Goal: Task Accomplishment & Management: Manage account settings

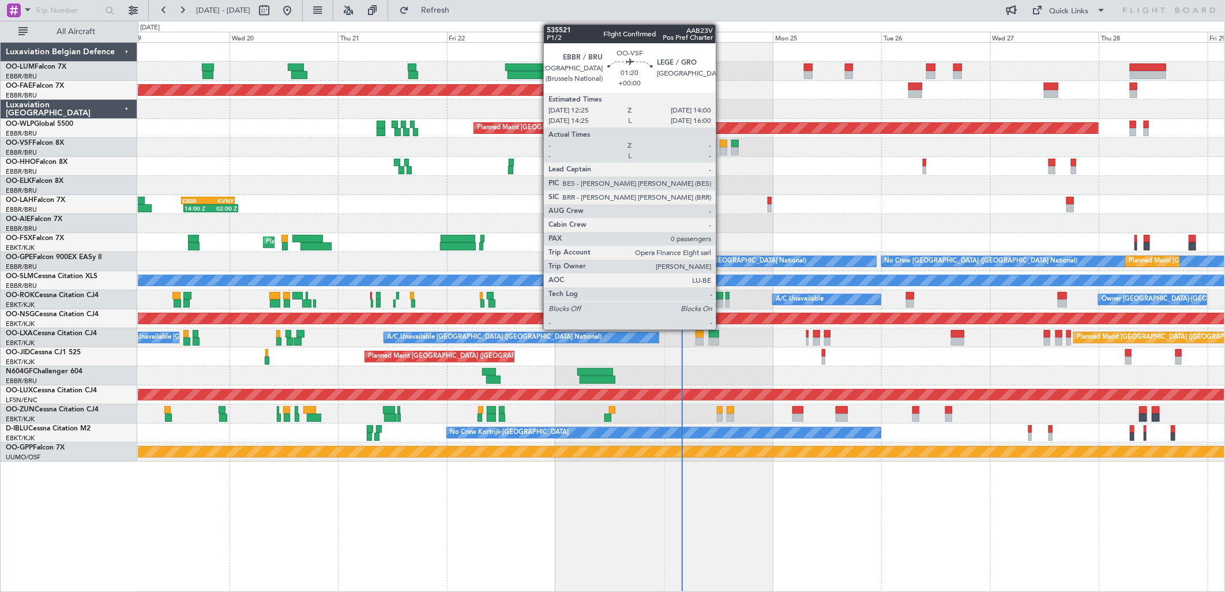
click at [722, 146] on div at bounding box center [724, 144] width 8 height 8
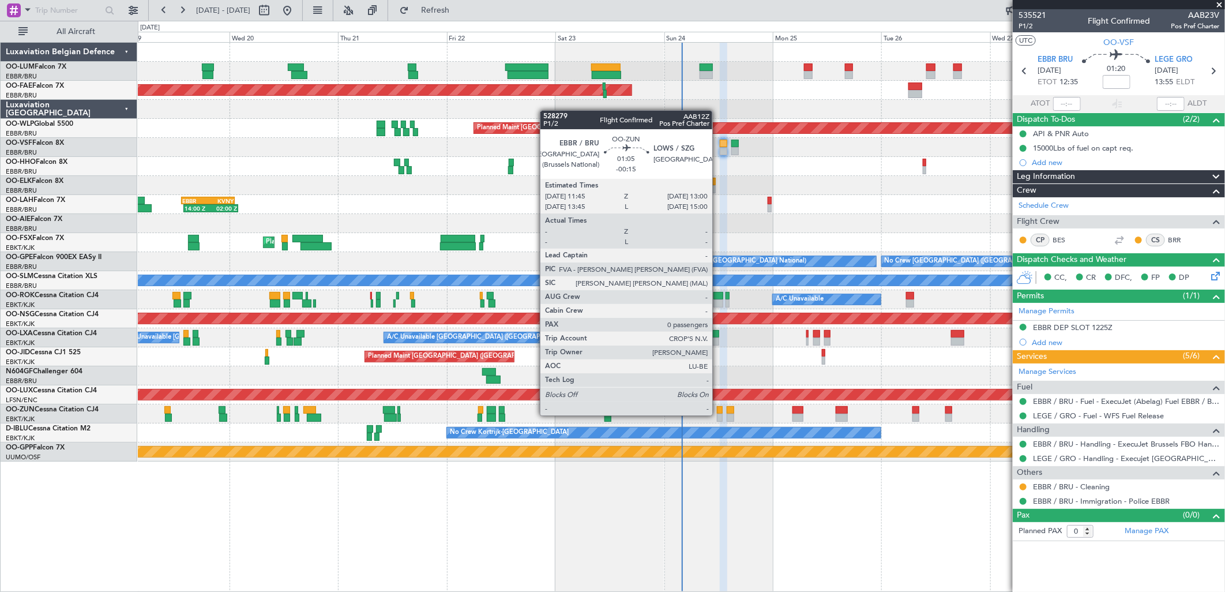
click at [718, 415] on div at bounding box center [720, 418] width 6 height 8
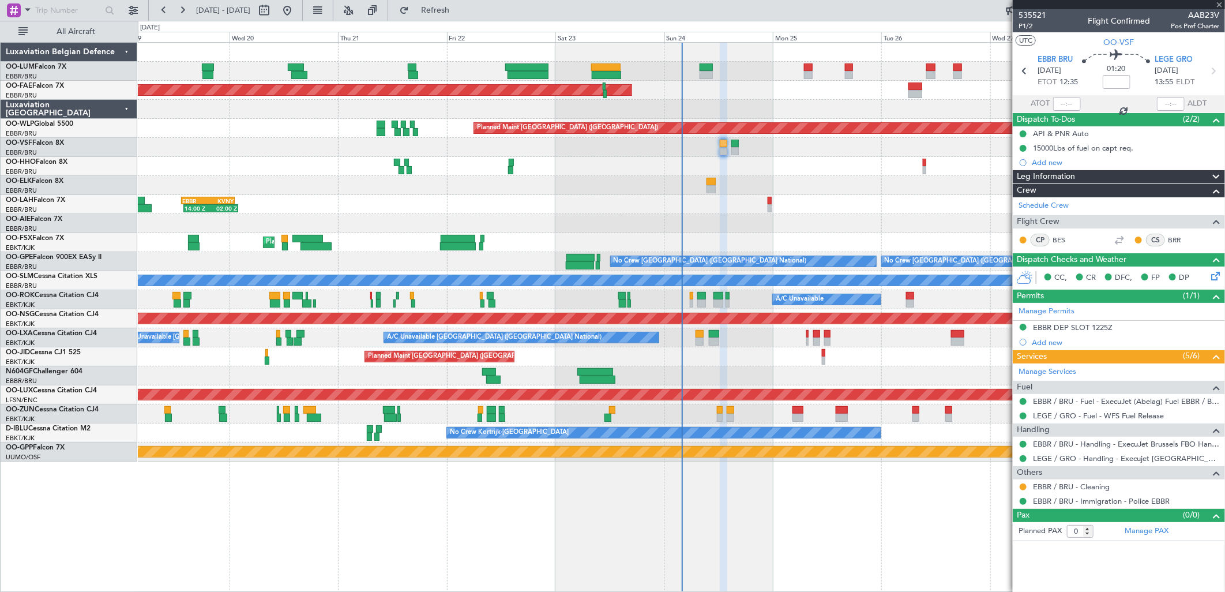
type input "-00:15"
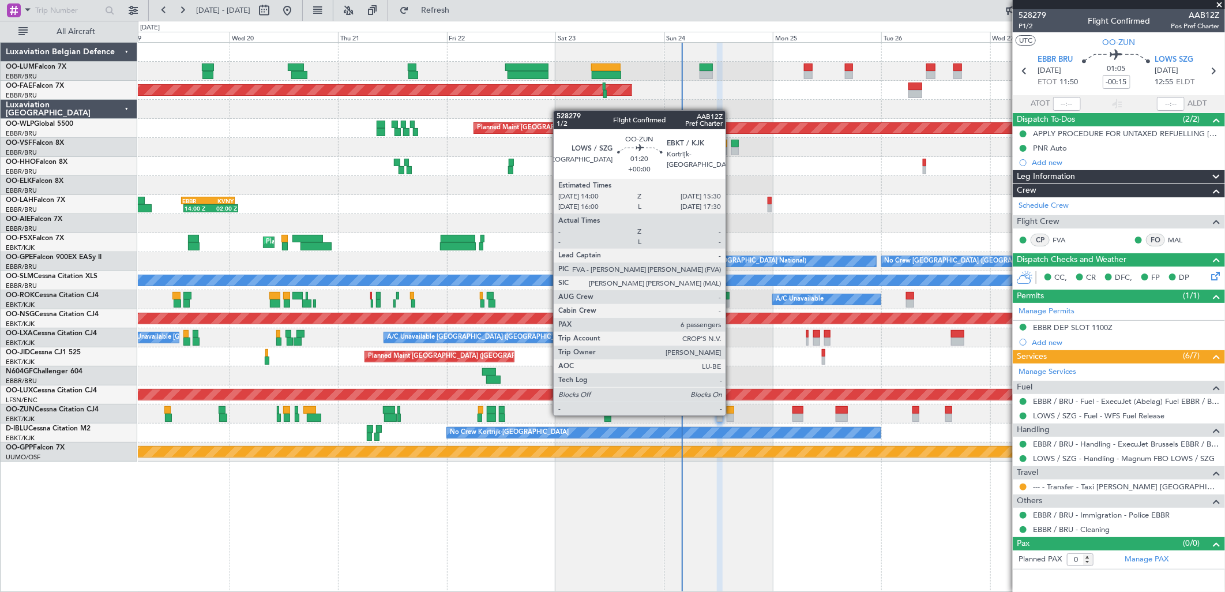
click at [732, 414] on div at bounding box center [730, 418] width 7 height 8
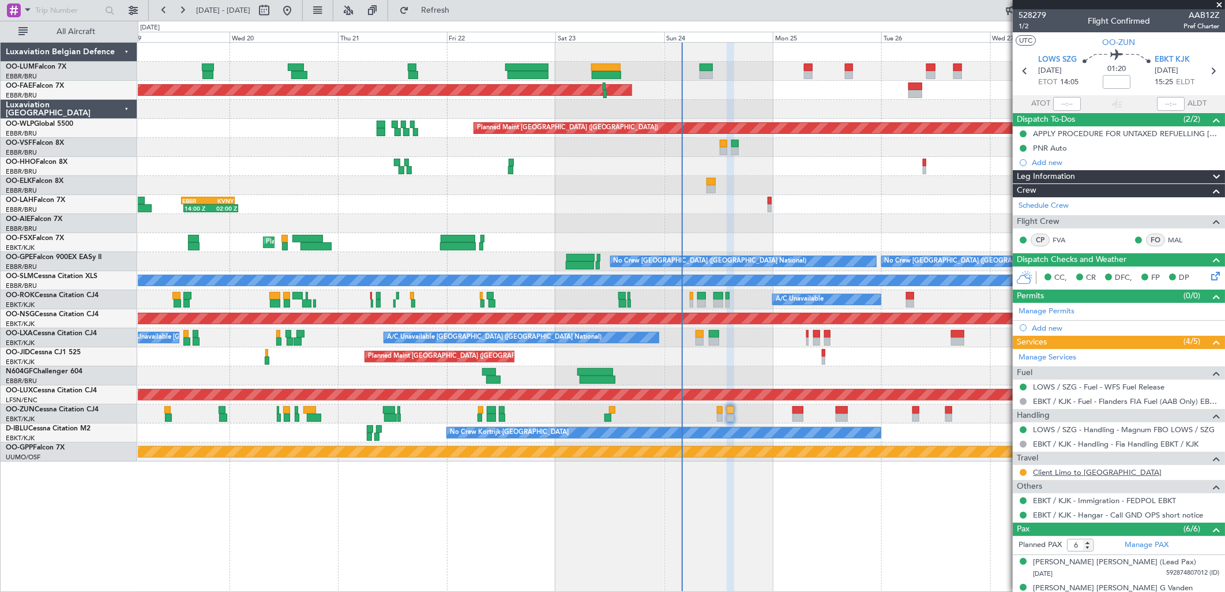
click at [1056, 470] on link "Client Limo to [GEOGRAPHIC_DATA]" at bounding box center [1097, 472] width 129 height 10
click at [1063, 470] on link "Client Limo to [GEOGRAPHIC_DATA]" at bounding box center [1097, 472] width 129 height 10
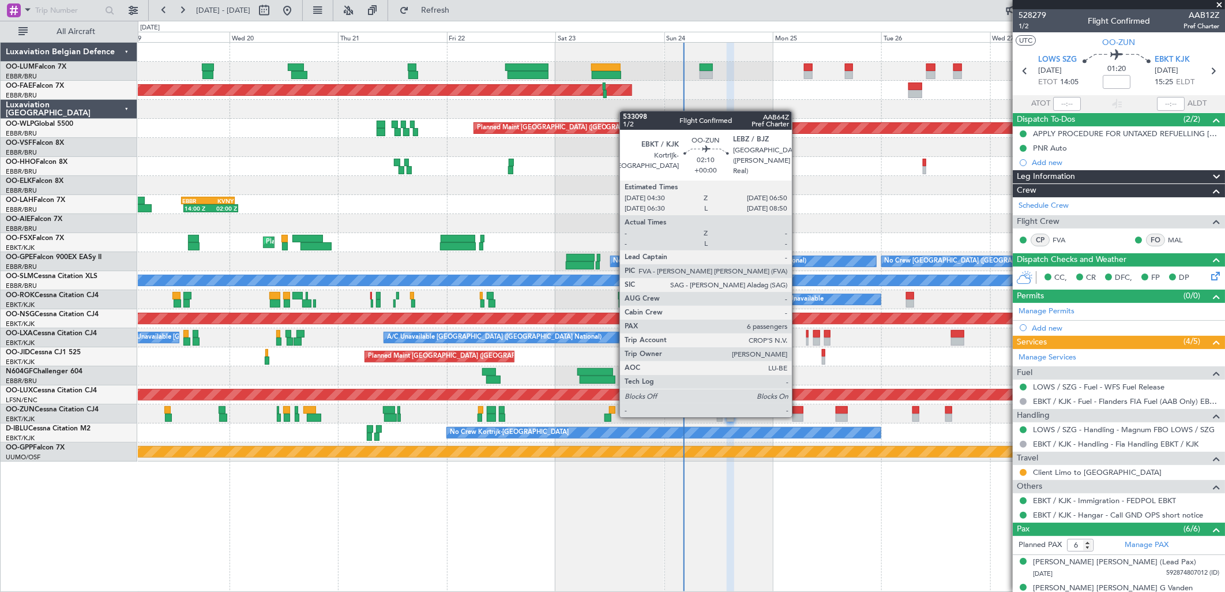
click at [798, 416] on div at bounding box center [798, 418] width 11 height 8
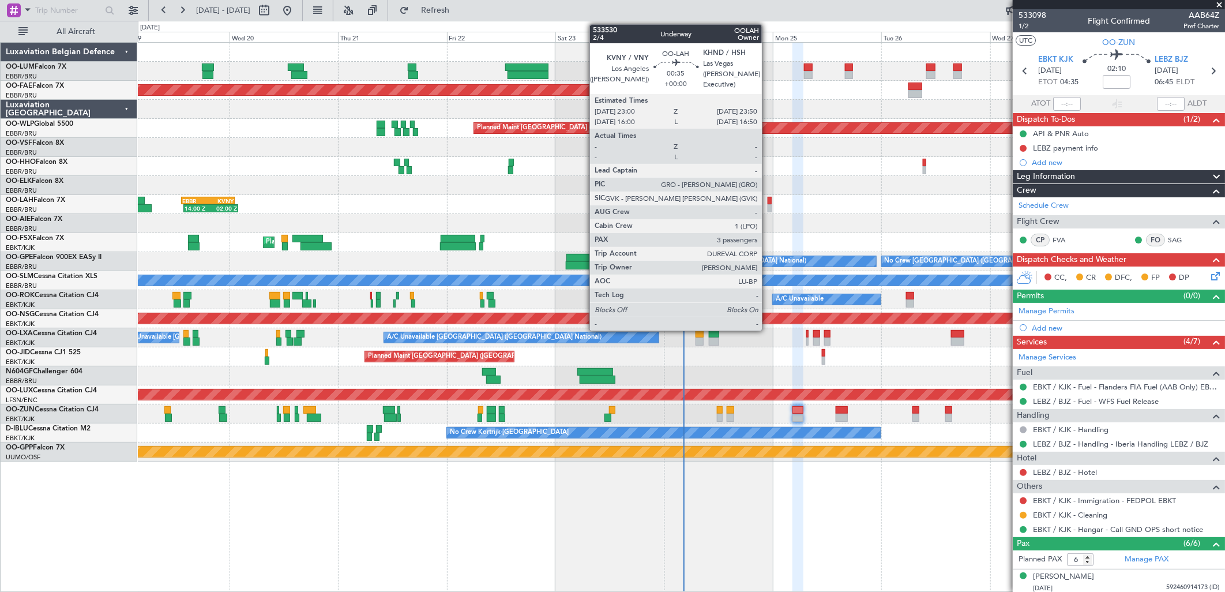
click at [768, 205] on div at bounding box center [770, 208] width 4 height 8
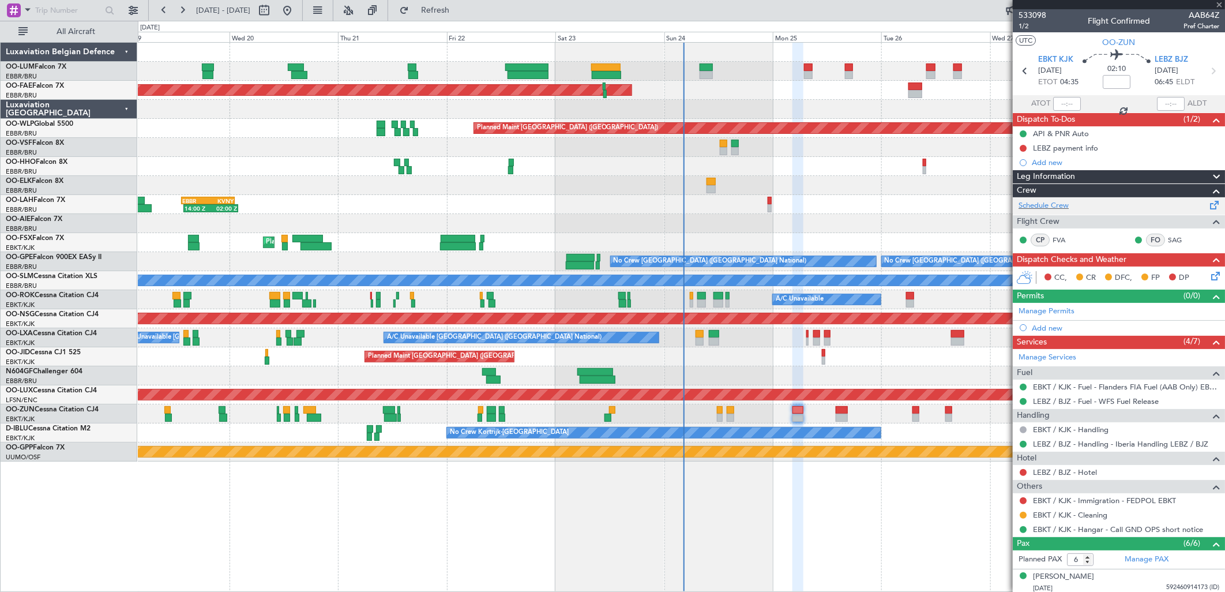
type input "3"
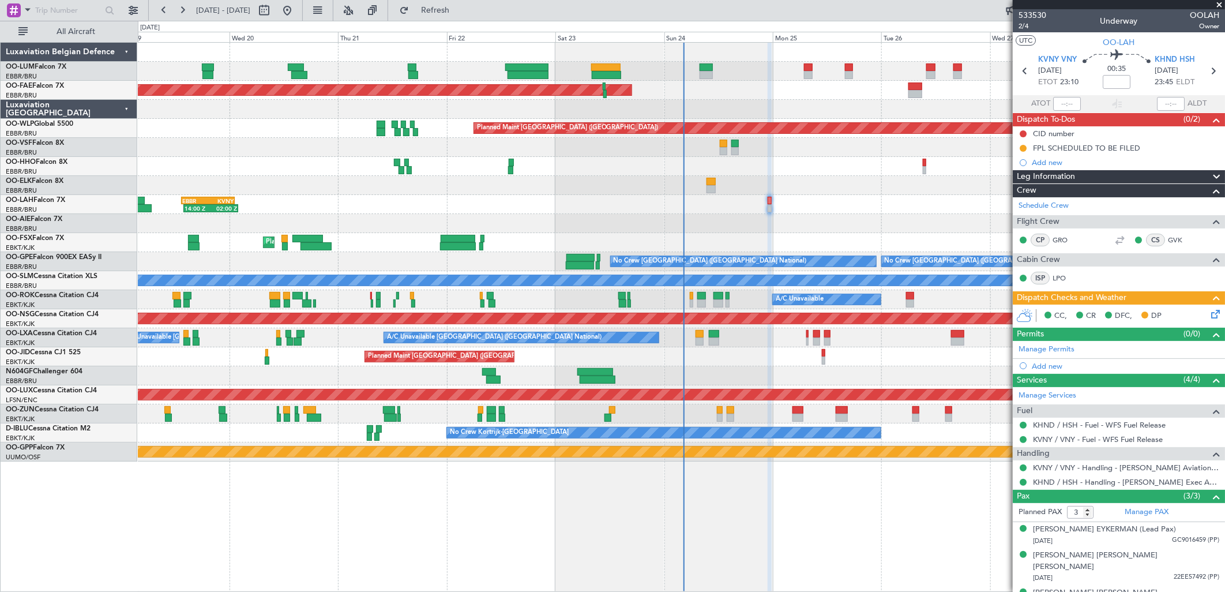
drag, startPoint x: 1023, startPoint y: 148, endPoint x: 1033, endPoint y: 154, distance: 11.9
click at [1023, 148] on button at bounding box center [1023, 148] width 7 height 7
click at [1021, 200] on span "Completed" at bounding box center [1028, 199] width 38 height 12
click at [1054, 133] on div "CID number" at bounding box center [1054, 134] width 42 height 10
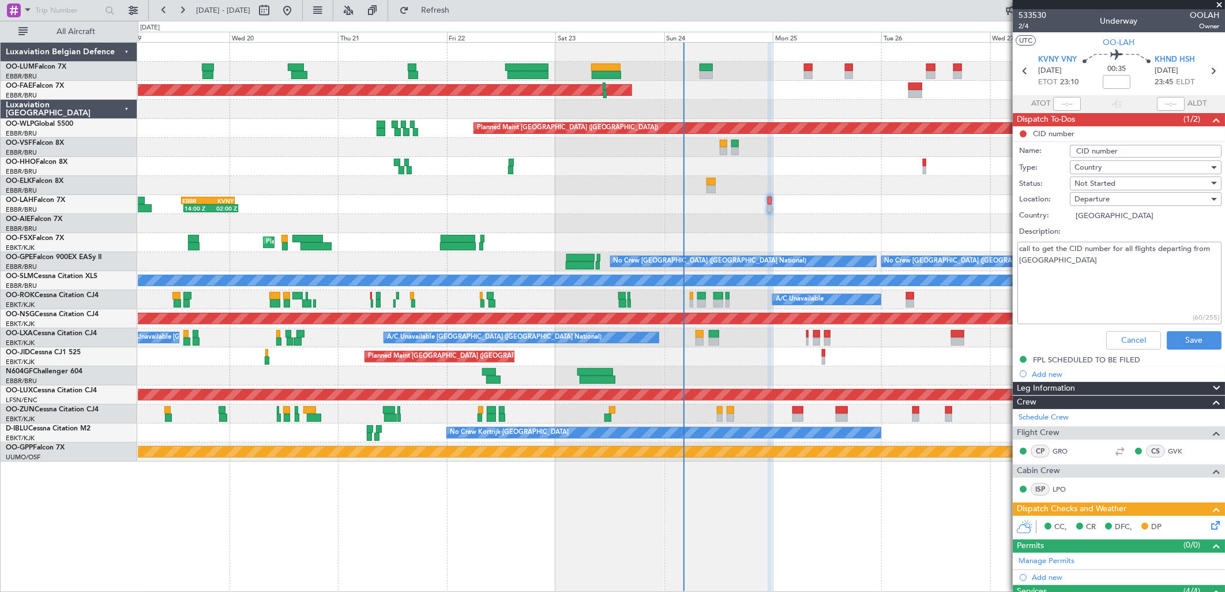
click at [1053, 281] on textarea "call to get the CID number for all flights departing from US" at bounding box center [1120, 283] width 204 height 83
type textarea "call to get the CID number for all flights departing from US 172"
click at [1200, 343] on button "Save" at bounding box center [1194, 340] width 55 height 18
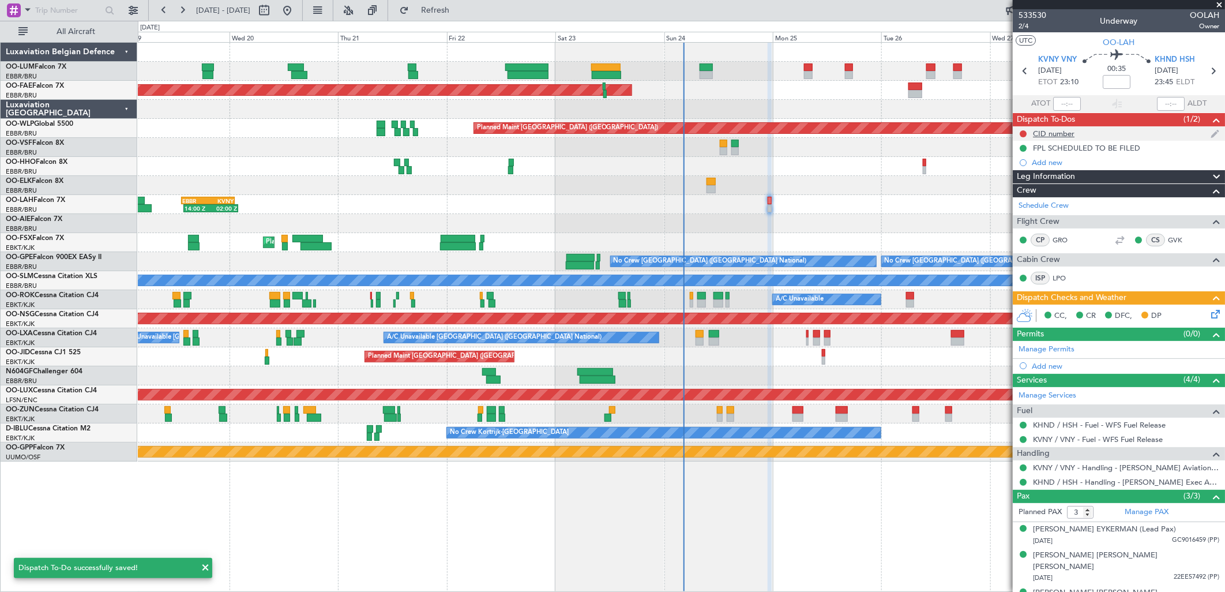
click at [1062, 134] on div "CID number" at bounding box center [1054, 134] width 42 height 10
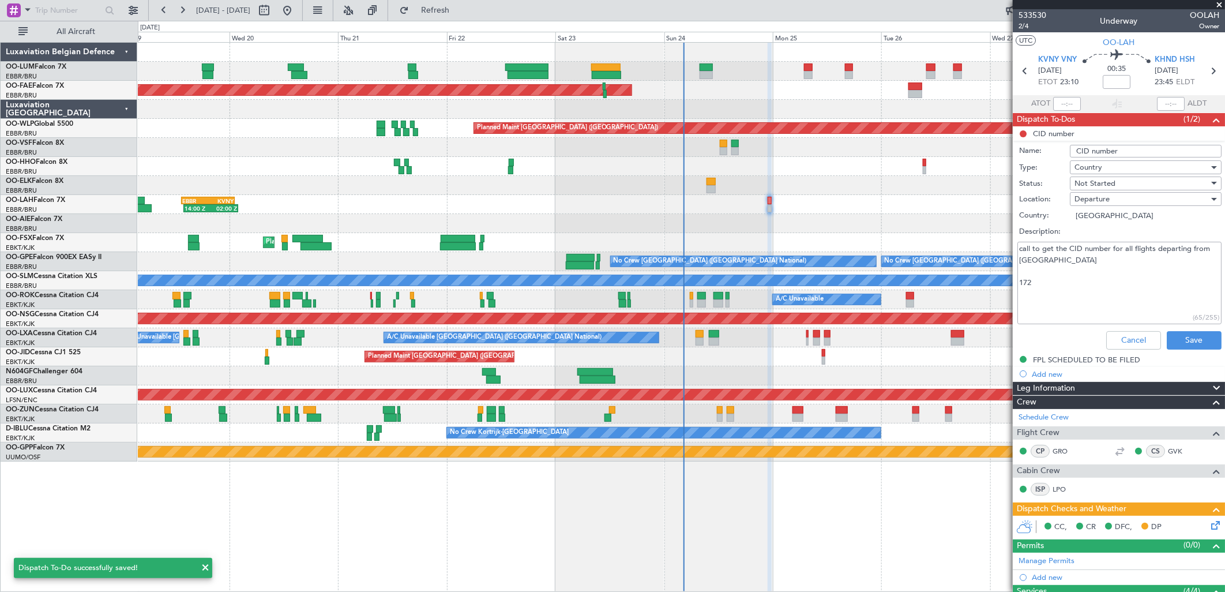
click at [1098, 163] on span "Country" at bounding box center [1089, 167] width 28 height 10
click at [1104, 193] on span "Generic" at bounding box center [1140, 190] width 134 height 17
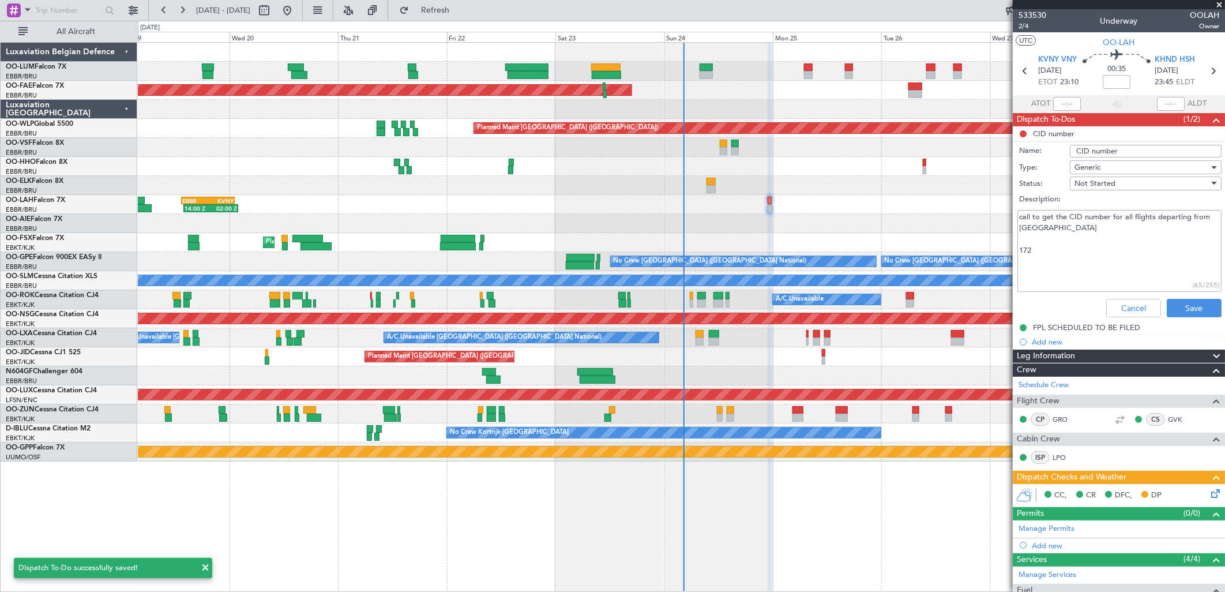
click at [1097, 181] on span "Not Started" at bounding box center [1095, 183] width 41 height 10
click at [1104, 243] on span "Completed" at bounding box center [1140, 241] width 134 height 17
click at [1190, 309] on button "Save" at bounding box center [1194, 308] width 55 height 18
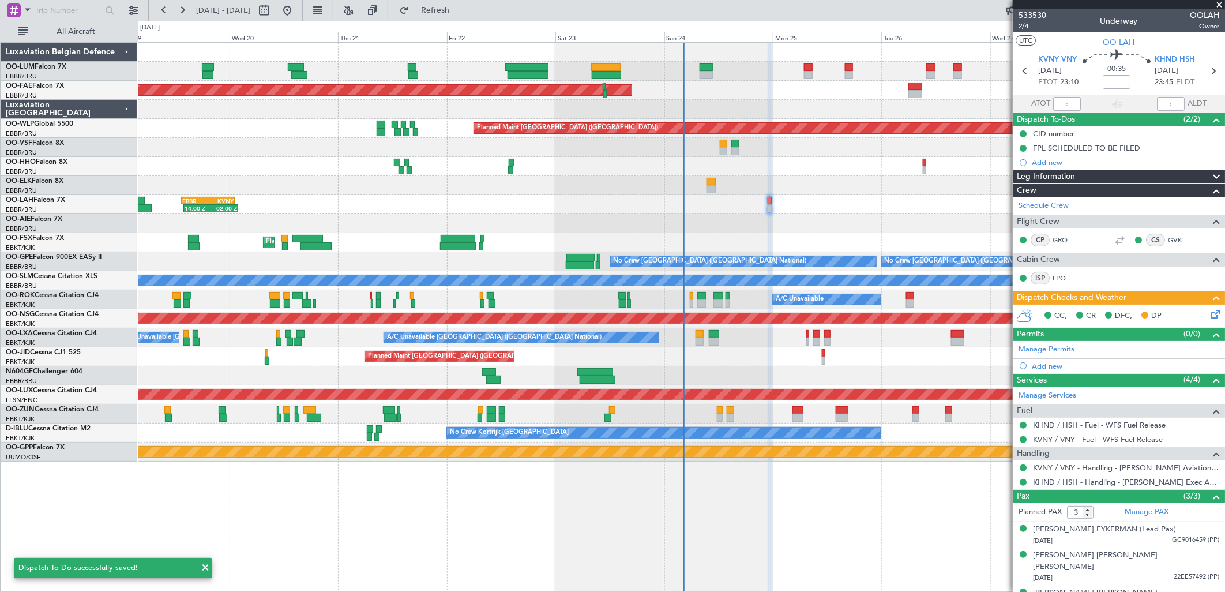
click at [1209, 316] on icon at bounding box center [1213, 312] width 9 height 9
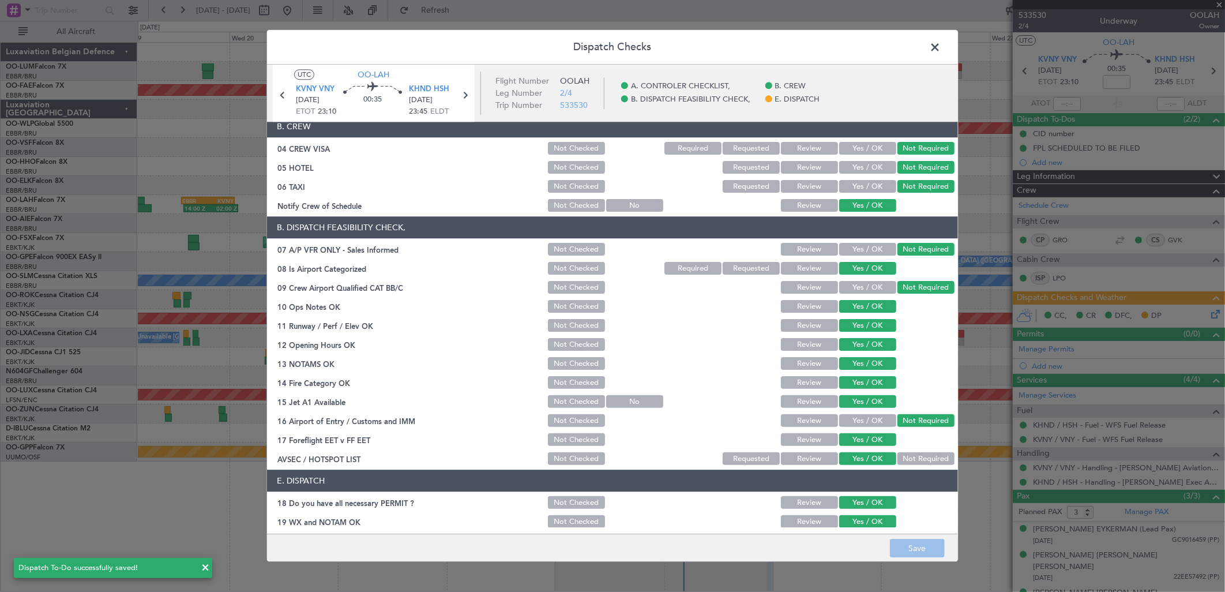
scroll to position [131, 0]
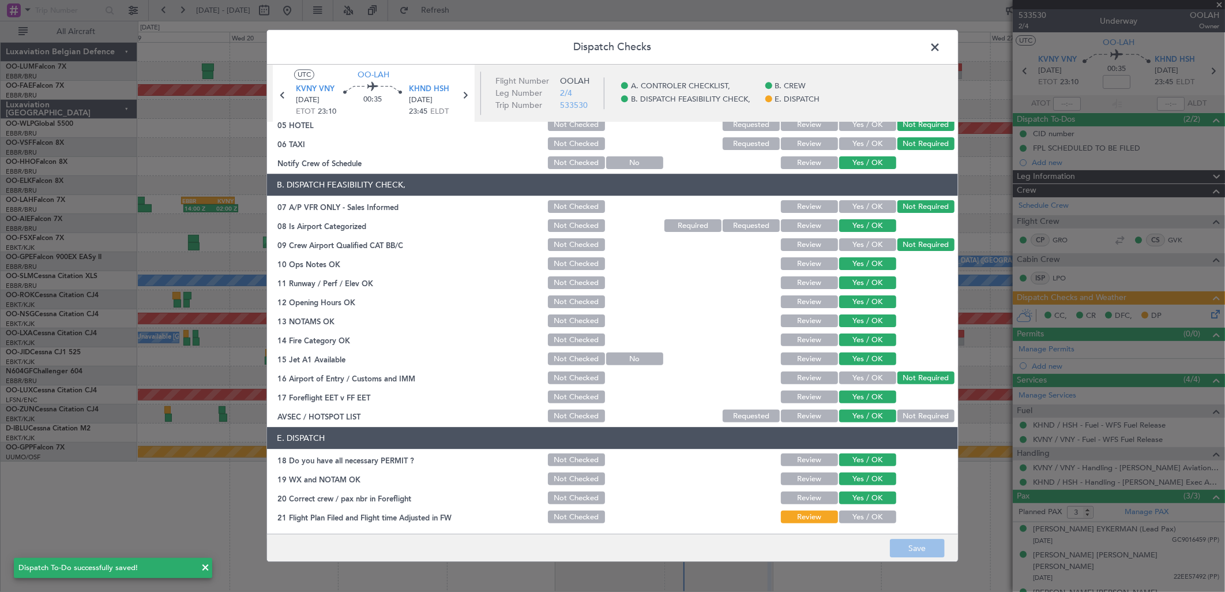
click at [861, 516] on button "Yes / OK" at bounding box center [867, 517] width 57 height 13
click at [910, 551] on button "Save" at bounding box center [917, 548] width 55 height 18
click at [941, 45] on span at bounding box center [941, 50] width 0 height 23
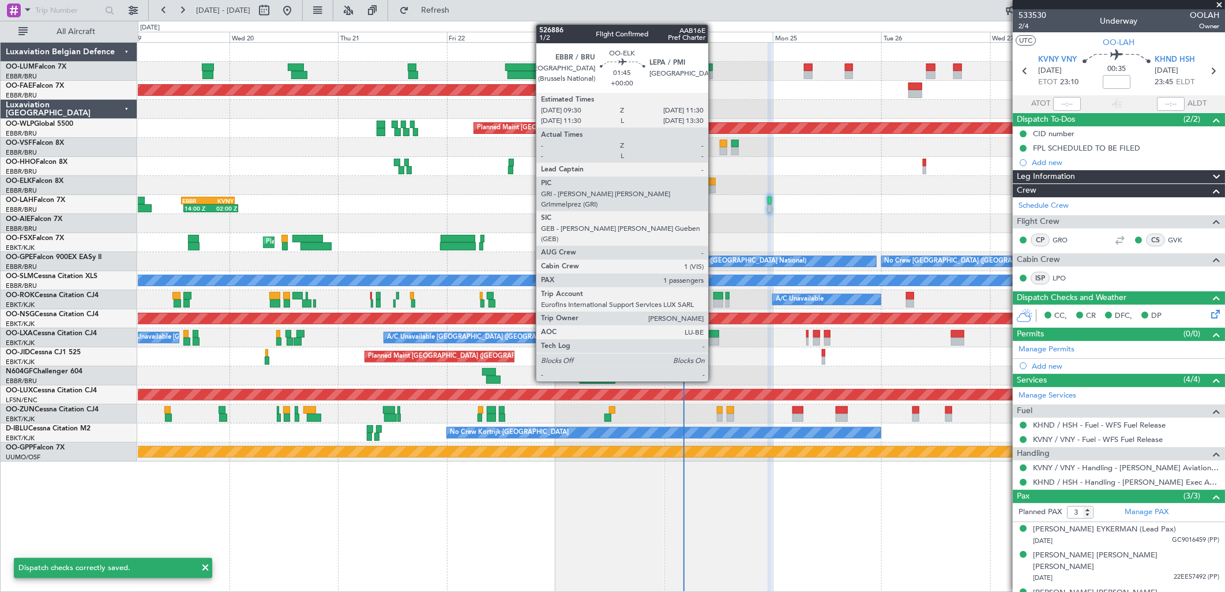
click at [713, 186] on div at bounding box center [711, 189] width 9 height 8
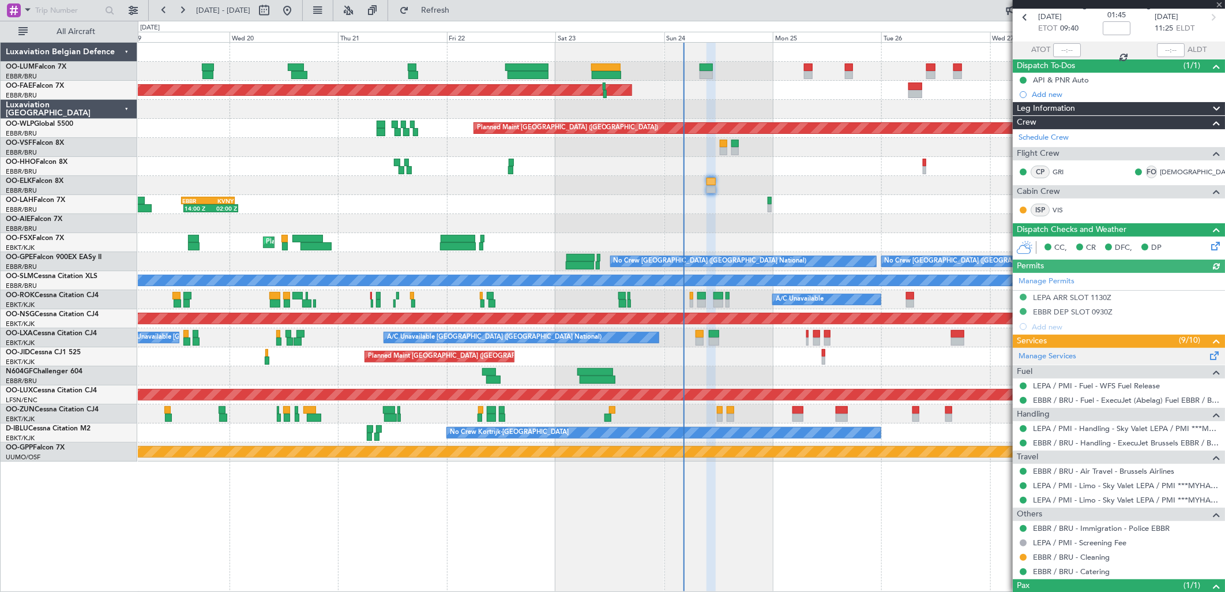
scroll to position [99, 0]
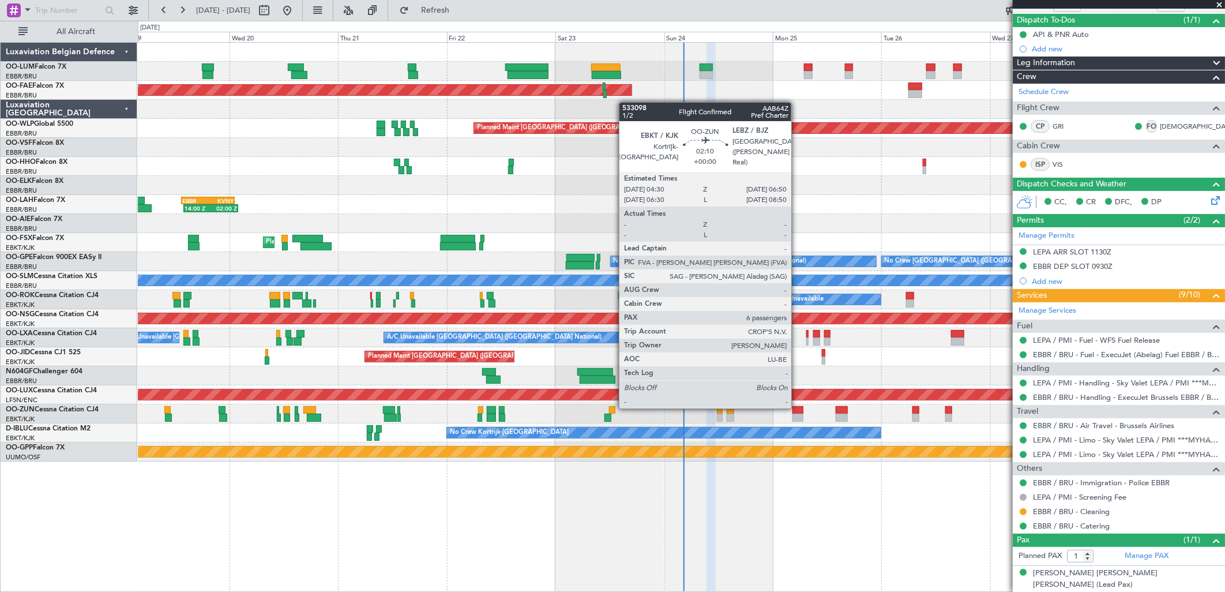
click at [797, 407] on div at bounding box center [798, 410] width 11 height 8
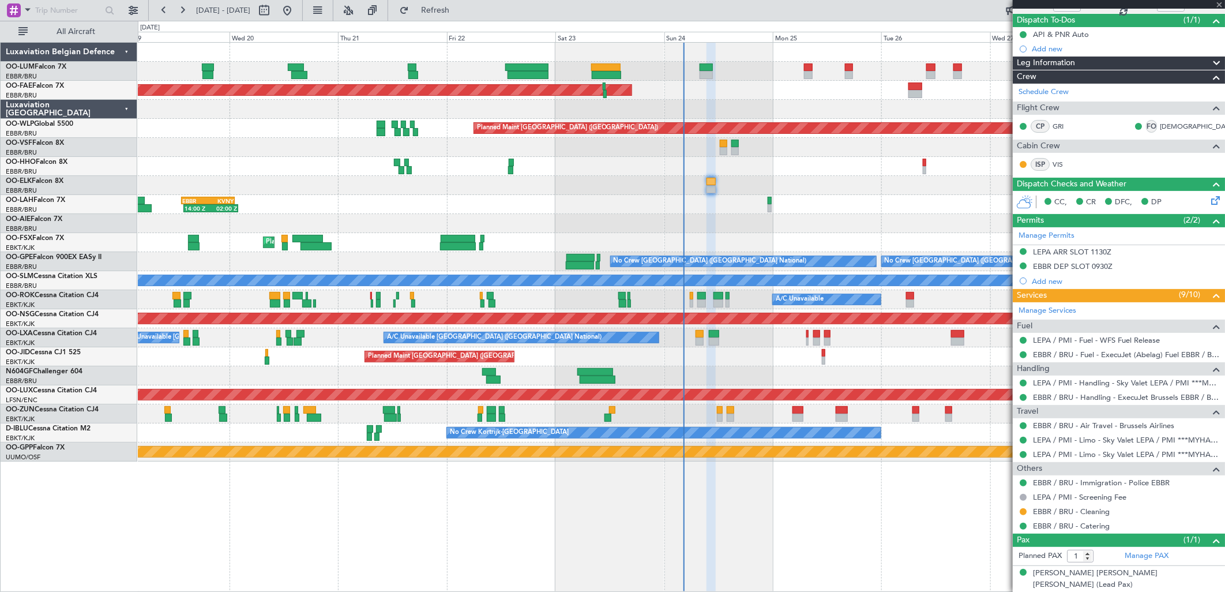
type input "6"
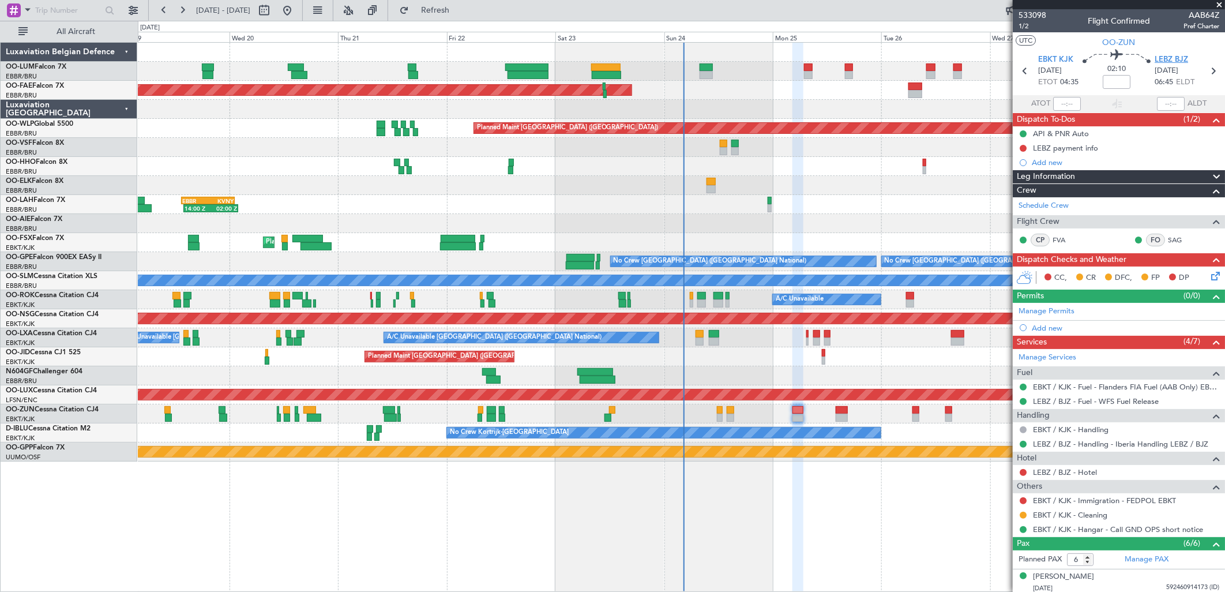
click at [1173, 64] on span "LEBZ BJZ" at bounding box center [1171, 60] width 33 height 12
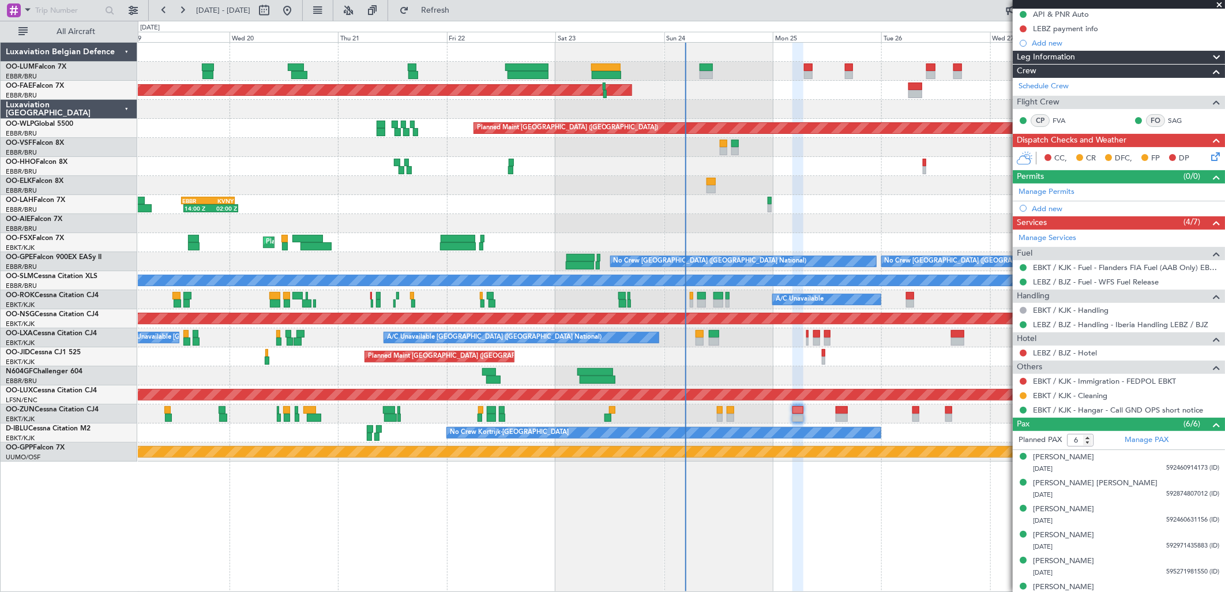
scroll to position [133, 0]
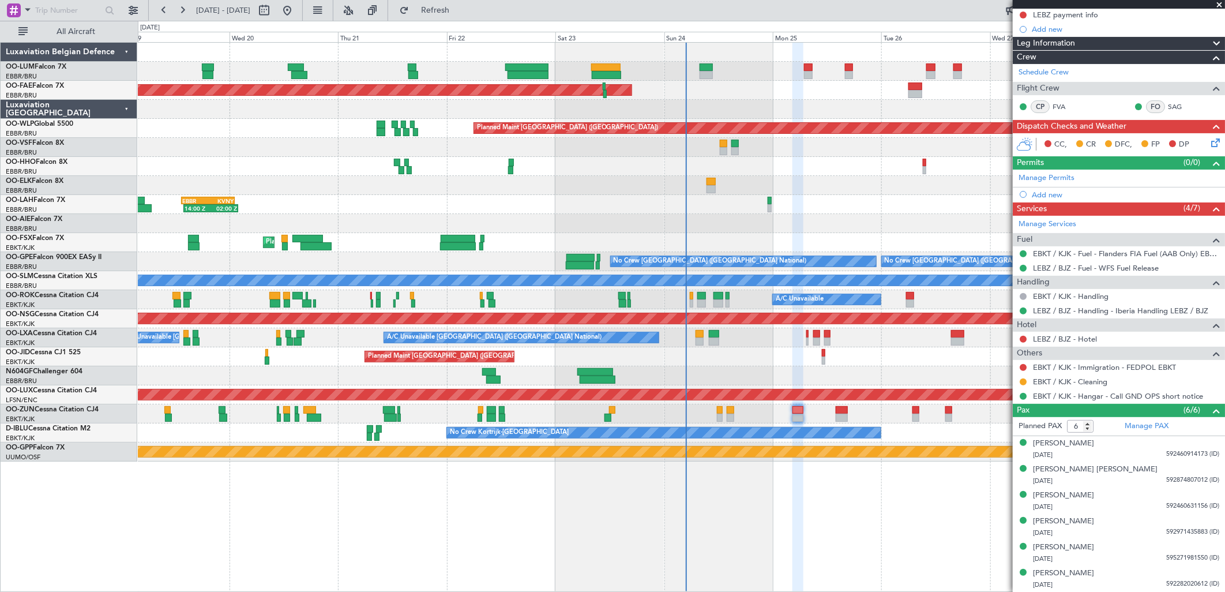
click at [1209, 144] on icon at bounding box center [1213, 140] width 9 height 9
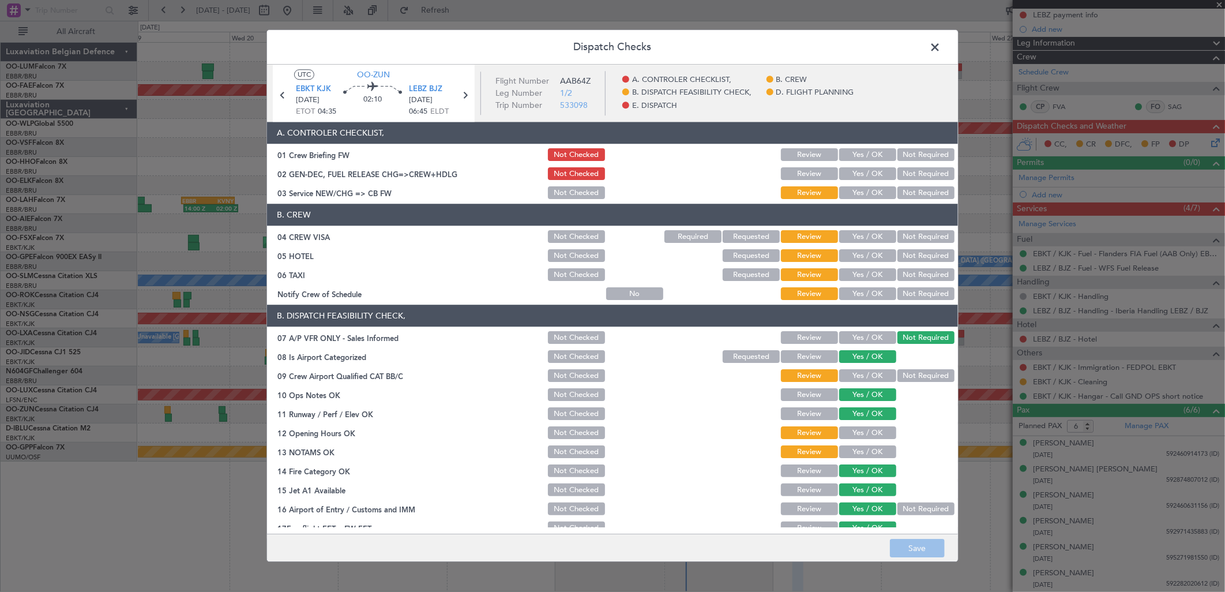
click at [872, 197] on button "Yes / OK" at bounding box center [867, 193] width 57 height 13
click at [922, 234] on button "Not Required" at bounding box center [926, 237] width 57 height 13
click at [919, 256] on button "Not Required" at bounding box center [926, 256] width 57 height 13
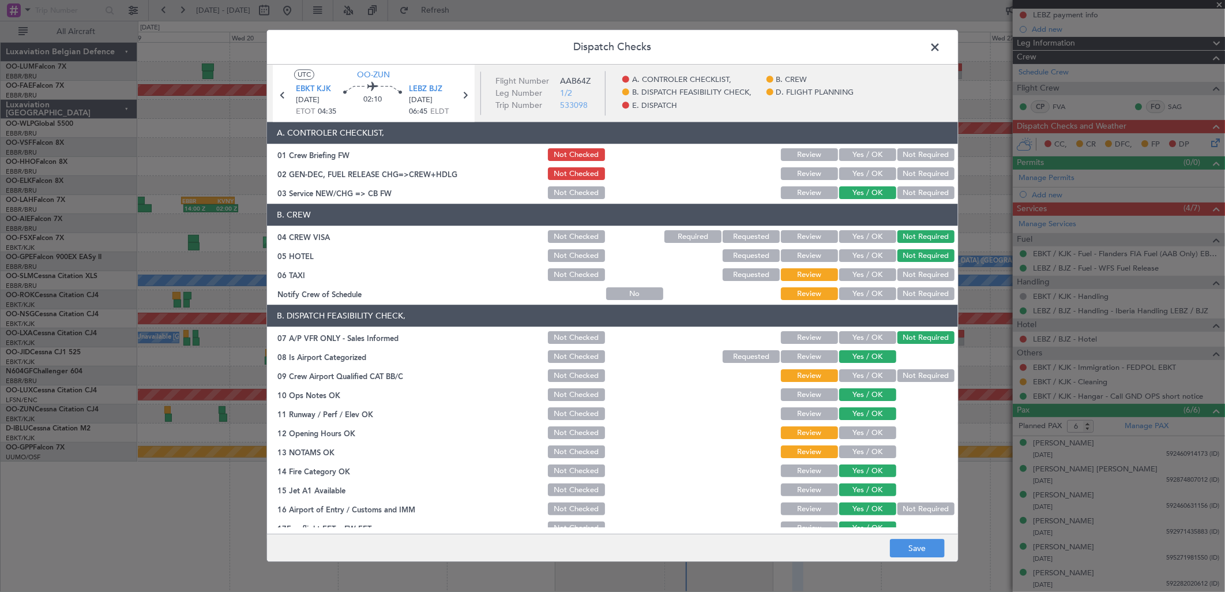
click at [913, 275] on button "Not Required" at bounding box center [926, 275] width 57 height 13
click at [863, 288] on button "Yes / OK" at bounding box center [867, 294] width 57 height 13
click at [848, 378] on button "Yes / OK" at bounding box center [867, 376] width 57 height 13
click at [856, 435] on button "Yes / OK" at bounding box center [867, 433] width 57 height 13
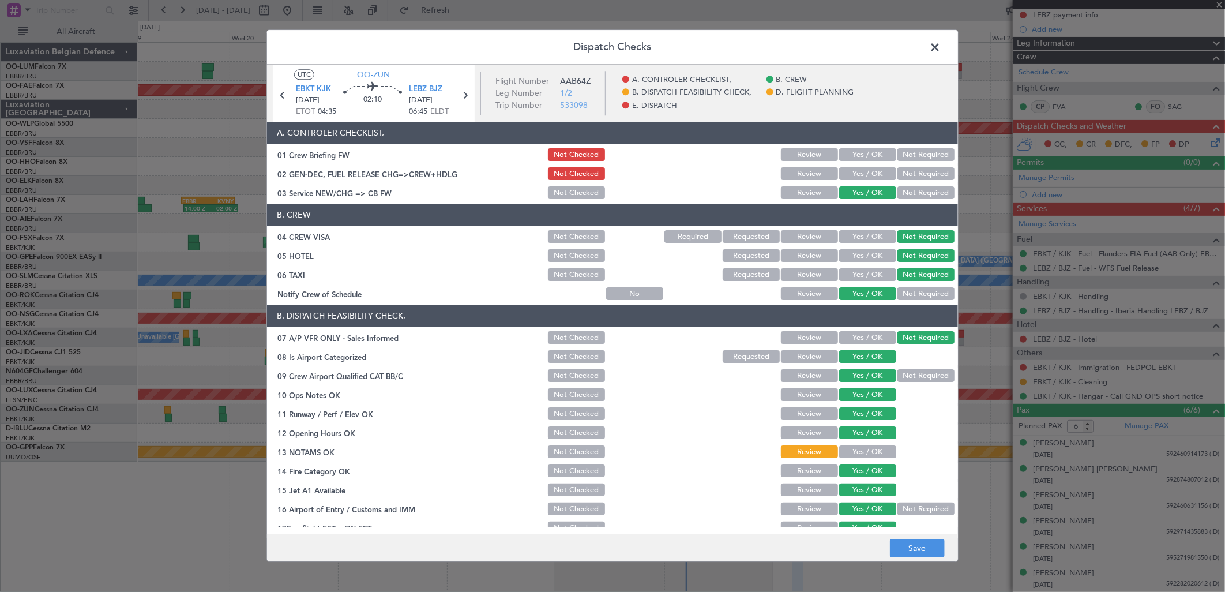
click at [857, 445] on div "Yes / OK" at bounding box center [867, 452] width 58 height 16
click at [858, 447] on button "Yes / OK" at bounding box center [867, 452] width 57 height 13
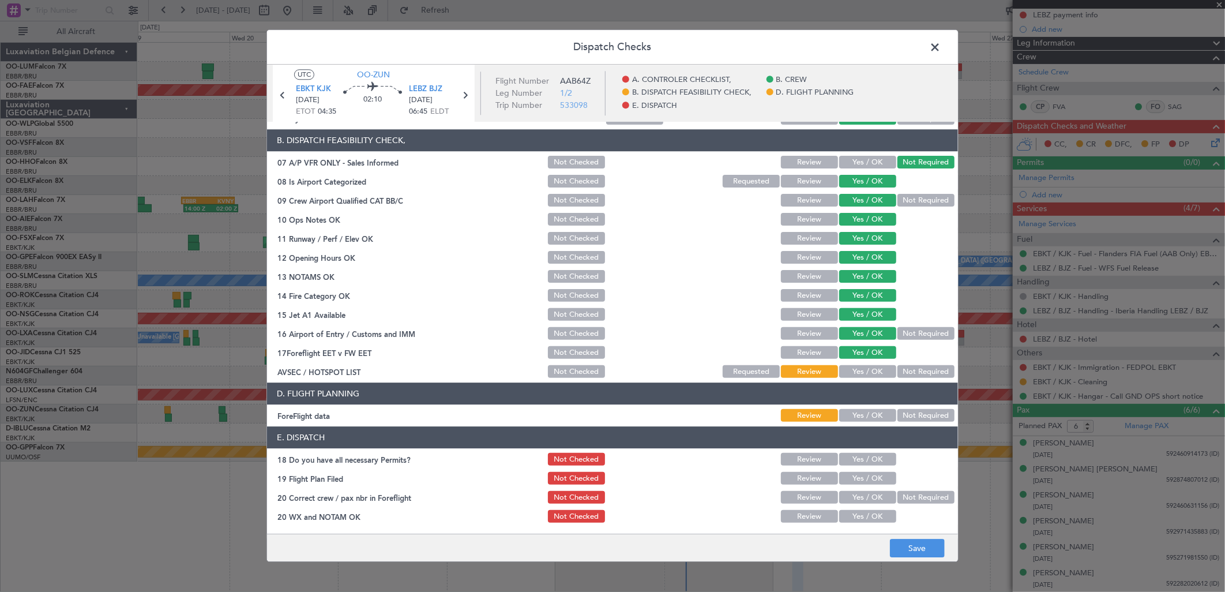
click at [902, 367] on button "Not Required" at bounding box center [926, 372] width 57 height 13
click at [903, 415] on button "Not Required" at bounding box center [926, 416] width 57 height 13
click at [856, 463] on button "Yes / OK" at bounding box center [867, 459] width 57 height 13
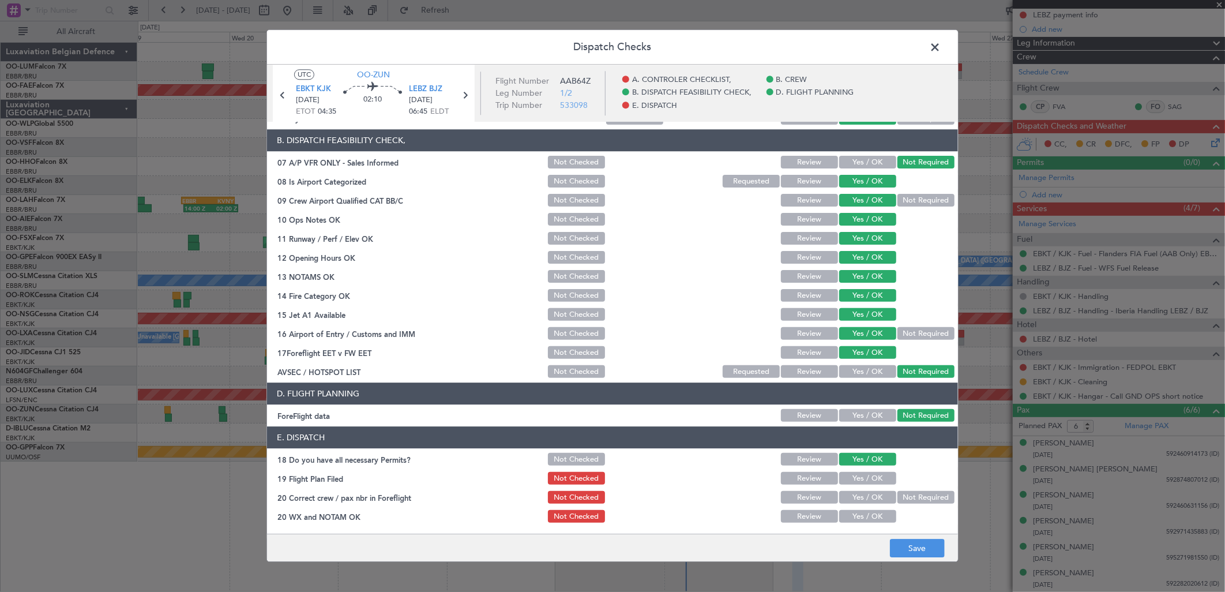
drag, startPoint x: 852, startPoint y: 470, endPoint x: 851, endPoint y: 485, distance: 15.0
click at [852, 471] on div "Yes / OK" at bounding box center [867, 479] width 58 height 16
click at [851, 490] on div "Yes / OK" at bounding box center [867, 498] width 58 height 16
click at [854, 478] on button "Yes / OK" at bounding box center [867, 479] width 57 height 13
click at [856, 497] on button "Yes / OK" at bounding box center [867, 498] width 57 height 13
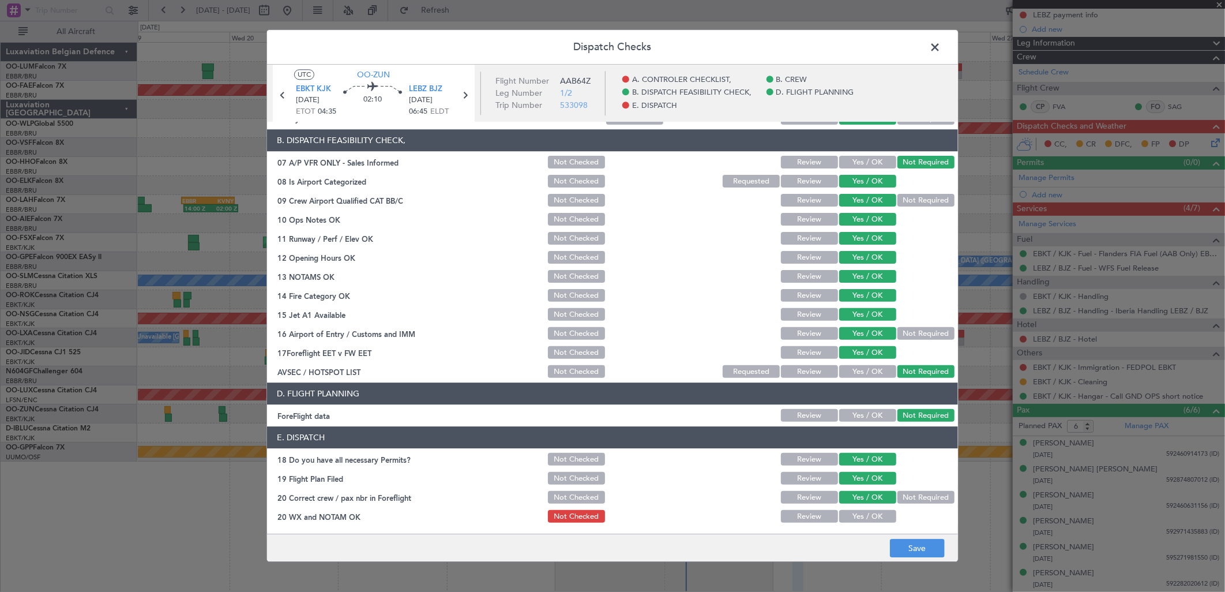
drag, startPoint x: 856, startPoint y: 511, endPoint x: 858, endPoint y: 517, distance: 6.2
click at [856, 514] on button "Yes / OK" at bounding box center [867, 517] width 57 height 13
click at [903, 549] on button "Save" at bounding box center [917, 548] width 55 height 18
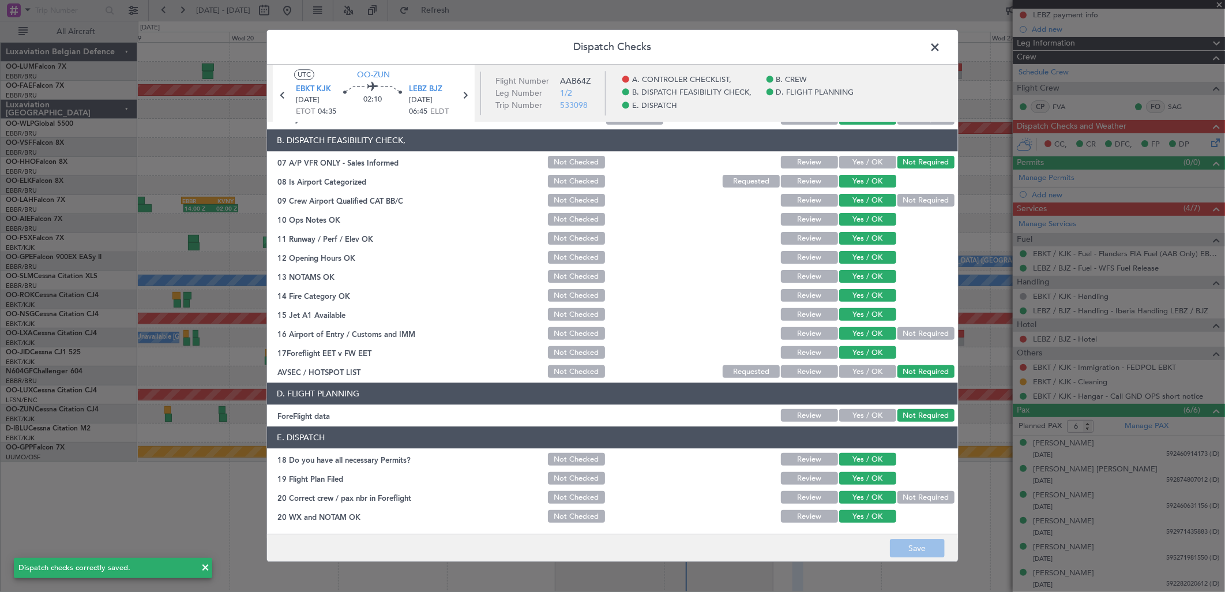
click at [941, 41] on span at bounding box center [941, 50] width 0 height 23
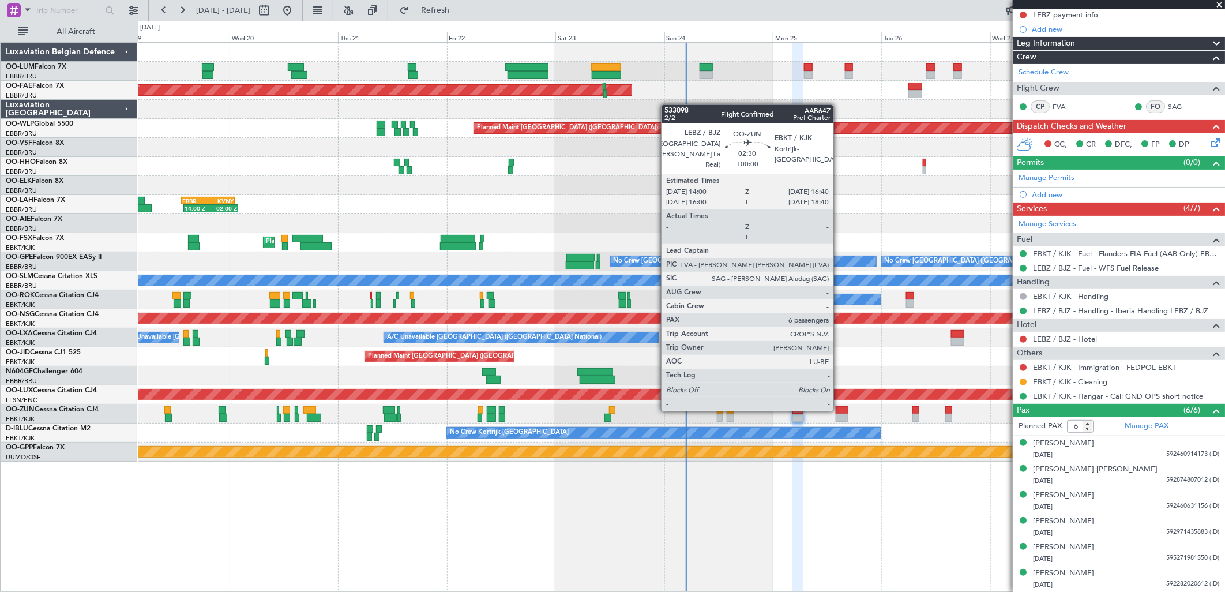
click at [839, 410] on div at bounding box center [842, 410] width 12 height 8
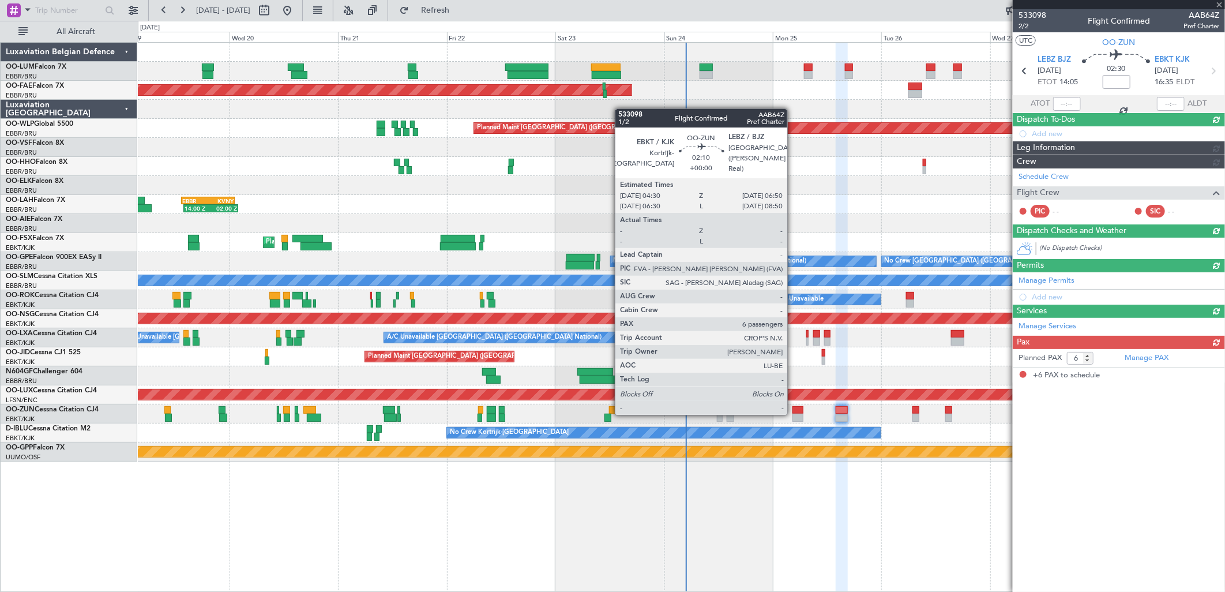
scroll to position [0, 0]
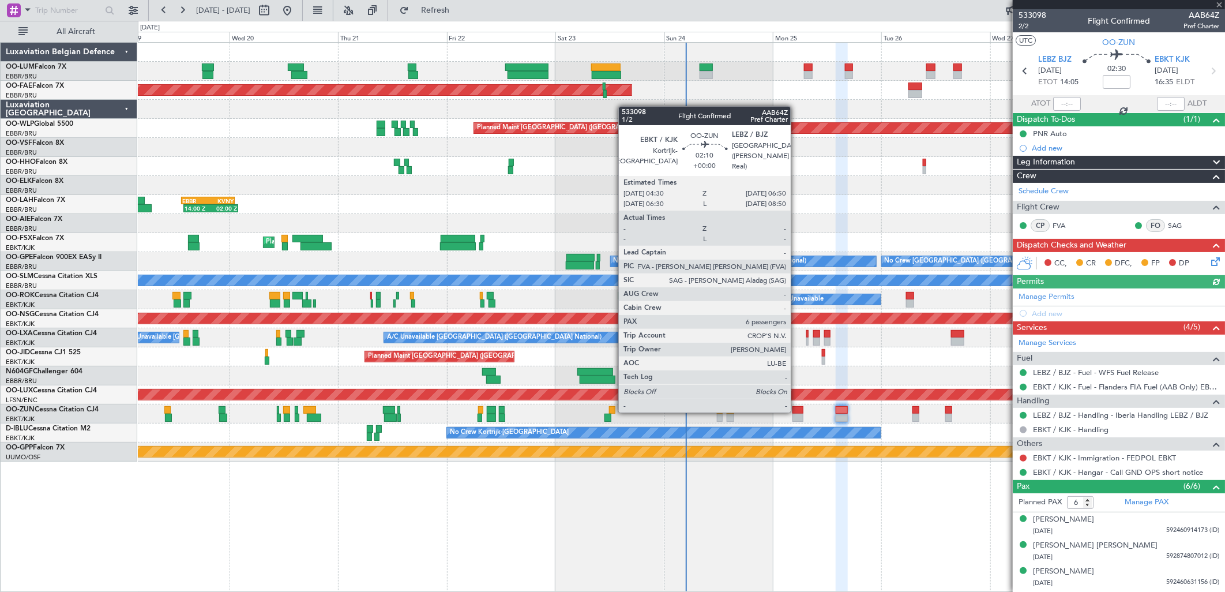
click at [797, 411] on div at bounding box center [798, 410] width 11 height 8
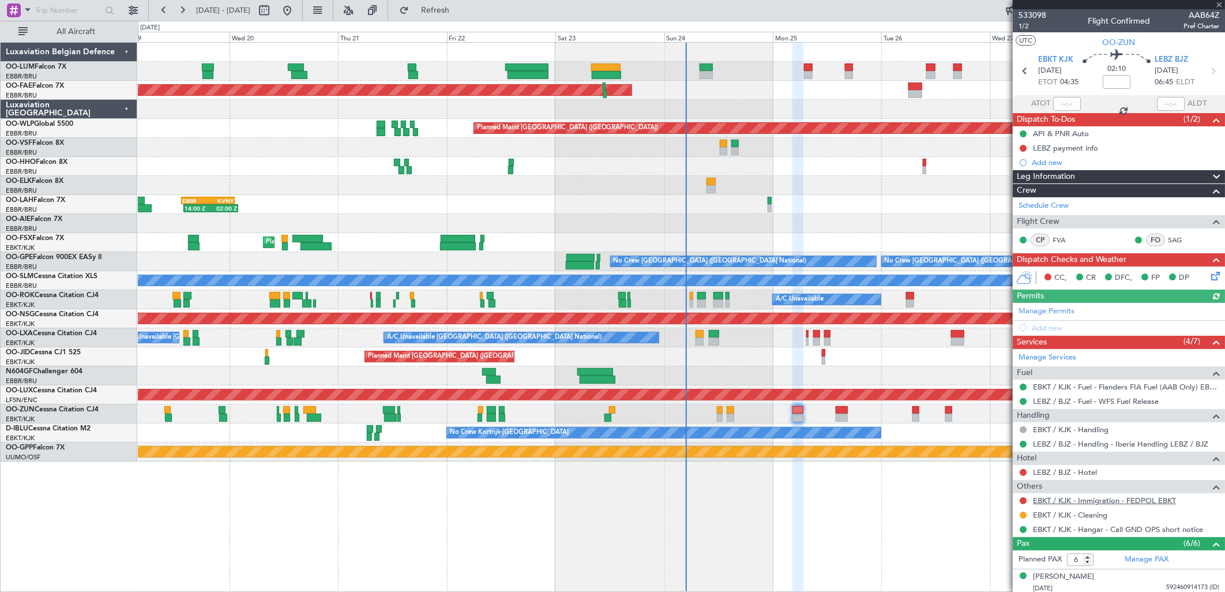
click at [1125, 503] on link "EBKT / KJK - Immigration - FEDPOL EBKT" at bounding box center [1104, 501] width 143 height 10
click at [1037, 151] on div "LEBZ payment info" at bounding box center [1065, 148] width 65 height 10
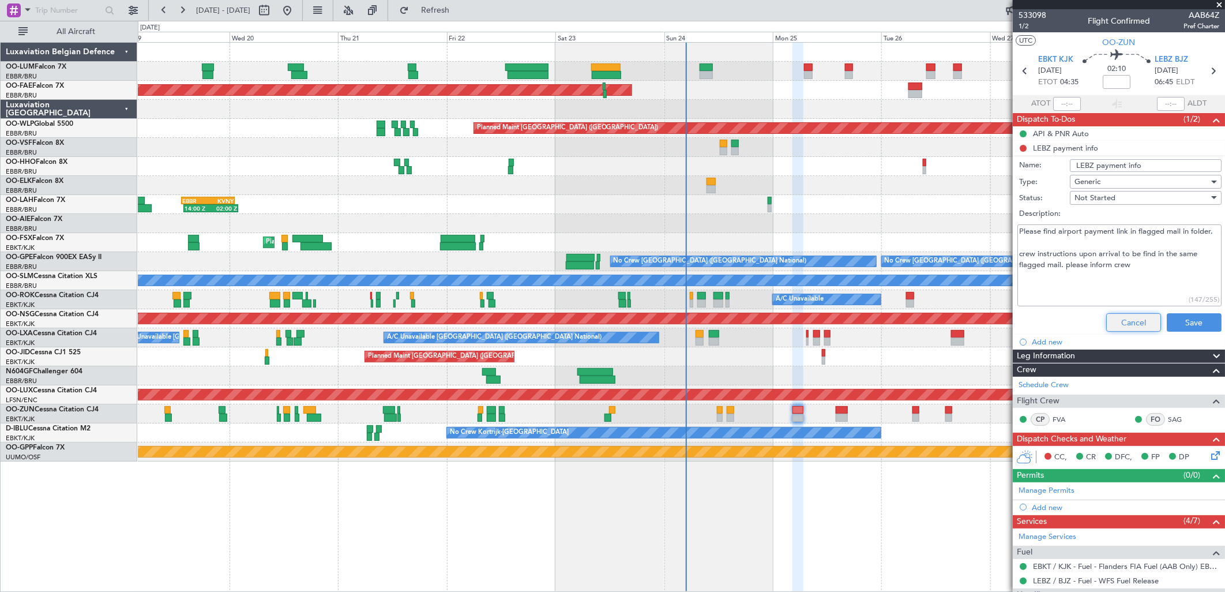
click at [1121, 325] on button "Cancel" at bounding box center [1134, 322] width 55 height 18
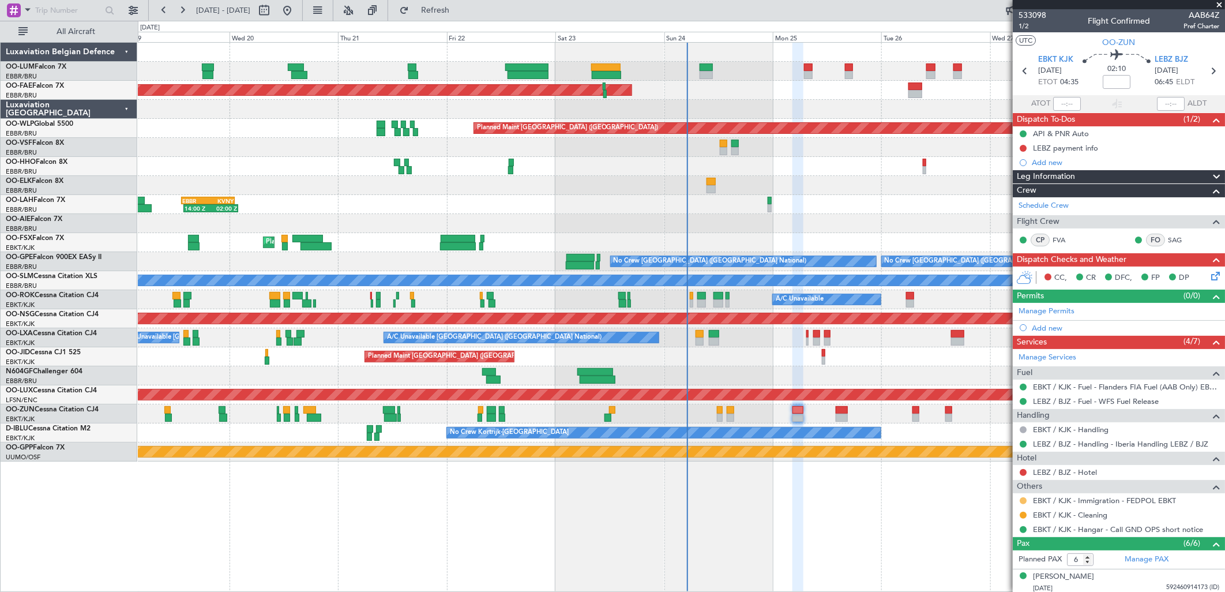
click at [1024, 498] on button at bounding box center [1023, 500] width 7 height 7
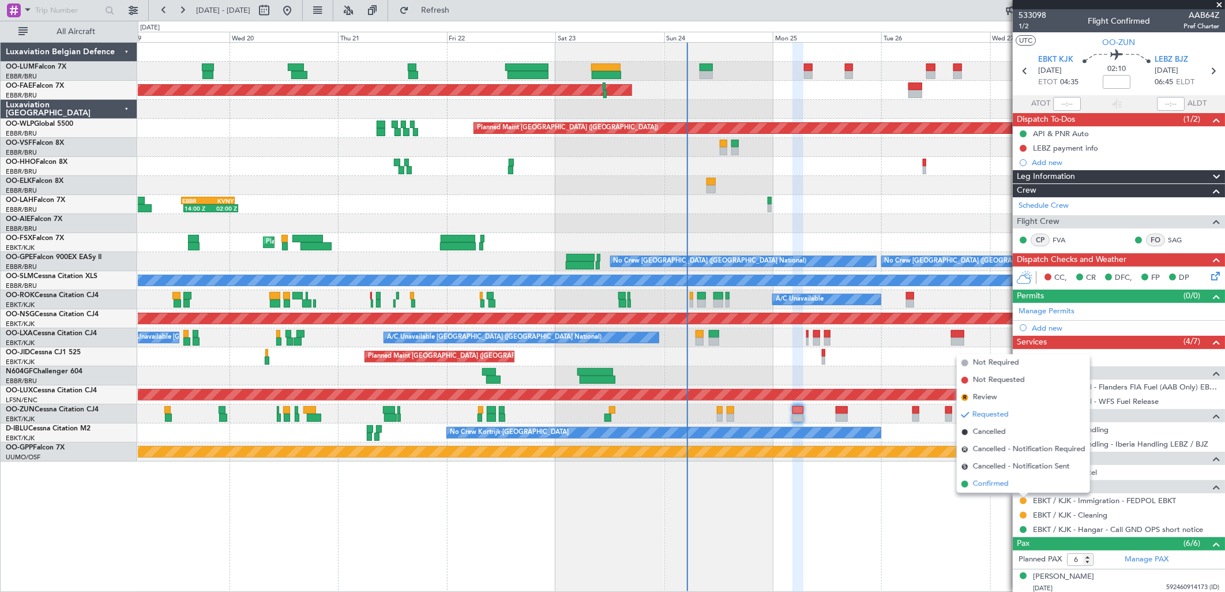
click at [1006, 481] on span "Confirmed" at bounding box center [991, 484] width 36 height 12
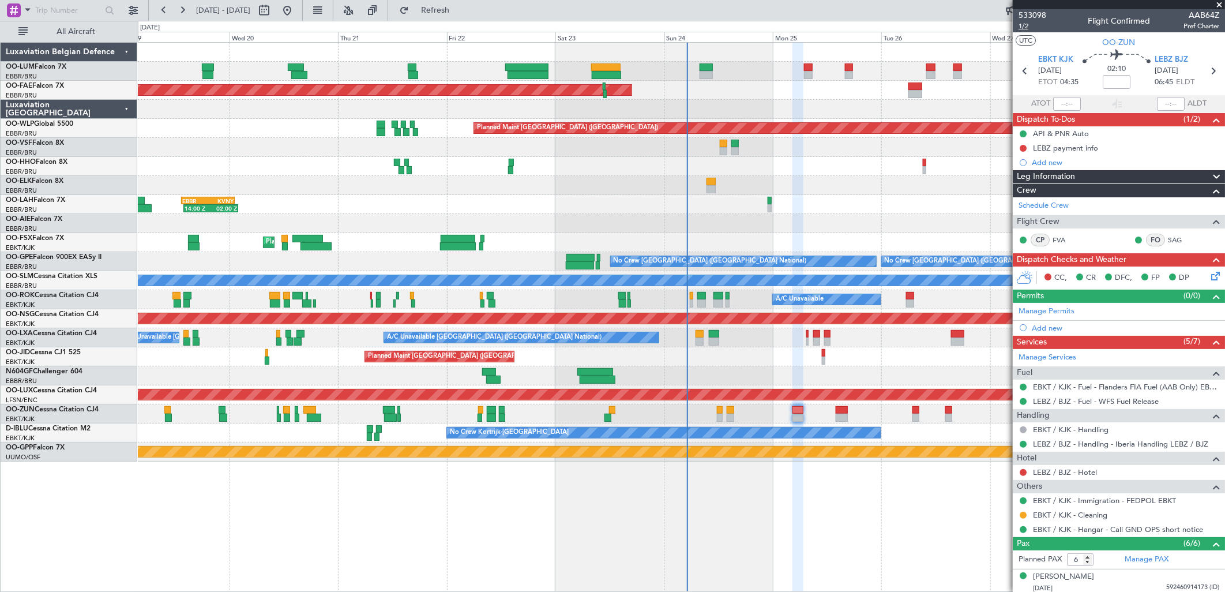
click at [1024, 23] on span "1/2" at bounding box center [1033, 26] width 28 height 10
click at [1064, 153] on mat-tooltip-component "LEBZ payment info" at bounding box center [1066, 168] width 77 height 31
click at [1067, 149] on div "LEBZ payment info" at bounding box center [1065, 148] width 65 height 10
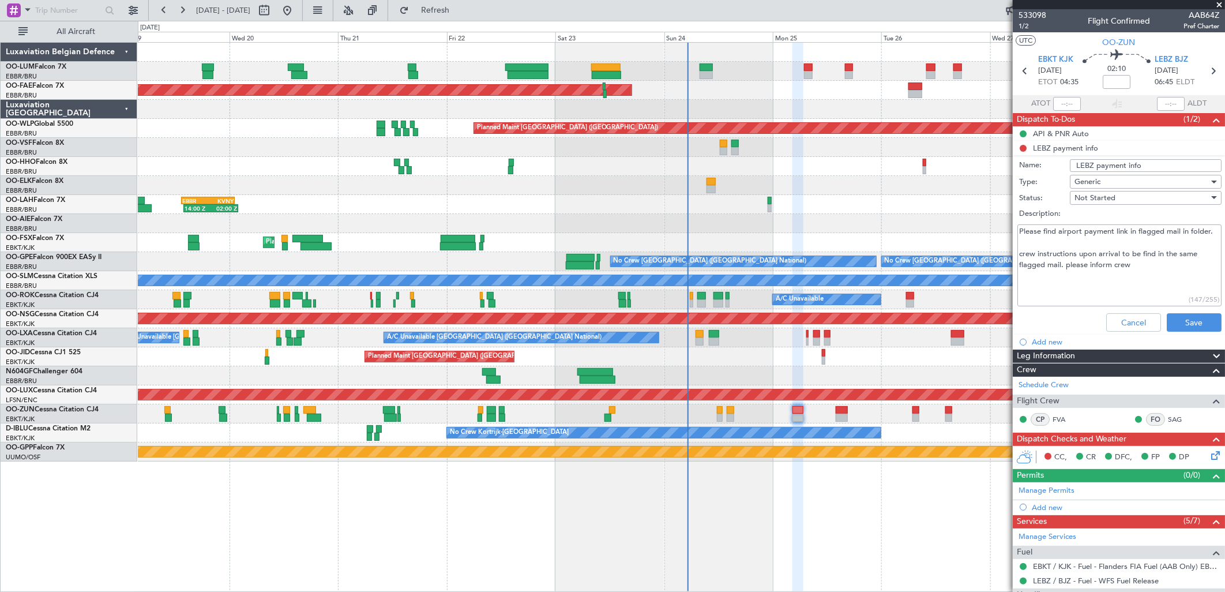
click at [1145, 283] on textarea "Please find airport payment link in flagged mail in folder. crew instructions u…" at bounding box center [1120, 265] width 204 height 83
type textarea "Please find airport payment link in flagged mail in folder. crew instructions u…"
click at [1103, 194] on span "Not Started" at bounding box center [1095, 198] width 41 height 10
click at [1106, 260] on span "Completed" at bounding box center [1140, 255] width 134 height 17
click at [1173, 323] on button "Save" at bounding box center [1194, 322] width 55 height 18
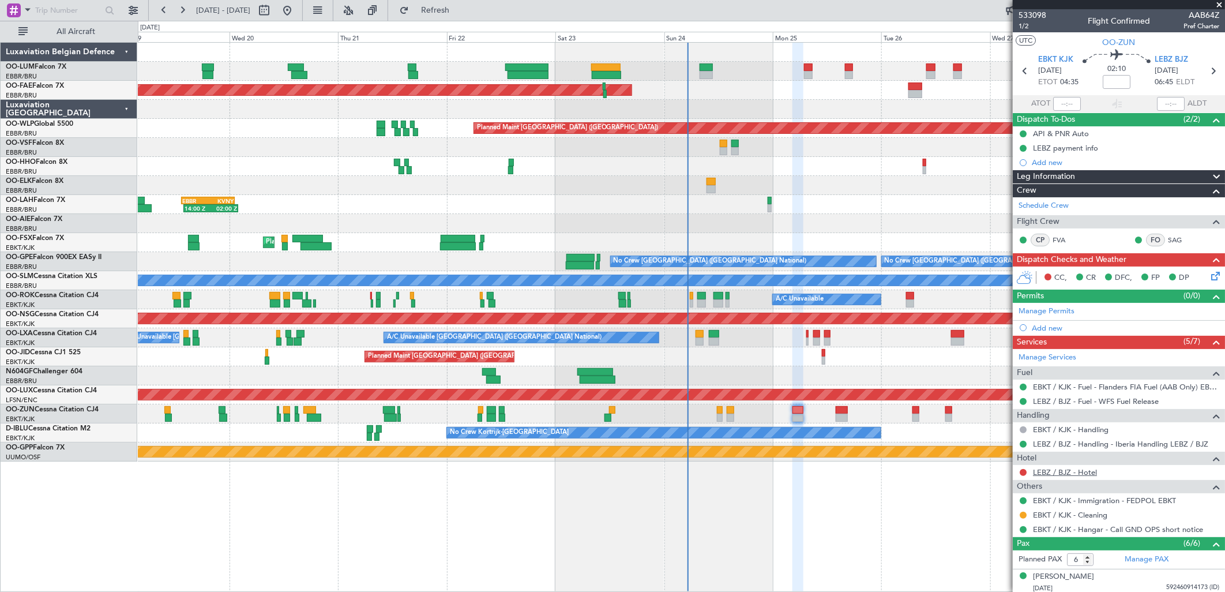
click at [1059, 468] on link "LEBZ / BJZ - Hotel" at bounding box center [1065, 472] width 64 height 10
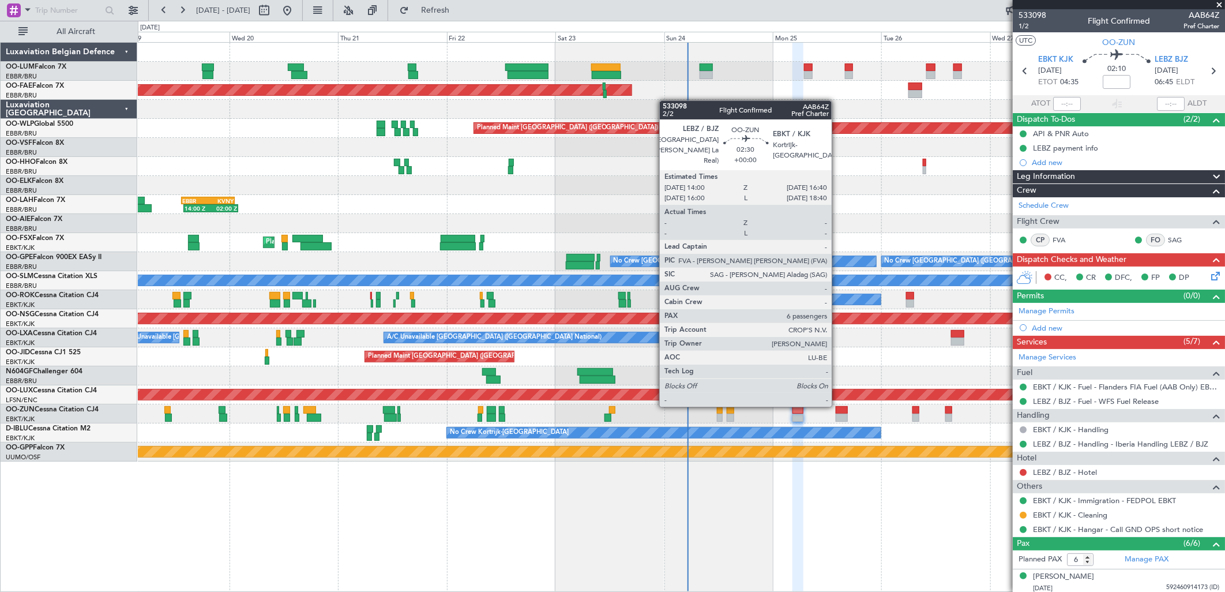
click at [838, 406] on div at bounding box center [842, 410] width 12 height 8
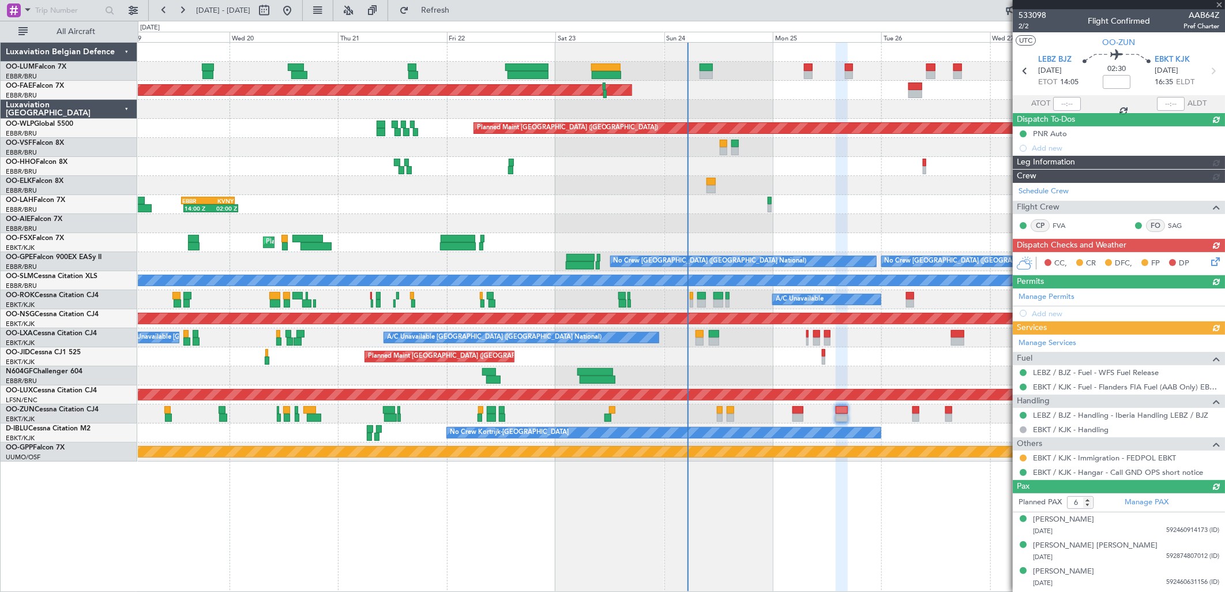
click at [1025, 458] on div "Manage Services Fuel LEBZ / BJZ - Fuel - WFS Fuel Release EBKT / KJK - Fuel - F…" at bounding box center [1119, 407] width 212 height 145
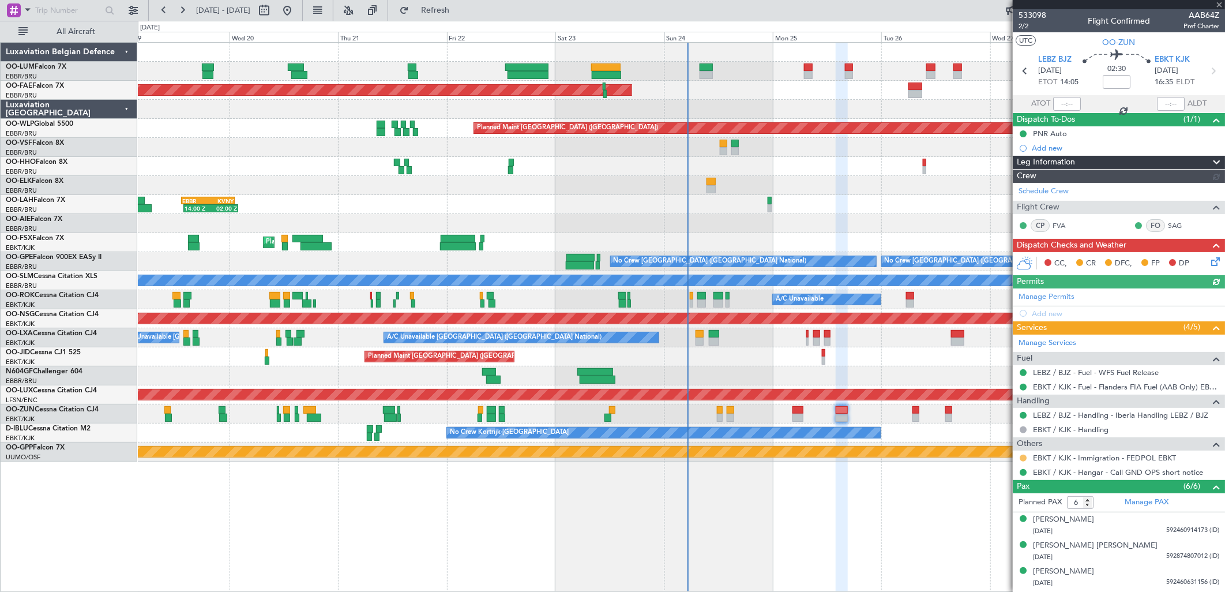
click at [1025, 459] on button at bounding box center [1023, 458] width 7 height 7
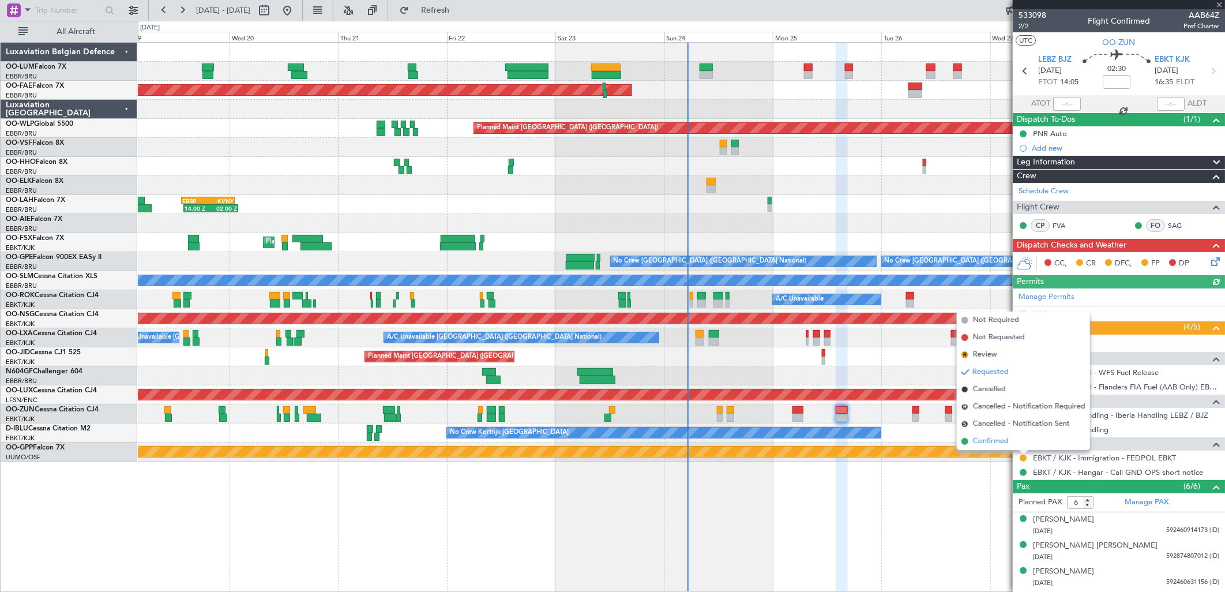
click at [982, 446] on span "Confirmed" at bounding box center [991, 442] width 36 height 12
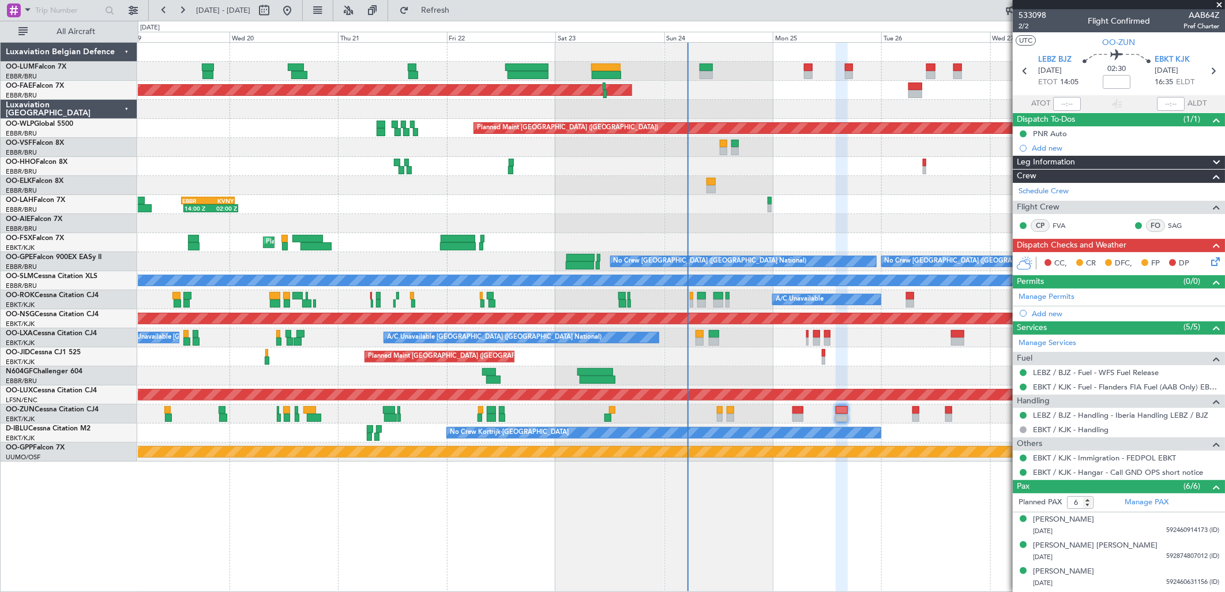
click at [1209, 264] on icon at bounding box center [1213, 259] width 9 height 9
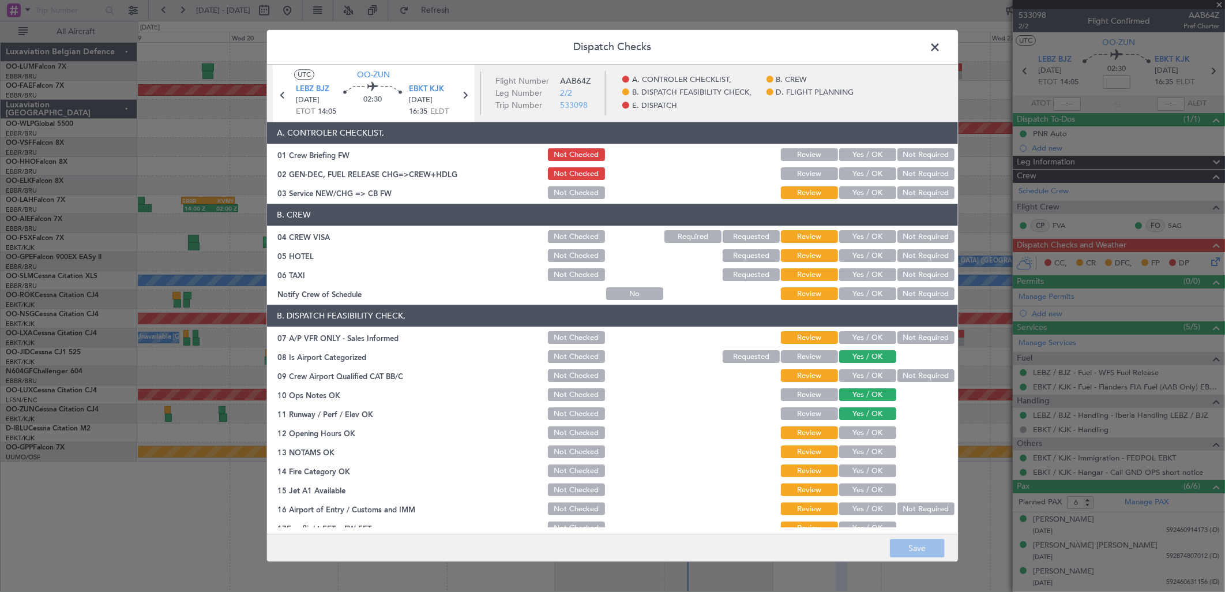
click at [852, 193] on button "Yes / OK" at bounding box center [867, 193] width 57 height 13
click at [906, 233] on button "Not Required" at bounding box center [926, 237] width 57 height 13
click at [912, 249] on div "Not Required" at bounding box center [925, 256] width 58 height 16
click at [918, 257] on button "Not Required" at bounding box center [926, 256] width 57 height 13
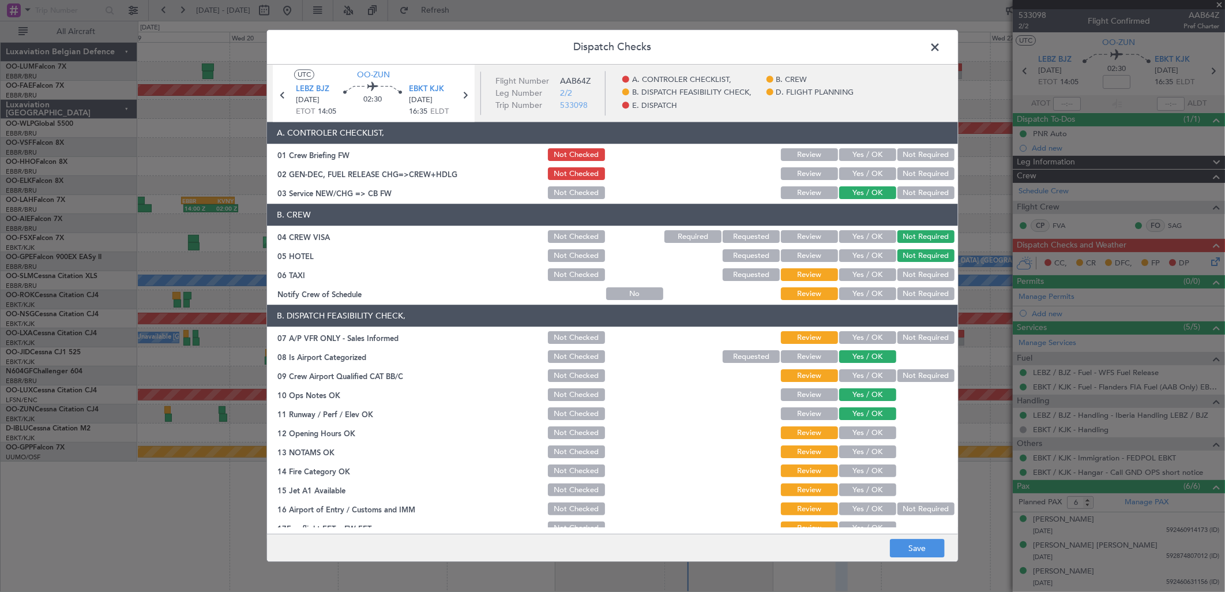
click at [914, 271] on button "Not Required" at bounding box center [926, 275] width 57 height 13
click at [883, 290] on button "Yes / OK" at bounding box center [867, 294] width 57 height 13
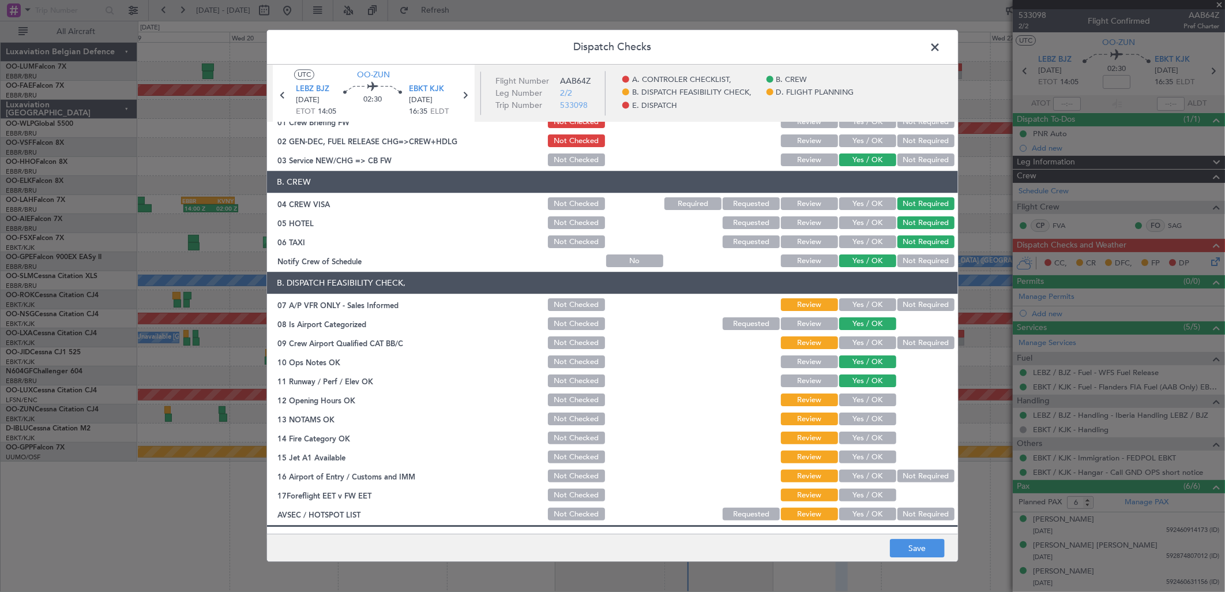
scroll to position [64, 0]
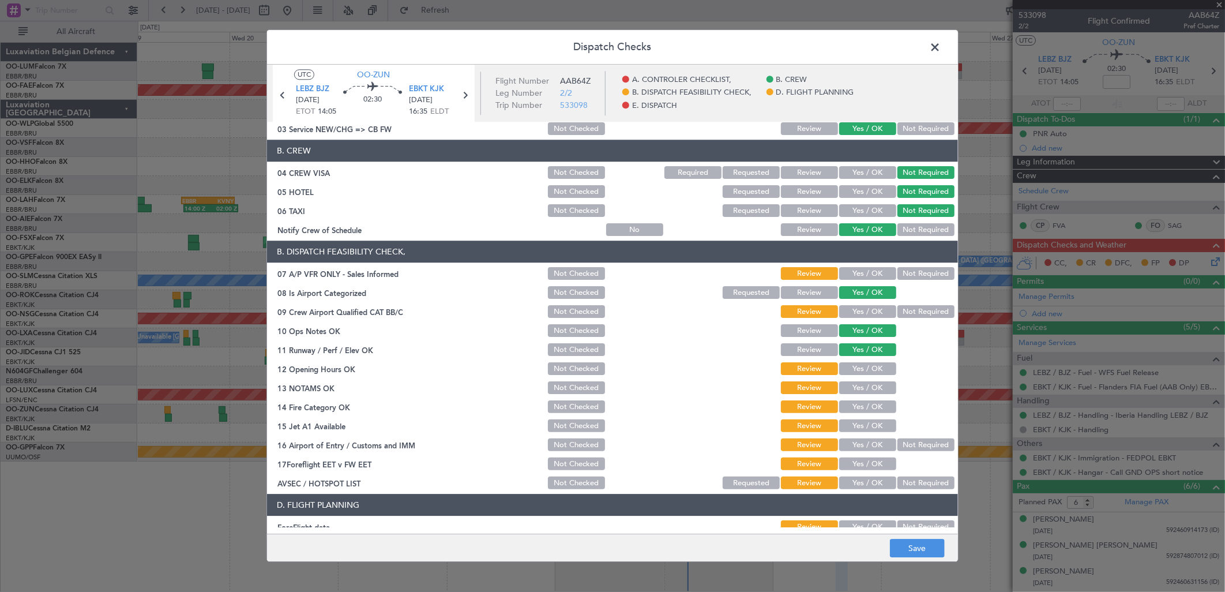
click at [910, 272] on button "Not Required" at bounding box center [926, 274] width 57 height 13
click at [876, 314] on button "Yes / OK" at bounding box center [867, 312] width 57 height 13
click at [865, 359] on section "B. DISPATCH FEASIBILITY CHECK, 07 A/P VFR ONLY - Sales Informed Not Checked Rev…" at bounding box center [612, 366] width 691 height 250
click at [868, 366] on button "Yes / OK" at bounding box center [867, 369] width 57 height 13
click at [870, 384] on button "Yes / OK" at bounding box center [867, 388] width 57 height 13
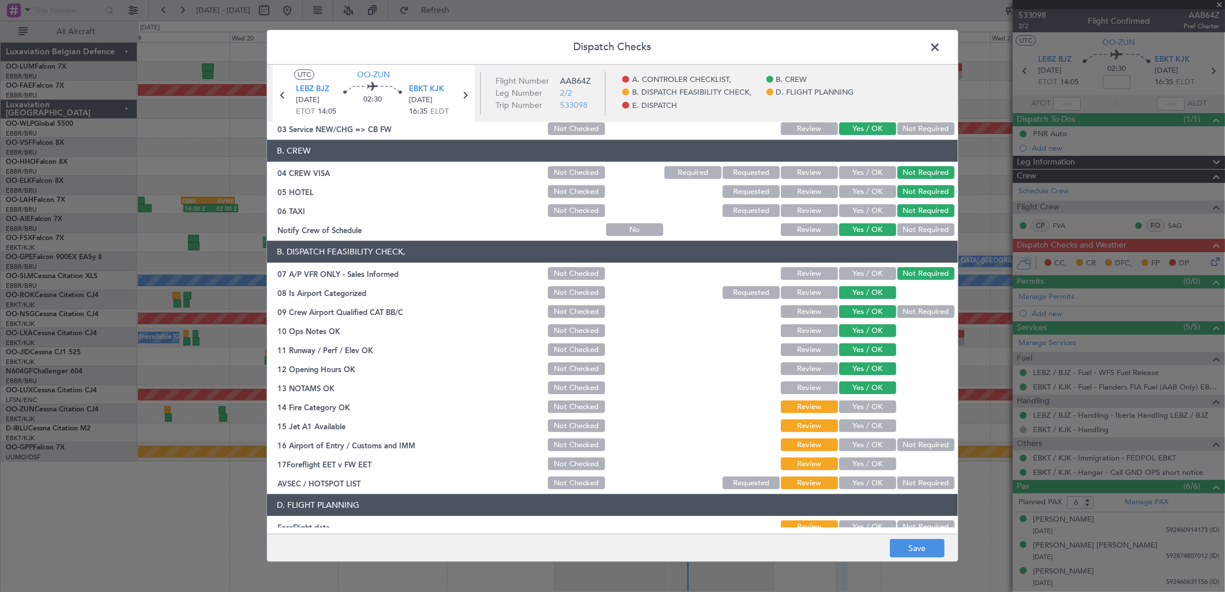
click at [868, 405] on button "Yes / OK" at bounding box center [867, 407] width 57 height 13
drag, startPoint x: 866, startPoint y: 419, endPoint x: 866, endPoint y: 440, distance: 21.3
click at [866, 423] on button "Yes / OK" at bounding box center [867, 426] width 57 height 13
click at [865, 447] on button "Yes / OK" at bounding box center [867, 445] width 57 height 13
click at [884, 463] on button "Yes / OK" at bounding box center [867, 464] width 57 height 13
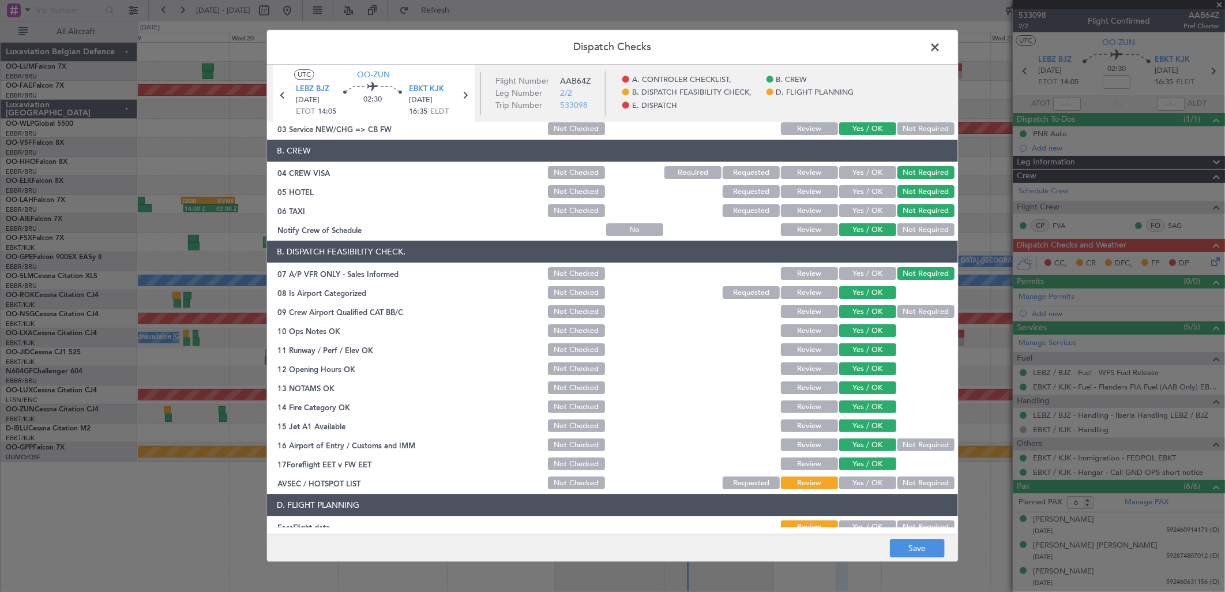
click at [909, 486] on button "Not Required" at bounding box center [926, 483] width 57 height 13
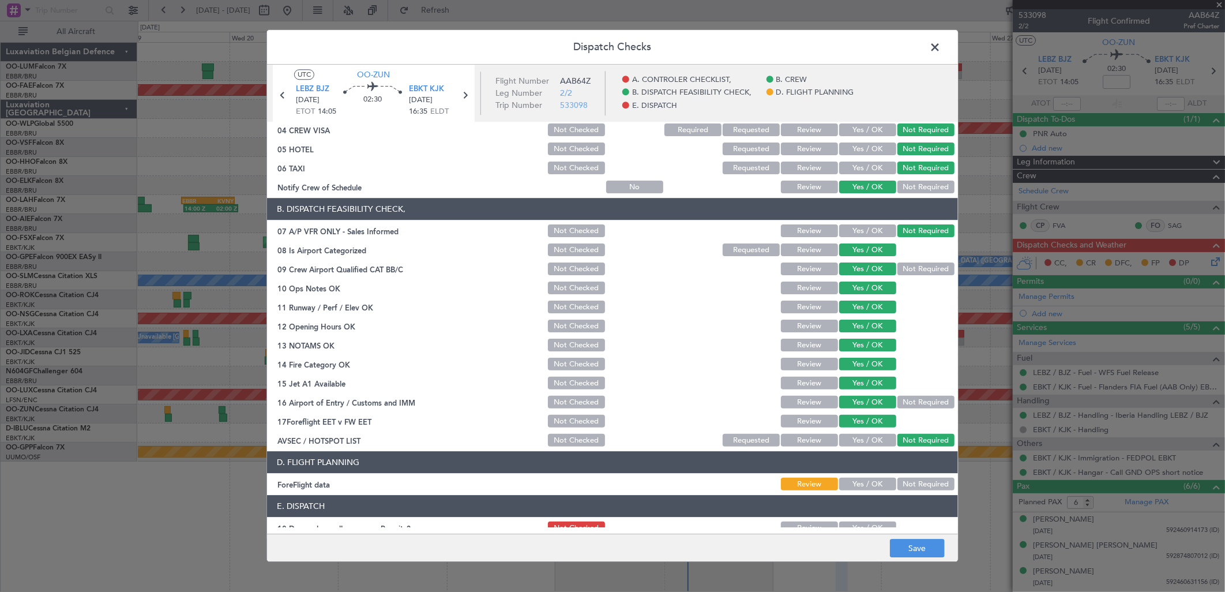
scroll to position [175, 0]
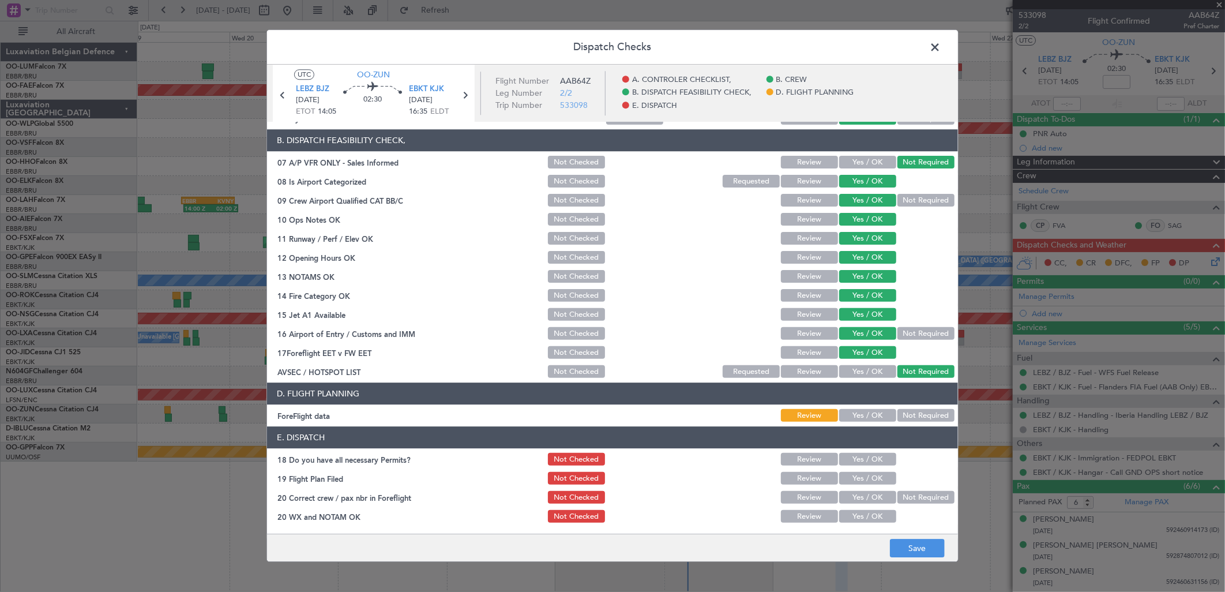
click at [906, 418] on button "Not Required" at bounding box center [926, 416] width 57 height 13
click at [865, 466] on div "Yes / OK" at bounding box center [867, 460] width 58 height 16
drag, startPoint x: 863, startPoint y: 458, endPoint x: 863, endPoint y: 468, distance: 9.8
click at [863, 458] on button "Yes / OK" at bounding box center [867, 459] width 57 height 13
click at [862, 476] on button "Yes / OK" at bounding box center [867, 479] width 57 height 13
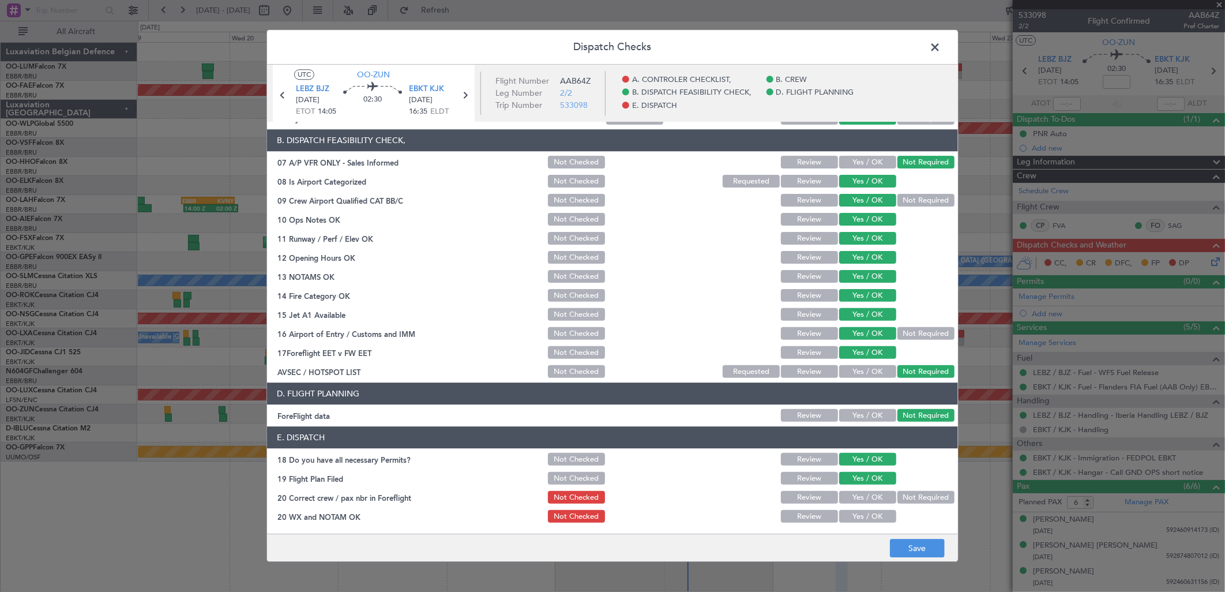
click at [863, 500] on button "Yes / OK" at bounding box center [867, 498] width 57 height 13
click at [868, 517] on button "Yes / OK" at bounding box center [867, 517] width 57 height 13
click at [916, 549] on button "Save" at bounding box center [917, 548] width 55 height 18
click at [941, 47] on span at bounding box center [941, 50] width 0 height 23
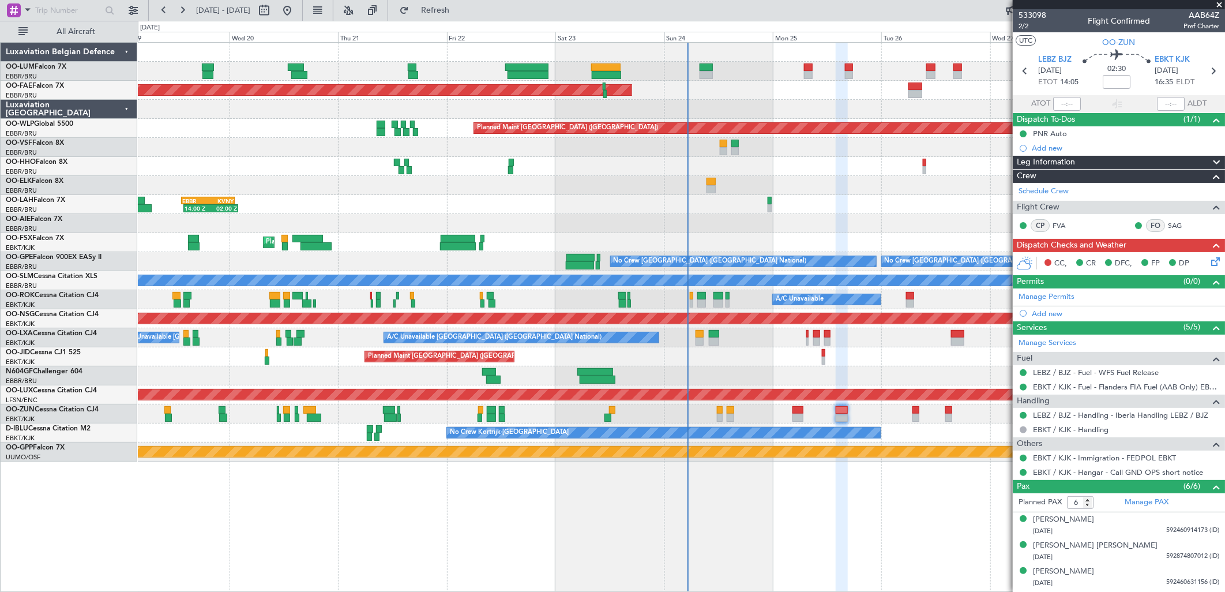
click at [1209, 264] on icon at bounding box center [1213, 259] width 9 height 9
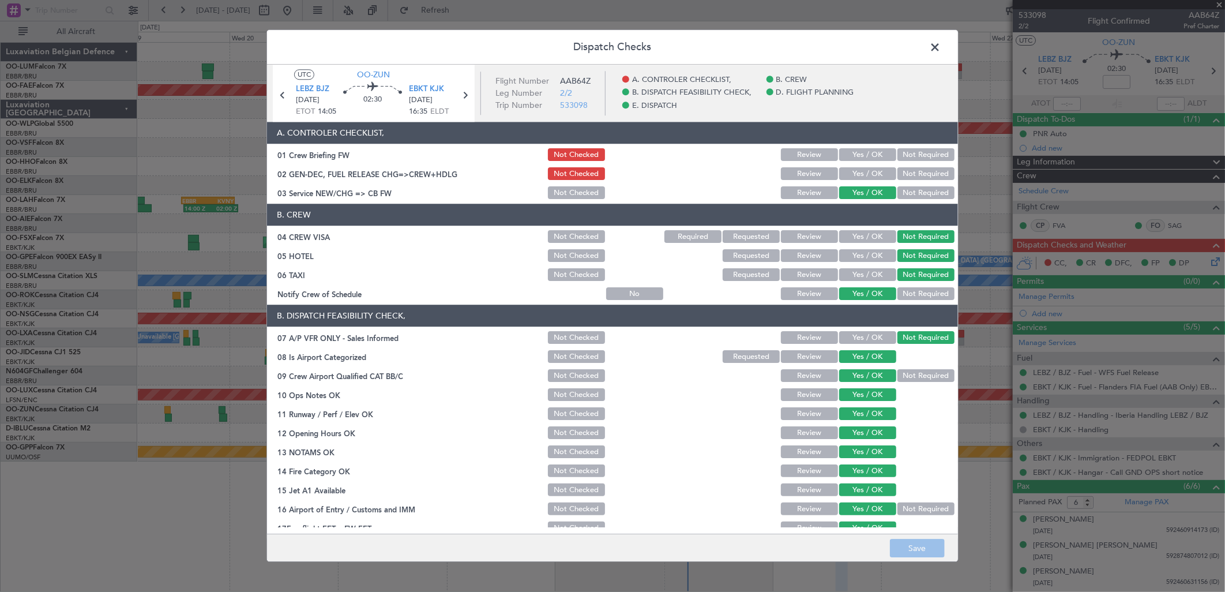
click at [864, 162] on div "Yes / OK" at bounding box center [867, 155] width 58 height 16
click at [864, 157] on button "Yes / OK" at bounding box center [867, 155] width 57 height 13
click at [868, 168] on button "Yes / OK" at bounding box center [867, 174] width 57 height 13
click at [929, 553] on button "Save" at bounding box center [917, 548] width 55 height 18
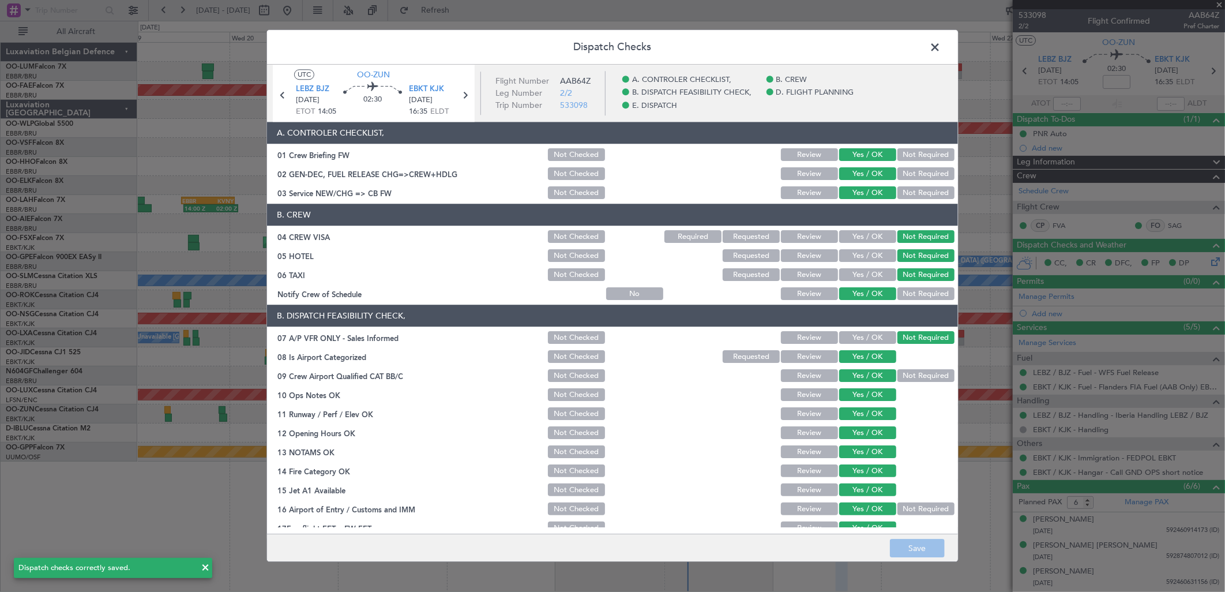
click at [284, 97] on icon at bounding box center [282, 95] width 15 height 15
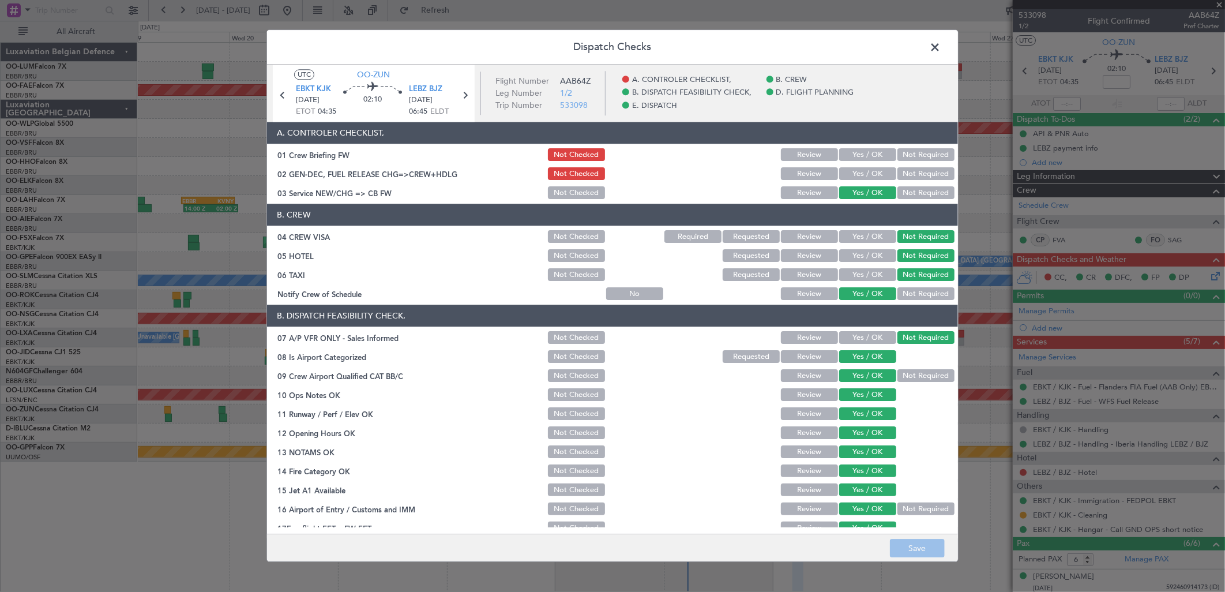
click at [868, 156] on button "Yes / OK" at bounding box center [867, 155] width 57 height 13
click at [857, 185] on div "Yes / OK" at bounding box center [867, 193] width 58 height 16
click at [857, 181] on div "Yes / OK" at bounding box center [867, 174] width 58 height 16
click at [857, 177] on button "Yes / OK" at bounding box center [867, 174] width 57 height 13
click at [902, 551] on button "Save" at bounding box center [917, 548] width 55 height 18
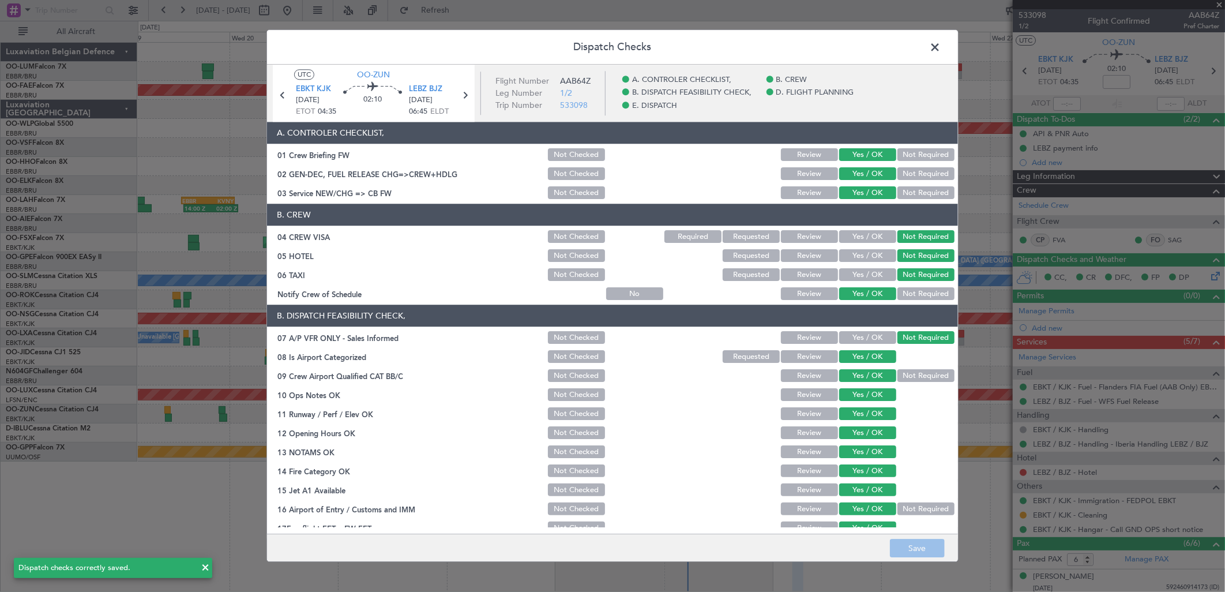
click at [941, 50] on span at bounding box center [941, 50] width 0 height 23
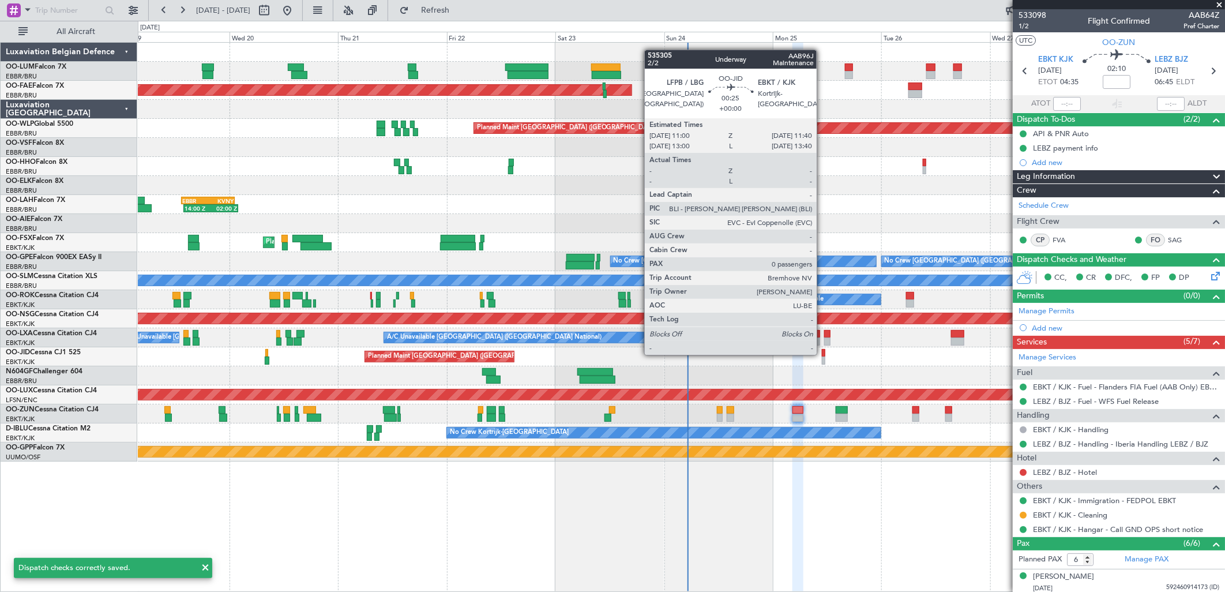
click at [823, 354] on div at bounding box center [823, 353] width 3 height 8
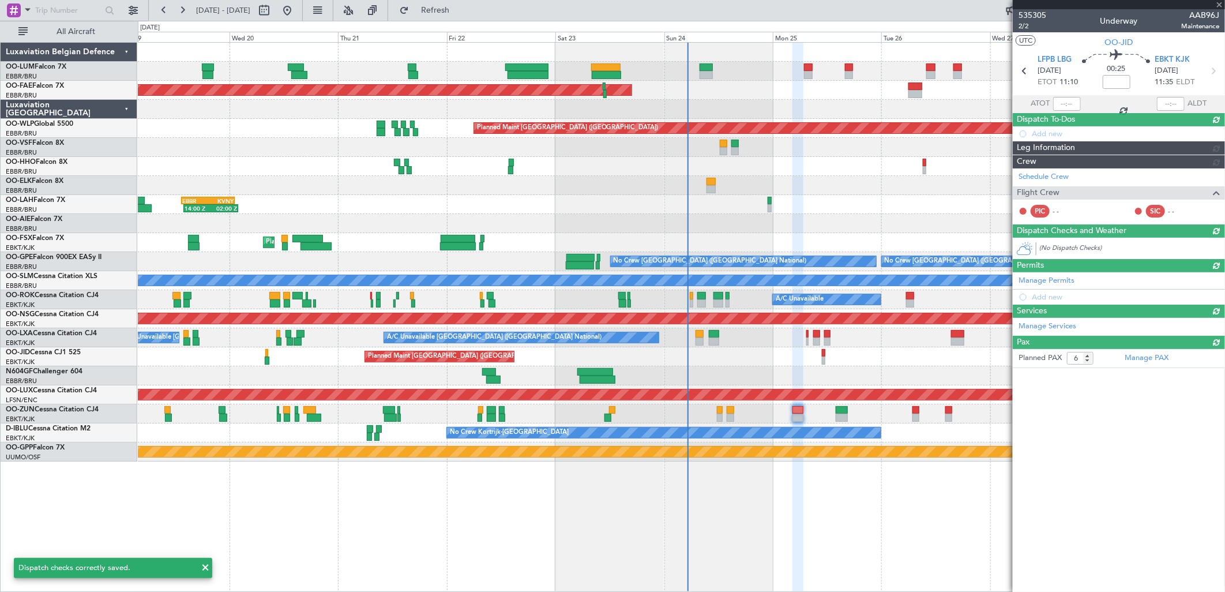
type input "0"
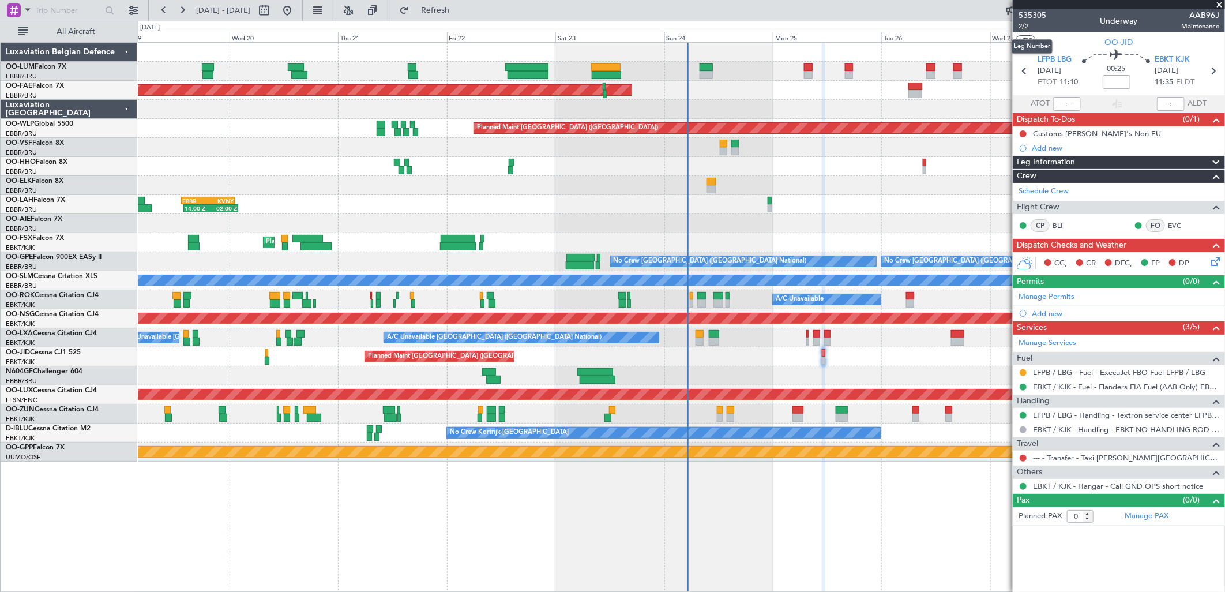
click at [1023, 25] on span "2/2" at bounding box center [1033, 26] width 28 height 10
click at [460, 10] on span "Refresh" at bounding box center [435, 10] width 48 height 8
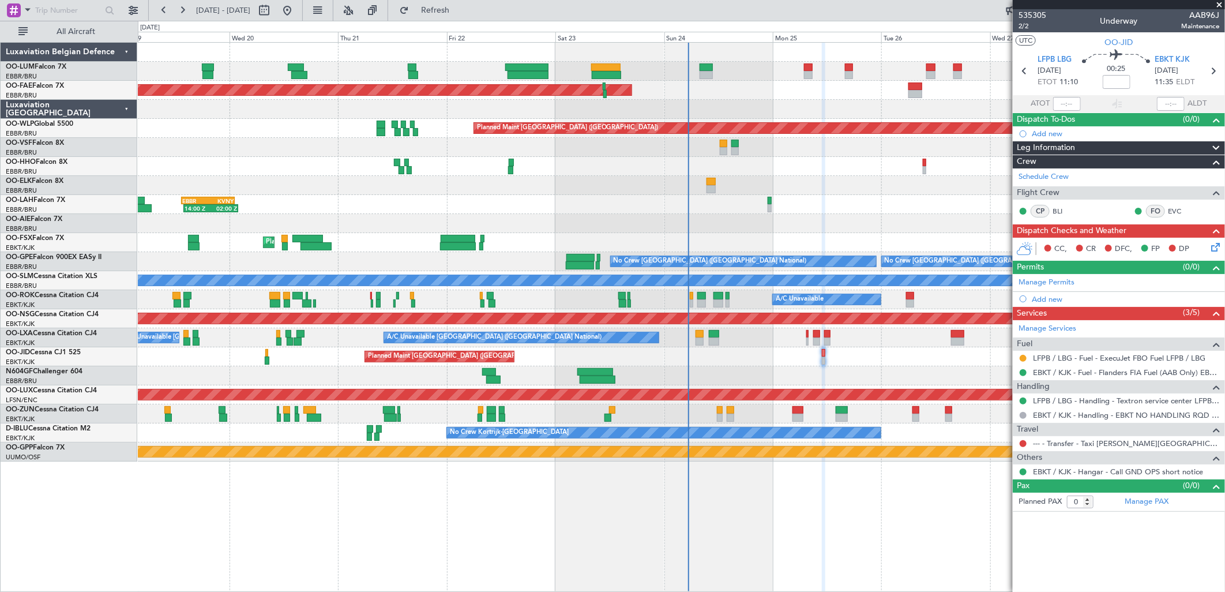
click at [1214, 246] on icon at bounding box center [1213, 245] width 9 height 9
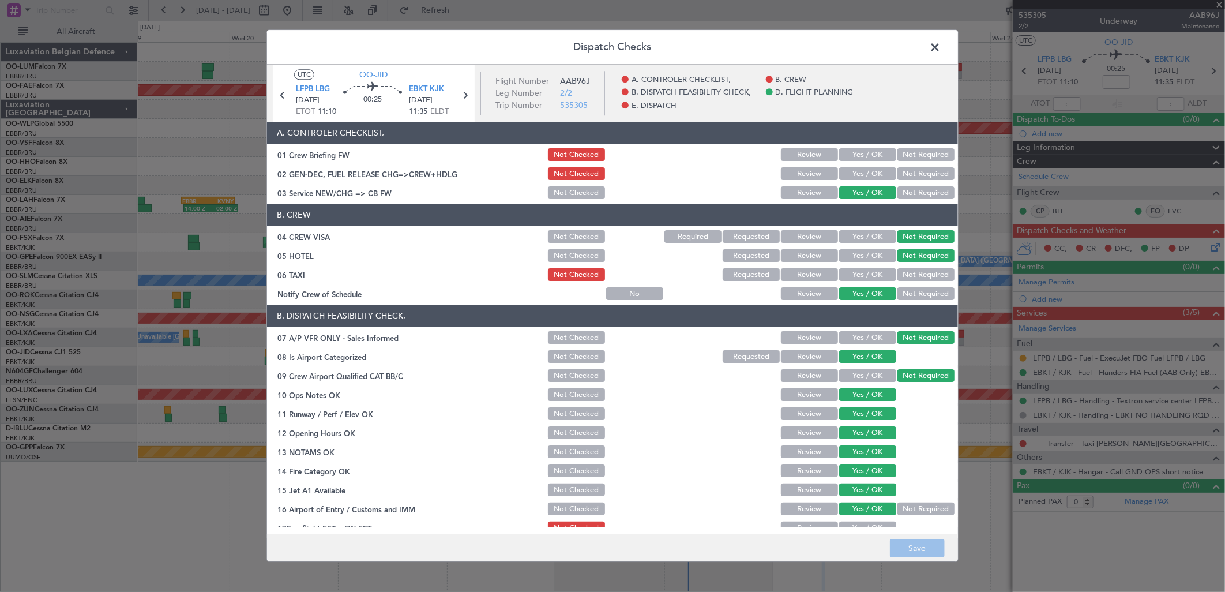
click at [898, 276] on button "Not Required" at bounding box center [926, 275] width 57 height 13
click at [578, 272] on button "Not Checked" at bounding box center [576, 275] width 57 height 13
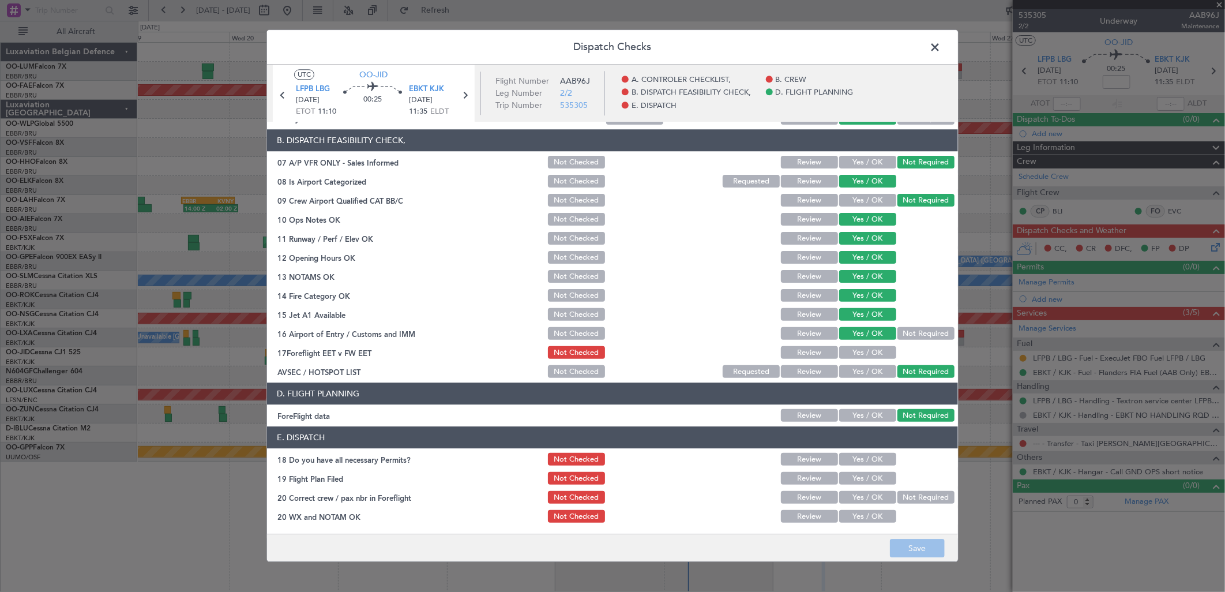
click at [857, 353] on button "Yes / OK" at bounding box center [867, 353] width 57 height 13
click at [860, 473] on button "Yes / OK" at bounding box center [867, 479] width 57 height 13
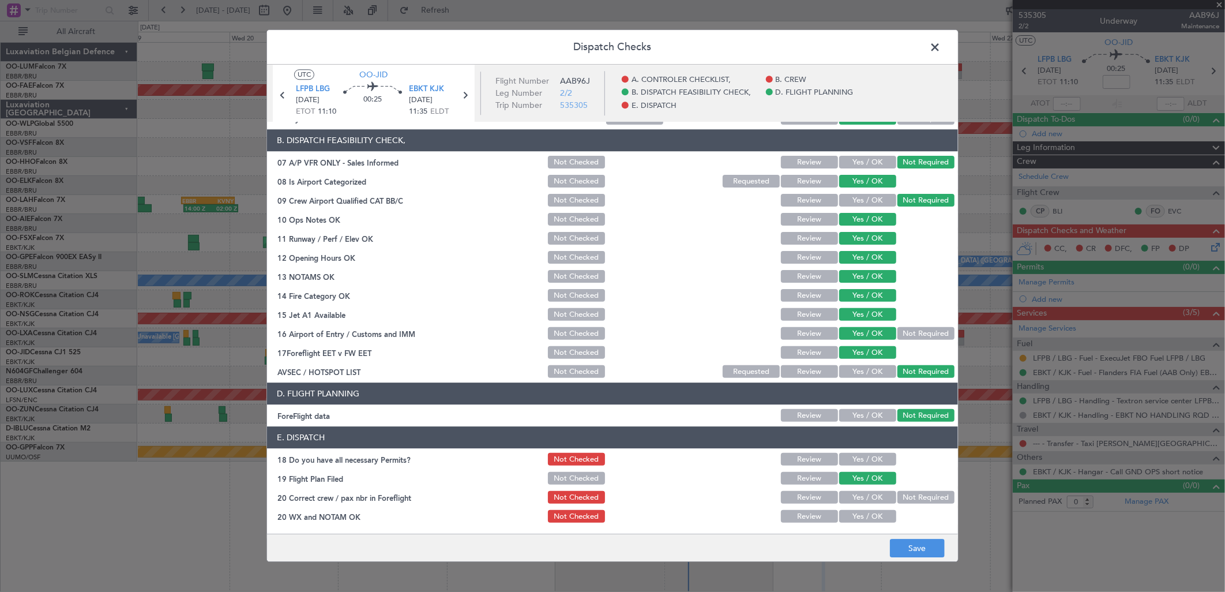
click at [864, 456] on button "Yes / OK" at bounding box center [867, 459] width 57 height 13
click at [848, 497] on button "Yes / OK" at bounding box center [867, 498] width 57 height 13
click at [848, 511] on button "Yes / OK" at bounding box center [867, 517] width 57 height 13
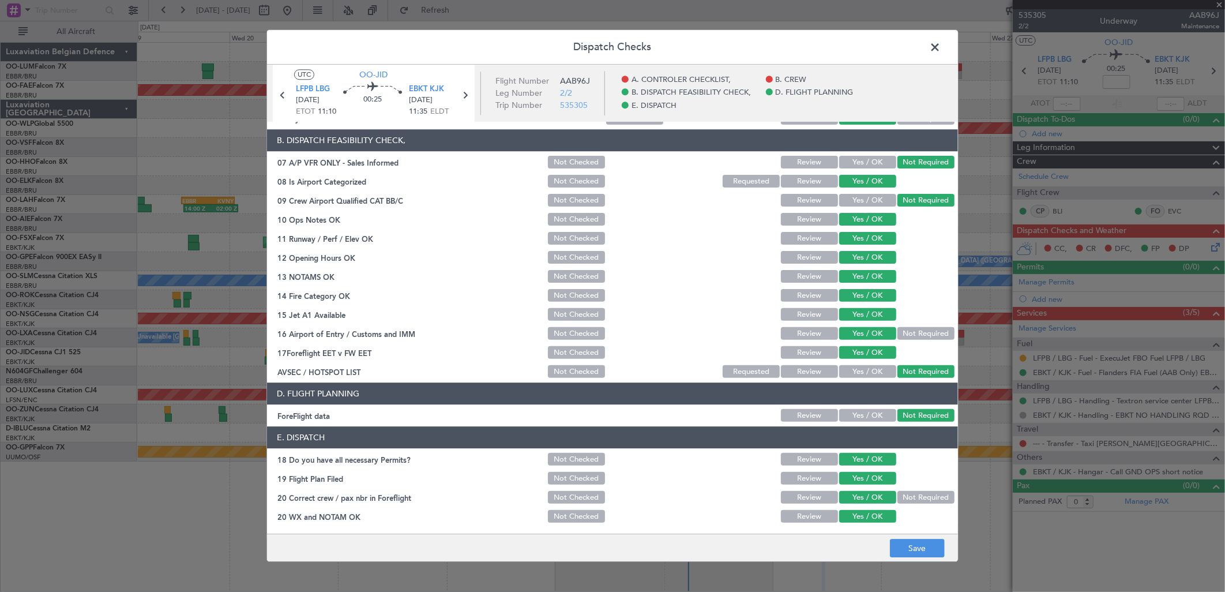
click at [902, 538] on footer "Save" at bounding box center [612, 548] width 691 height 28
click at [918, 547] on button "Save" at bounding box center [917, 548] width 55 height 18
click at [941, 44] on span at bounding box center [941, 50] width 0 height 23
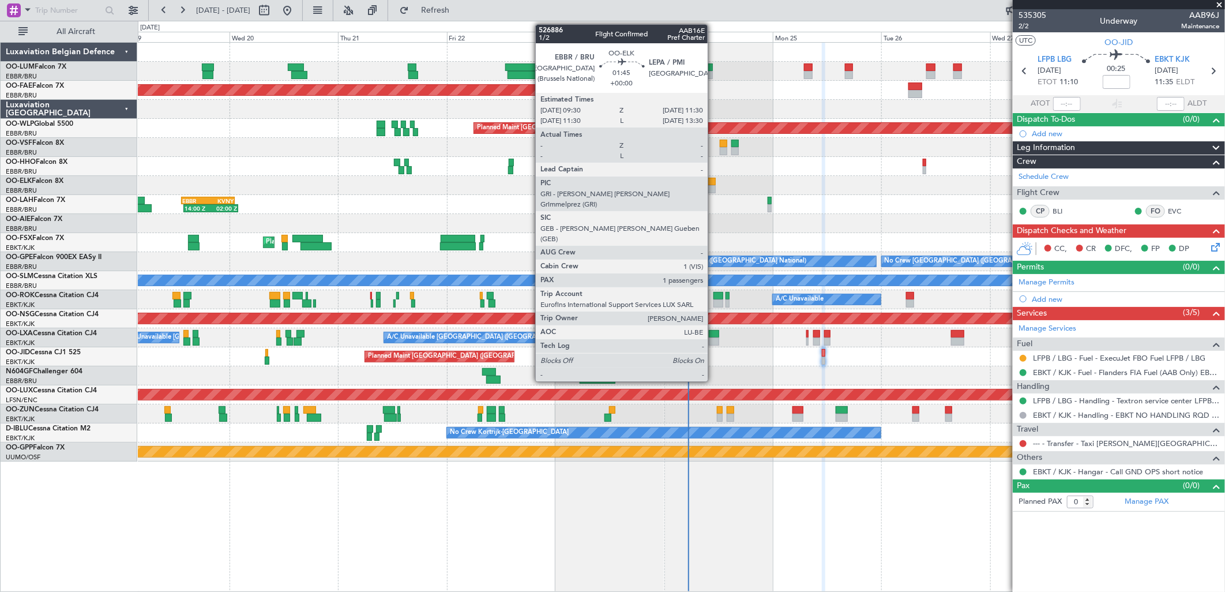
click at [714, 181] on div at bounding box center [711, 182] width 9 height 8
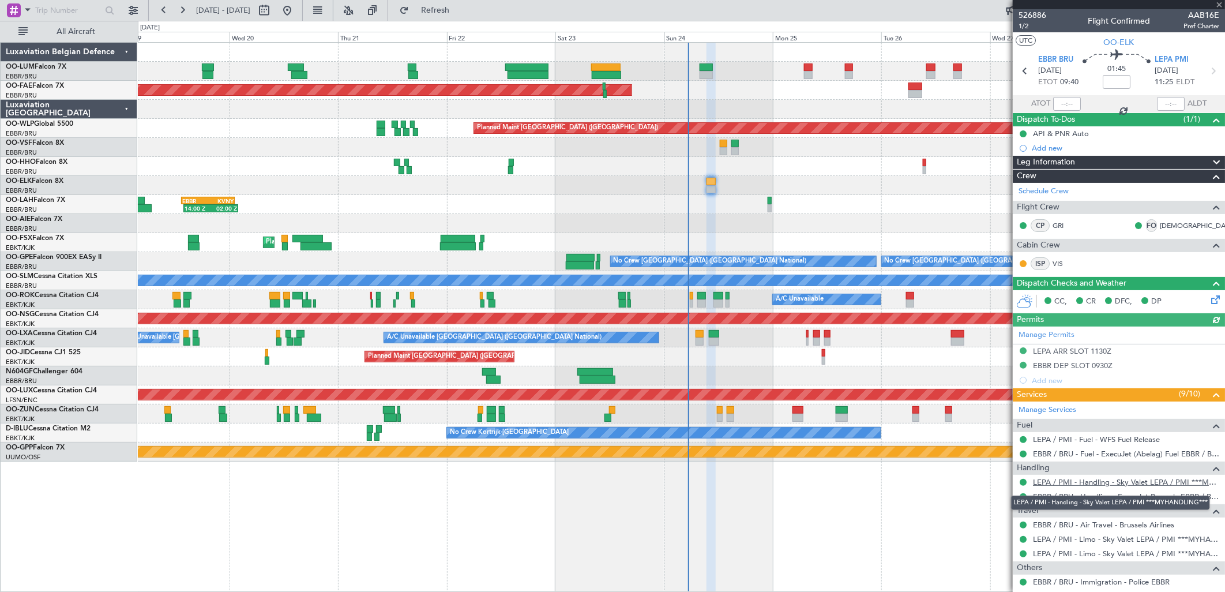
click at [1071, 483] on link "LEPA / PMI - Handling - Sky Valet LEPA / PMI ***MYHANDLING***" at bounding box center [1126, 482] width 186 height 10
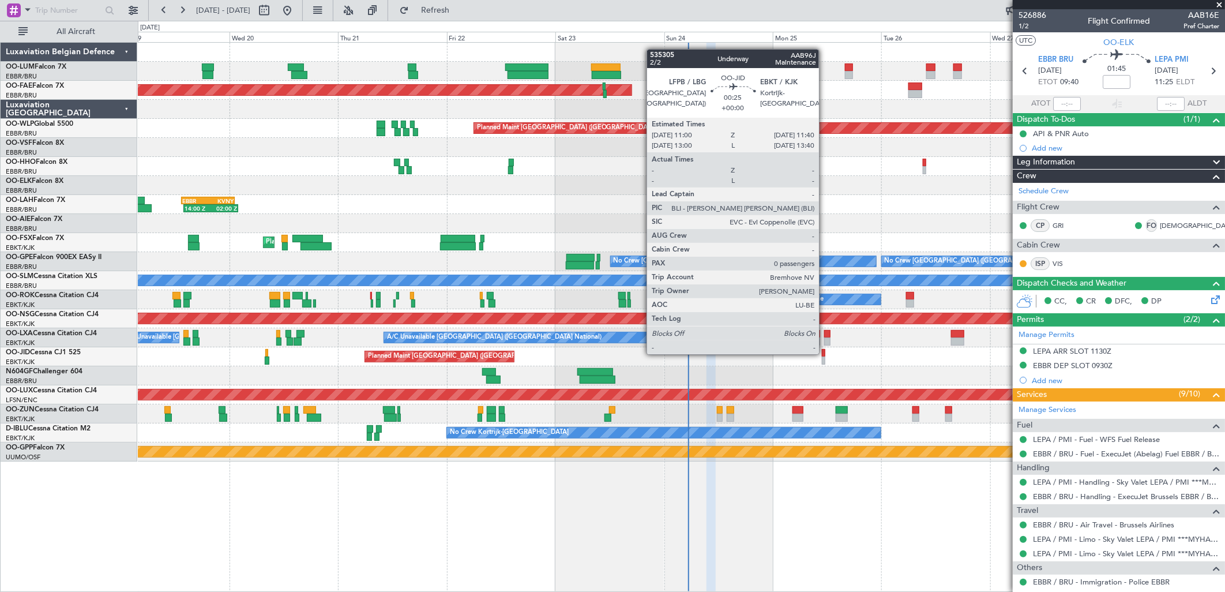
click at [825, 353] on div at bounding box center [823, 353] width 3 height 8
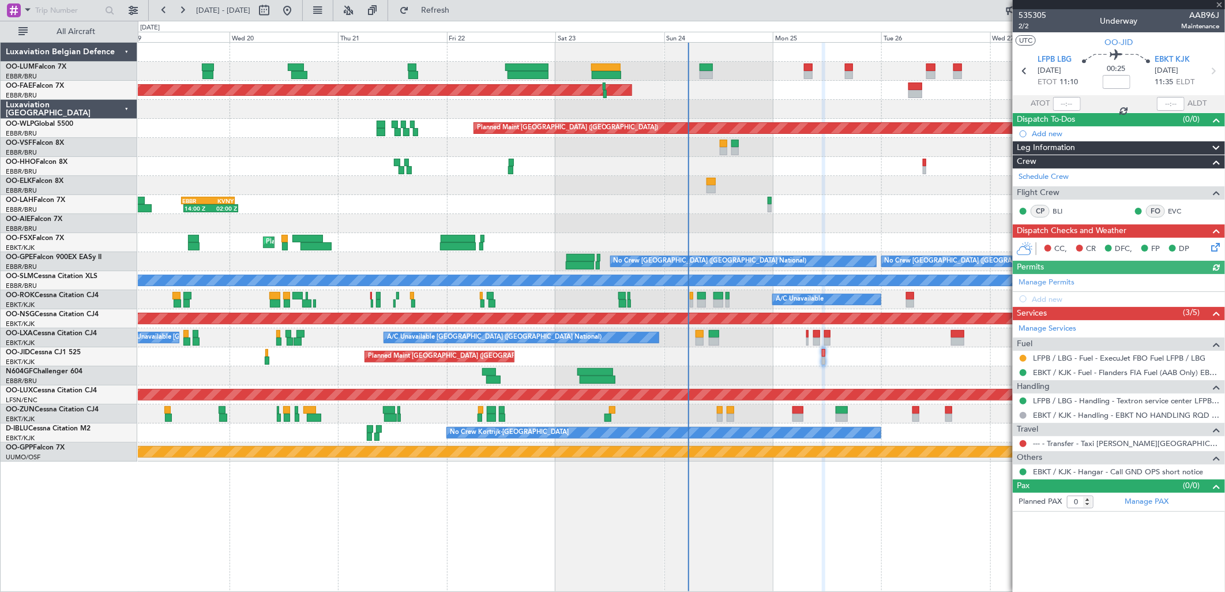
click at [1218, 243] on icon at bounding box center [1213, 245] width 9 height 9
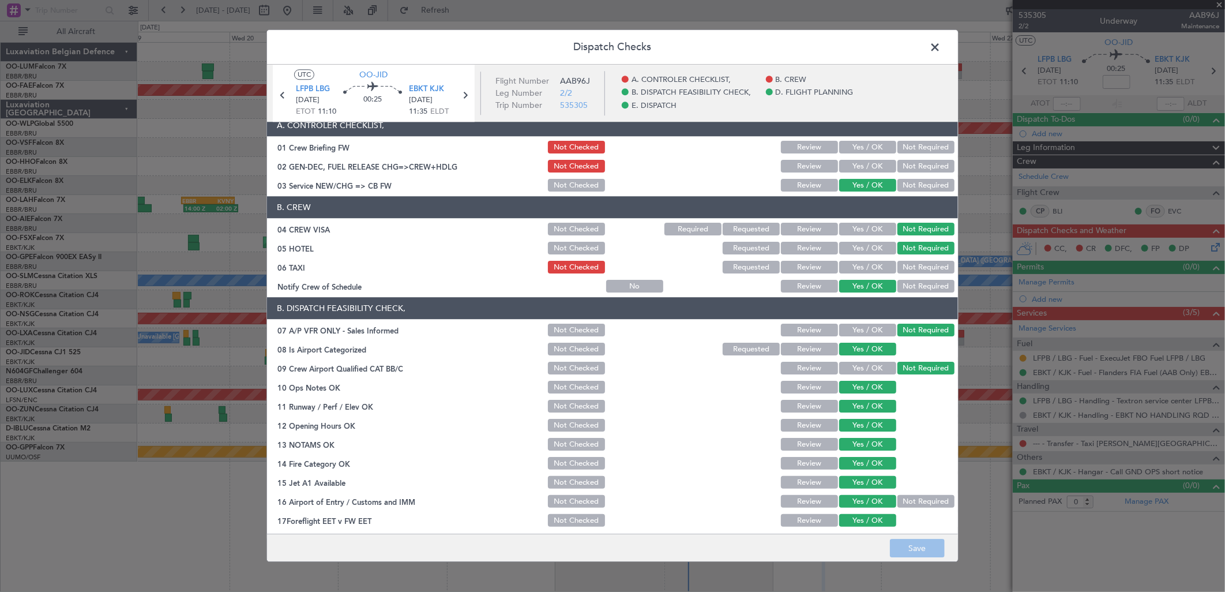
scroll to position [0, 0]
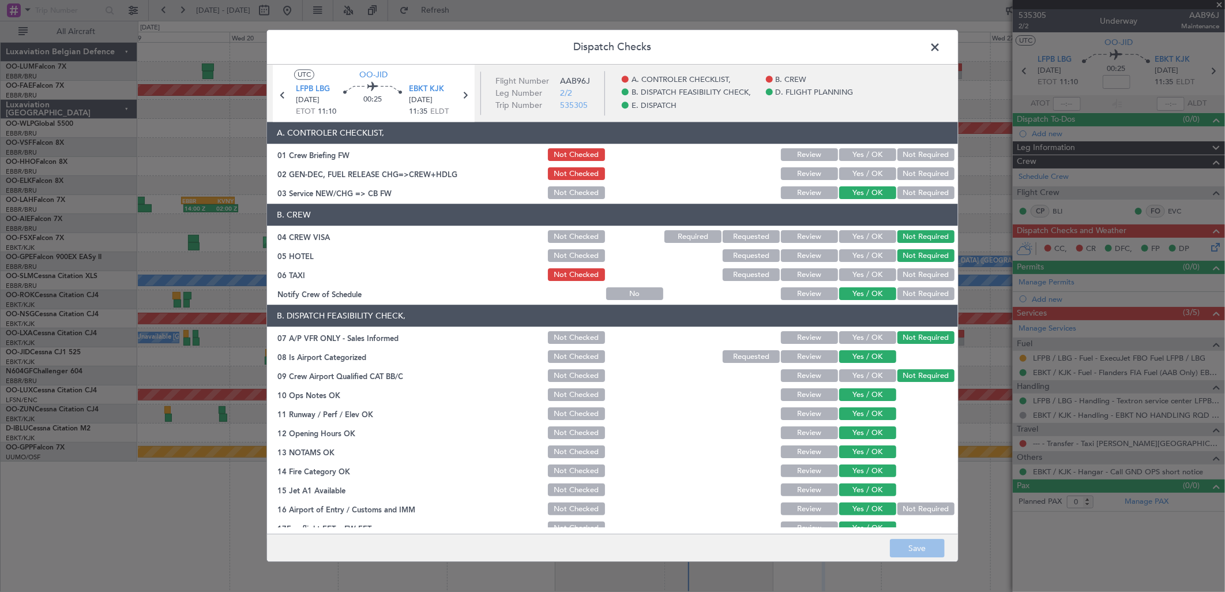
click at [941, 43] on span at bounding box center [941, 50] width 0 height 23
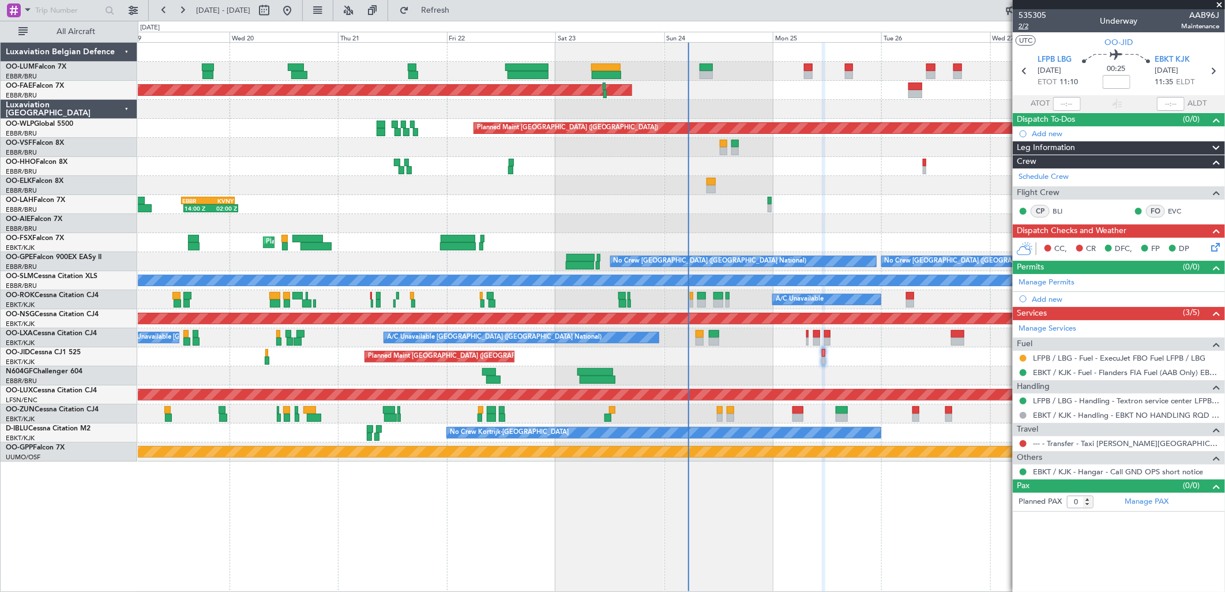
click at [1025, 21] on span "2/2" at bounding box center [1033, 26] width 28 height 10
click at [1120, 441] on link "--- - Transfer - Taxi [PERSON_NAME][GEOGRAPHIC_DATA]" at bounding box center [1126, 443] width 186 height 10
click at [1087, 445] on mat-tooltip-component "EBKT / KJK - Handling - EBKT NO HANDLING RQD FOR CJ" at bounding box center [1119, 436] width 193 height 31
click at [1086, 447] on link "--- - Transfer - Taxi [PERSON_NAME][GEOGRAPHIC_DATA]" at bounding box center [1126, 443] width 186 height 10
click at [1099, 451] on div "Others EBKT / KJK - Hangar - Call GND OPS short notice" at bounding box center [1119, 465] width 212 height 28
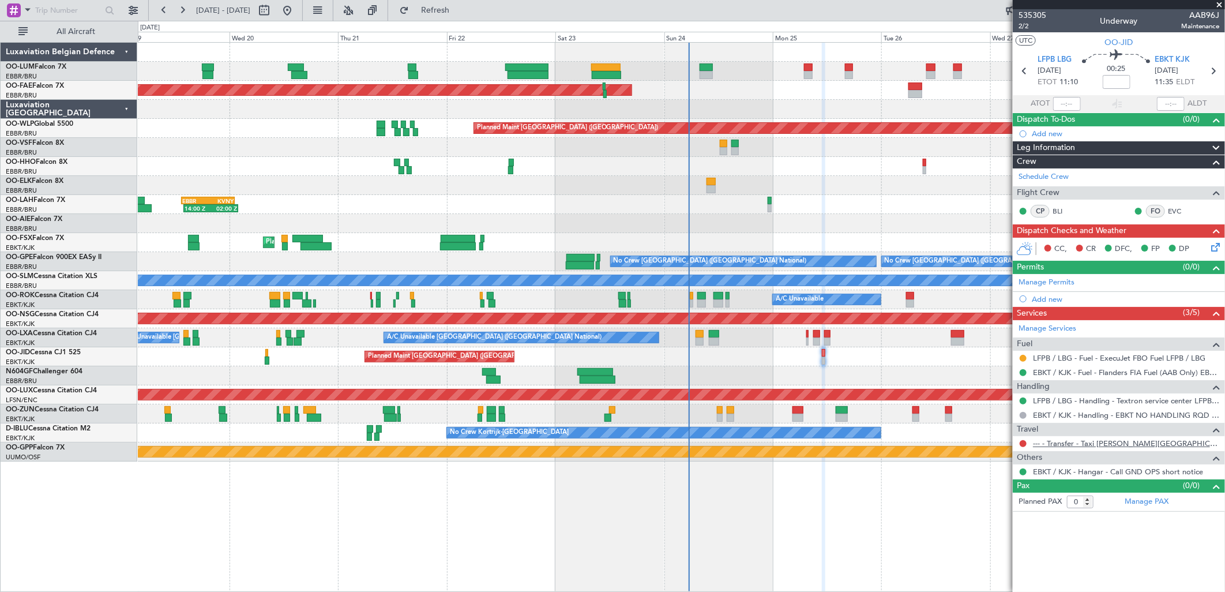
click at [1100, 445] on link "--- - Transfer - Taxi [PERSON_NAME][GEOGRAPHIC_DATA]" at bounding box center [1126, 443] width 186 height 10
click at [460, 13] on span "Refresh" at bounding box center [435, 10] width 48 height 8
click at [1025, 355] on button at bounding box center [1023, 358] width 7 height 7
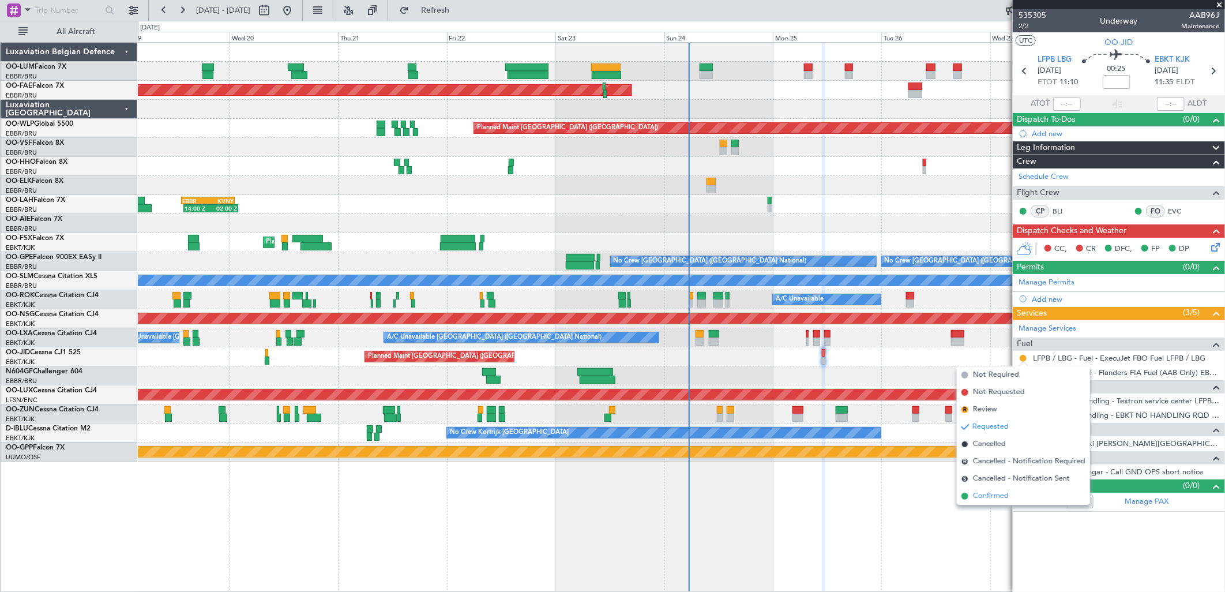
click at [993, 498] on span "Confirmed" at bounding box center [991, 496] width 36 height 12
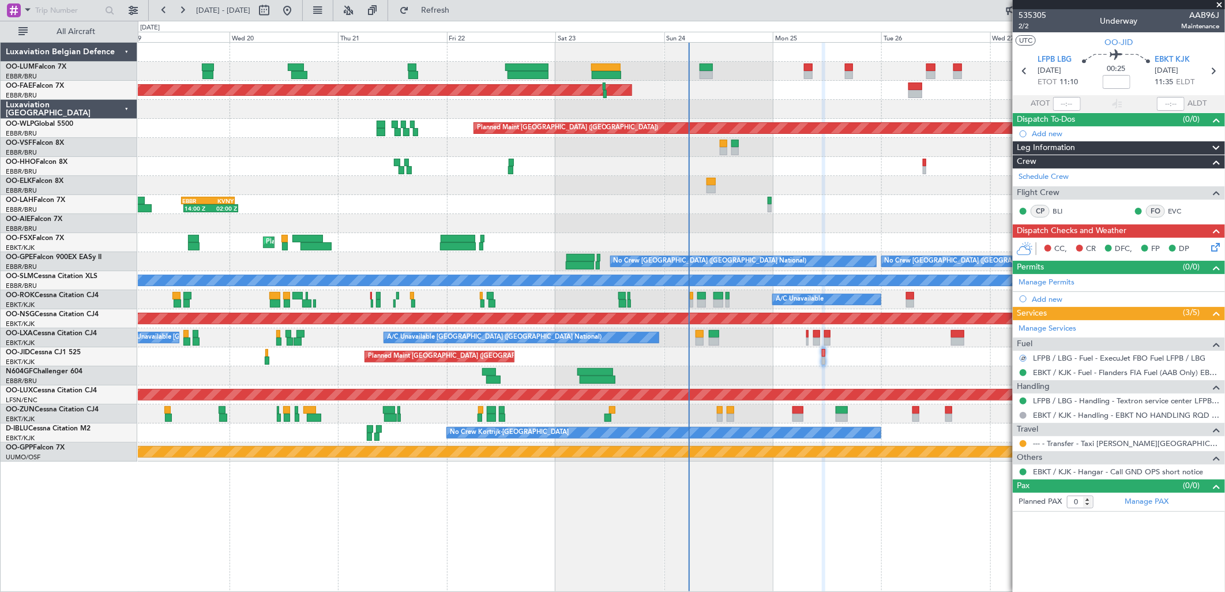
click at [1217, 247] on icon at bounding box center [1213, 245] width 9 height 9
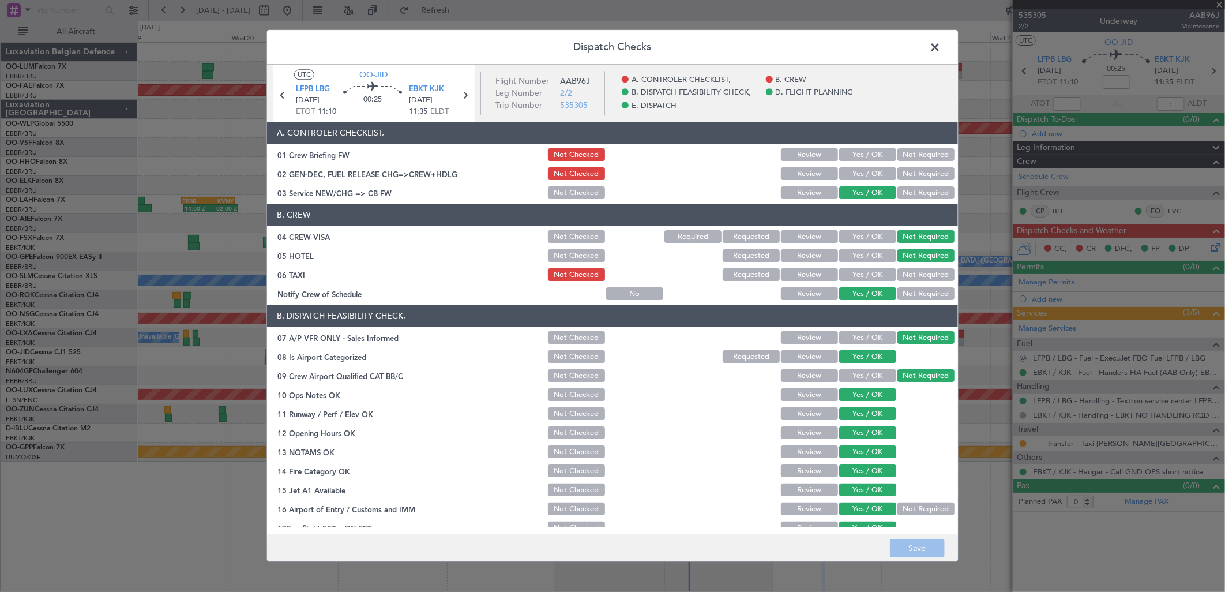
drag, startPoint x: 868, startPoint y: 152, endPoint x: 863, endPoint y: 175, distance: 23.1
click at [868, 153] on button "Yes / OK" at bounding box center [867, 155] width 57 height 13
click at [863, 175] on button "Yes / OK" at bounding box center [867, 174] width 57 height 13
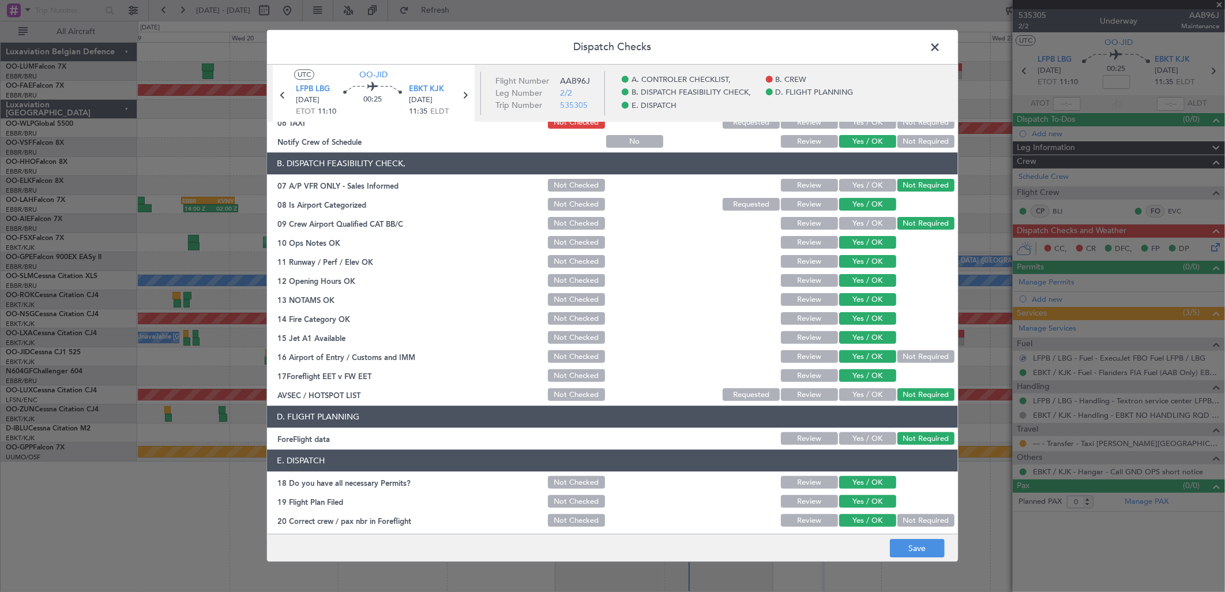
scroll to position [175, 0]
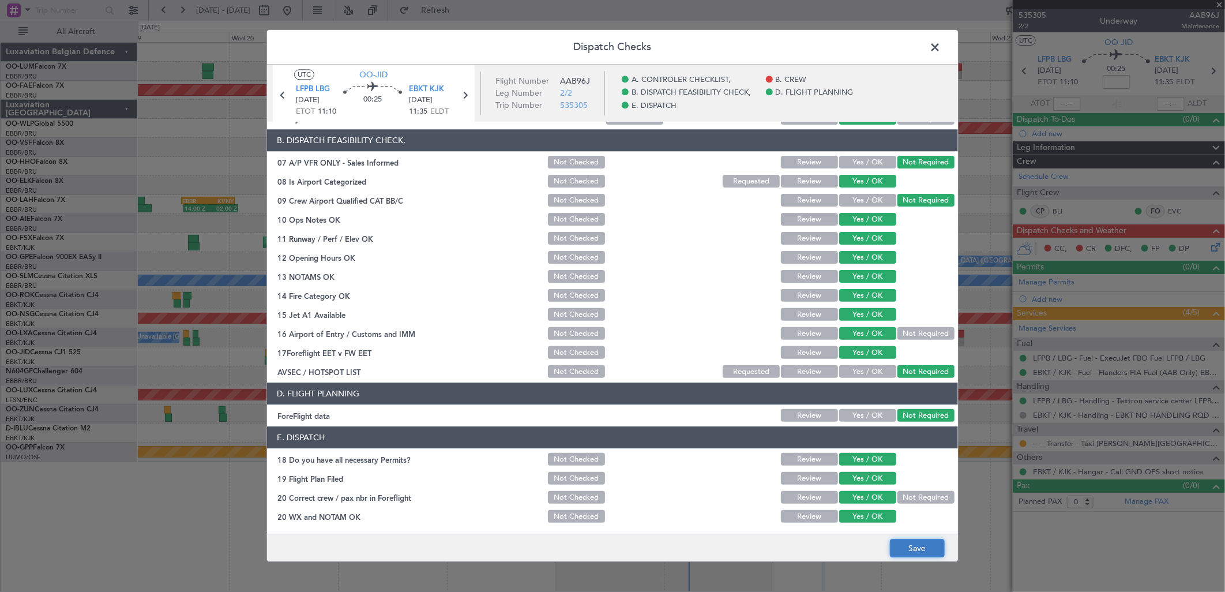
click at [908, 541] on button "Save" at bounding box center [917, 548] width 55 height 18
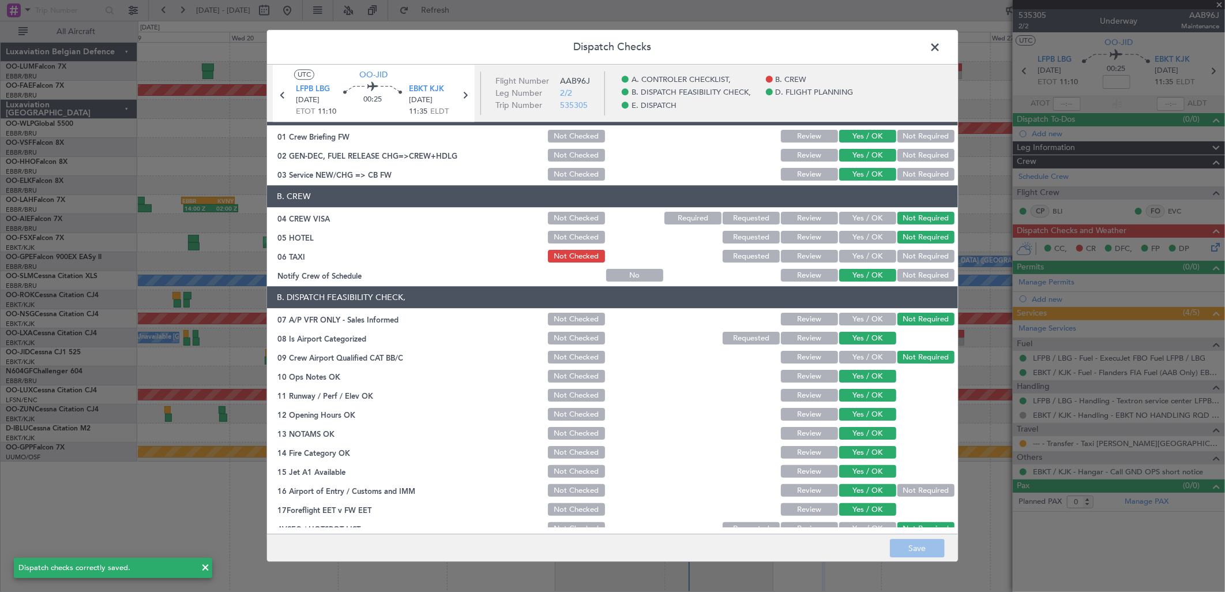
scroll to position [0, 0]
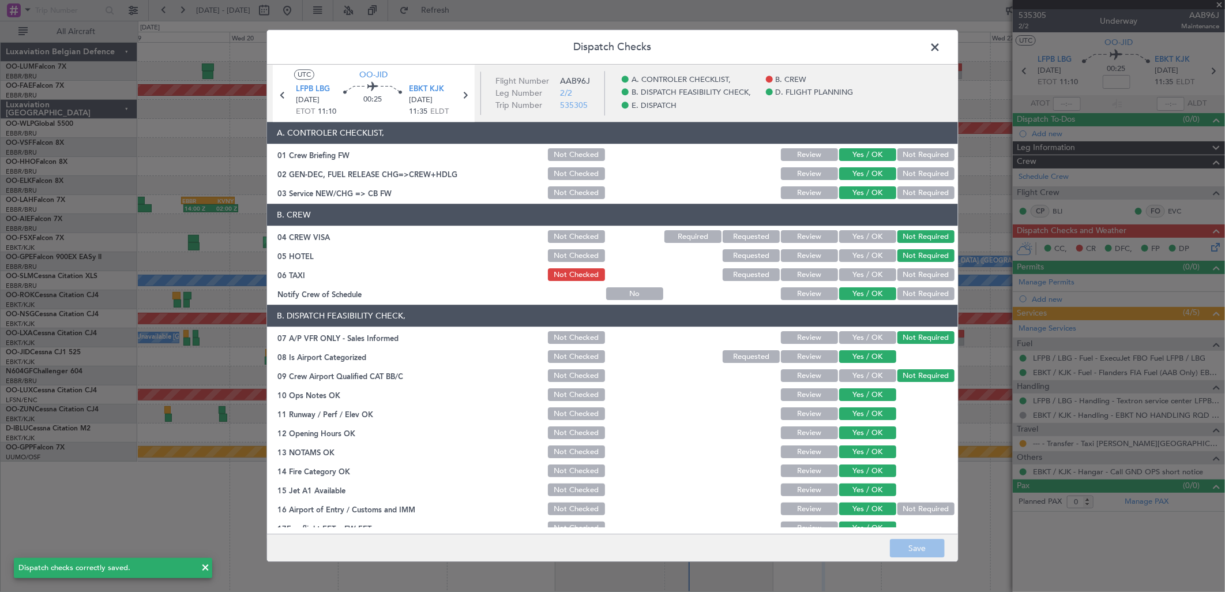
drag, startPoint x: 756, startPoint y: 269, endPoint x: 848, endPoint y: 364, distance: 131.8
click at [756, 270] on button "Requested" at bounding box center [751, 275] width 57 height 13
click at [927, 545] on button "Save" at bounding box center [917, 548] width 55 height 18
click at [941, 45] on span at bounding box center [941, 50] width 0 height 23
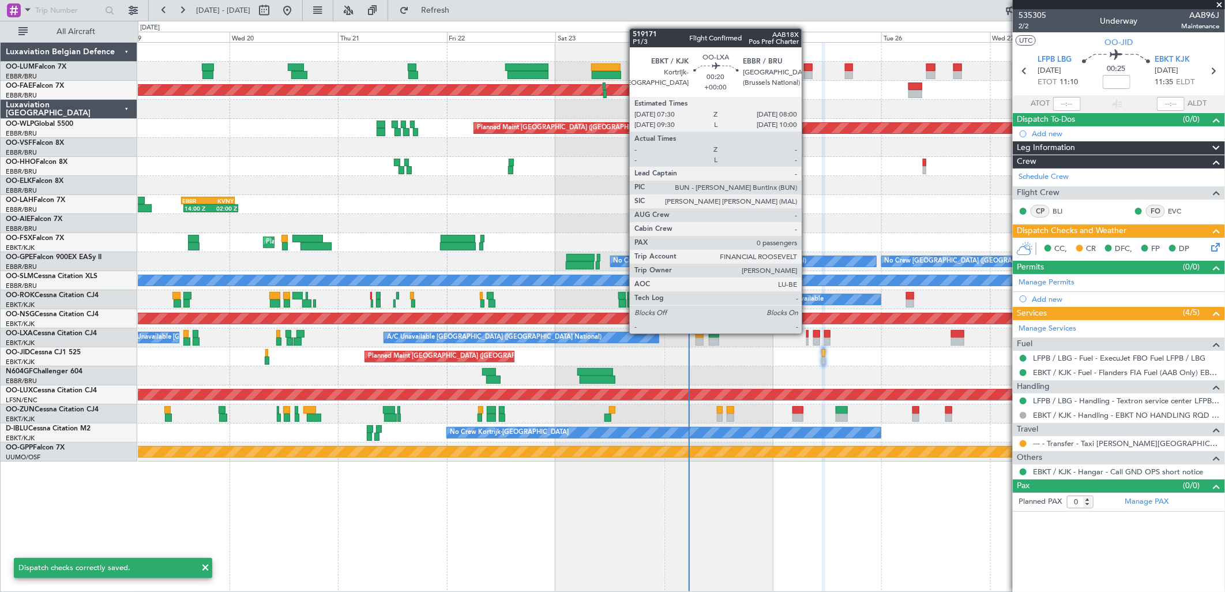
click at [808, 333] on div at bounding box center [808, 334] width 2 height 8
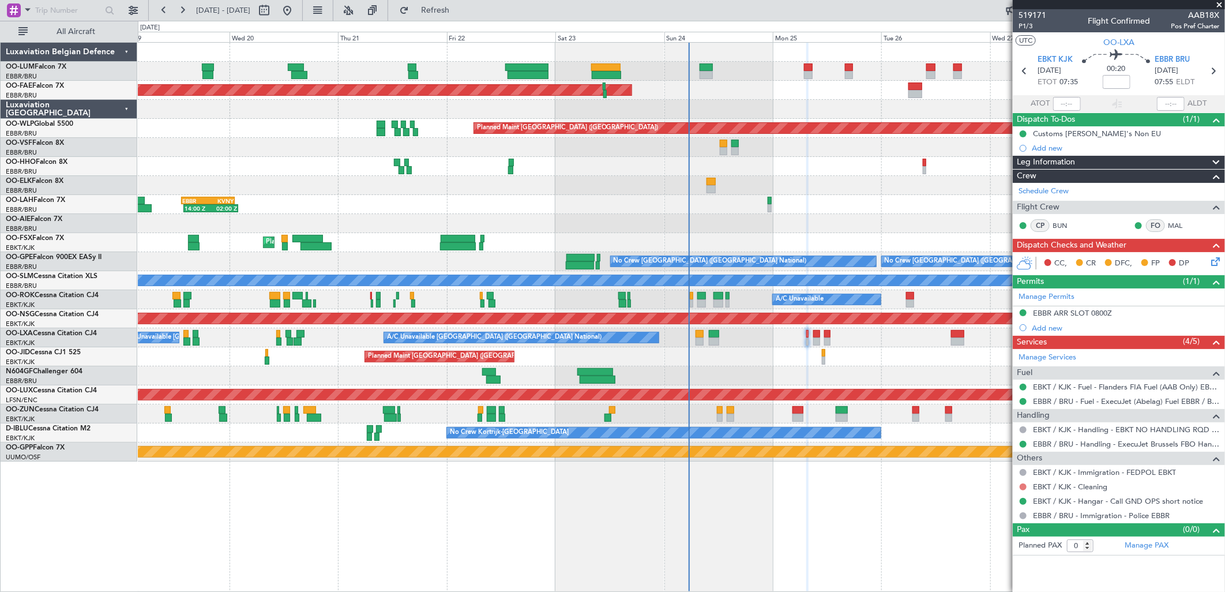
click at [1024, 486] on button at bounding box center [1023, 486] width 7 height 7
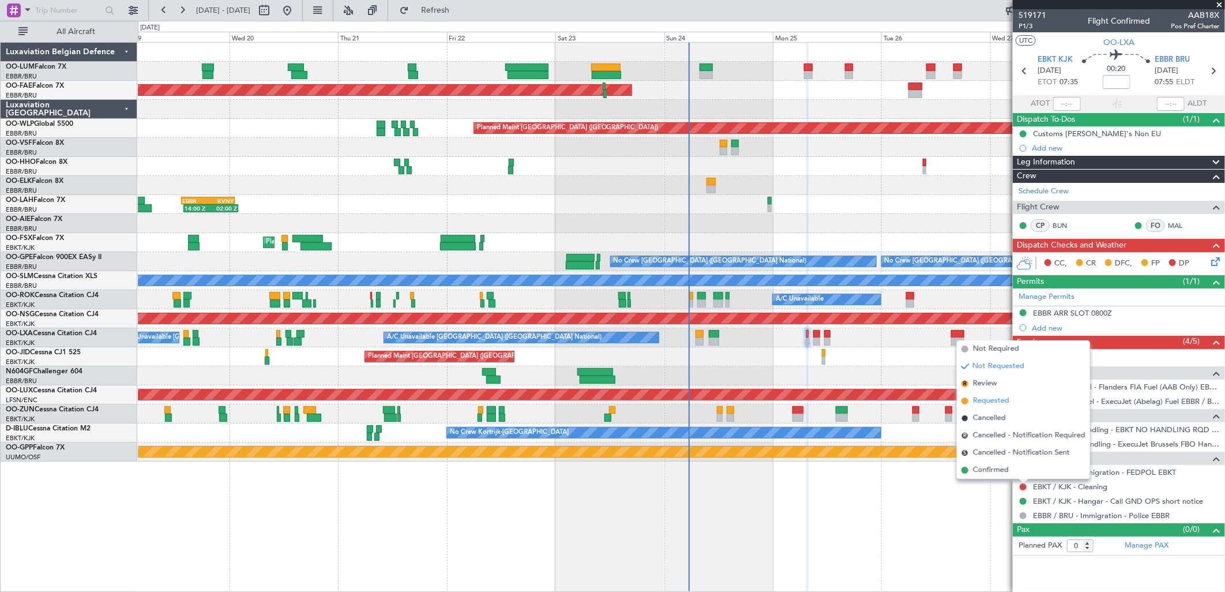
click at [998, 399] on span "Requested" at bounding box center [991, 401] width 36 height 12
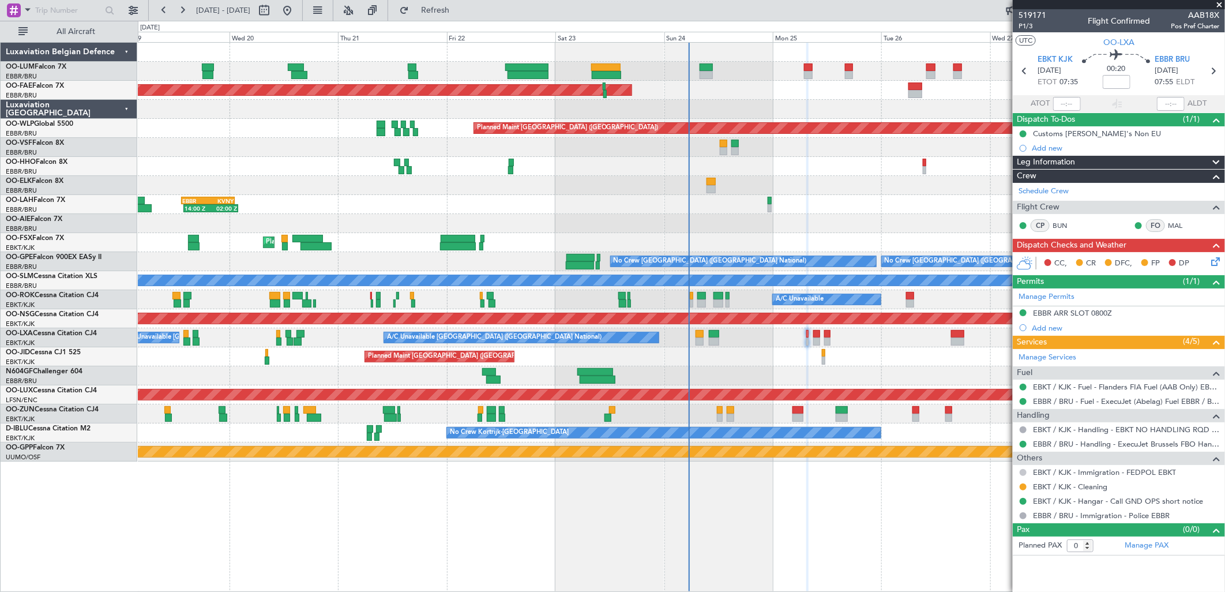
click at [1023, 474] on button at bounding box center [1023, 472] width 7 height 7
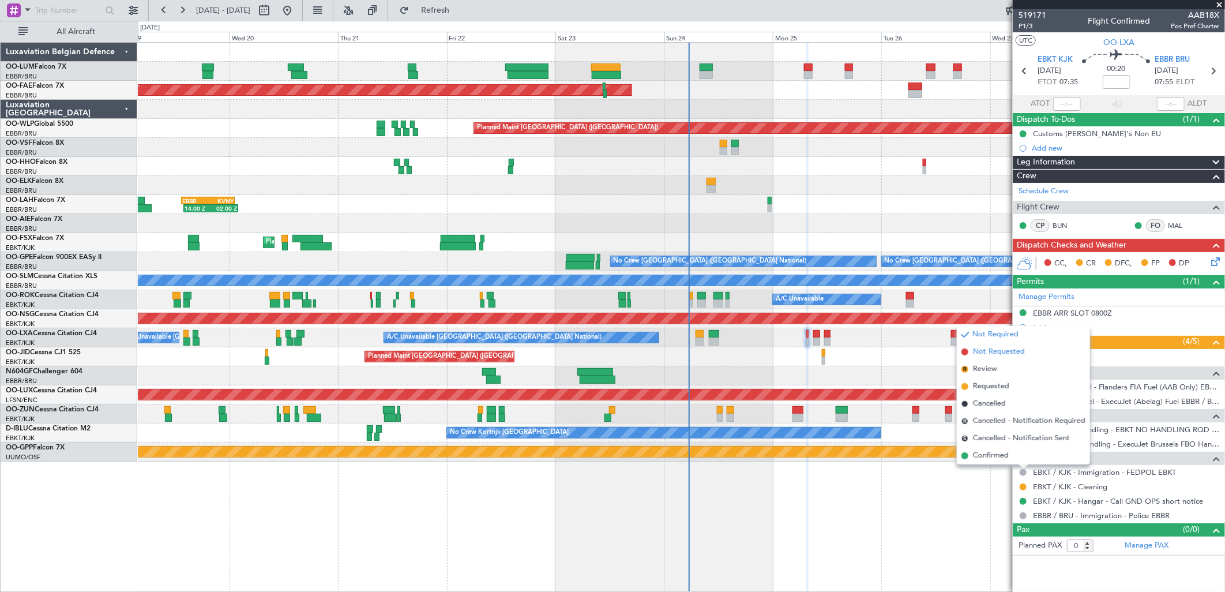
click at [1008, 350] on span "Not Requested" at bounding box center [999, 352] width 52 height 12
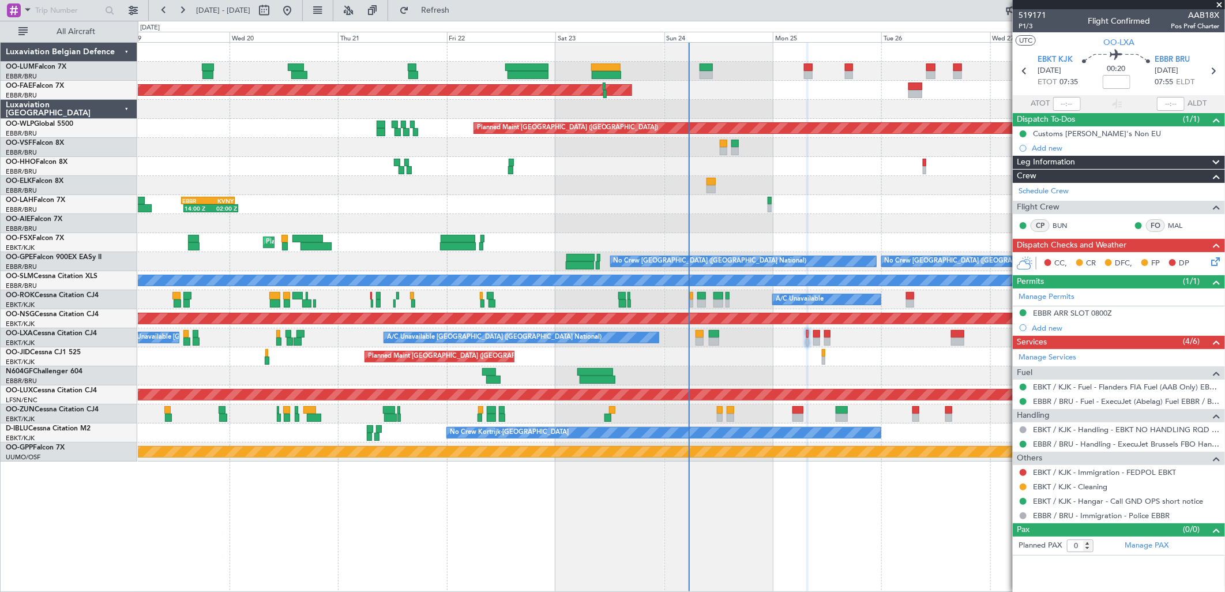
click at [1208, 263] on div "CC, CR DFC, FP DP" at bounding box center [1125, 263] width 170 height 17
click at [1213, 262] on icon at bounding box center [1213, 259] width 9 height 9
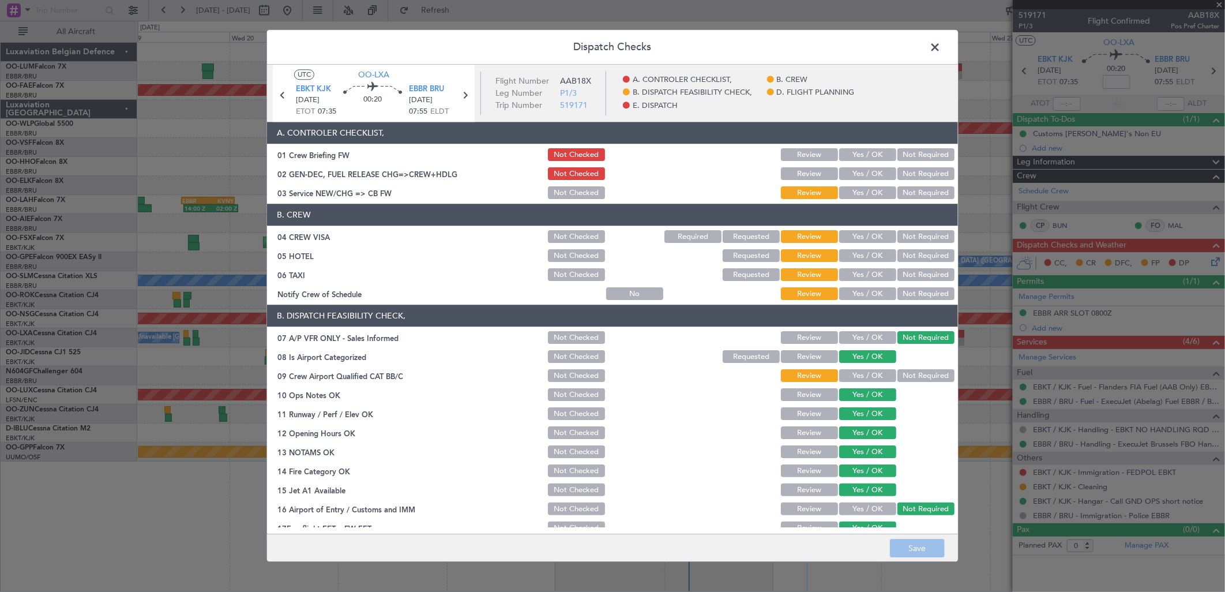
click at [858, 193] on button "Yes / OK" at bounding box center [867, 193] width 57 height 13
click at [916, 237] on button "Not Required" at bounding box center [926, 237] width 57 height 13
click at [917, 256] on button "Not Required" at bounding box center [926, 256] width 57 height 13
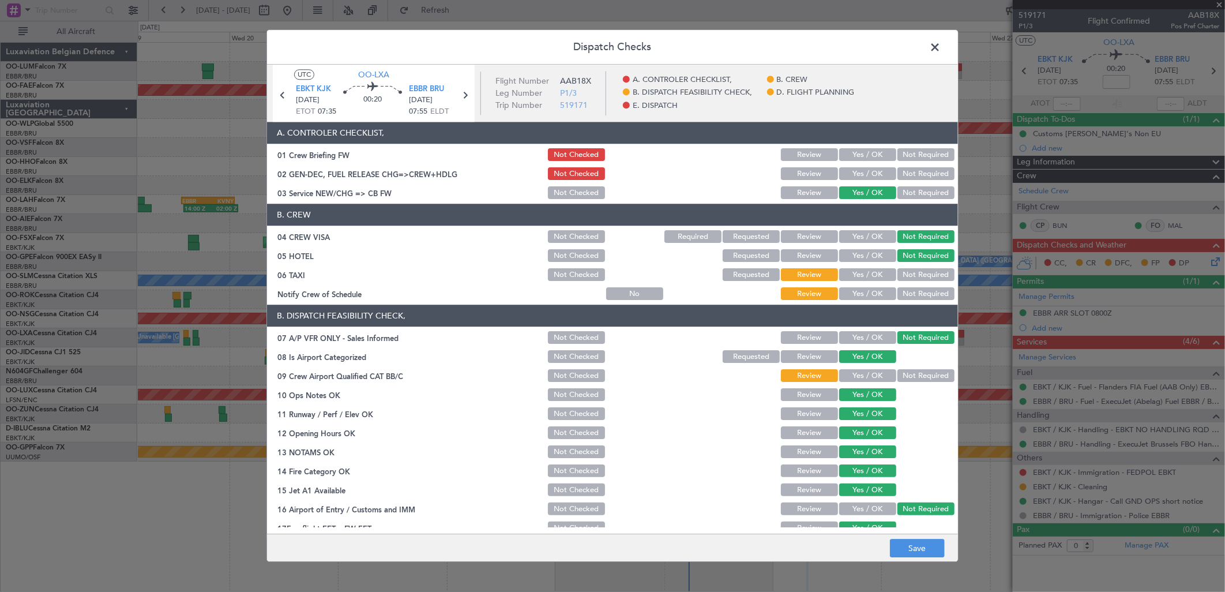
click at [912, 278] on button "Not Required" at bounding box center [926, 275] width 57 height 13
click at [869, 288] on button "Yes / OK" at bounding box center [867, 294] width 57 height 13
click at [867, 373] on button "Yes / OK" at bounding box center [867, 376] width 57 height 13
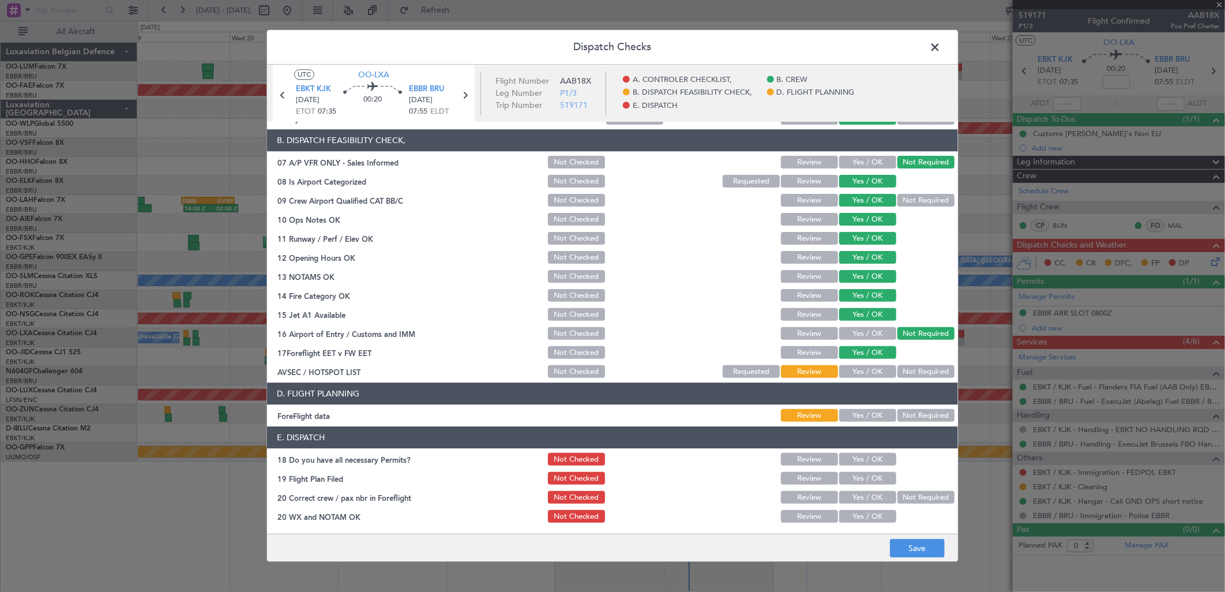
click at [921, 366] on button "Not Required" at bounding box center [926, 372] width 57 height 13
click at [930, 417] on button "Not Required" at bounding box center [926, 416] width 57 height 13
click at [863, 456] on button "Yes / OK" at bounding box center [867, 459] width 57 height 13
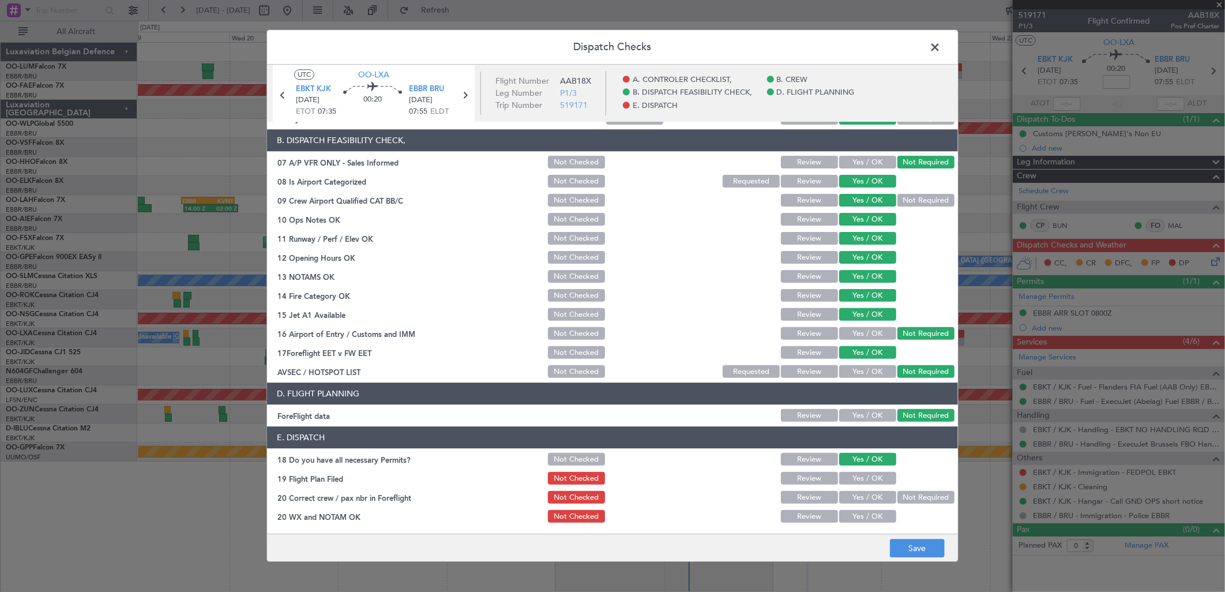
click at [868, 468] on section "E. DISPATCH 18 Do you have all necessary Permits? Not Checked Review Yes / OK 1…" at bounding box center [612, 476] width 691 height 98
click at [865, 479] on button "Yes / OK" at bounding box center [867, 479] width 57 height 13
click at [873, 497] on button "Yes / OK" at bounding box center [867, 498] width 57 height 13
click at [872, 523] on div "Yes / OK" at bounding box center [867, 517] width 58 height 16
click at [879, 518] on button "Yes / OK" at bounding box center [867, 517] width 57 height 13
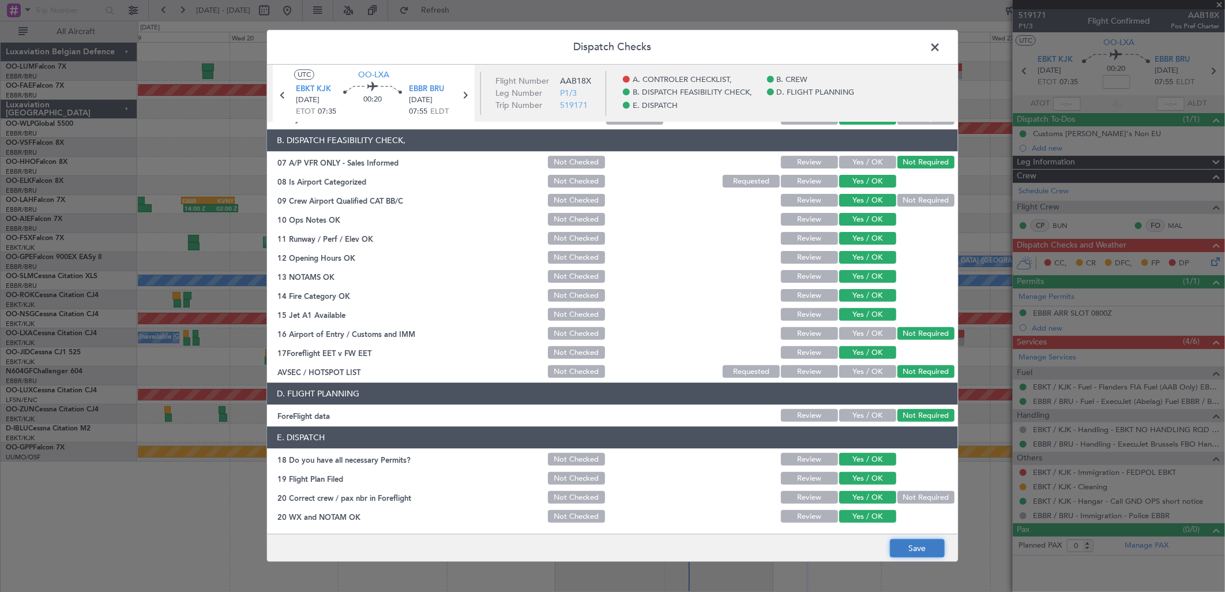
click at [908, 549] on button "Save" at bounding box center [917, 548] width 55 height 18
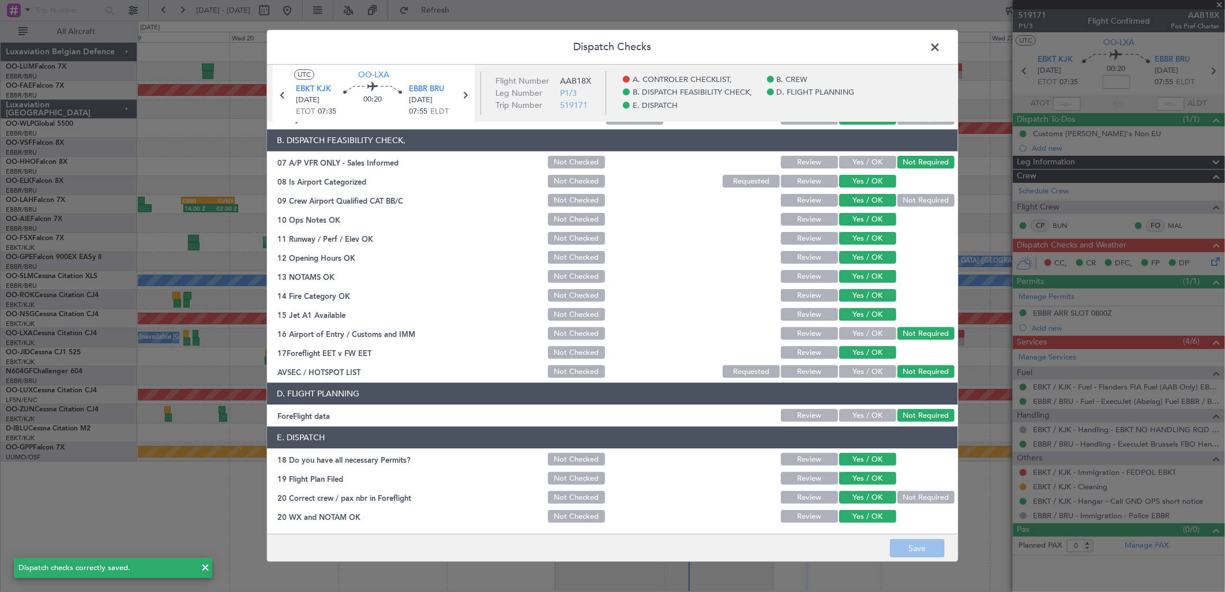
click at [941, 45] on span at bounding box center [941, 50] width 0 height 23
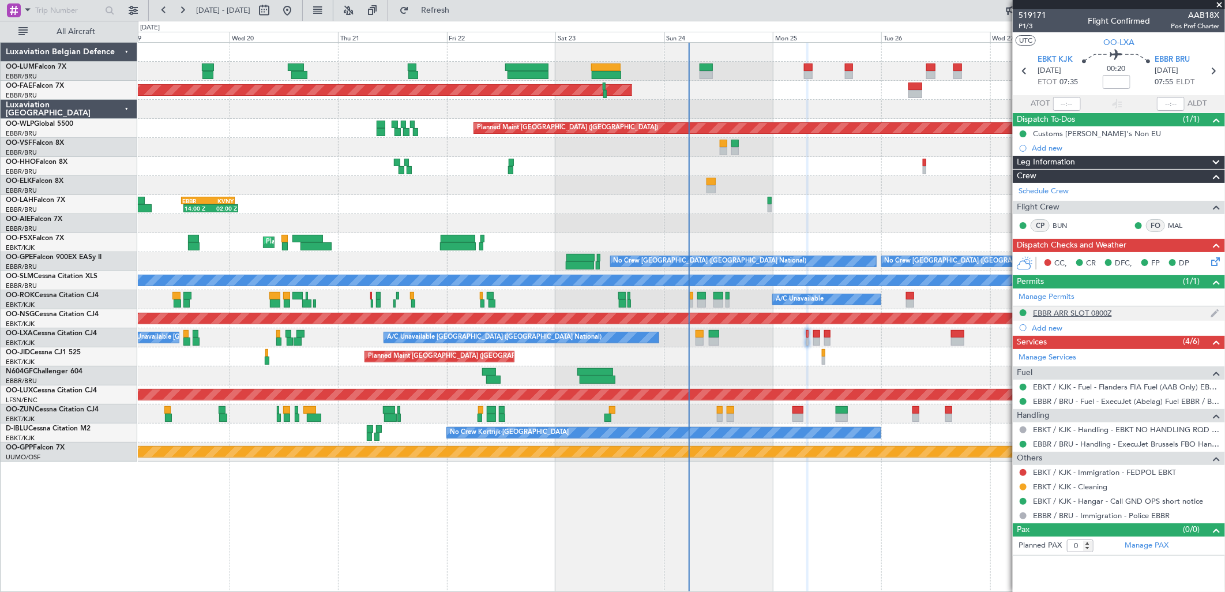
click at [1081, 316] on div "EBBR ARR SLOT 0800Z" at bounding box center [1072, 313] width 79 height 10
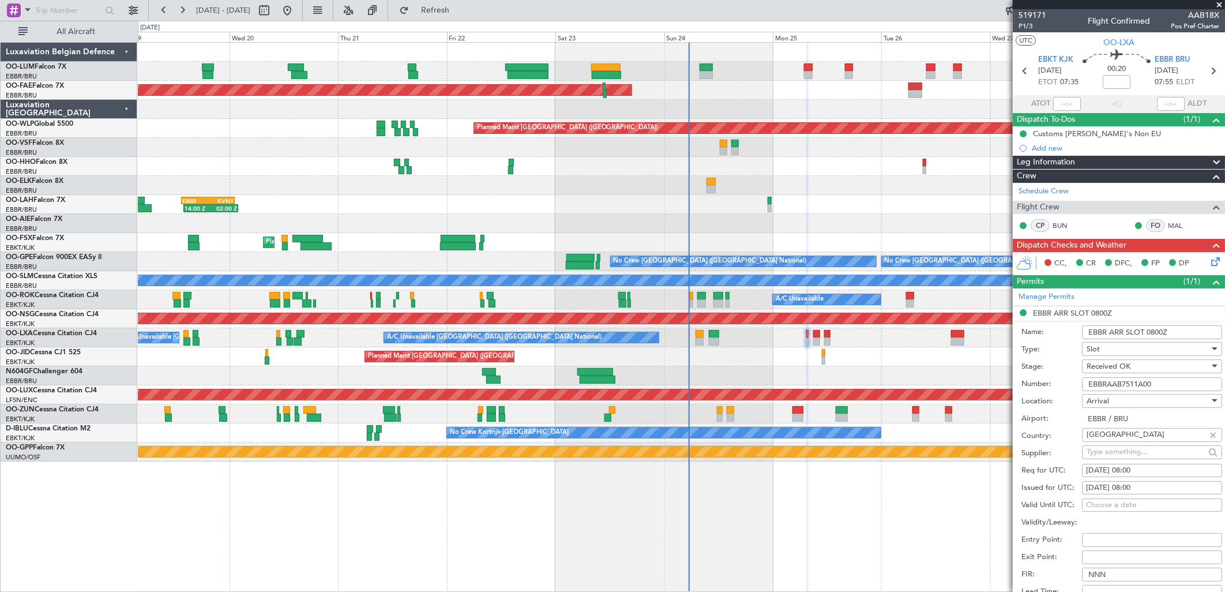
click at [1098, 379] on input "EBBRAAB7511A00" at bounding box center [1152, 384] width 140 height 14
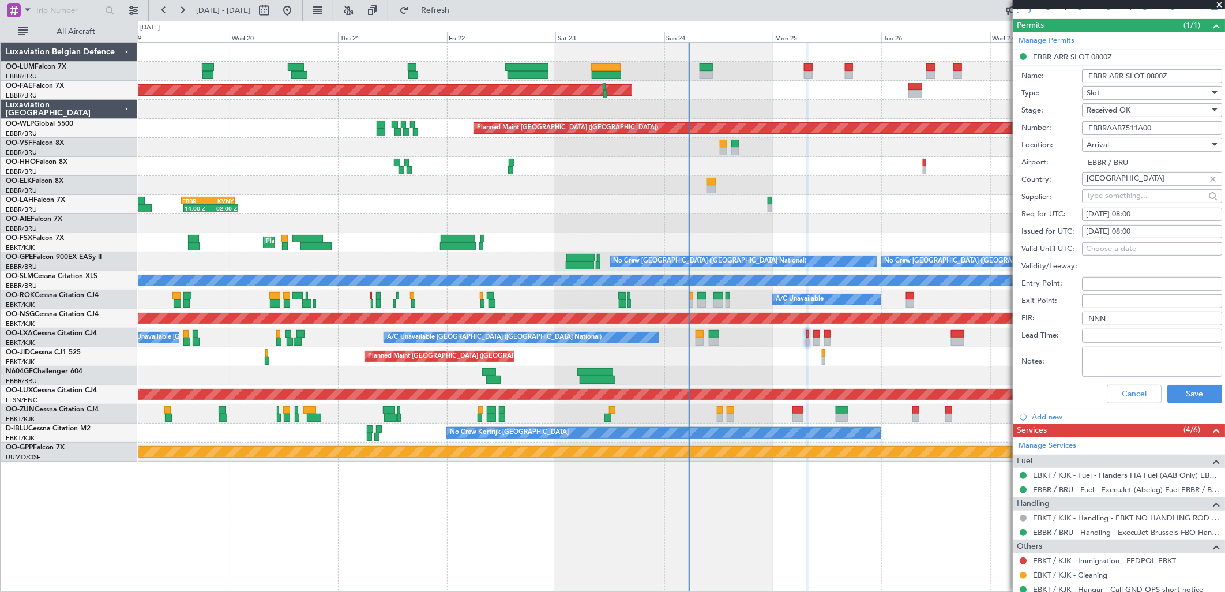
click at [1138, 405] on div "Cancel Save" at bounding box center [1122, 394] width 201 height 30
click at [1137, 397] on button "Cancel" at bounding box center [1134, 394] width 55 height 18
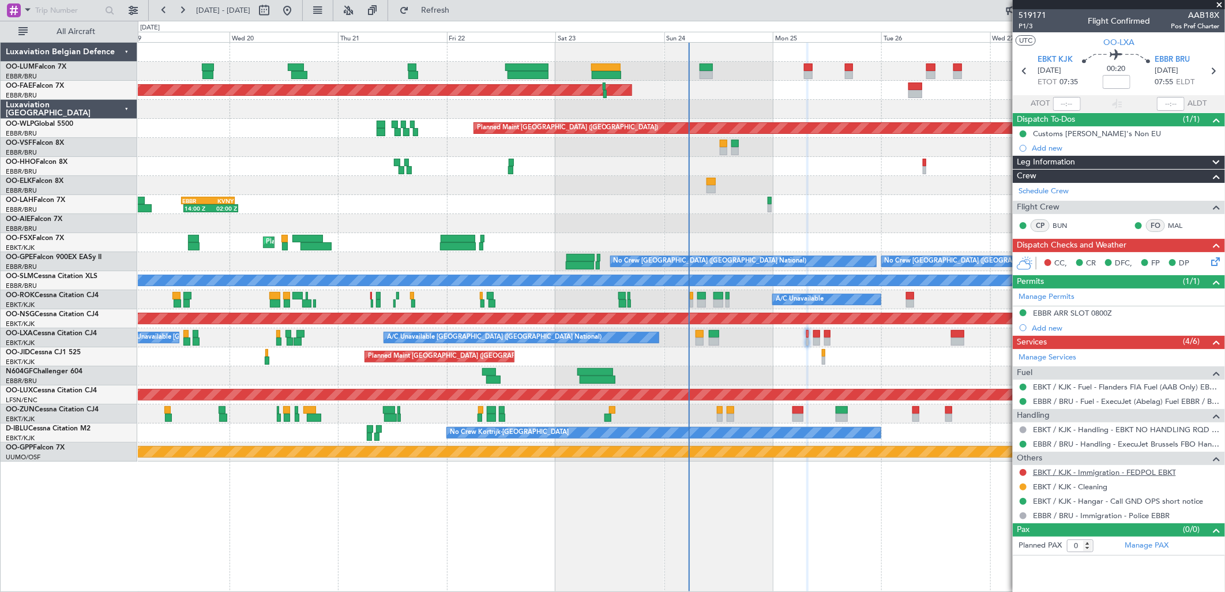
click at [1110, 468] on link "EBKT / KJK - Immigration - FEDPOL EBKT" at bounding box center [1104, 472] width 143 height 10
click at [463, 3] on button "Refresh" at bounding box center [428, 10] width 69 height 18
click at [460, 15] on button "Refresh" at bounding box center [428, 10] width 69 height 18
click at [1022, 472] on button at bounding box center [1023, 472] width 7 height 7
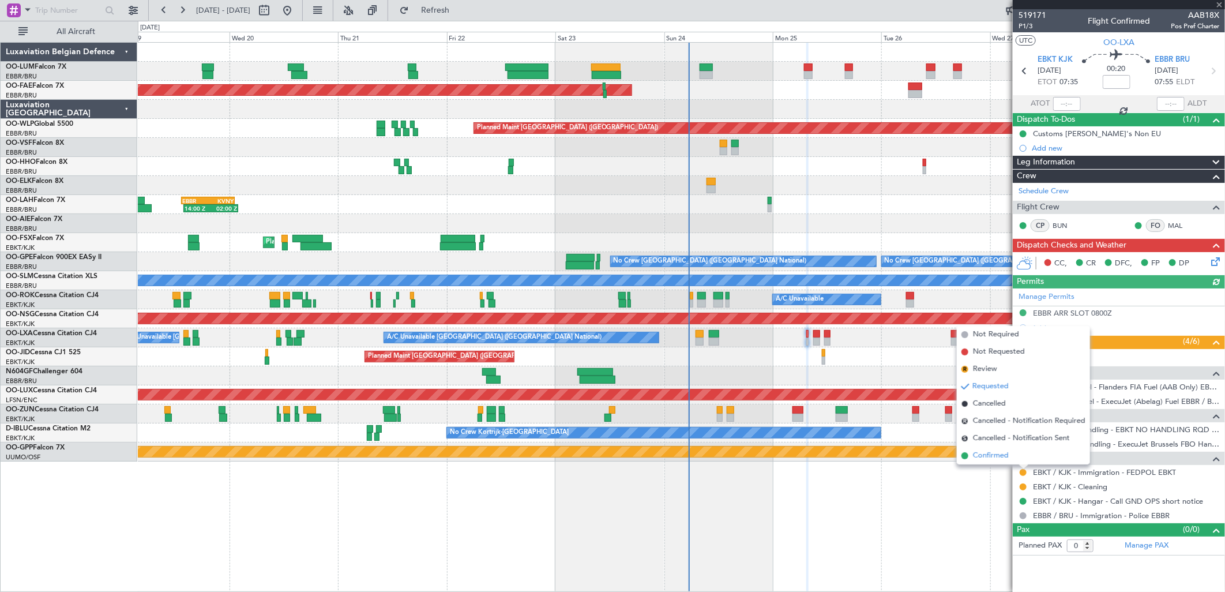
click at [979, 456] on span "Confirmed" at bounding box center [991, 456] width 36 height 12
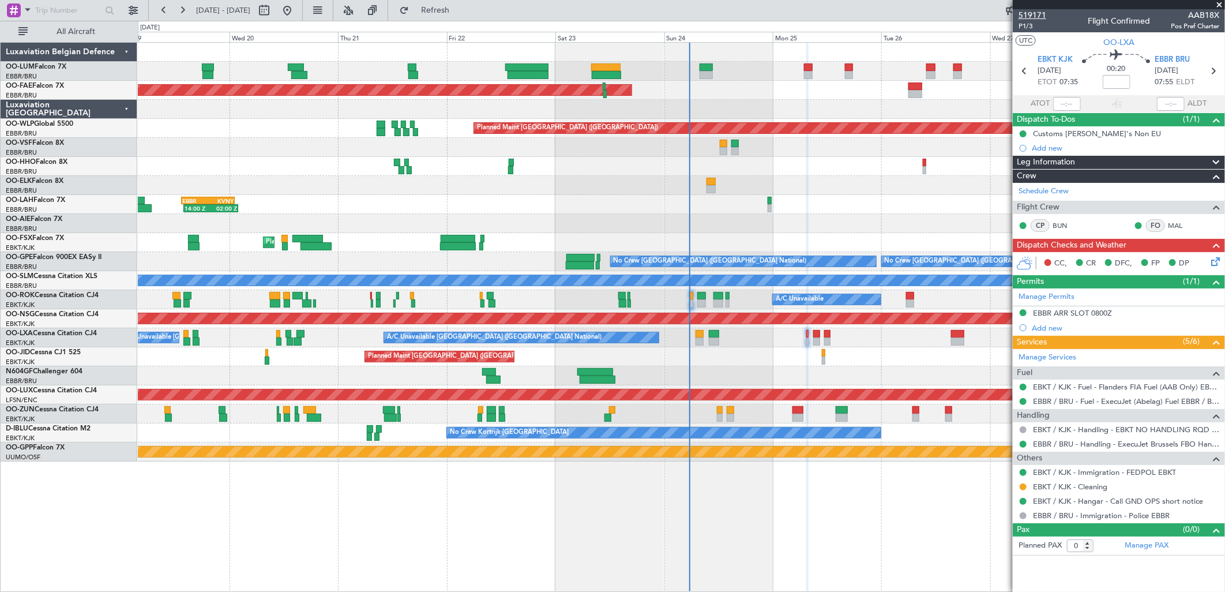
click at [1022, 20] on span "519171" at bounding box center [1033, 15] width 28 height 12
click at [1021, 27] on span "P1/3" at bounding box center [1033, 26] width 28 height 10
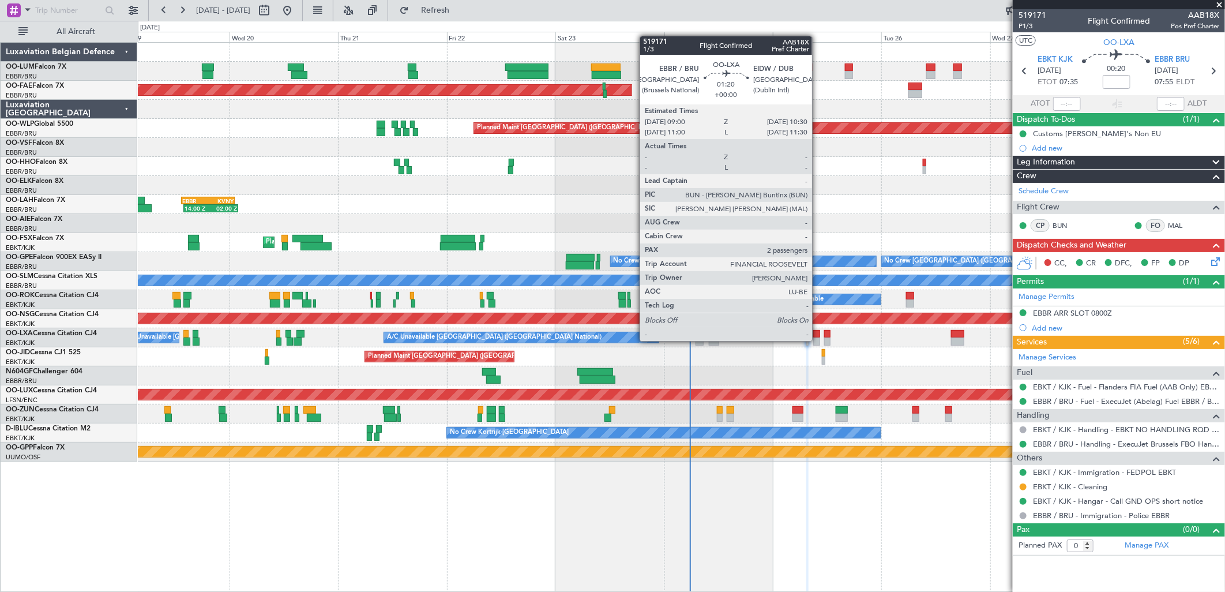
click at [818, 341] on div at bounding box center [816, 342] width 7 height 8
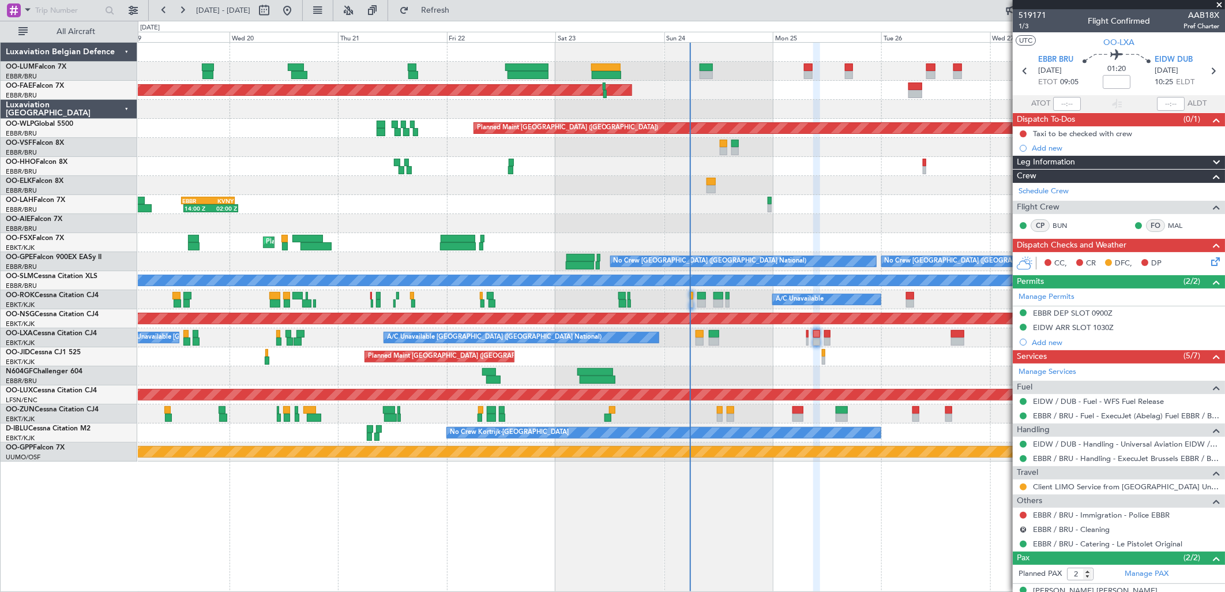
click at [1193, 56] on div "EIDW DUB 25/08/2025 10:25 ELDT" at bounding box center [1180, 71] width 51 height 34
click at [1184, 59] on span "EIDW DUB" at bounding box center [1174, 60] width 38 height 12
click at [1022, 528] on button "R" at bounding box center [1023, 529] width 7 height 7
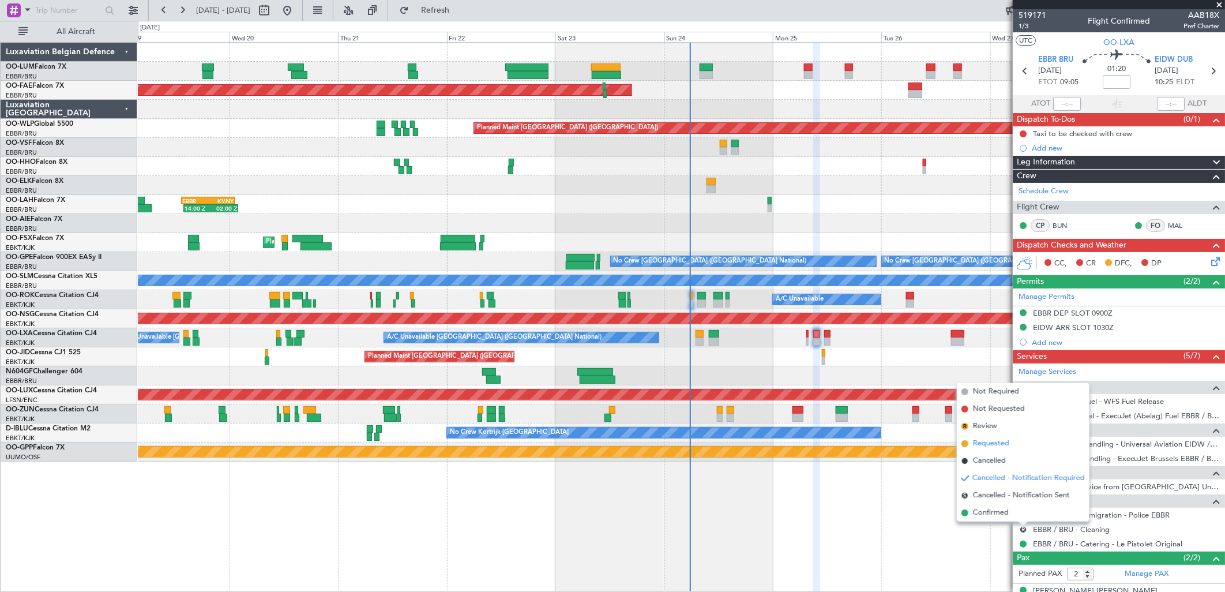
click at [996, 441] on span "Requested" at bounding box center [991, 444] width 36 height 12
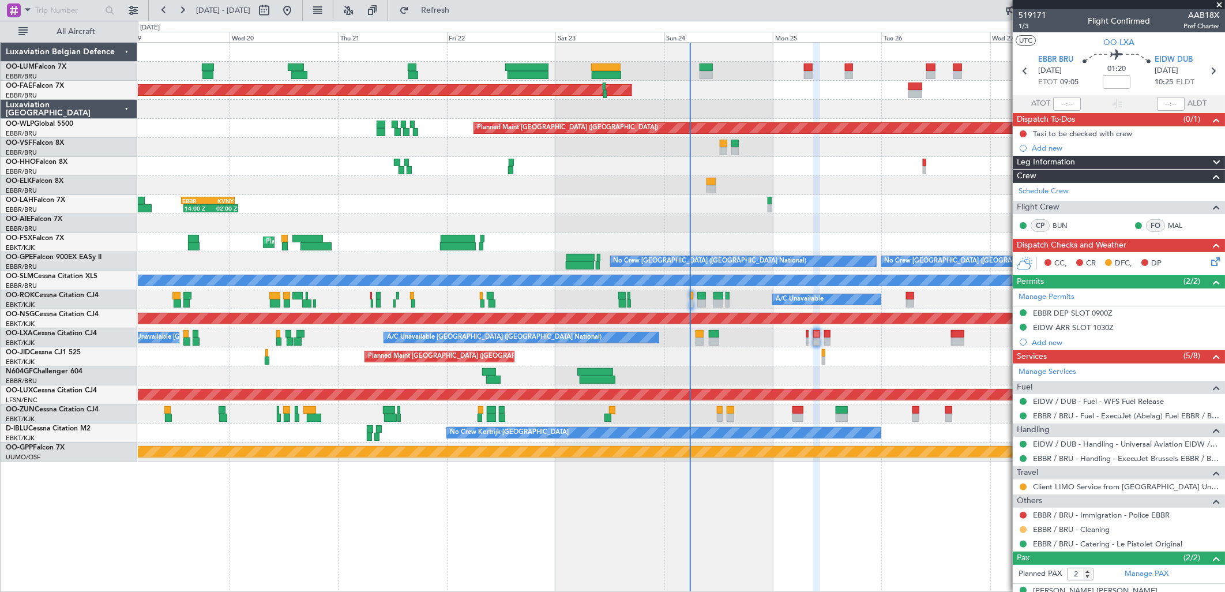
click at [1026, 530] on button at bounding box center [1023, 529] width 7 height 7
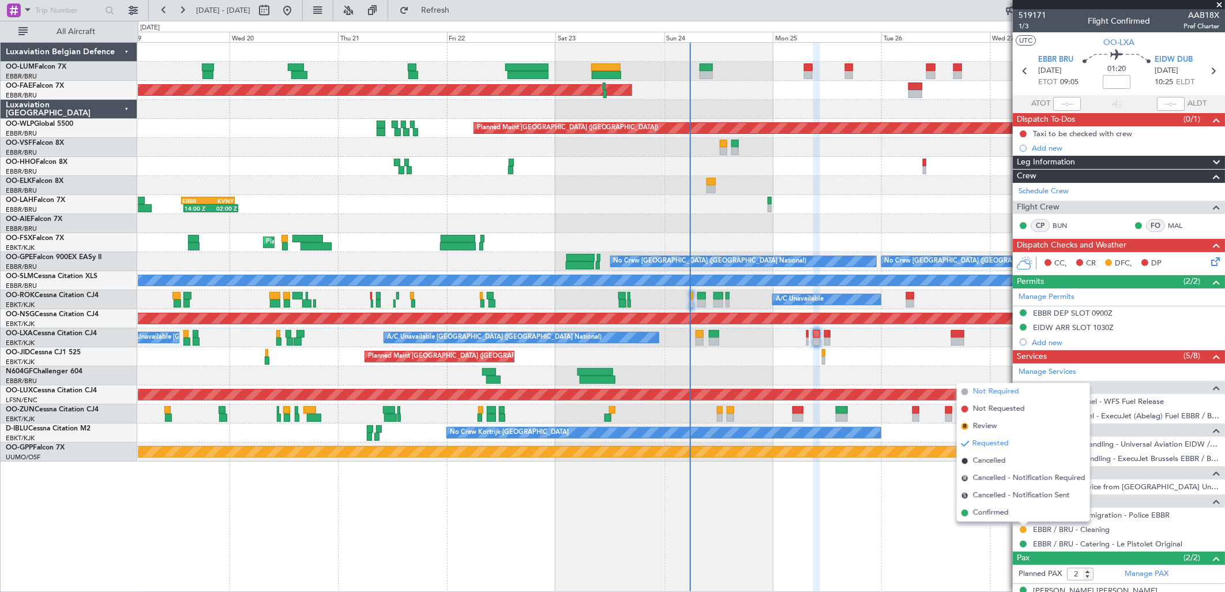
click at [993, 388] on span "Not Required" at bounding box center [996, 392] width 46 height 12
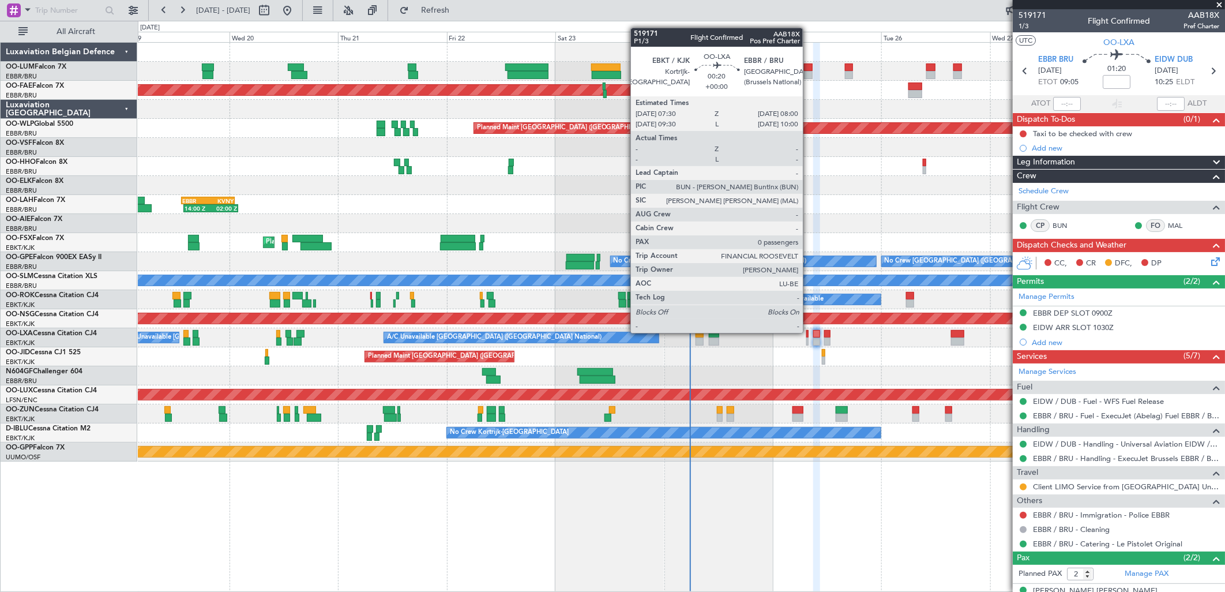
click at [809, 333] on div at bounding box center [808, 334] width 2 height 8
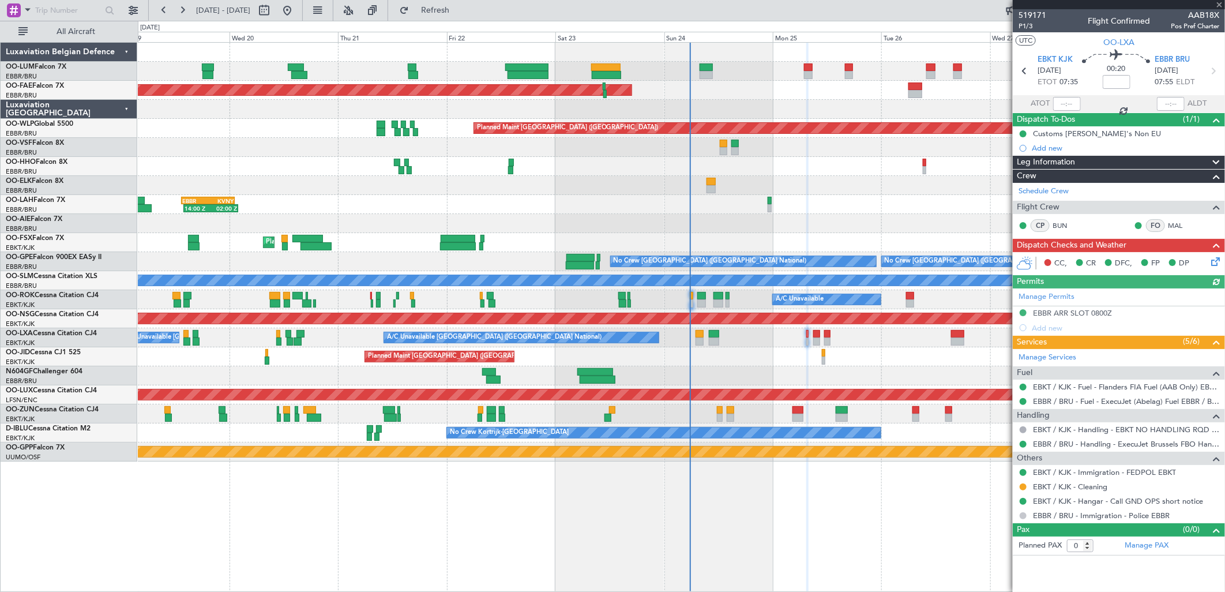
click at [1023, 517] on button at bounding box center [1023, 515] width 7 height 7
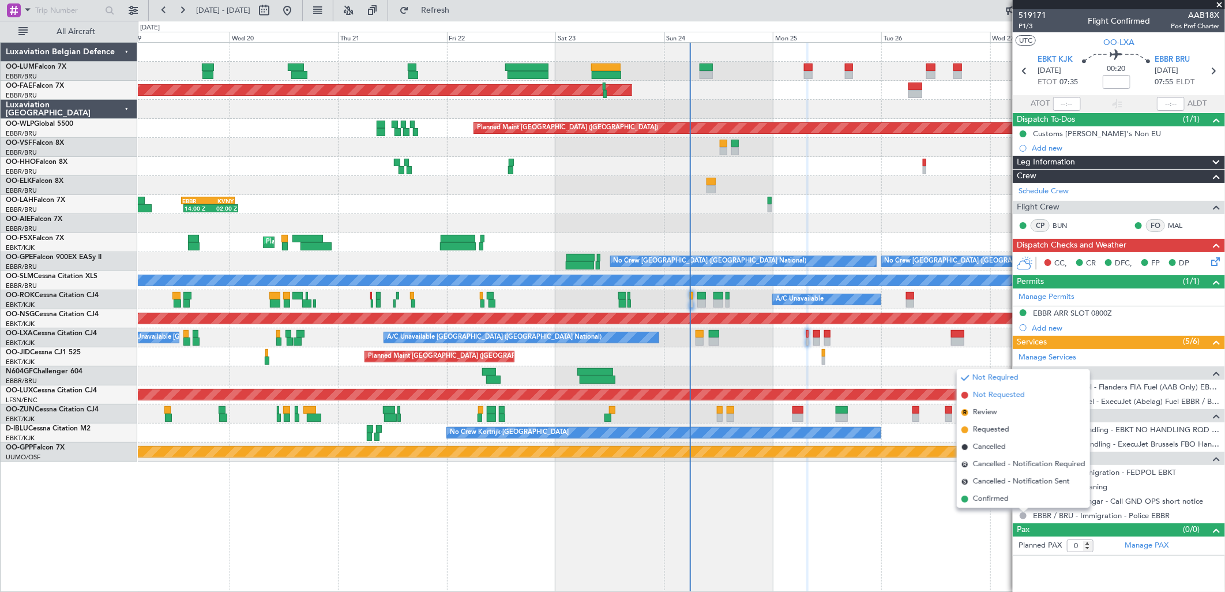
click at [997, 389] on span "Not Requested" at bounding box center [999, 395] width 52 height 12
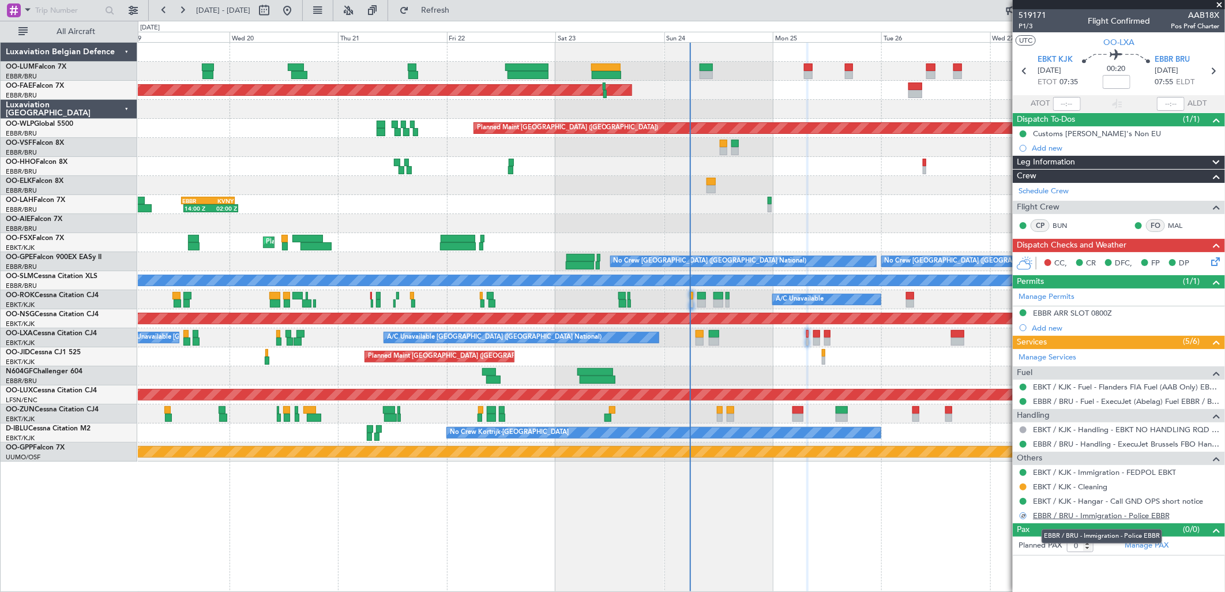
click at [1134, 515] on link "EBBR / BRU - Immigration - Police EBBR" at bounding box center [1101, 516] width 137 height 10
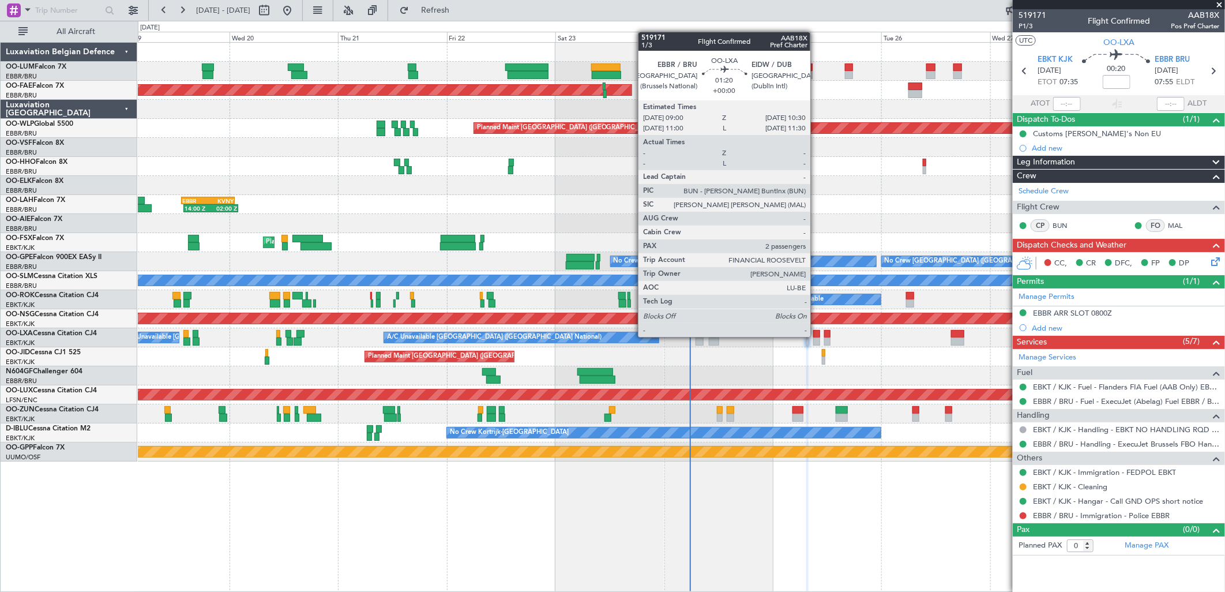
click at [816, 338] on div at bounding box center [816, 342] width 7 height 8
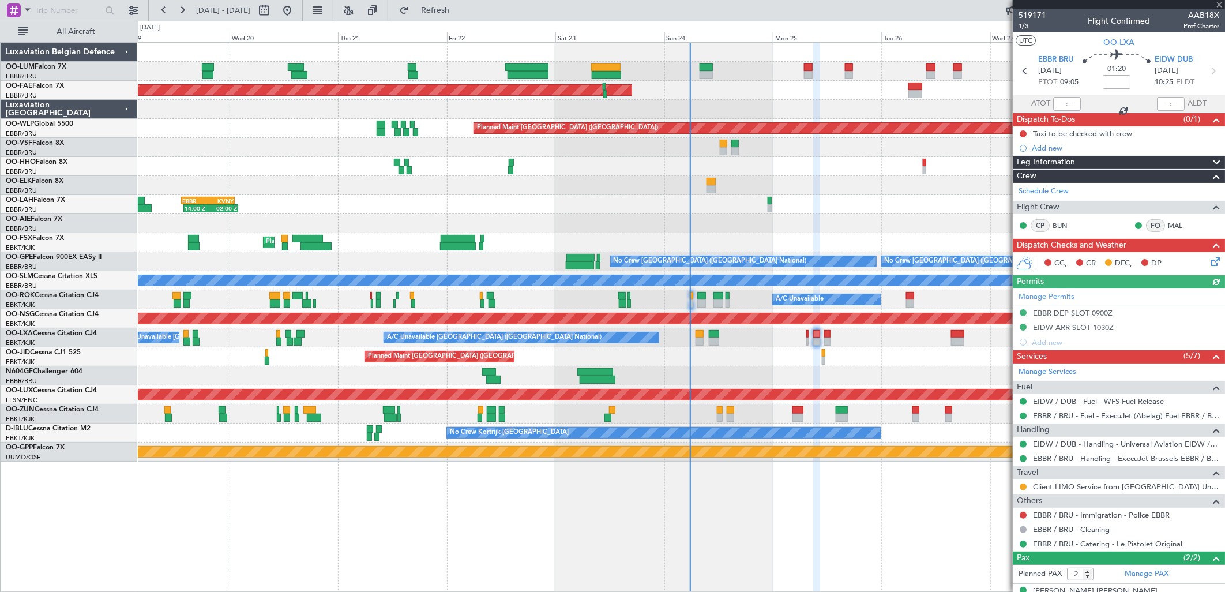
scroll to position [55, 0]
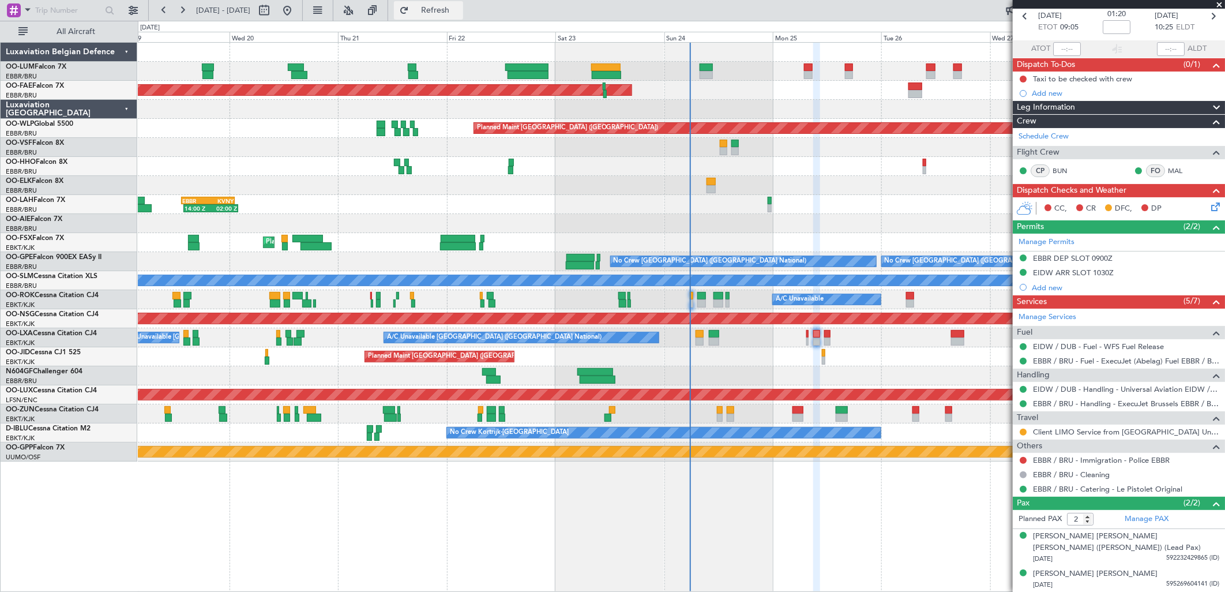
click at [460, 13] on span "Refresh" at bounding box center [435, 10] width 48 height 8
click at [451, 12] on span "Refresh" at bounding box center [435, 10] width 48 height 8
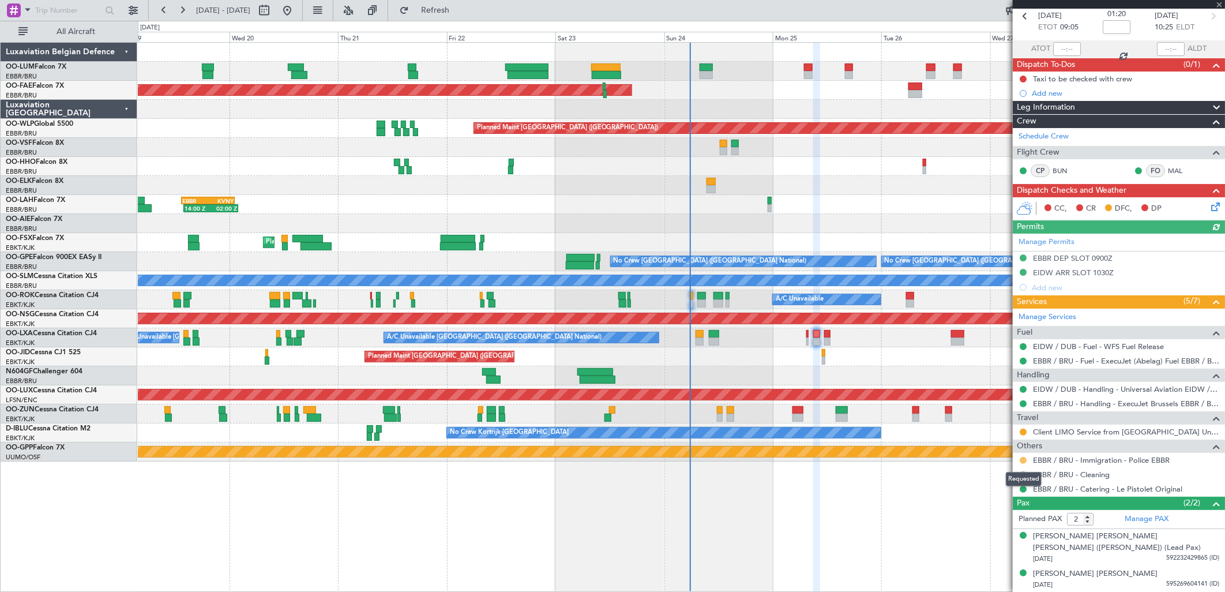
click at [1024, 460] on button at bounding box center [1023, 460] width 7 height 7
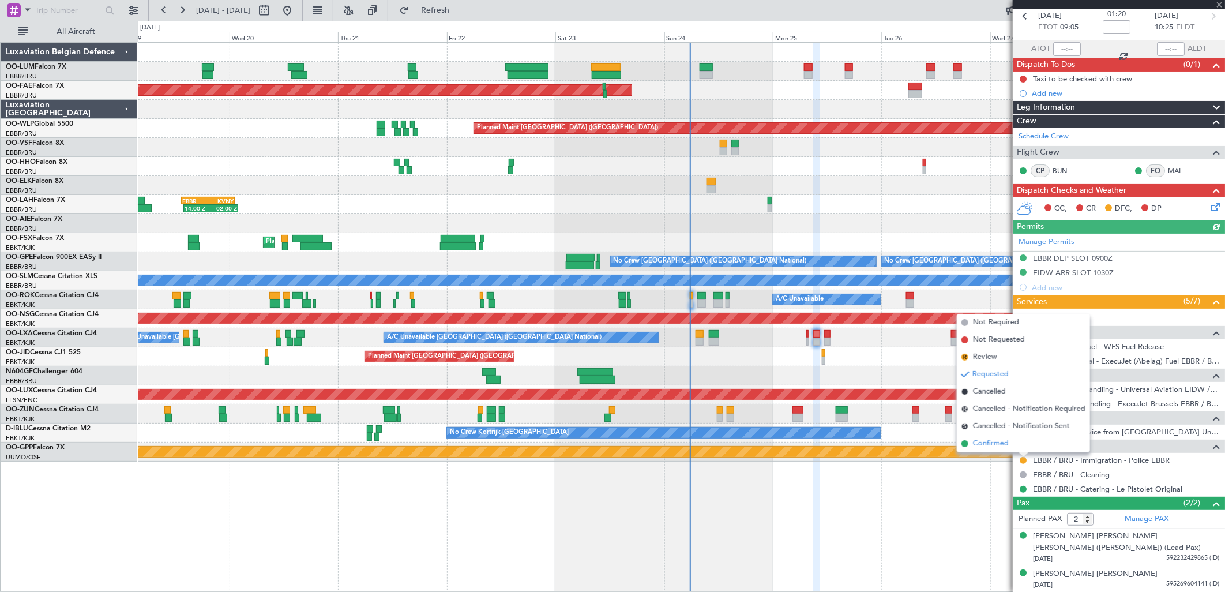
click at [976, 441] on span "Confirmed" at bounding box center [991, 444] width 36 height 12
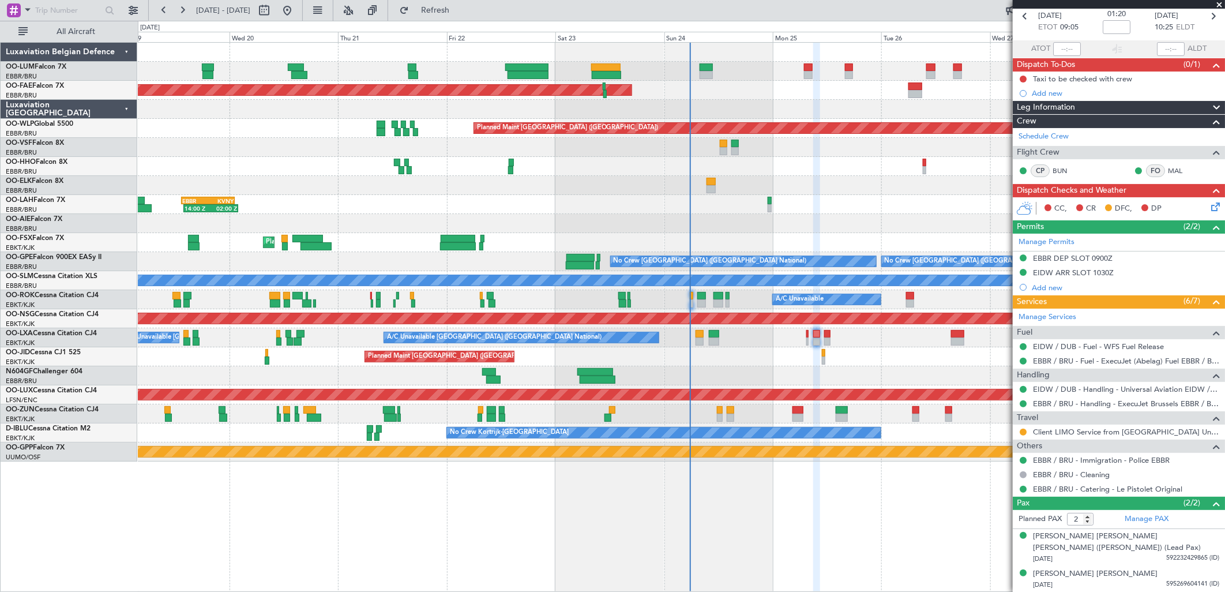
click at [1122, 69] on div "Dispatch To-Dos (0/1)" at bounding box center [1119, 64] width 212 height 13
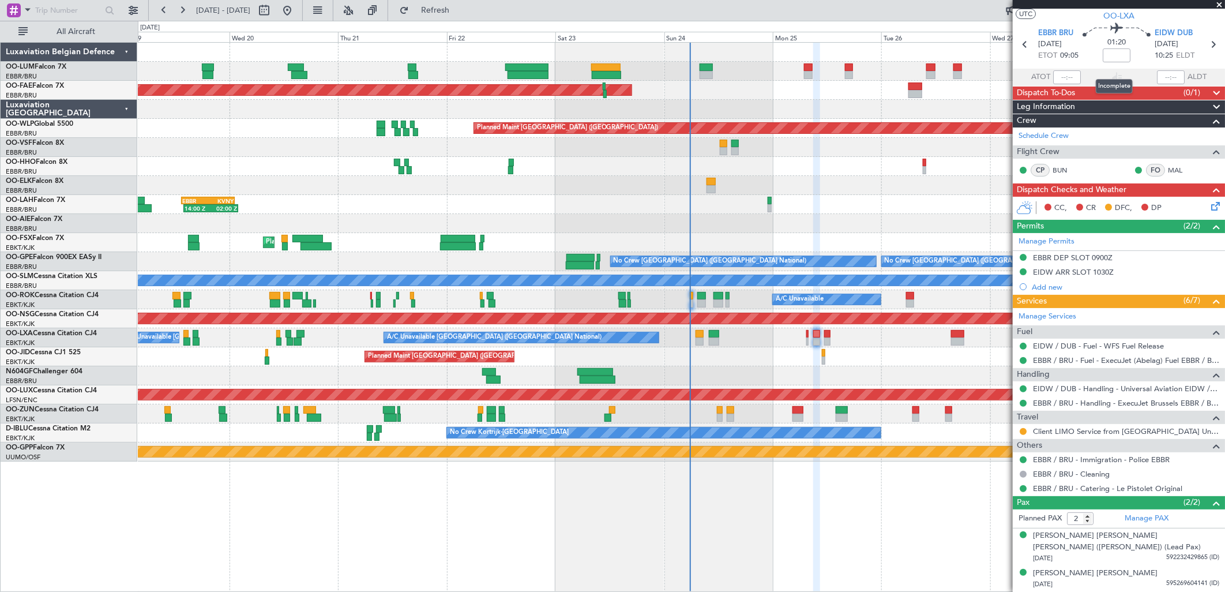
scroll to position [26, 0]
click at [1115, 98] on mat-tooltip-component "Incomplete" at bounding box center [1114, 86] width 53 height 31
click at [1120, 90] on div "Incomplete" at bounding box center [1114, 86] width 37 height 14
click at [1210, 93] on span at bounding box center [1217, 94] width 14 height 14
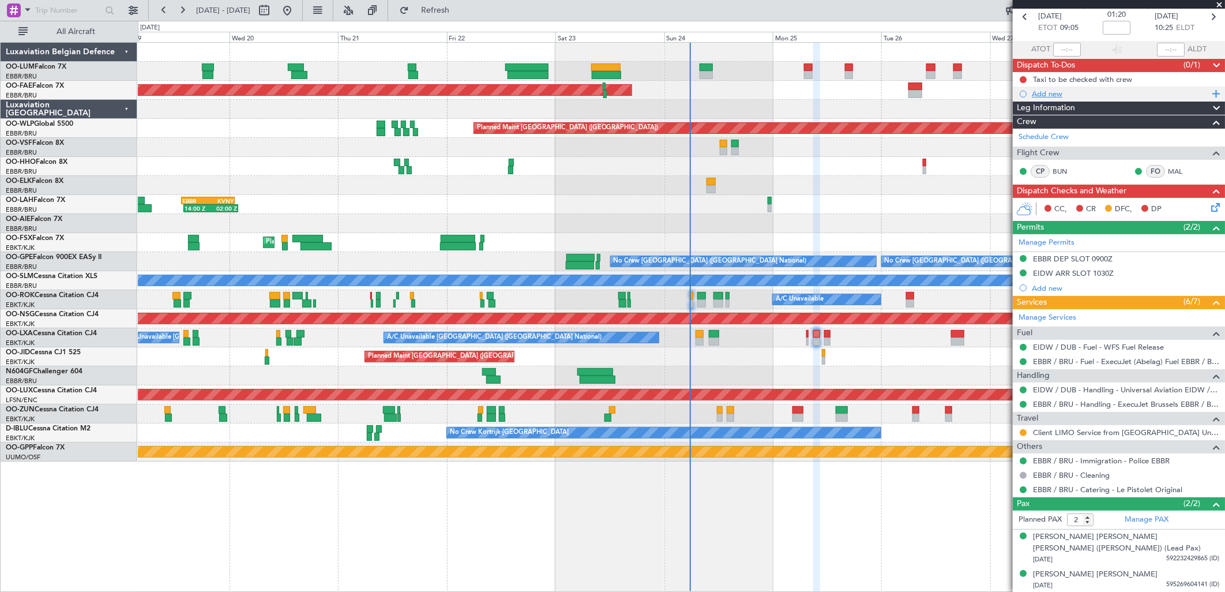
scroll to position [55, 0]
click at [1068, 78] on div "Taxi to be checked with crew" at bounding box center [1082, 79] width 99 height 10
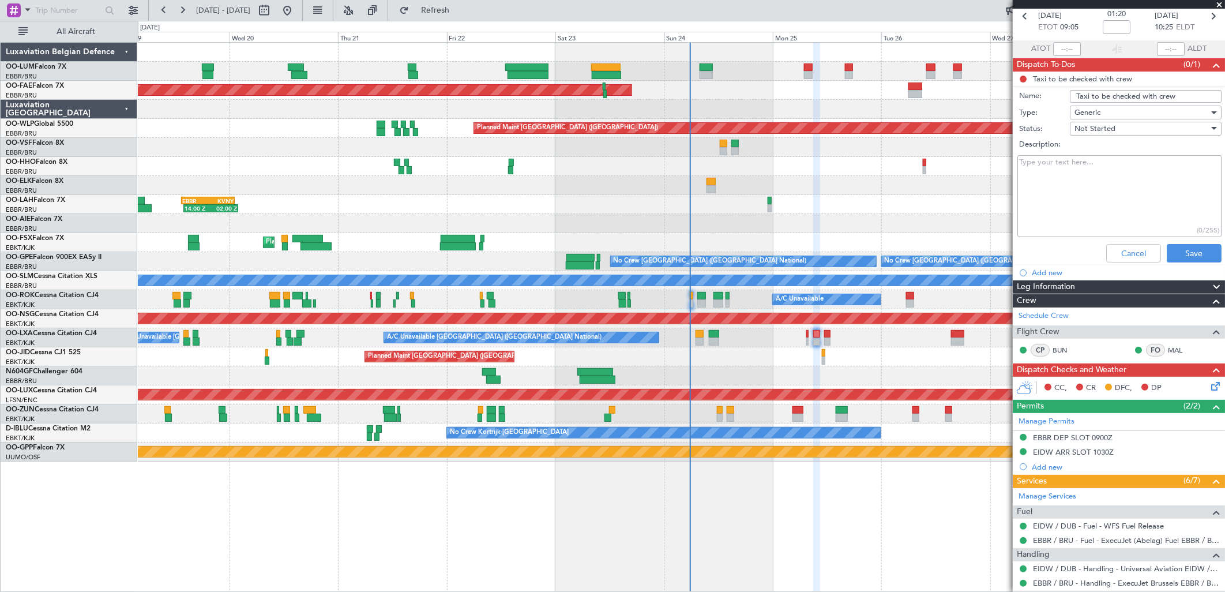
scroll to position [0, 0]
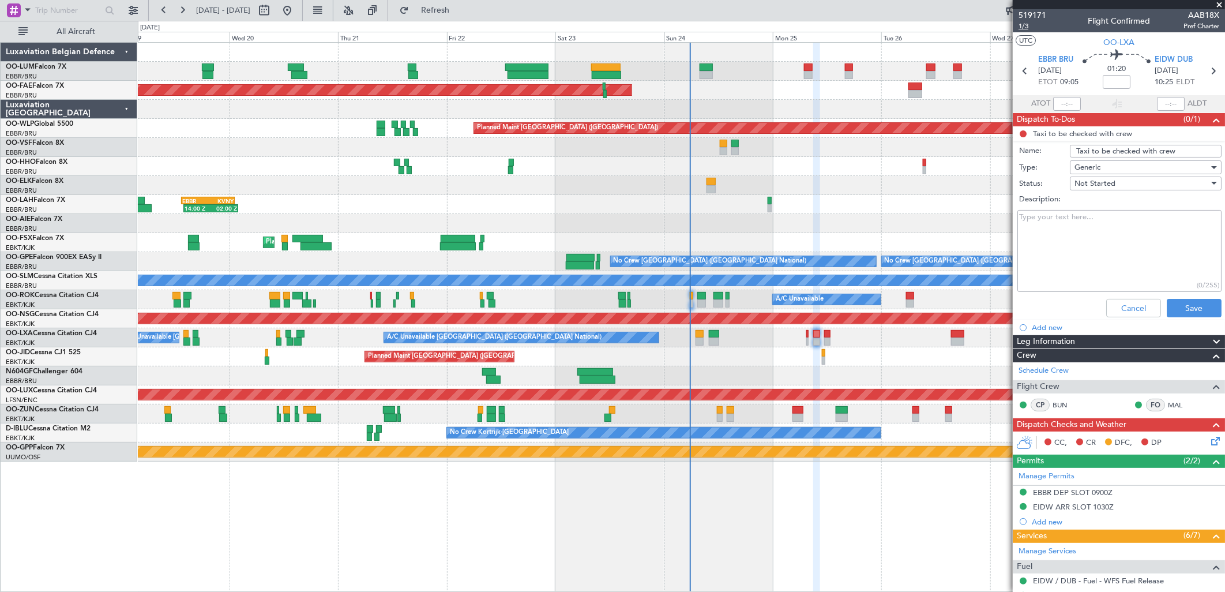
click at [1030, 28] on span "1/3" at bounding box center [1033, 26] width 28 height 10
click at [463, 3] on button "Refresh" at bounding box center [428, 10] width 69 height 18
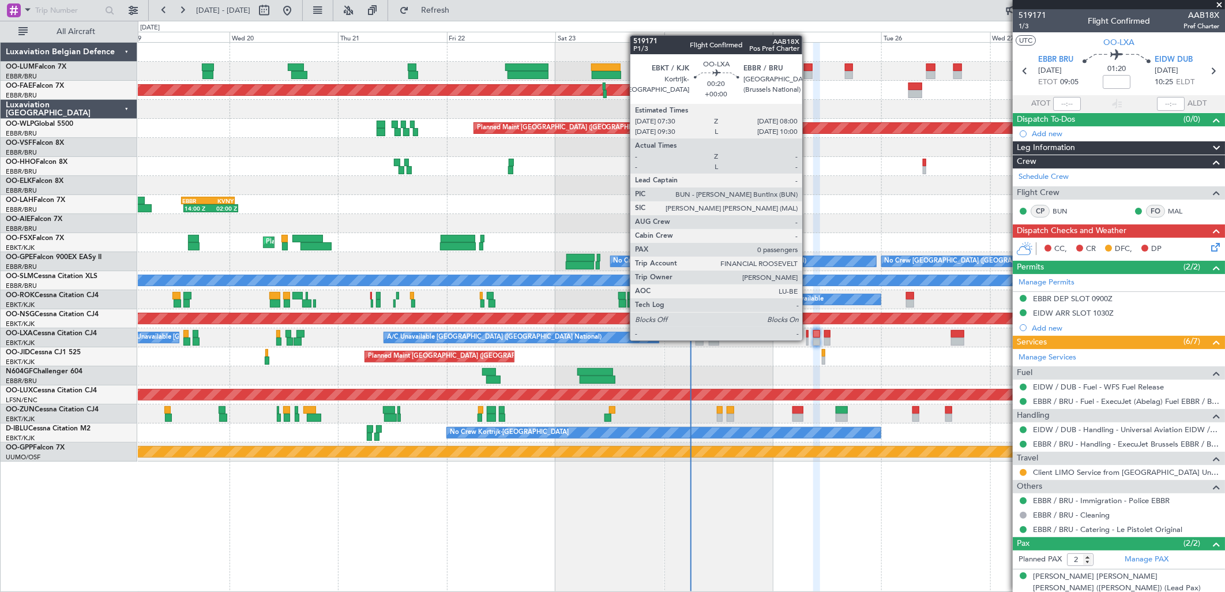
click at [808, 340] on div at bounding box center [808, 342] width 2 height 8
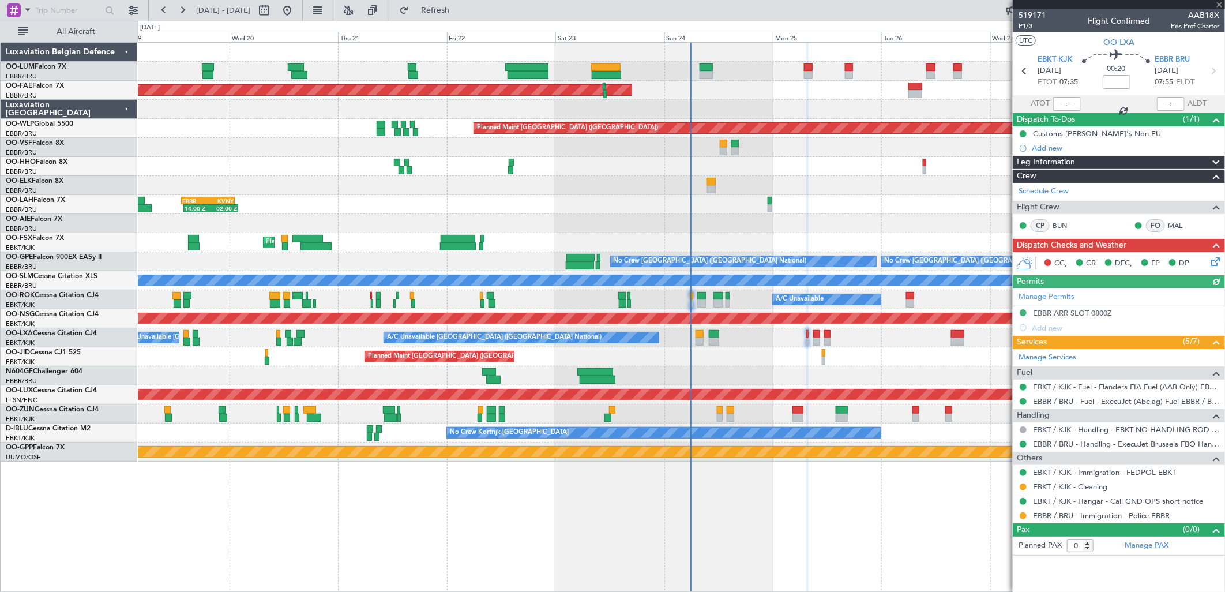
click at [1018, 515] on div "EBBR / BRU - Immigration - Police EBBR" at bounding box center [1119, 515] width 212 height 14
click at [1022, 517] on button at bounding box center [1023, 515] width 7 height 7
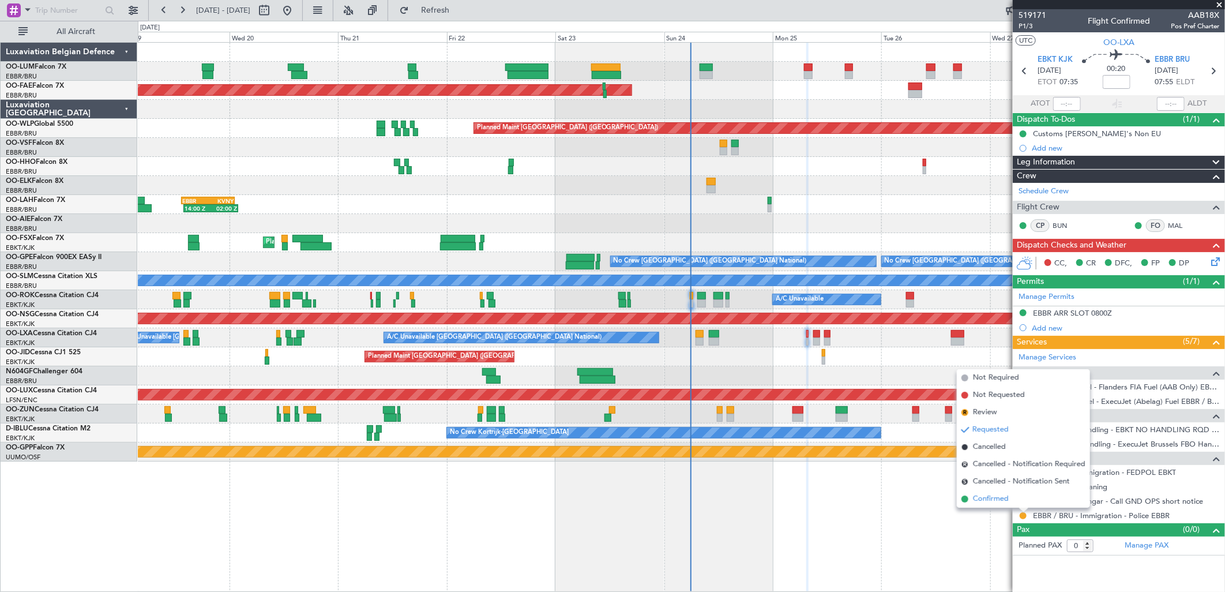
click at [977, 497] on span "Confirmed" at bounding box center [991, 499] width 36 height 12
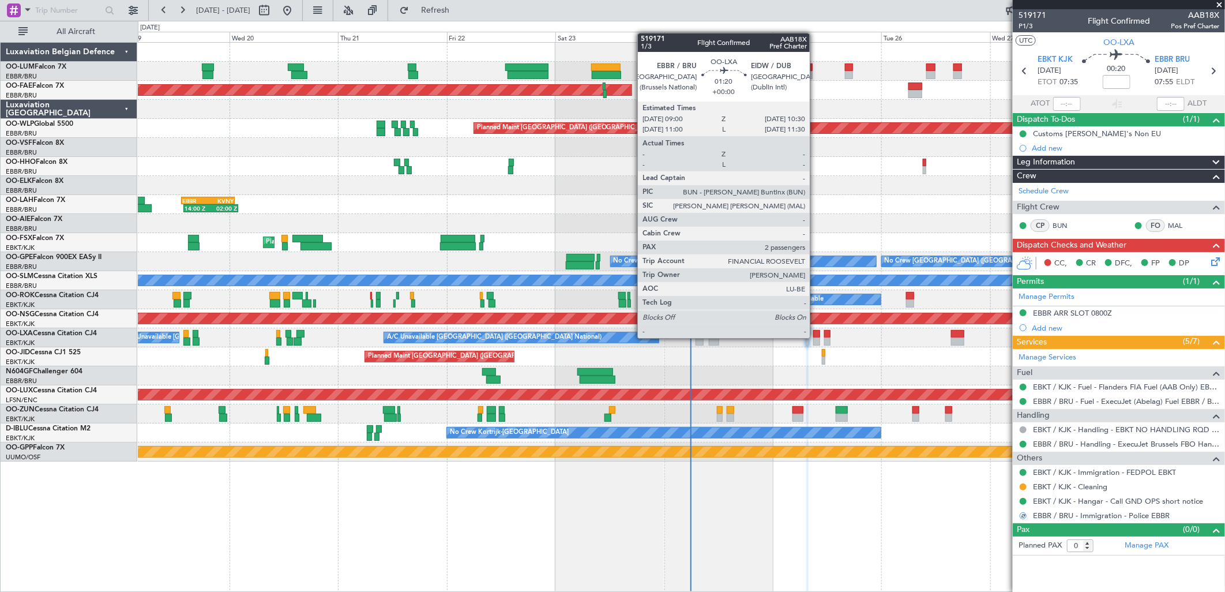
click at [816, 338] on div at bounding box center [816, 342] width 7 height 8
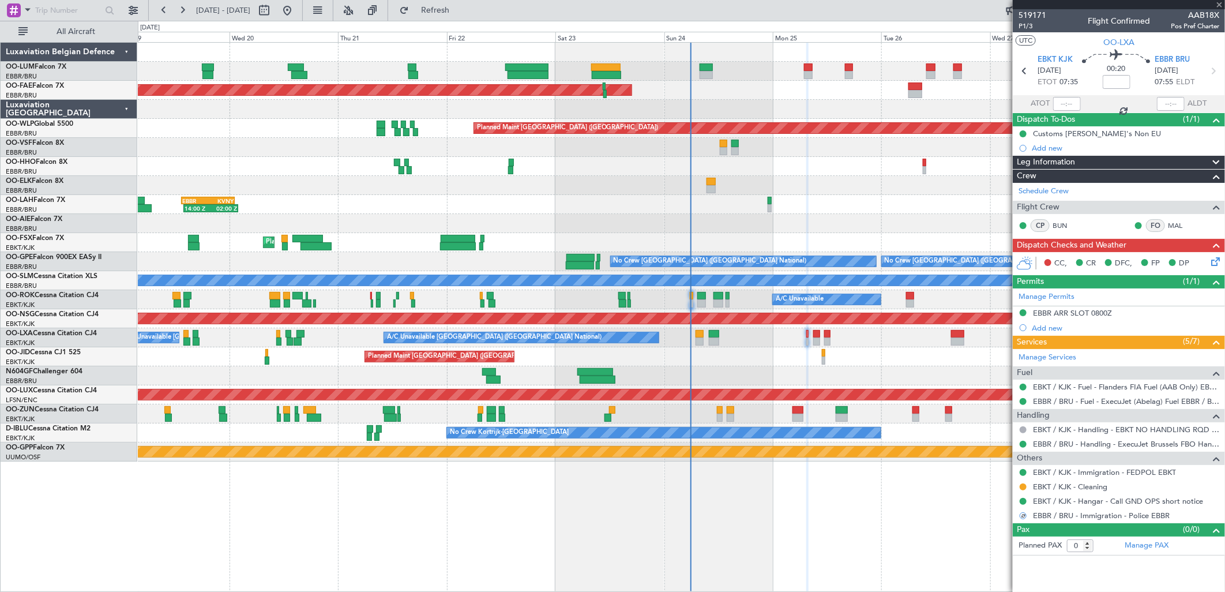
type input "2"
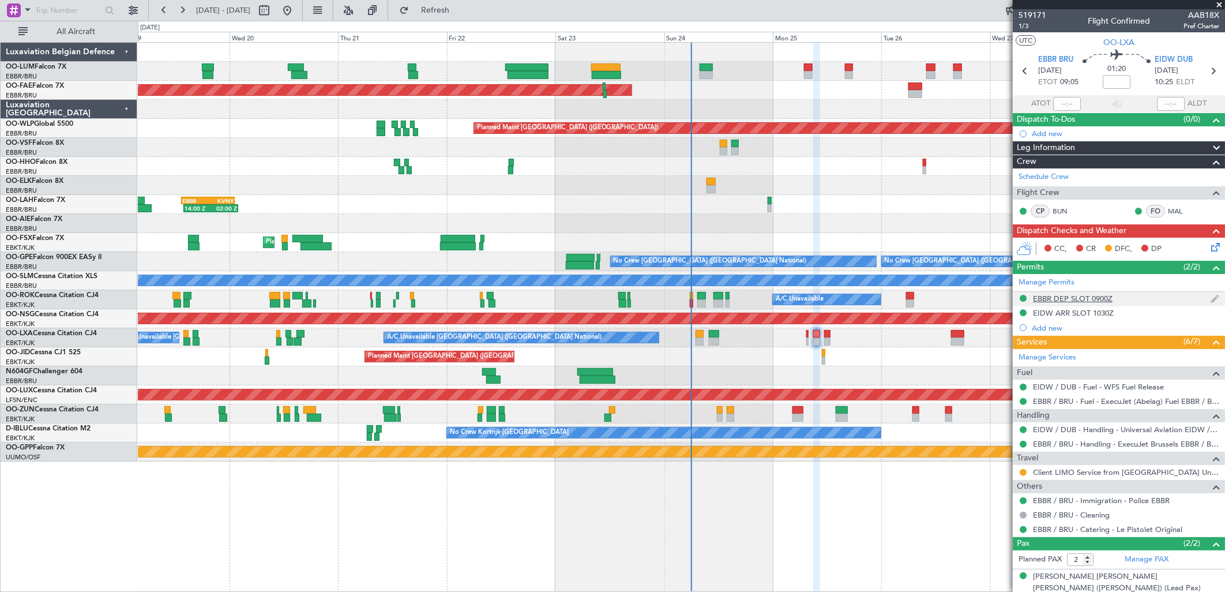
click at [1082, 301] on div "EBBR DEP SLOT 0900Z" at bounding box center [1073, 299] width 80 height 10
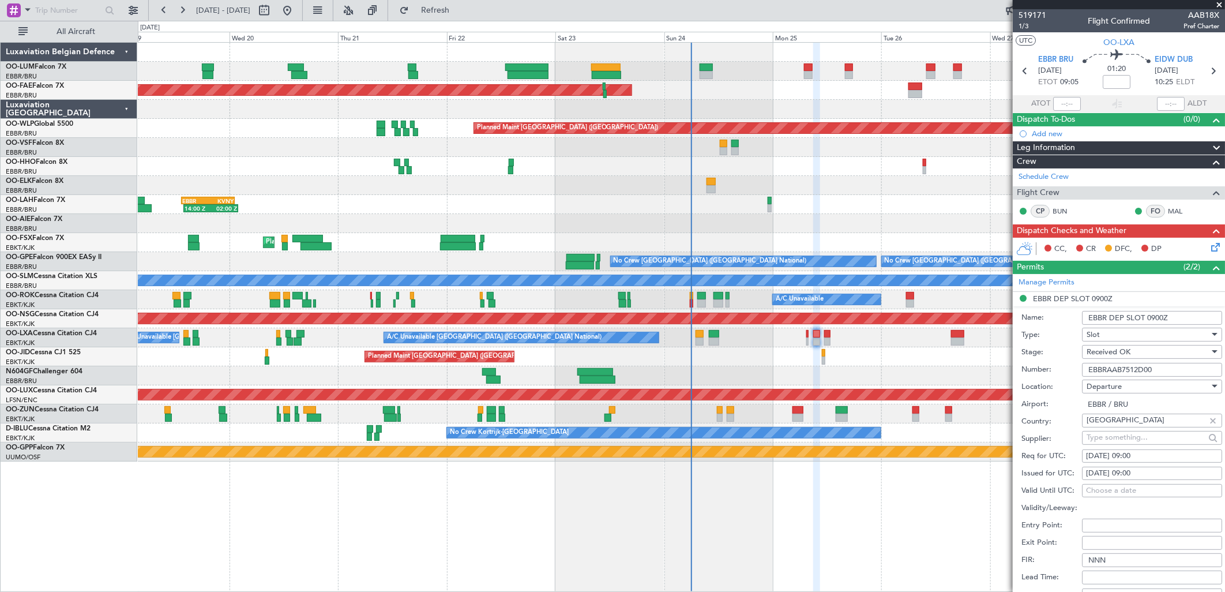
click at [1121, 373] on input "EBBRAAB7512D00" at bounding box center [1152, 370] width 140 height 14
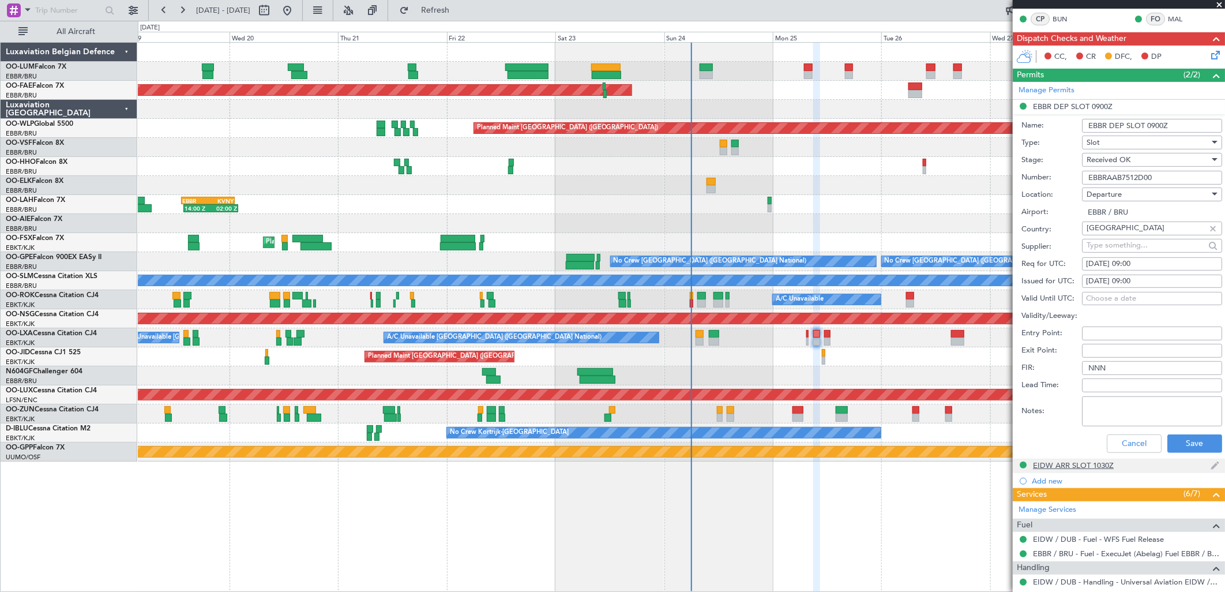
click at [1059, 470] on mat-tooltip-component "EIDW ARR SLOT 1030Z" at bounding box center [1073, 485] width 89 height 31
click at [1063, 465] on div "EIDW ARR SLOT 1030Z" at bounding box center [1073, 465] width 81 height 10
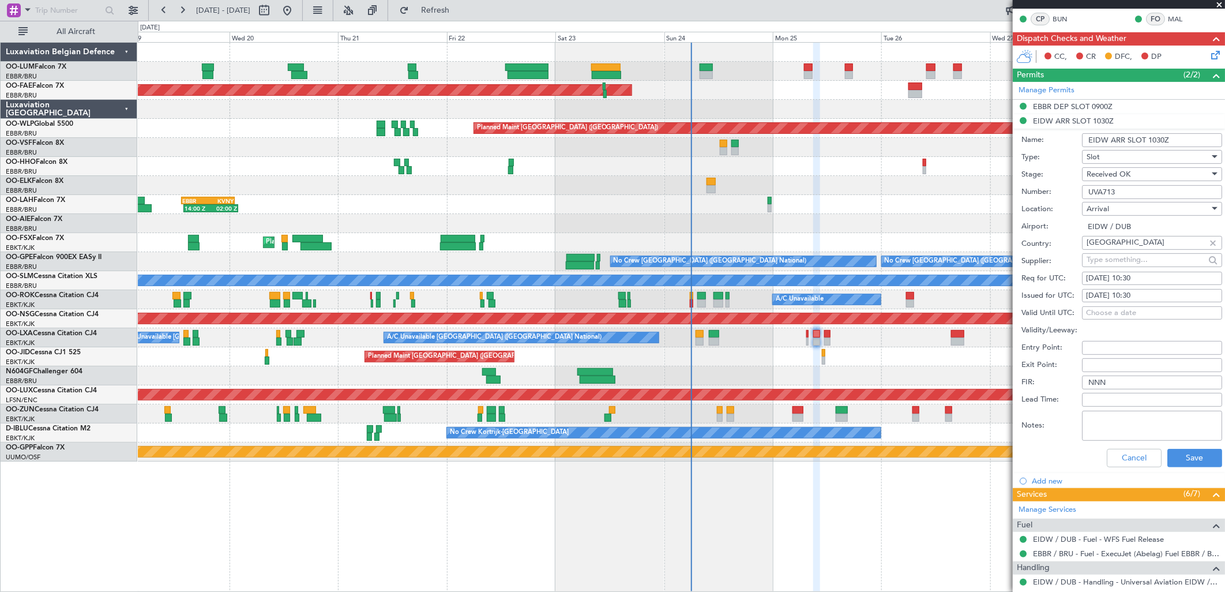
click at [1131, 194] on input "UVA713" at bounding box center [1152, 192] width 140 height 14
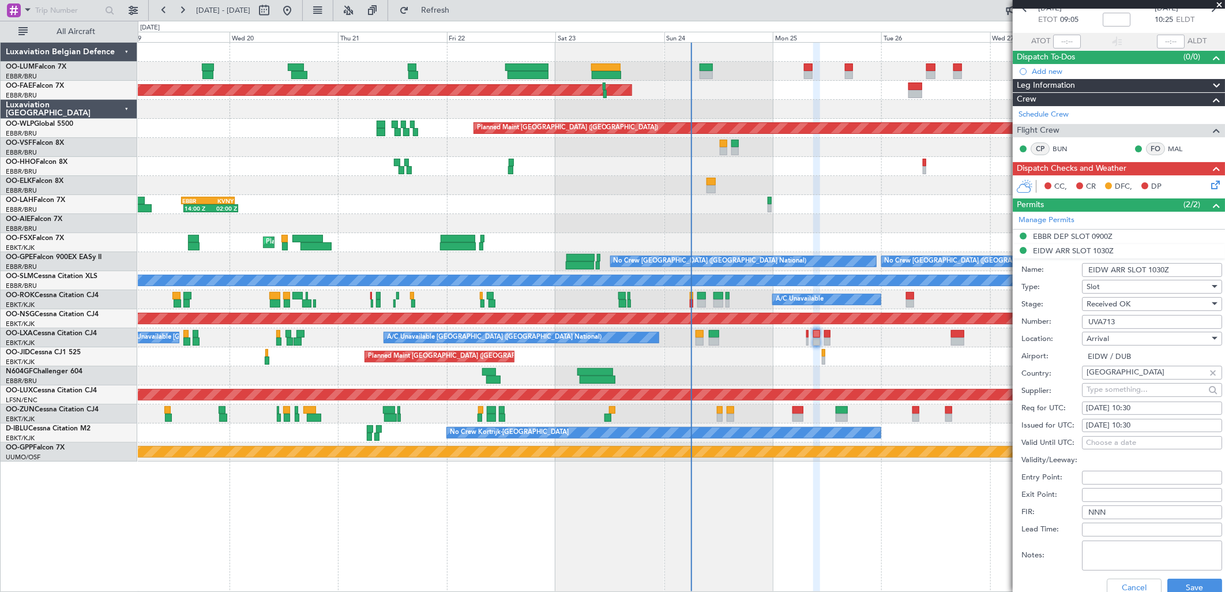
scroll to position [0, 0]
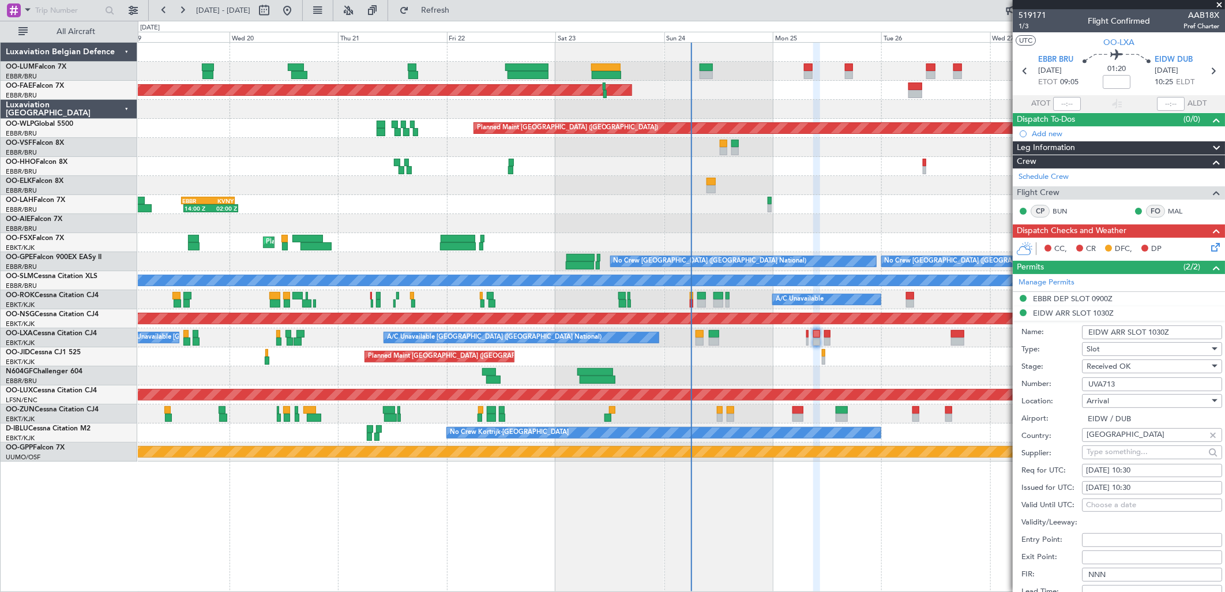
click at [1174, 53] on section "EBBR BRU 25/08/2025 ETOT 09:05 01:20 EIDW DUB 25/08/2025 10:25 ELDT" at bounding box center [1119, 73] width 212 height 46
click at [1172, 59] on span "EIDW DUB" at bounding box center [1174, 60] width 38 height 12
click at [1173, 61] on span "EIDW DUB" at bounding box center [1174, 60] width 38 height 12
click at [39, 12] on input "text" at bounding box center [68, 10] width 66 height 17
click at [24, 9] on span at bounding box center [28, 9] width 14 height 14
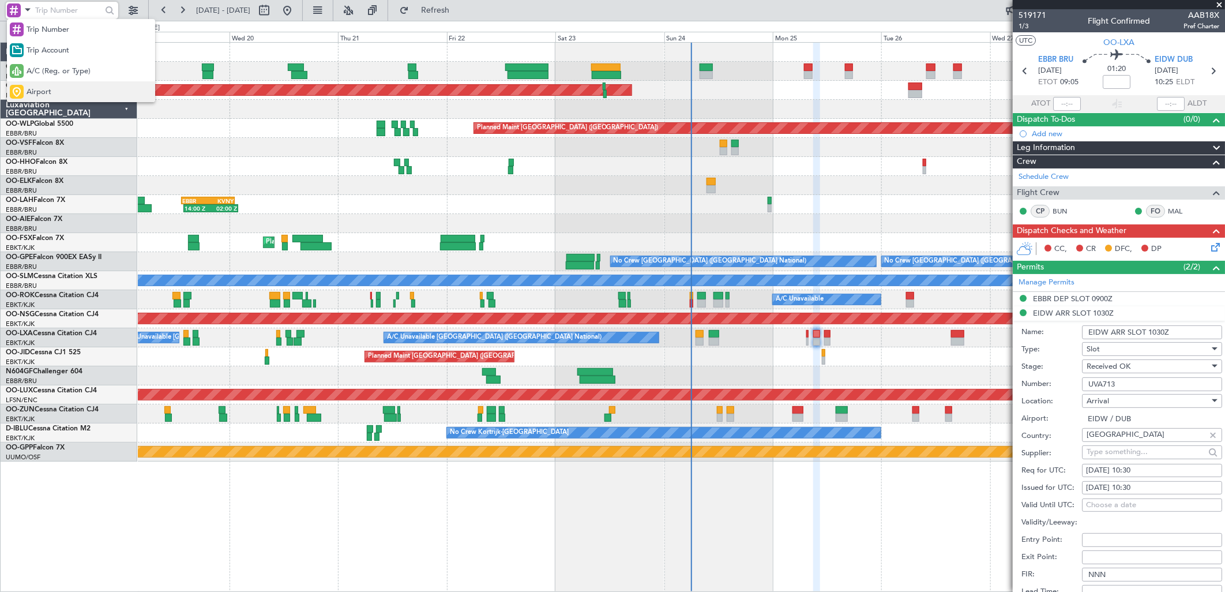
click at [56, 90] on div "Airport" at bounding box center [81, 91] width 148 height 21
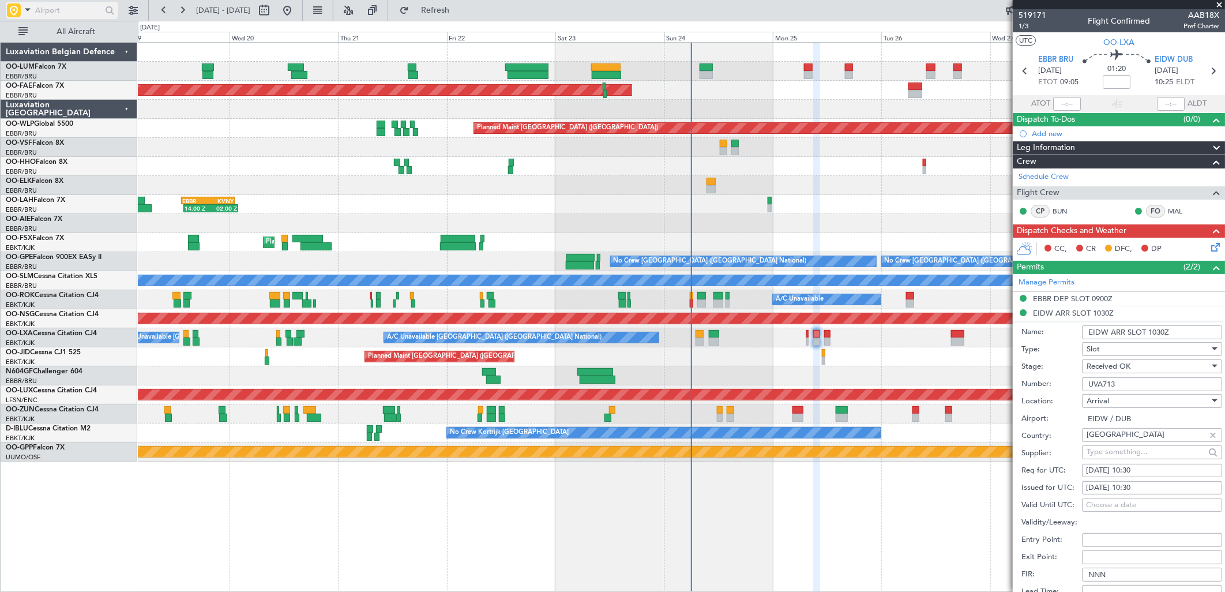
click at [65, 7] on input "text" at bounding box center [68, 10] width 66 height 17
type input "eidw"
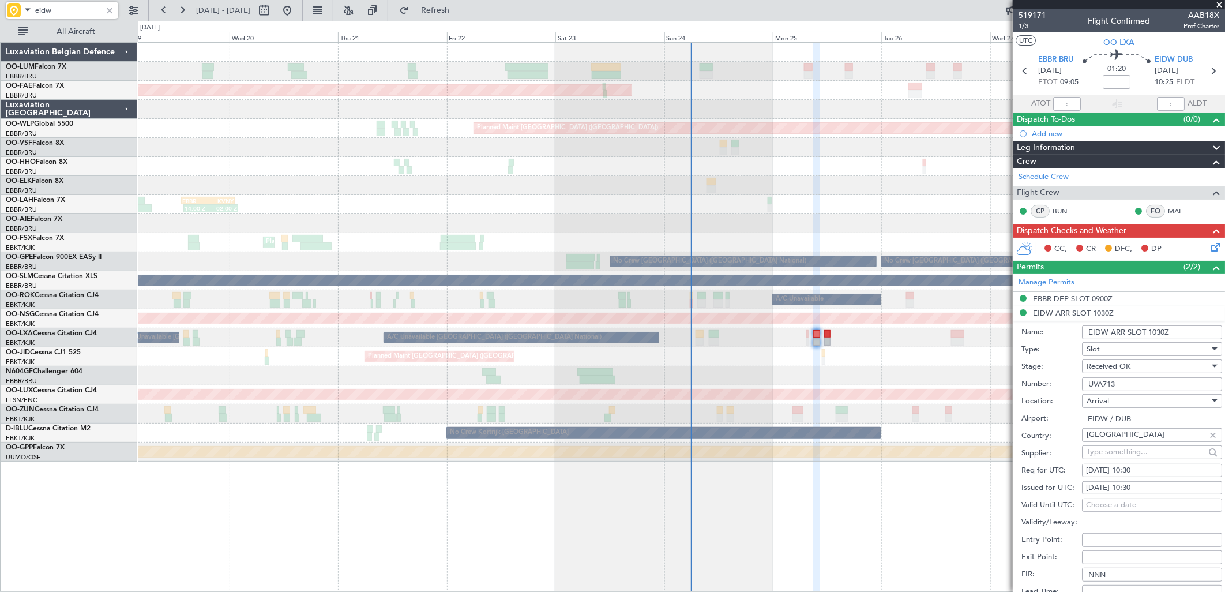
click at [1011, 175] on div "Planned Maint Brussels (Brussels National) Planned Maint Brussels (Brussels Nat…" at bounding box center [681, 252] width 1087 height 419
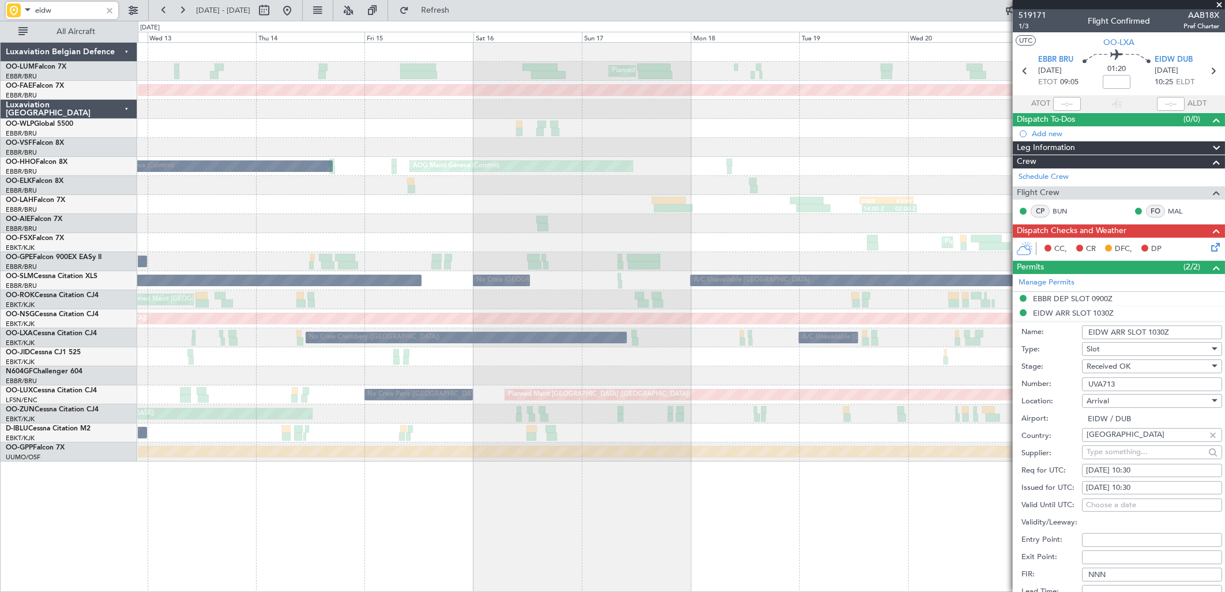
click at [840, 177] on div at bounding box center [681, 185] width 1087 height 19
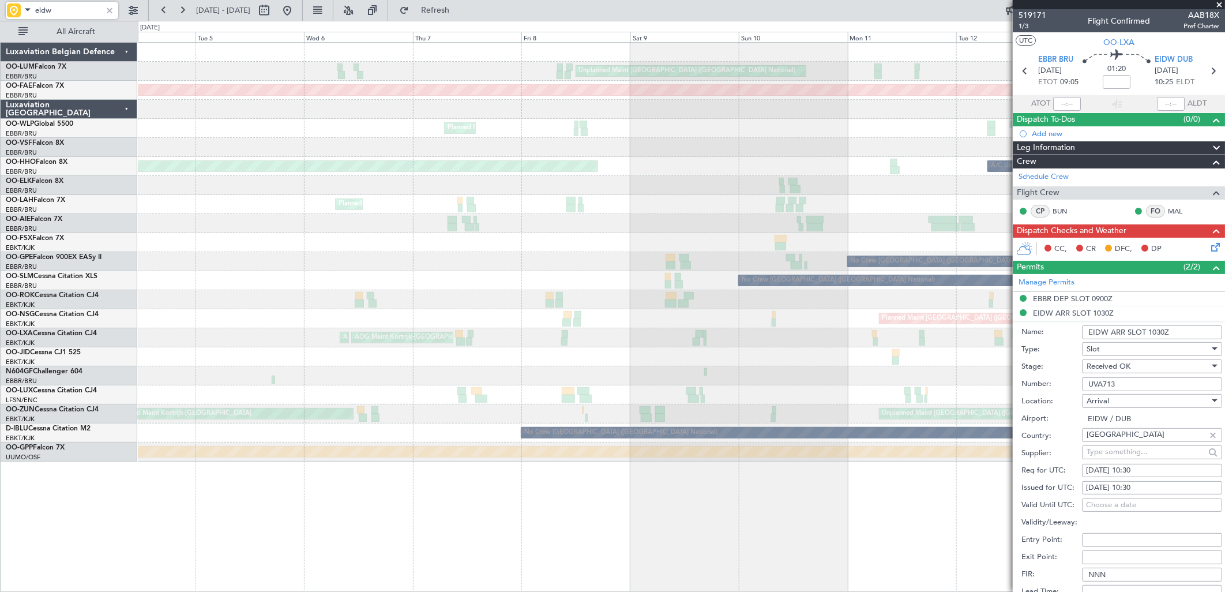
click at [894, 175] on div "Unplanned Maint Brussels (Brussels National) Planned Maint Kortrijk-Wevelgem Pl…" at bounding box center [681, 252] width 1087 height 419
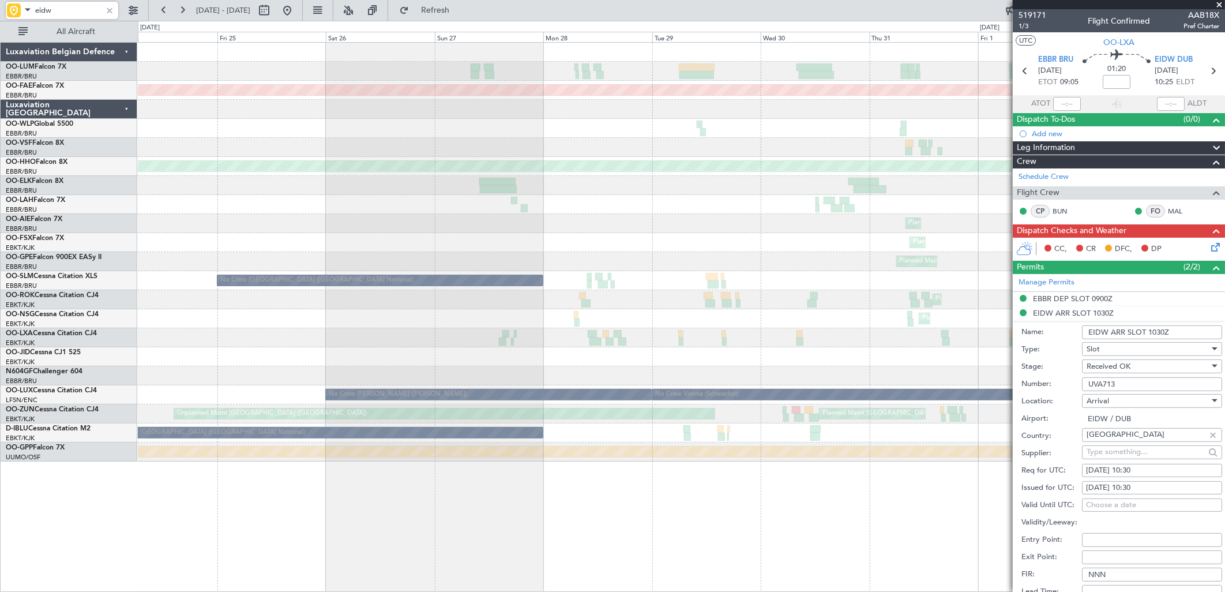
click at [942, 177] on div "Planned Maint Brussels (Brussels National) Planned Maint Kortrijk-Wevelgem Plan…" at bounding box center [681, 252] width 1087 height 419
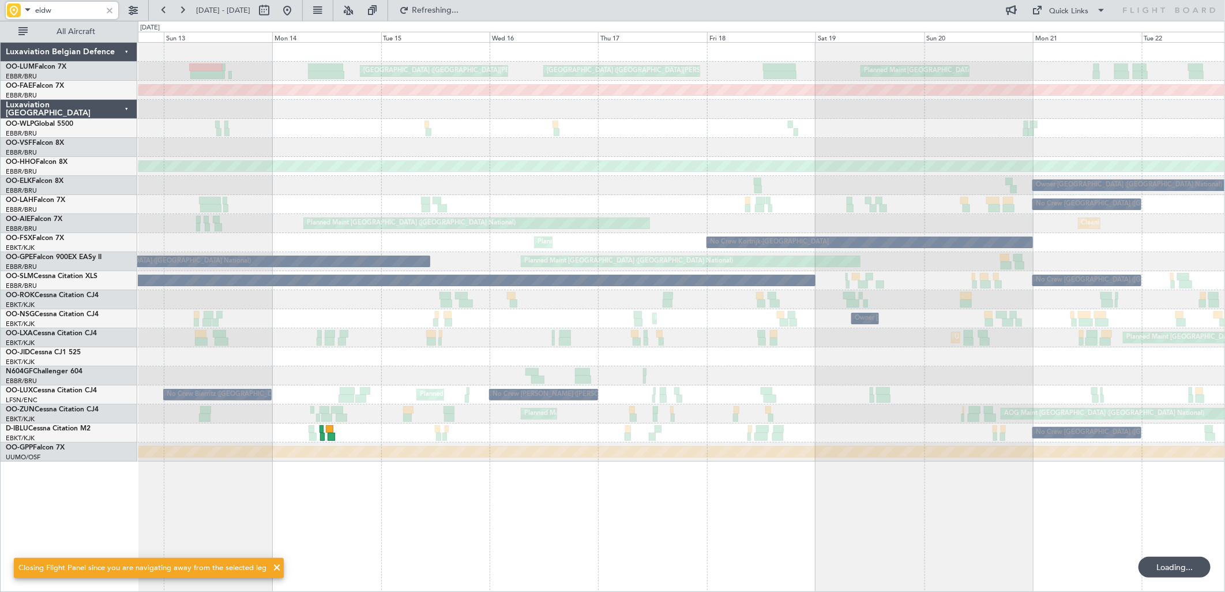
click at [732, 154] on div at bounding box center [681, 147] width 1087 height 19
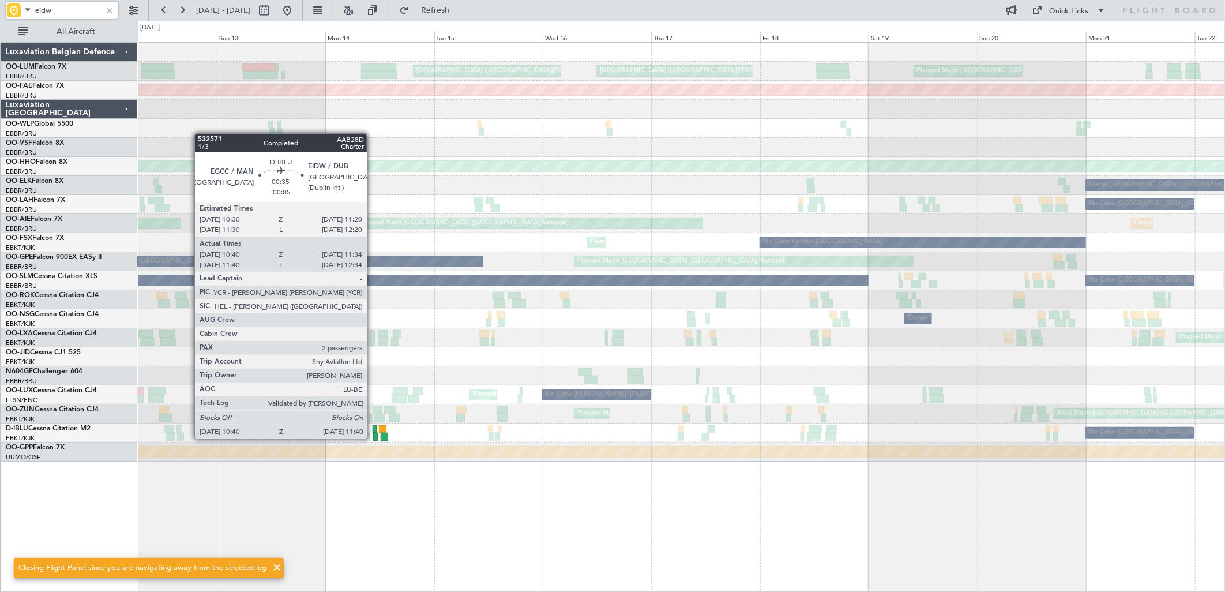
click at [373, 437] on div at bounding box center [375, 437] width 5 height 8
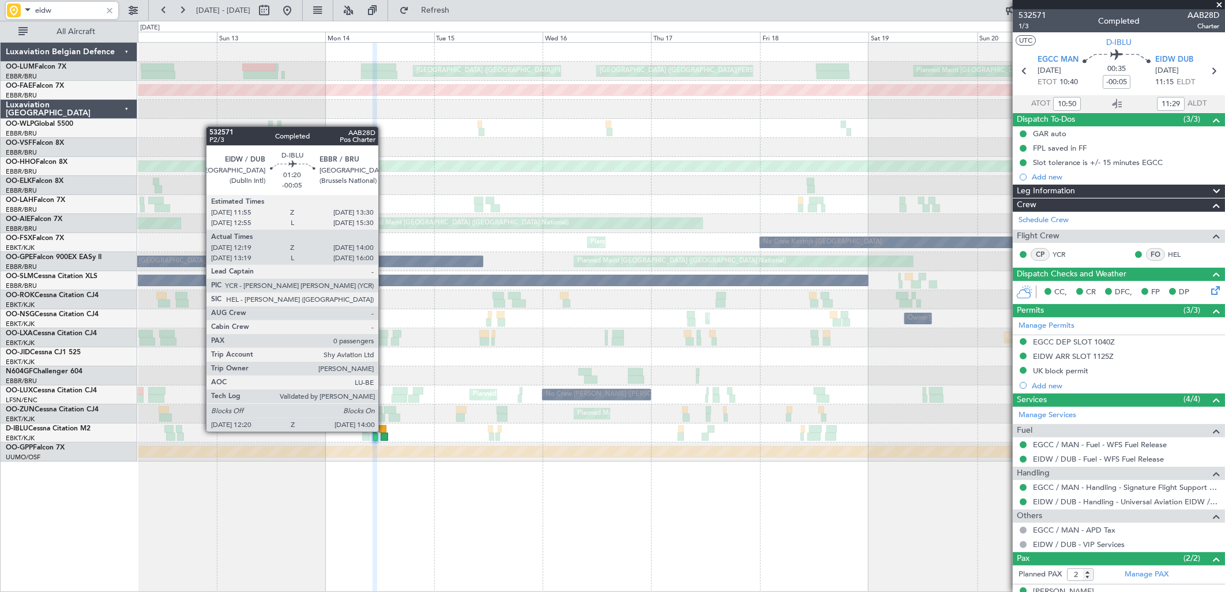
click at [384, 433] on div at bounding box center [385, 437] width 8 height 8
type input "12:29"
type input "13:55"
type input "0"
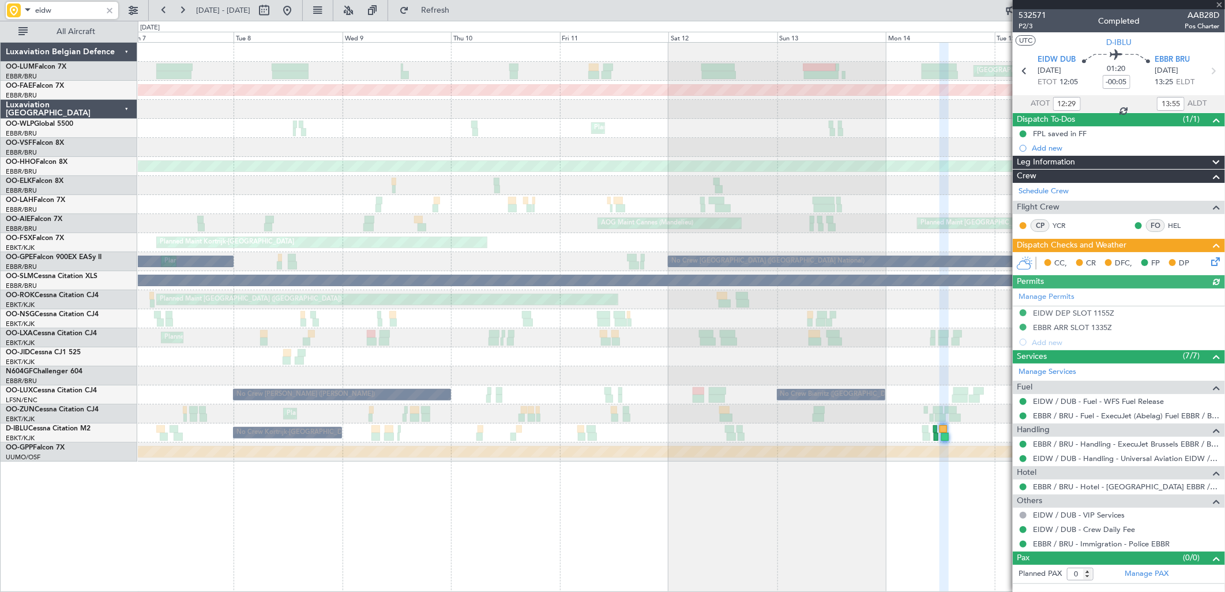
click at [961, 354] on div at bounding box center [681, 356] width 1087 height 19
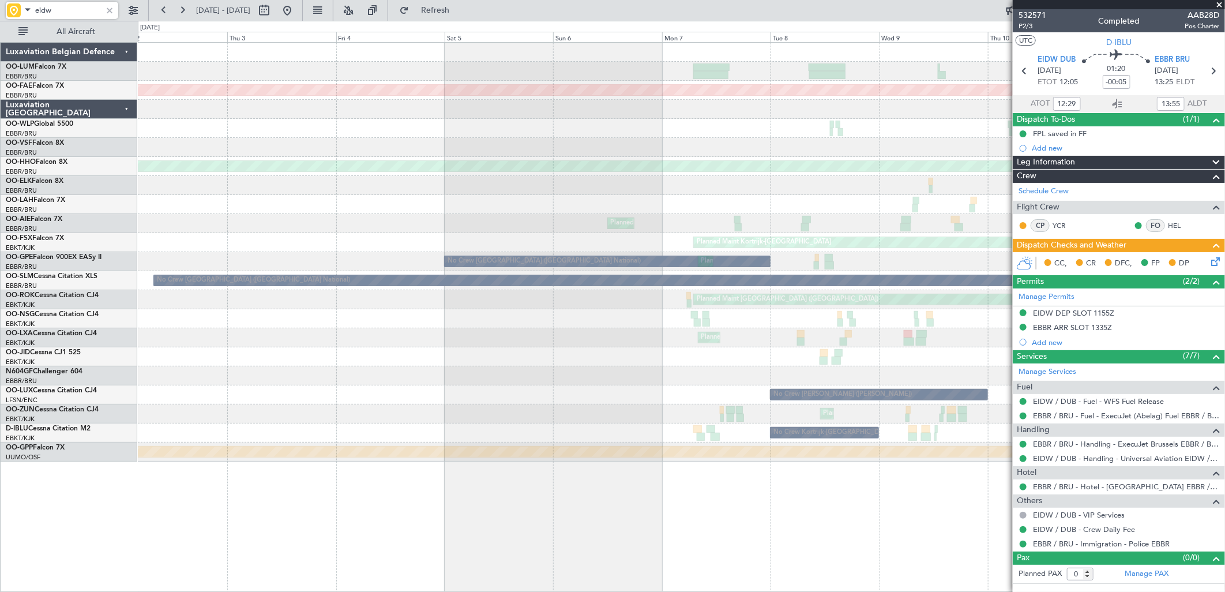
click at [966, 286] on div "Planned Maint Kortrijk-Wevelgem Planned Maint Liege Planned Maint Geneva (Coint…" at bounding box center [681, 252] width 1087 height 419
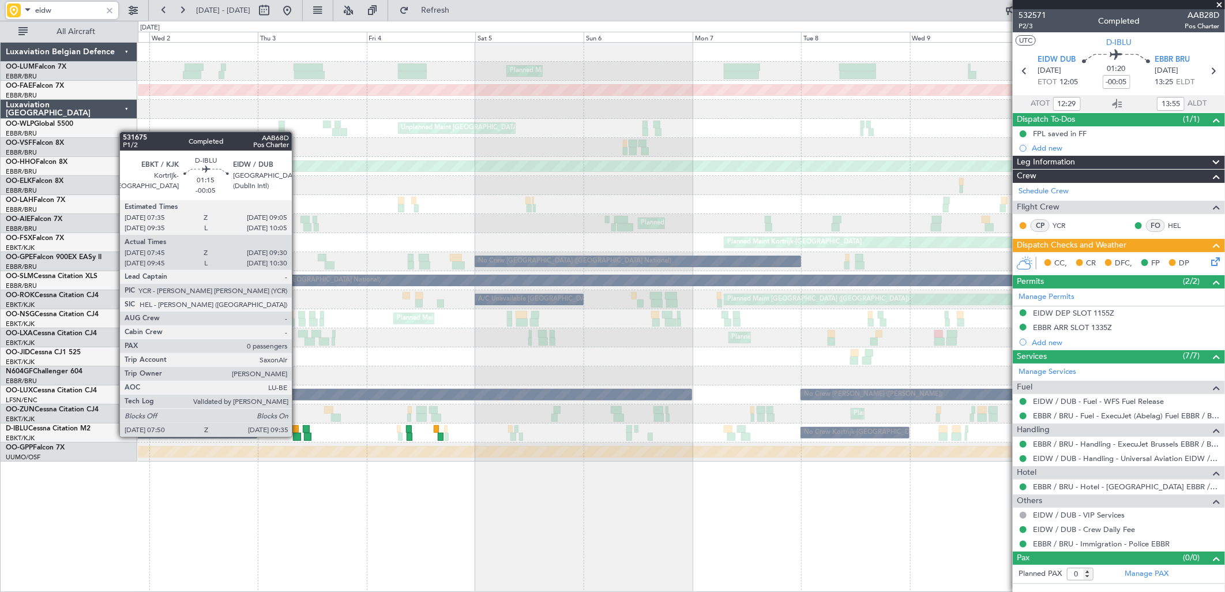
click at [298, 436] on div at bounding box center [297, 437] width 8 height 8
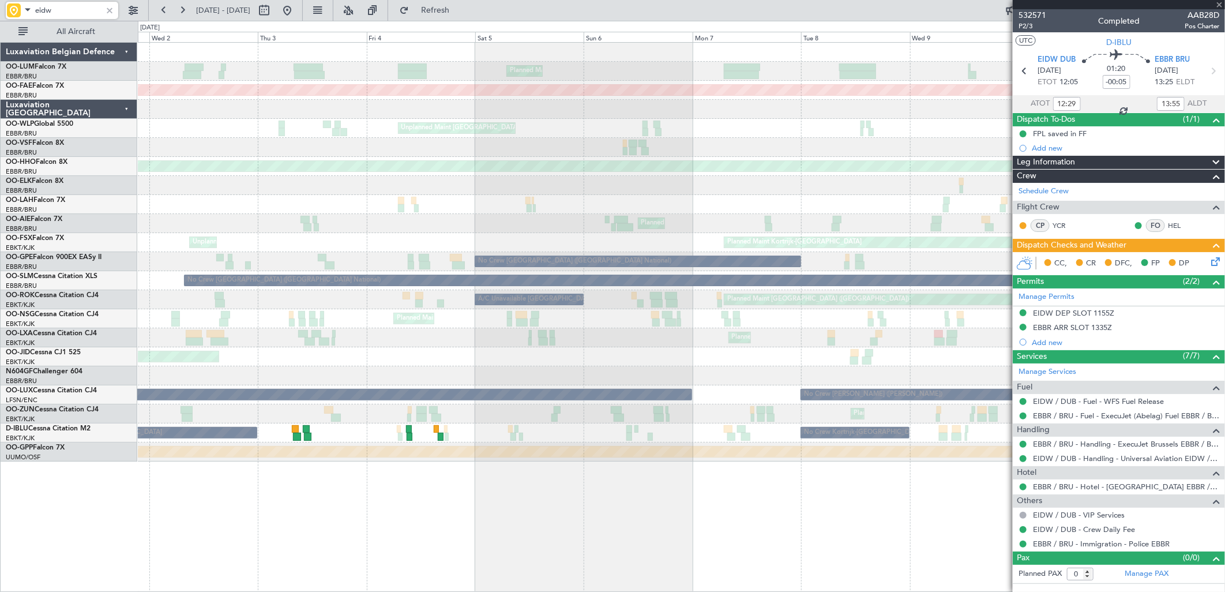
type input "07:55"
type input "09:25"
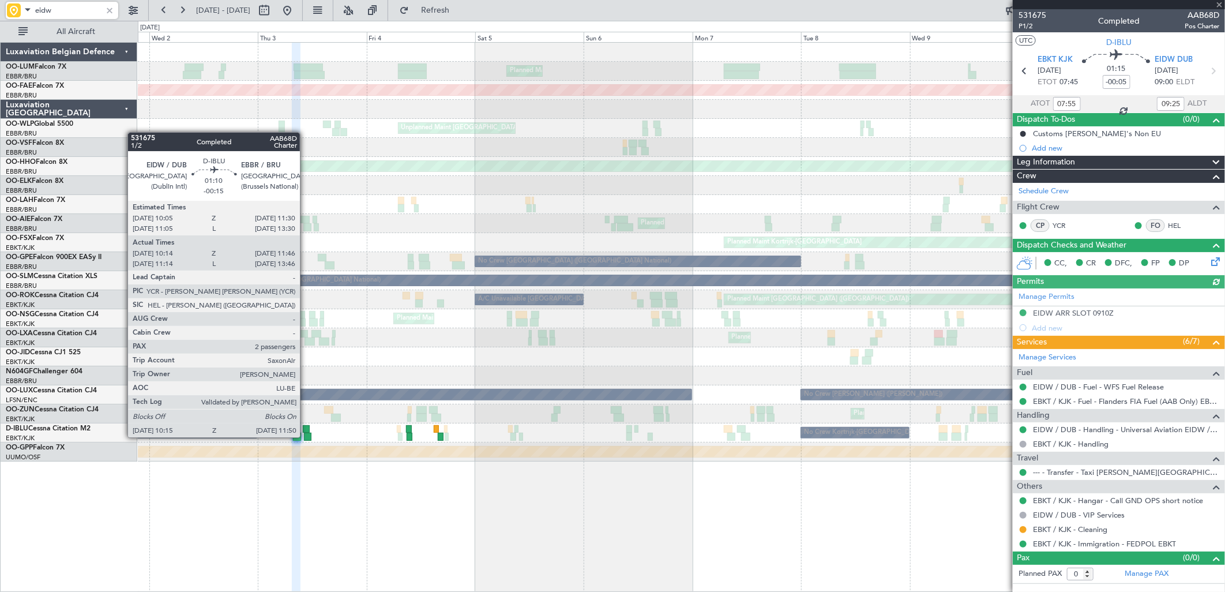
click at [306, 437] on div at bounding box center [308, 437] width 8 height 8
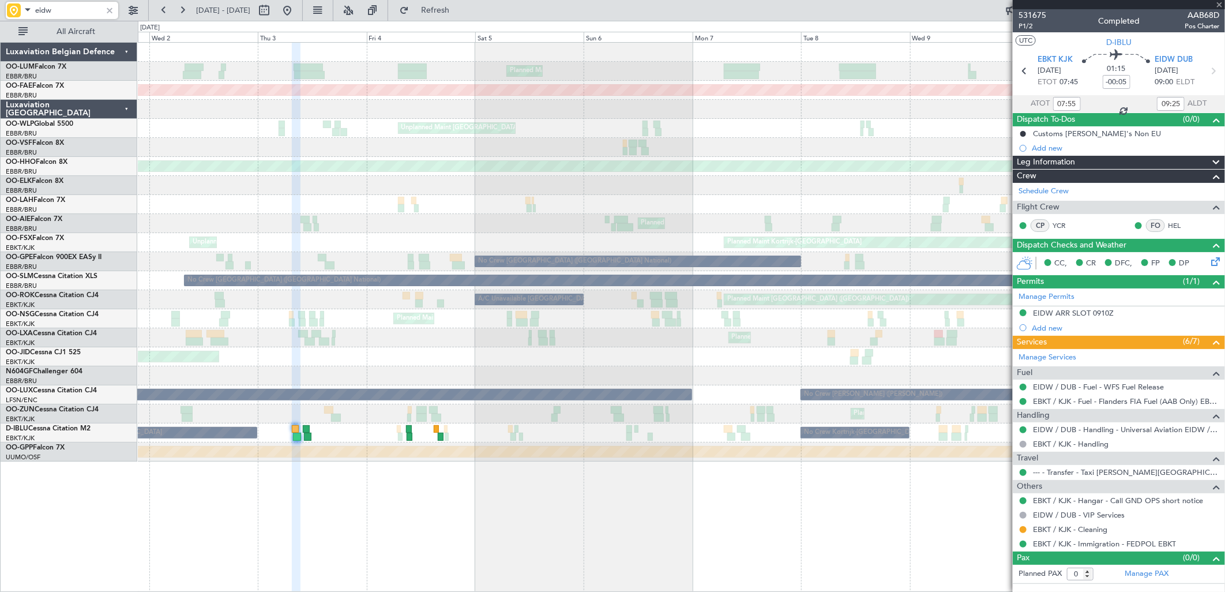
type input "-00:15"
type input "10:24"
type input "11:41"
type input "2"
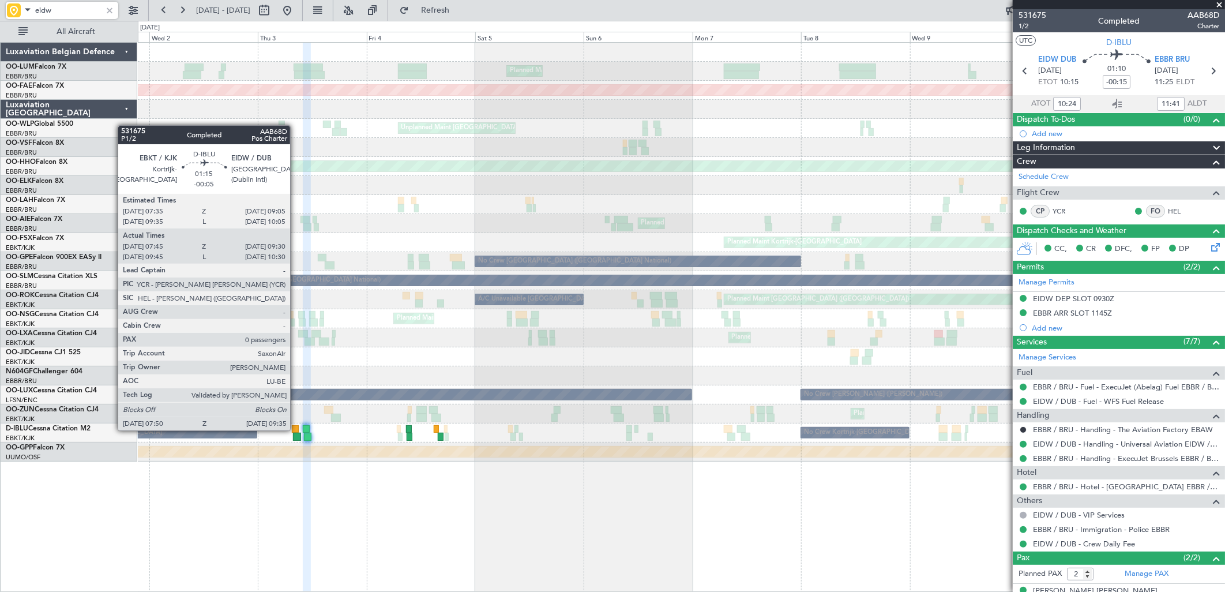
click at [296, 429] on div at bounding box center [295, 429] width 7 height 8
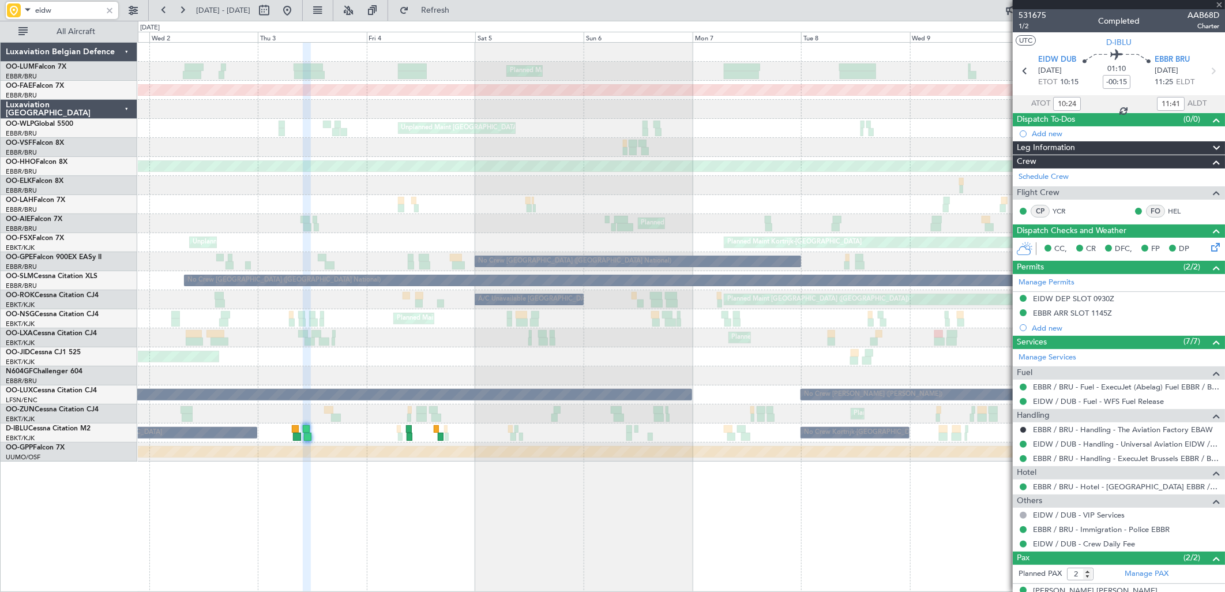
type input "-00:05"
type input "07:55"
type input "09:25"
type input "0"
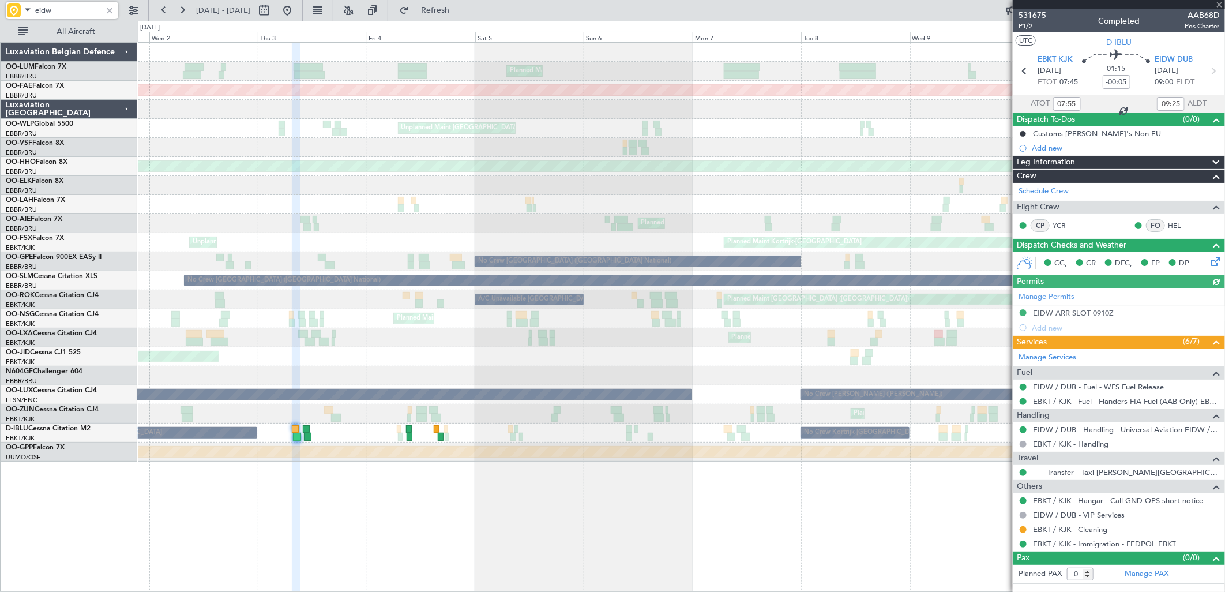
type input "eidw"
click at [114, 4] on div at bounding box center [109, 10] width 13 height 13
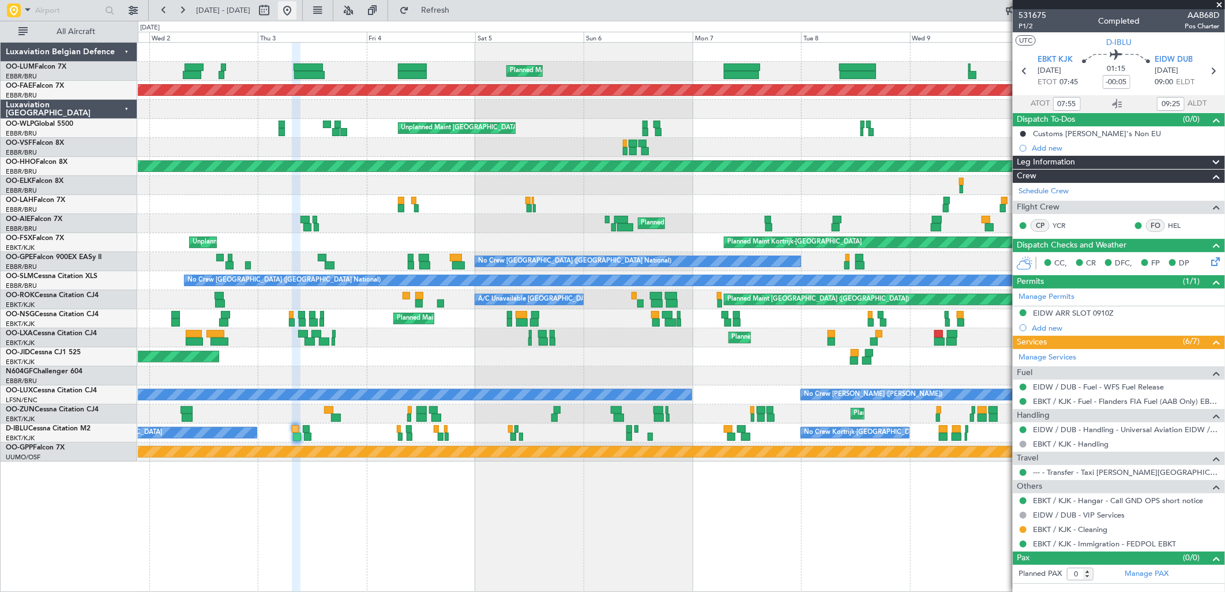
click at [297, 8] on button at bounding box center [287, 10] width 18 height 18
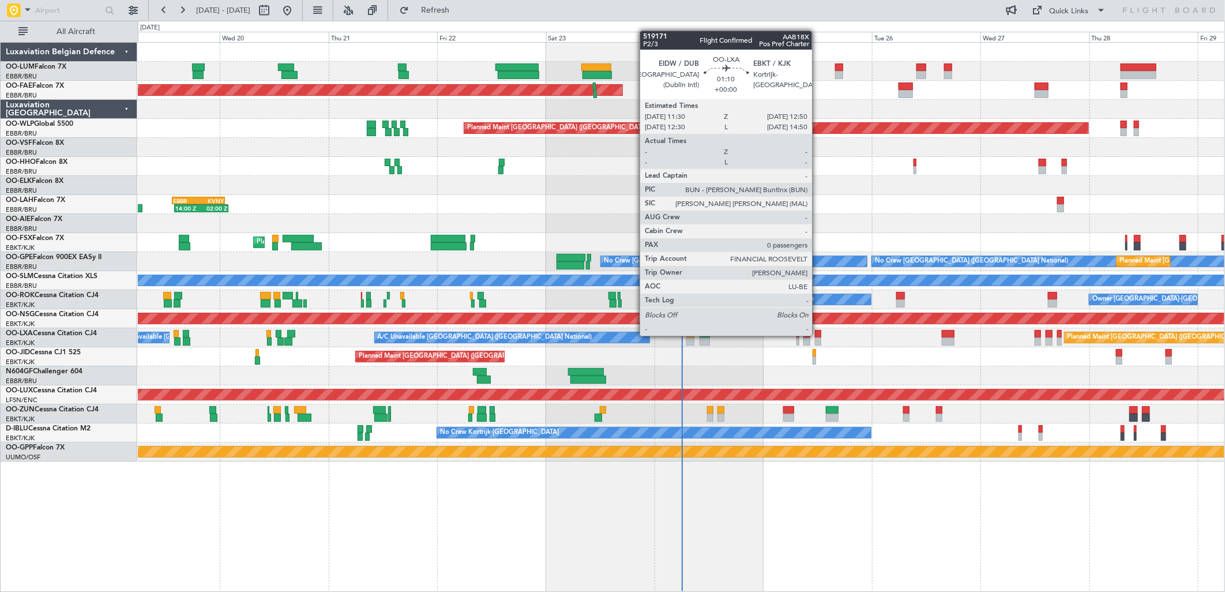
click at [818, 335] on div at bounding box center [818, 334] width 6 height 8
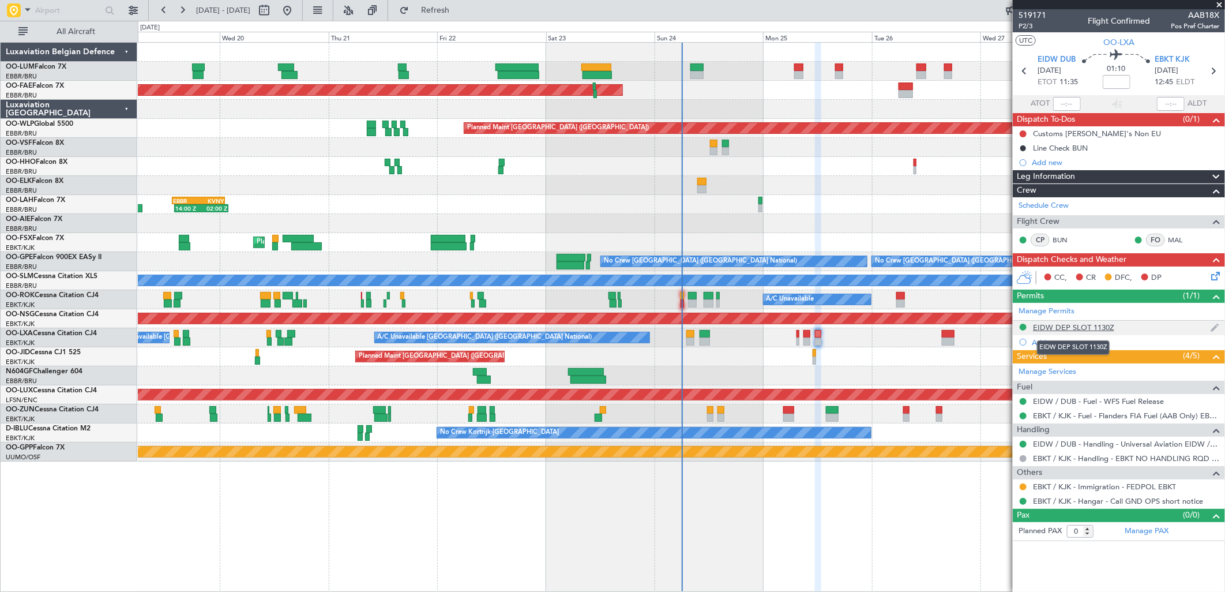
click at [1081, 329] on div "EIDW DEP SLOT 1130Z" at bounding box center [1073, 328] width 81 height 10
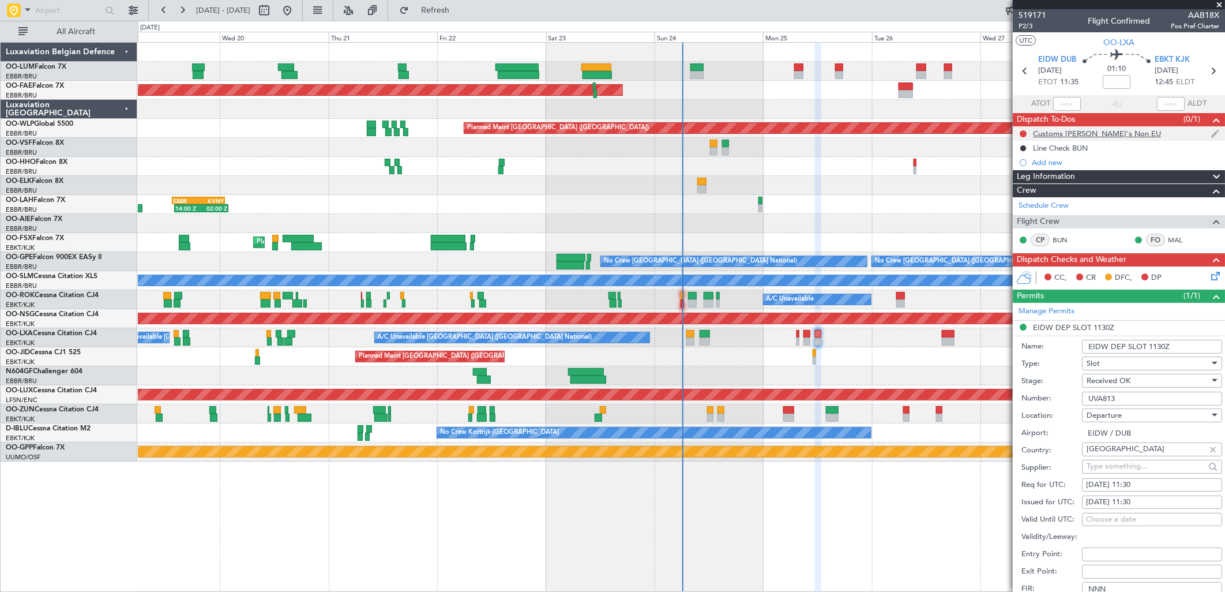
click at [1114, 132] on div "Customs [PERSON_NAME]'s Non EU" at bounding box center [1119, 133] width 212 height 14
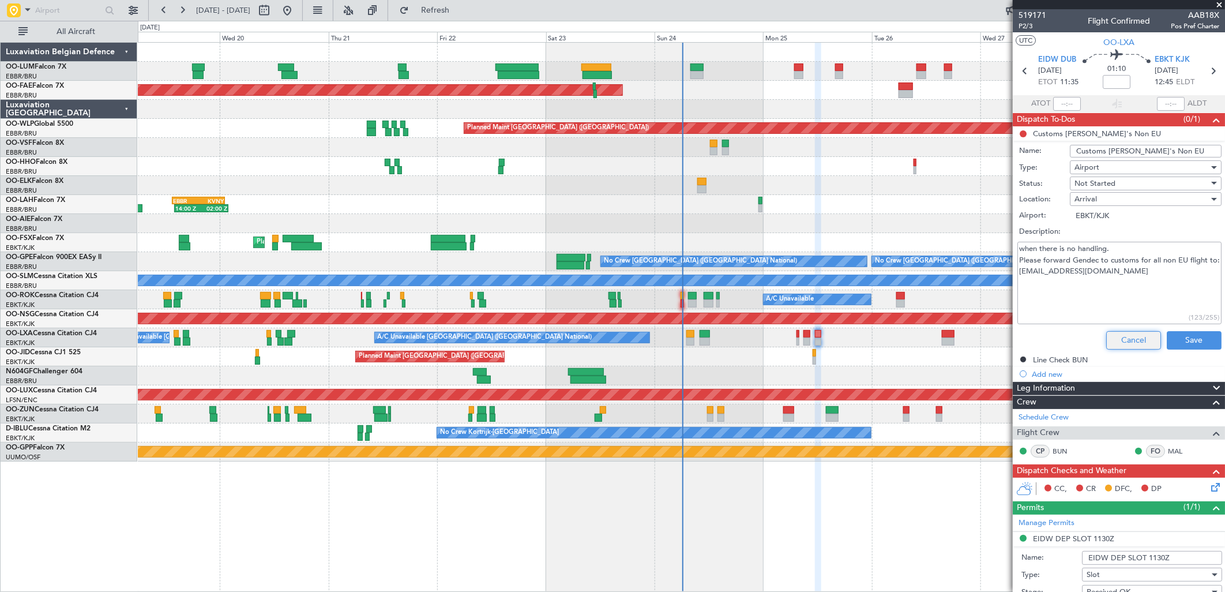
click at [1118, 342] on button "Cancel" at bounding box center [1134, 340] width 55 height 18
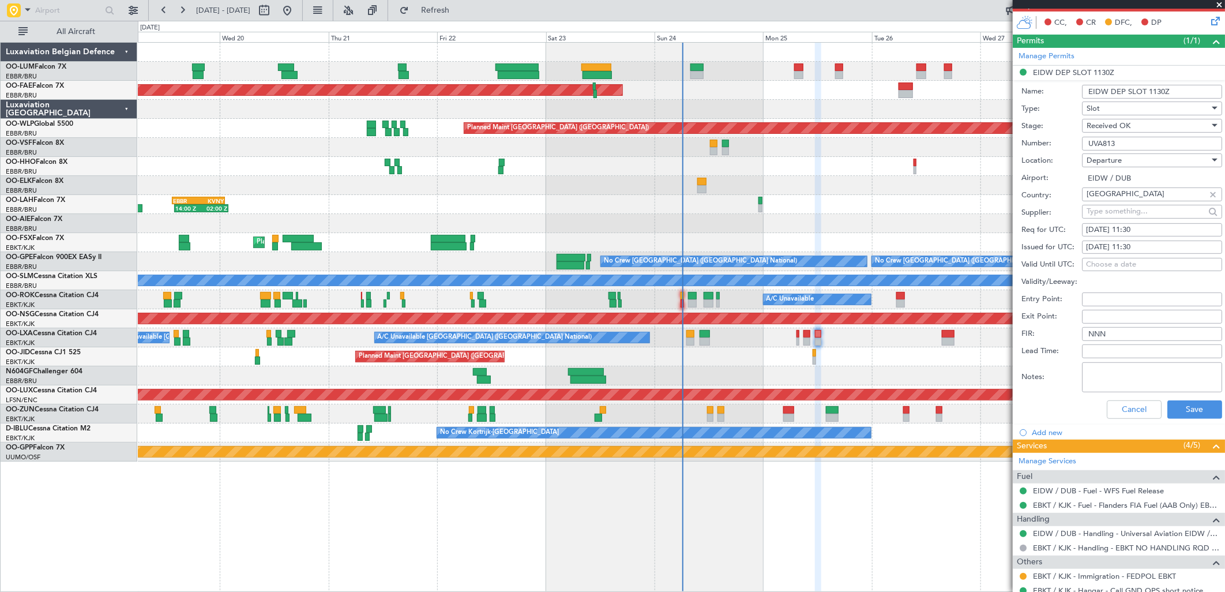
scroll to position [256, 0]
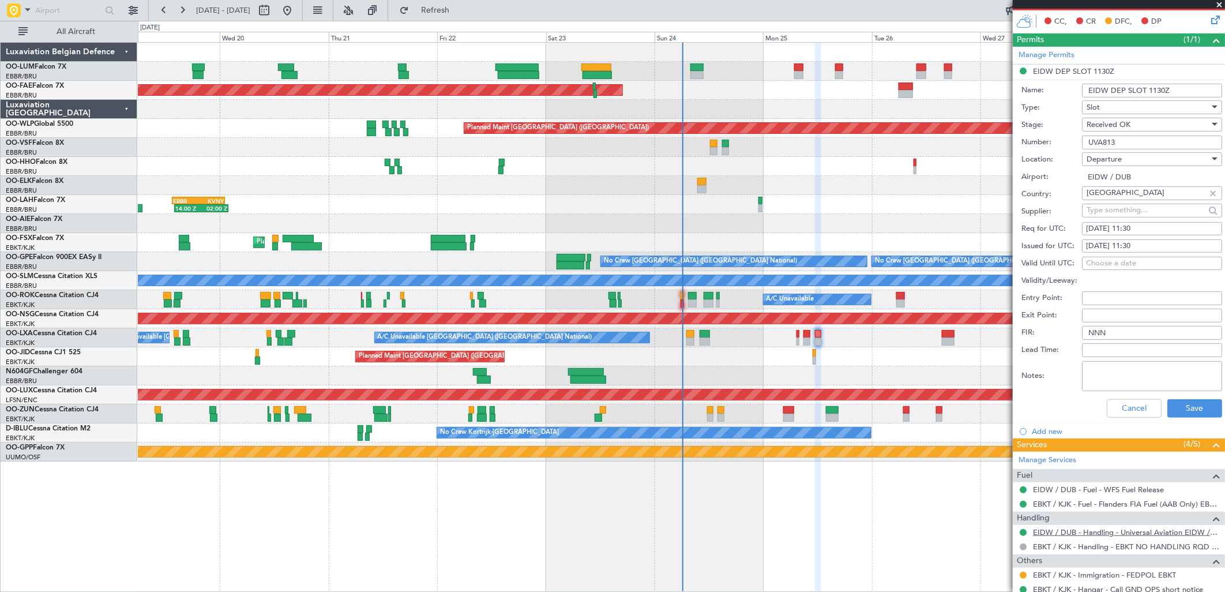
click at [1059, 530] on link "EIDW / DUB - Handling - Universal Aviation EIDW / DUB" at bounding box center [1126, 532] width 186 height 10
click at [1116, 406] on button "Cancel" at bounding box center [1134, 408] width 55 height 18
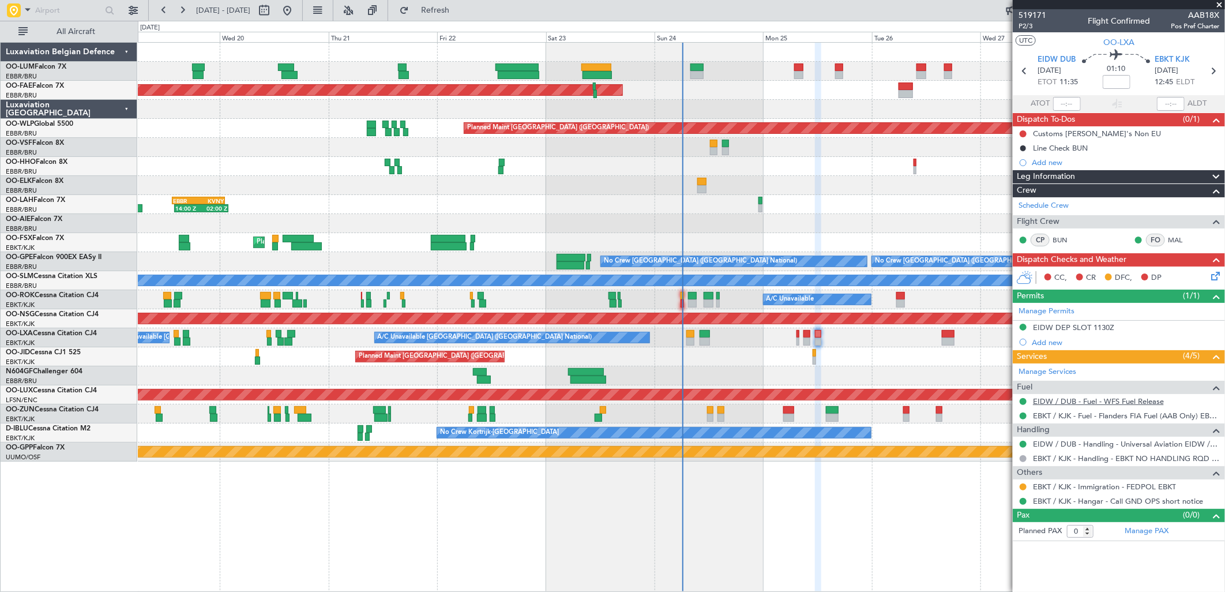
scroll to position [0, 0]
click at [1022, 134] on button at bounding box center [1023, 133] width 7 height 7
click at [1019, 181] on span "Completed" at bounding box center [1029, 185] width 38 height 12
click at [1022, 25] on span "P2/3" at bounding box center [1033, 26] width 28 height 10
click at [460, 9] on span "Refresh" at bounding box center [435, 10] width 48 height 8
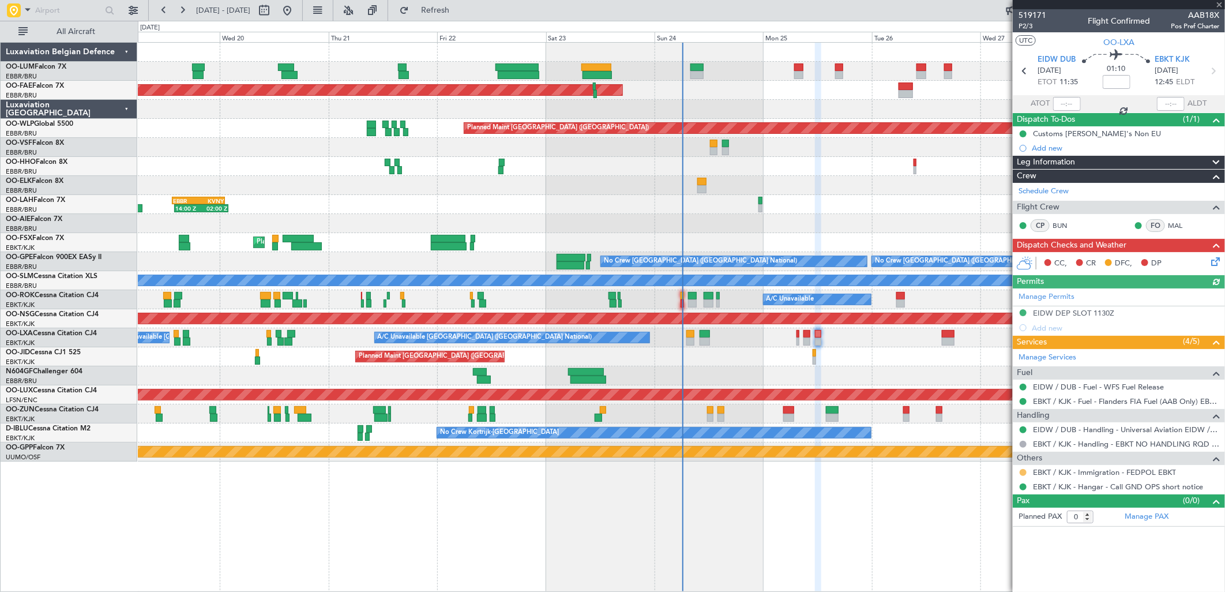
click at [1023, 474] on button at bounding box center [1023, 472] width 7 height 7
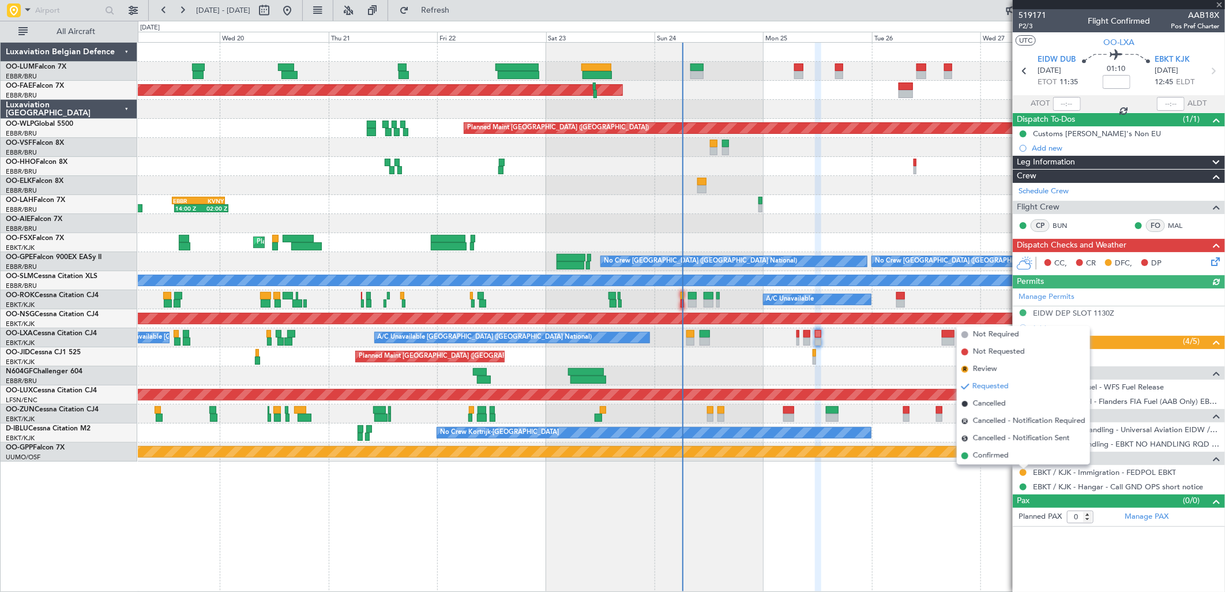
click at [994, 465] on div "Planned Maint Brussels (Brussels National) Planned Maint Brussels (Brussels Nat…" at bounding box center [682, 317] width 1088 height 550
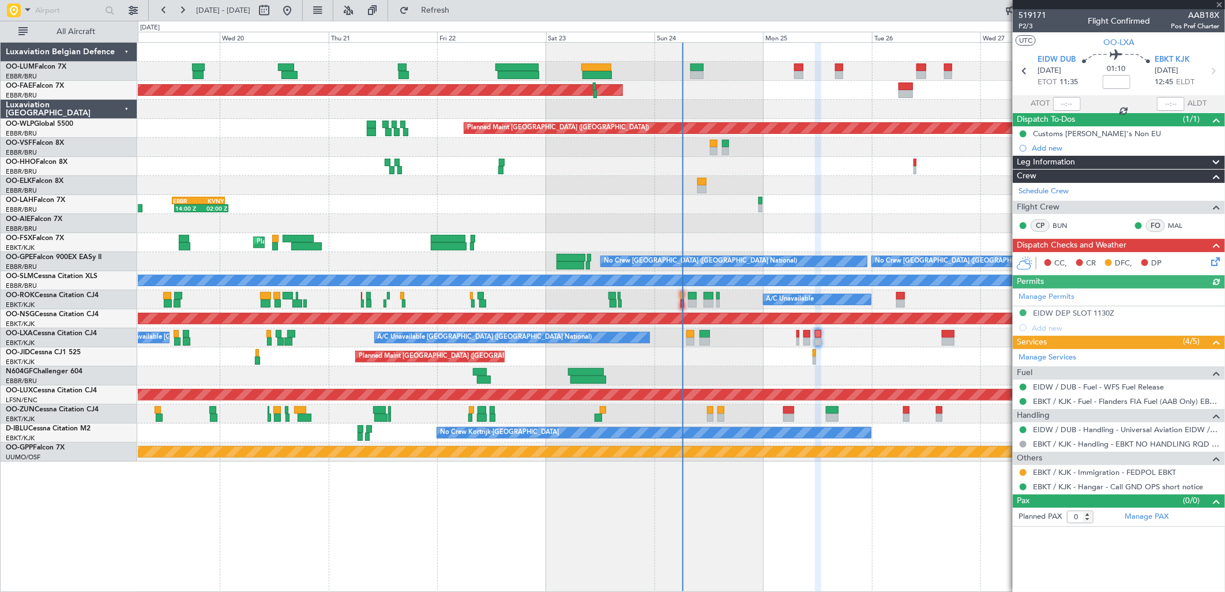
click at [994, 460] on div "Grounded [PERSON_NAME]" at bounding box center [681, 452] width 1087 height 19
click at [1022, 473] on button at bounding box center [1023, 472] width 7 height 7
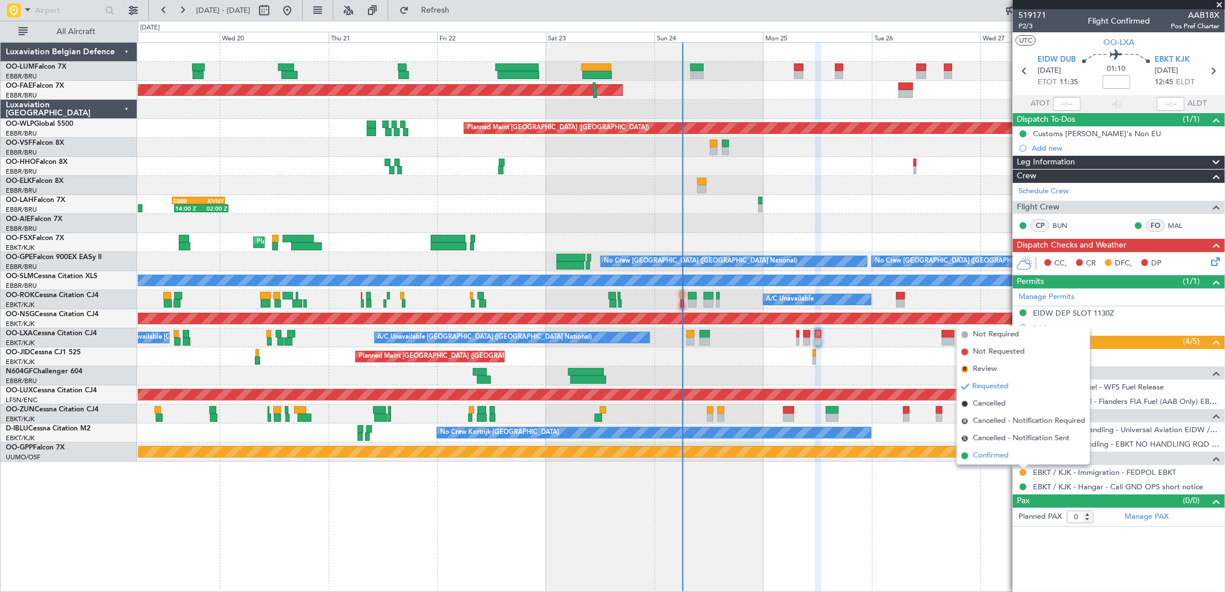
click at [994, 462] on li "Confirmed" at bounding box center [1023, 455] width 133 height 17
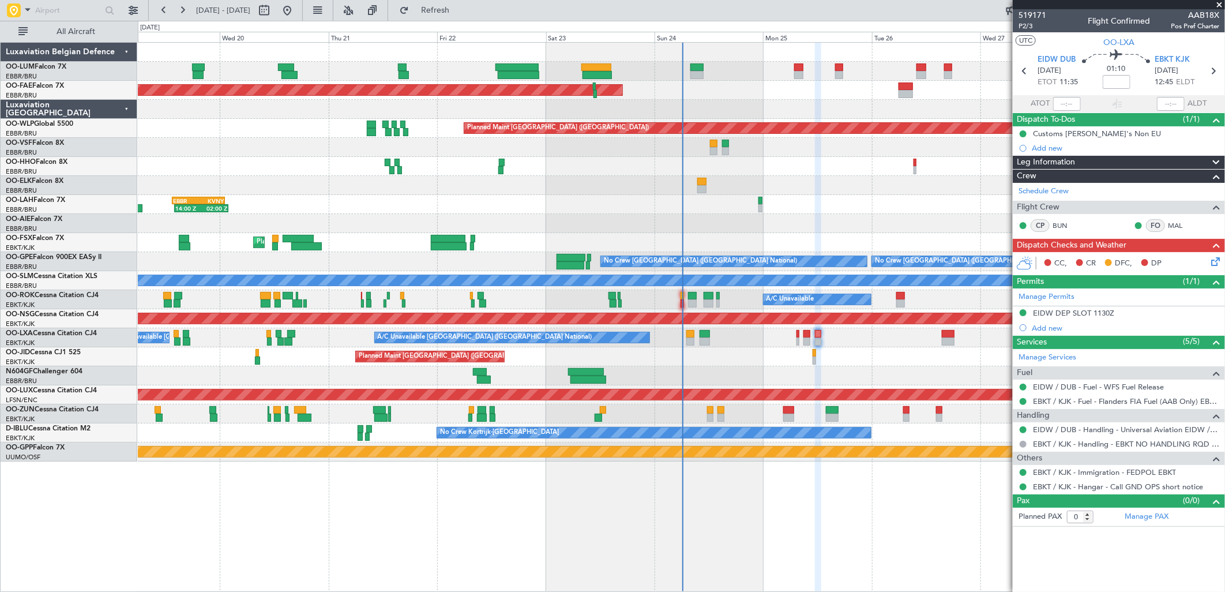
click at [1218, 255] on icon at bounding box center [1213, 259] width 9 height 9
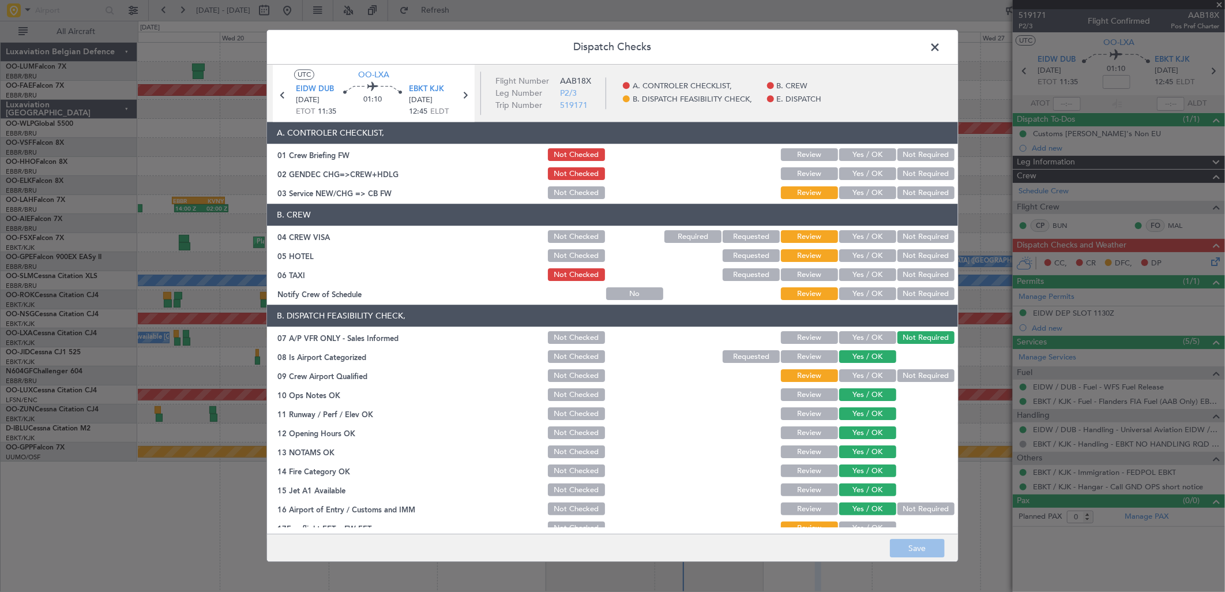
click at [868, 192] on button "Yes / OK" at bounding box center [867, 193] width 57 height 13
click at [913, 233] on button "Not Required" at bounding box center [926, 237] width 57 height 13
click at [905, 250] on button "Not Required" at bounding box center [926, 256] width 57 height 13
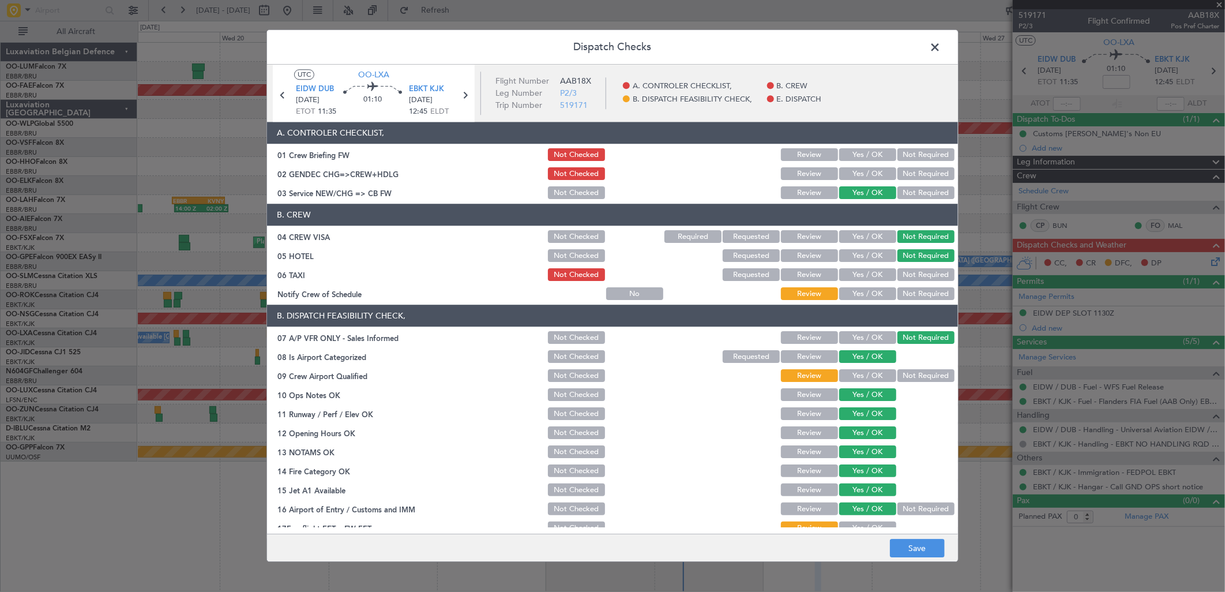
click at [898, 276] on button "Not Required" at bounding box center [926, 275] width 57 height 13
click at [850, 295] on button "Yes / OK" at bounding box center [867, 294] width 57 height 13
click at [872, 365] on section "B. DISPATCH FEASIBILITY CHECK, 07 A/P VFR ONLY - Sales Informed Not Checked Rev…" at bounding box center [612, 430] width 691 height 250
click at [864, 375] on button "Yes / OK" at bounding box center [867, 376] width 57 height 13
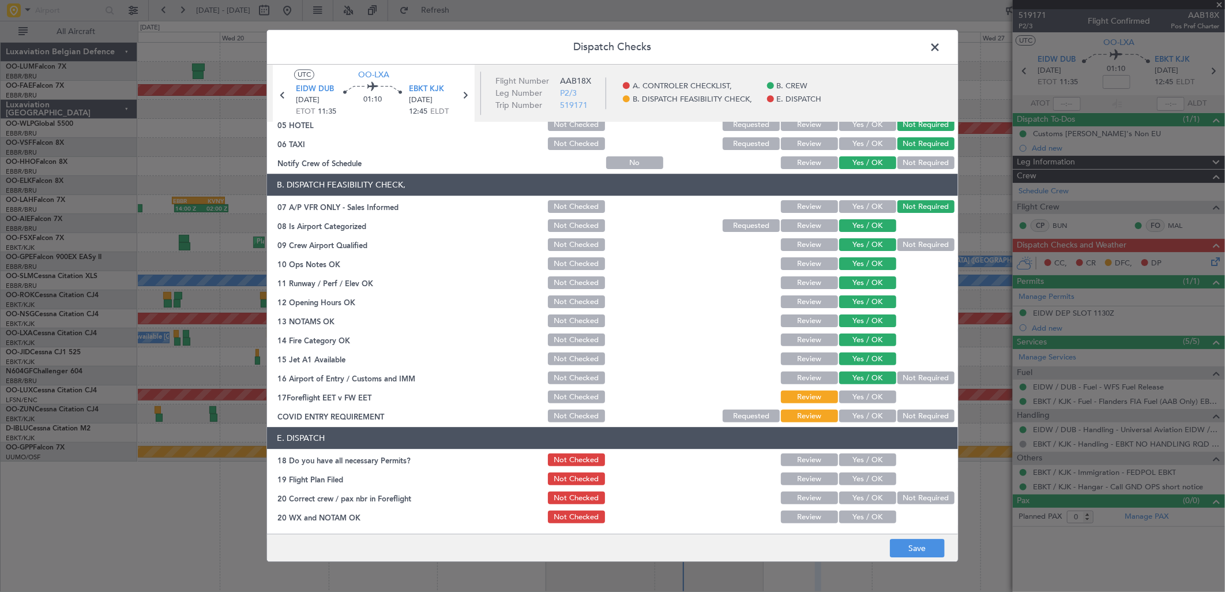
click at [850, 399] on button "Yes / OK" at bounding box center [867, 397] width 57 height 13
click at [913, 414] on button "Not Required" at bounding box center [926, 416] width 57 height 13
click at [861, 459] on button "Yes / OK" at bounding box center [867, 460] width 57 height 13
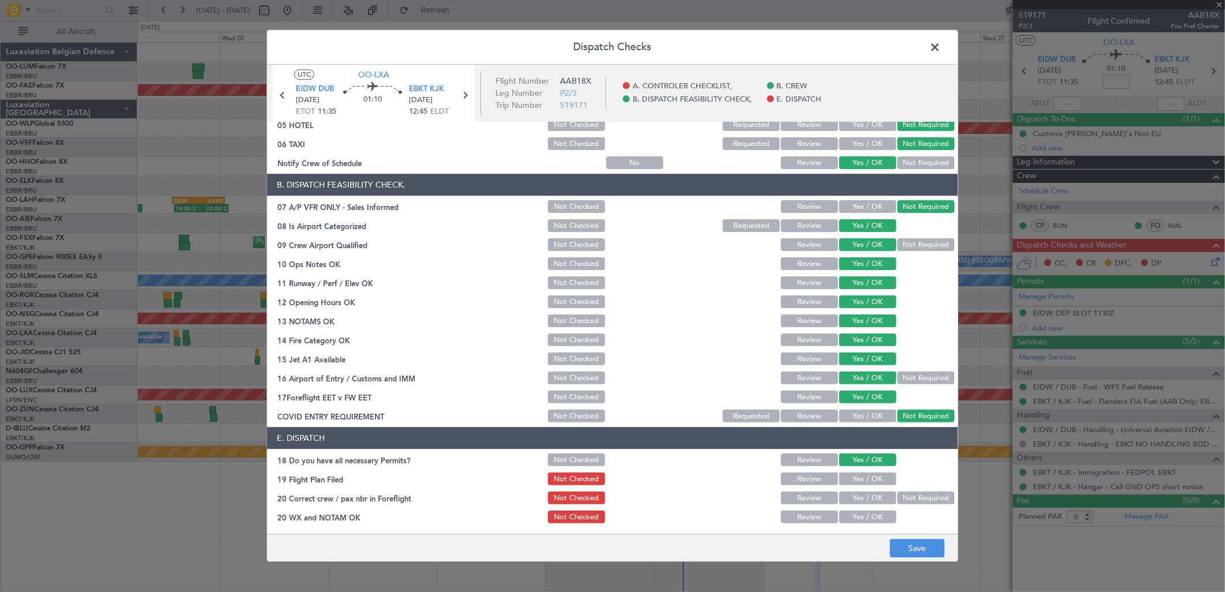
click at [857, 477] on button "Yes / OK" at bounding box center [867, 479] width 57 height 13
click at [860, 490] on div "Yes / OK" at bounding box center [867, 498] width 58 height 16
click at [864, 496] on button "Yes / OK" at bounding box center [867, 498] width 57 height 13
click at [867, 521] on button "Yes / OK" at bounding box center [867, 517] width 57 height 13
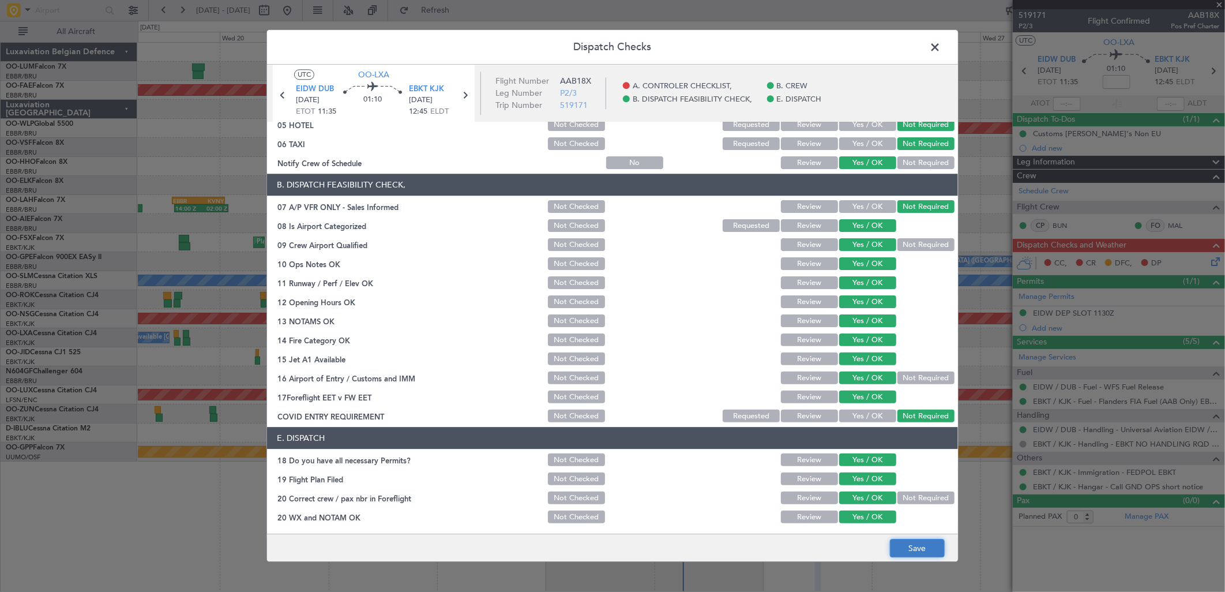
click at [937, 554] on button "Save" at bounding box center [917, 548] width 55 height 18
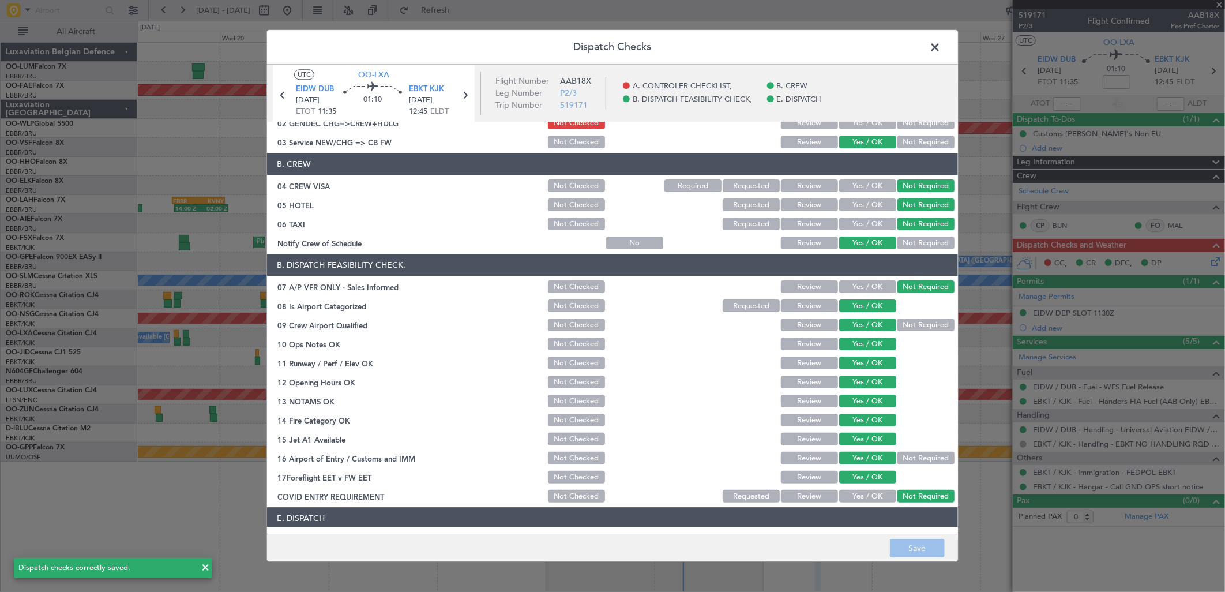
scroll to position [0, 0]
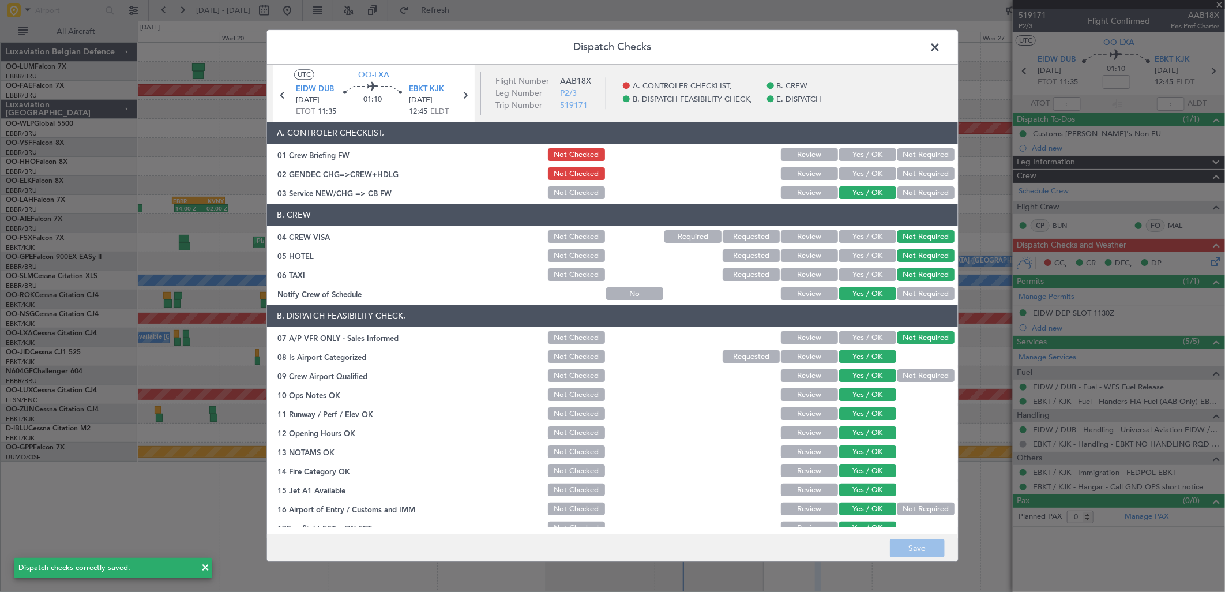
click at [863, 177] on button "Yes / OK" at bounding box center [867, 174] width 57 height 13
click at [916, 546] on button "Save" at bounding box center [917, 548] width 55 height 18
click at [287, 95] on icon at bounding box center [282, 95] width 15 height 15
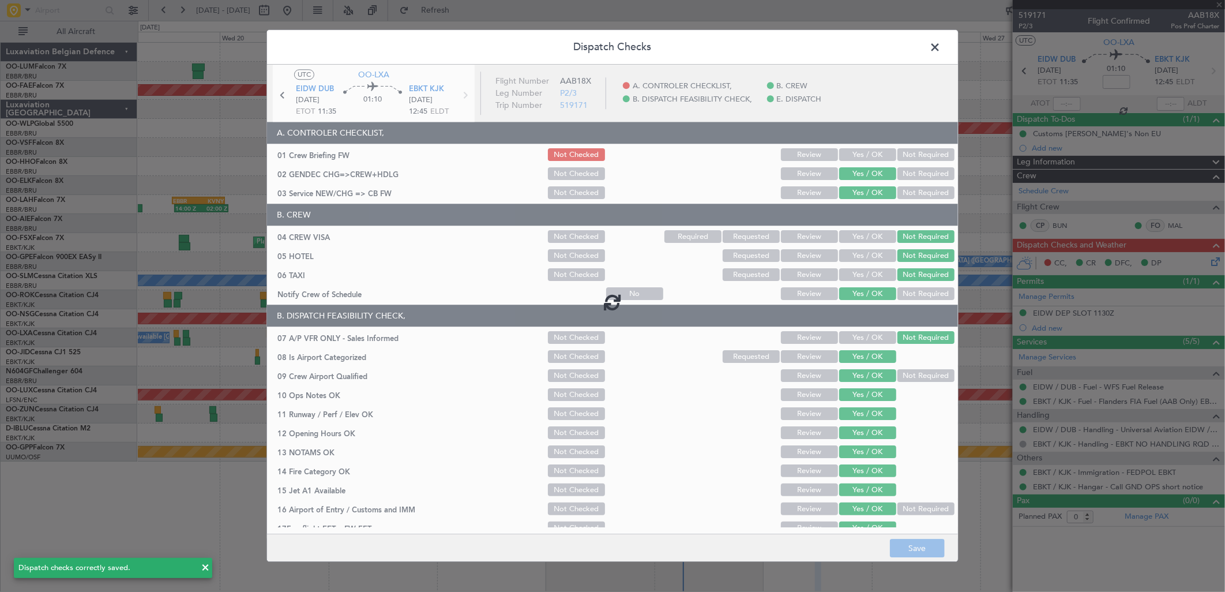
click at [868, 143] on div at bounding box center [612, 302] width 691 height 474
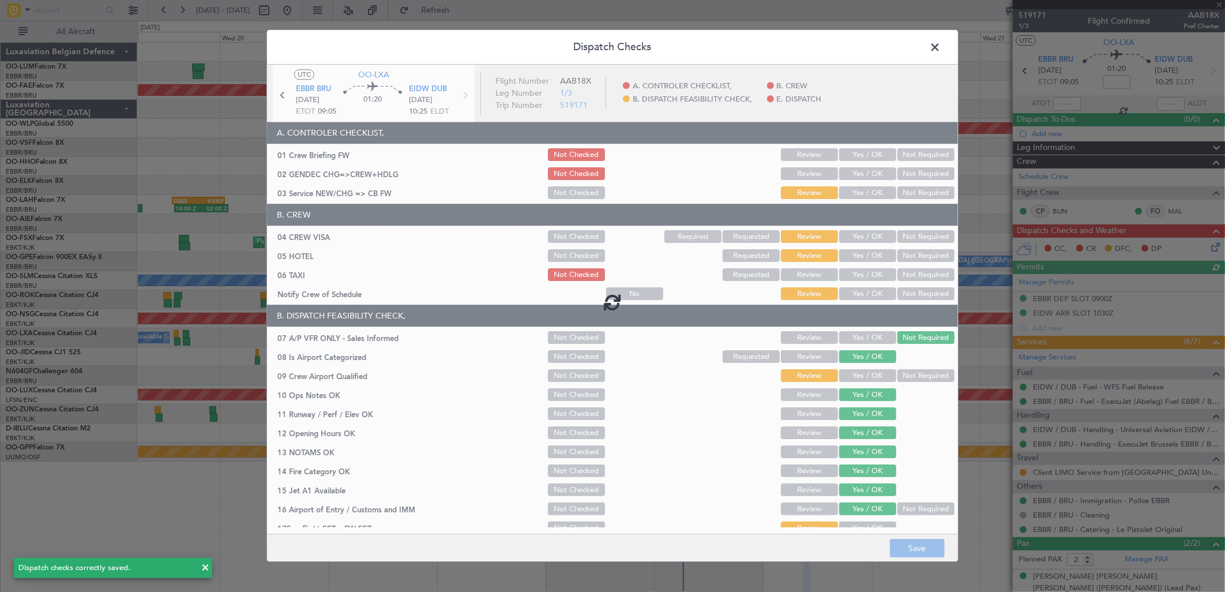
click at [862, 153] on div at bounding box center [612, 302] width 691 height 474
click at [860, 153] on div at bounding box center [612, 302] width 691 height 474
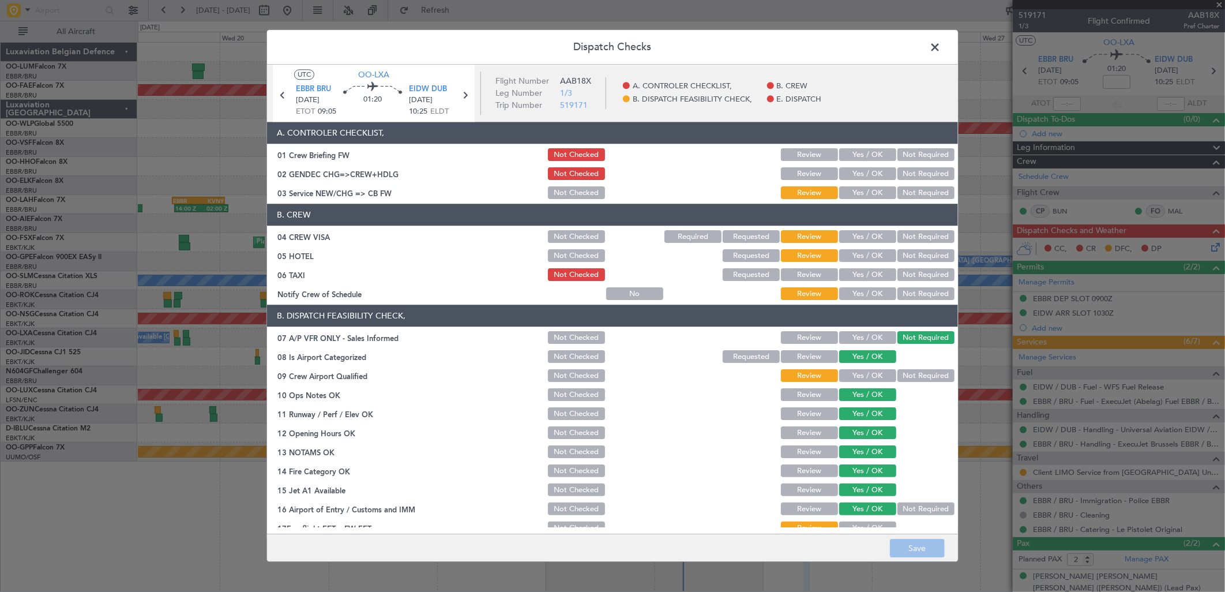
click at [860, 153] on button "Yes / OK" at bounding box center [867, 155] width 57 height 13
click at [857, 171] on button "Yes / OK" at bounding box center [867, 174] width 57 height 13
click at [857, 194] on button "Yes / OK" at bounding box center [867, 193] width 57 height 13
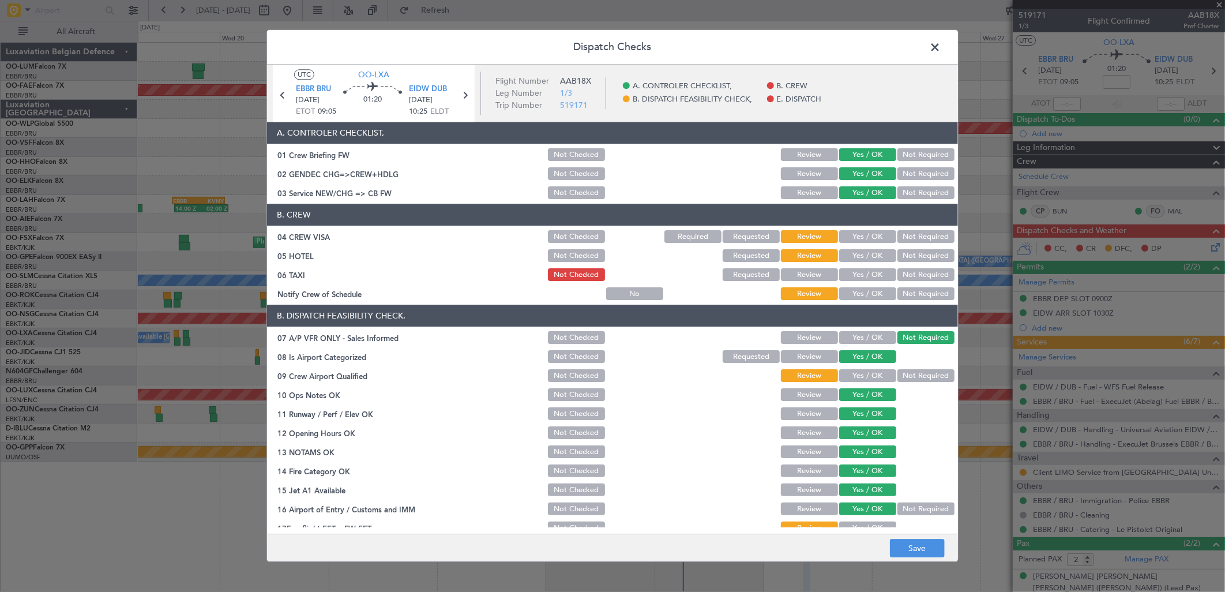
click at [879, 234] on button "Yes / OK" at bounding box center [867, 237] width 57 height 13
click at [921, 237] on button "Not Required" at bounding box center [926, 237] width 57 height 13
drag, startPoint x: 915, startPoint y: 248, endPoint x: 914, endPoint y: 263, distance: 14.5
click at [914, 256] on div "Not Required" at bounding box center [925, 256] width 58 height 16
click at [914, 263] on div "Not Required" at bounding box center [925, 256] width 58 height 16
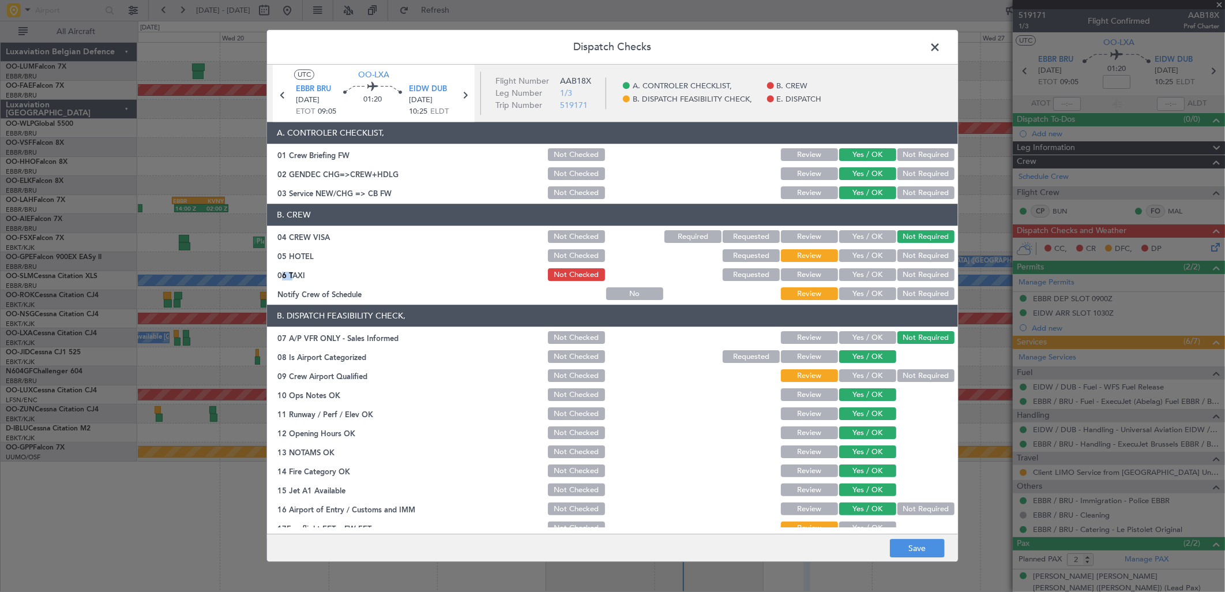
click at [913, 263] on div "Not Required" at bounding box center [925, 256] width 58 height 16
click at [910, 273] on button "Not Required" at bounding box center [926, 275] width 57 height 13
click at [904, 255] on button "Not Required" at bounding box center [926, 256] width 57 height 13
click at [873, 295] on button "Yes / OK" at bounding box center [867, 294] width 57 height 13
click at [851, 382] on button "Yes / OK" at bounding box center [867, 376] width 57 height 13
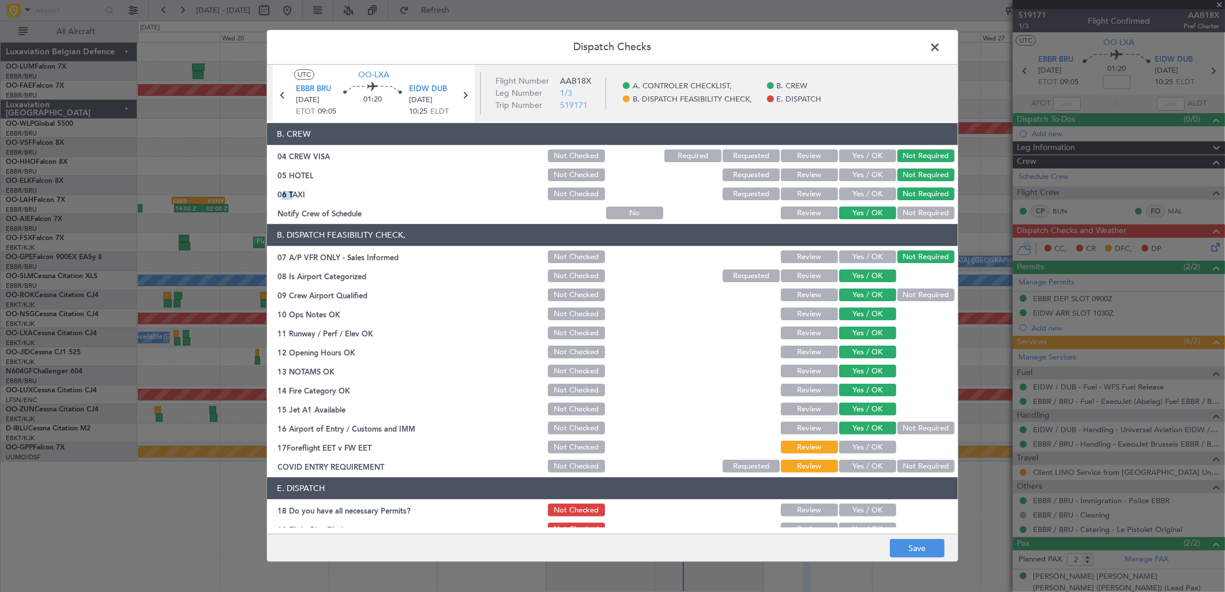
scroll to position [131, 0]
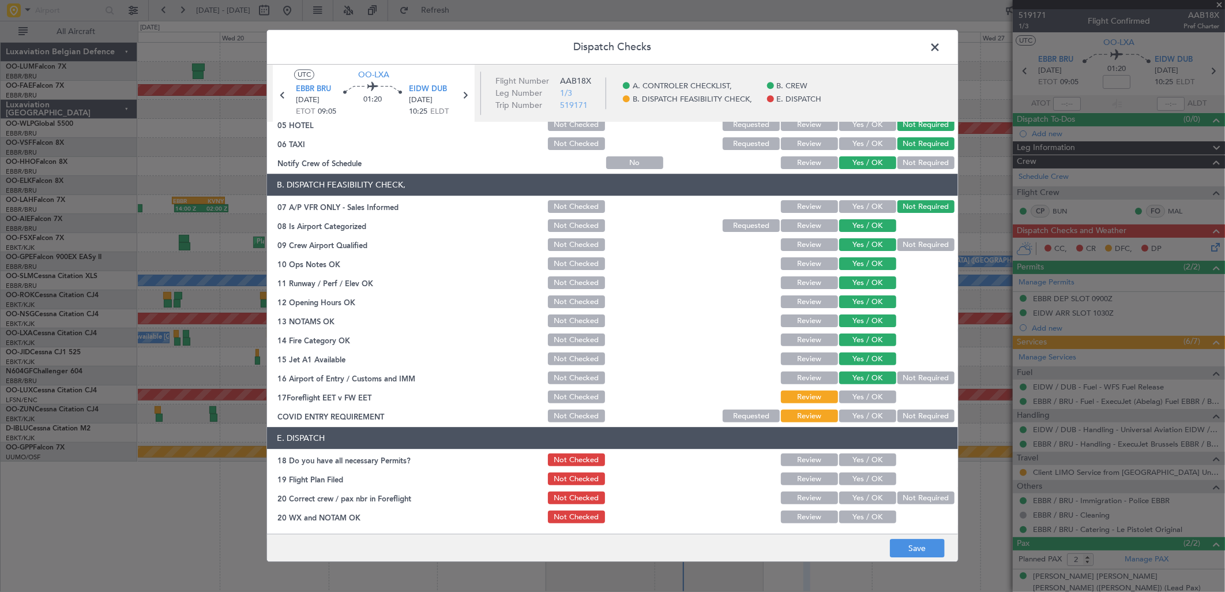
click at [864, 389] on div "Yes / OK" at bounding box center [867, 397] width 58 height 16
click at [872, 392] on button "Yes / OK" at bounding box center [867, 397] width 57 height 13
click at [918, 422] on button "Not Required" at bounding box center [926, 416] width 57 height 13
click at [850, 463] on button "Yes / OK" at bounding box center [867, 460] width 57 height 13
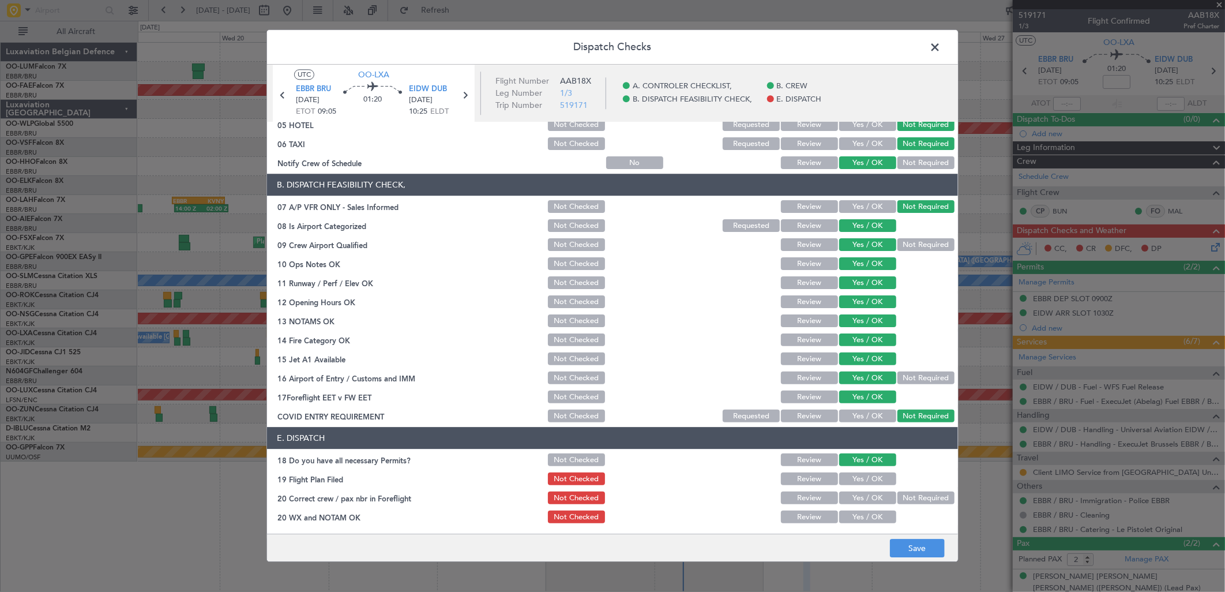
click at [855, 474] on button "Yes / OK" at bounding box center [867, 479] width 57 height 13
click at [858, 497] on button "Yes / OK" at bounding box center [867, 498] width 57 height 13
drag, startPoint x: 860, startPoint y: 513, endPoint x: 931, endPoint y: 545, distance: 77.5
click at [861, 515] on button "Yes / OK" at bounding box center [867, 517] width 57 height 13
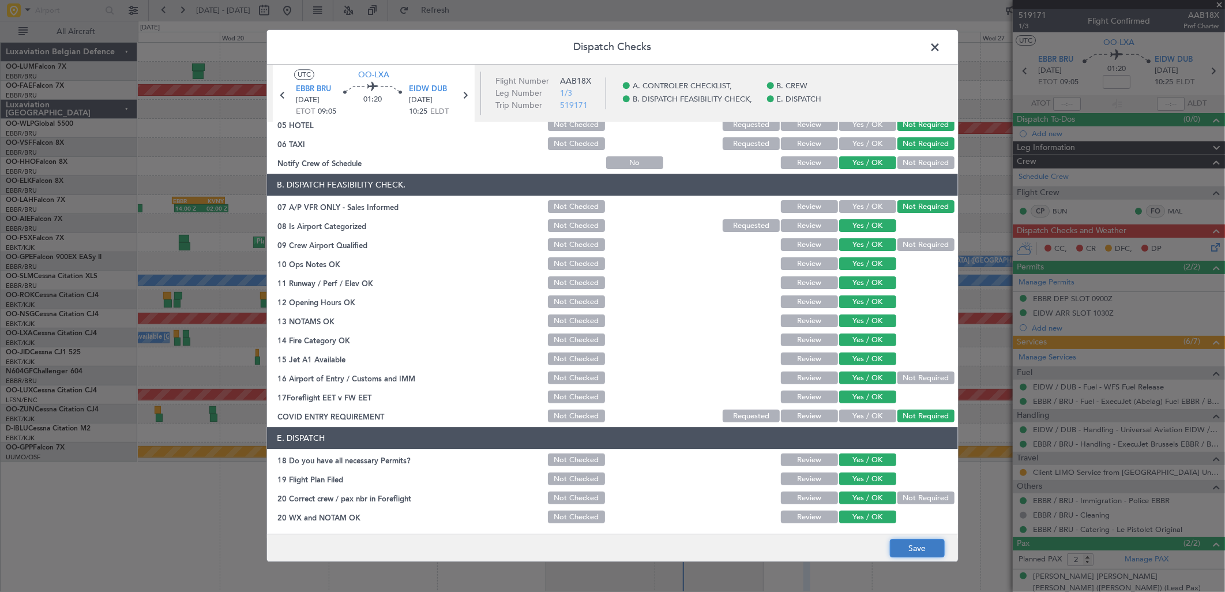
click at [933, 545] on button "Save" at bounding box center [917, 548] width 55 height 18
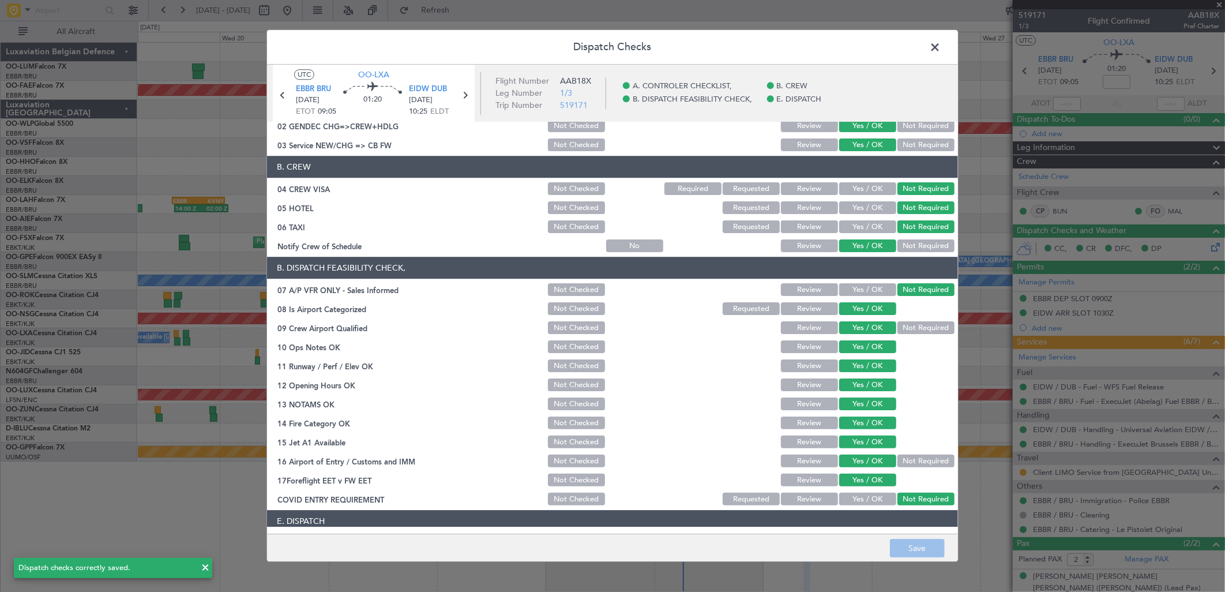
scroll to position [0, 0]
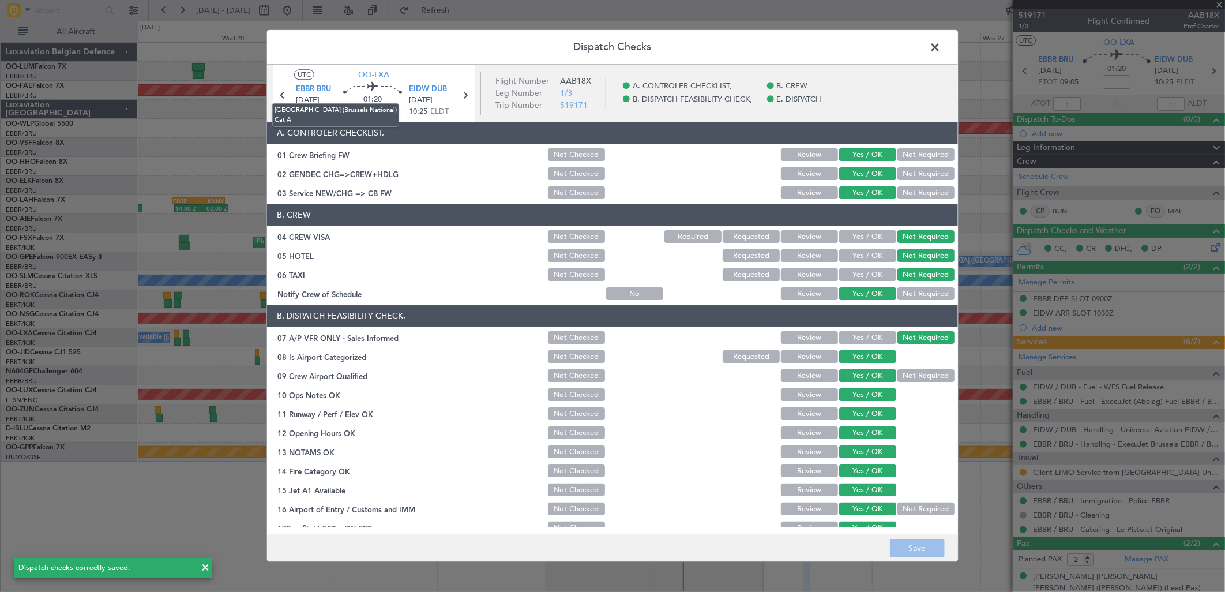
click at [285, 95] on mat-tooltip-component "[GEOGRAPHIC_DATA] (Brussels National) Cat A" at bounding box center [335, 115] width 143 height 40
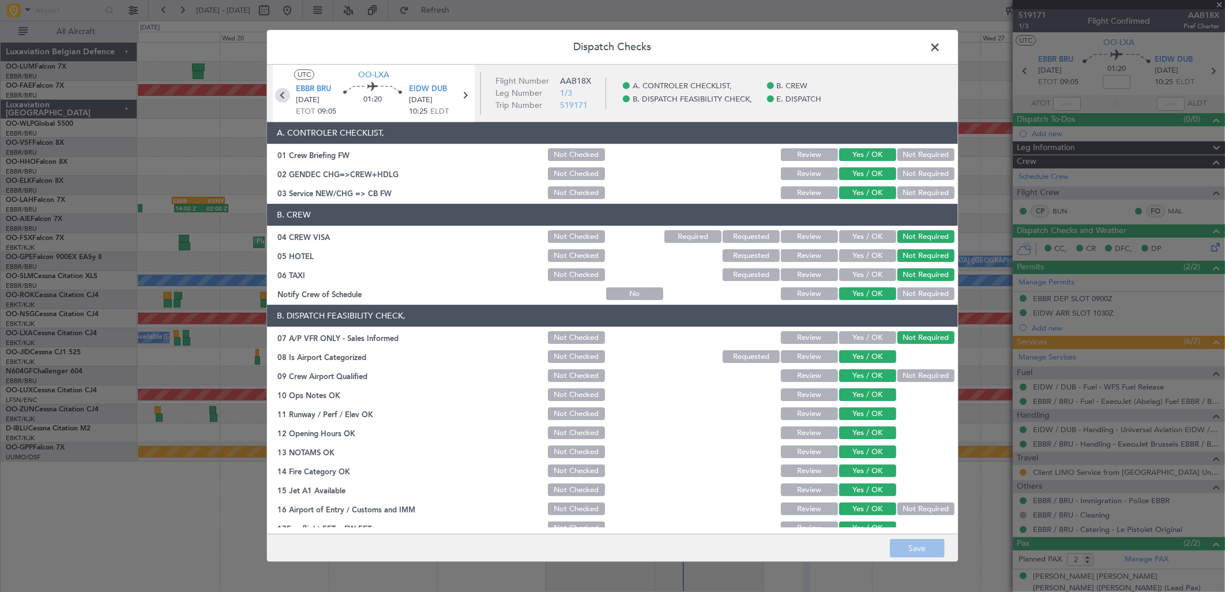
click at [284, 97] on icon at bounding box center [282, 95] width 15 height 15
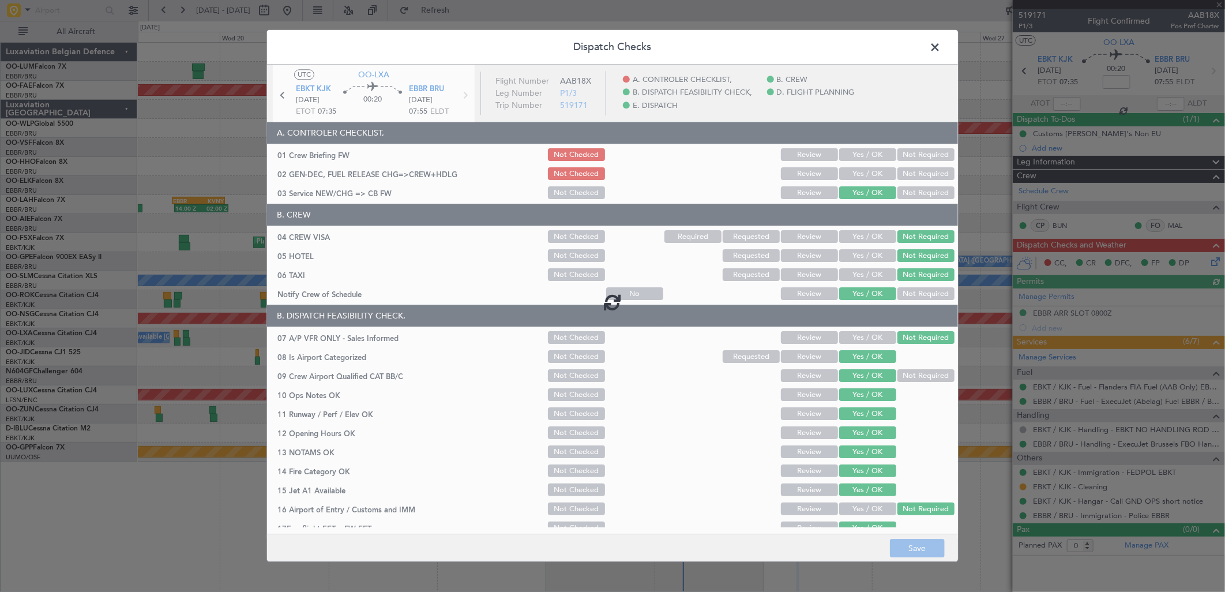
click at [861, 152] on div at bounding box center [612, 302] width 691 height 474
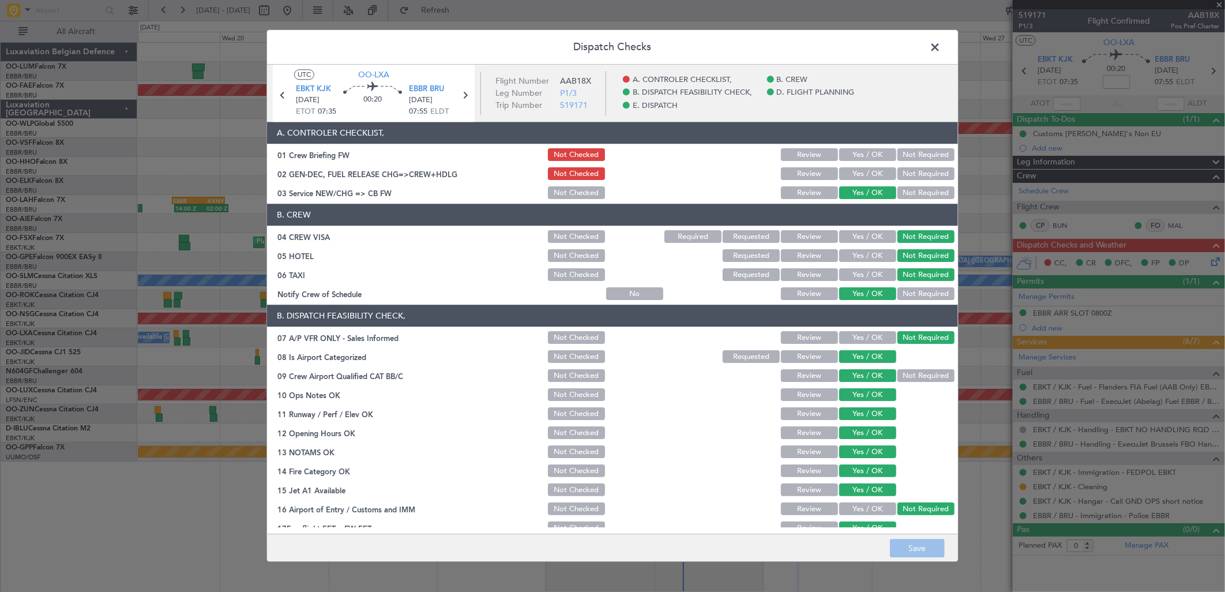
click at [857, 152] on button "Yes / OK" at bounding box center [867, 155] width 57 height 13
click at [861, 171] on button "Yes / OK" at bounding box center [867, 174] width 57 height 13
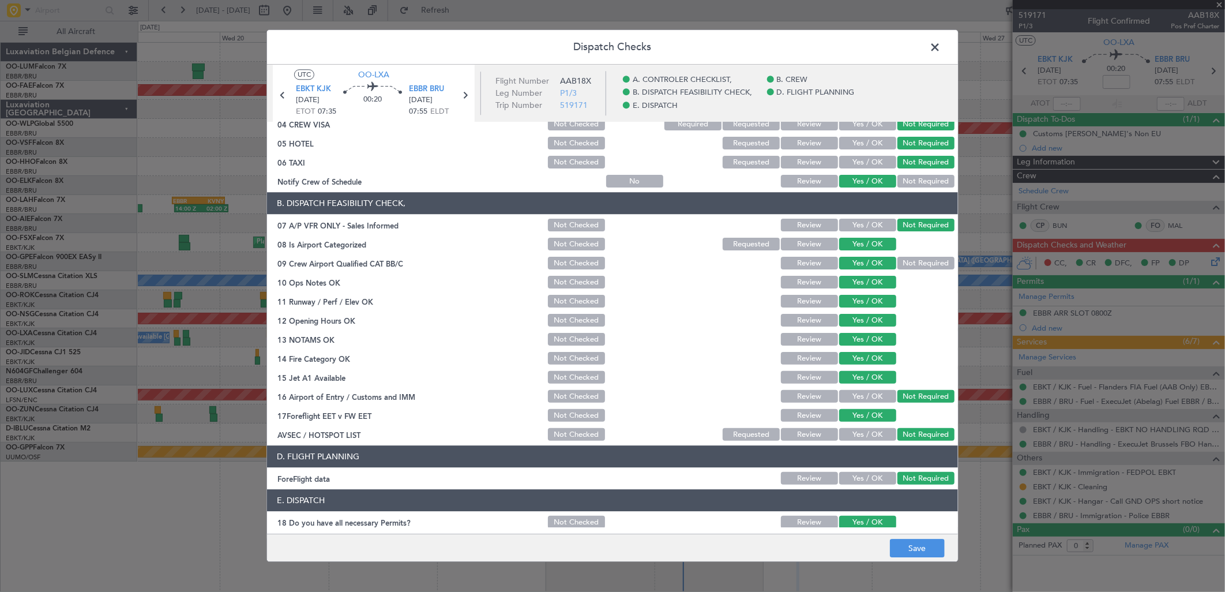
scroll to position [175, 0]
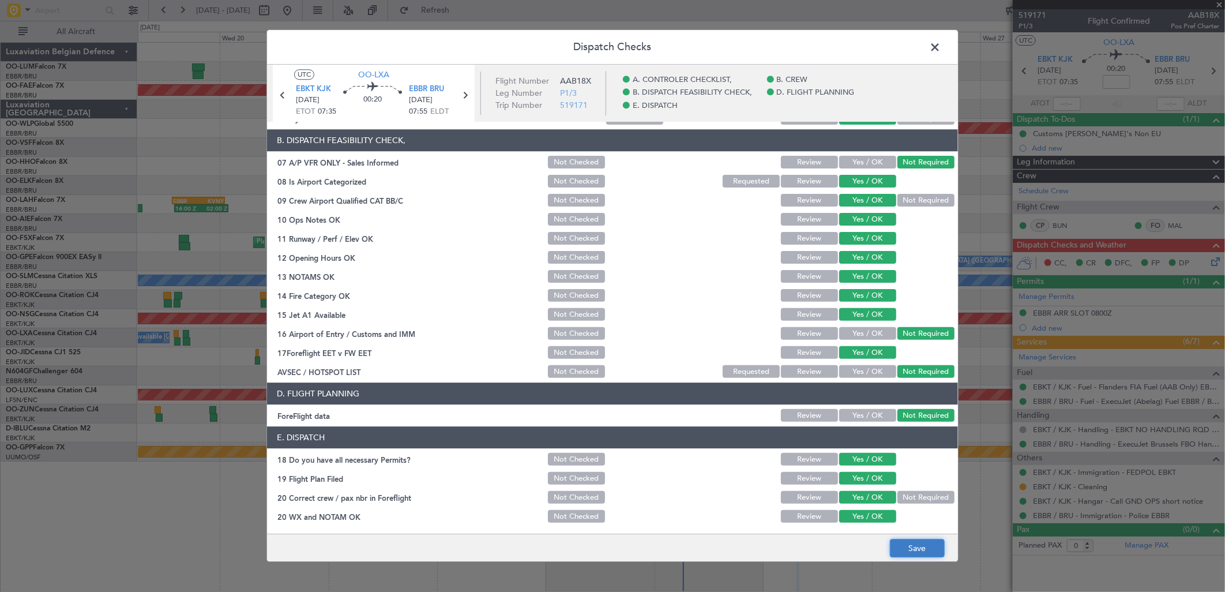
click at [915, 551] on button "Save" at bounding box center [917, 548] width 55 height 18
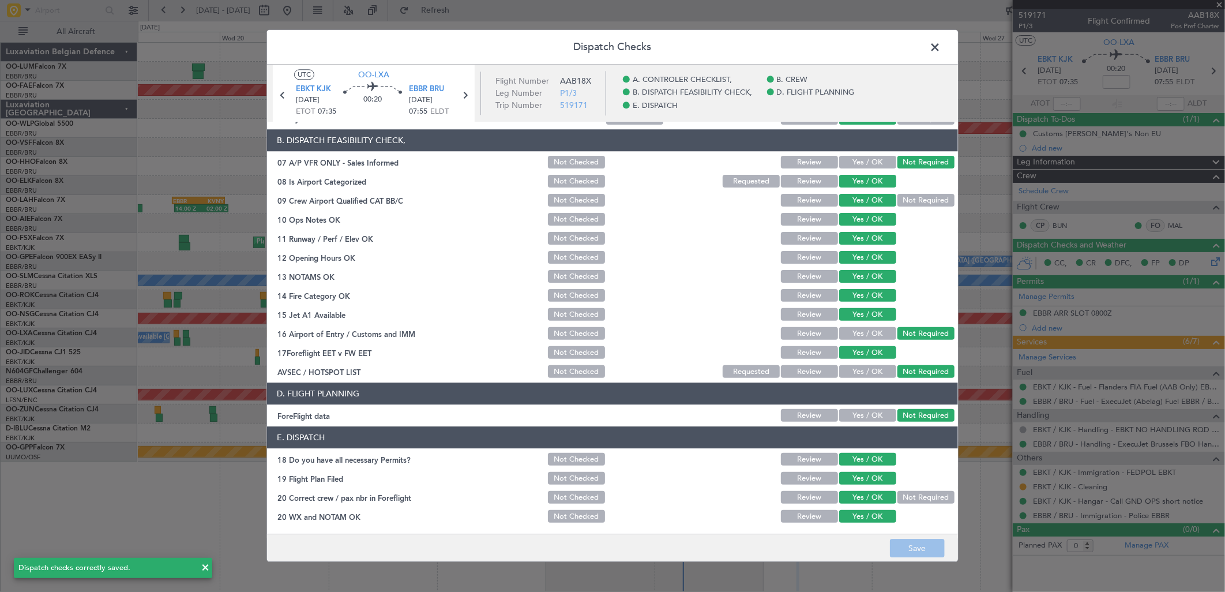
click at [941, 44] on span at bounding box center [941, 50] width 0 height 23
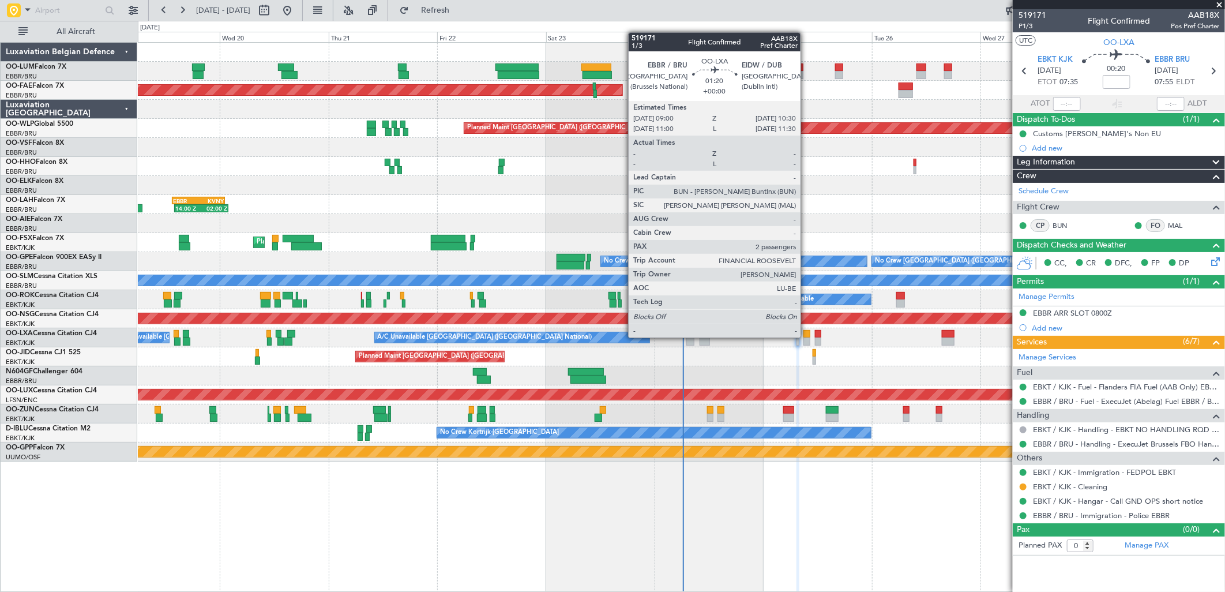
click at [807, 338] on div at bounding box center [807, 342] width 7 height 8
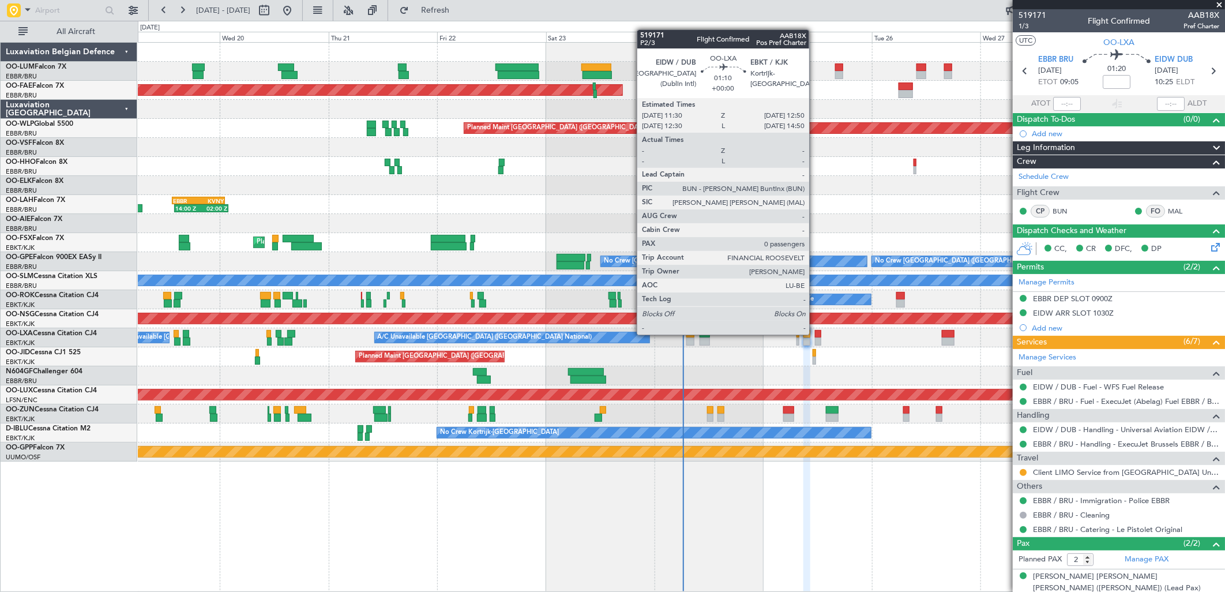
click at [815, 333] on div at bounding box center [818, 334] width 6 height 8
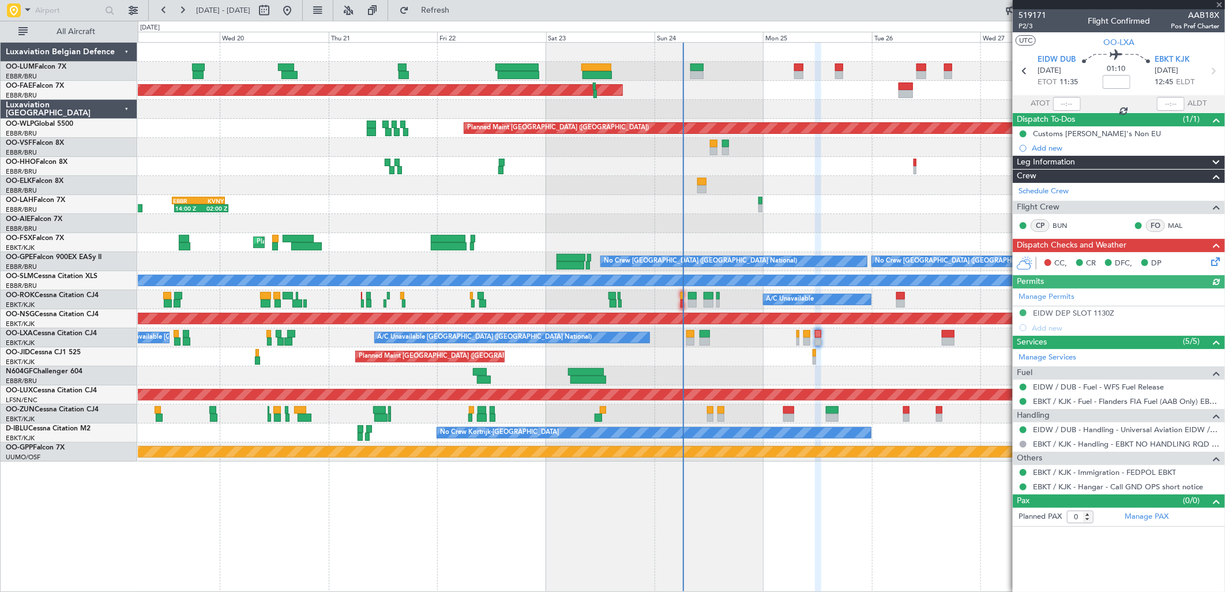
click at [1214, 261] on icon at bounding box center [1213, 259] width 9 height 9
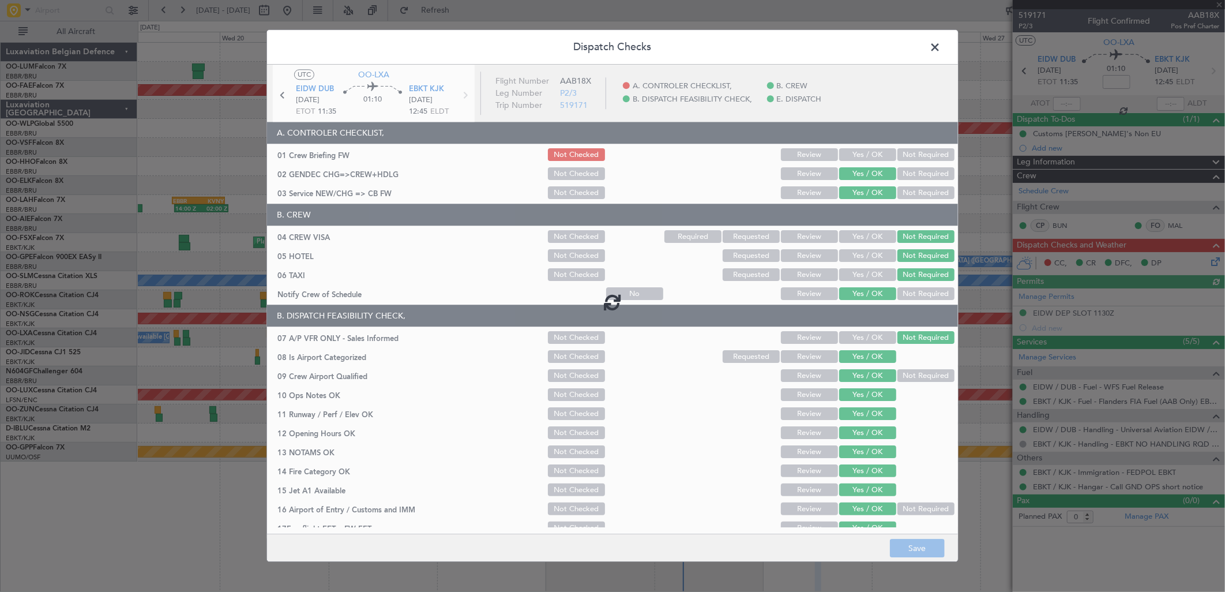
click at [868, 151] on div at bounding box center [612, 302] width 691 height 474
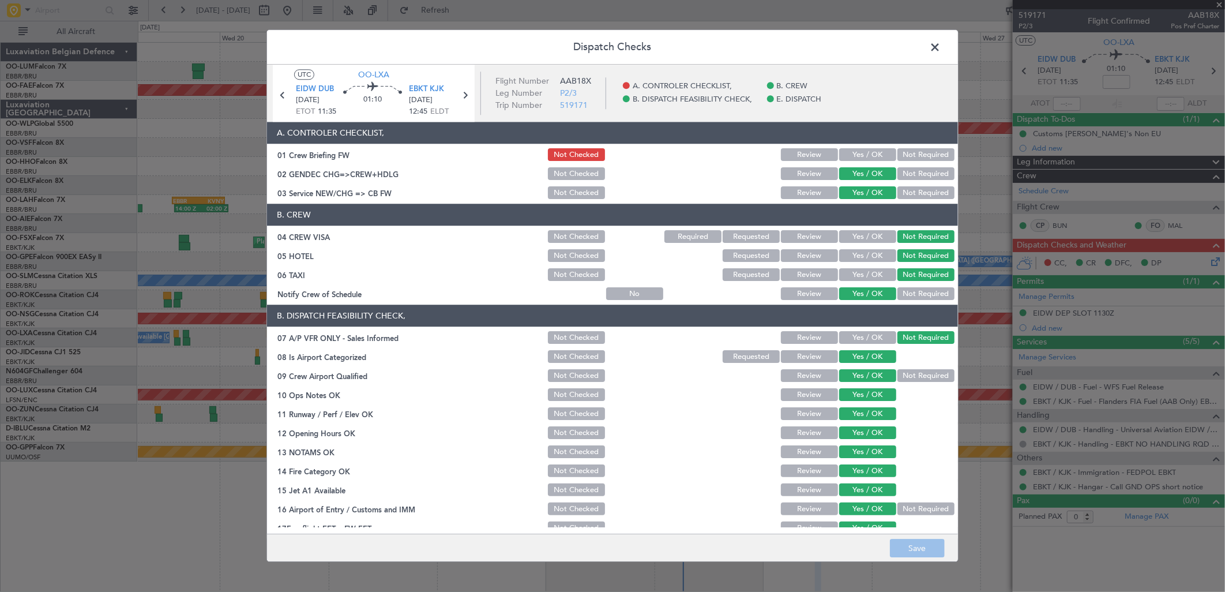
click at [867, 151] on button "Yes / OK" at bounding box center [867, 155] width 57 height 13
click at [901, 546] on button "Save" at bounding box center [917, 548] width 55 height 18
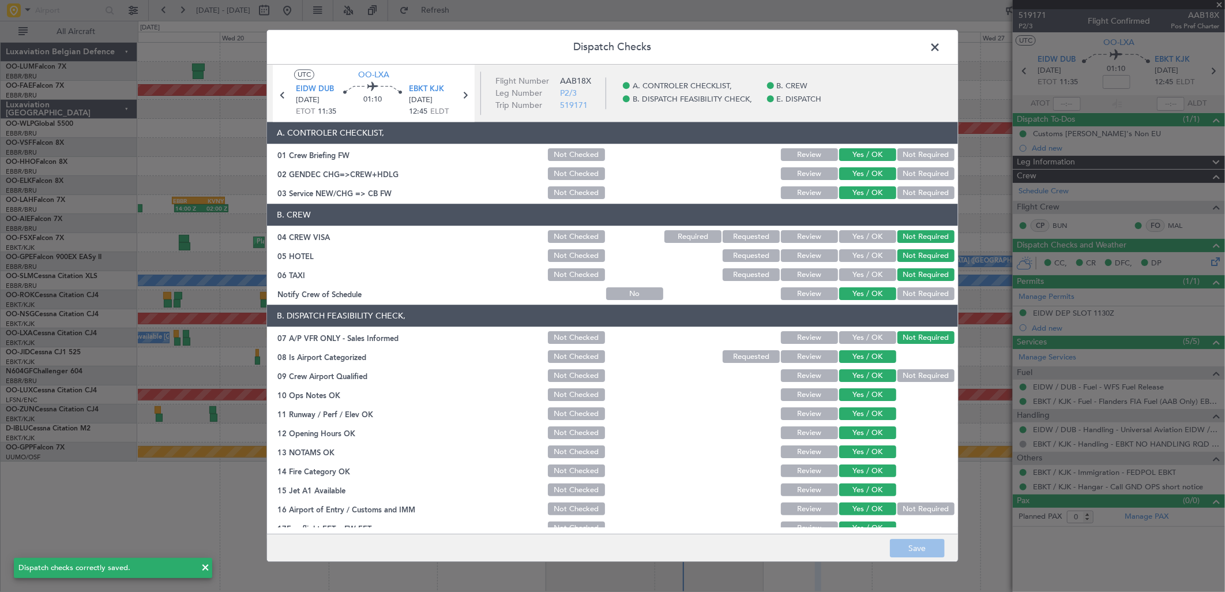
click at [941, 43] on span at bounding box center [941, 50] width 0 height 23
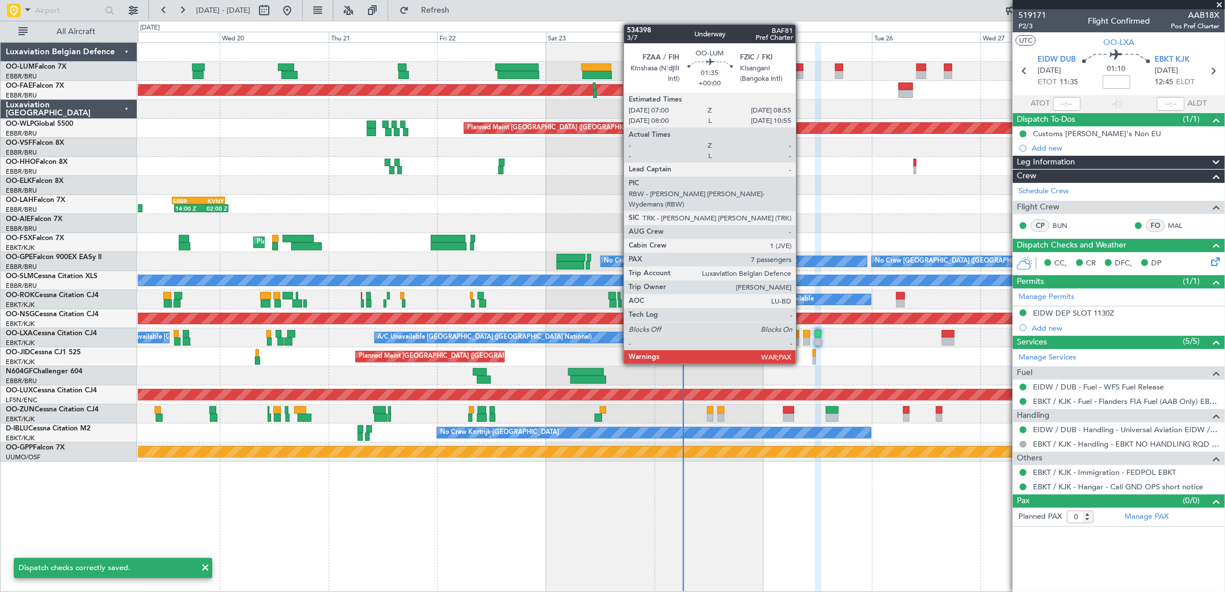
click at [802, 68] on div at bounding box center [798, 67] width 9 height 8
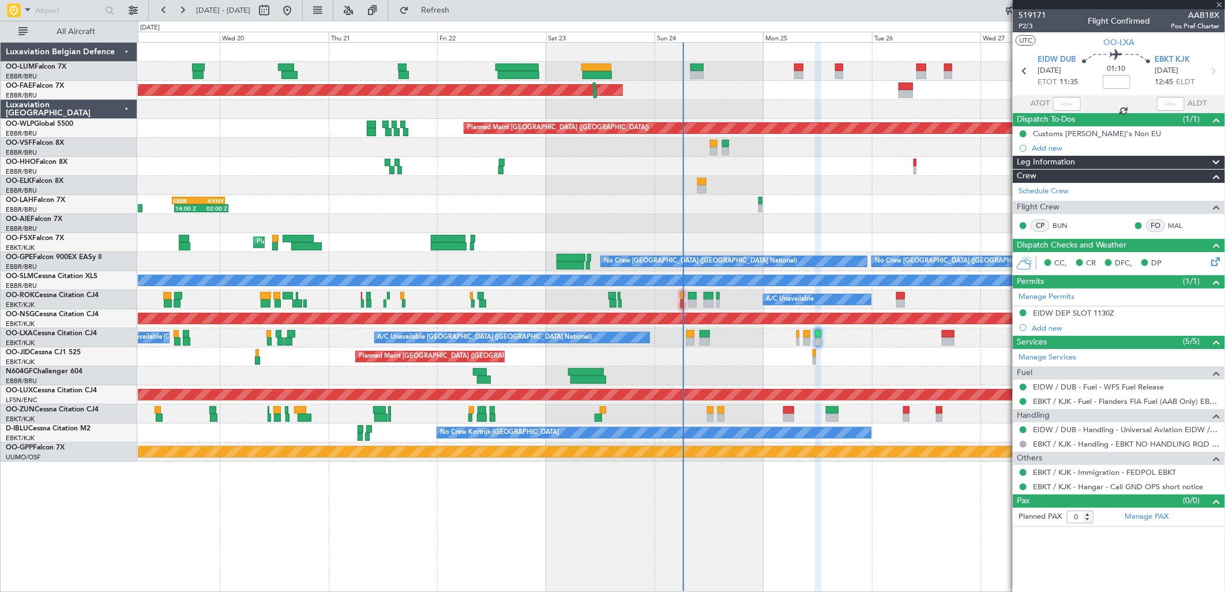
type input "7"
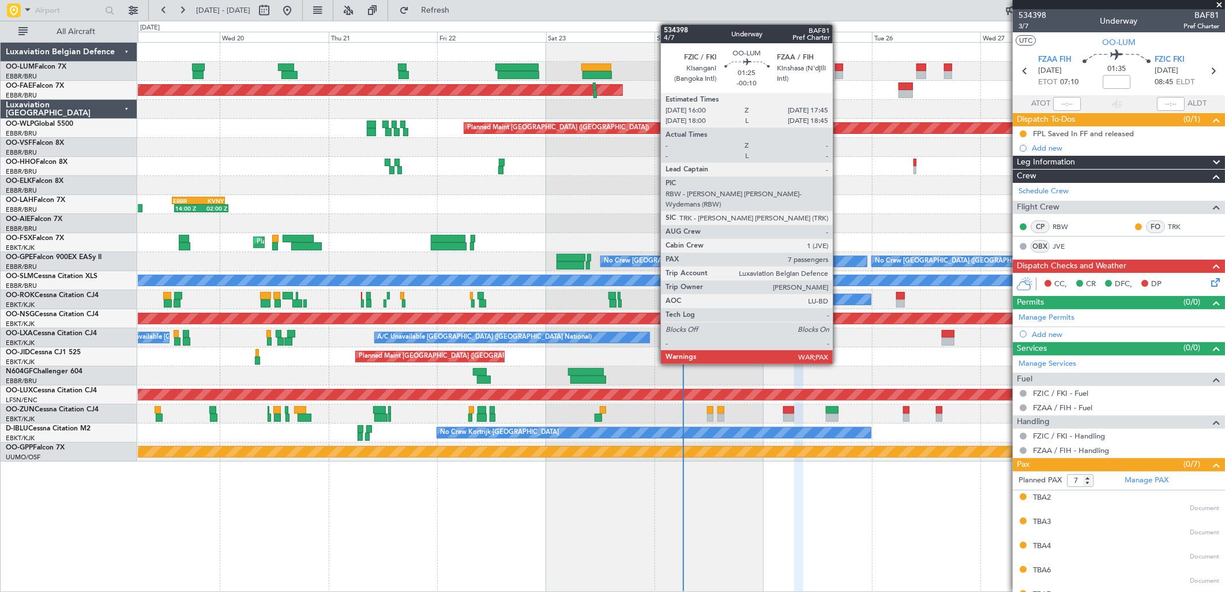
click at [839, 72] on div at bounding box center [839, 75] width 8 height 8
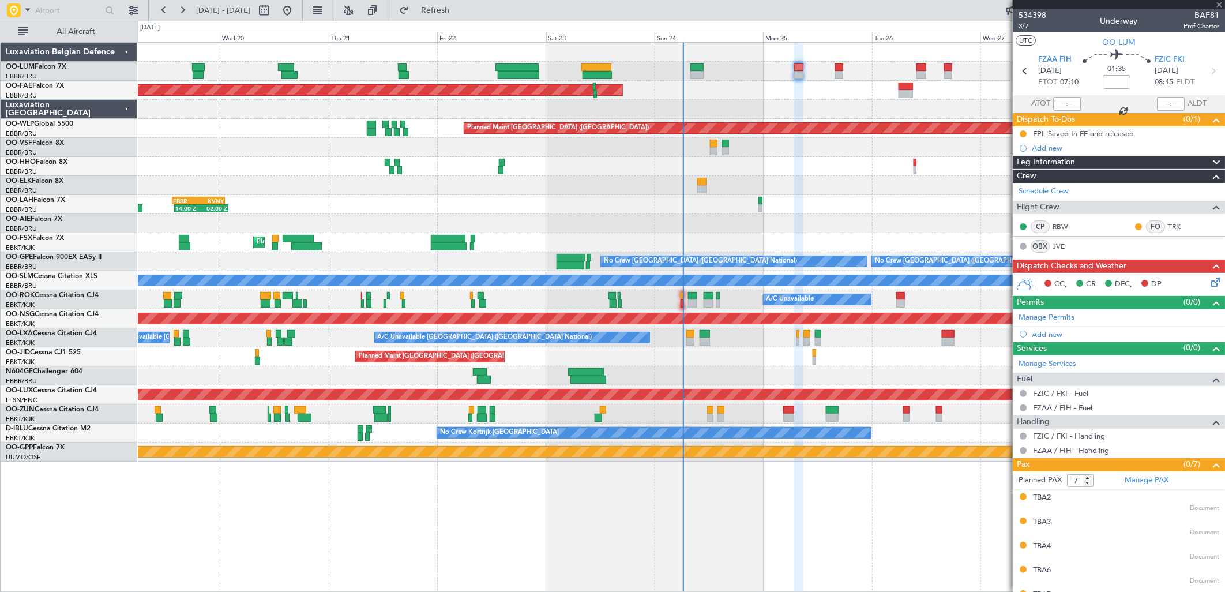
type input "-00:10"
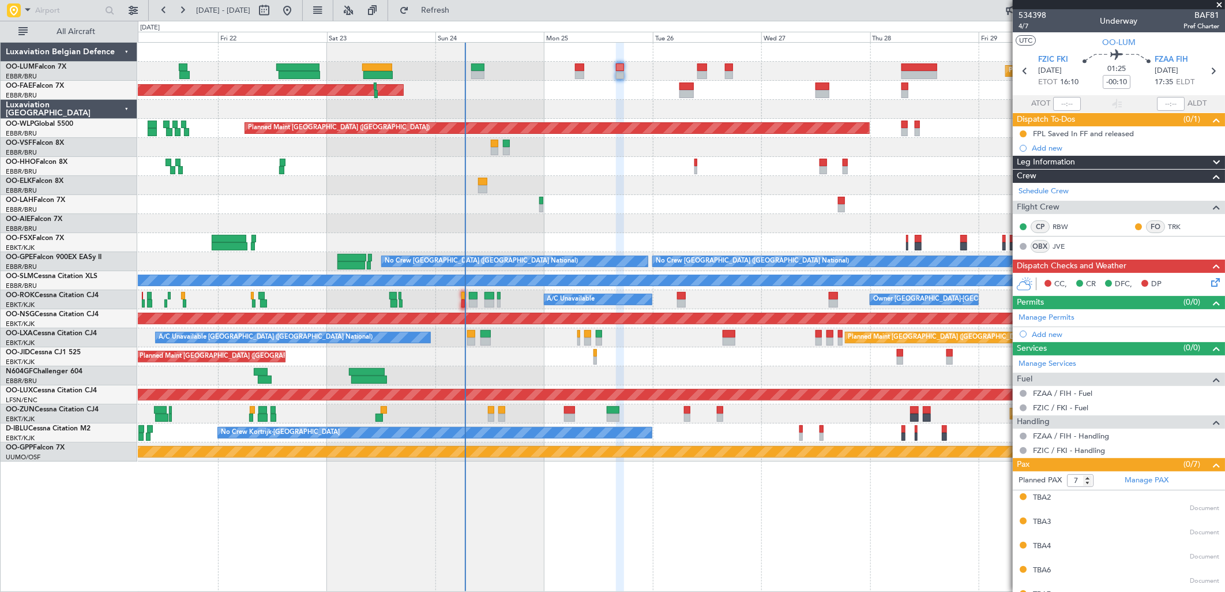
click at [579, 300] on div "Planned Maint Brussels (Brussels National) Planned Maint Kortrijk-Wevelgem Plan…" at bounding box center [681, 252] width 1087 height 419
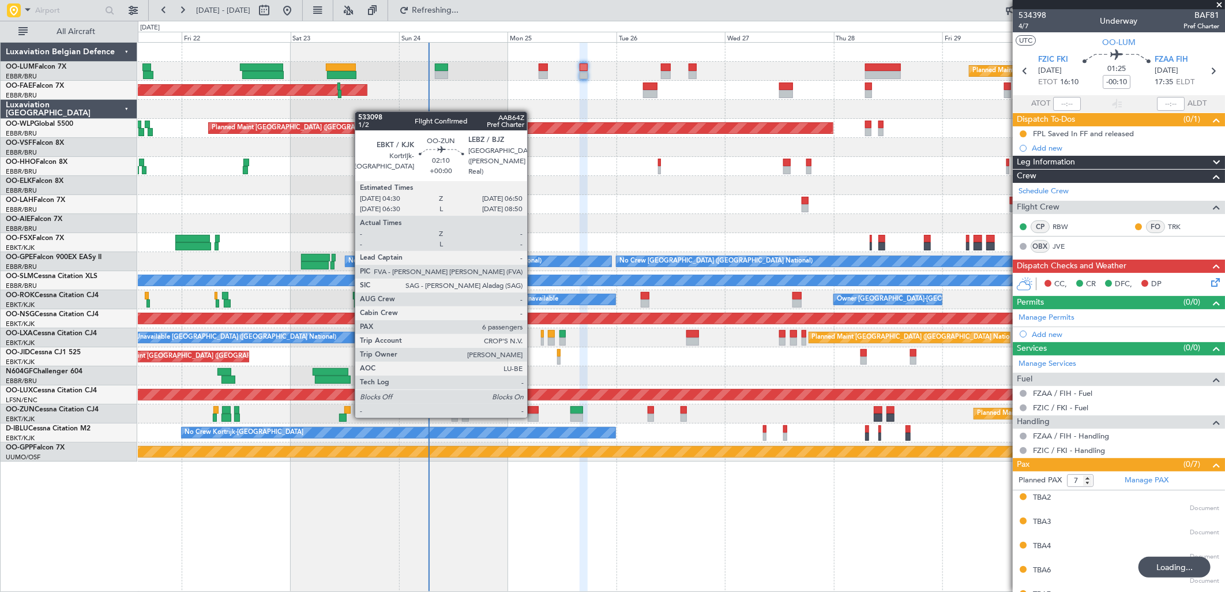
click at [533, 417] on div at bounding box center [533, 418] width 11 height 8
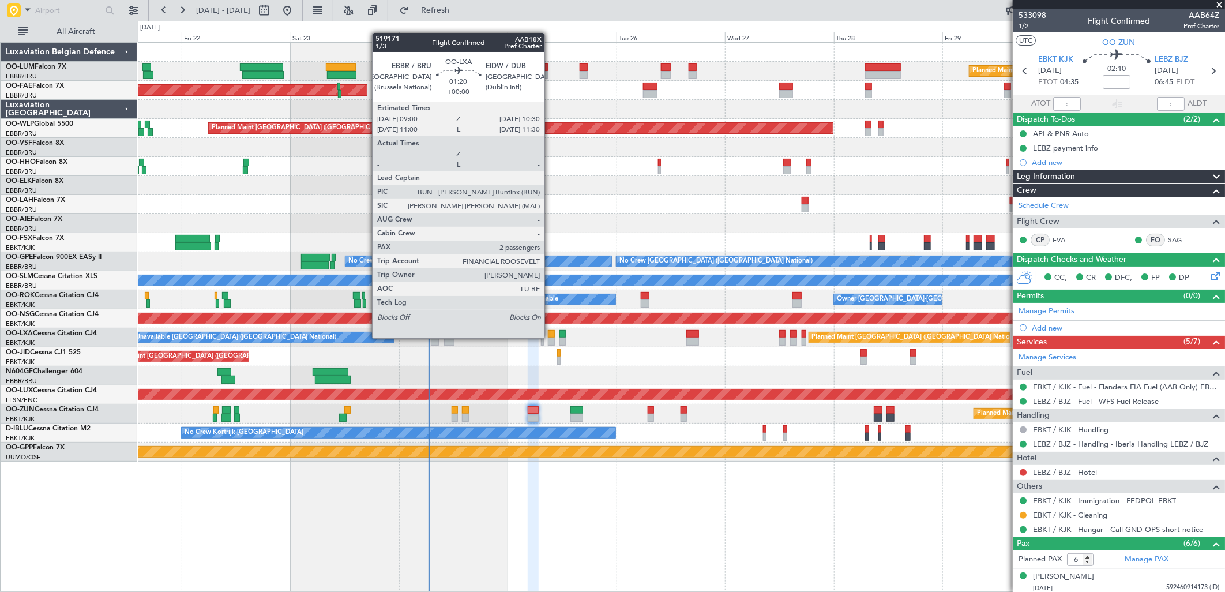
click at [550, 338] on div at bounding box center [551, 342] width 7 height 8
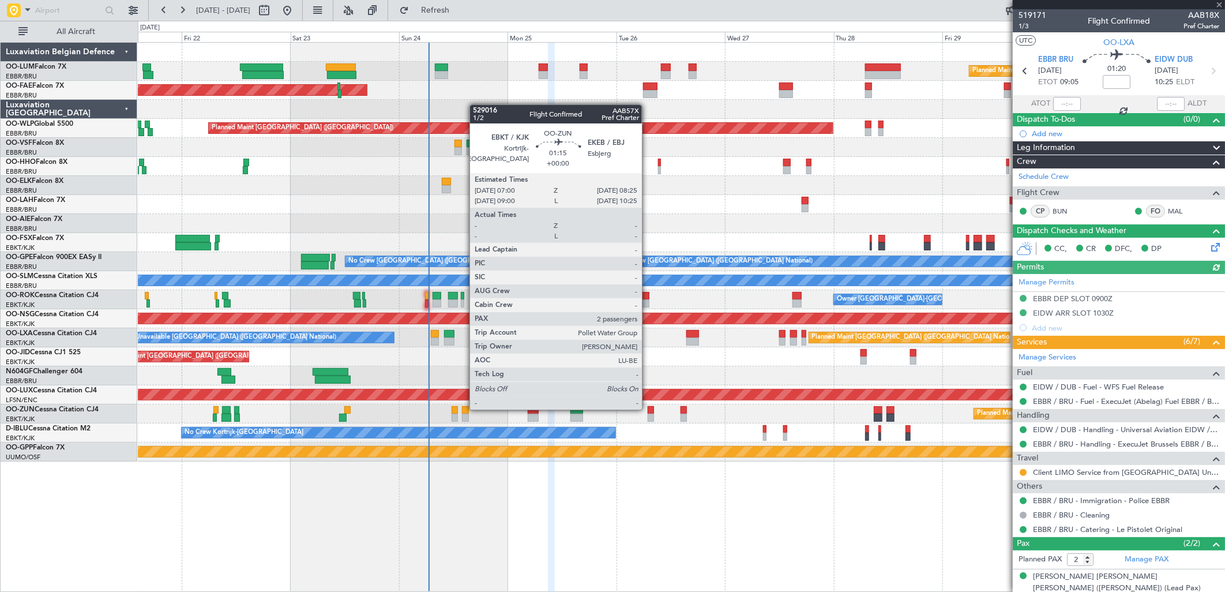
click at [648, 408] on div at bounding box center [651, 410] width 7 height 8
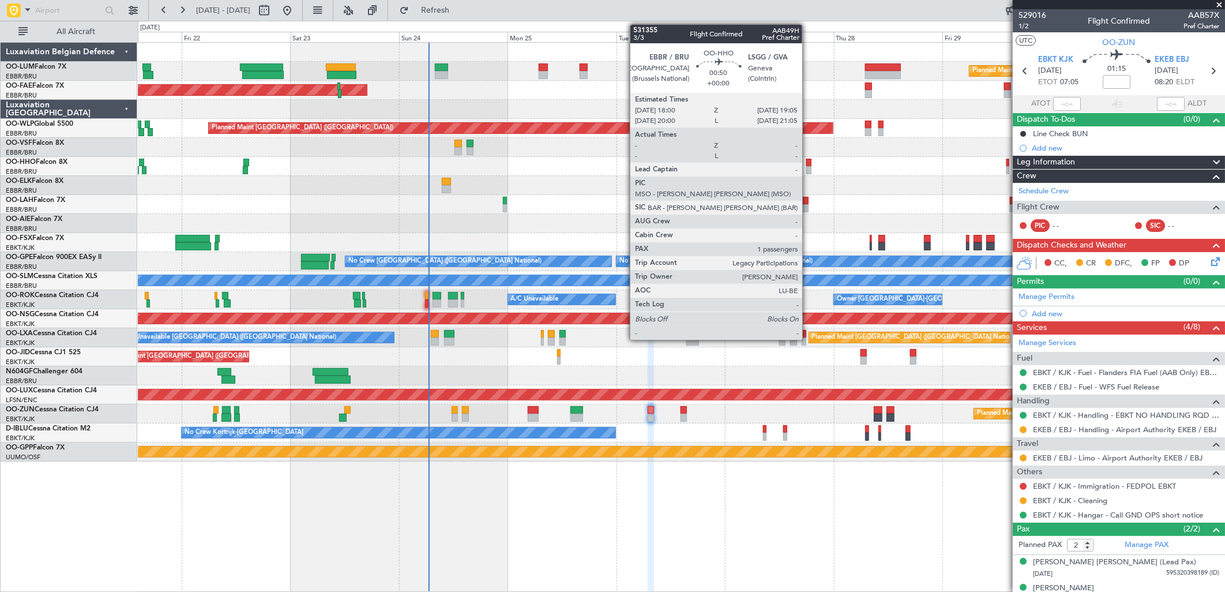
click at [808, 167] on div at bounding box center [809, 170] width 5 height 8
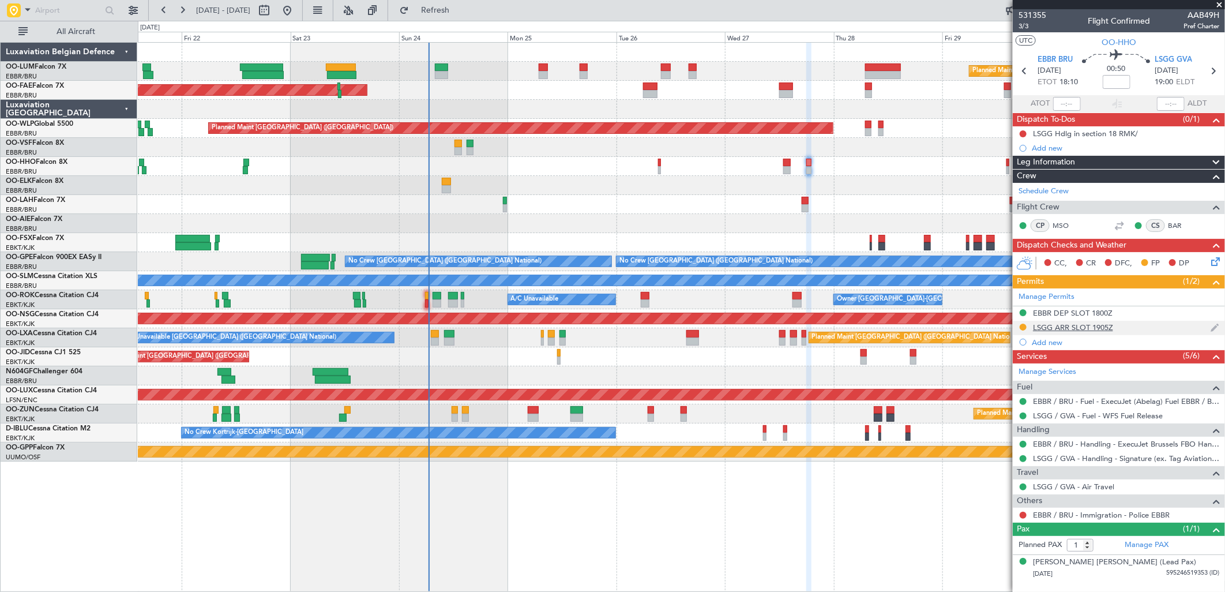
click at [1111, 333] on div "LSGG ARR SLOT 1905Z" at bounding box center [1119, 328] width 212 height 14
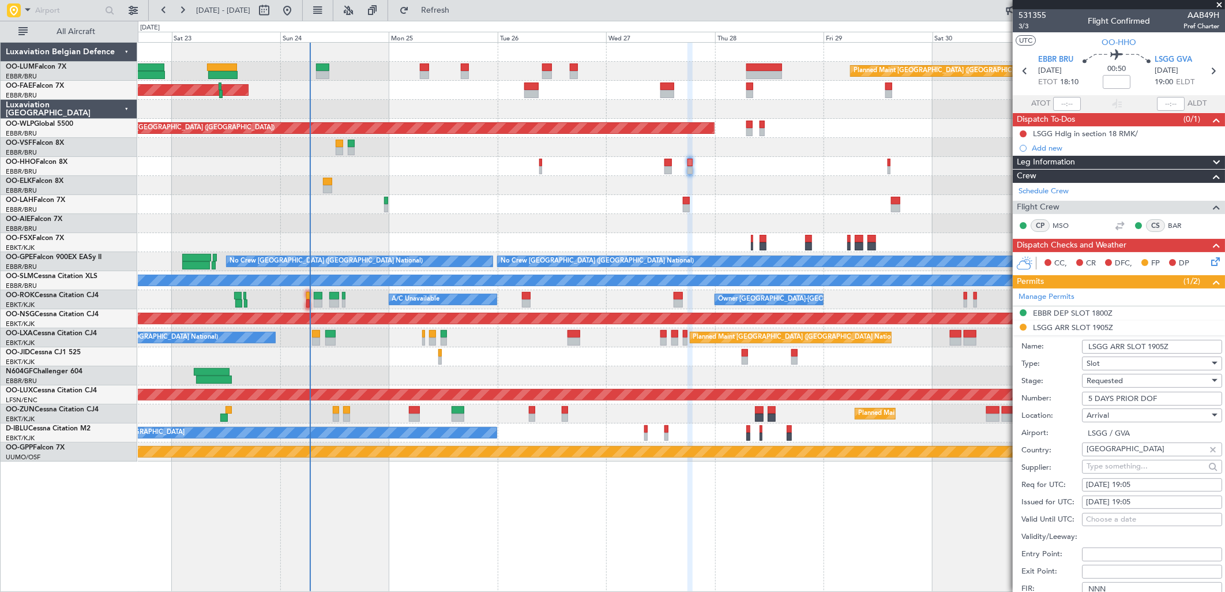
click at [737, 195] on div "Planned Maint Brussels (Brussels National) Owner Melsbroek Air Base Planned Mai…" at bounding box center [681, 252] width 1087 height 419
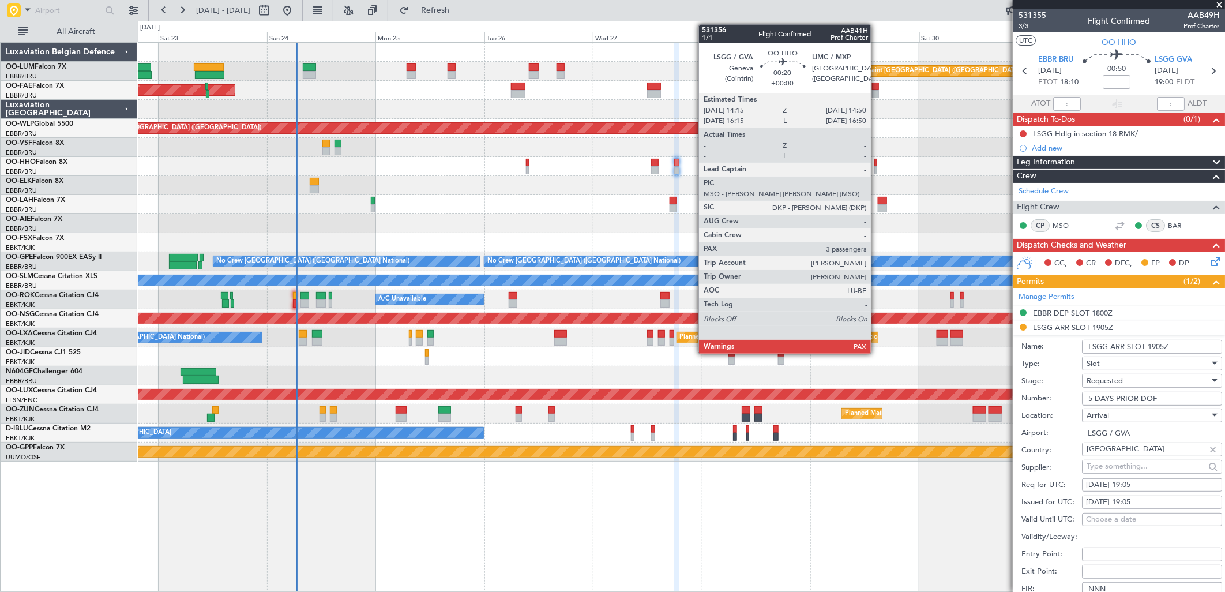
click at [877, 166] on div at bounding box center [876, 170] width 3 height 8
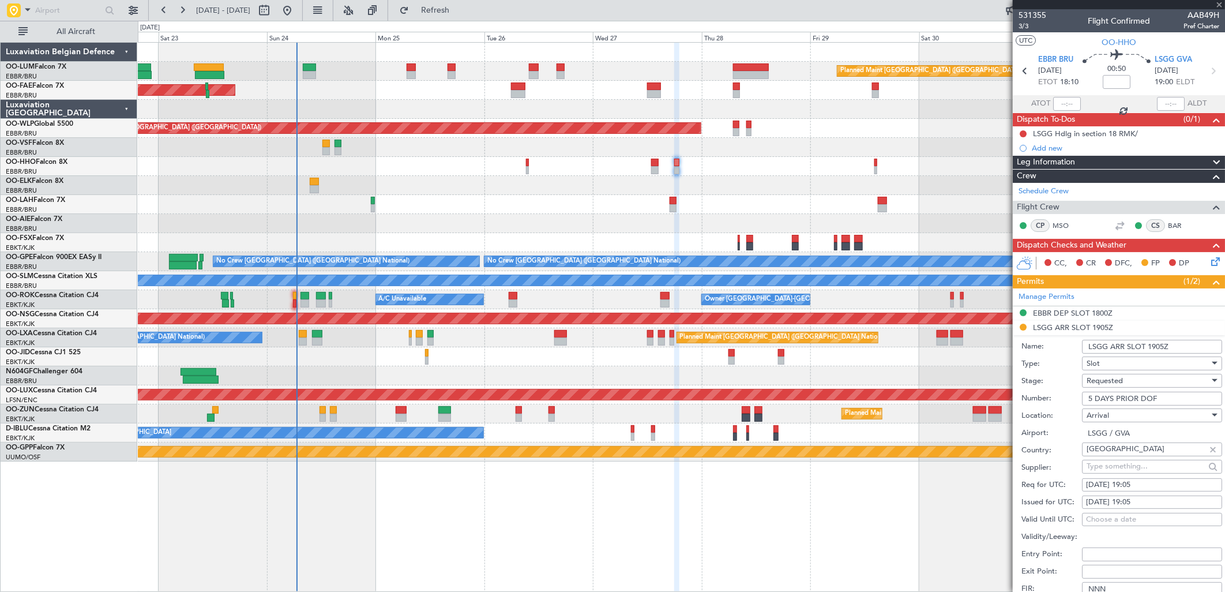
type input "4"
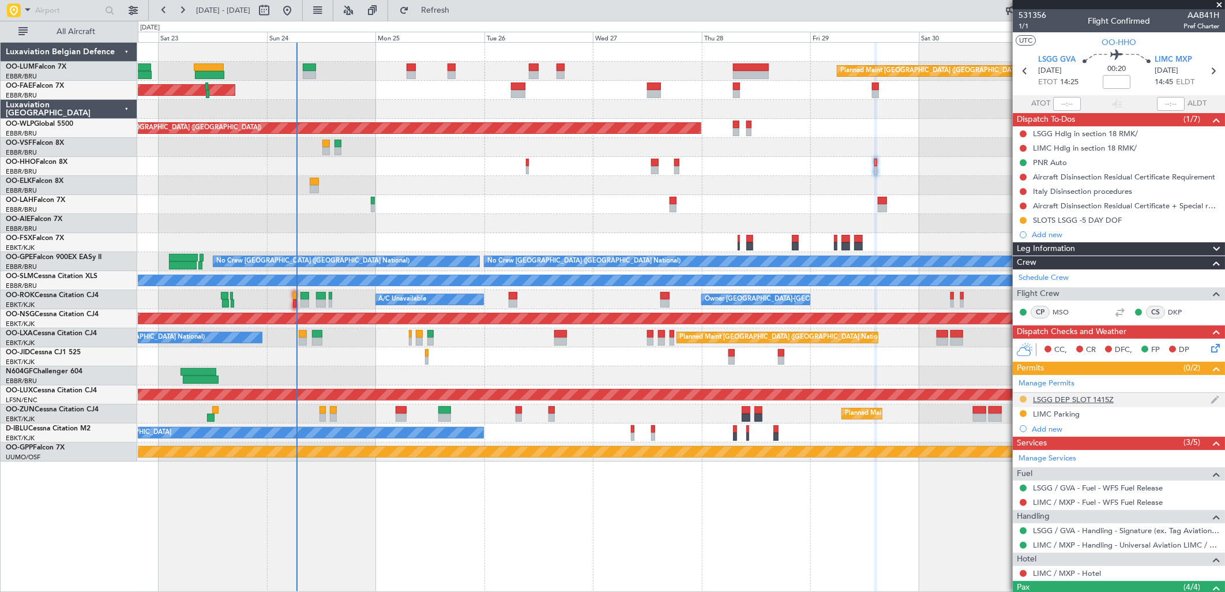
click at [1025, 399] on button at bounding box center [1023, 399] width 7 height 7
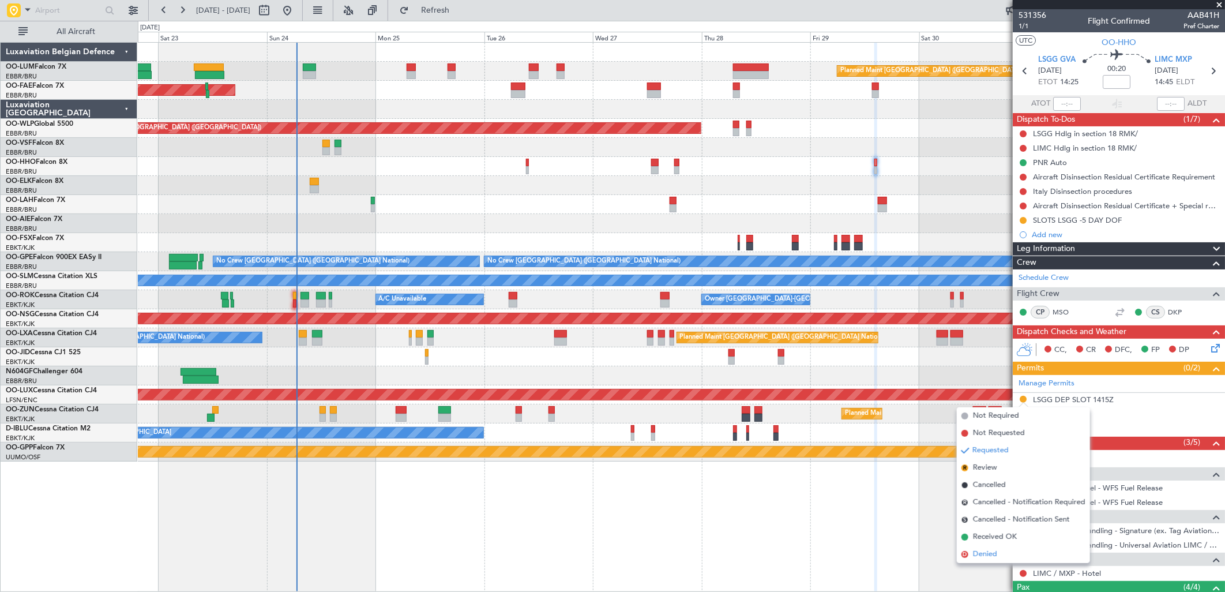
click at [988, 560] on li "D Denied" at bounding box center [1023, 554] width 133 height 17
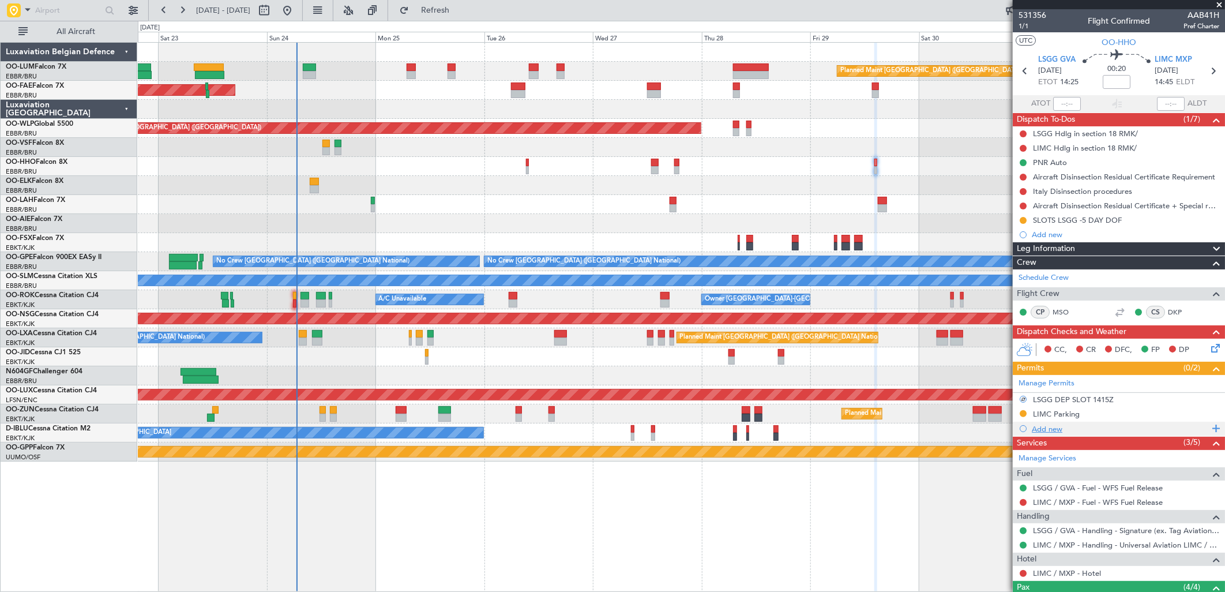
click at [1056, 429] on div "Add new" at bounding box center [1120, 429] width 177 height 10
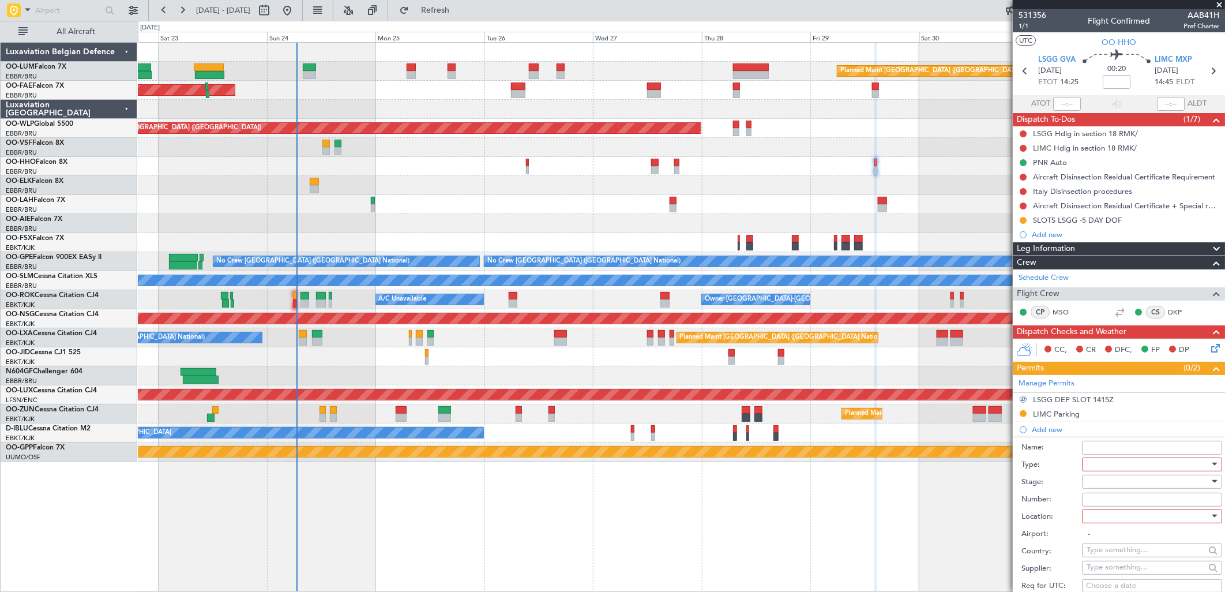
click at [1145, 470] on div at bounding box center [1148, 464] width 123 height 17
click at [1111, 575] on span "Slot" at bounding box center [1148, 573] width 120 height 17
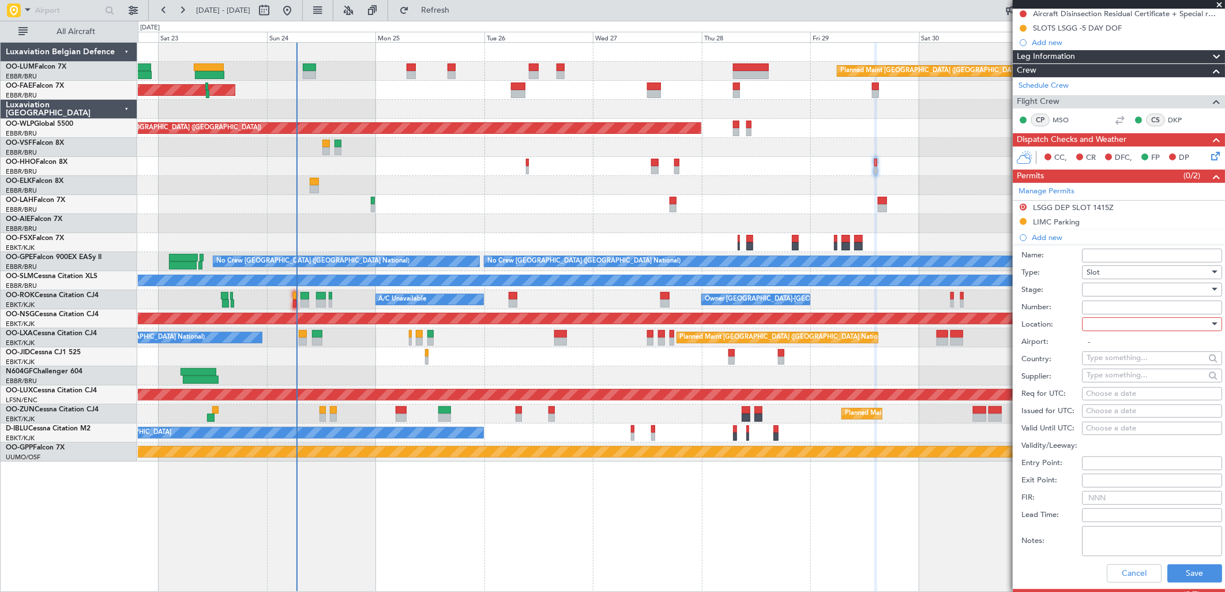
click at [1111, 291] on div at bounding box center [1148, 289] width 123 height 17
click at [1120, 385] on span "Received OK" at bounding box center [1148, 382] width 120 height 17
click at [1107, 305] on input "Number:" at bounding box center [1152, 308] width 140 height 14
click at [1108, 299] on div "Number:" at bounding box center [1122, 307] width 201 height 17
click at [1111, 308] on input "Number:" at bounding box center [1152, 308] width 140 height 14
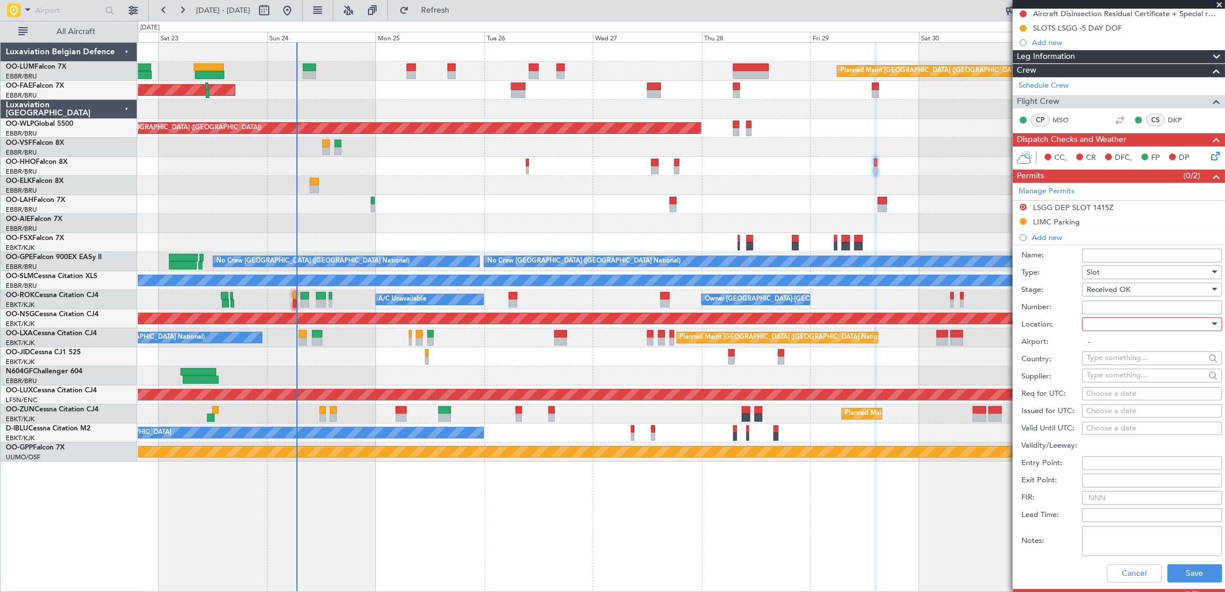
paste input "082912102D"
type input "082912102D"
click at [1111, 332] on div at bounding box center [1148, 324] width 123 height 17
click at [1112, 353] on span "Departure" at bounding box center [1148, 347] width 120 height 17
type input "LSGG / GVA"
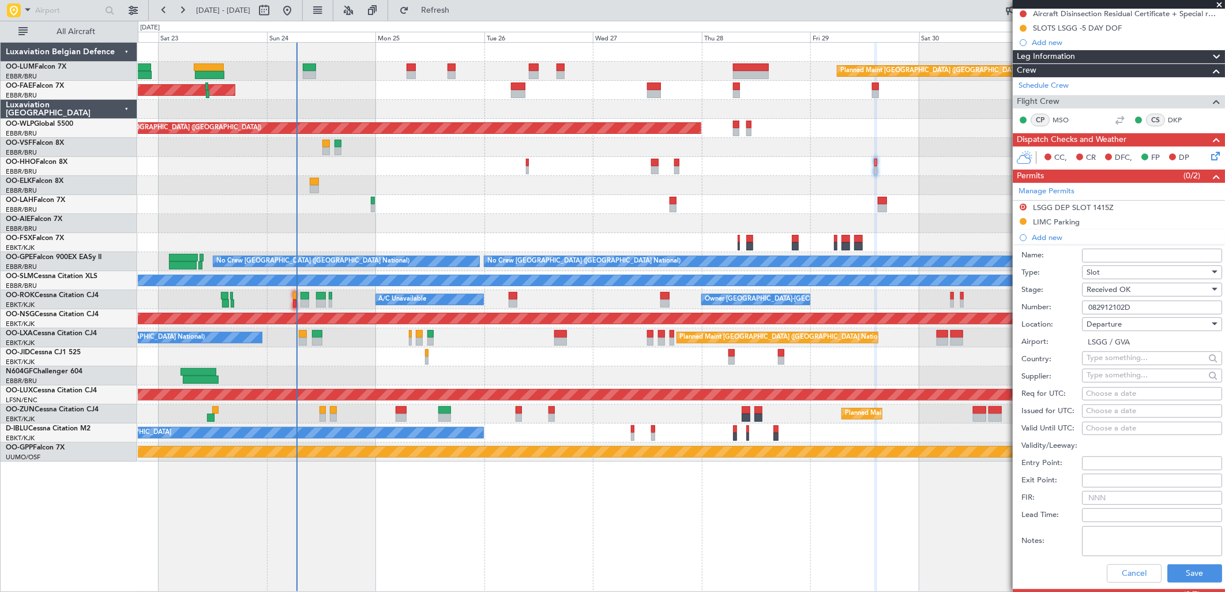
click at [1094, 395] on div "Choose a date" at bounding box center [1152, 394] width 132 height 12
select select "8"
select select "2025"
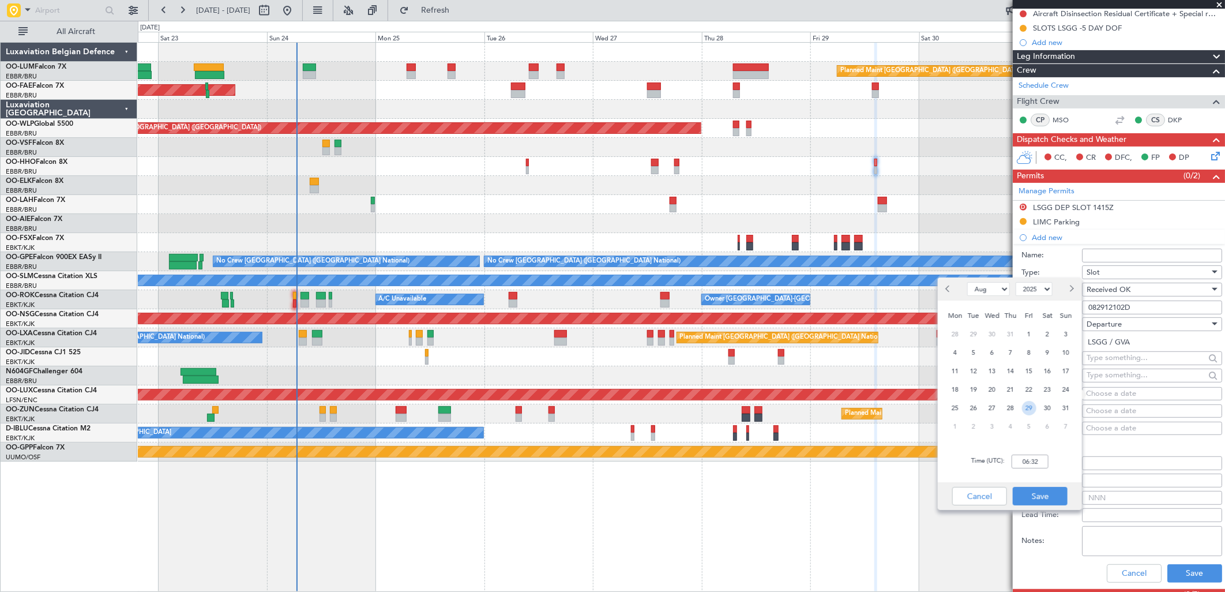
click at [1033, 406] on span "29" at bounding box center [1029, 408] width 14 height 14
click at [1036, 464] on input "00:00" at bounding box center [1030, 462] width 37 height 14
type input "14:15"
click at [1036, 490] on button "Save" at bounding box center [1040, 496] width 55 height 18
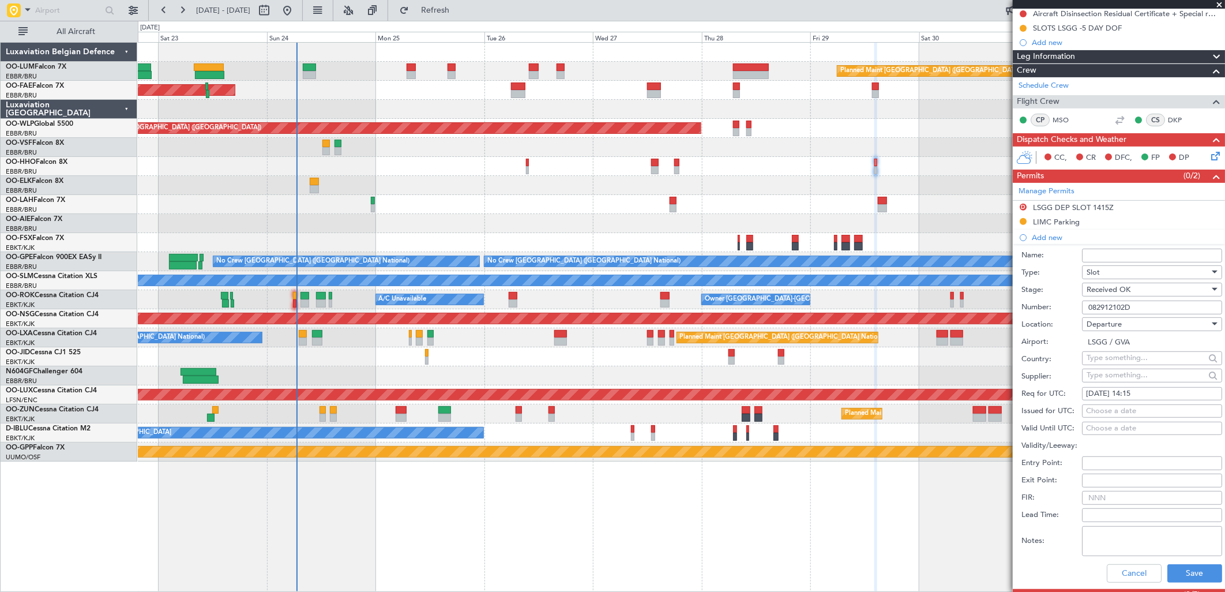
click at [1116, 411] on div "Choose a date" at bounding box center [1152, 412] width 132 height 12
select select "8"
select select "2025"
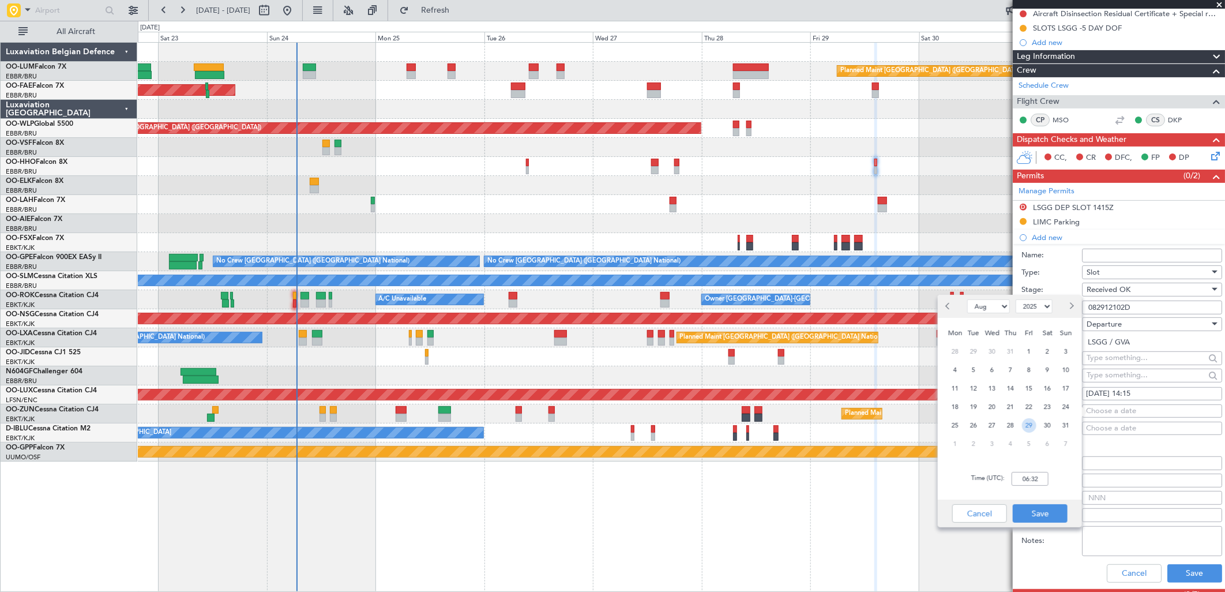
click at [1025, 429] on span "29" at bounding box center [1029, 425] width 14 height 14
click at [1033, 480] on input "00:00" at bounding box center [1030, 479] width 37 height 14
type input "12:00"
click at [1048, 514] on button "Save" at bounding box center [1040, 513] width 55 height 18
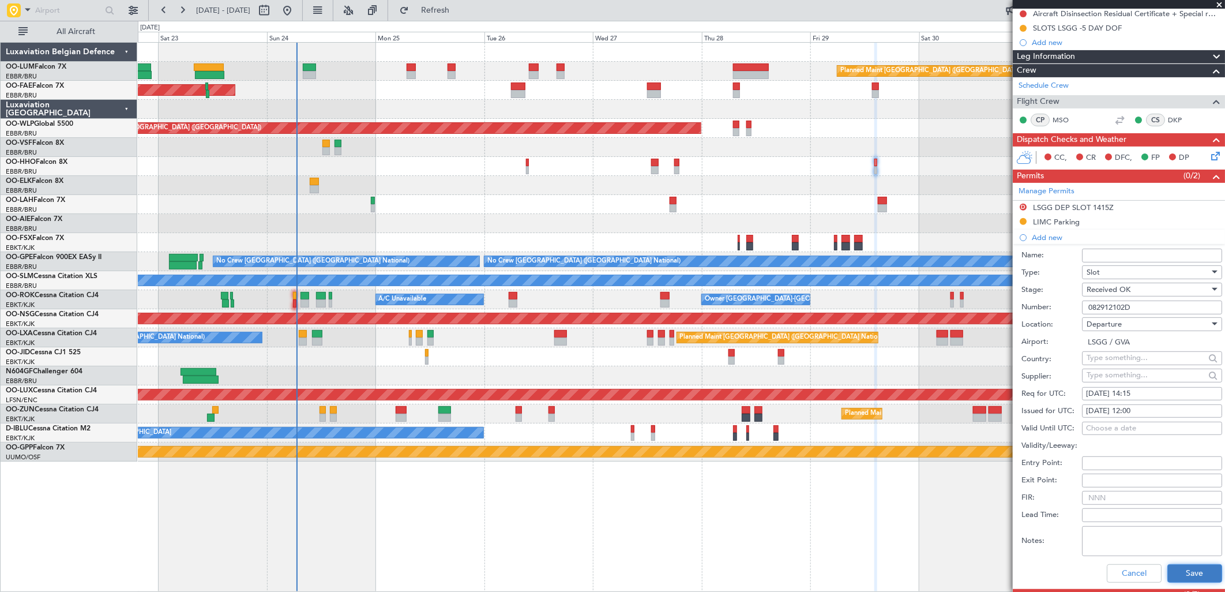
click at [1190, 575] on button "Save" at bounding box center [1195, 573] width 55 height 18
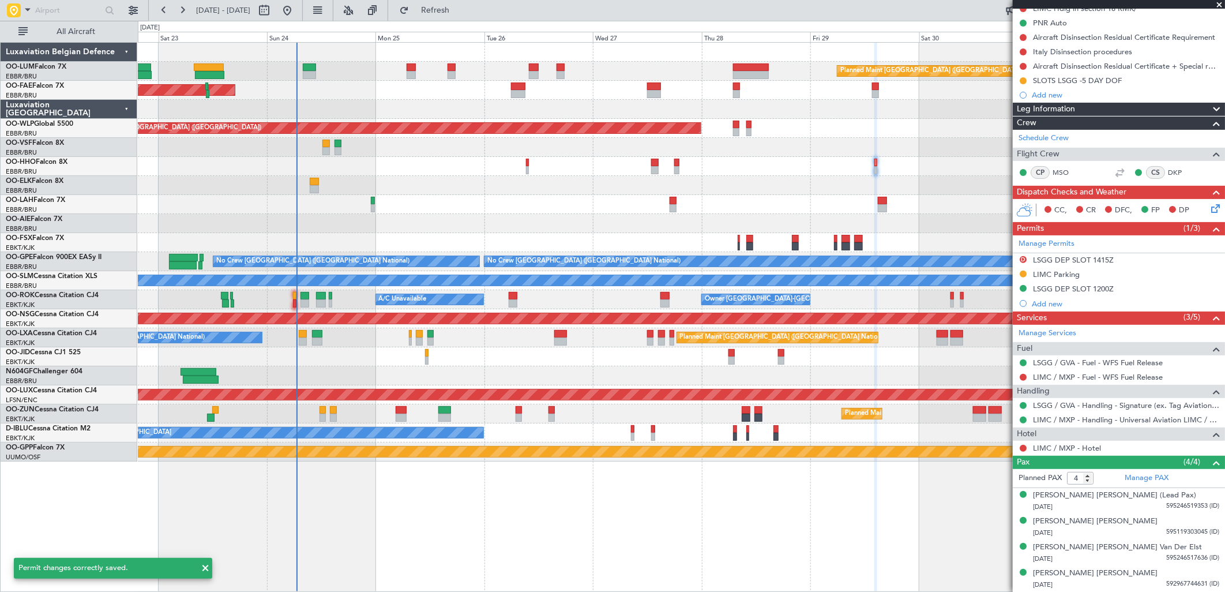
scroll to position [139, 0]
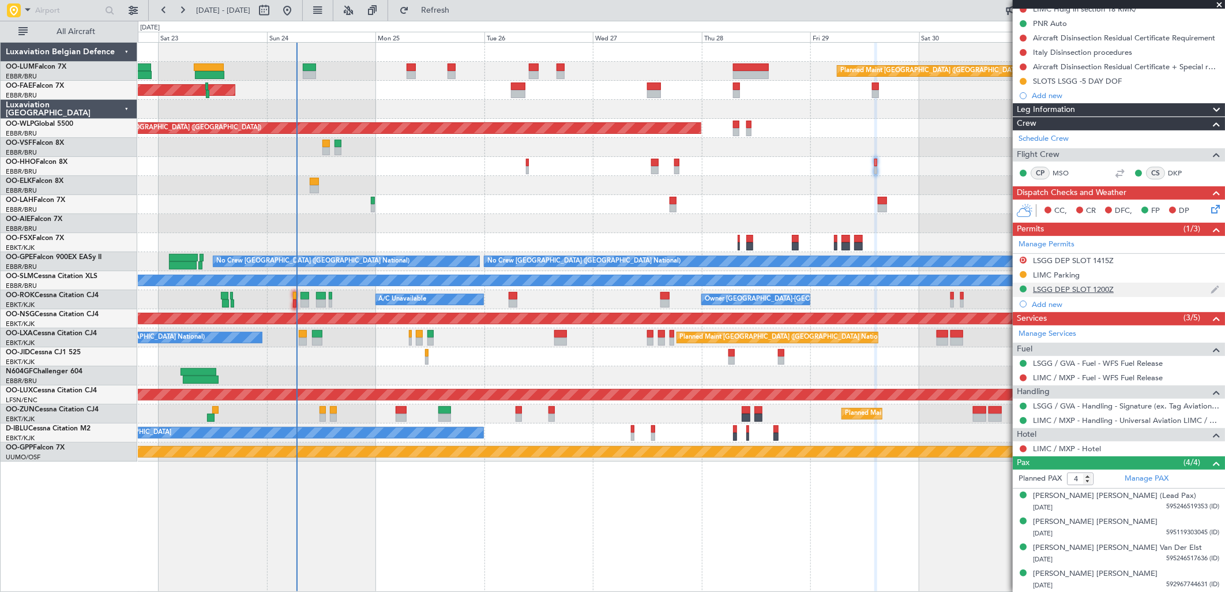
click at [1077, 291] on div "LSGG DEP SLOT 1200Z" at bounding box center [1073, 289] width 81 height 10
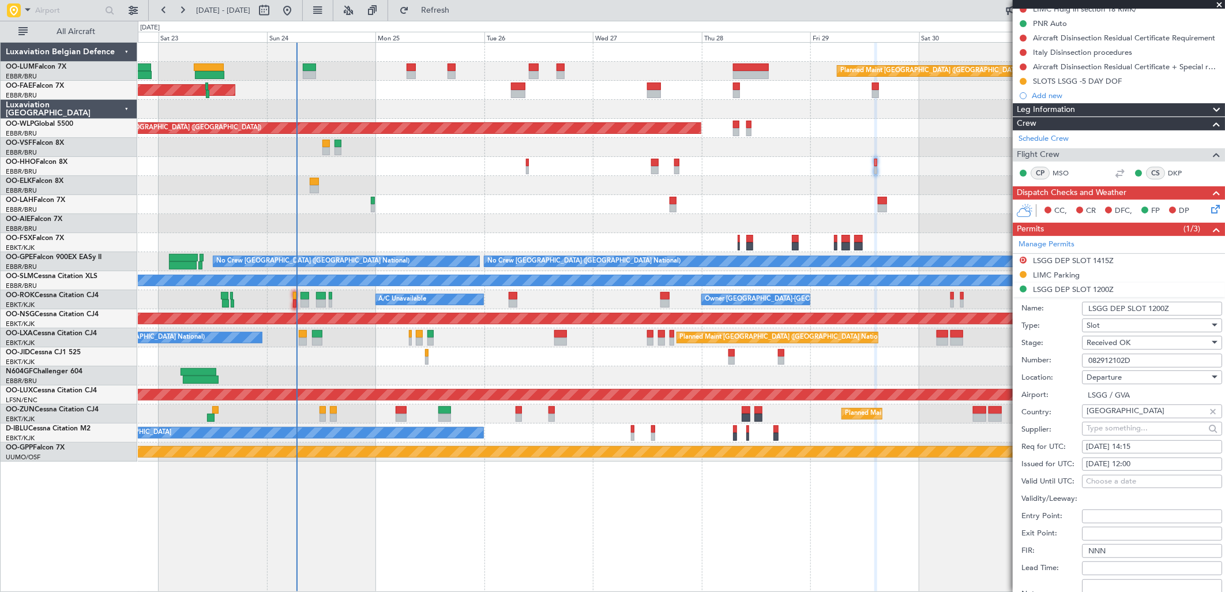
scroll to position [192, 0]
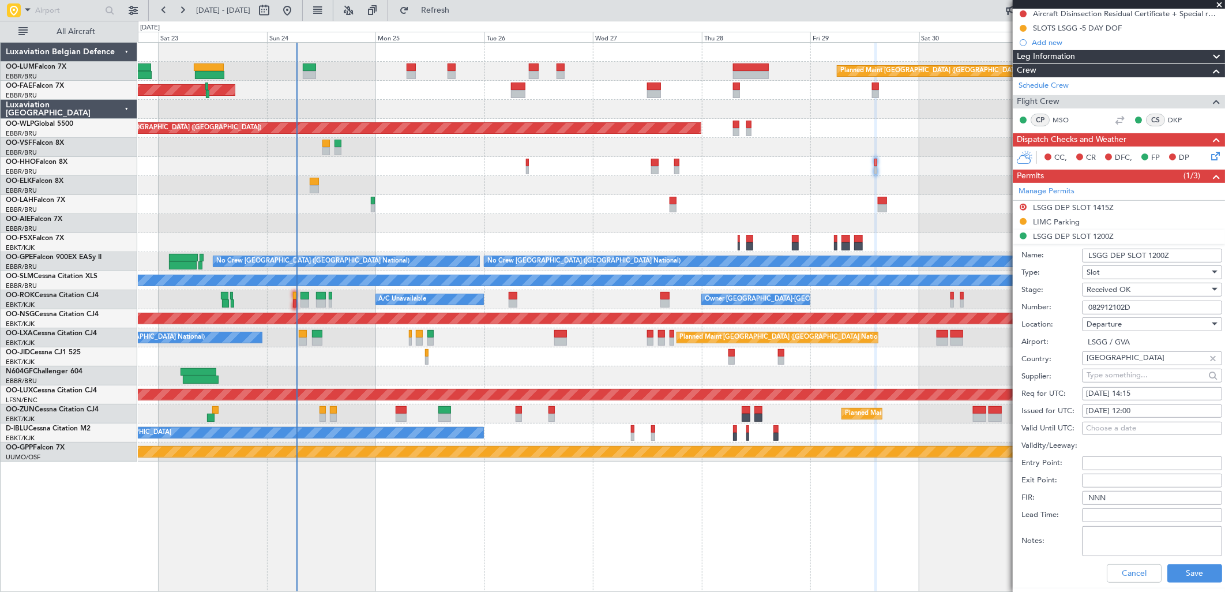
click at [1156, 404] on fb-calendar-cell "29/08/2025 12:00" at bounding box center [1152, 411] width 140 height 14
click at [1156, 407] on div "29/08/2025 12:00" at bounding box center [1152, 412] width 132 height 12
select select "8"
select select "2025"
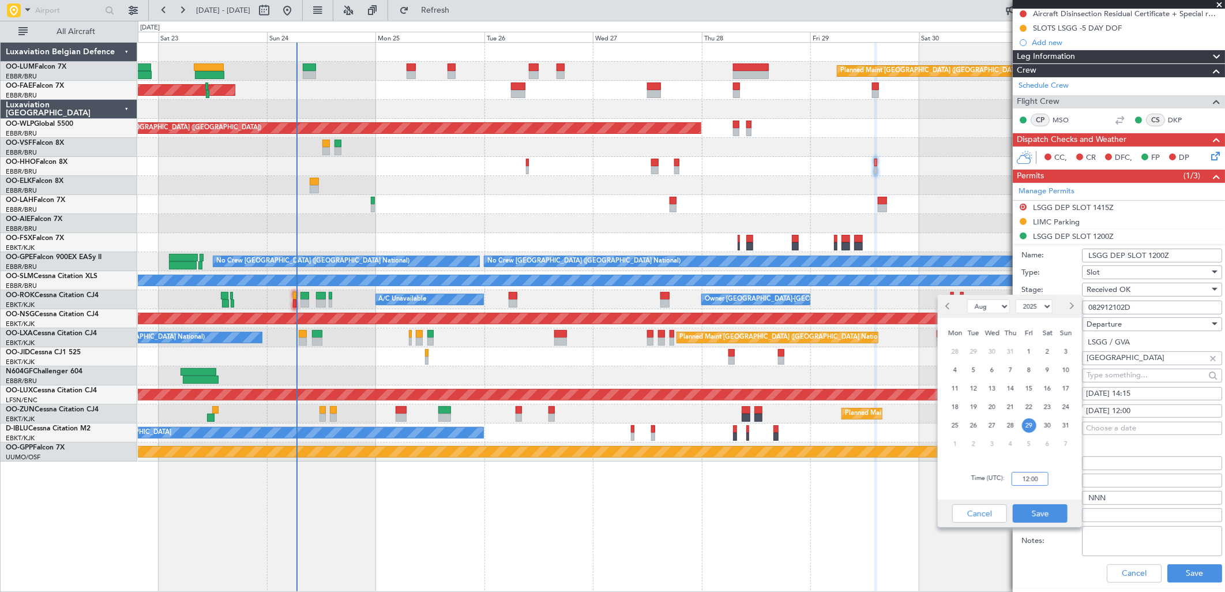
click at [1046, 482] on input "12:00" at bounding box center [1030, 479] width 37 height 14
type input "12:15"
click at [1040, 518] on button "Save" at bounding box center [1040, 513] width 55 height 18
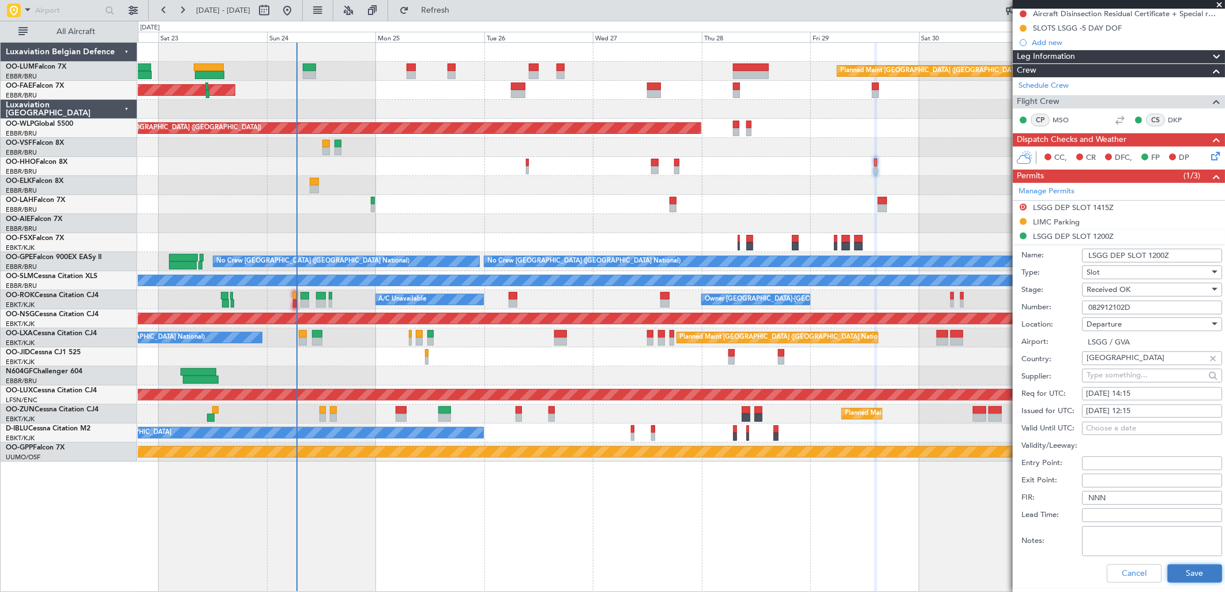
click at [1172, 568] on button "Save" at bounding box center [1195, 573] width 55 height 18
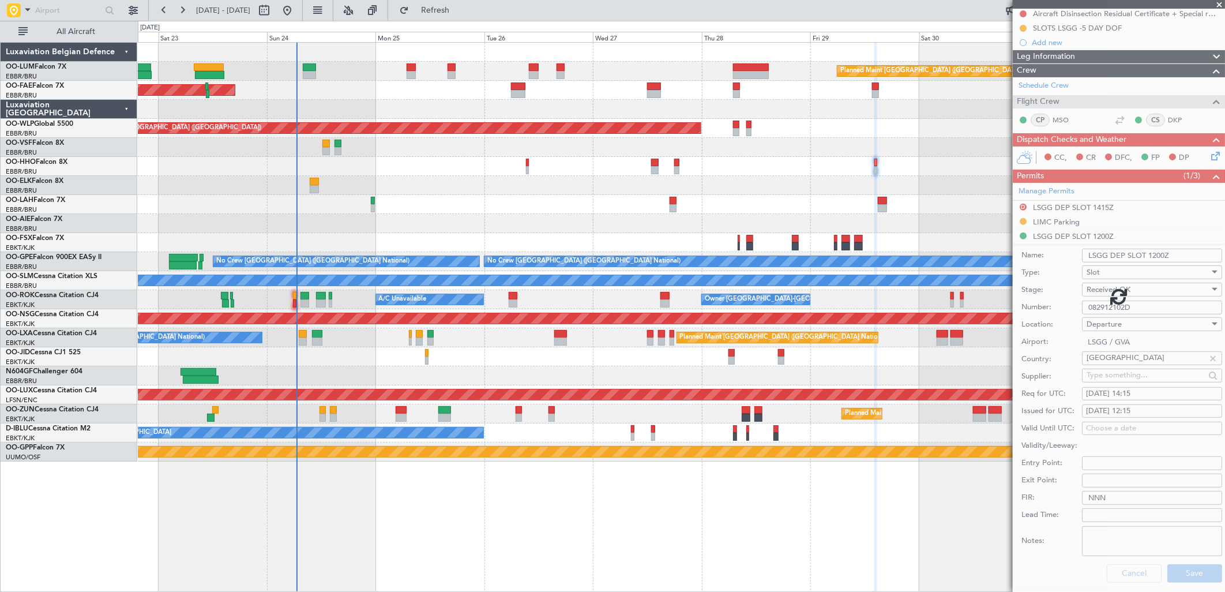
scroll to position [139, 0]
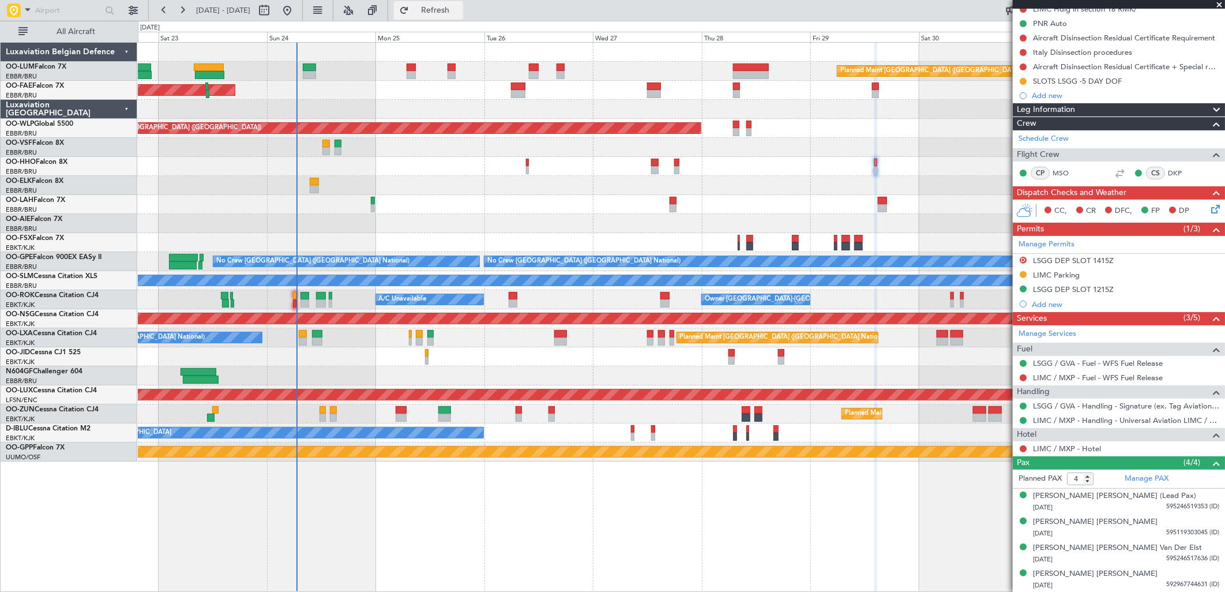
click at [452, 16] on button "Refresh" at bounding box center [428, 10] width 69 height 18
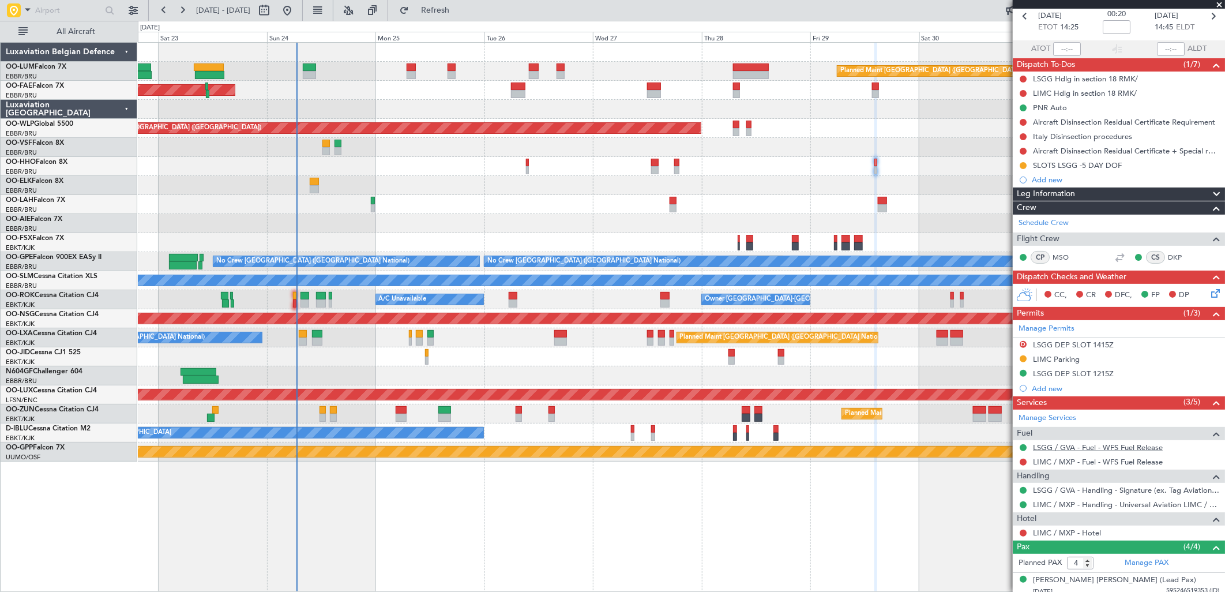
scroll to position [0, 0]
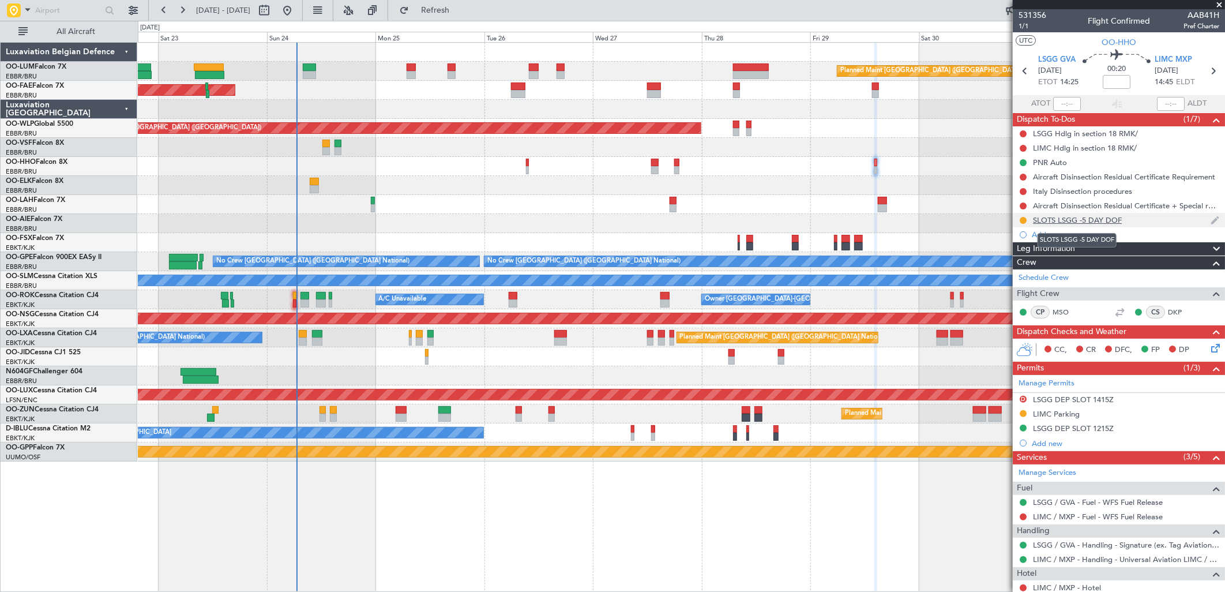
click at [1092, 215] on div "SLOTS LSGG -5 DAY DOF" at bounding box center [1077, 220] width 89 height 10
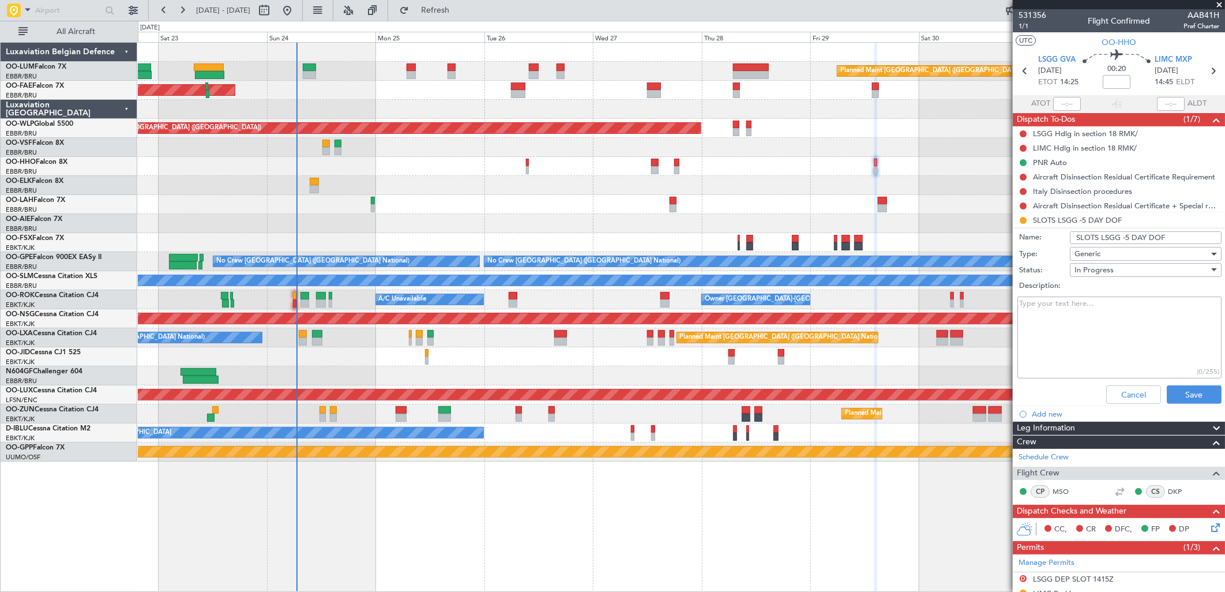
click at [1137, 233] on input "SLOTS LSGG -5 DAY DOF" at bounding box center [1146, 237] width 152 height 13
type input "slotmismatch LSGG"
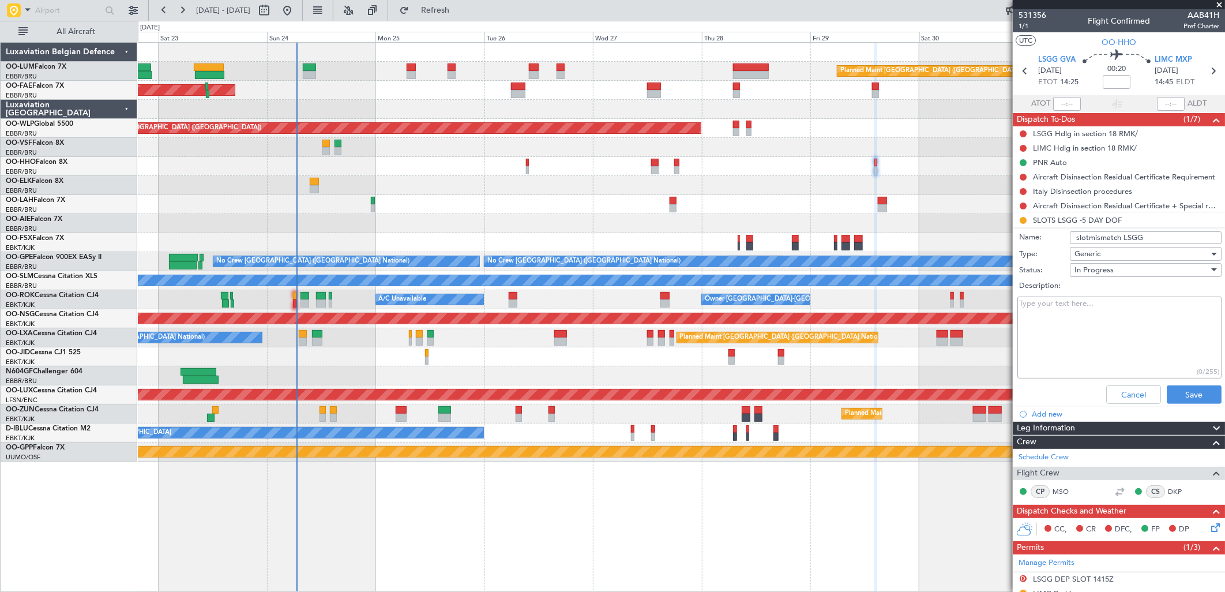
click at [1120, 321] on textarea "Description:" at bounding box center [1120, 338] width 204 height 83
type textarea "Sales informed"
click at [1192, 395] on button "Save" at bounding box center [1194, 394] width 55 height 18
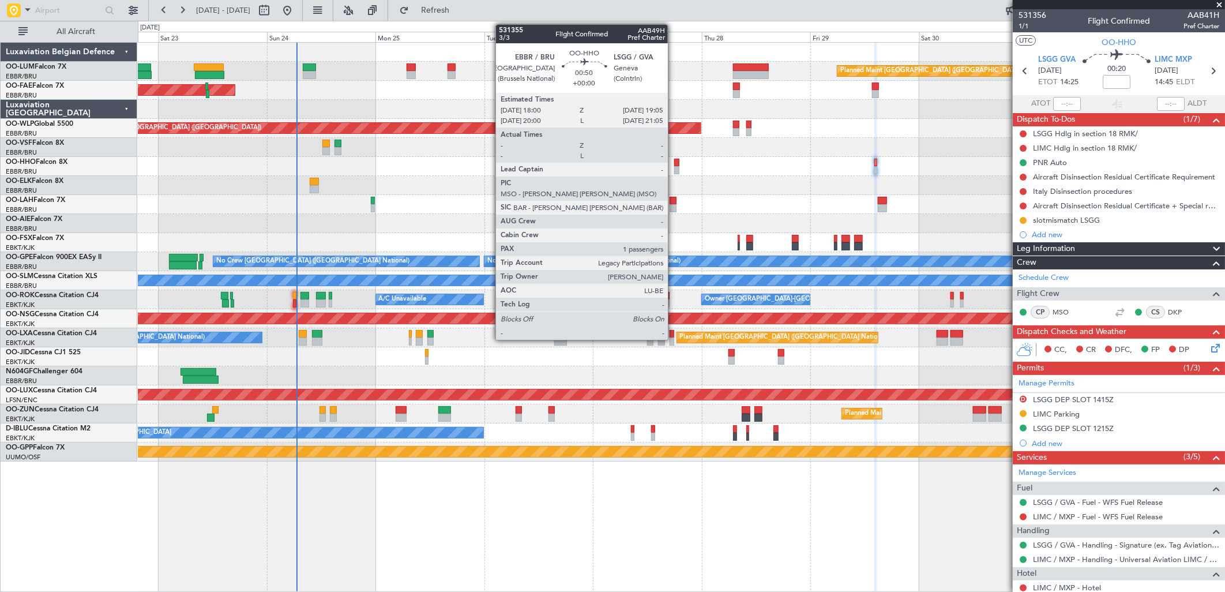
click at [674, 163] on div at bounding box center [676, 163] width 5 height 8
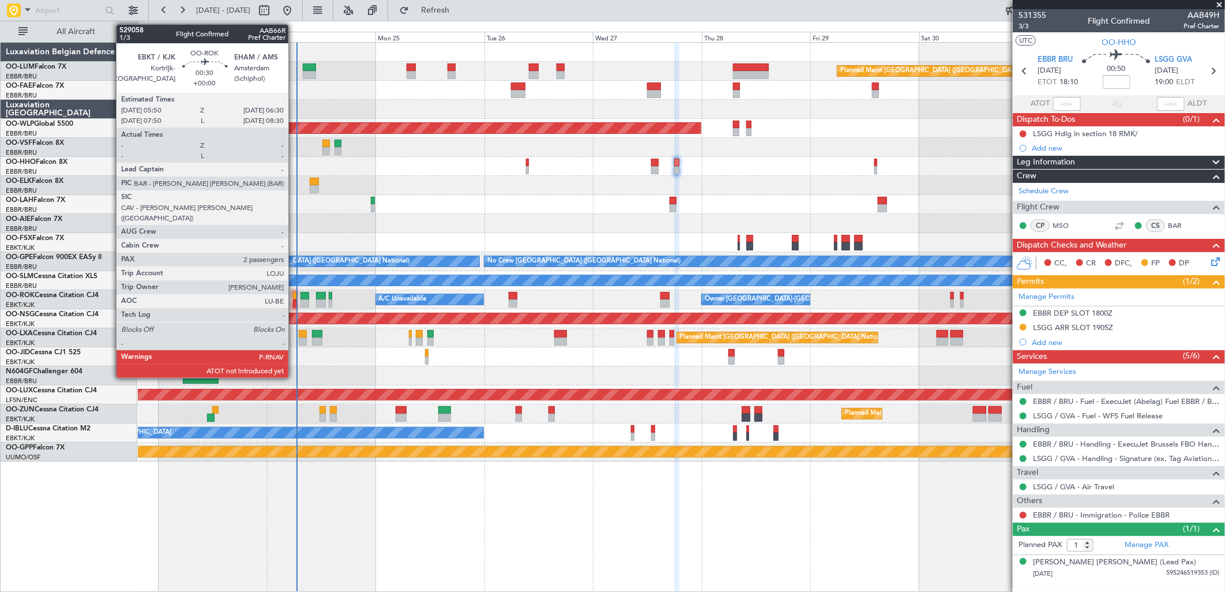
click at [294, 295] on div at bounding box center [294, 296] width 3 height 8
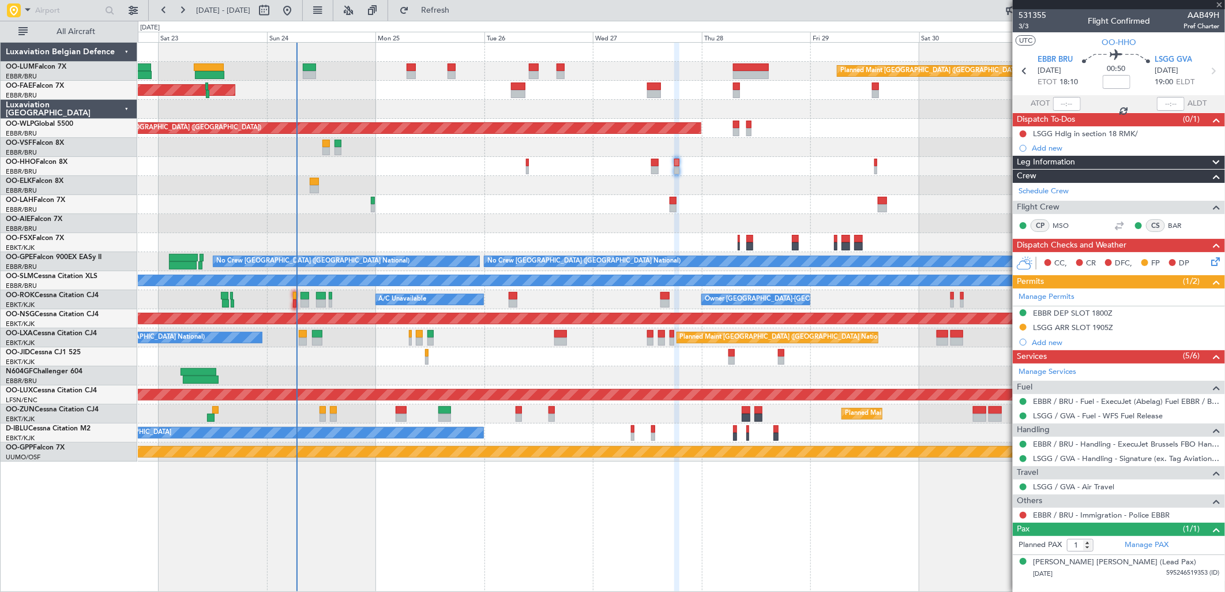
type input "2"
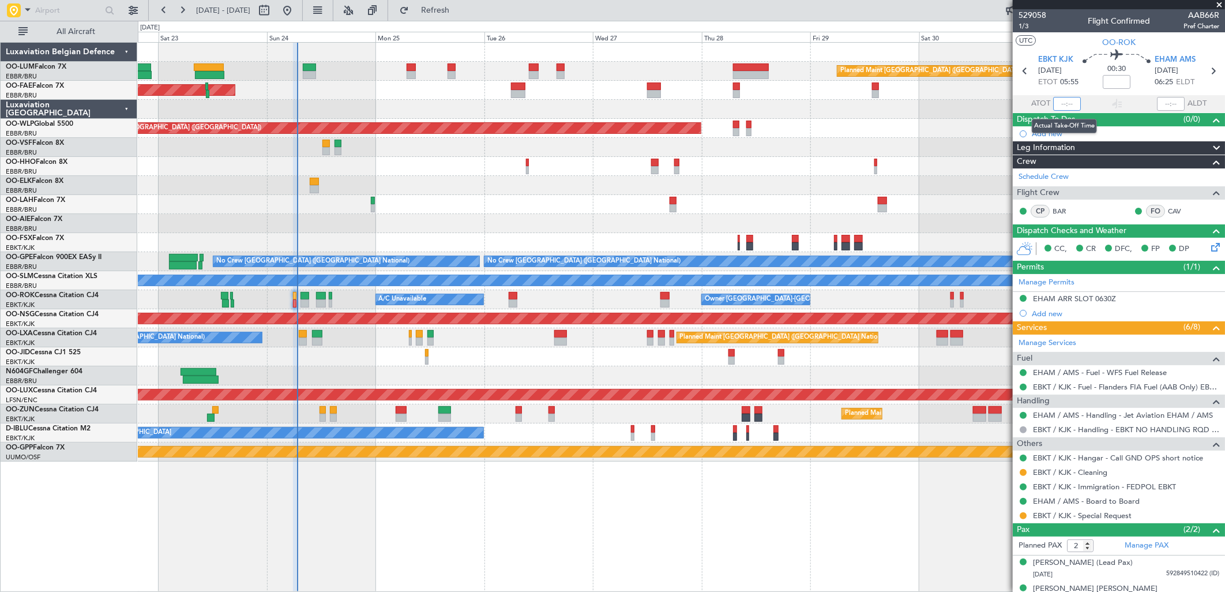
click at [1064, 103] on input "text" at bounding box center [1067, 104] width 28 height 14
type input "06:09"
click at [1158, 99] on input "text" at bounding box center [1171, 104] width 28 height 14
type input "06:35"
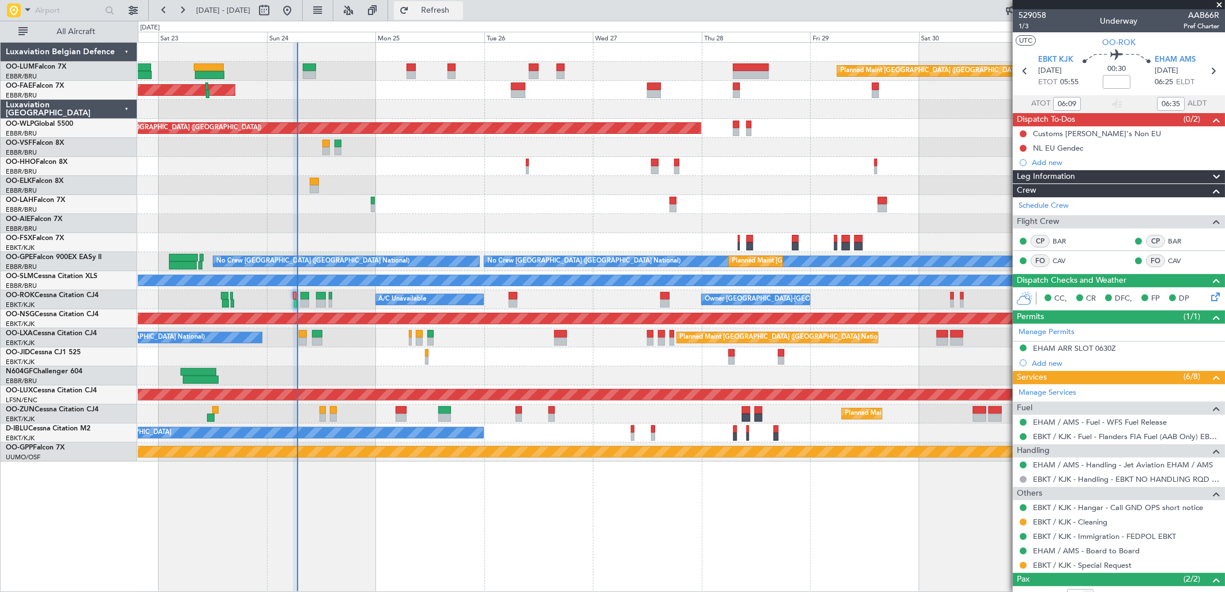
click at [463, 3] on button "Refresh" at bounding box center [428, 10] width 69 height 18
click at [515, 418] on div "Planned Maint Kortrijk-[GEOGRAPHIC_DATA]" at bounding box center [681, 413] width 1087 height 19
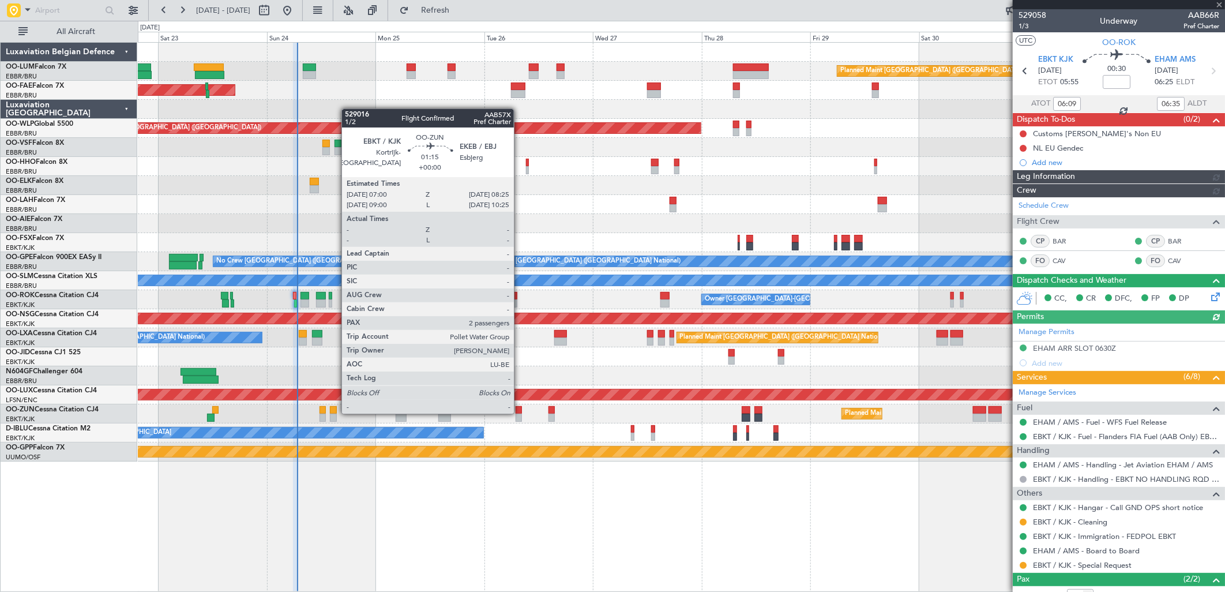
click at [520, 413] on div at bounding box center [519, 410] width 7 height 8
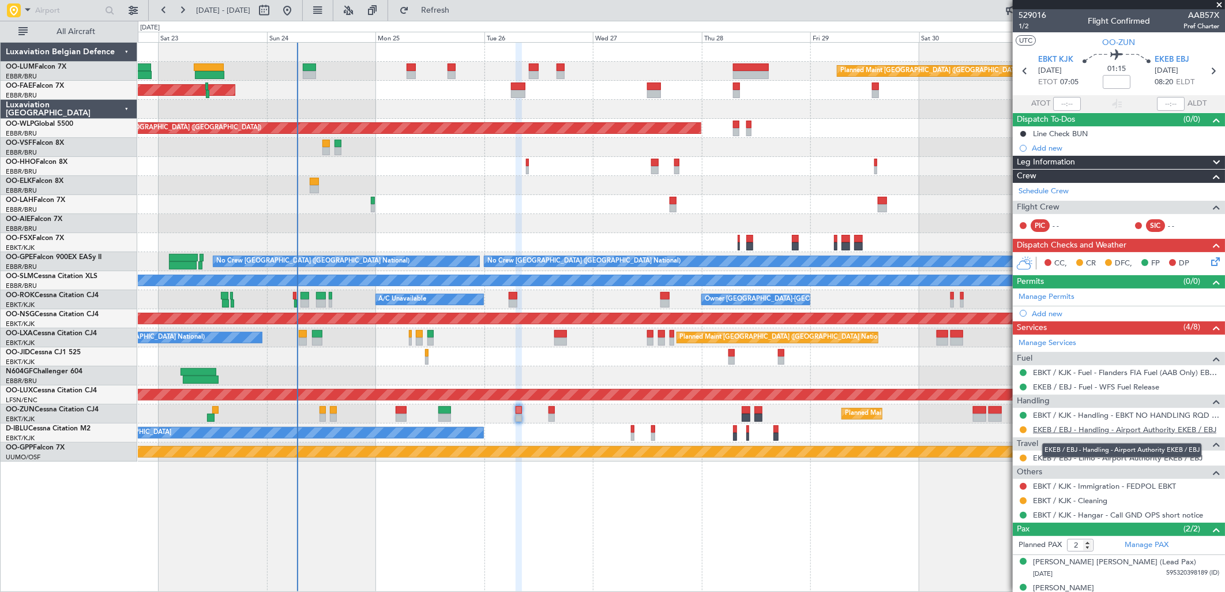
click at [1100, 430] on link "EKEB / EBJ - Handling - Airport Authority EKEB / EBJ" at bounding box center [1124, 430] width 183 height 10
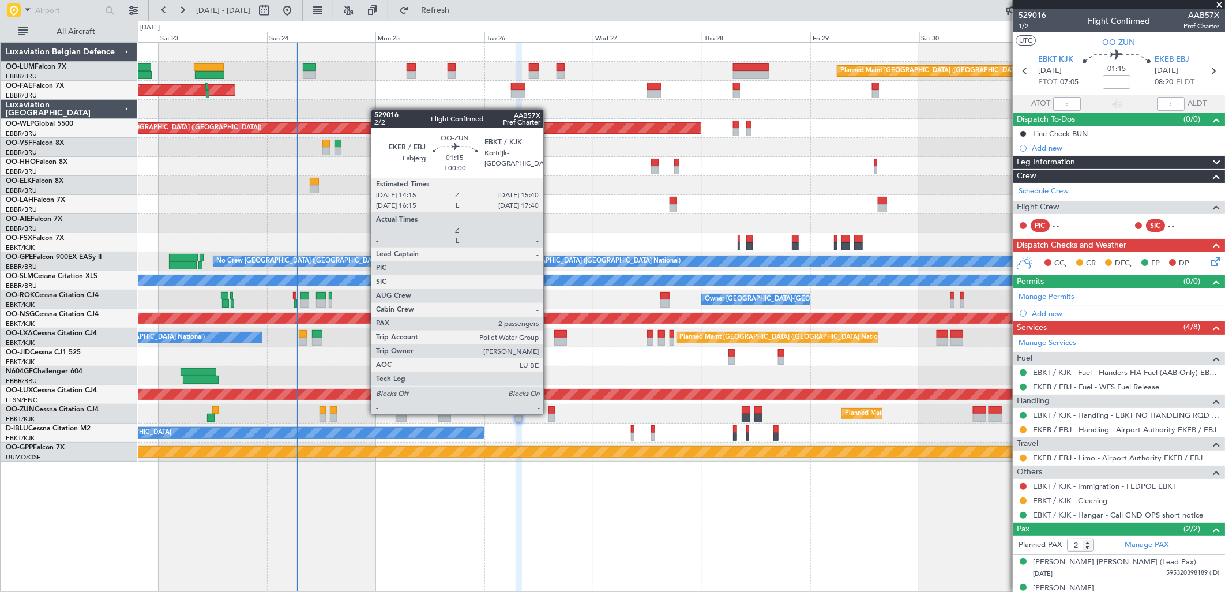
click at [549, 414] on div at bounding box center [552, 418] width 7 height 8
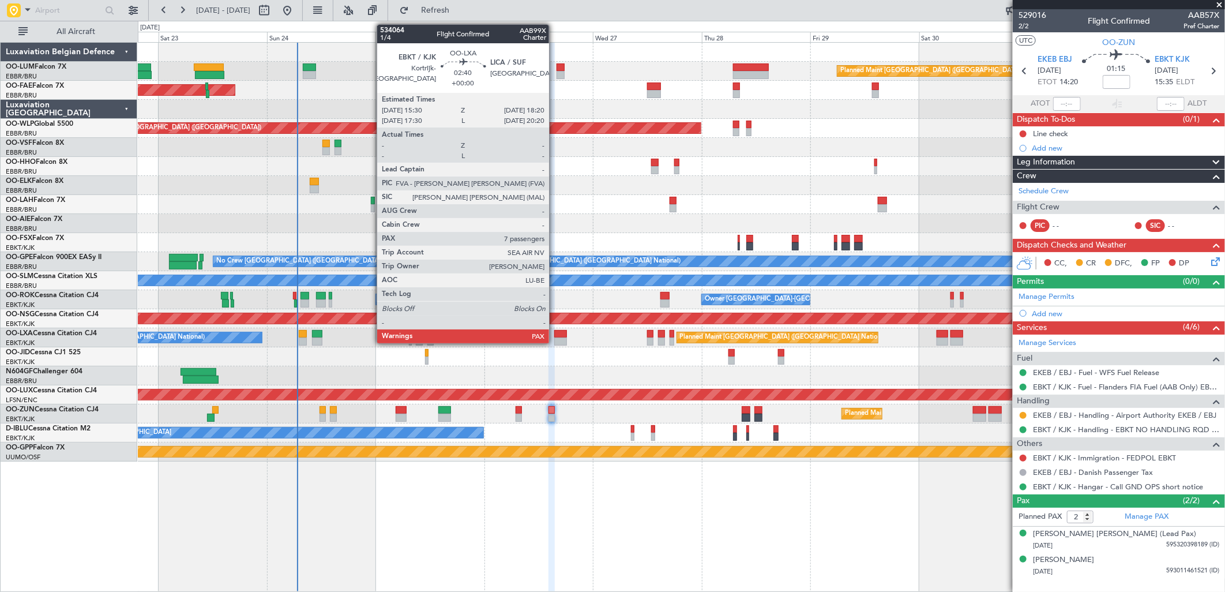
click at [555, 338] on div at bounding box center [560, 342] width 13 height 8
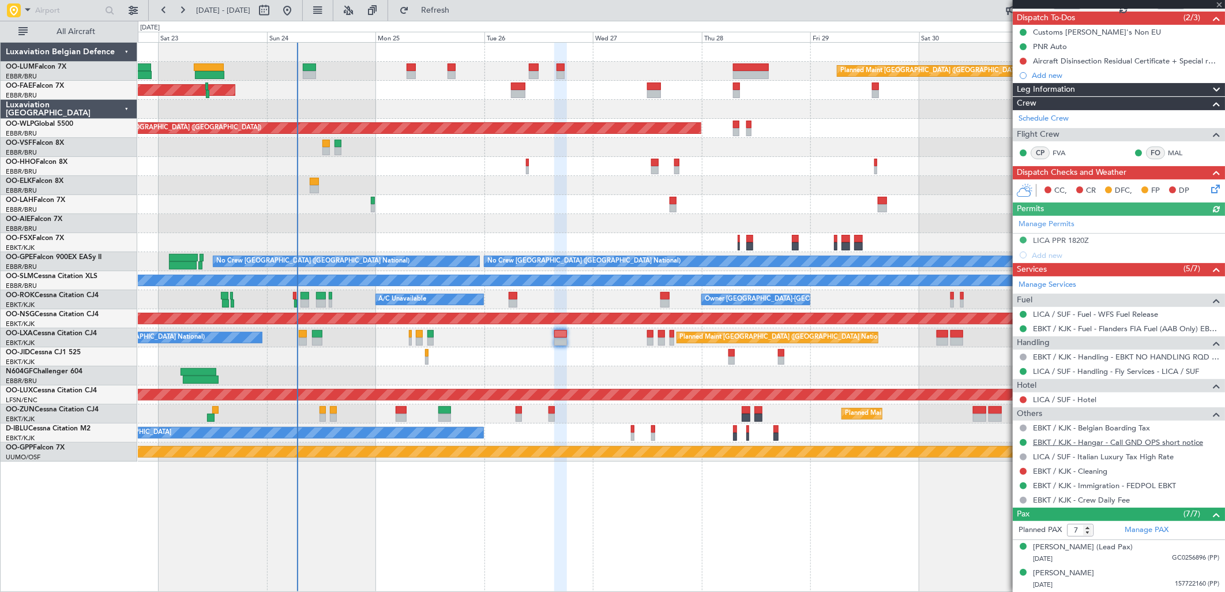
scroll to position [128, 0]
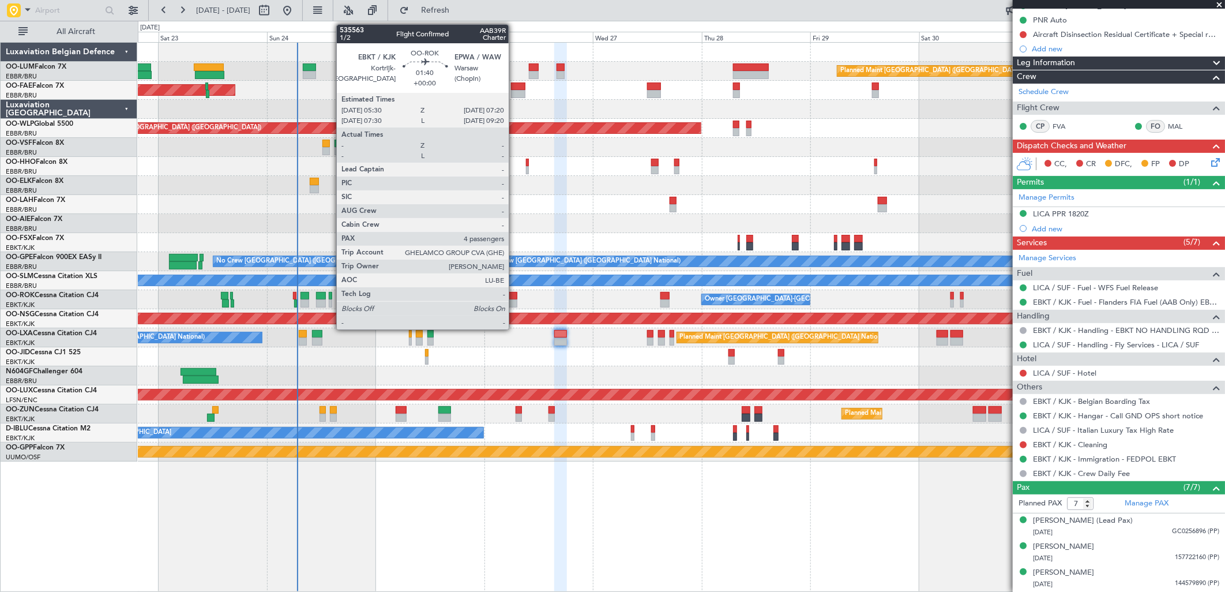
click at [515, 301] on div at bounding box center [513, 303] width 9 height 8
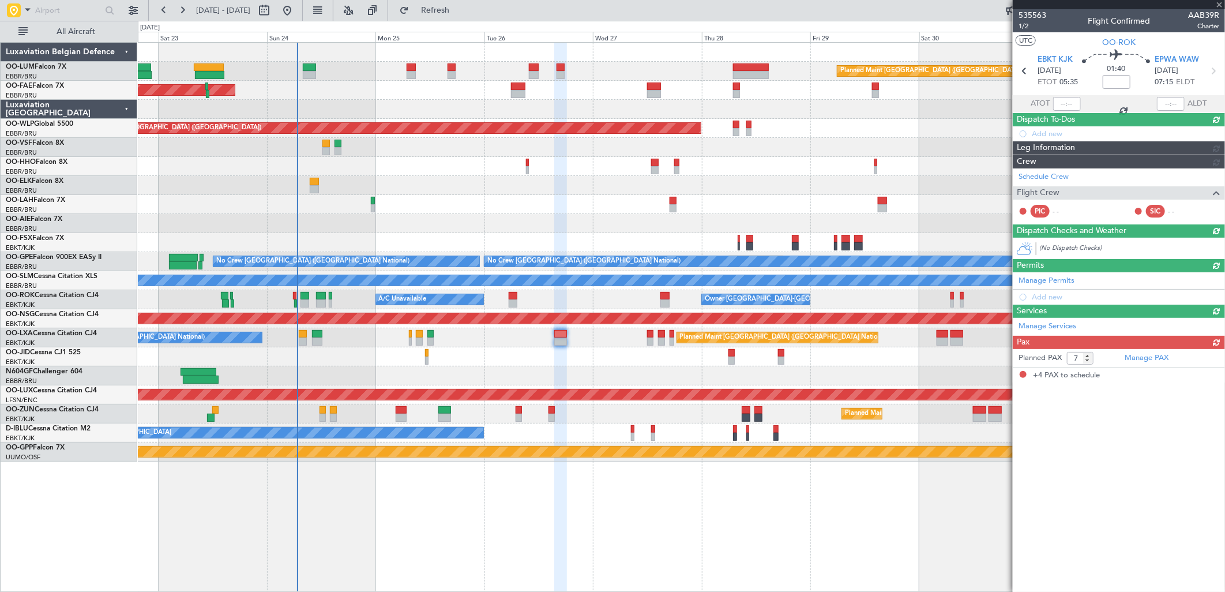
type input "4"
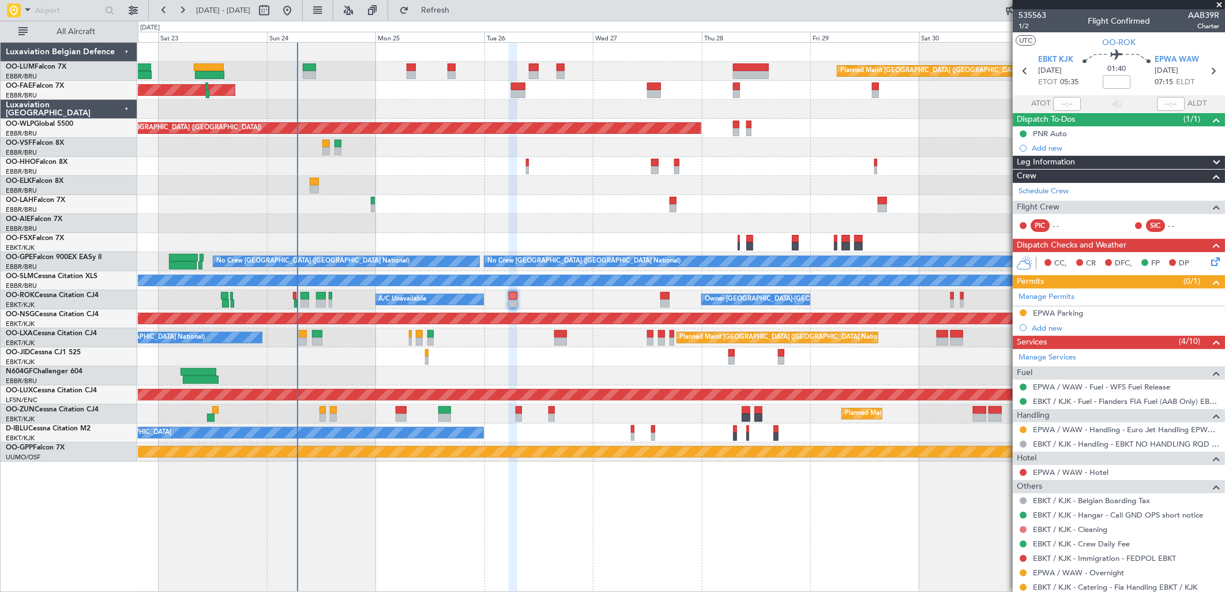
click at [1022, 528] on button at bounding box center [1023, 529] width 7 height 7
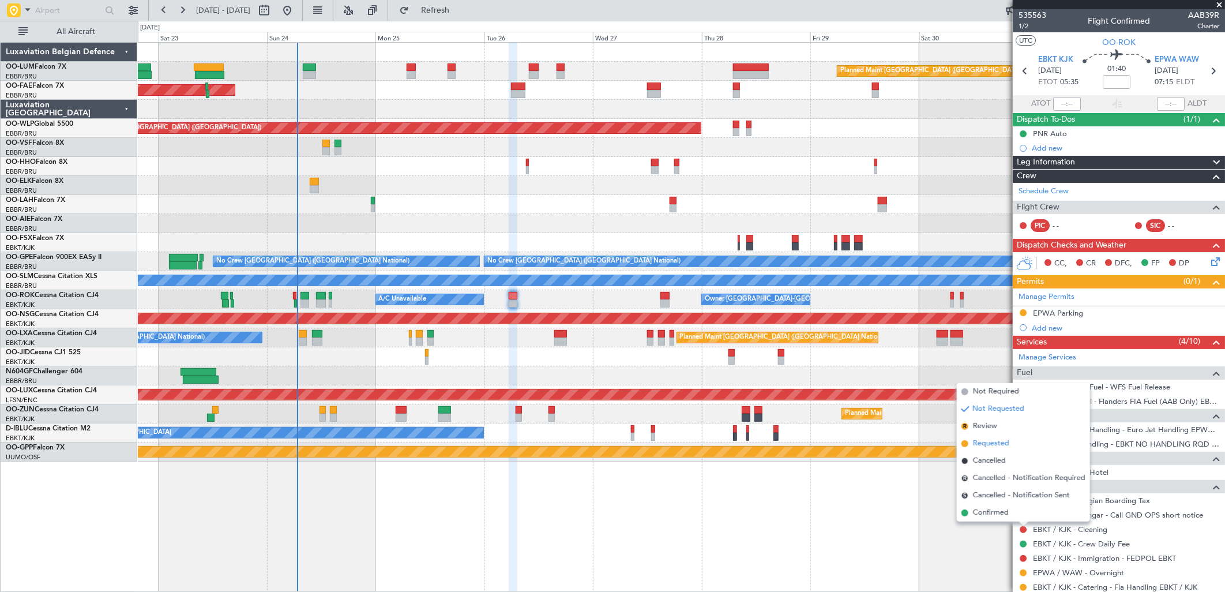
click at [990, 444] on span "Requested" at bounding box center [991, 444] width 36 height 12
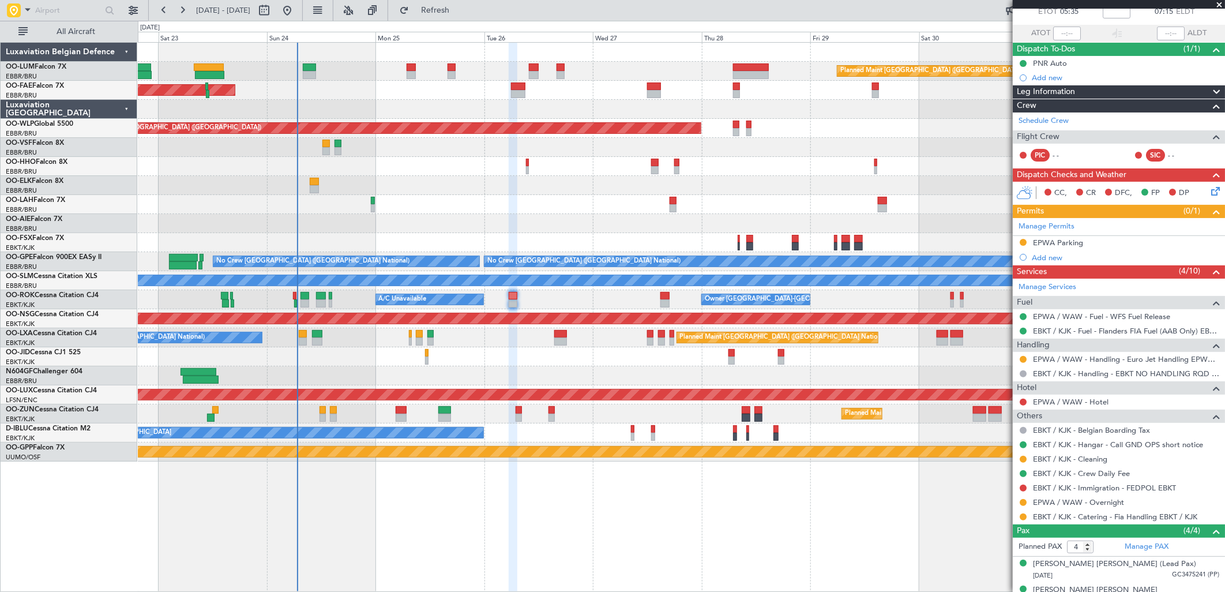
scroll to position [79, 0]
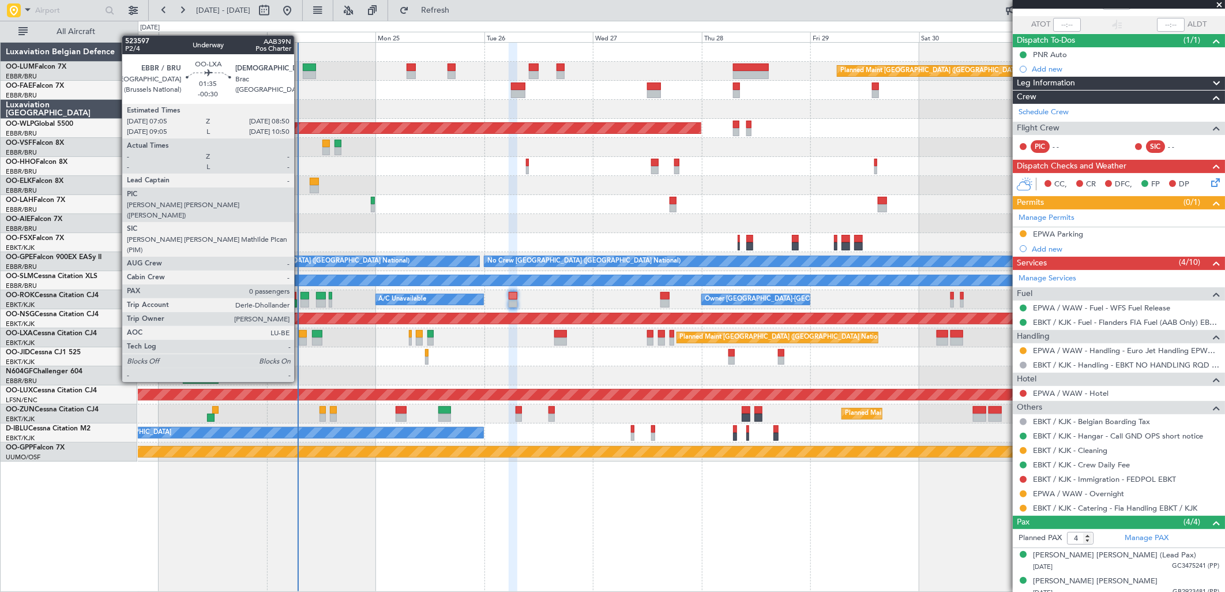
click at [300, 340] on div at bounding box center [303, 342] width 8 height 8
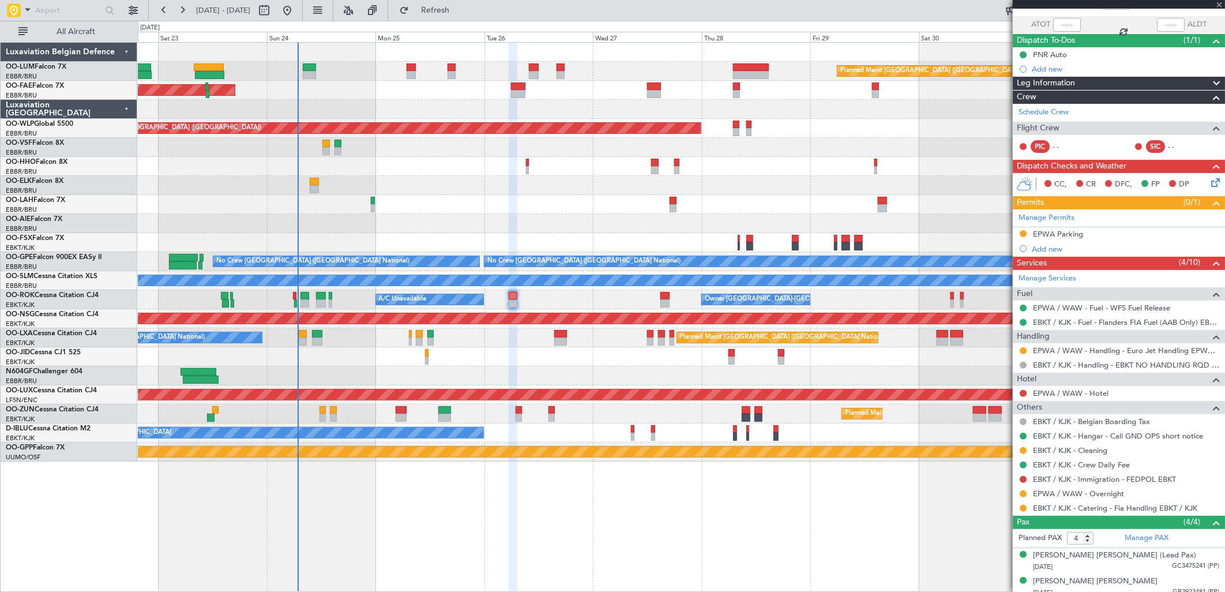
type input "-00:30"
type input "0"
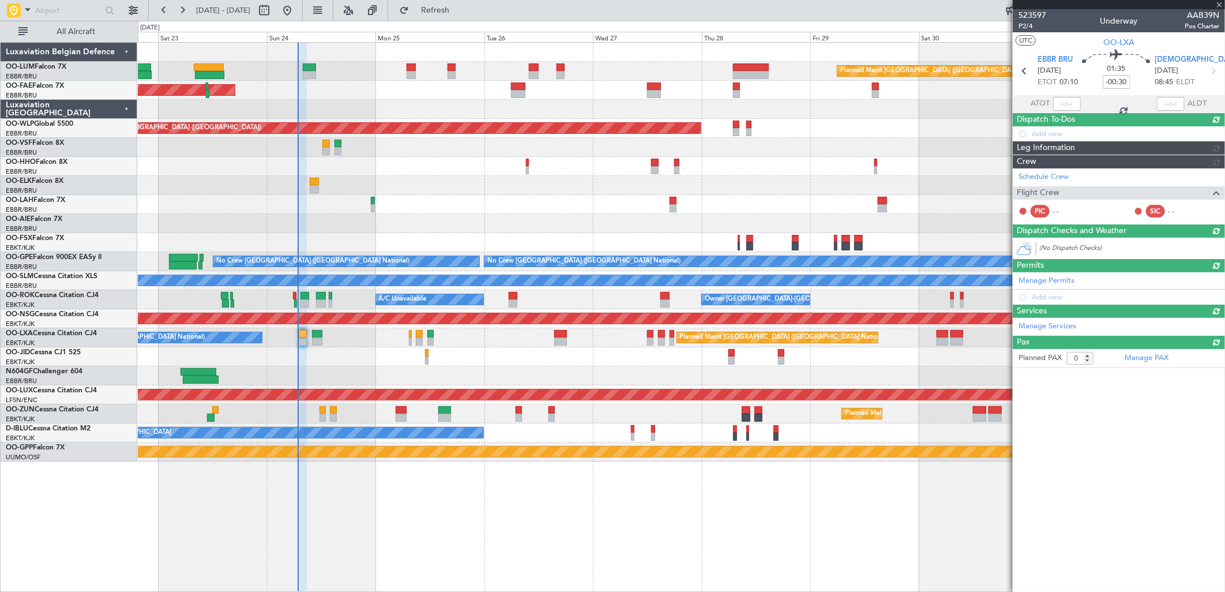
scroll to position [0, 0]
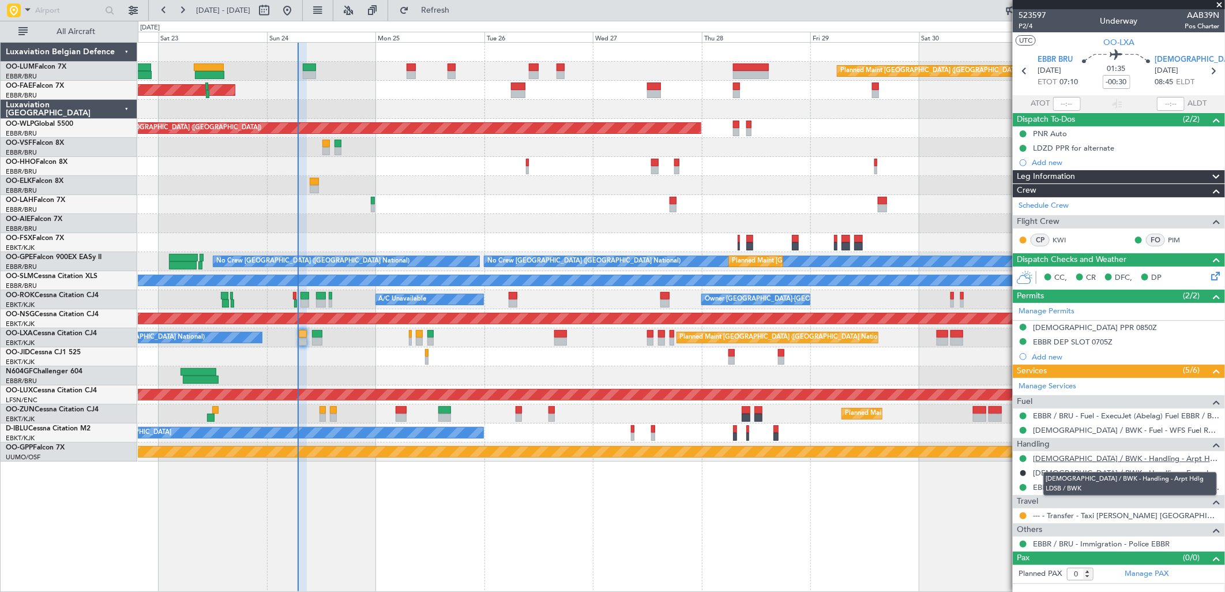
click at [1094, 459] on link "[DEMOGRAPHIC_DATA] / BWK - Handling - Arpt Hdlg LDSB / BWK" at bounding box center [1126, 458] width 186 height 10
click at [422, 355] on div "Planned Maint Kortrijk-[GEOGRAPHIC_DATA] Planned Maint [GEOGRAPHIC_DATA] ([GEOG…" at bounding box center [681, 356] width 1087 height 19
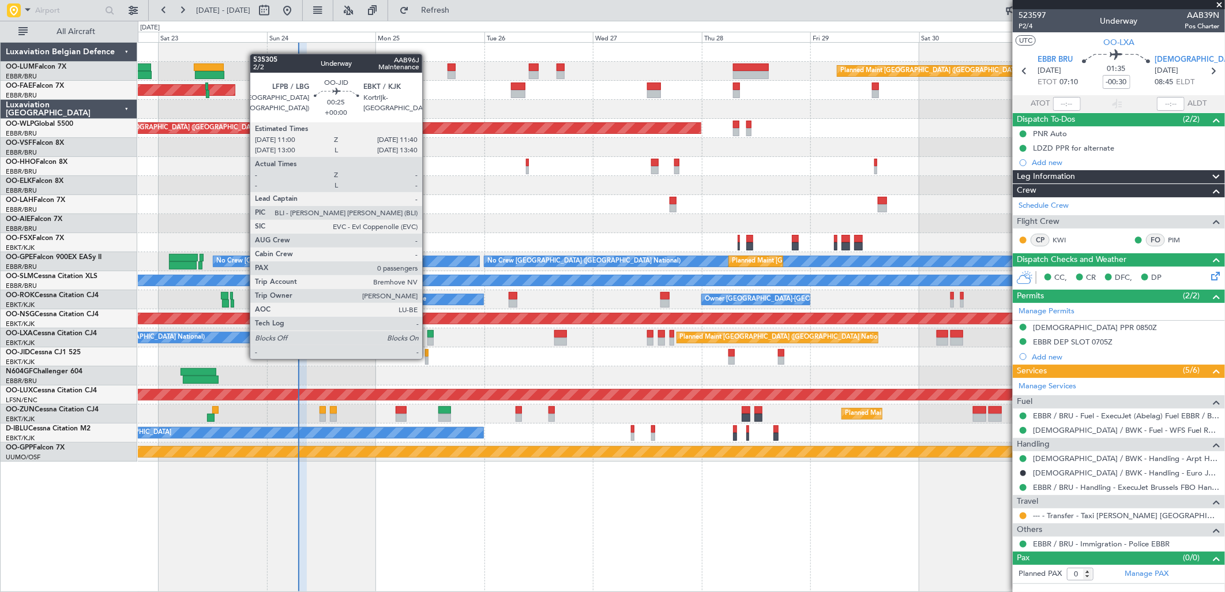
click at [428, 358] on div at bounding box center [426, 361] width 3 height 8
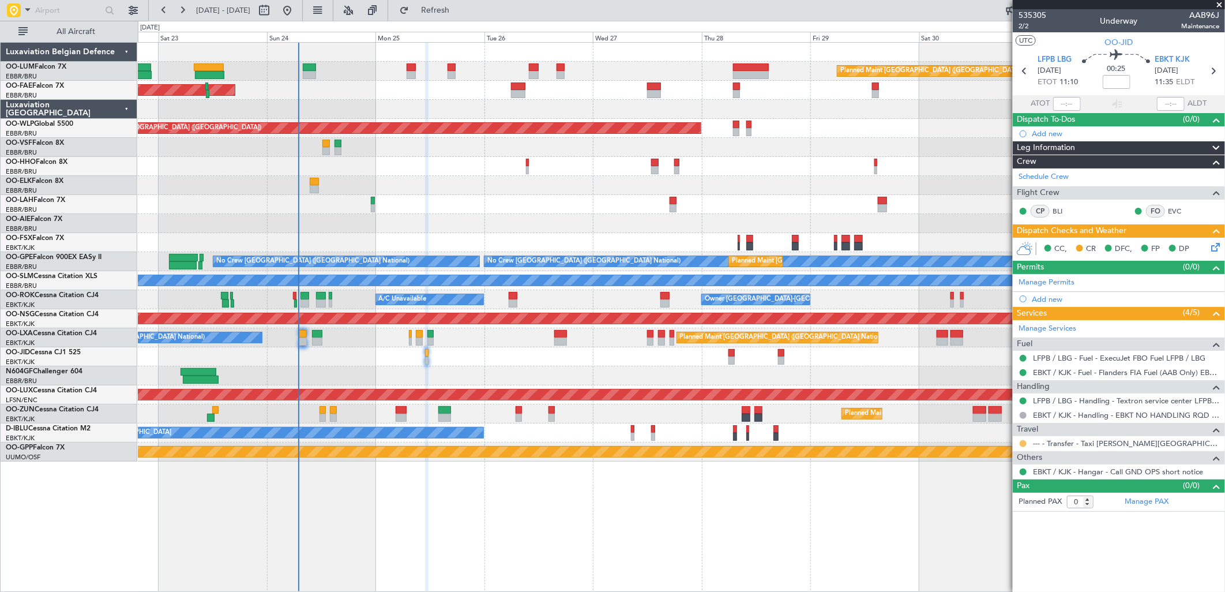
click at [1023, 444] on button at bounding box center [1023, 443] width 7 height 7
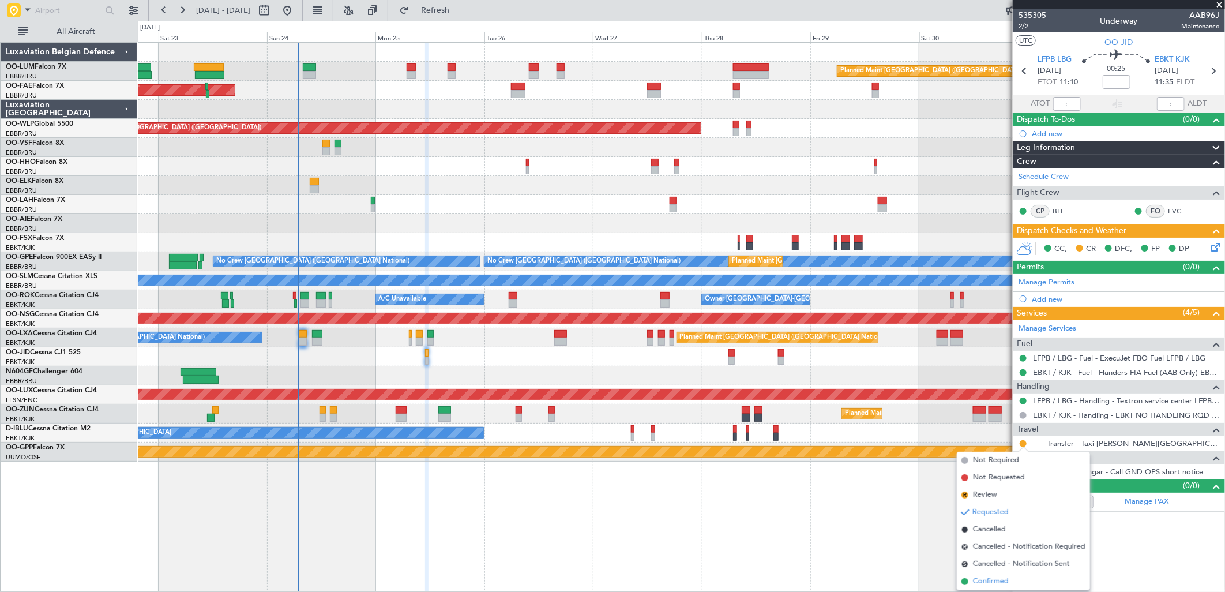
click at [989, 583] on span "Confirmed" at bounding box center [991, 582] width 36 height 12
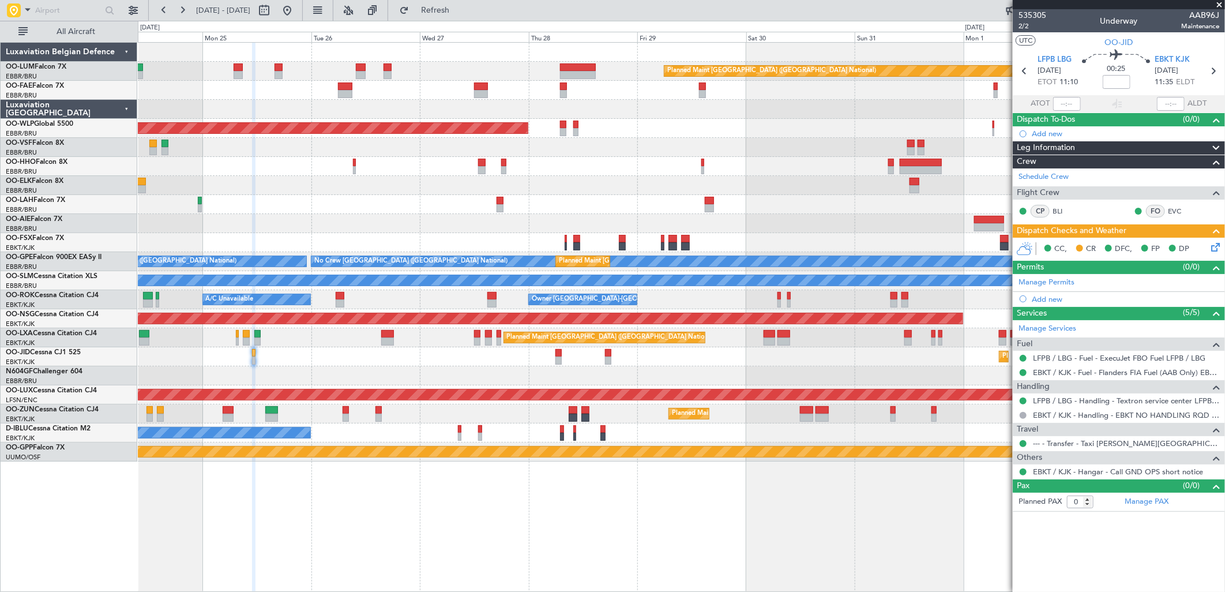
click at [670, 218] on div "Planned Maint [GEOGRAPHIC_DATA] ([GEOGRAPHIC_DATA] National) Owner [GEOGRAPHIC_…" at bounding box center [681, 252] width 1087 height 419
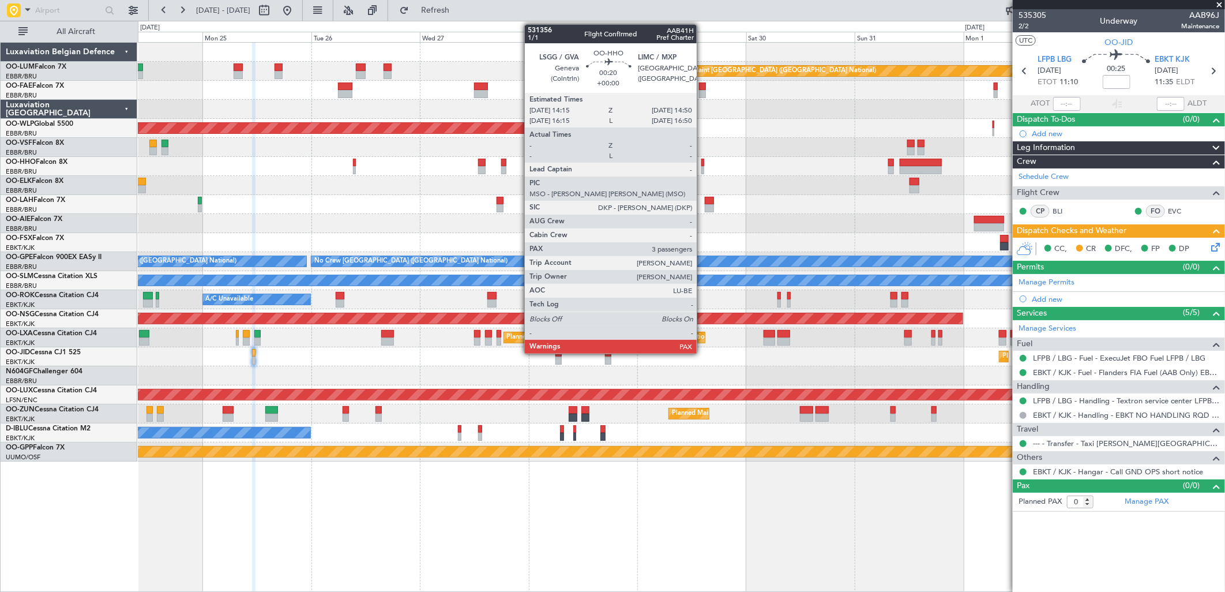
click at [703, 166] on div at bounding box center [703, 170] width 3 height 8
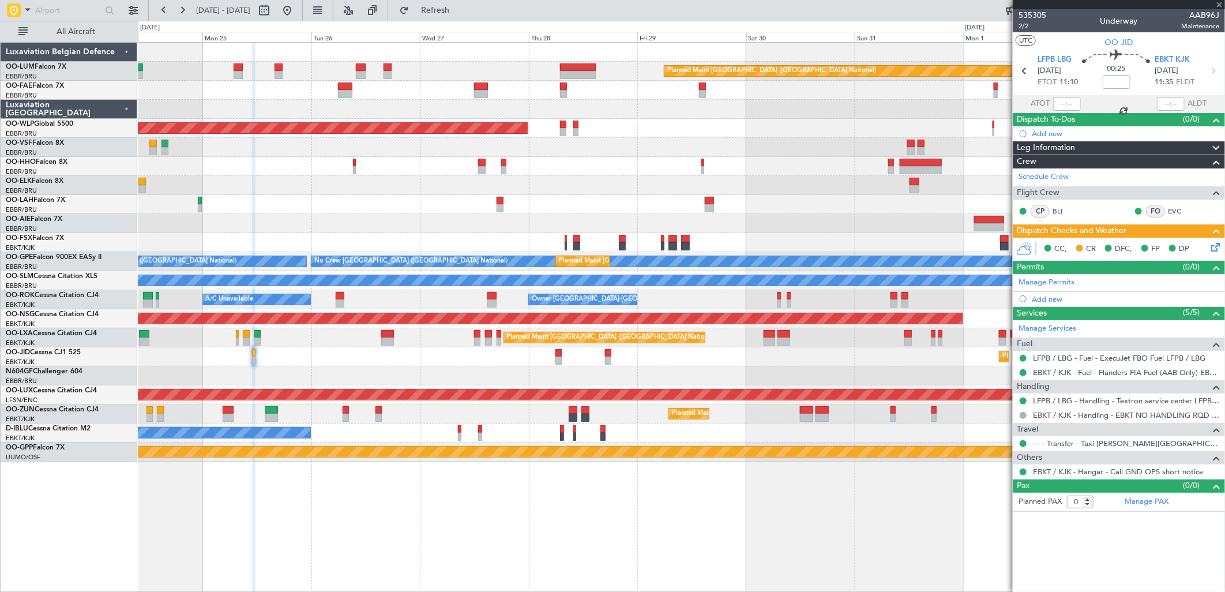
type input "4"
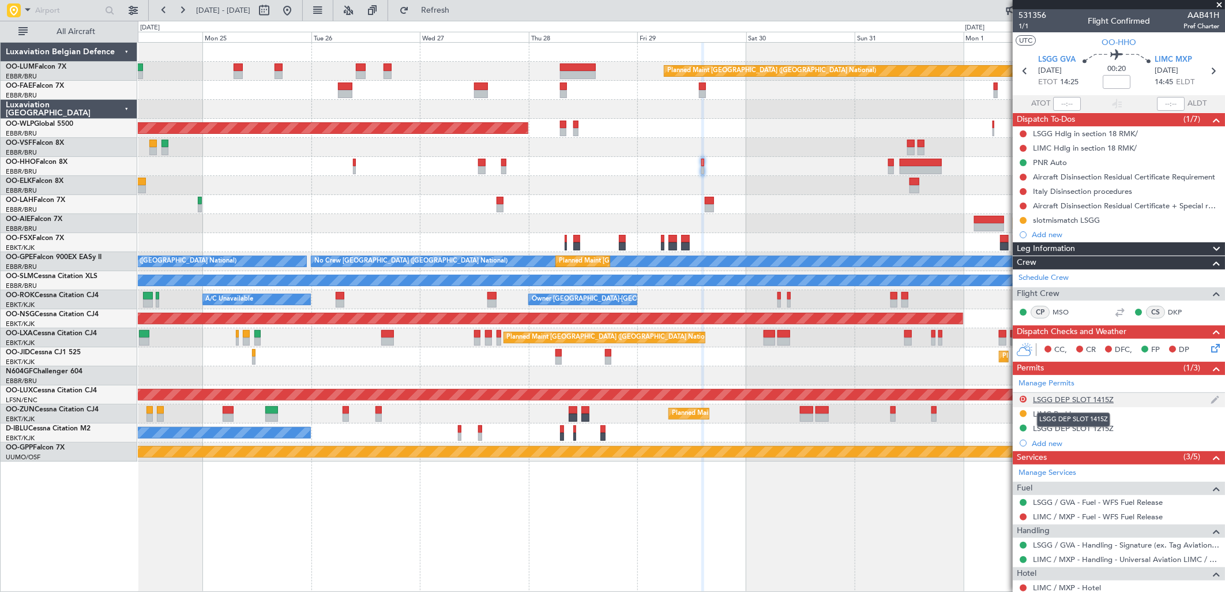
click at [1093, 399] on div "LSGG DEP SLOT 1415Z" at bounding box center [1073, 400] width 81 height 10
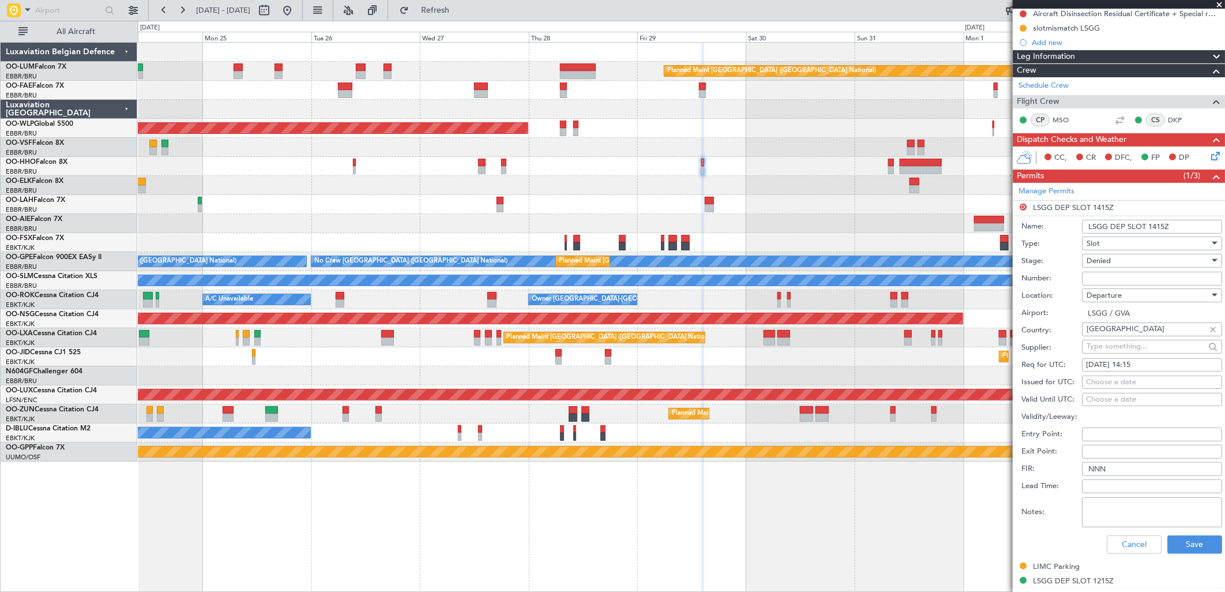
scroll to position [256, 0]
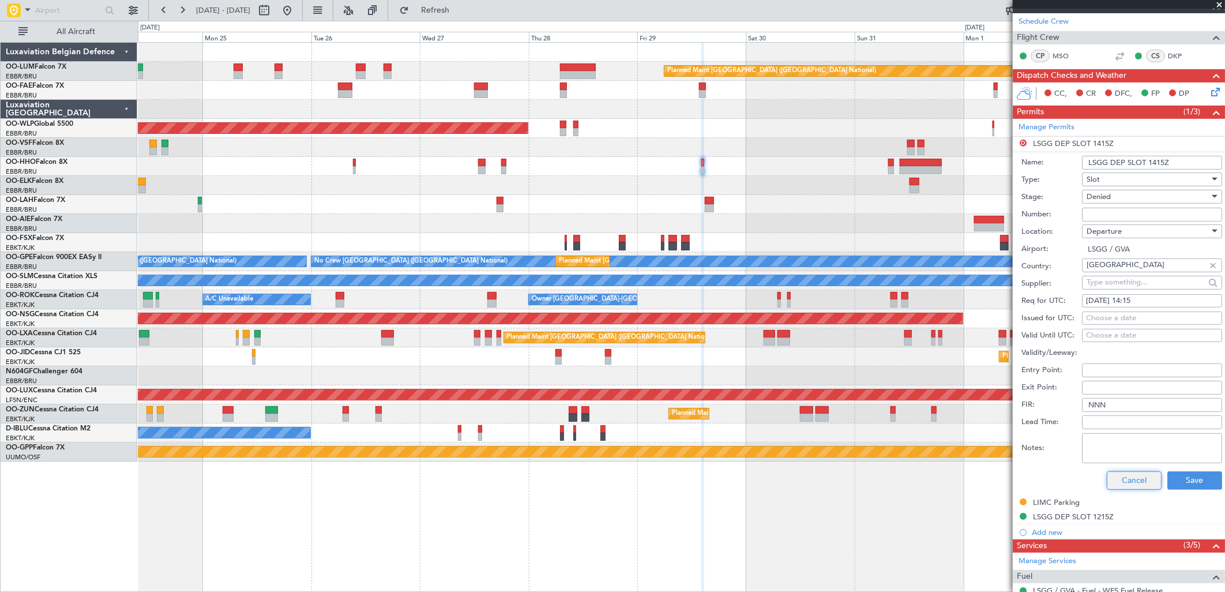
click at [1118, 481] on button "Cancel" at bounding box center [1134, 480] width 55 height 18
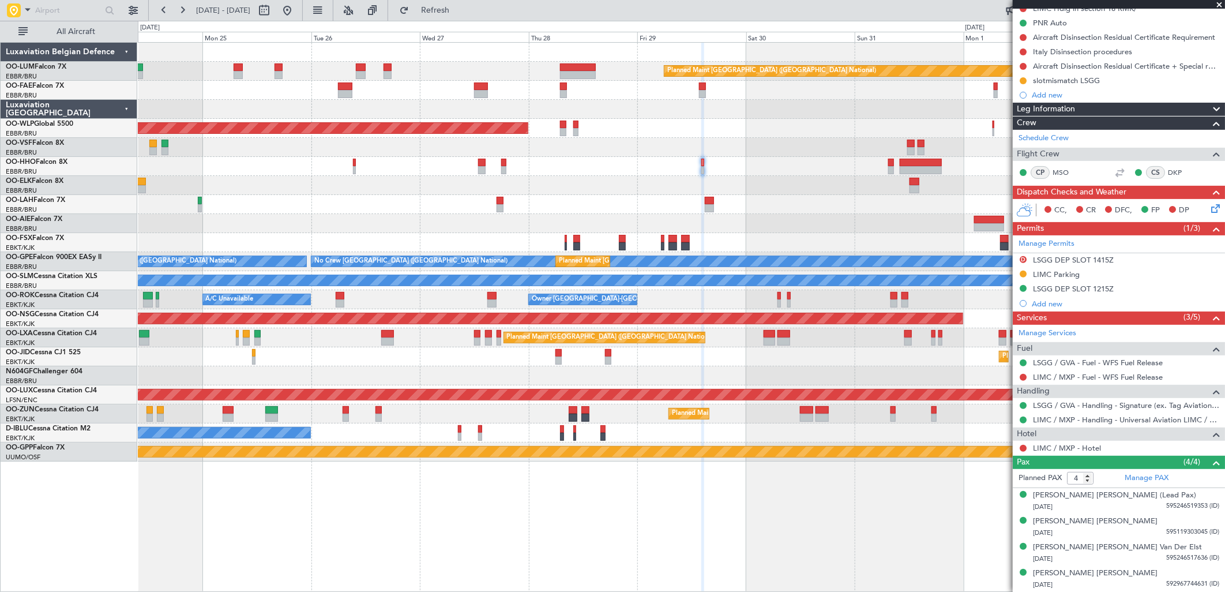
scroll to position [139, 0]
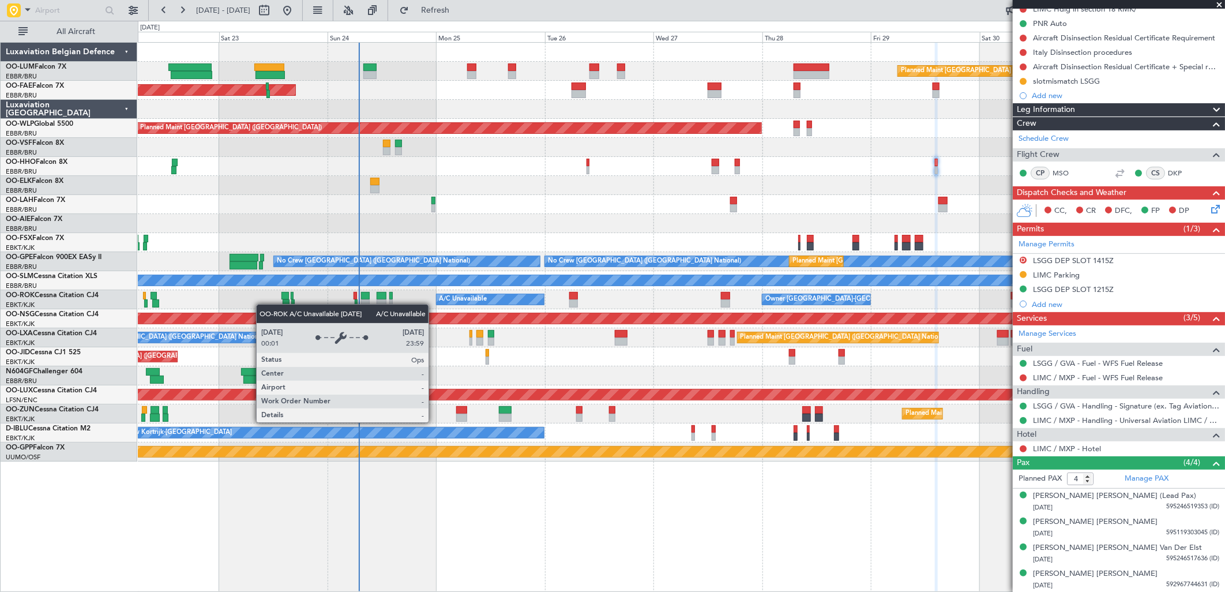
click at [477, 301] on div "Owner [GEOGRAPHIC_DATA]-[GEOGRAPHIC_DATA] A/C Unavailable" at bounding box center [681, 299] width 1087 height 19
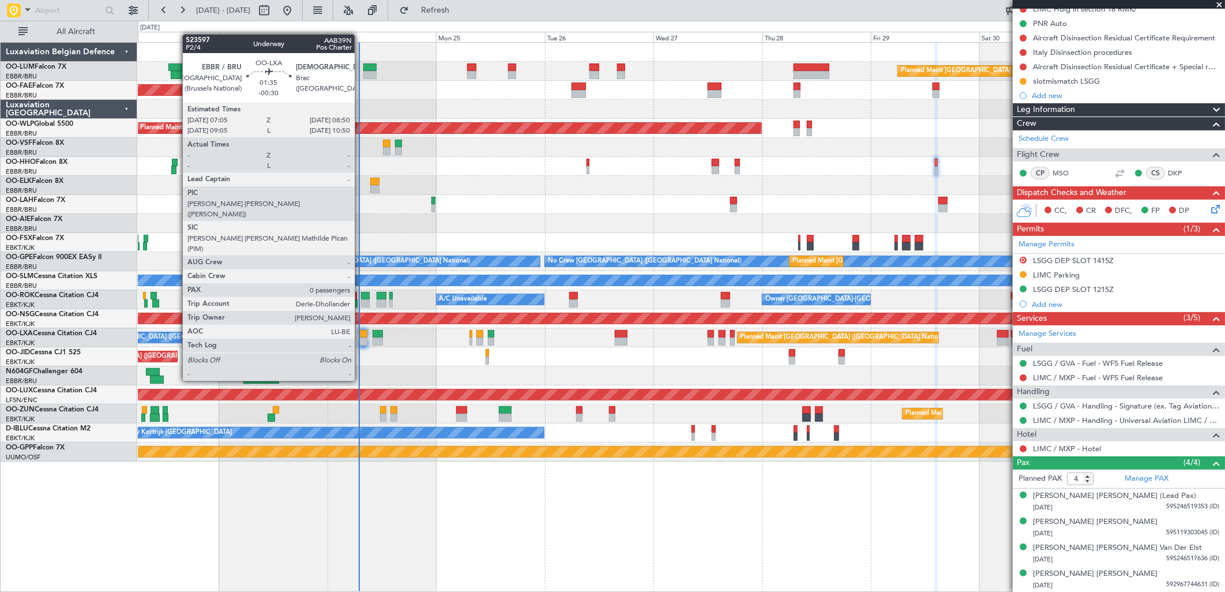
click at [361, 339] on div at bounding box center [363, 342] width 8 height 8
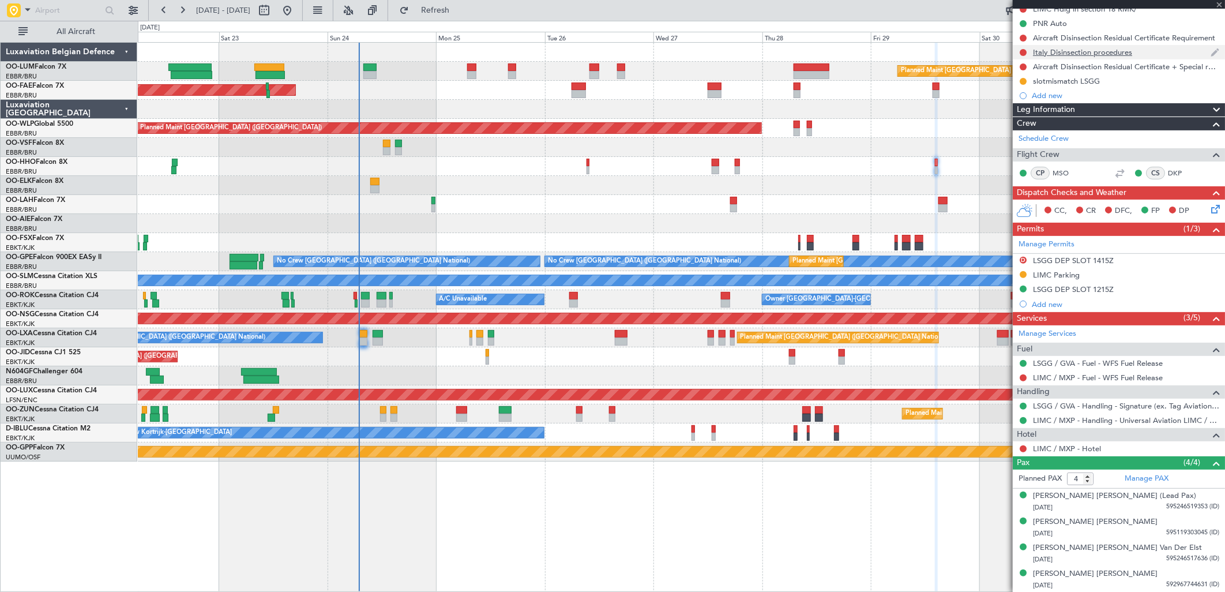
type input "-00:30"
type input "0"
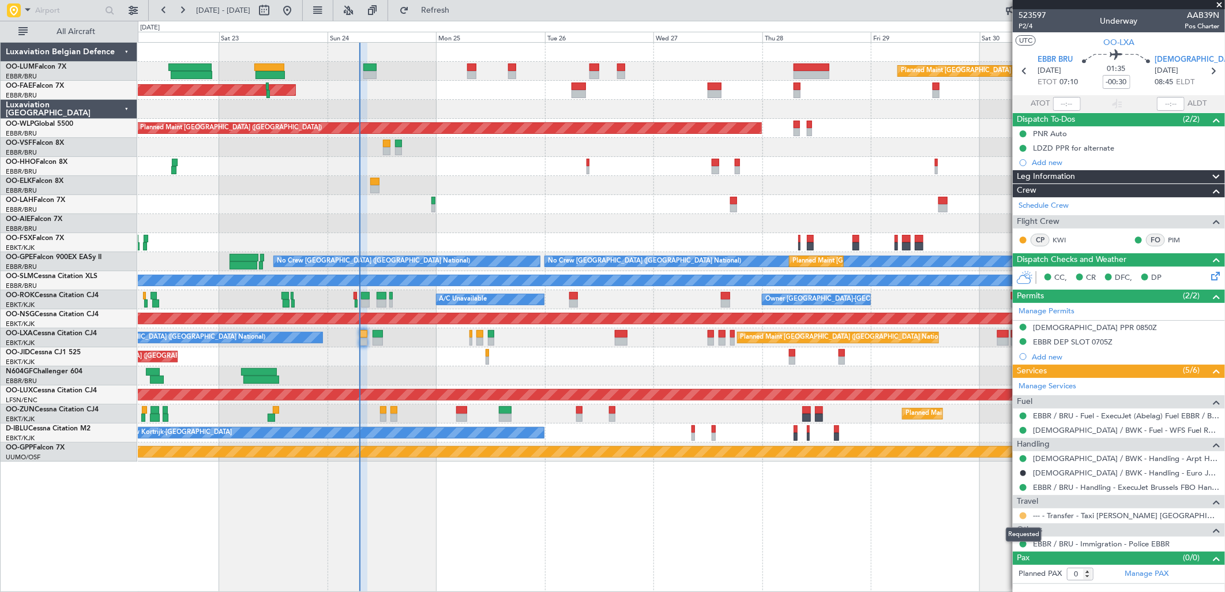
click at [1022, 515] on button at bounding box center [1023, 515] width 7 height 7
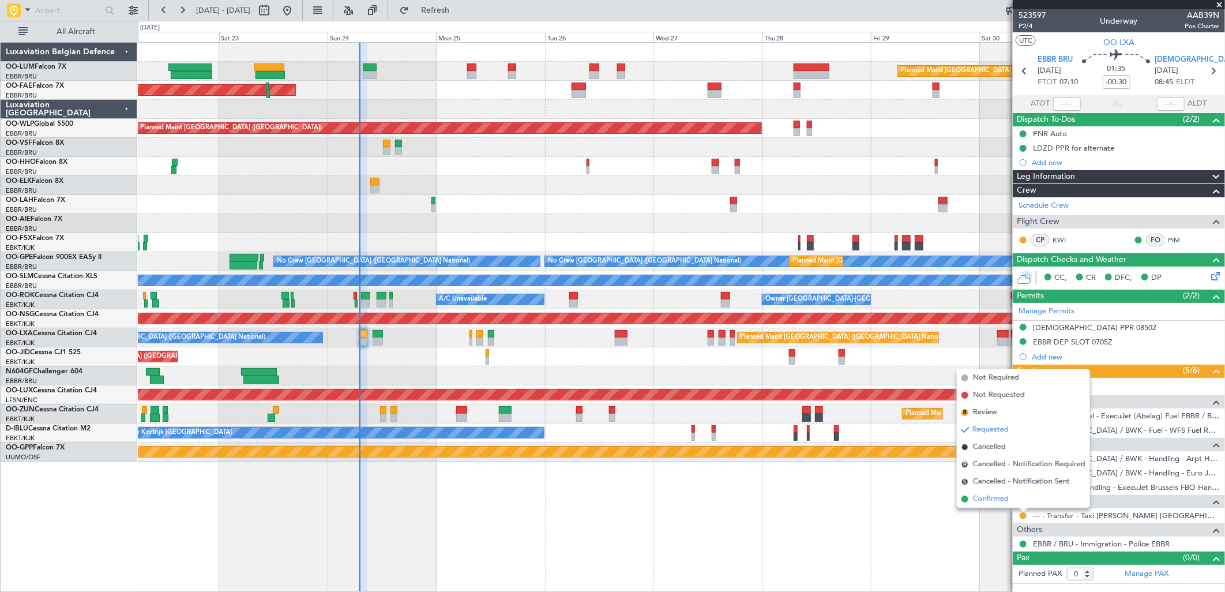
click at [995, 500] on span "Confirmed" at bounding box center [991, 499] width 36 height 12
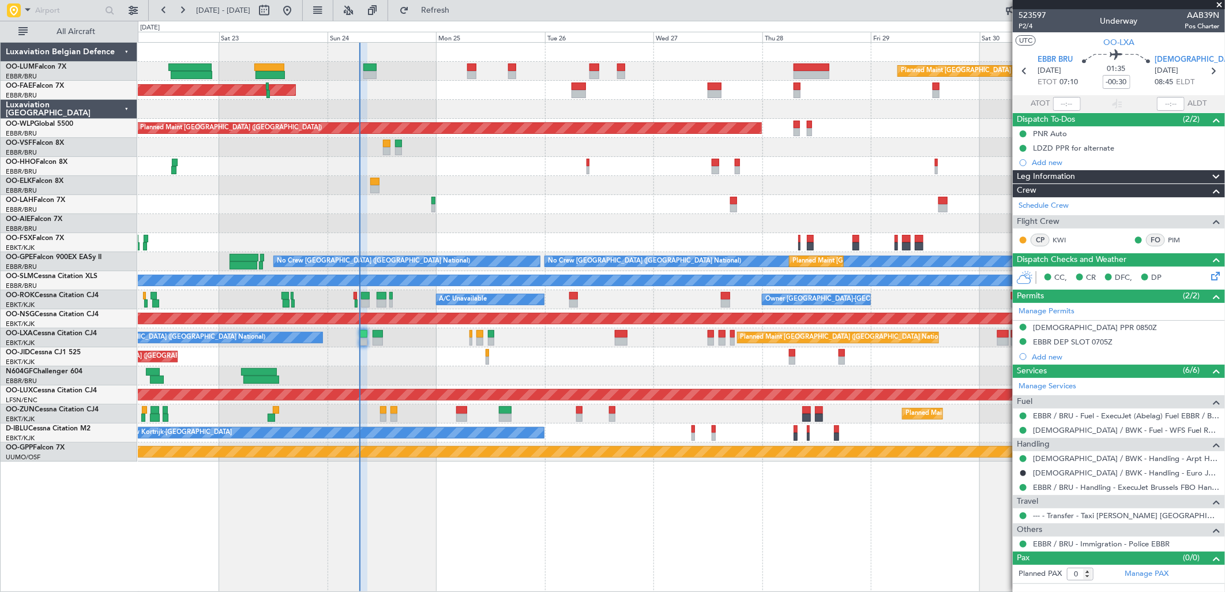
click at [939, 159] on div at bounding box center [681, 166] width 1087 height 19
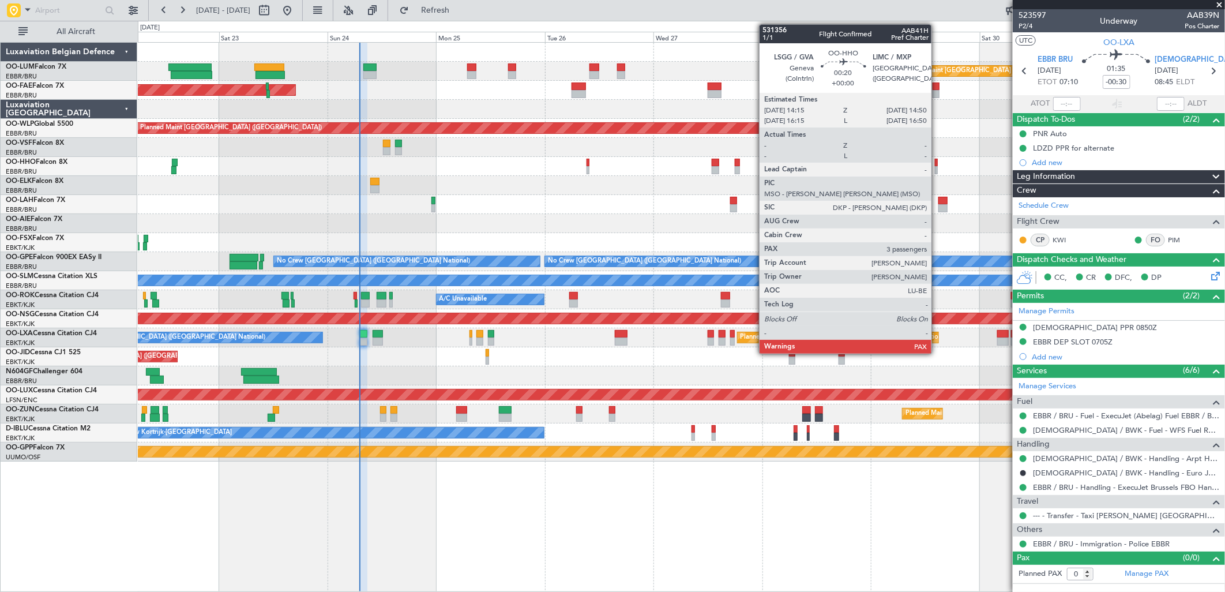
click at [938, 159] on div at bounding box center [936, 163] width 3 height 8
click at [936, 166] on div at bounding box center [936, 170] width 3 height 8
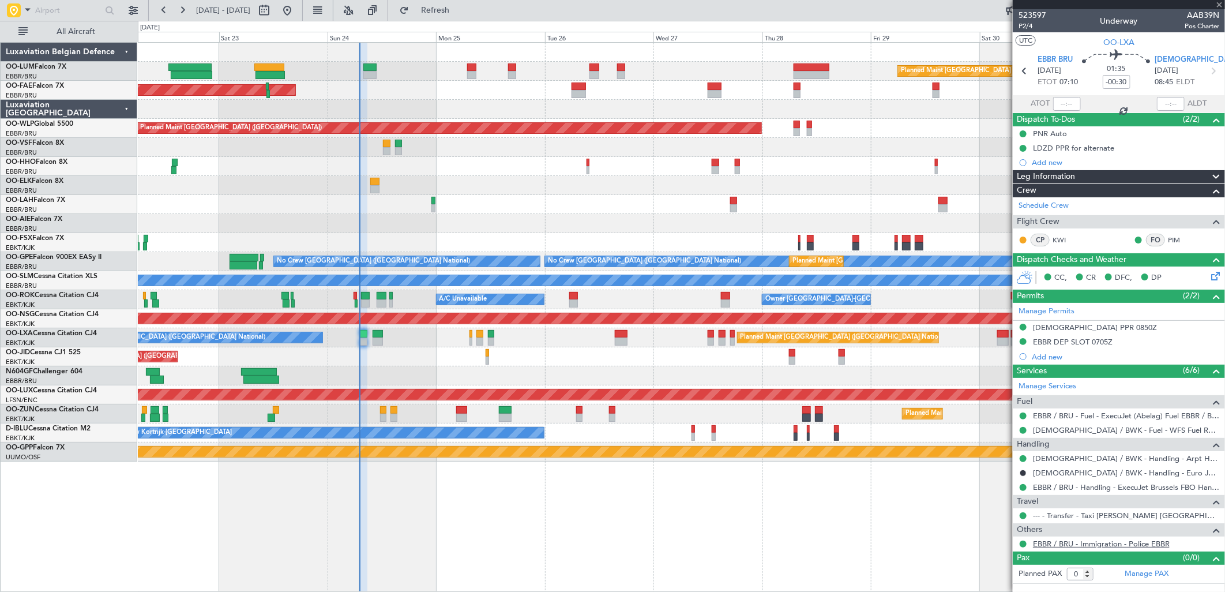
type input "4"
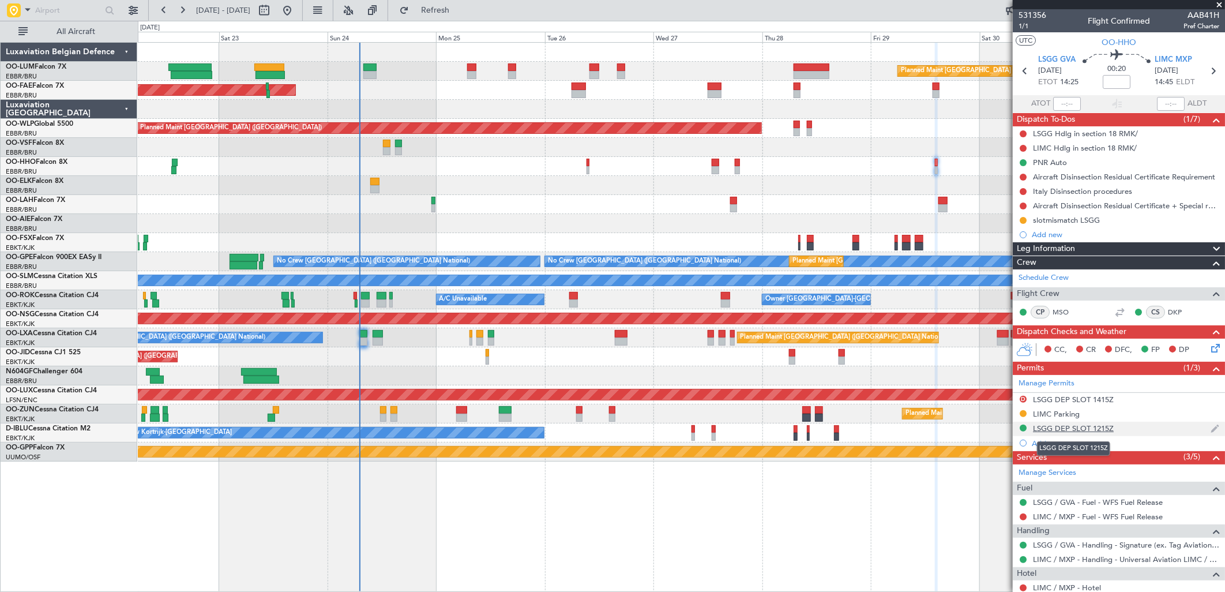
click at [1107, 429] on div "LSGG DEP SLOT 1215Z" at bounding box center [1073, 428] width 81 height 10
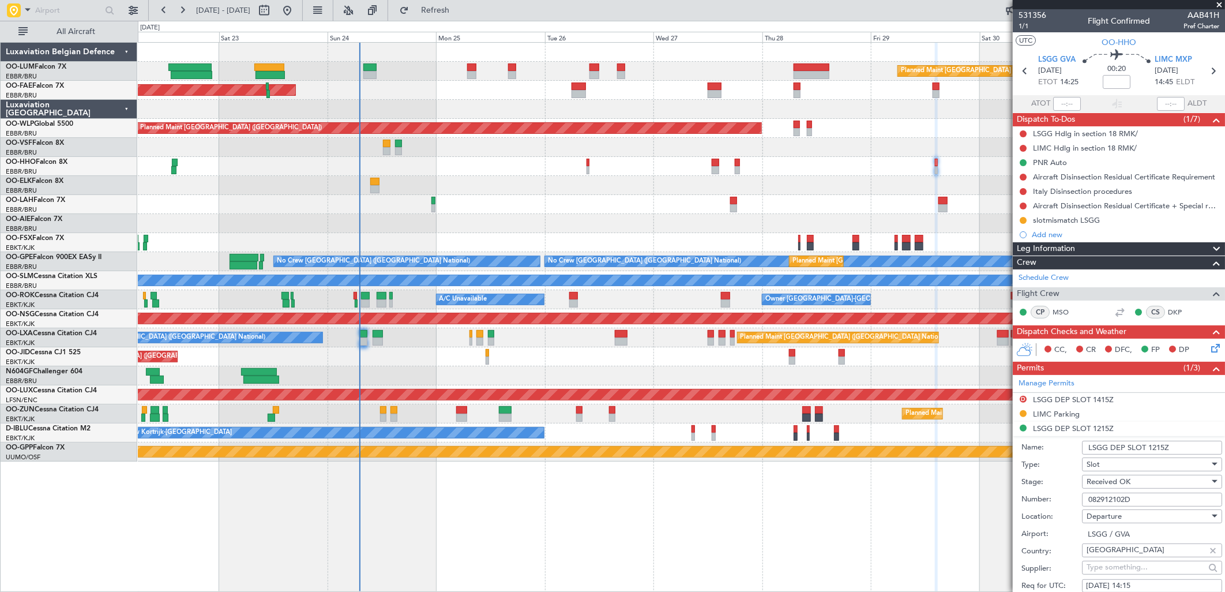
scroll to position [128, 0]
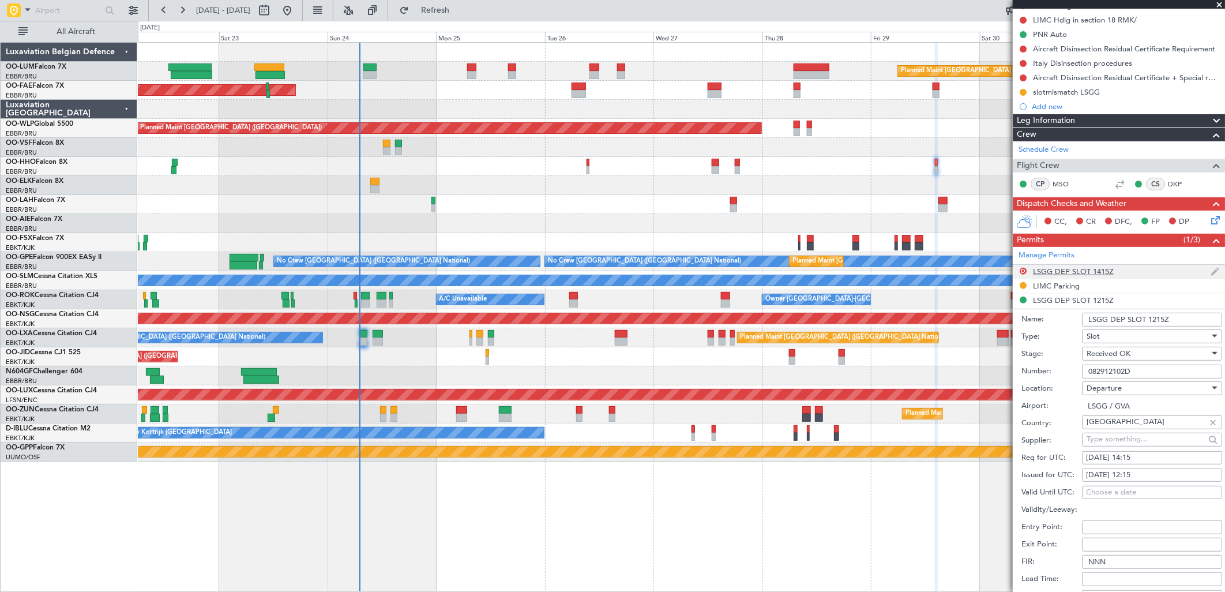
click at [1083, 269] on div "LSGG DEP SLOT 1415Z" at bounding box center [1073, 272] width 81 height 10
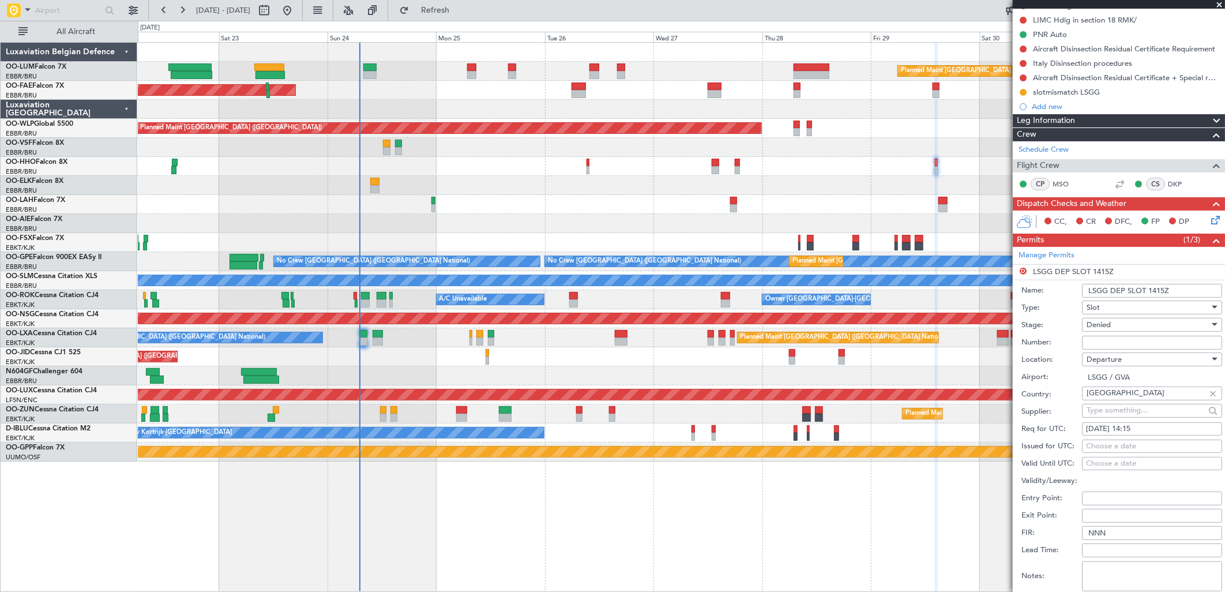
click at [1164, 429] on div "[DATE] 14:15" at bounding box center [1152, 429] width 132 height 12
select select "8"
select select "2025"
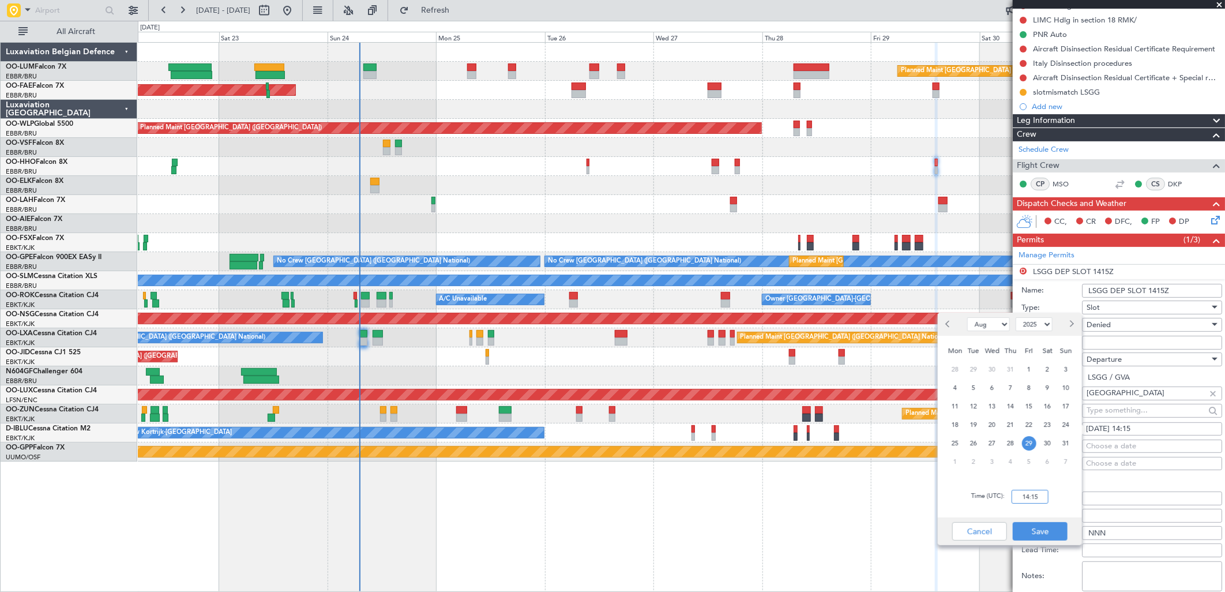
click at [1036, 501] on input "14:15" at bounding box center [1030, 497] width 37 height 14
click at [1058, 488] on div "Time (UTC): 1420" at bounding box center [1010, 497] width 144 height 42
type input "14:20"
click at [1044, 541] on div "Cancel Save" at bounding box center [1010, 532] width 144 height 28
click at [1046, 535] on button "Save" at bounding box center [1040, 531] width 55 height 18
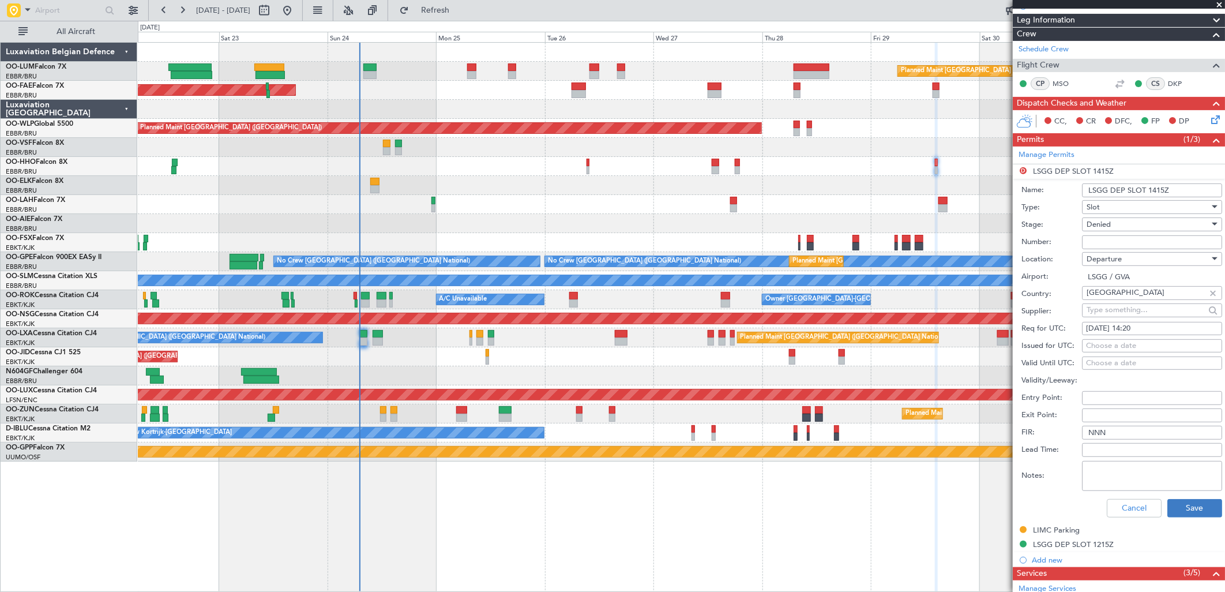
scroll to position [384, 0]
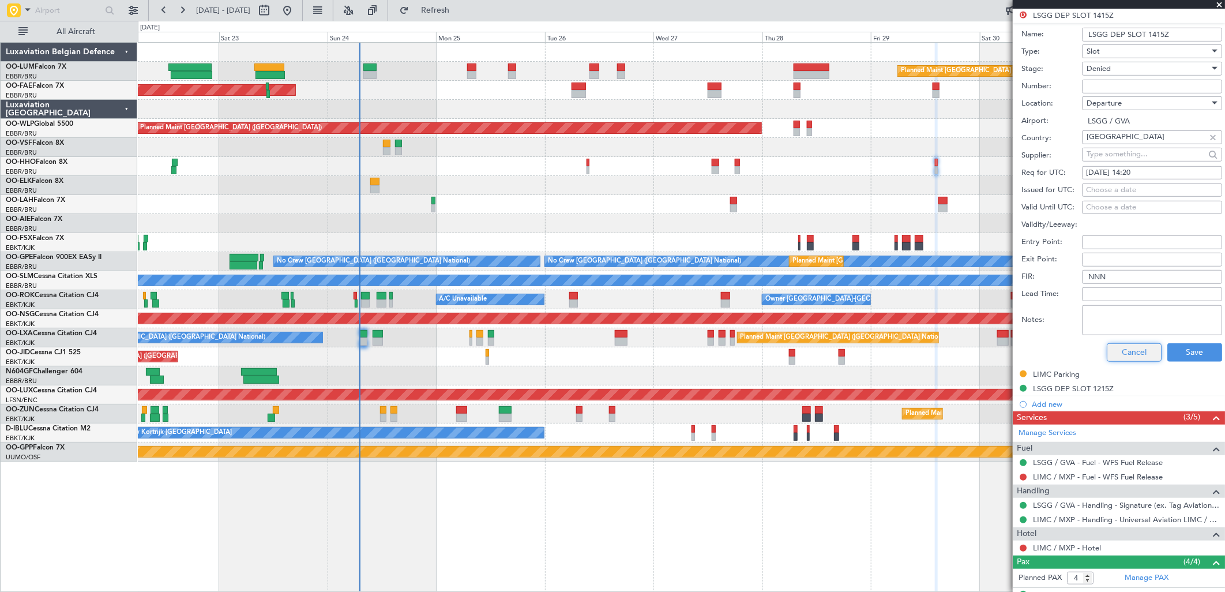
click at [1125, 350] on button "Cancel" at bounding box center [1134, 352] width 55 height 18
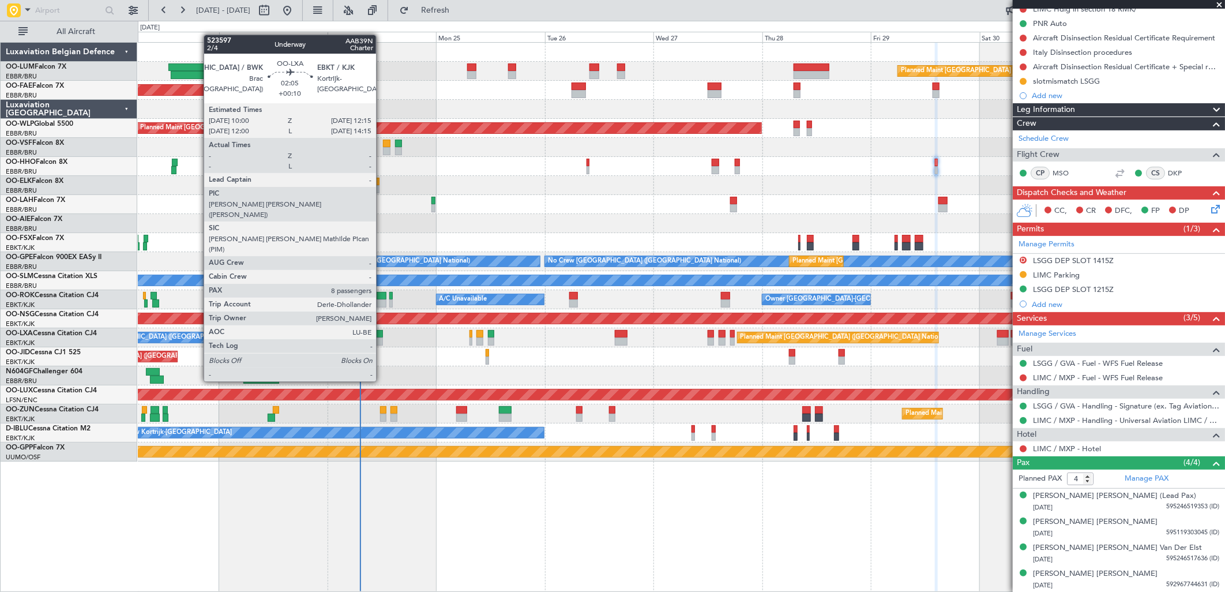
click at [382, 339] on div at bounding box center [378, 342] width 10 height 8
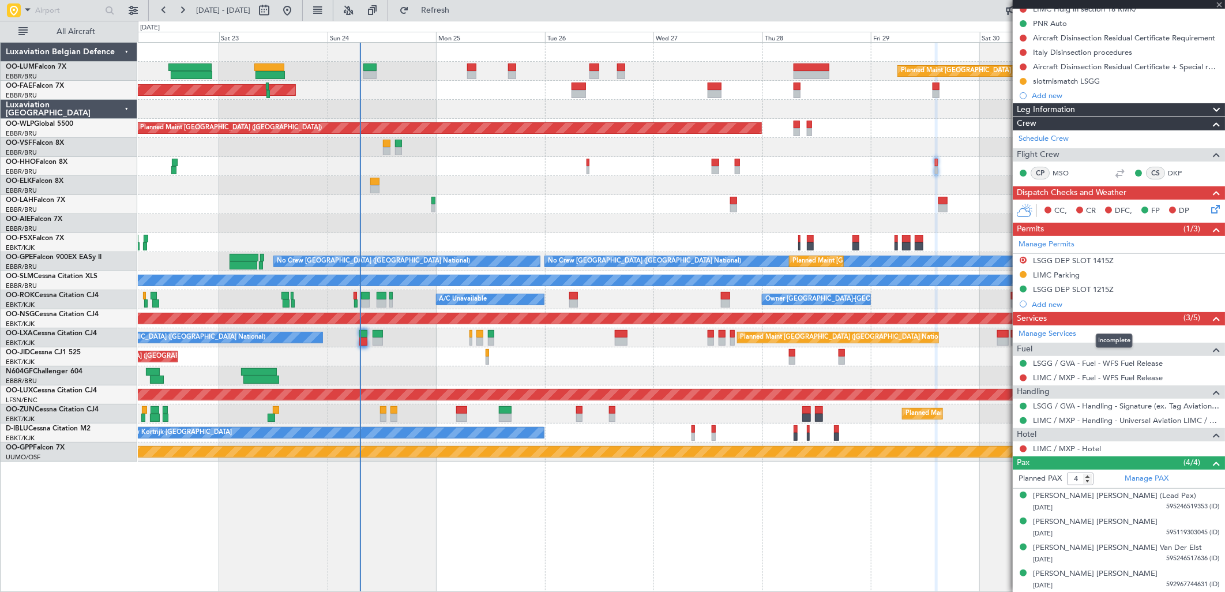
type input "+00:10"
type input "8"
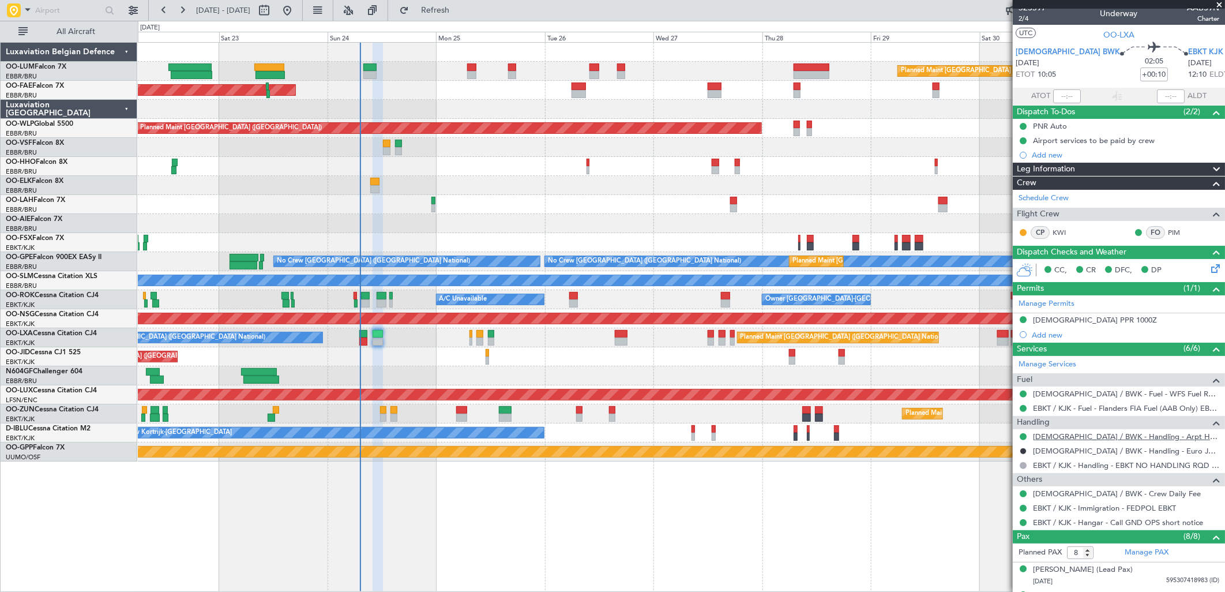
scroll to position [0, 0]
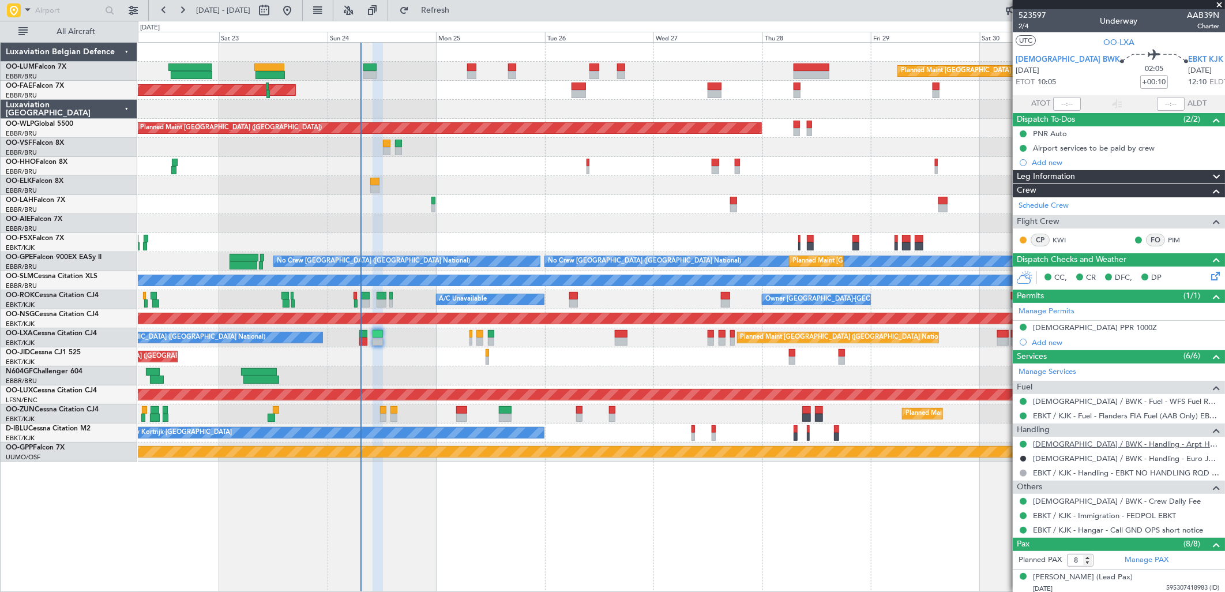
click at [1094, 447] on link "[DEMOGRAPHIC_DATA] / BWK - Handling - Arpt Hdlg LDSB / BWK" at bounding box center [1126, 444] width 186 height 10
click at [473, 21] on div "Planned Maint [GEOGRAPHIC_DATA] ([GEOGRAPHIC_DATA] National) Planned Maint [GEO…" at bounding box center [612, 306] width 1225 height 571
click at [463, 16] on button "Refresh" at bounding box center [428, 10] width 69 height 18
click at [390, 335] on div "A/C Unavailable [GEOGRAPHIC_DATA] ([GEOGRAPHIC_DATA] National) Planned Maint [G…" at bounding box center [681, 337] width 1087 height 19
click at [1069, 327] on div "[DEMOGRAPHIC_DATA] PPR 1000Z" at bounding box center [1095, 328] width 124 height 10
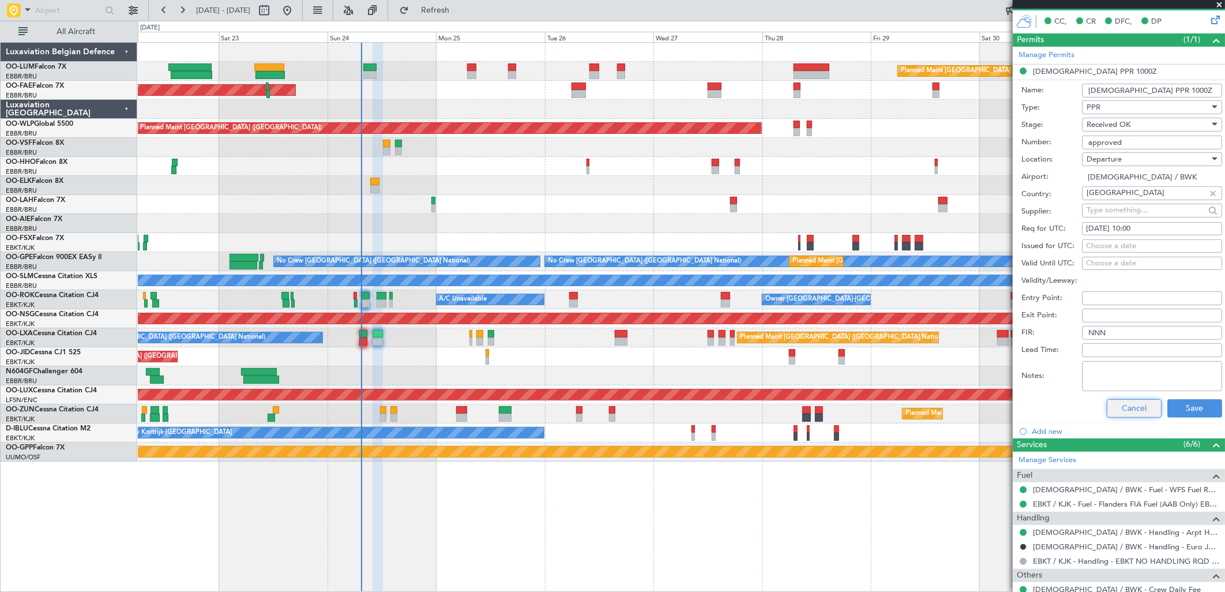
click at [1126, 410] on button "Cancel" at bounding box center [1134, 408] width 55 height 18
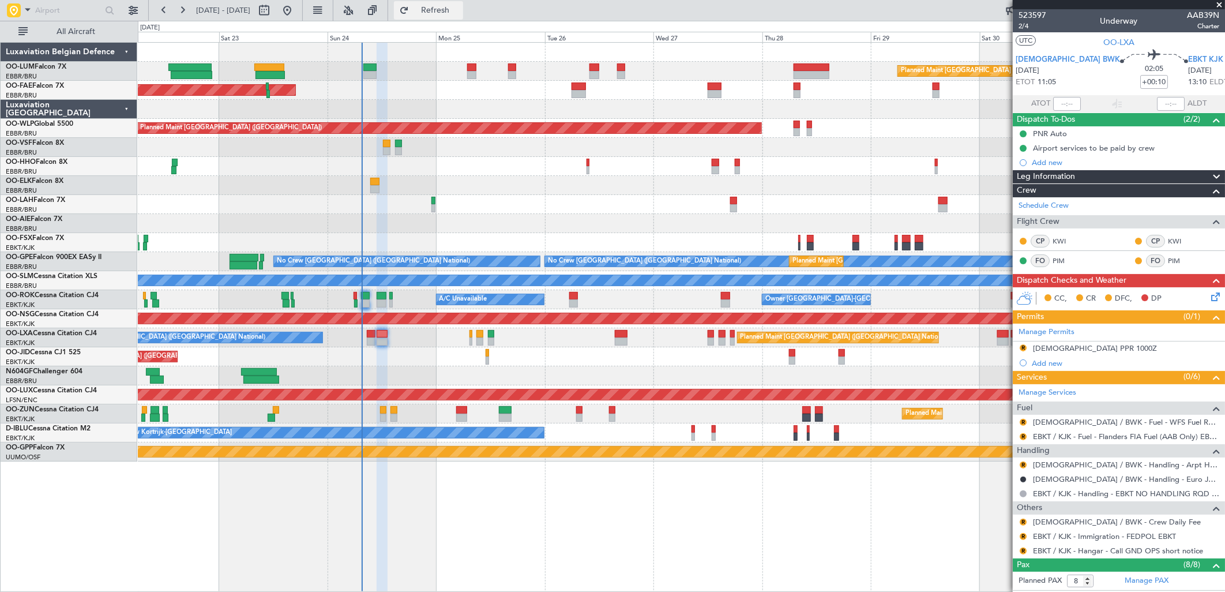
click at [460, 10] on span "Refresh" at bounding box center [435, 10] width 48 height 8
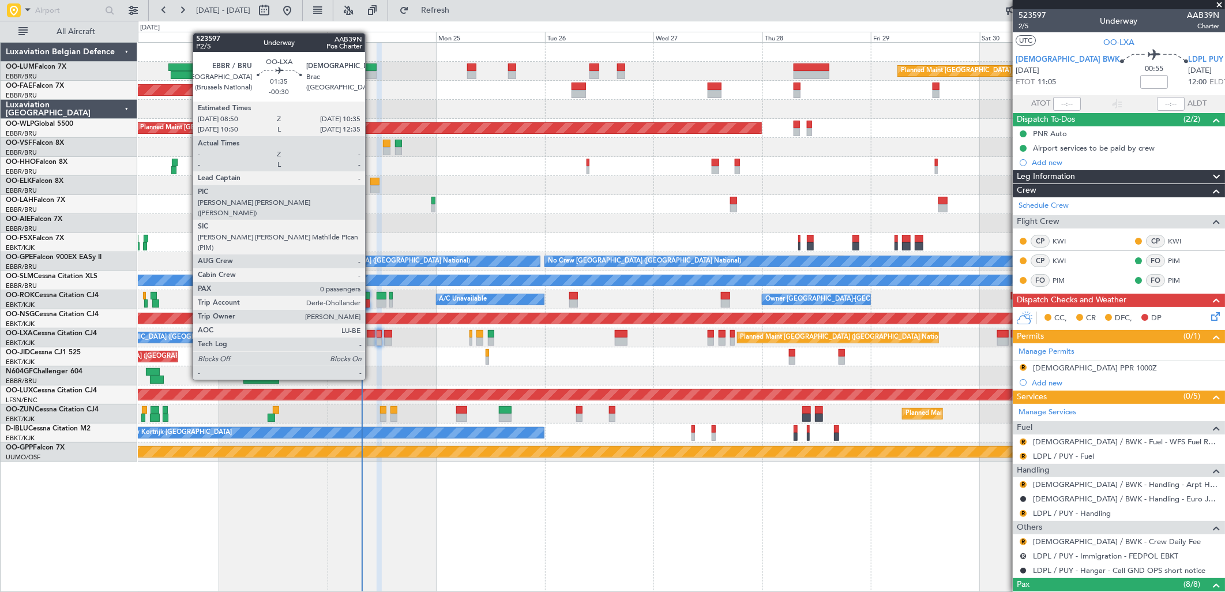
click at [371, 338] on div at bounding box center [371, 342] width 8 height 8
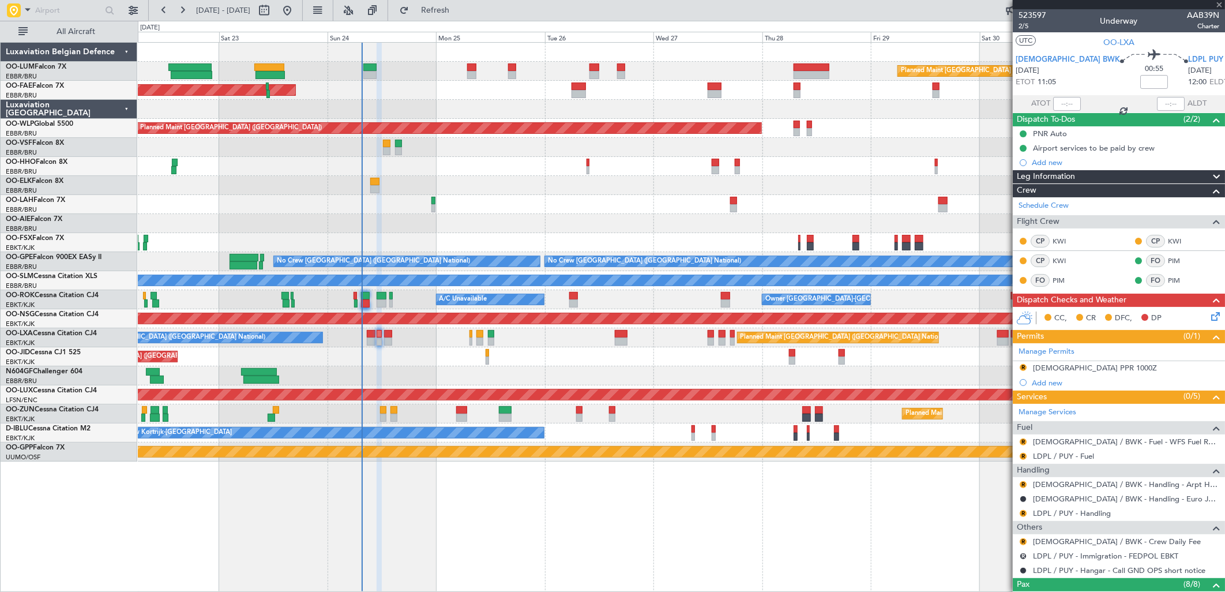
type input "-00:30"
type input "0"
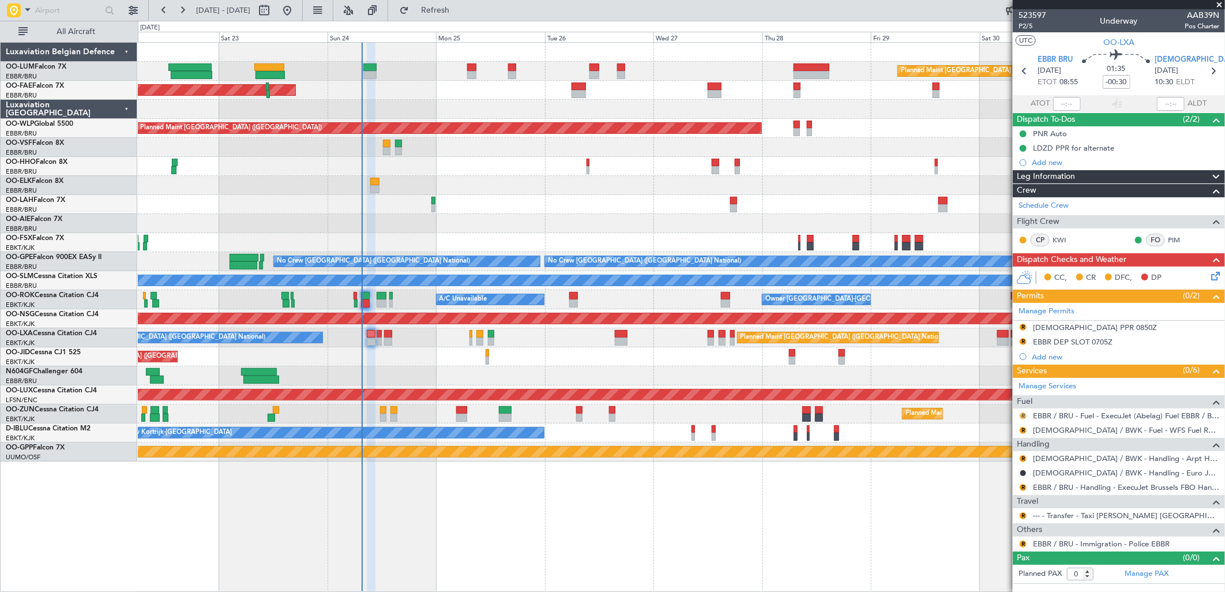
click at [1022, 415] on button "R" at bounding box center [1023, 416] width 7 height 7
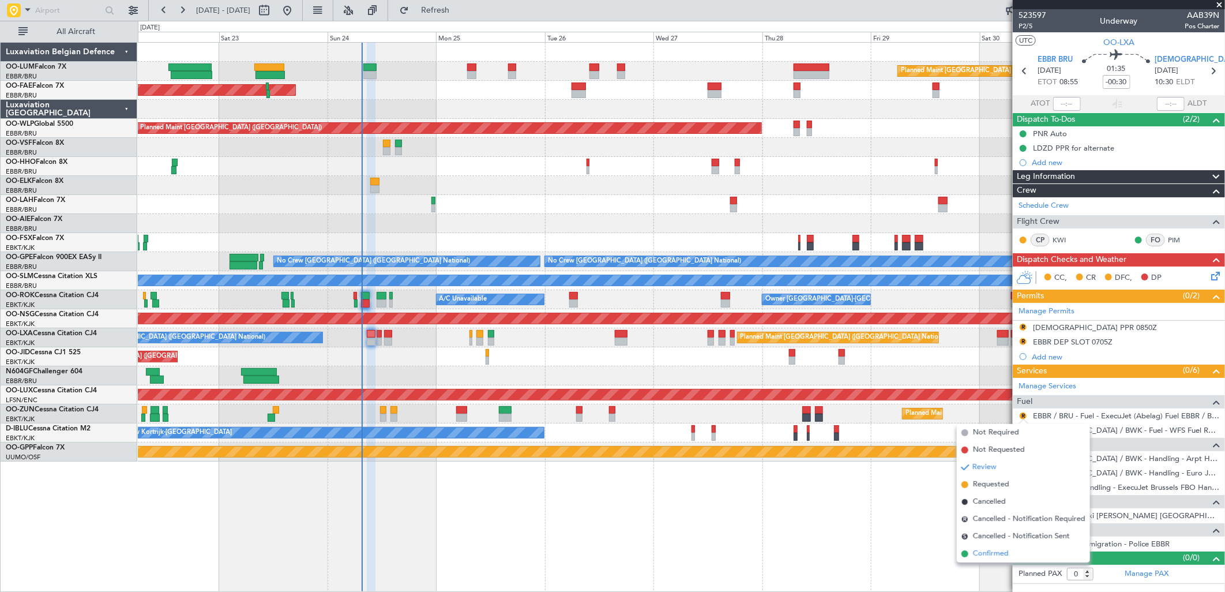
click at [999, 556] on span "Confirmed" at bounding box center [991, 554] width 36 height 12
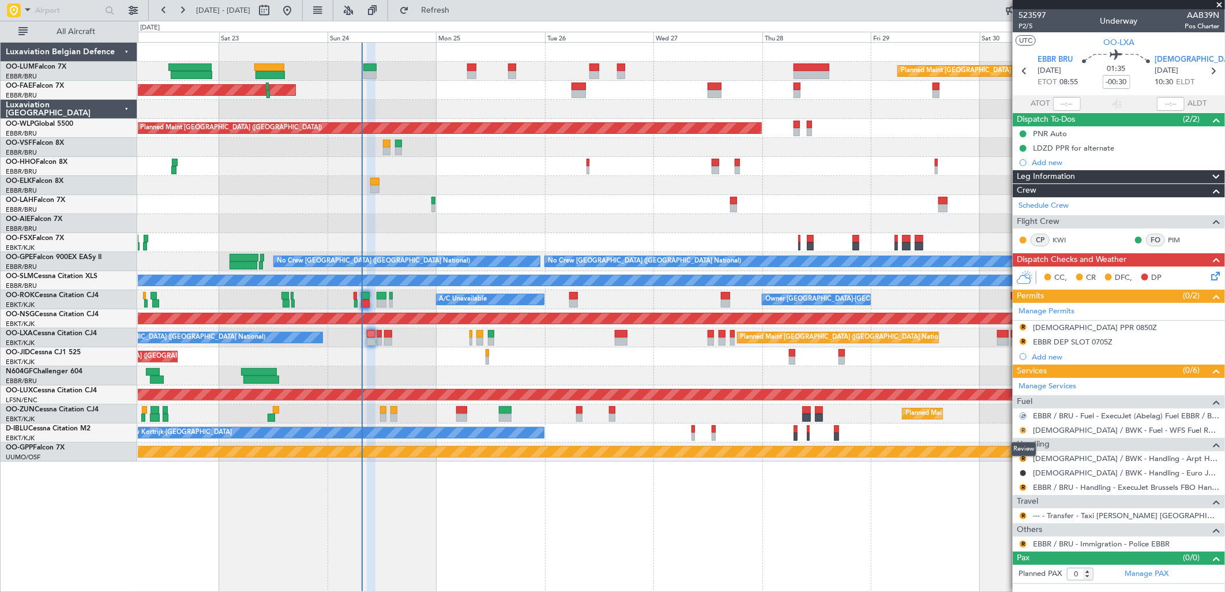
click at [1023, 430] on button "R" at bounding box center [1023, 430] width 7 height 7
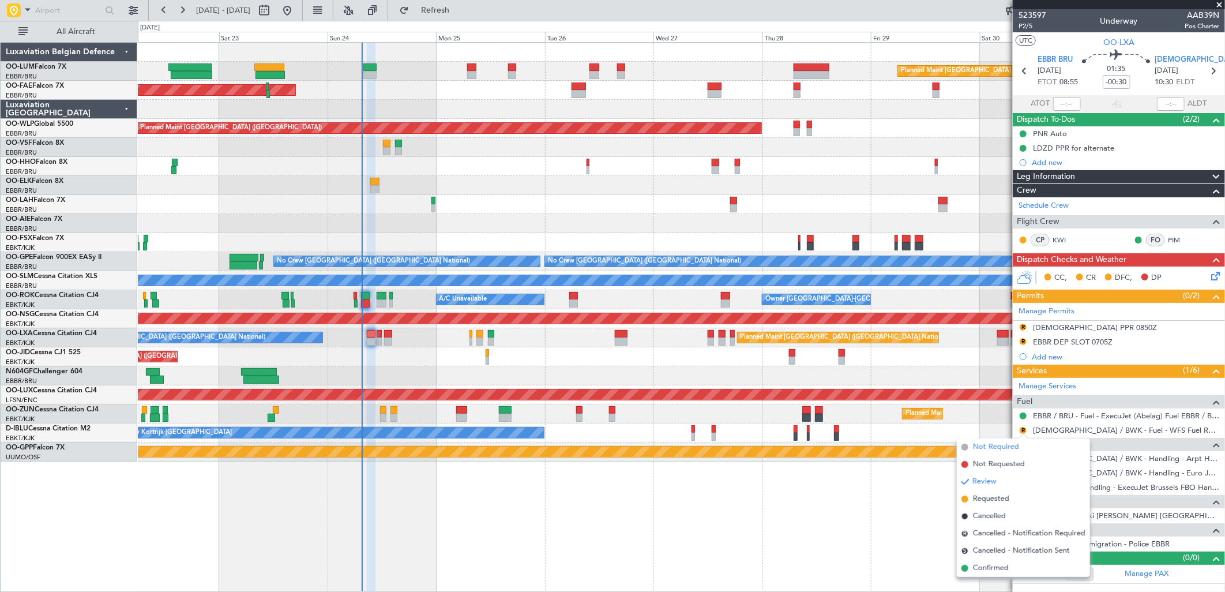
click at [1006, 448] on span "Not Required" at bounding box center [996, 447] width 46 height 12
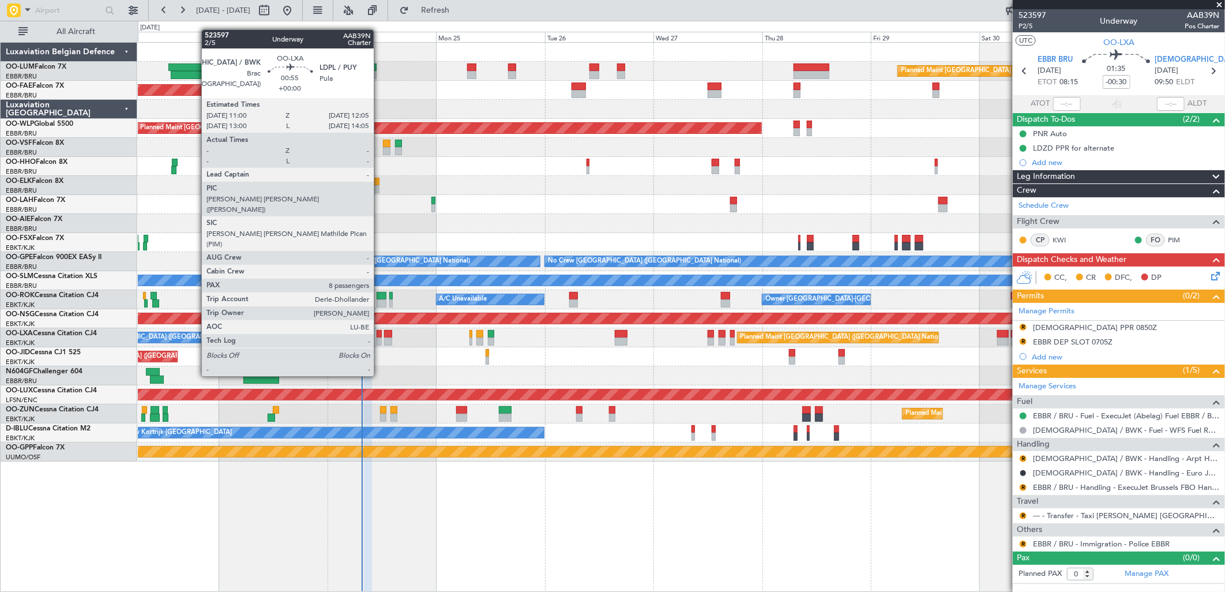
click at [380, 333] on div at bounding box center [379, 334] width 5 height 8
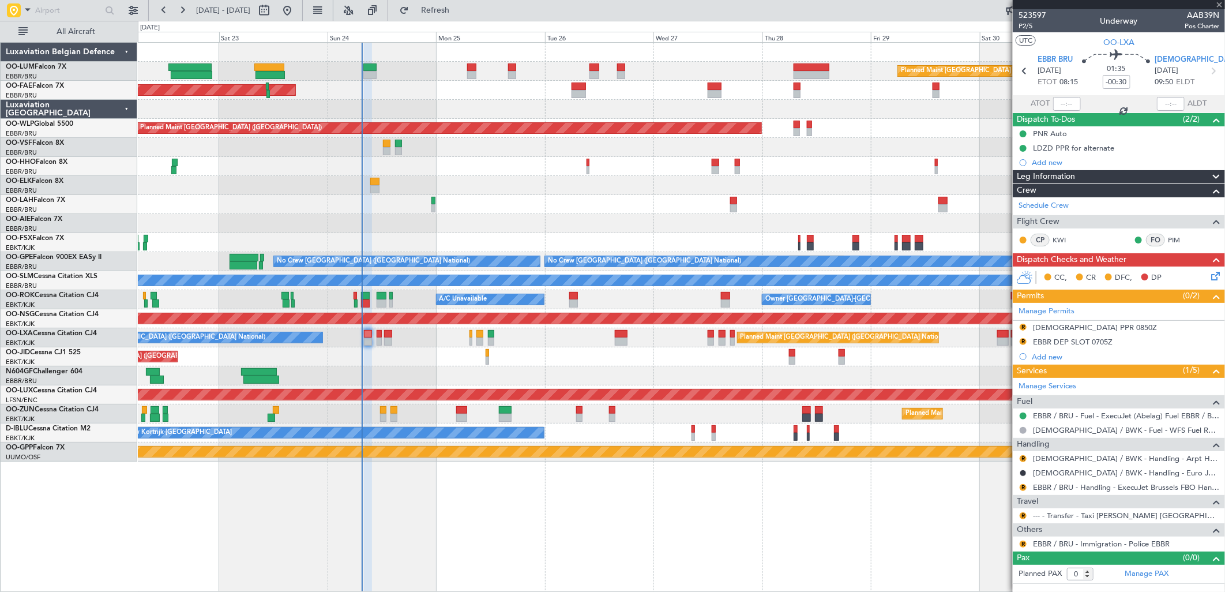
type input "8"
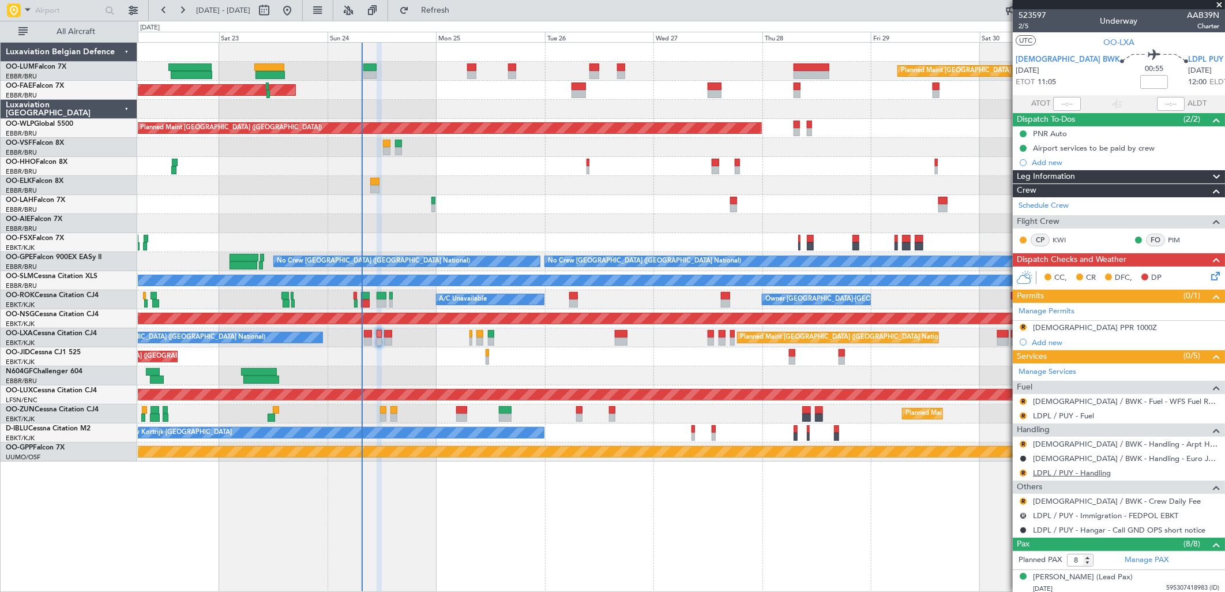
click at [1059, 472] on link "LDPL / PUY - Handling" at bounding box center [1072, 473] width 78 height 10
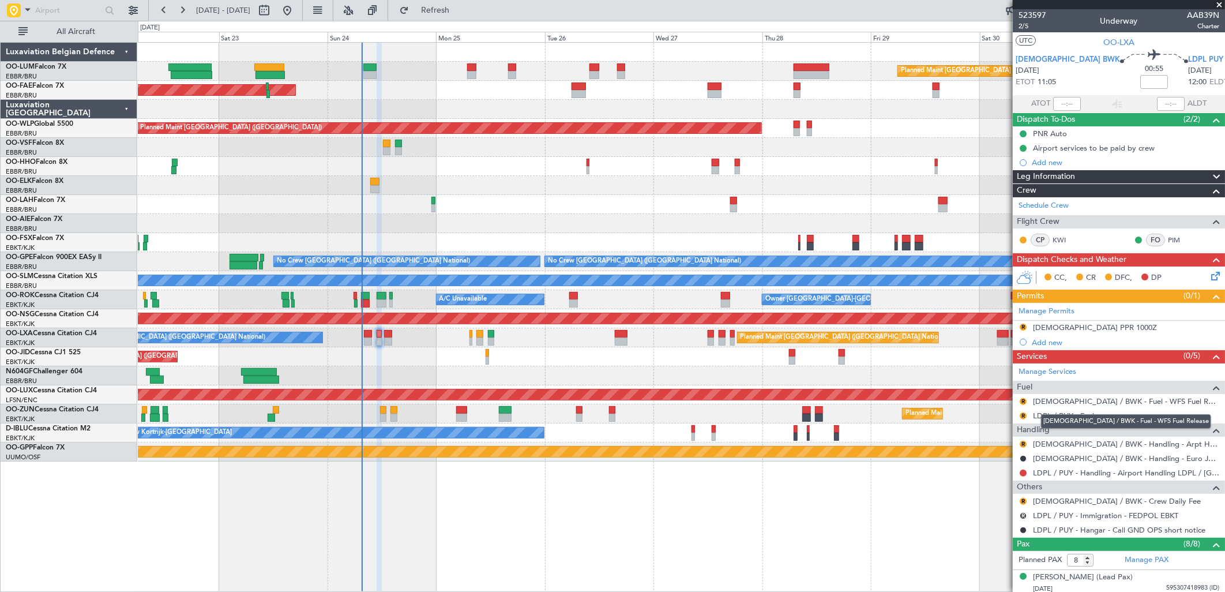
click at [1060, 420] on mat-tooltip-component "[DEMOGRAPHIC_DATA] / BWK - Fuel - WFS Fuel Release" at bounding box center [1126, 421] width 186 height 31
click at [1077, 415] on link "LDPL / PUY - Fuel" at bounding box center [1063, 416] width 61 height 10
drag, startPoint x: 469, startPoint y: 13, endPoint x: 280, endPoint y: 39, distance: 191.0
click at [460, 12] on span "Refresh" at bounding box center [435, 10] width 48 height 8
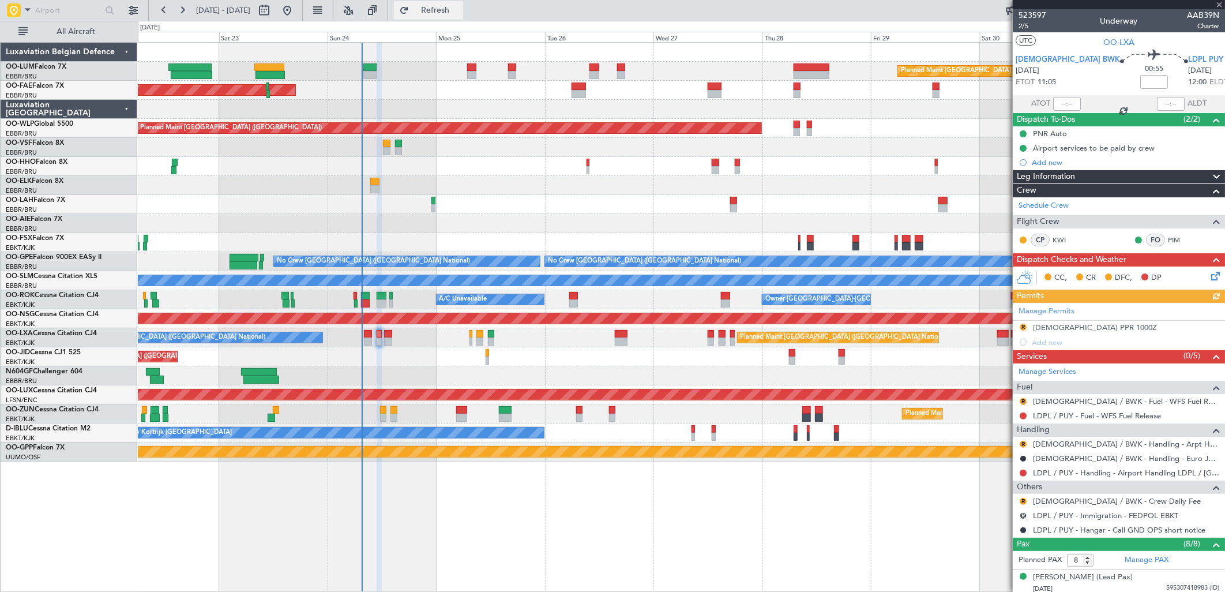
click at [460, 10] on span "Refresh" at bounding box center [435, 10] width 48 height 8
click at [1027, 498] on div "R" at bounding box center [1023, 501] width 9 height 9
click at [1024, 498] on button "R" at bounding box center [1023, 501] width 7 height 7
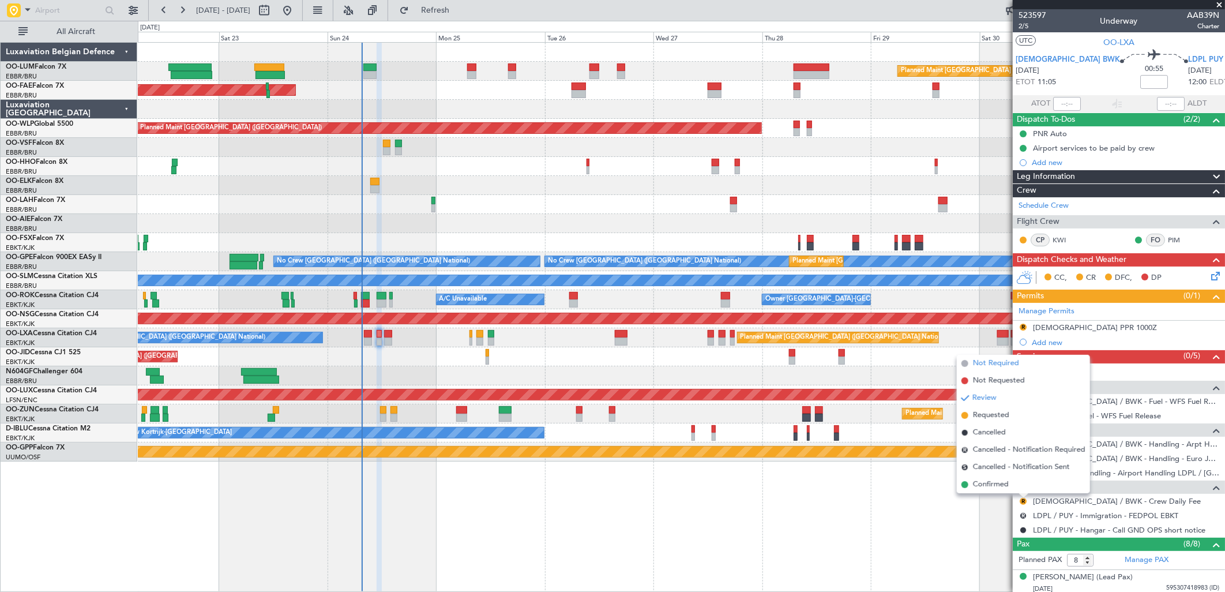
click at [995, 359] on span "Not Required" at bounding box center [996, 364] width 46 height 12
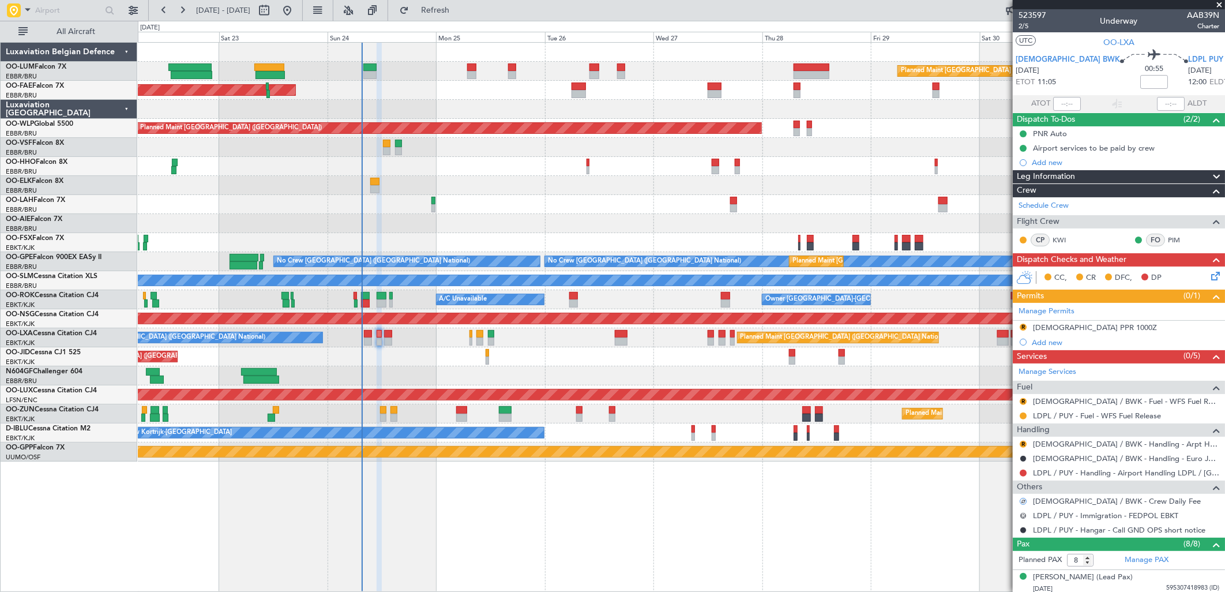
click at [1024, 513] on button "R" at bounding box center [1023, 515] width 7 height 7
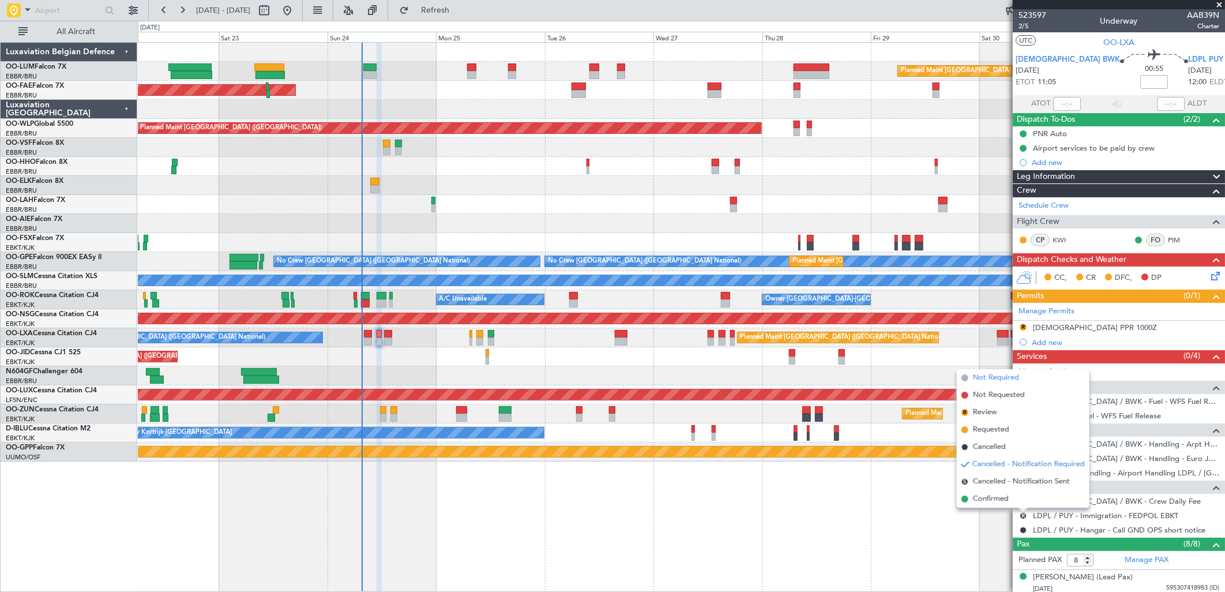
click at [999, 376] on span "Not Required" at bounding box center [996, 378] width 46 height 12
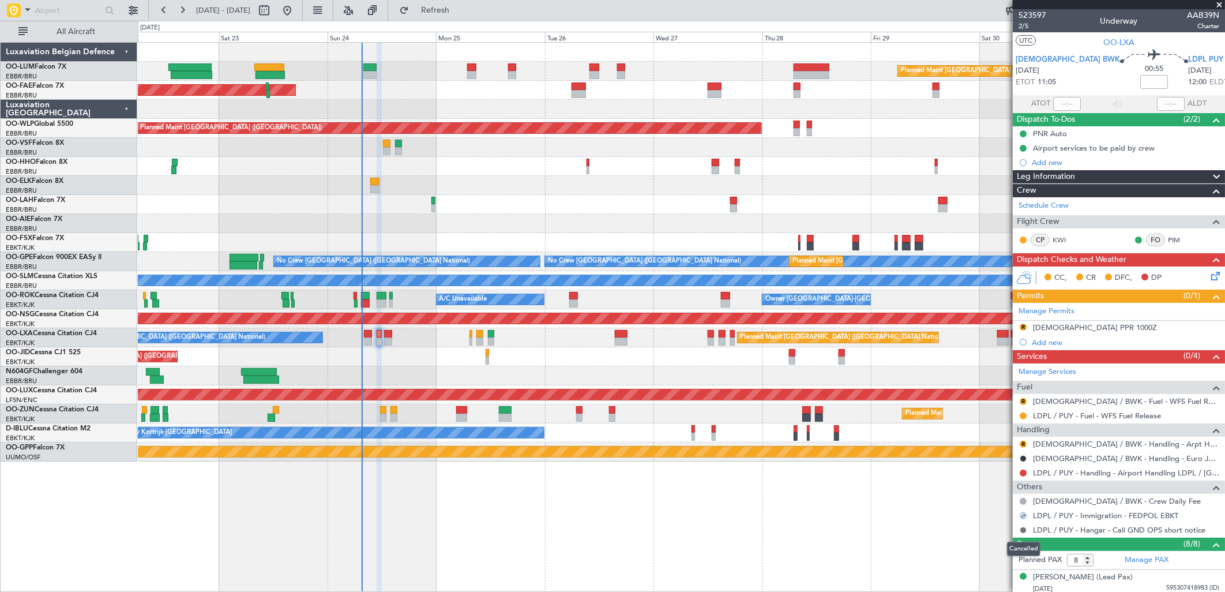
click at [1022, 533] on button at bounding box center [1023, 530] width 7 height 7
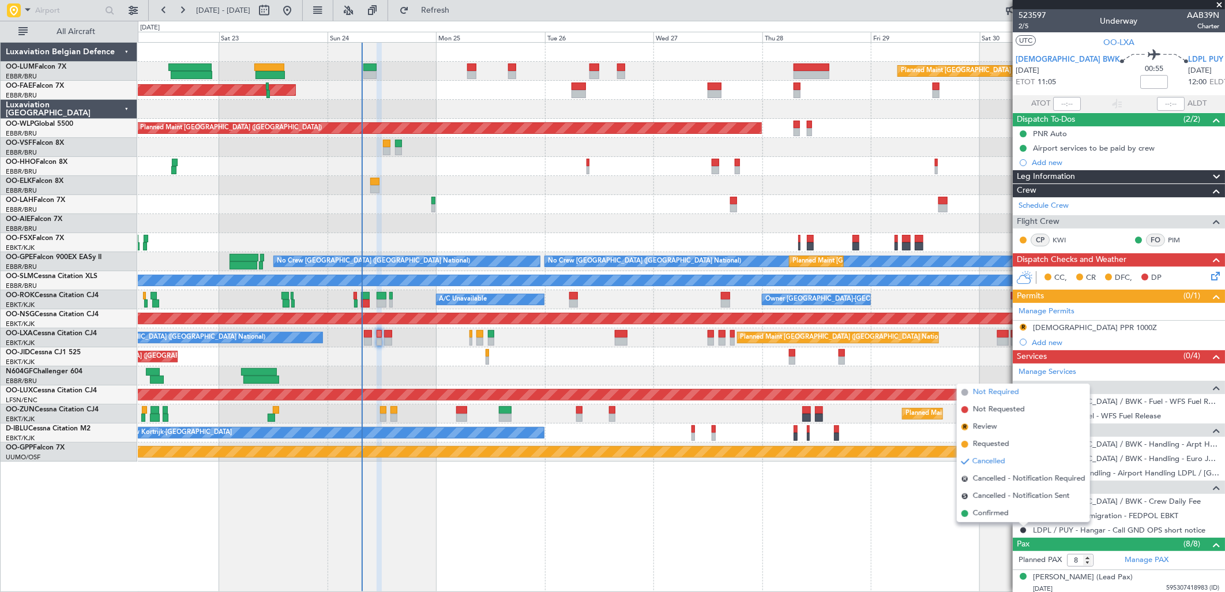
click at [1006, 395] on span "Not Required" at bounding box center [996, 393] width 46 height 12
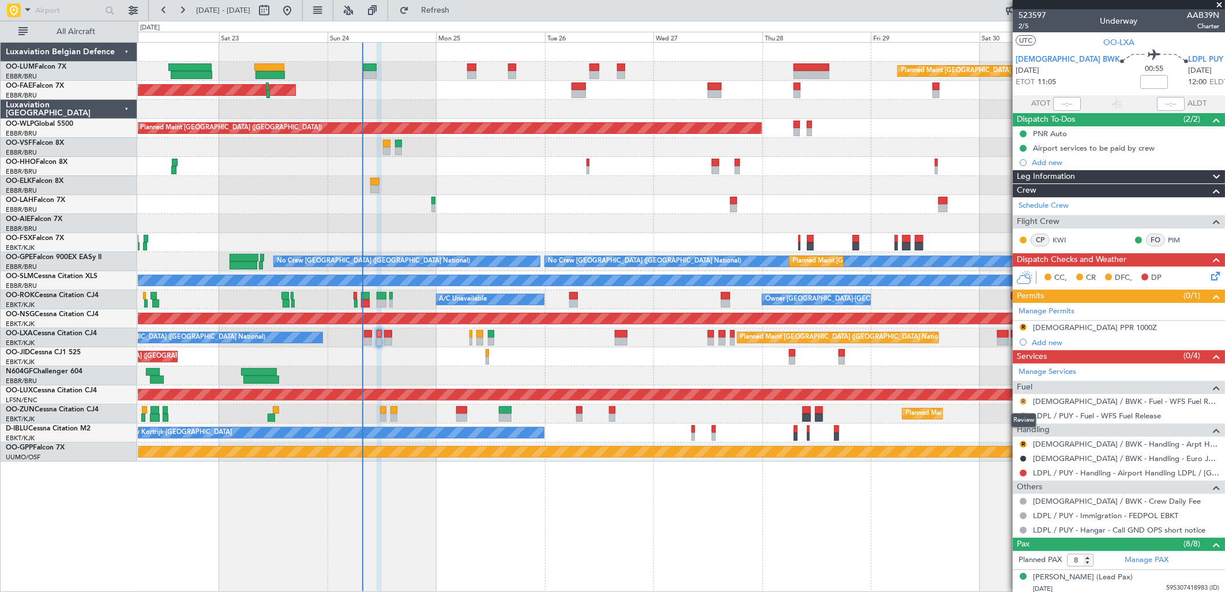
click at [1026, 400] on button "R" at bounding box center [1023, 401] width 7 height 7
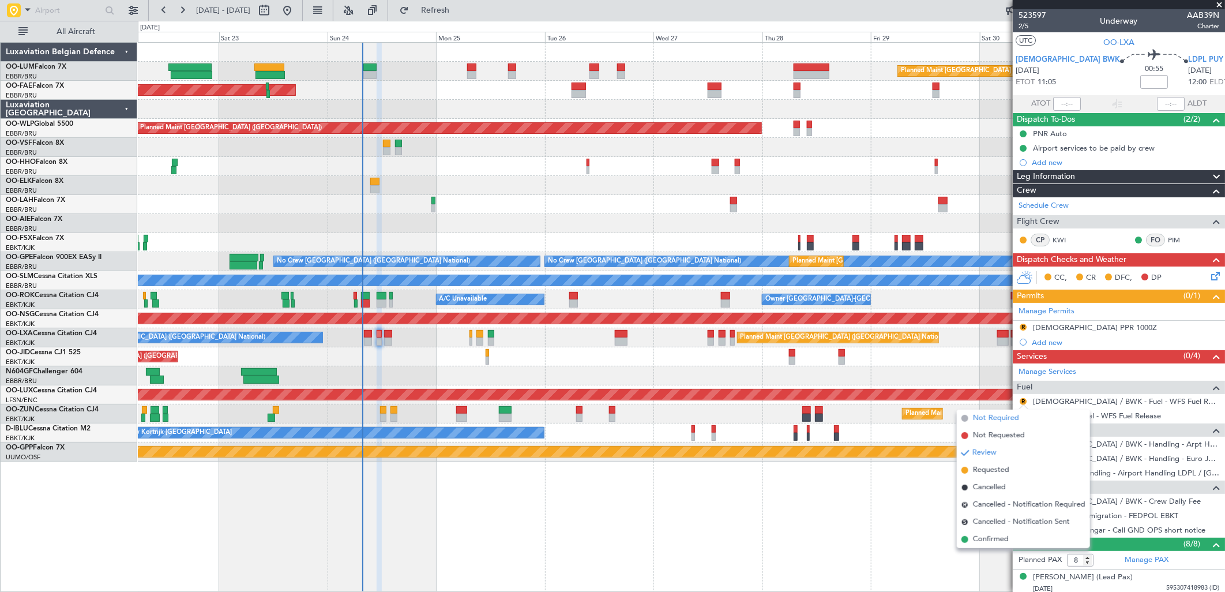
click at [1008, 418] on span "Not Required" at bounding box center [996, 419] width 46 height 12
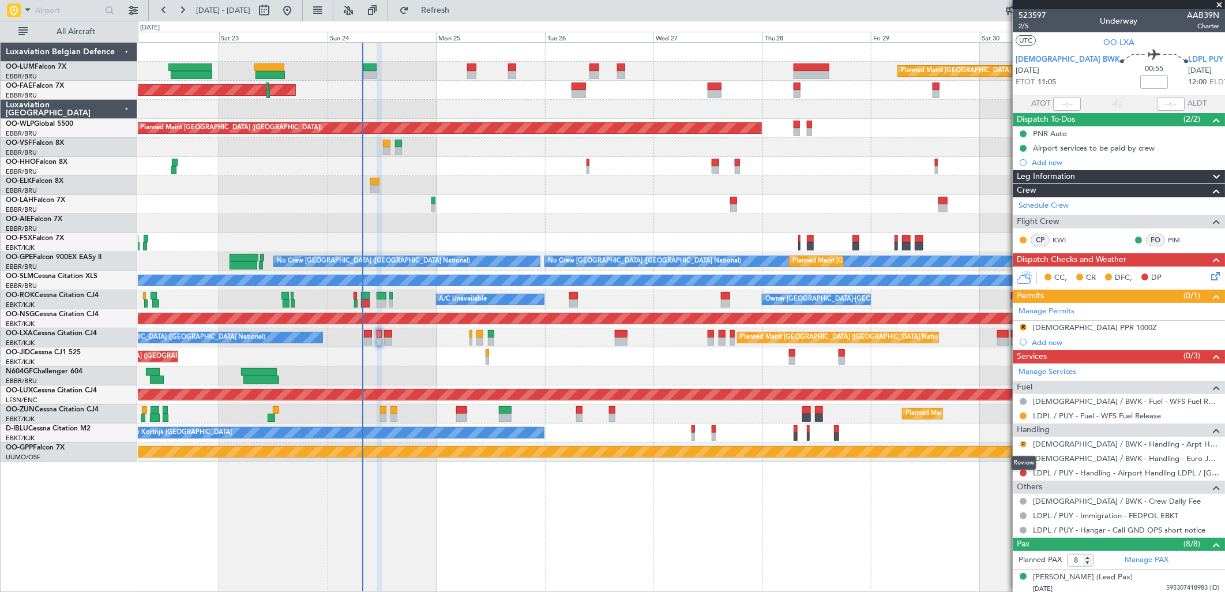
click at [1022, 445] on button "R" at bounding box center [1023, 444] width 7 height 7
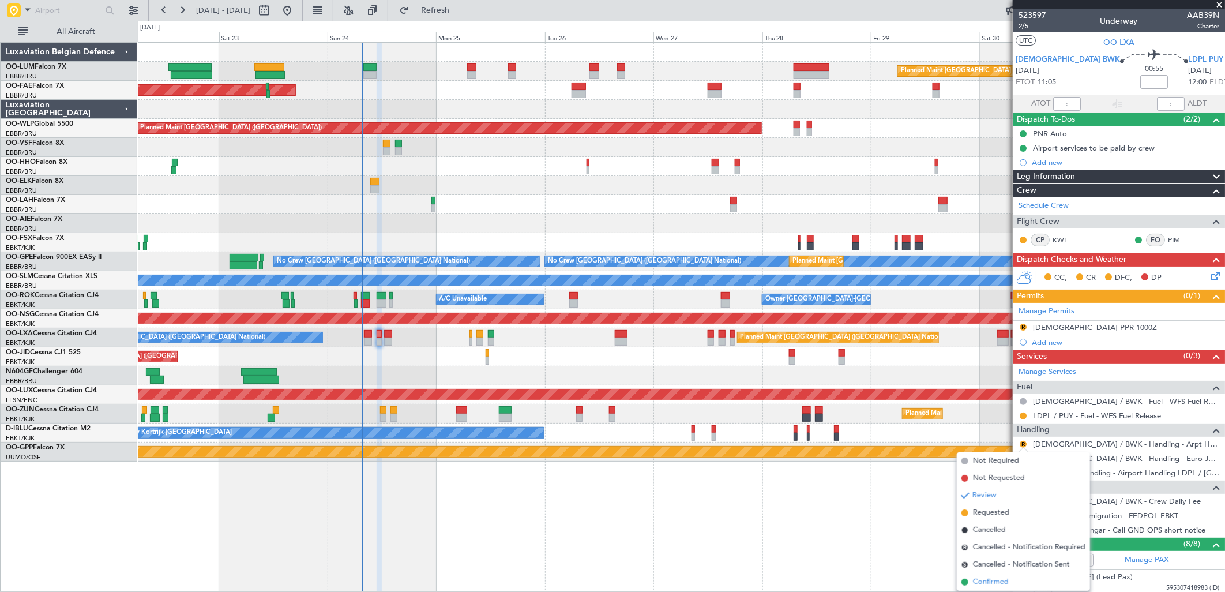
click at [987, 580] on span "Confirmed" at bounding box center [991, 582] width 36 height 12
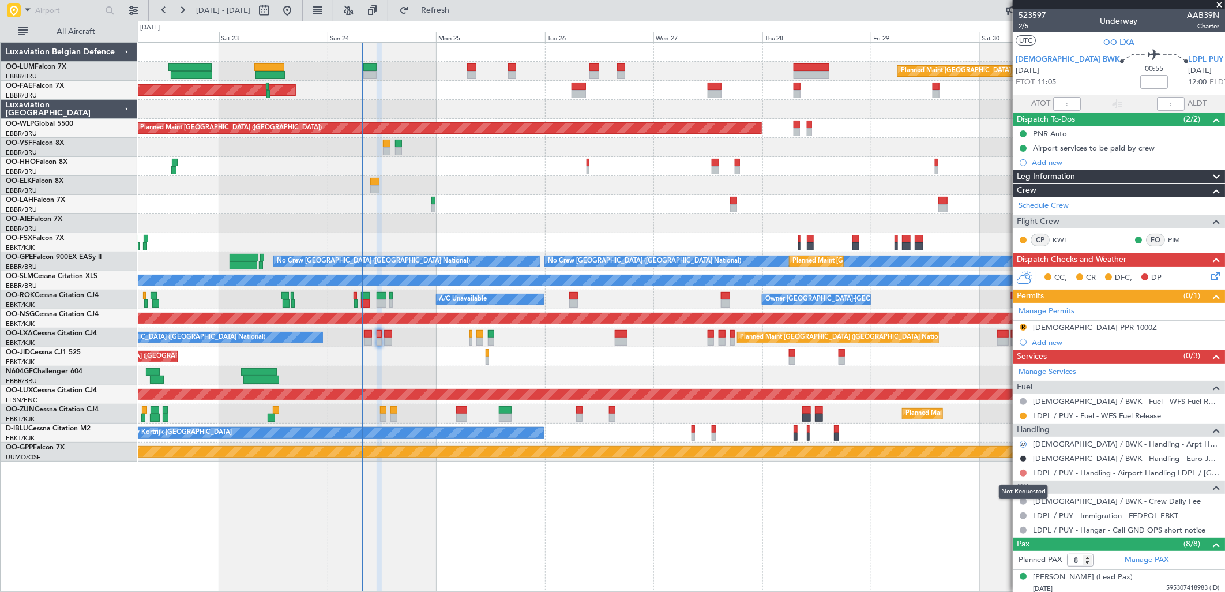
click at [1024, 472] on button at bounding box center [1023, 473] width 7 height 7
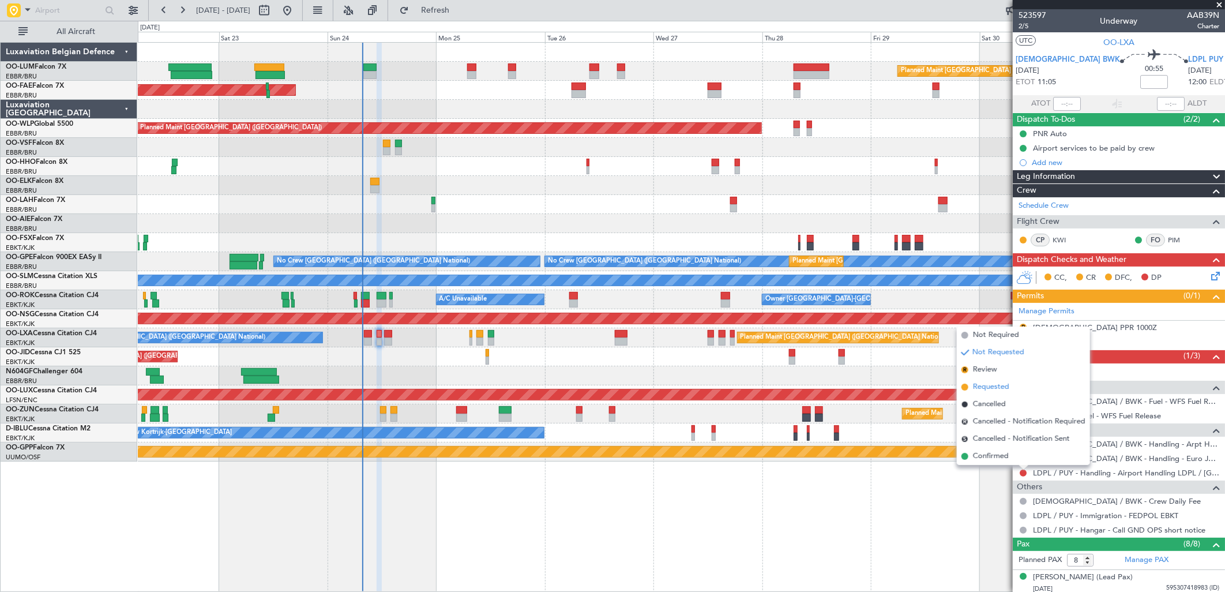
click at [996, 384] on span "Requested" at bounding box center [991, 387] width 36 height 12
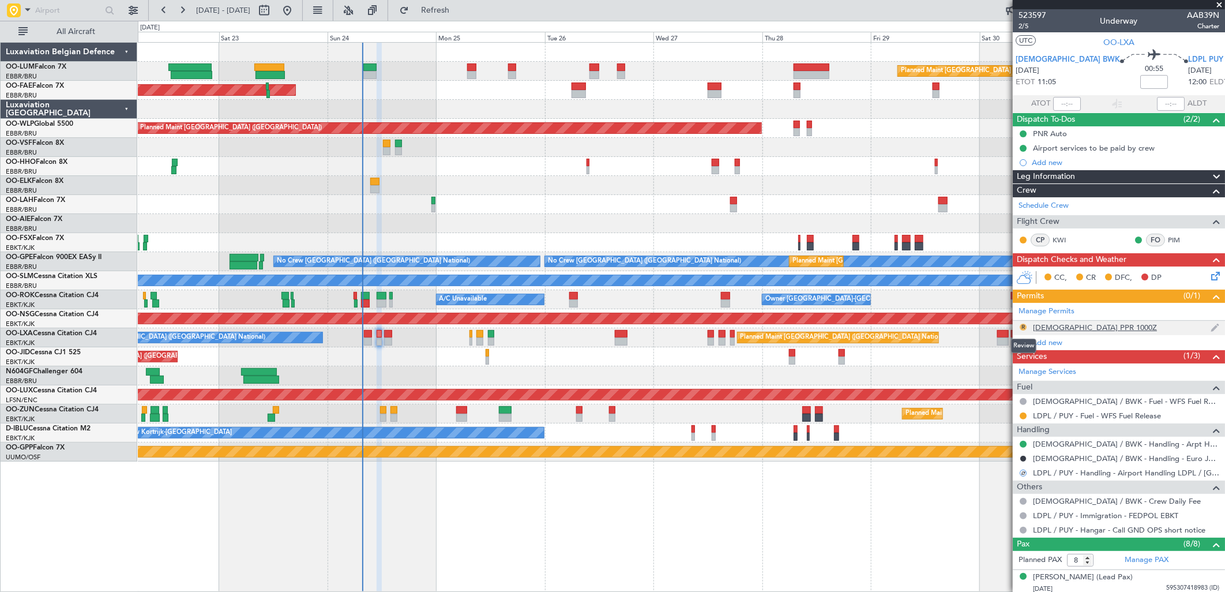
click at [1023, 324] on button "R" at bounding box center [1023, 327] width 7 height 7
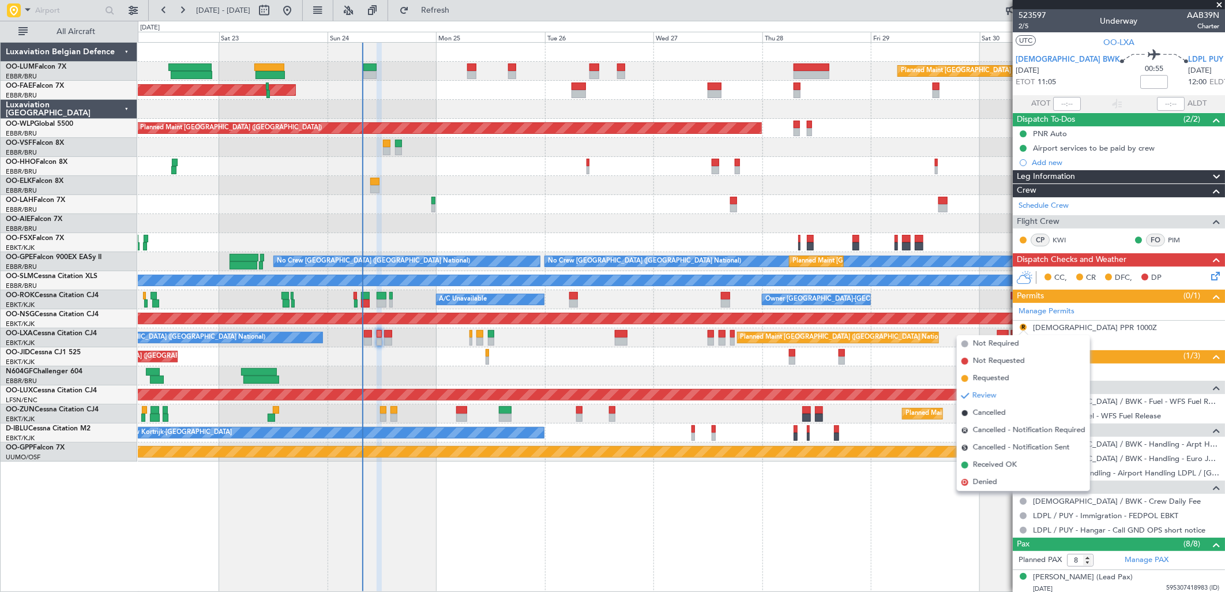
click at [590, 355] on div "Planned Maint [GEOGRAPHIC_DATA] ([GEOGRAPHIC_DATA]) Planned Maint [GEOGRAPHIC_D…" at bounding box center [681, 356] width 1087 height 19
click at [888, 515] on div "Planned Maint [GEOGRAPHIC_DATA] ([GEOGRAPHIC_DATA] National) Planned Maint [GEO…" at bounding box center [682, 317] width 1088 height 550
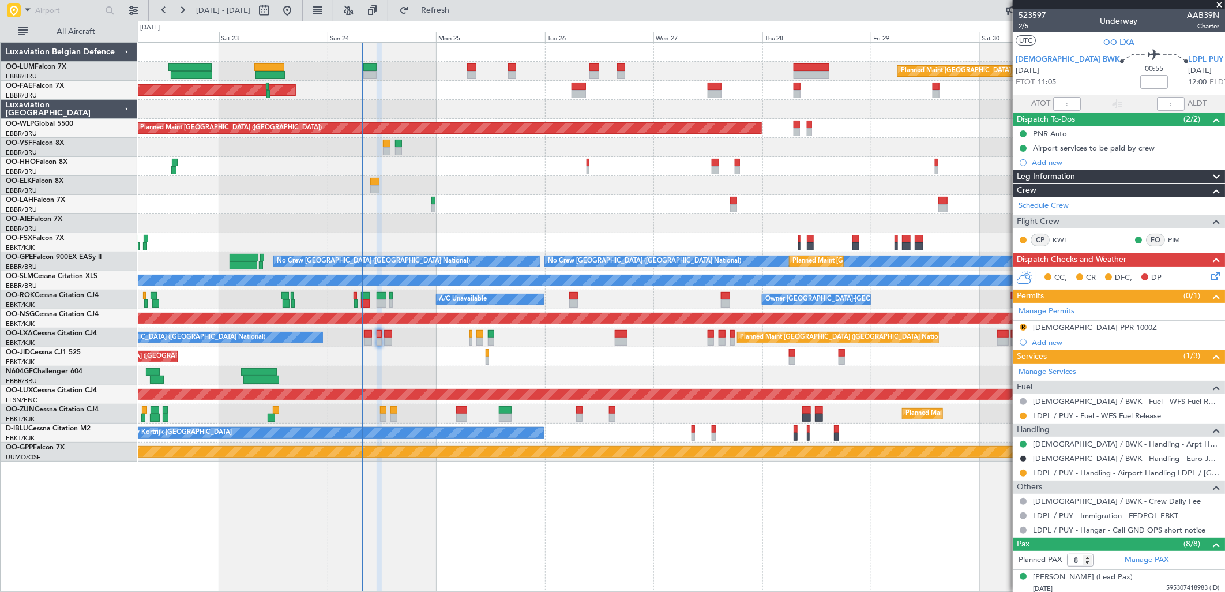
click at [393, 338] on div "A/C Unavailable [GEOGRAPHIC_DATA] ([GEOGRAPHIC_DATA] National) Planned Maint [G…" at bounding box center [681, 337] width 1087 height 19
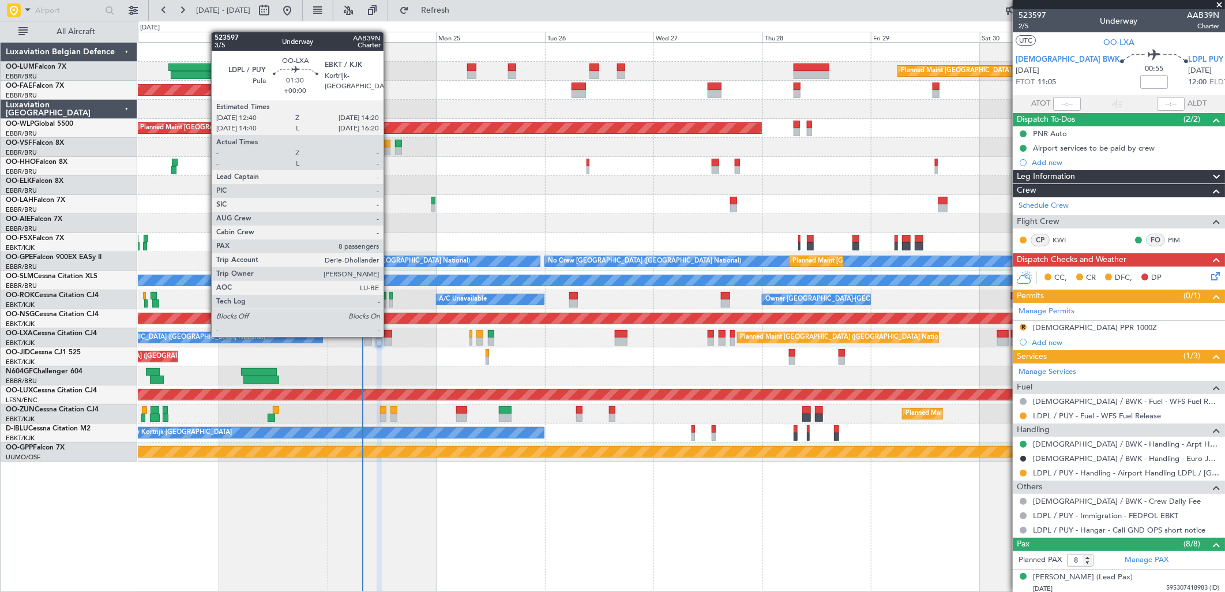
click at [389, 336] on div at bounding box center [388, 334] width 8 height 8
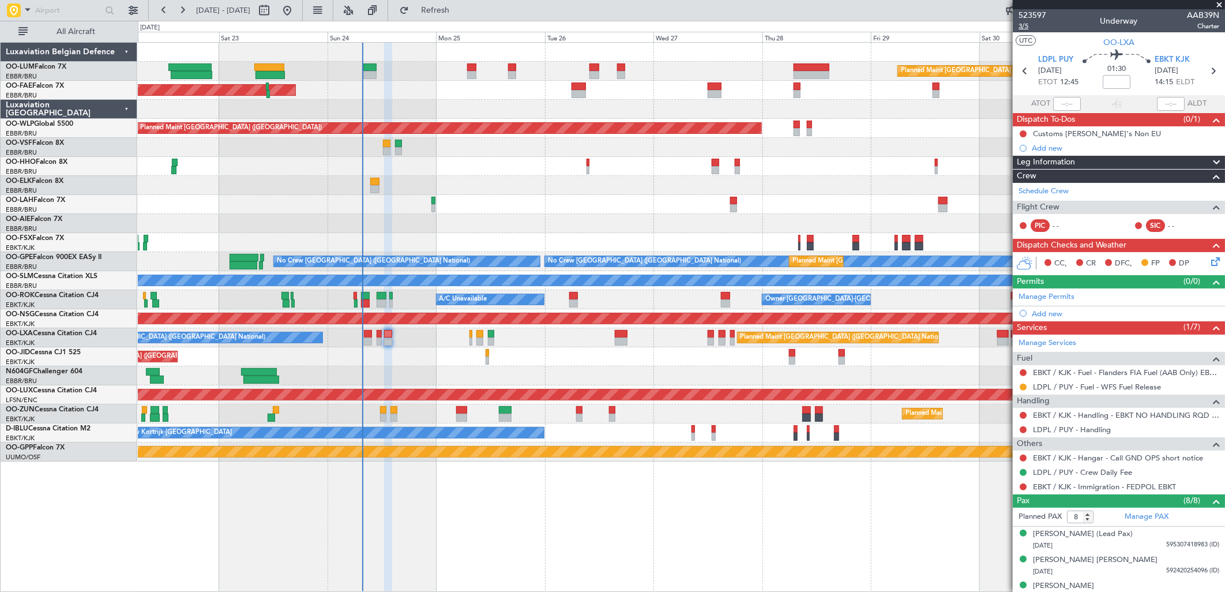
click at [1024, 27] on span "3/5" at bounding box center [1033, 26] width 28 height 10
click at [1081, 430] on link "LDPL / PUY - Handling" at bounding box center [1072, 430] width 78 height 10
click at [463, 15] on button "Refresh" at bounding box center [428, 10] width 69 height 18
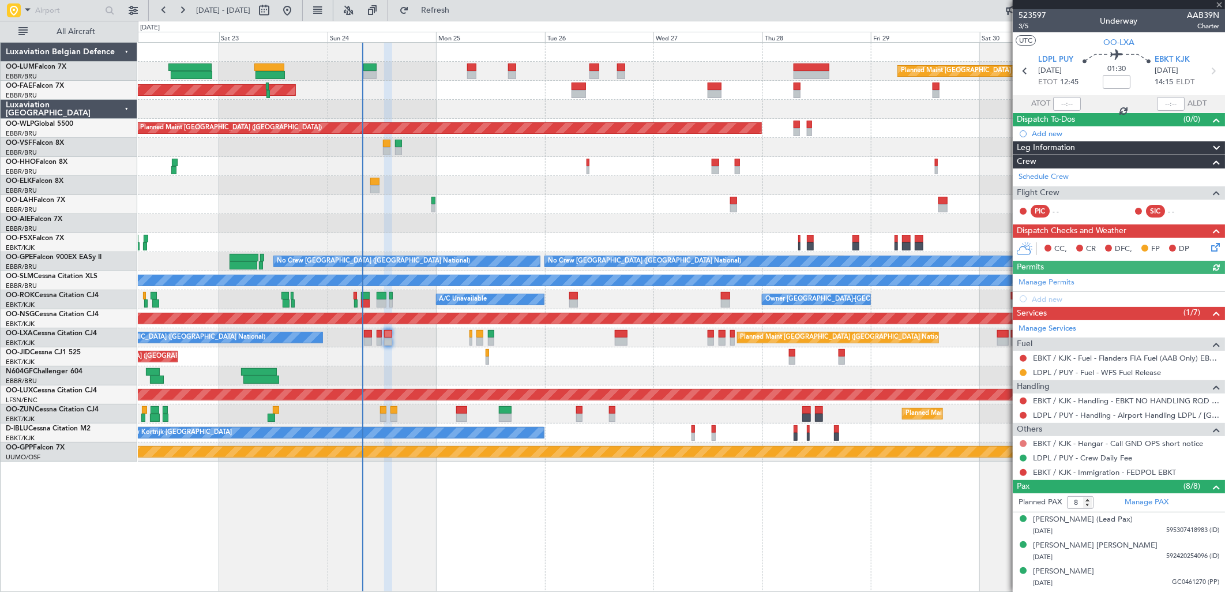
click at [1022, 445] on button at bounding box center [1023, 443] width 7 height 7
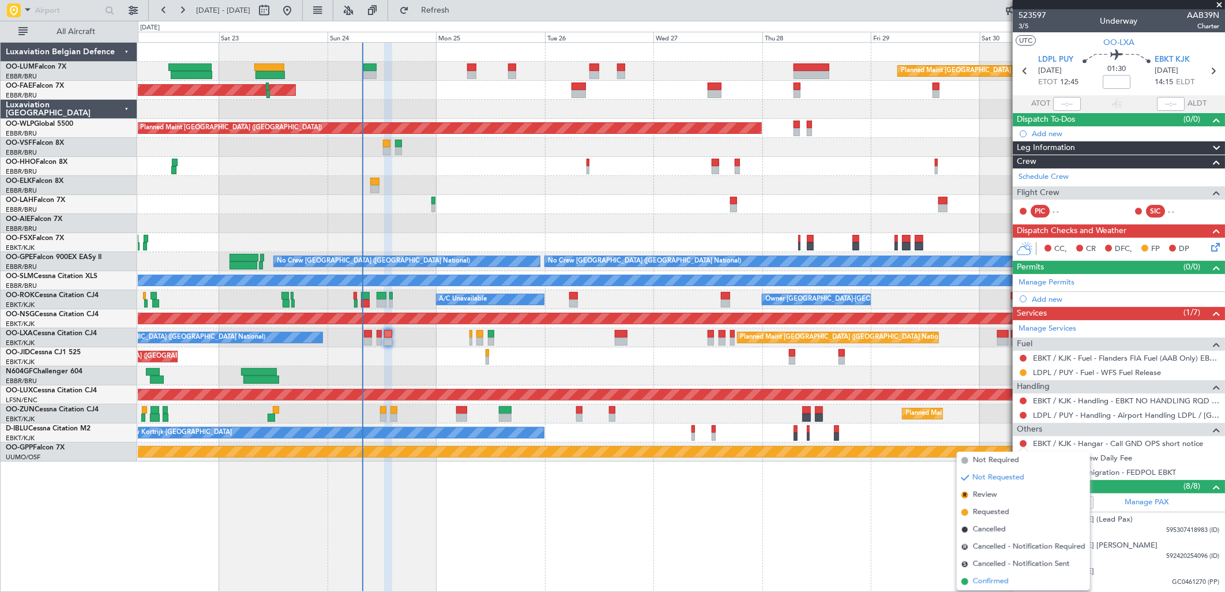
click at [976, 583] on span "Confirmed" at bounding box center [991, 582] width 36 height 12
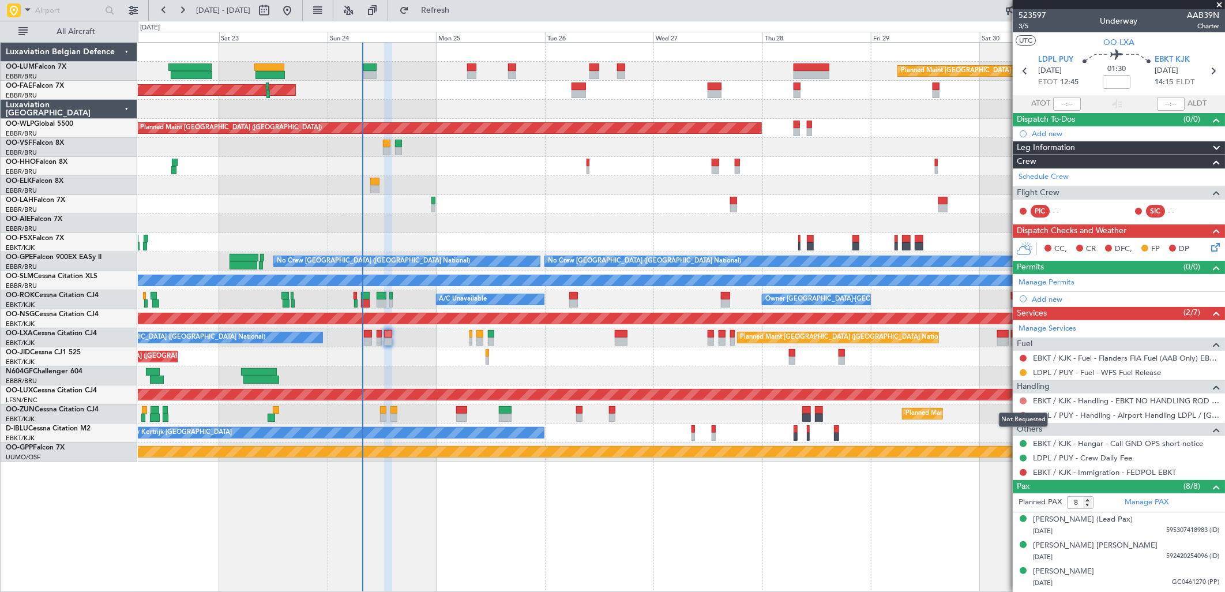
click at [1024, 400] on button at bounding box center [1023, 401] width 7 height 7
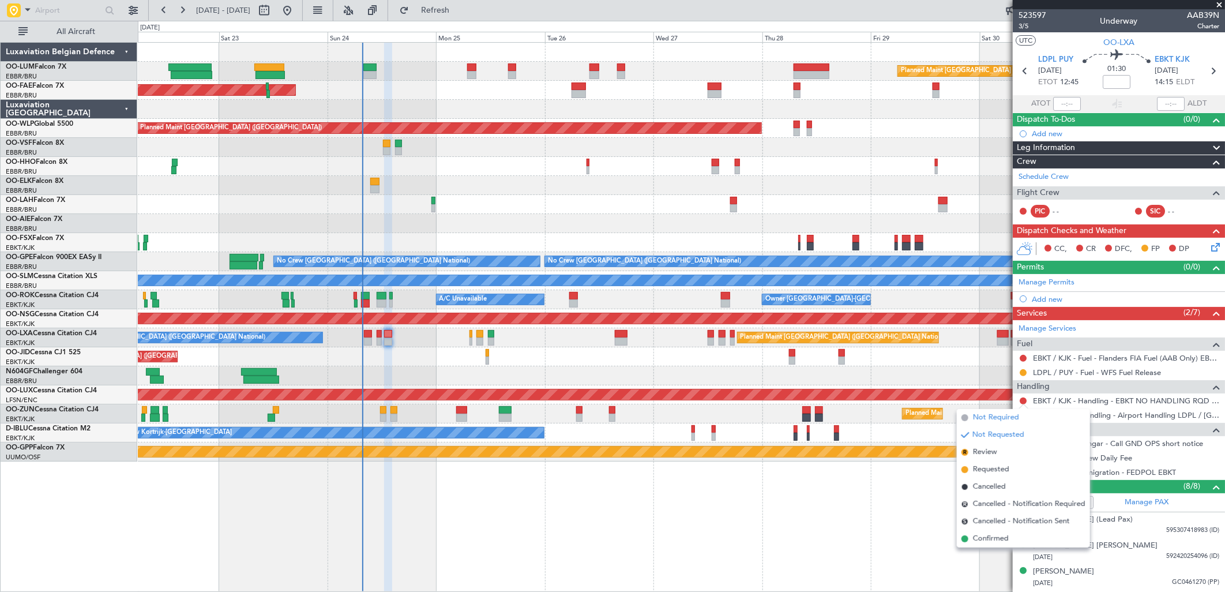
click at [997, 418] on span "Not Required" at bounding box center [996, 418] width 46 height 12
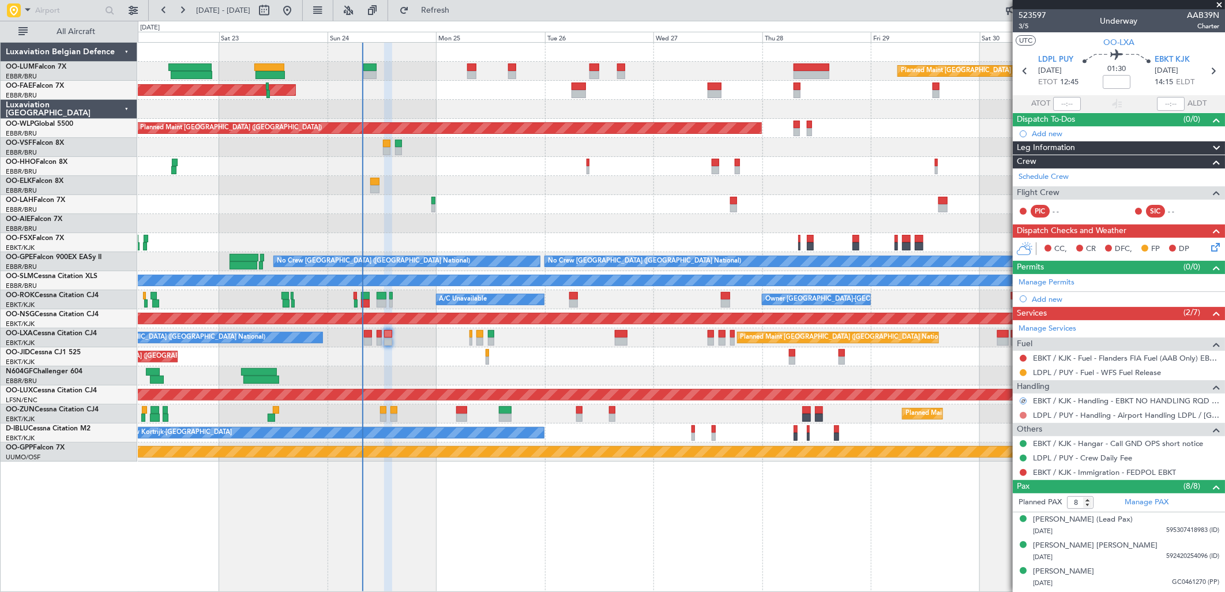
click at [1022, 413] on button at bounding box center [1023, 415] width 7 height 7
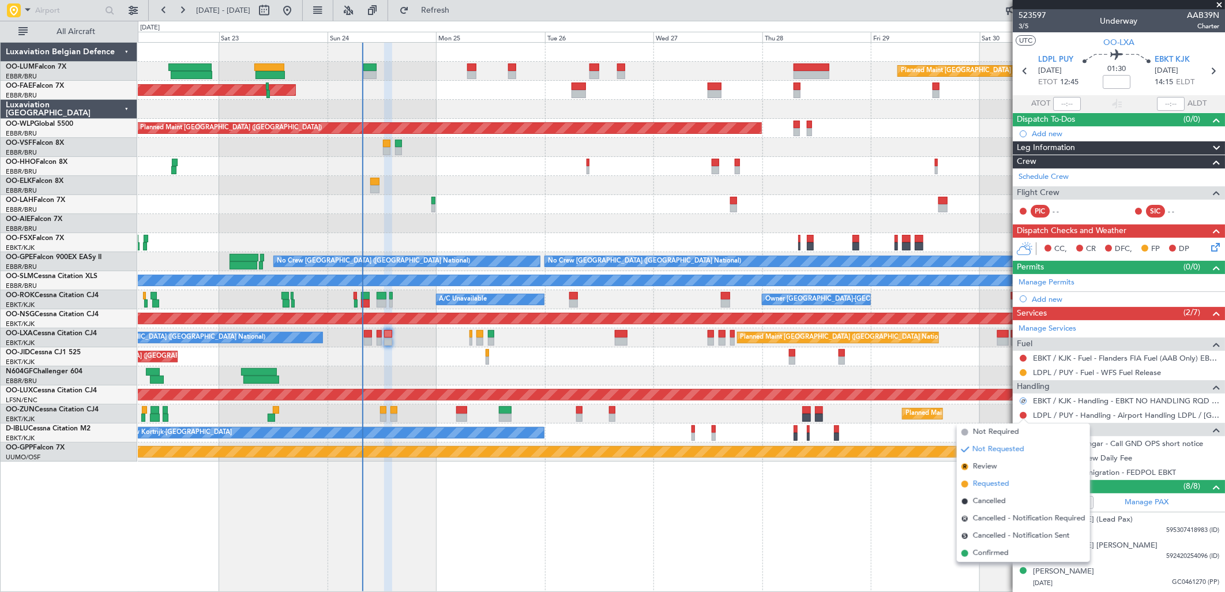
click at [999, 481] on span "Requested" at bounding box center [991, 484] width 36 height 12
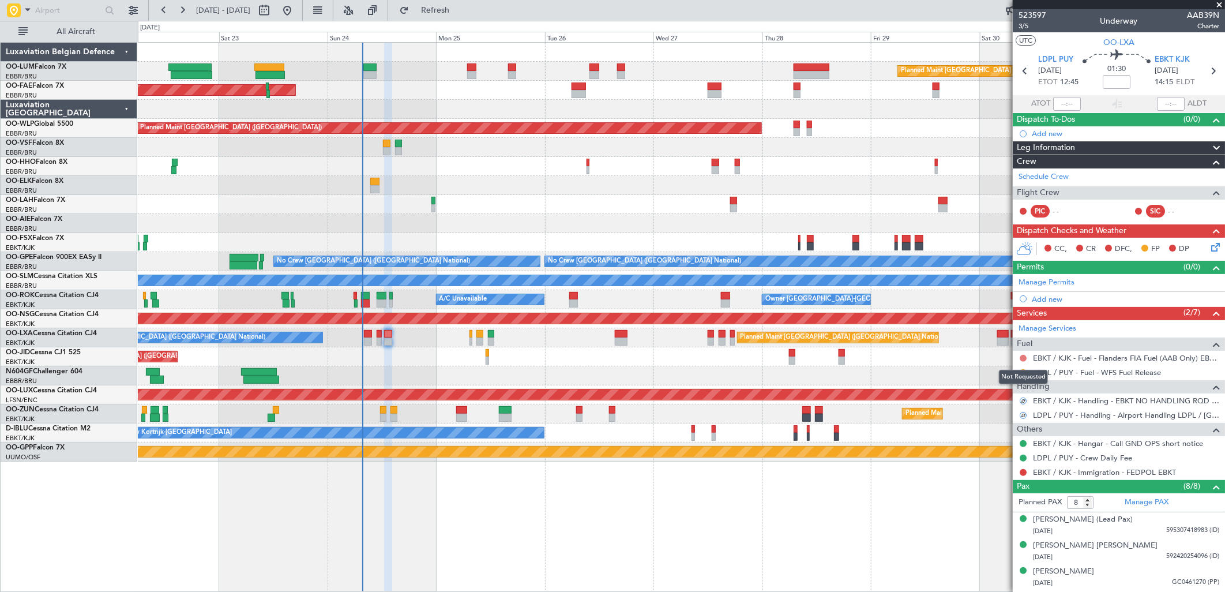
click at [1022, 356] on button at bounding box center [1023, 358] width 7 height 7
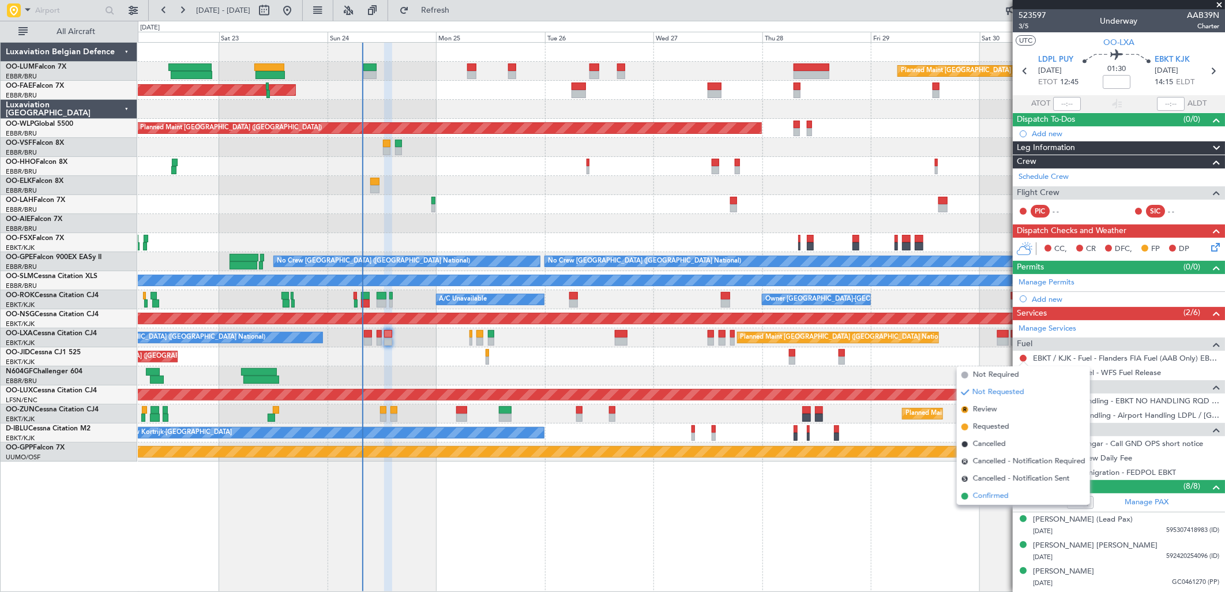
click at [974, 496] on span "Confirmed" at bounding box center [991, 496] width 36 height 12
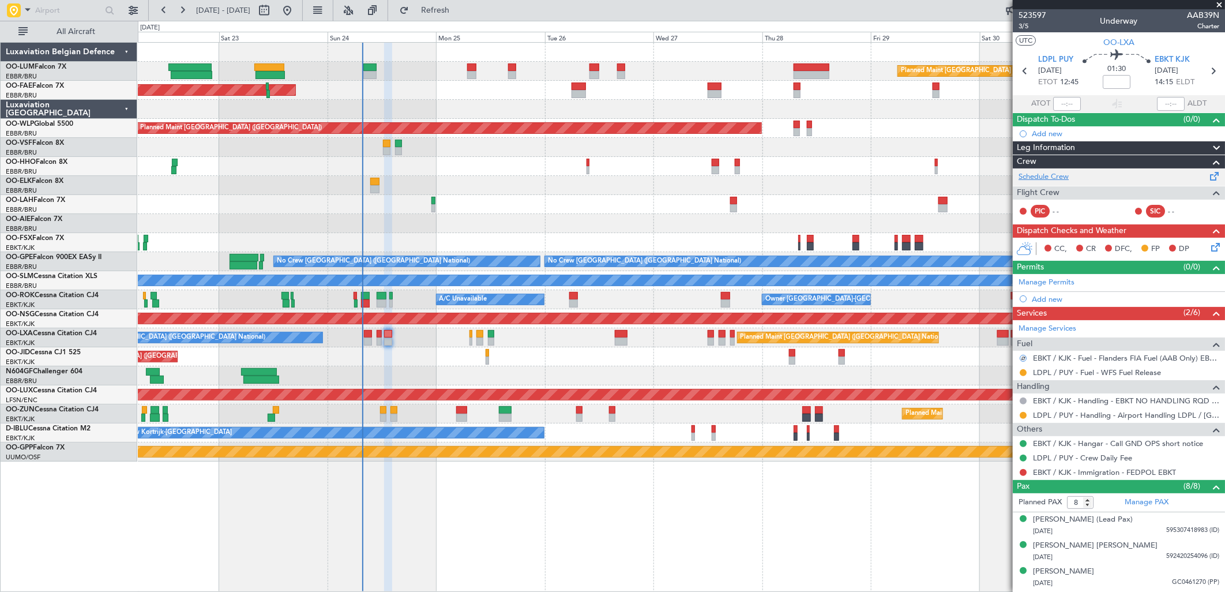
click at [1037, 173] on link "Schedule Crew" at bounding box center [1044, 177] width 50 height 12
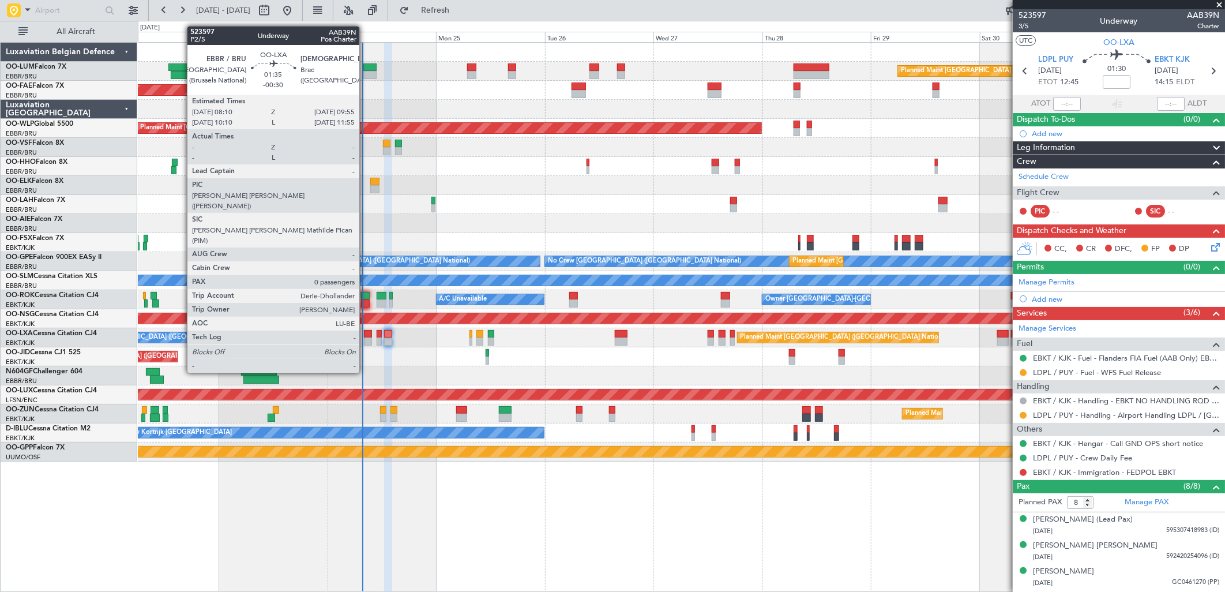
click at [365, 331] on div at bounding box center [368, 334] width 8 height 8
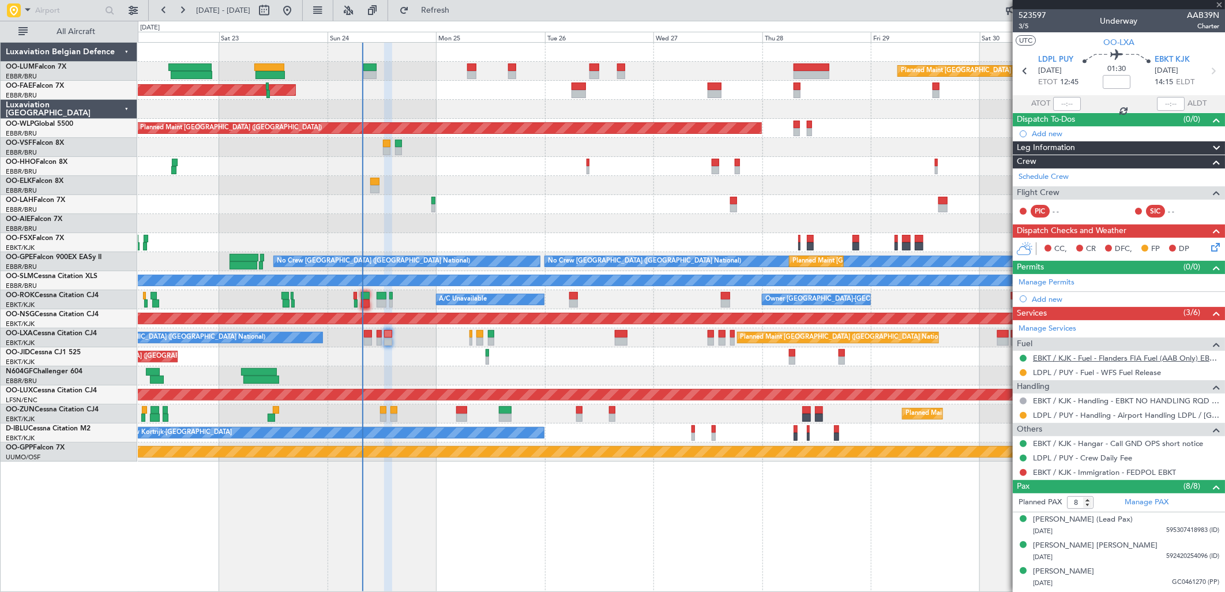
type input "-00:30"
type input "0"
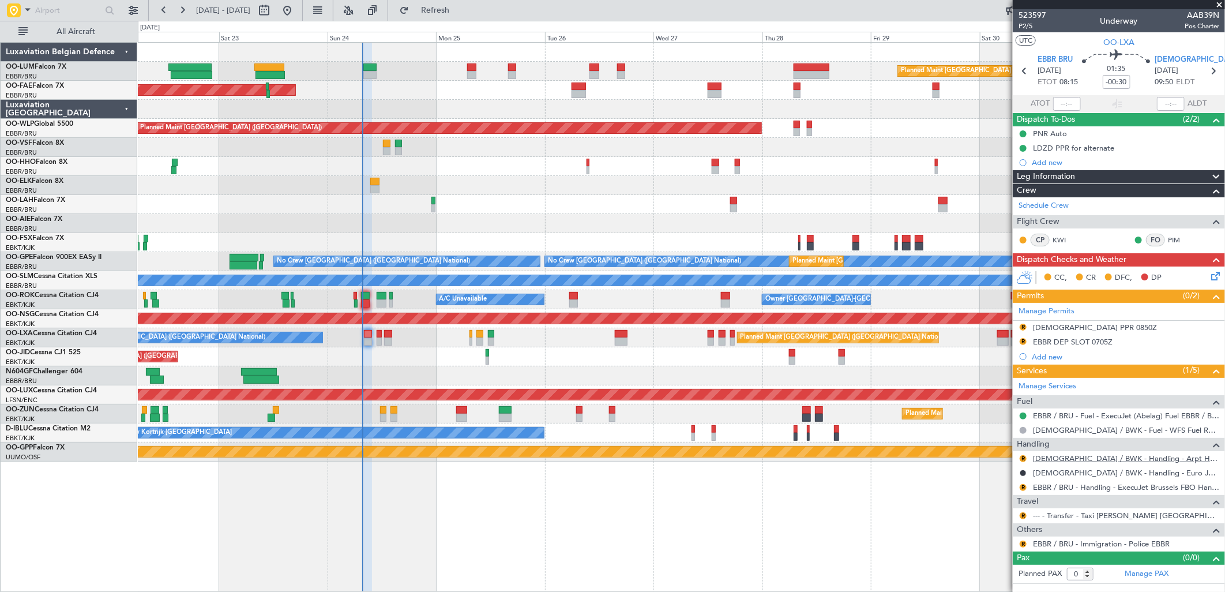
click at [1098, 462] on link "[DEMOGRAPHIC_DATA] / BWK - Handling - Arpt Hdlg LDSB / BWK" at bounding box center [1126, 458] width 186 height 10
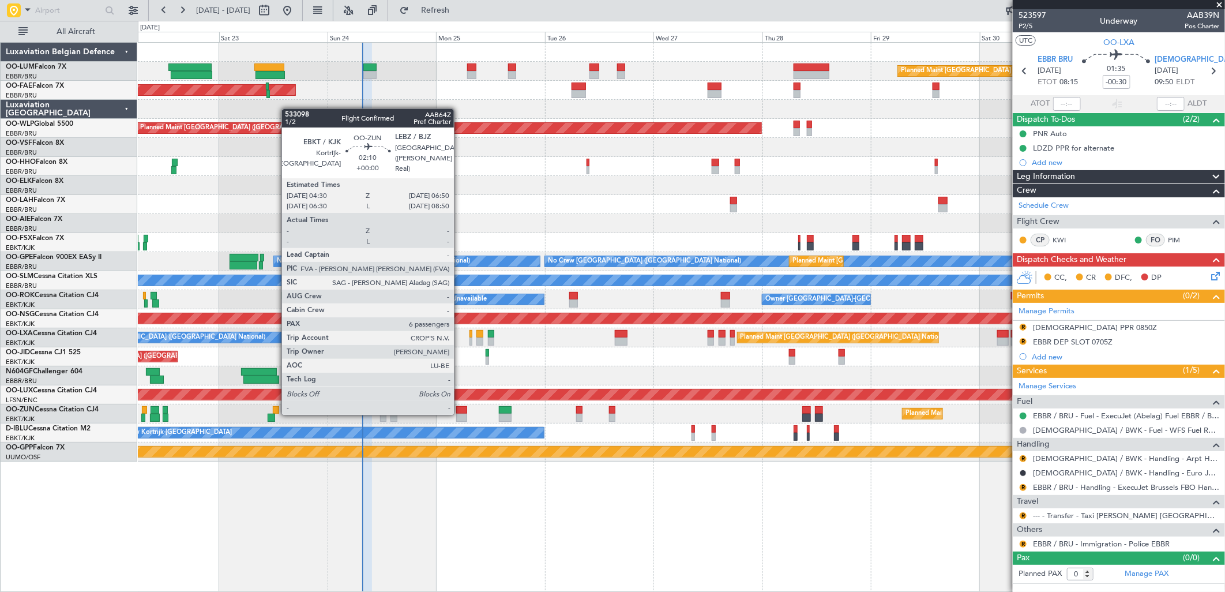
click at [460, 413] on div at bounding box center [461, 410] width 11 height 8
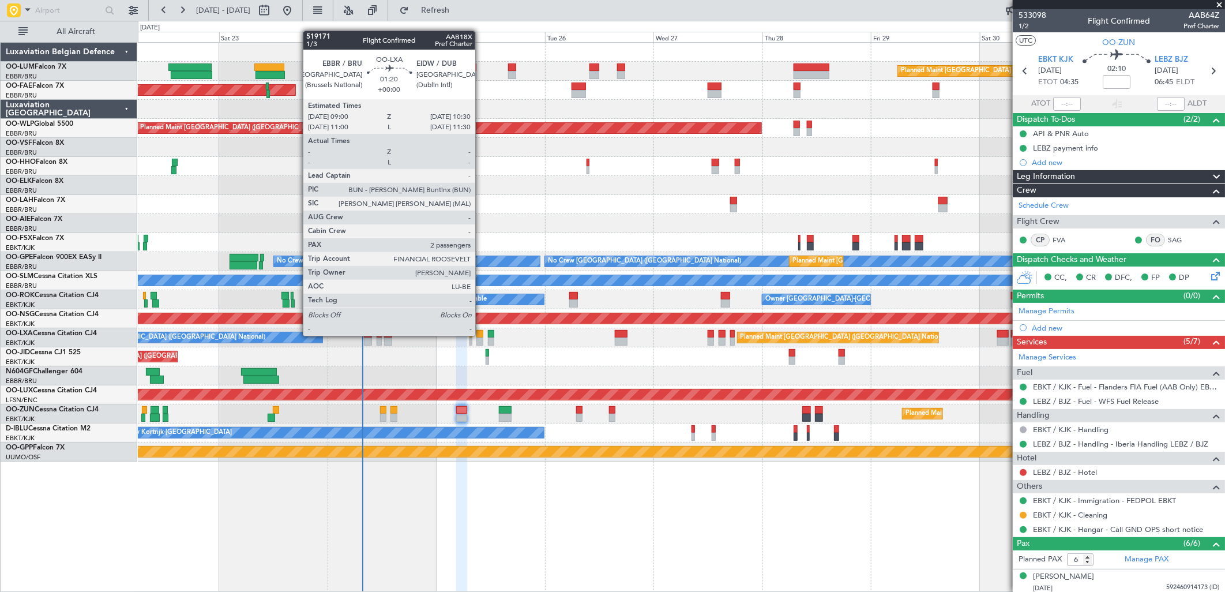
click at [481, 336] on div at bounding box center [480, 334] width 7 height 8
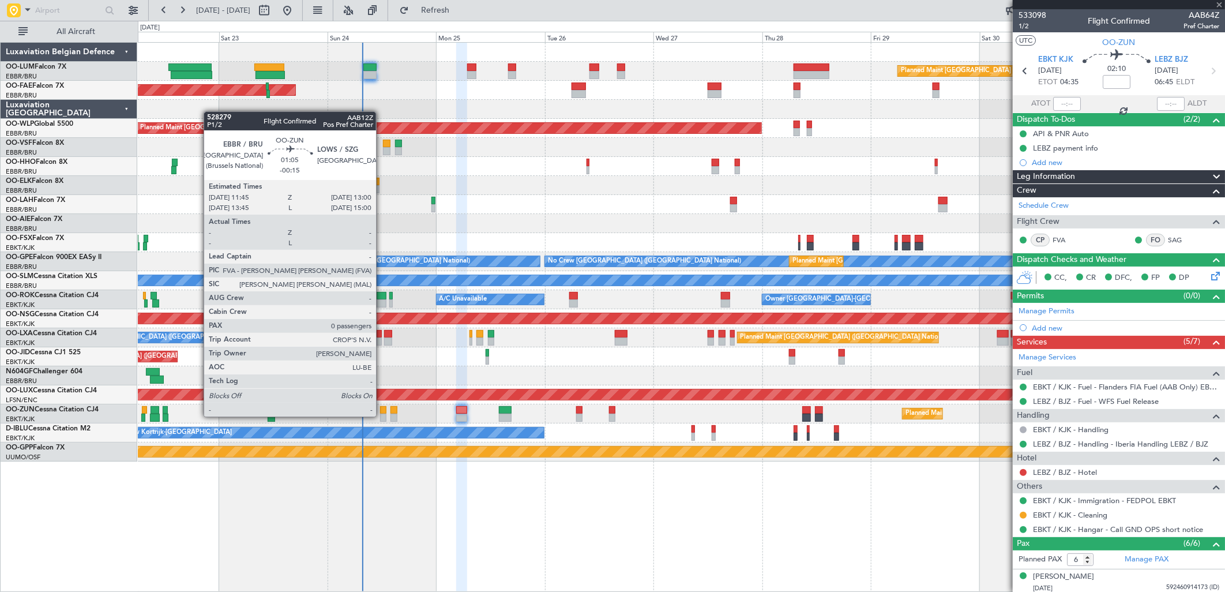
type input "2"
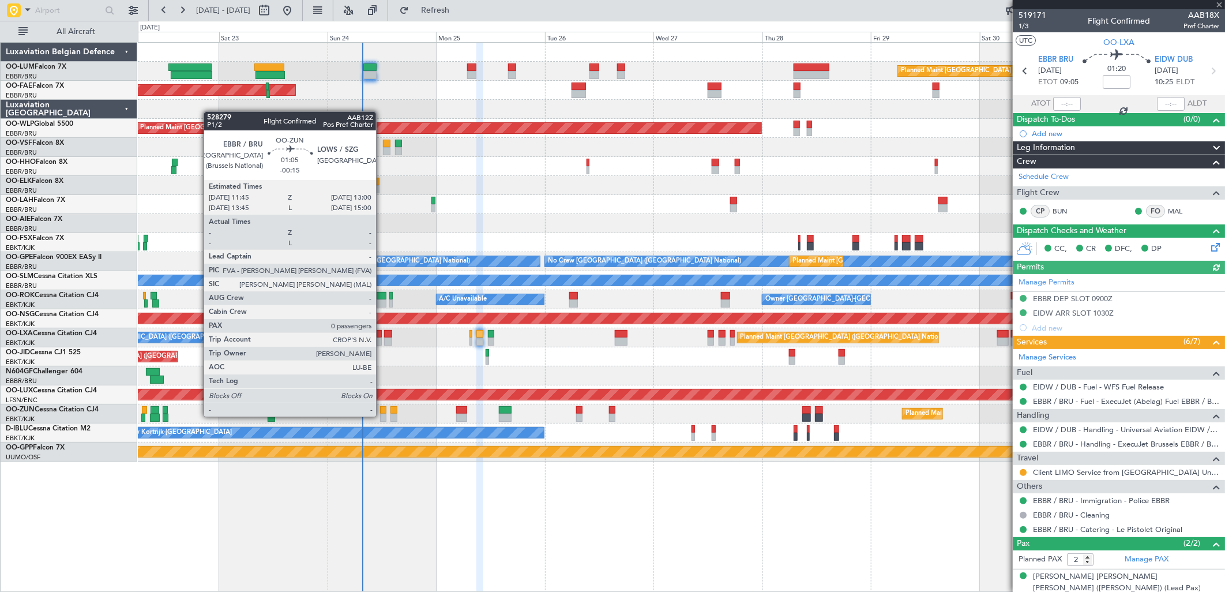
click at [382, 417] on div at bounding box center [383, 418] width 6 height 8
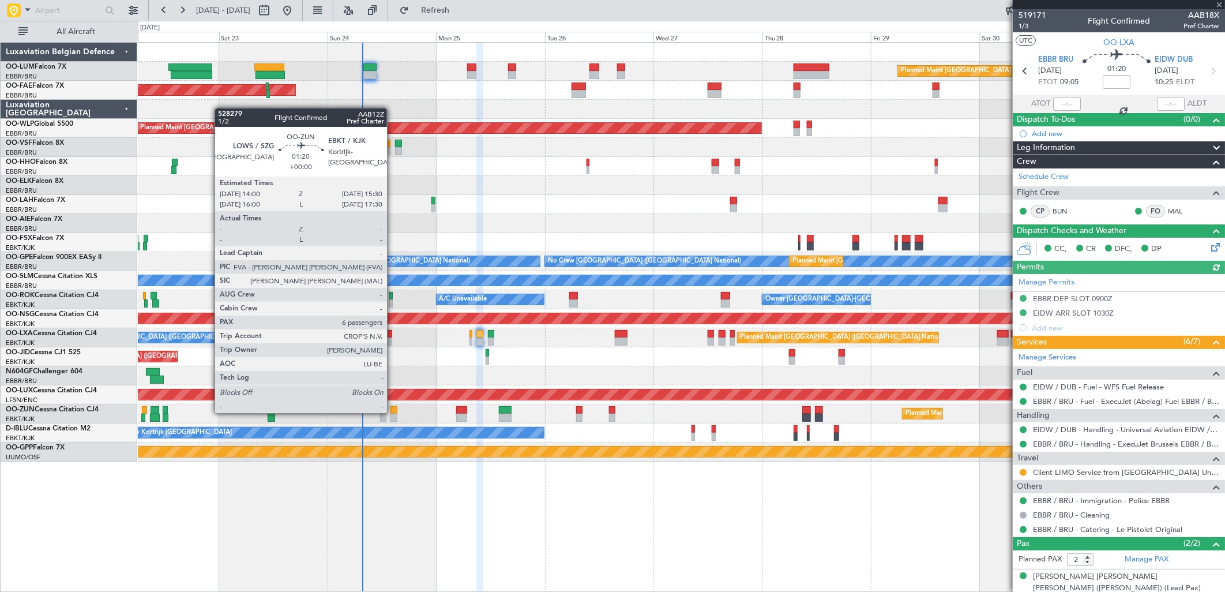
type input "-00:15"
type input "0"
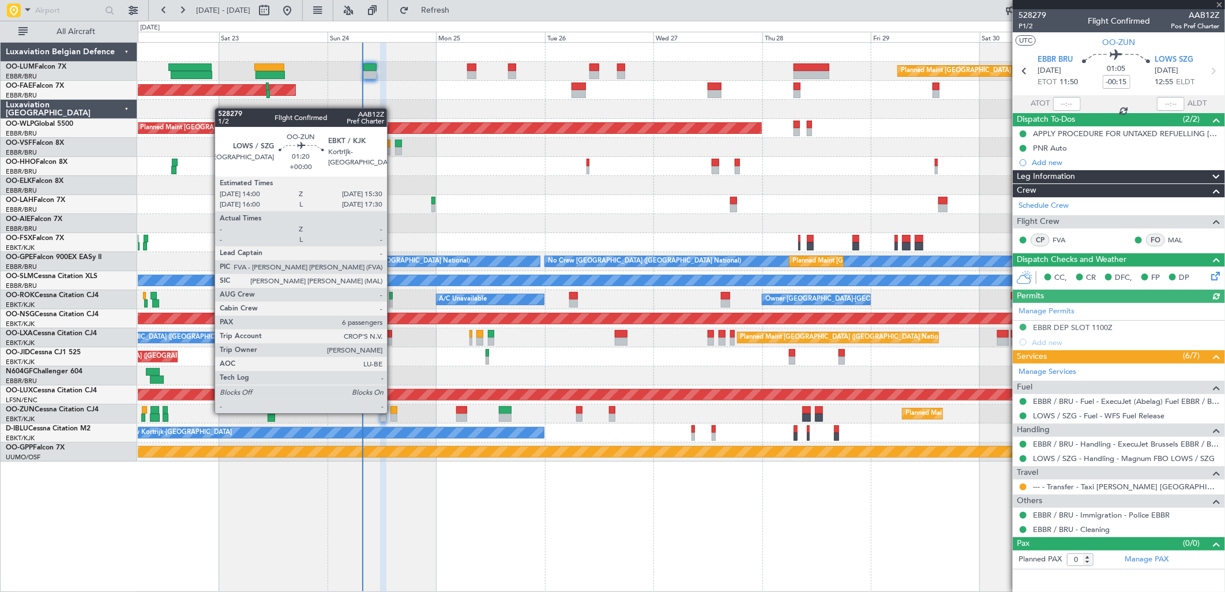
click at [393, 412] on div at bounding box center [394, 410] width 7 height 8
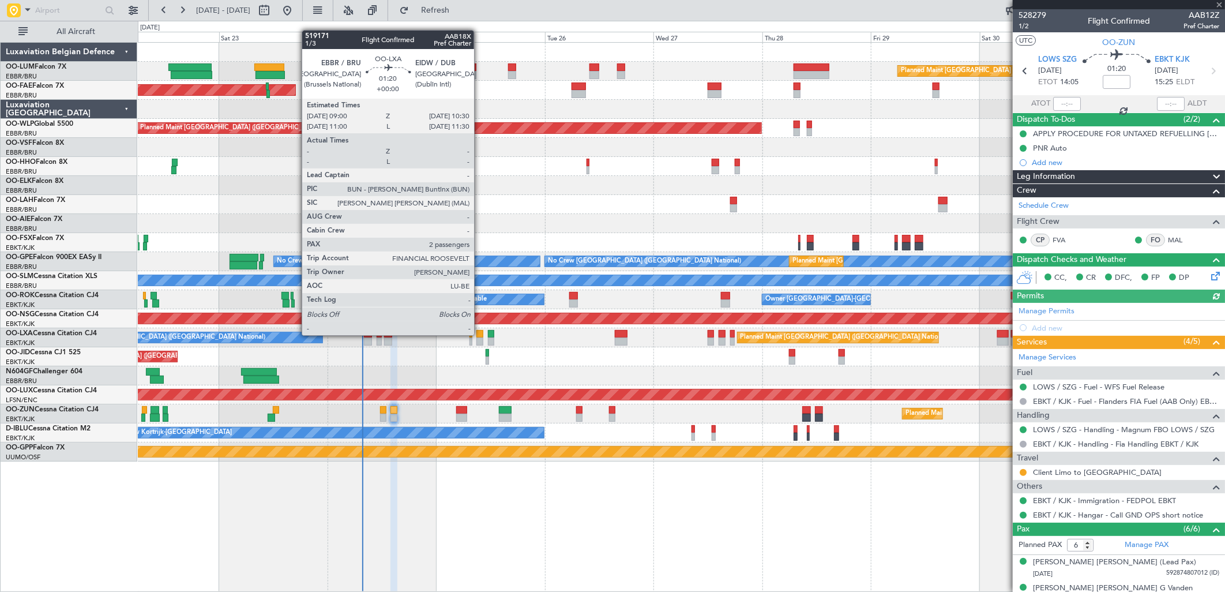
click at [480, 335] on div at bounding box center [480, 334] width 7 height 8
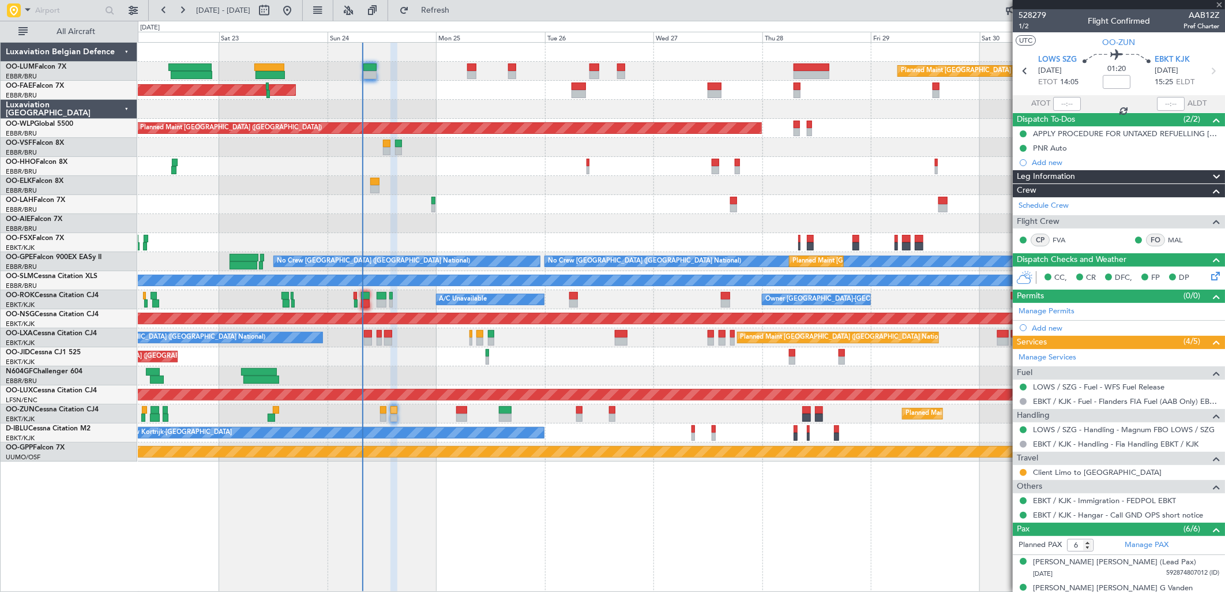
type input "2"
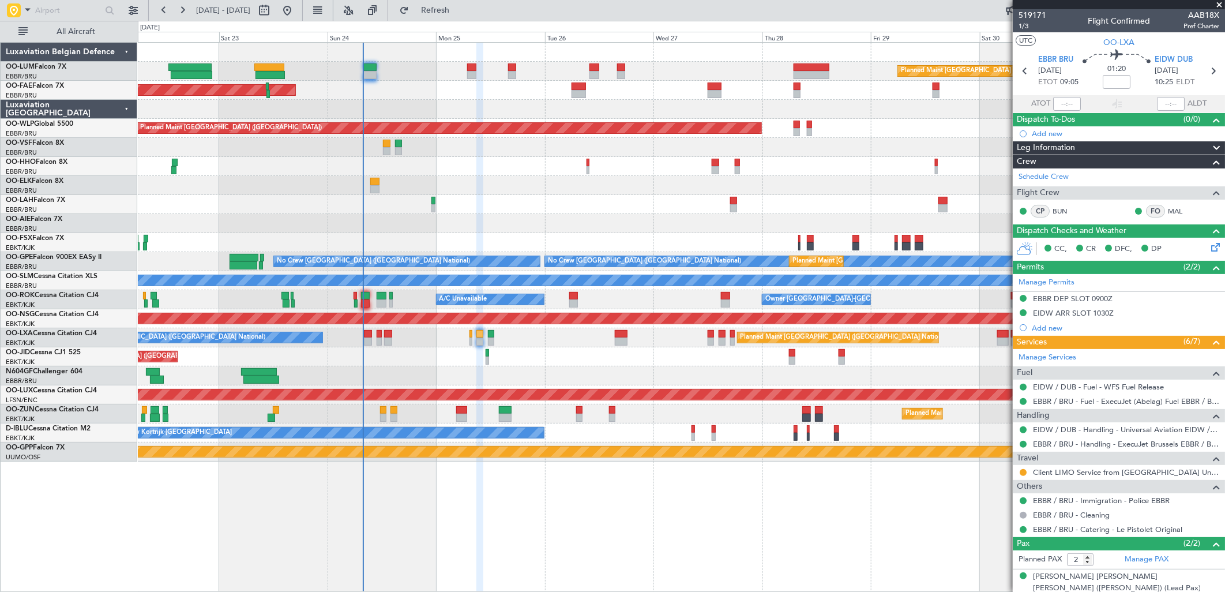
click at [513, 189] on div at bounding box center [681, 185] width 1087 height 19
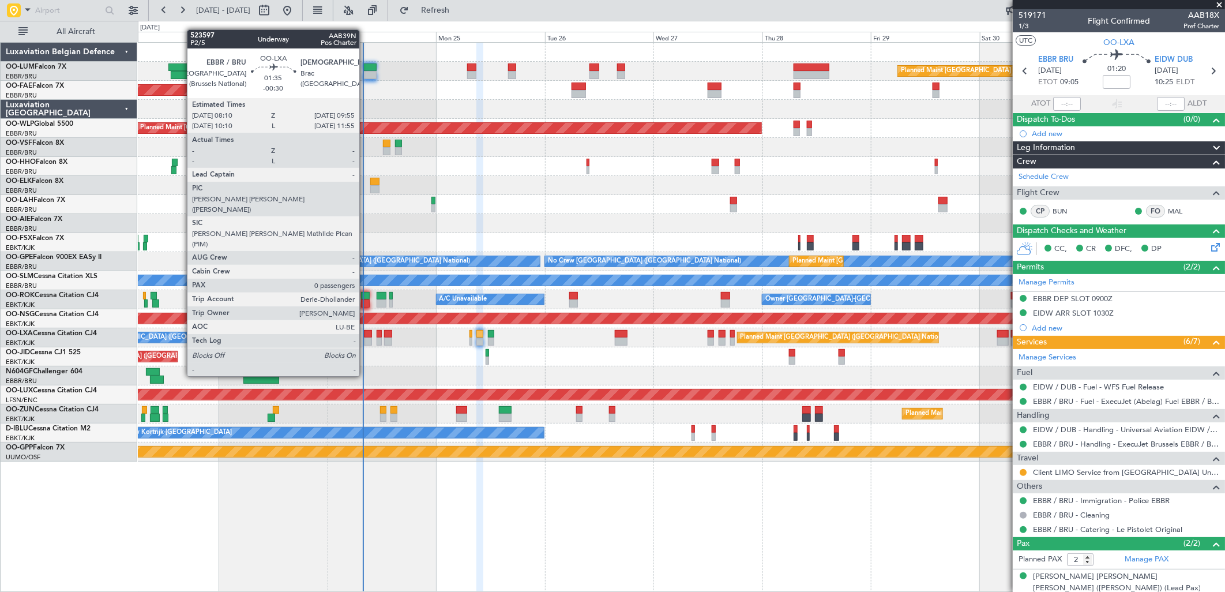
click at [365, 335] on div at bounding box center [368, 334] width 8 height 8
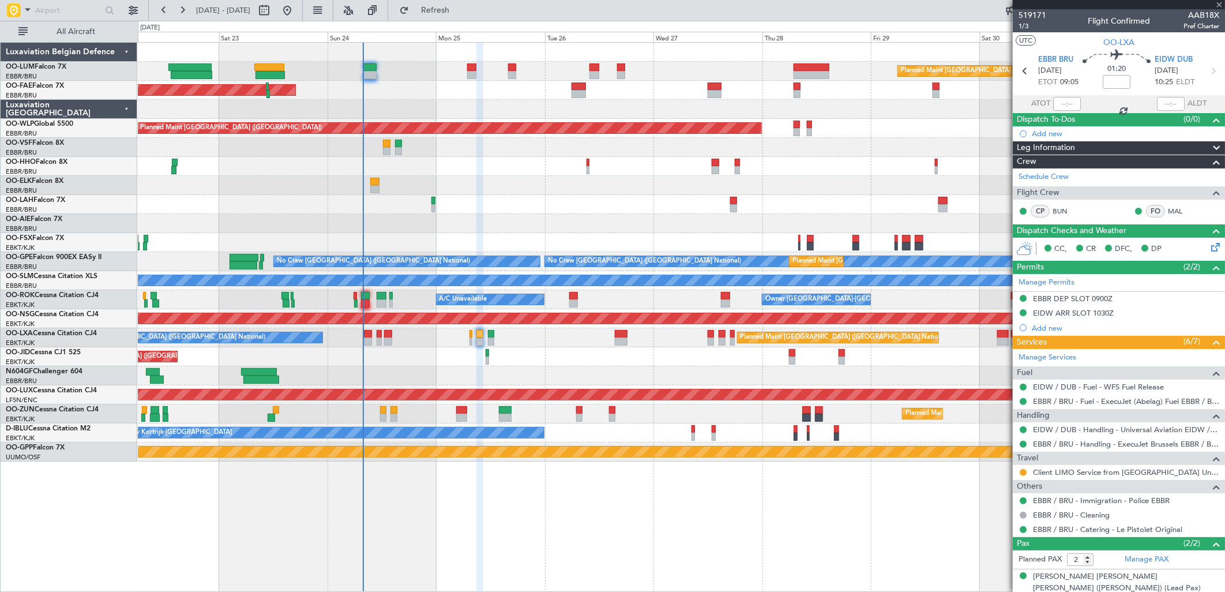
type input "-00:30"
type input "0"
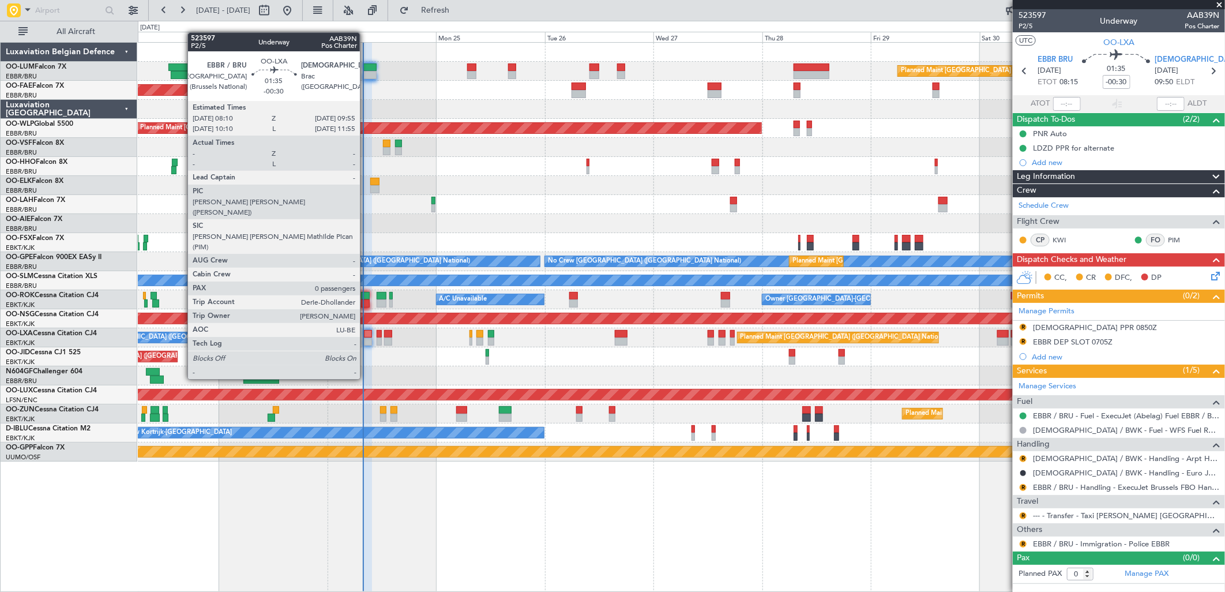
click at [366, 338] on div at bounding box center [368, 342] width 8 height 8
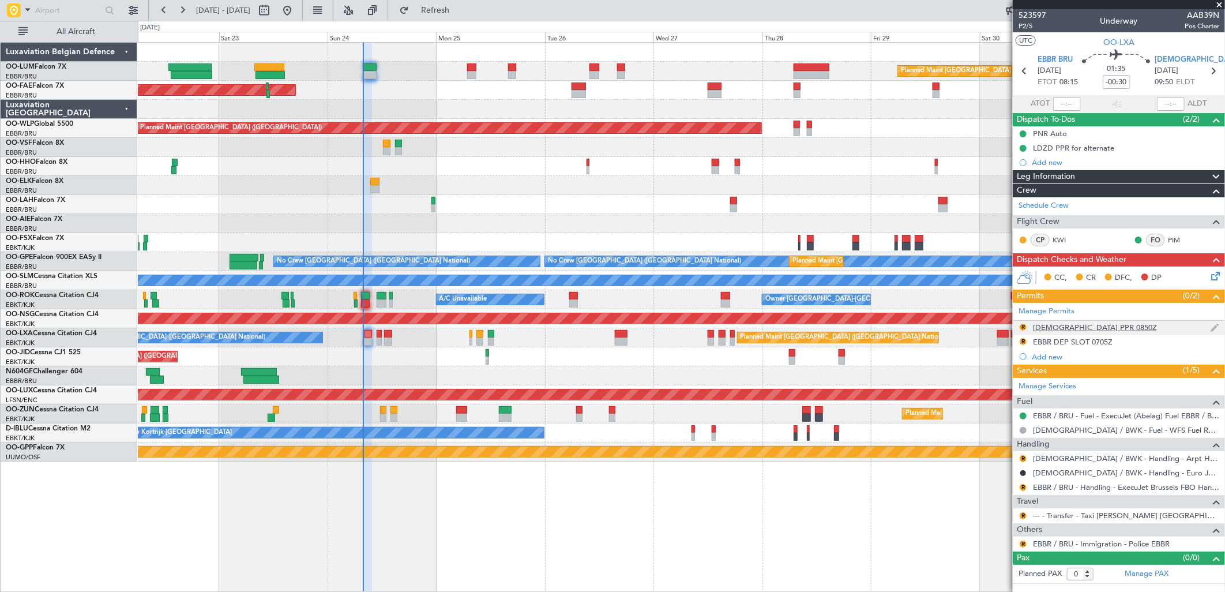
click at [1082, 324] on div "LDSB PPR 0850Z" at bounding box center [1095, 328] width 124 height 10
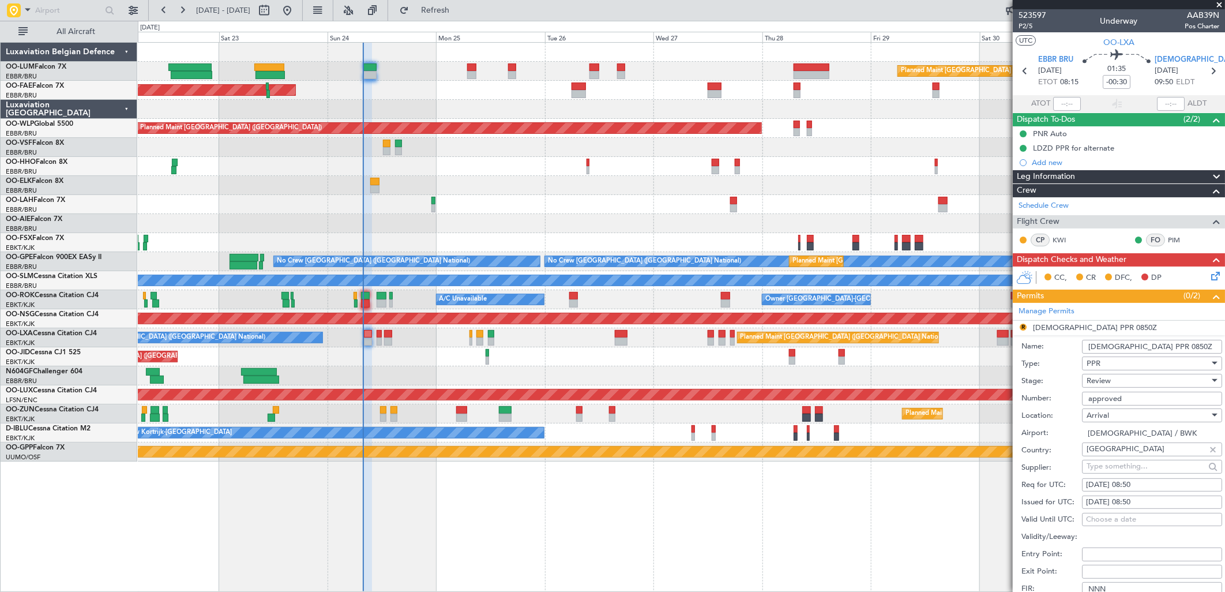
click at [1160, 483] on div "24/08/2025 08:50" at bounding box center [1152, 485] width 132 height 12
select select "8"
select select "2025"
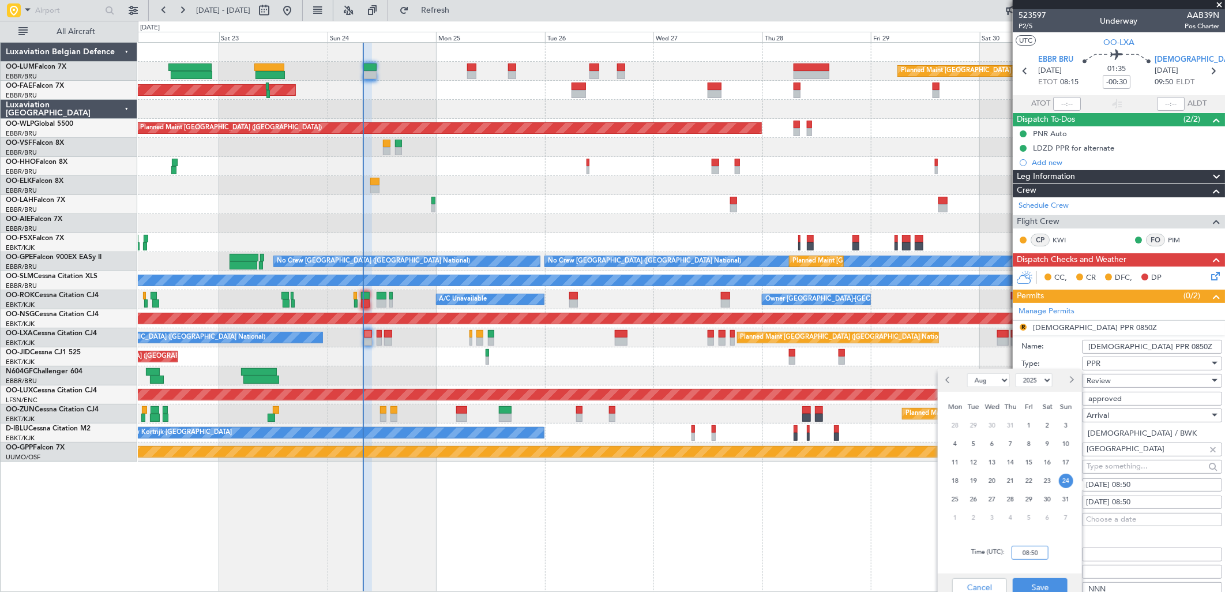
click at [1028, 549] on input "08:50" at bounding box center [1030, 553] width 37 height 14
click at [1029, 552] on input "00:00" at bounding box center [1030, 553] width 37 height 14
click at [1062, 528] on div "1 2 3 4 5 6 7" at bounding box center [1011, 518] width 134 height 21
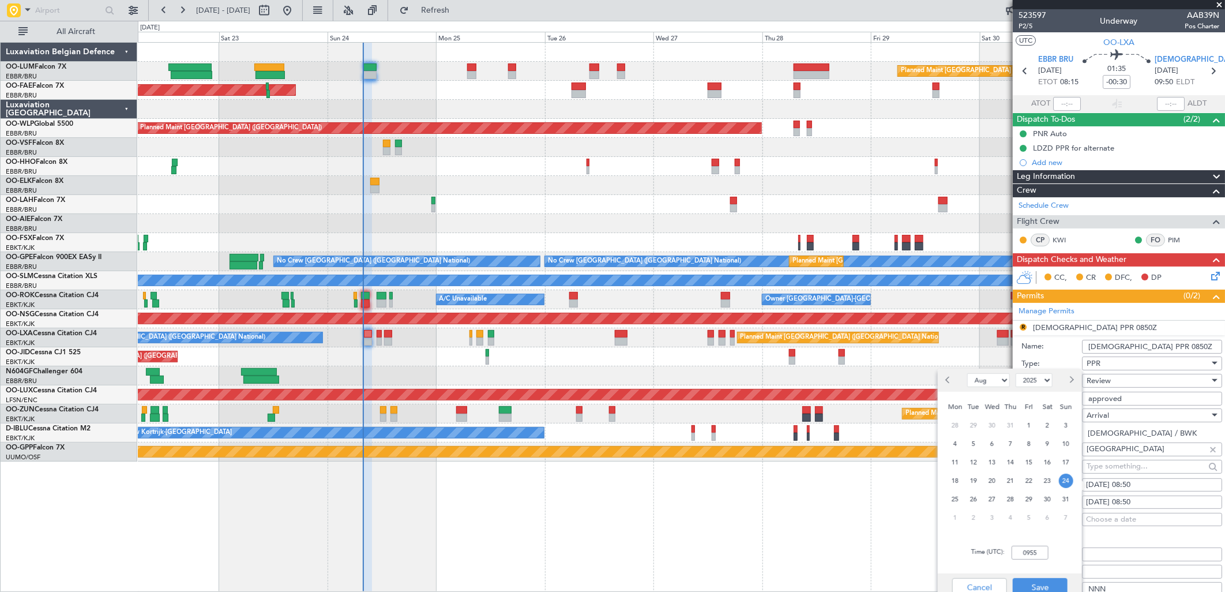
type input "09:55"
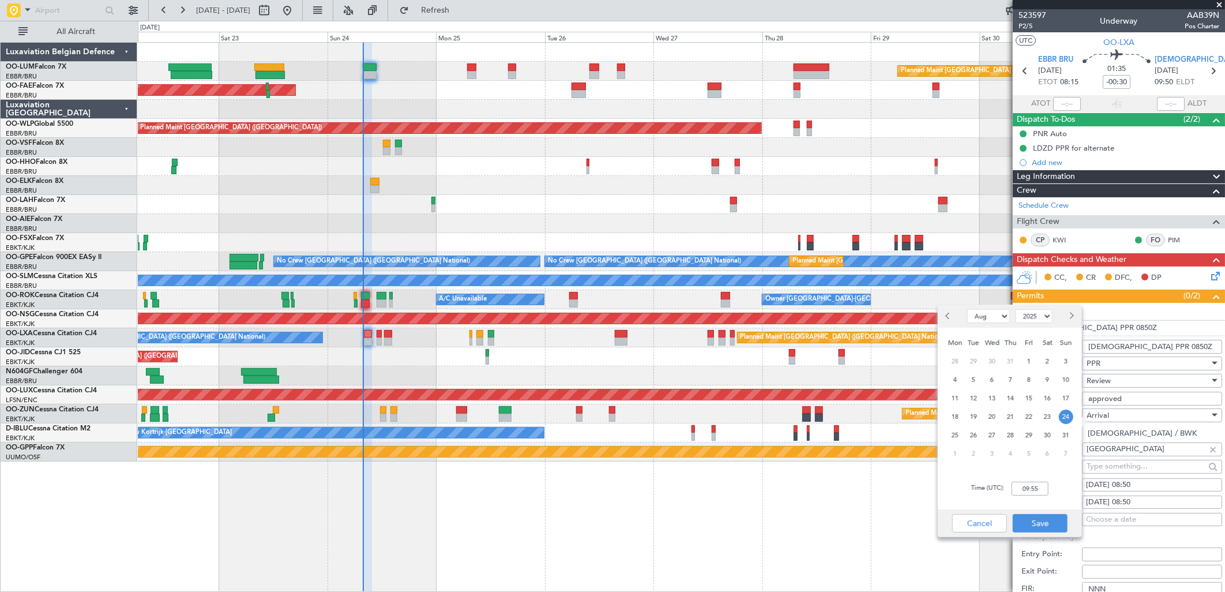
scroll to position [64, 0]
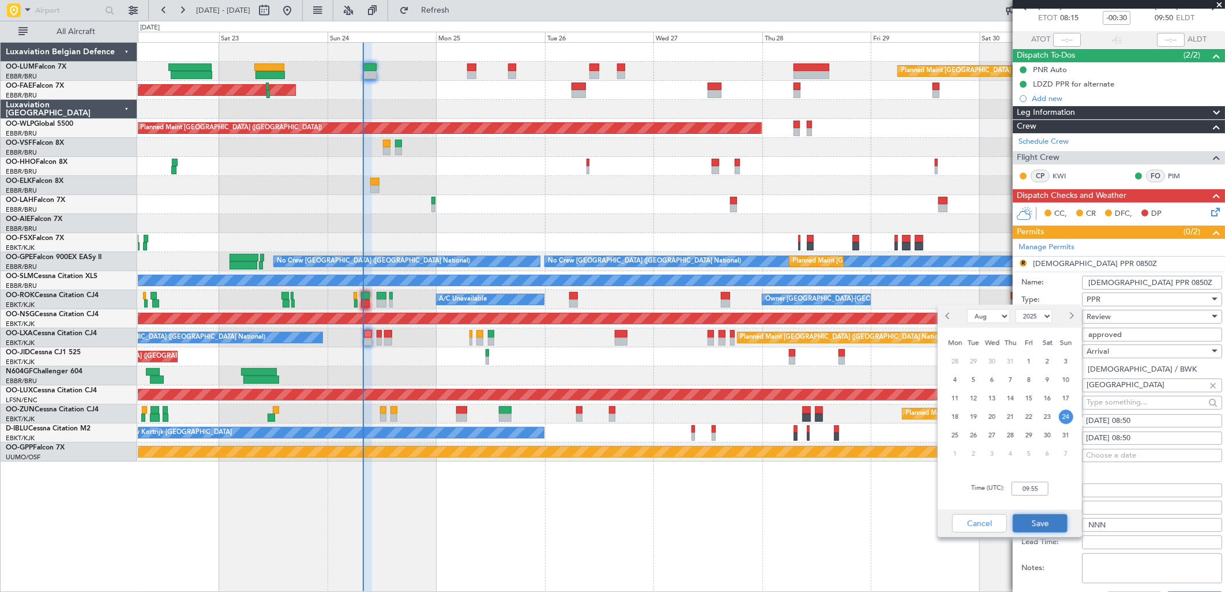
click at [1037, 522] on button "Save" at bounding box center [1040, 523] width 55 height 18
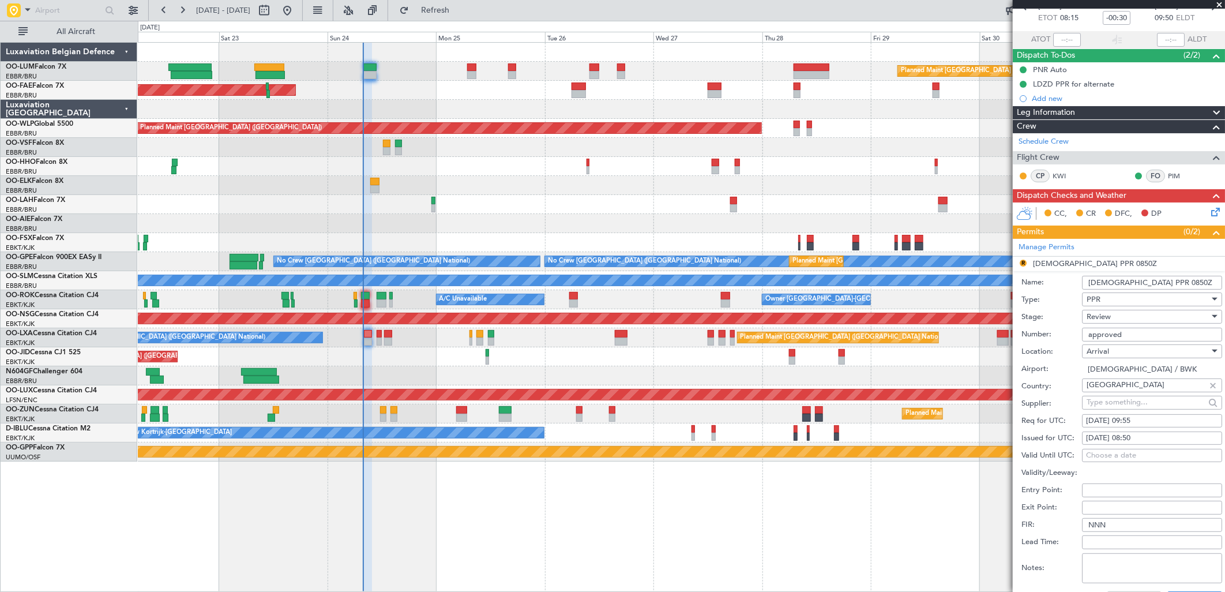
click at [1154, 441] on div "24/08/2025 08:50" at bounding box center [1152, 439] width 132 height 12
select select "8"
select select "2025"
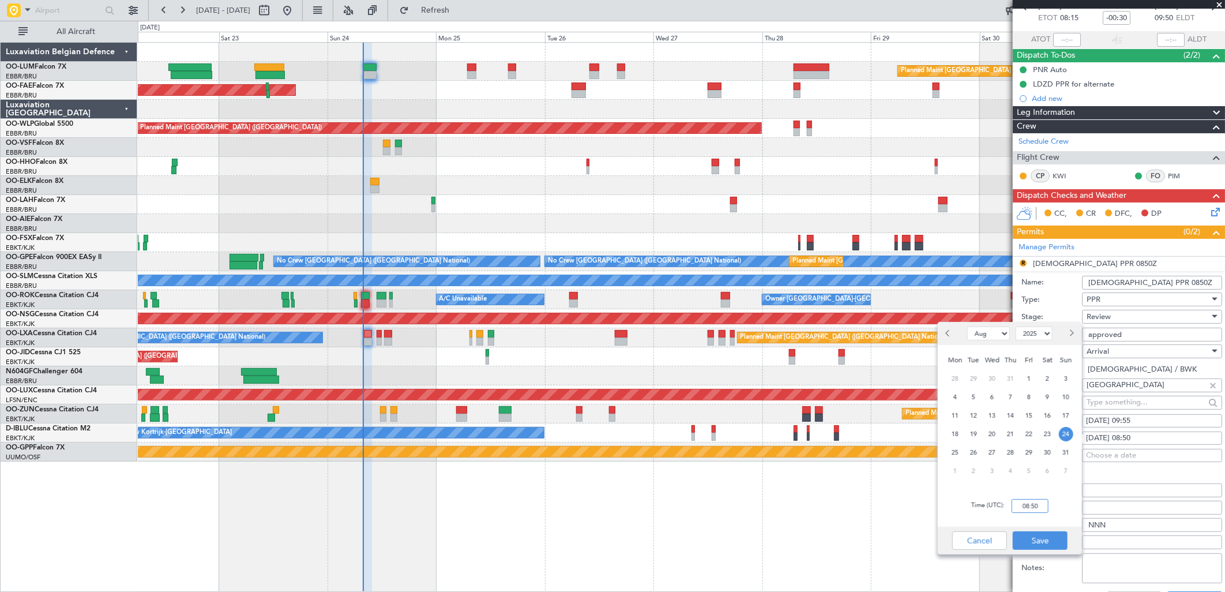
click at [1041, 512] on input "08:50" at bounding box center [1030, 506] width 37 height 14
click at [1067, 508] on div "Time (UTC): 0955" at bounding box center [1010, 506] width 144 height 42
type input "09:55"
click at [1043, 537] on button "Save" at bounding box center [1040, 540] width 55 height 18
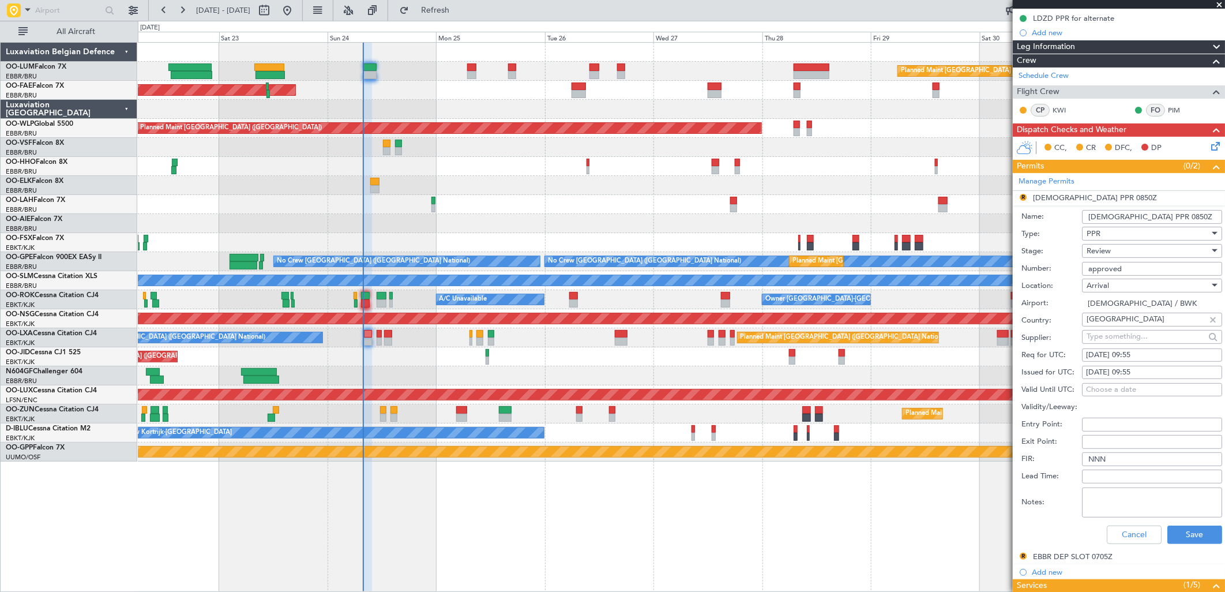
scroll to position [192, 0]
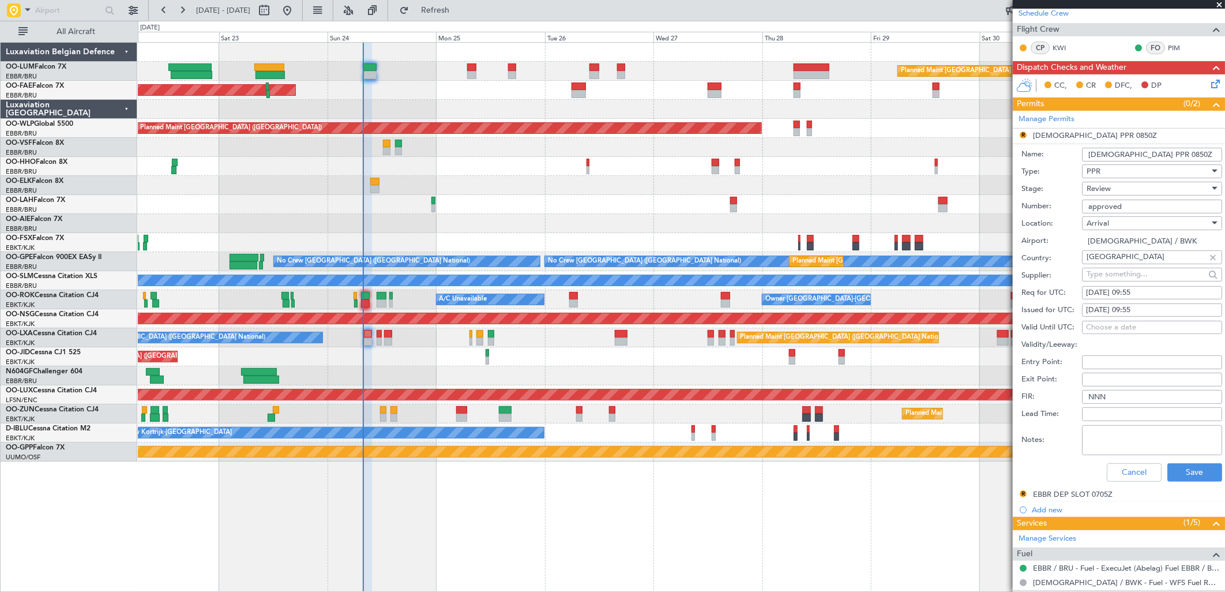
click at [1111, 192] on div "Review" at bounding box center [1148, 188] width 123 height 17
drag, startPoint x: 1123, startPoint y: 269, endPoint x: 1144, endPoint y: 335, distance: 69.1
click at [1123, 270] on span "Requested" at bounding box center [1148, 264] width 120 height 17
click at [1179, 471] on button "Save" at bounding box center [1195, 472] width 55 height 18
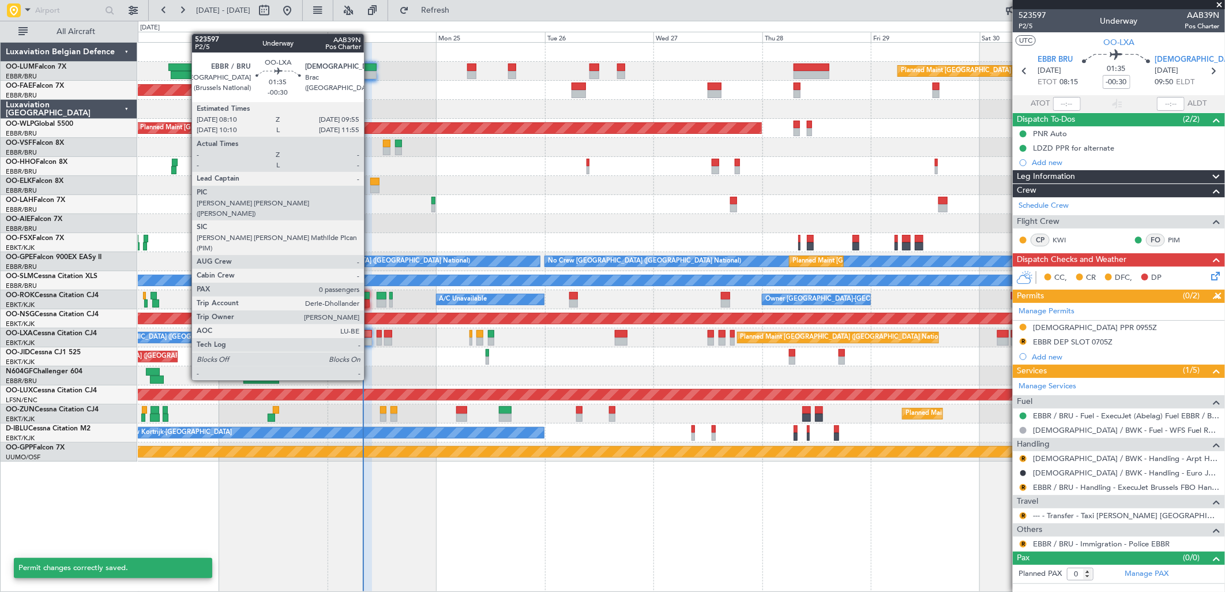
scroll to position [0, 0]
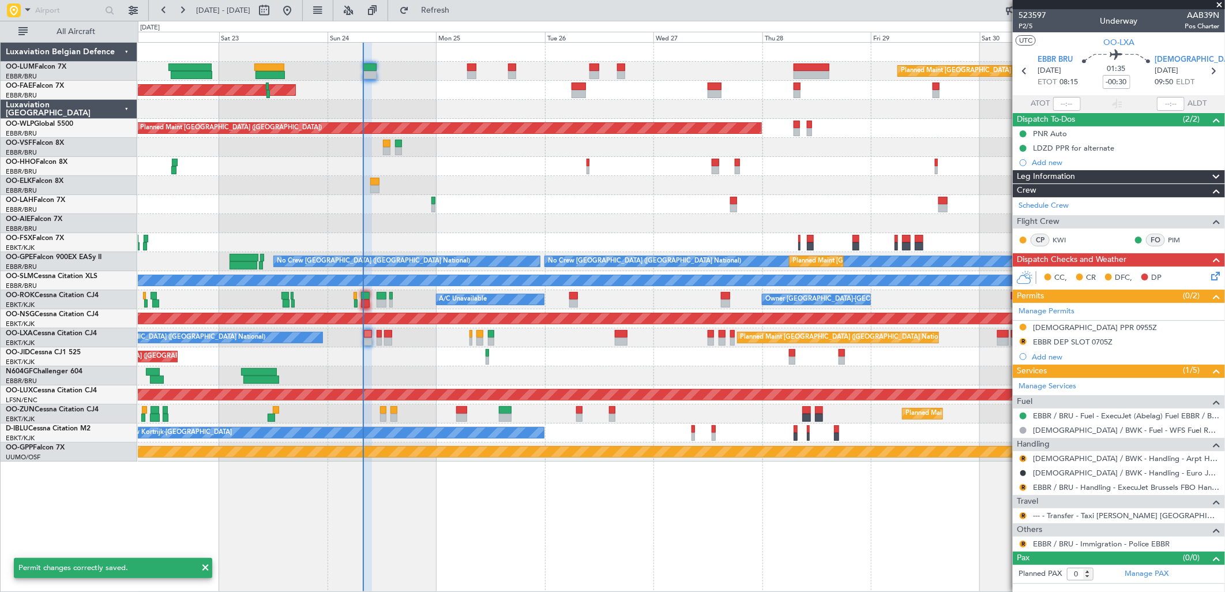
click at [1077, 347] on mat-tooltip-component "EBBR DEP SLOT 0705Z" at bounding box center [1073, 362] width 88 height 31
click at [1083, 342] on div "EBBR DEP SLOT 0705Z" at bounding box center [1073, 342] width 80 height 10
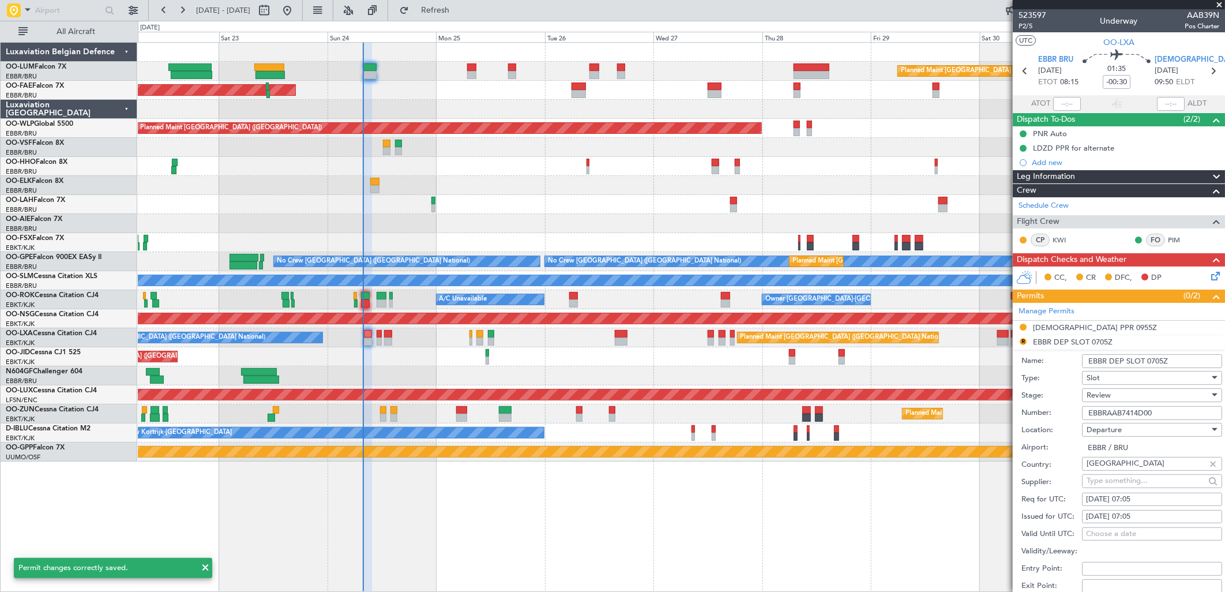
click at [1161, 499] on div "24/08/2025 07:05" at bounding box center [1152, 500] width 132 height 12
select select "8"
select select "2025"
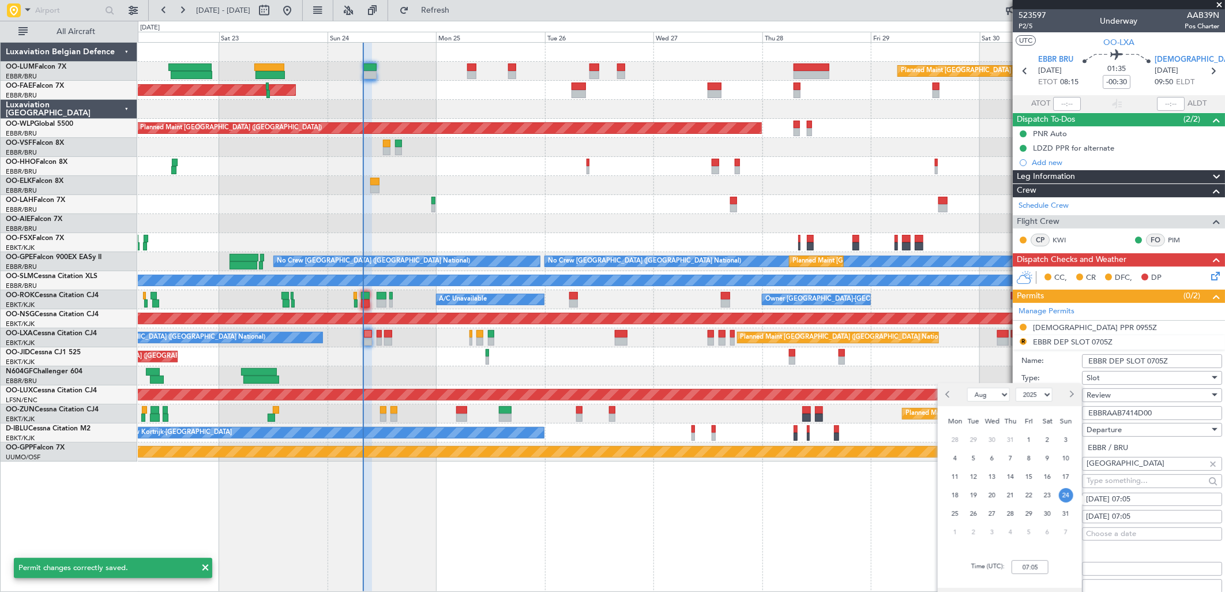
click at [1035, 575] on div "Time (UTC): 07:05" at bounding box center [1010, 567] width 144 height 42
click at [1038, 572] on input "07:05" at bounding box center [1030, 567] width 37 height 14
type input "0"
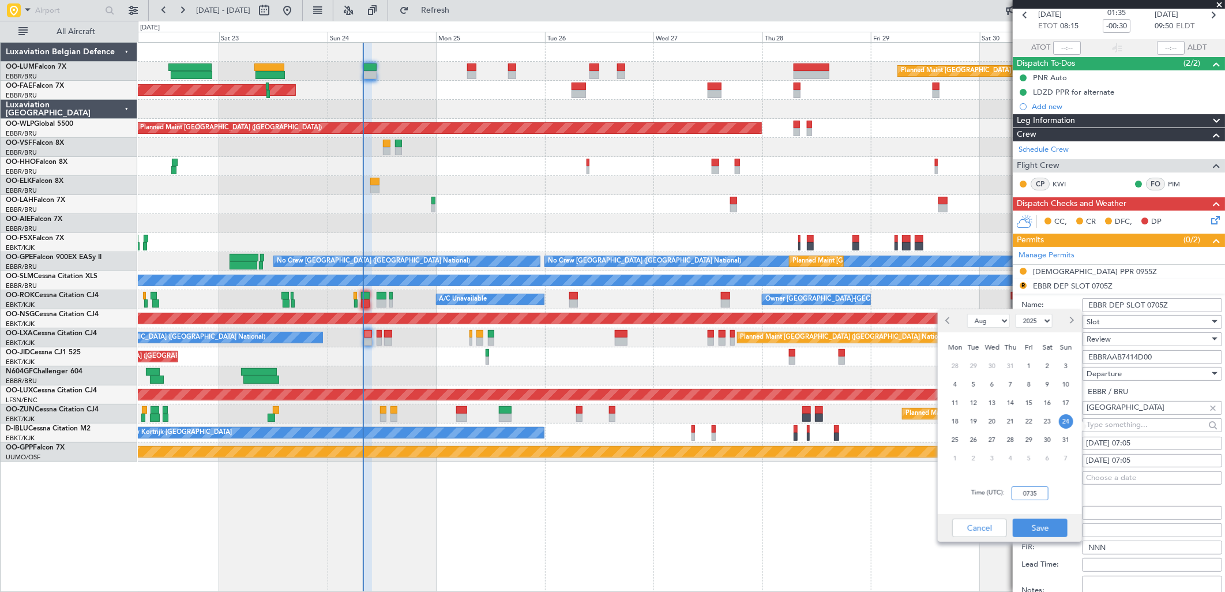
scroll to position [128, 0]
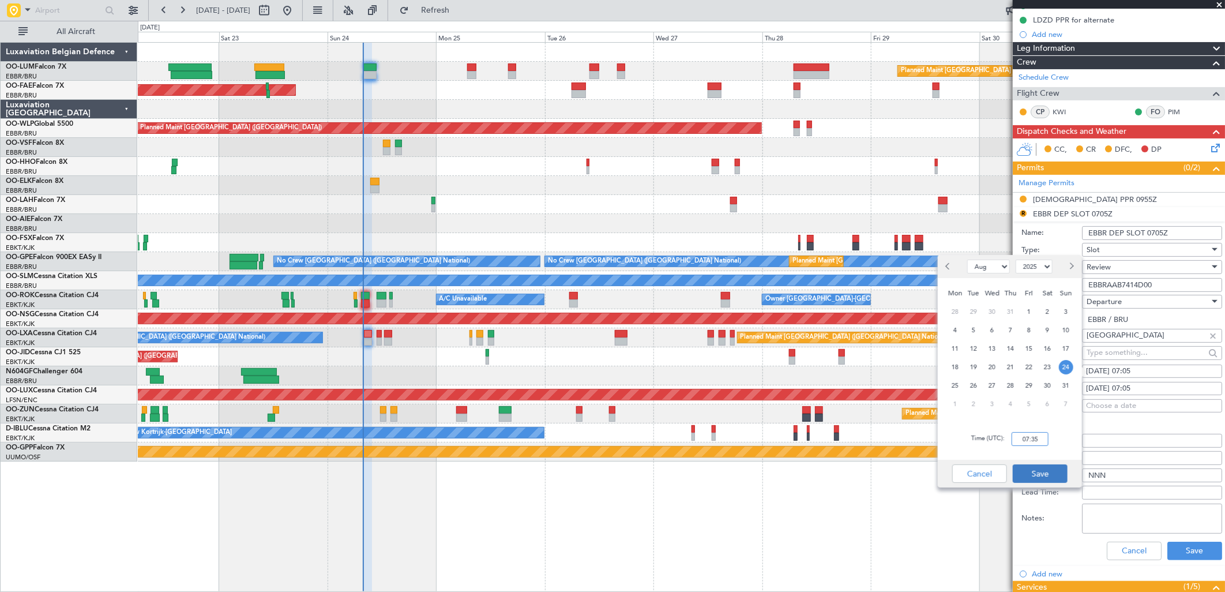
type input "07:35"
click at [1029, 474] on button "Save" at bounding box center [1040, 473] width 55 height 18
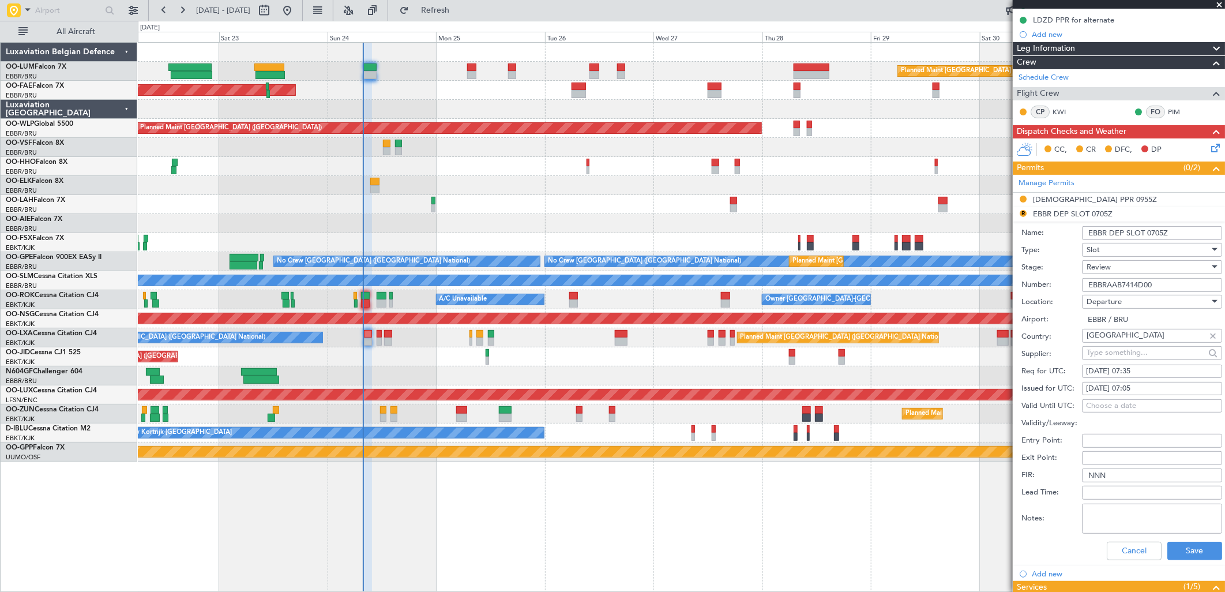
click at [1145, 388] on div "24/08/2025 07:05" at bounding box center [1152, 389] width 132 height 12
select select "8"
select select "2025"
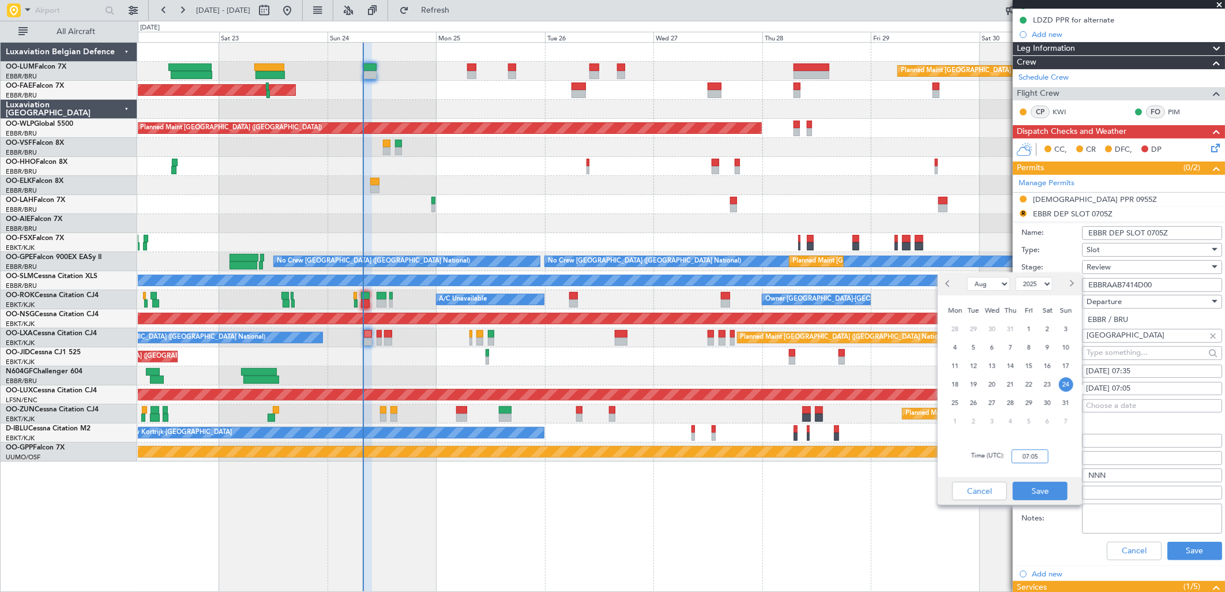
click at [1032, 450] on input "07:05" at bounding box center [1030, 456] width 37 height 14
type input "07:35"
click at [1051, 486] on button "Save" at bounding box center [1040, 491] width 55 height 18
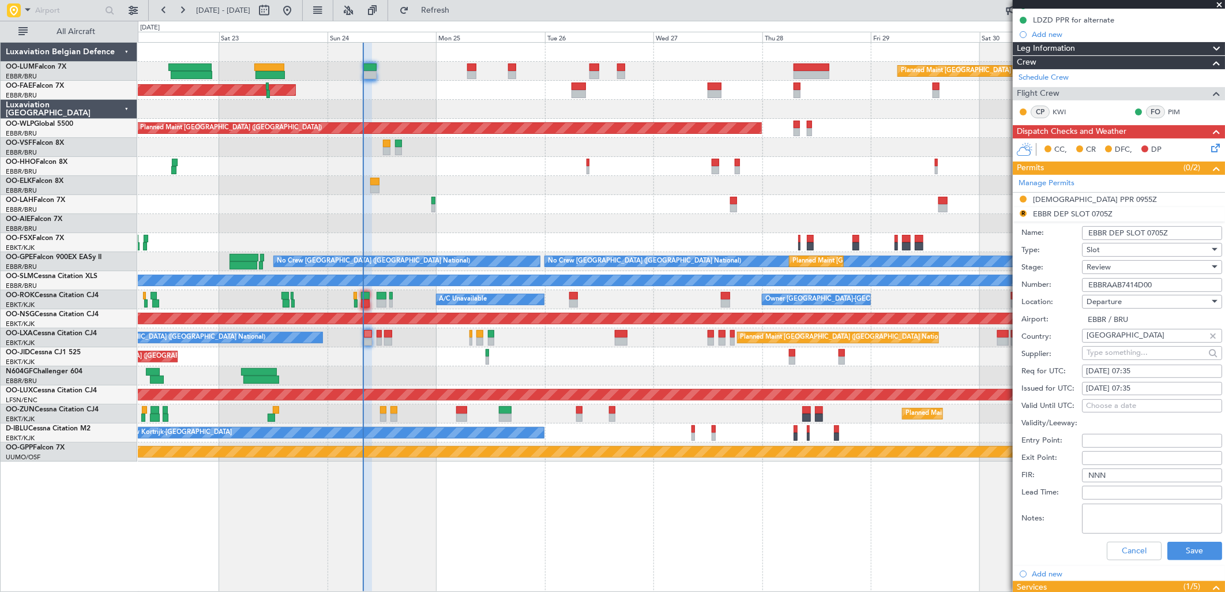
click at [1118, 264] on div "Review" at bounding box center [1148, 266] width 123 height 17
click at [1108, 360] on span "Received OK" at bounding box center [1148, 359] width 120 height 17
click at [1180, 546] on button "Save" at bounding box center [1195, 551] width 55 height 18
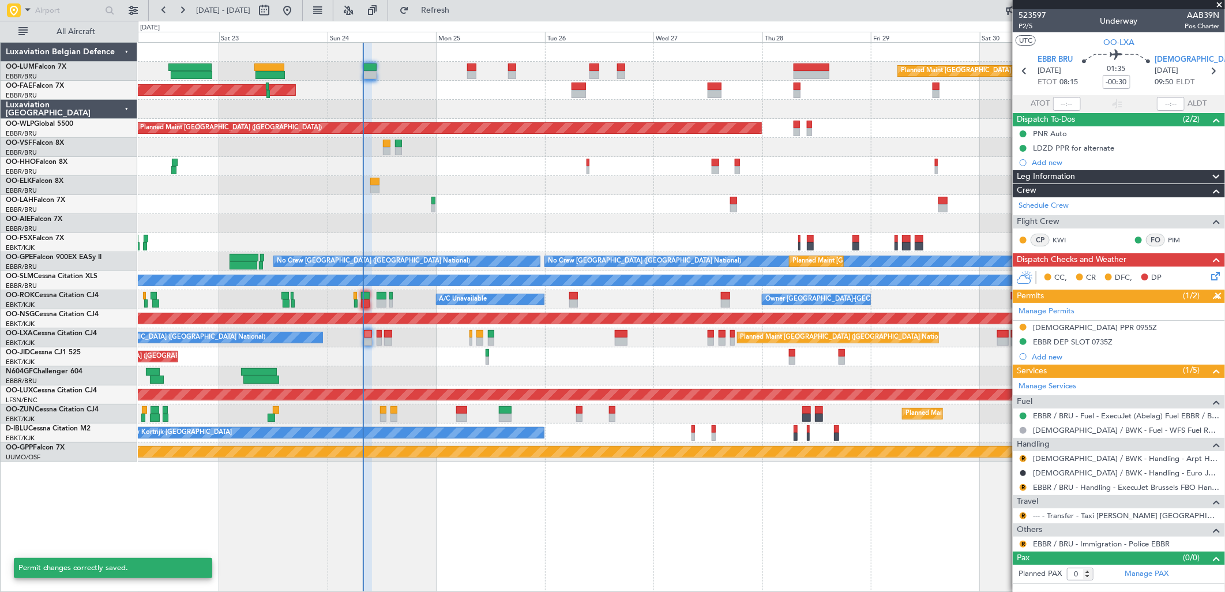
scroll to position [0, 0]
click at [1022, 459] on button "R" at bounding box center [1023, 458] width 7 height 7
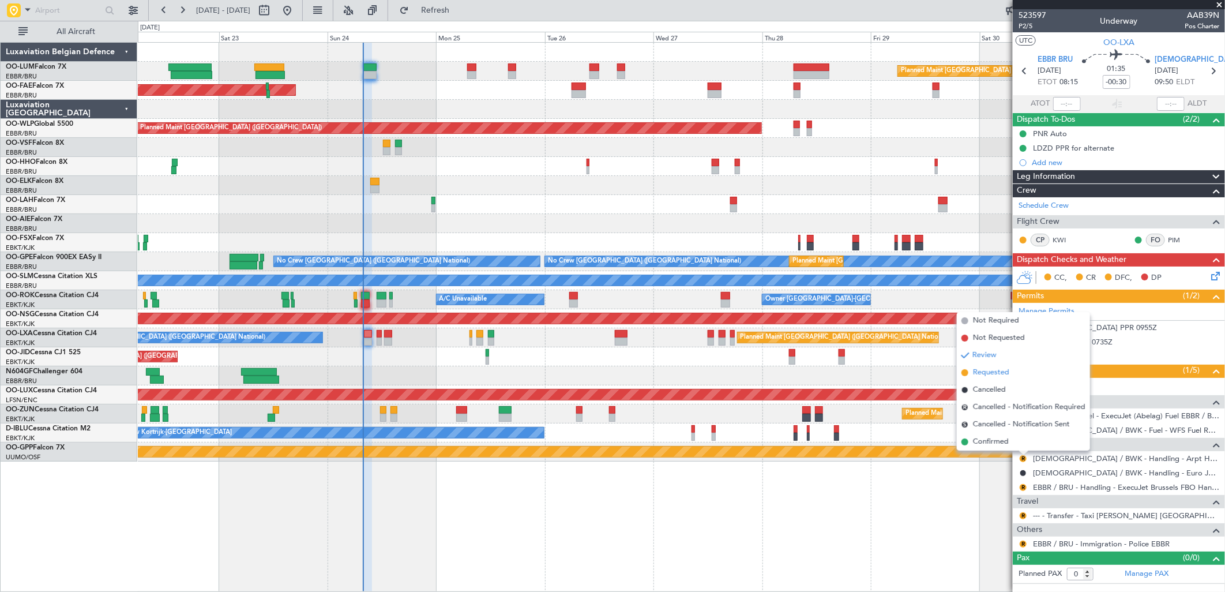
click at [988, 368] on span "Requested" at bounding box center [991, 373] width 36 height 12
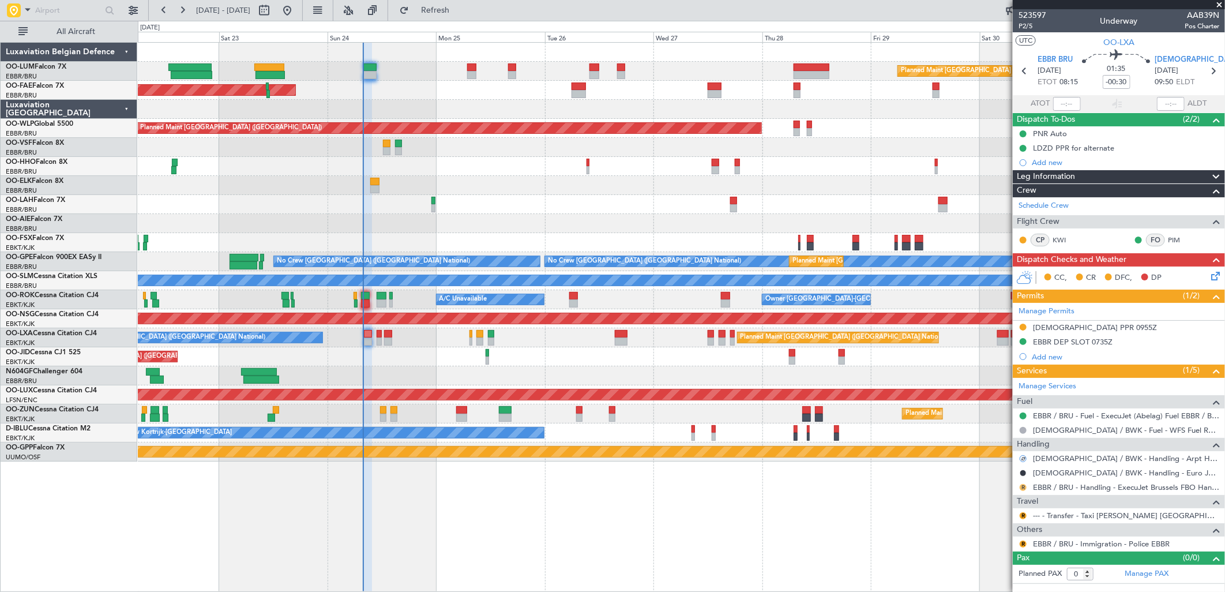
click at [1021, 485] on button "R" at bounding box center [1023, 487] width 7 height 7
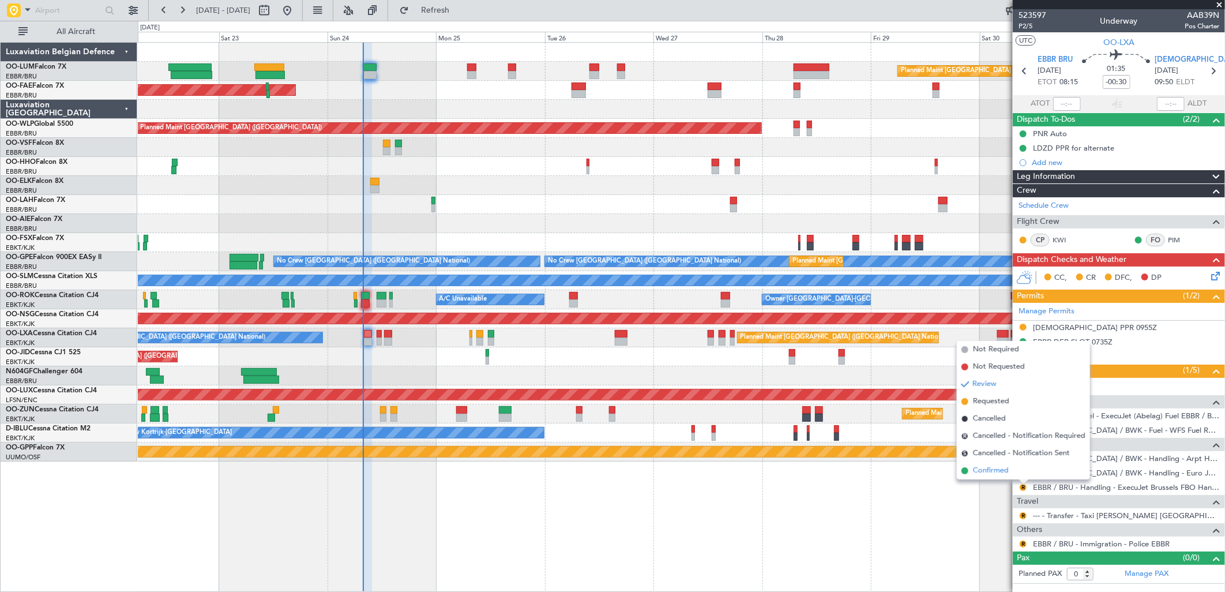
click at [1007, 466] on span "Confirmed" at bounding box center [991, 471] width 36 height 12
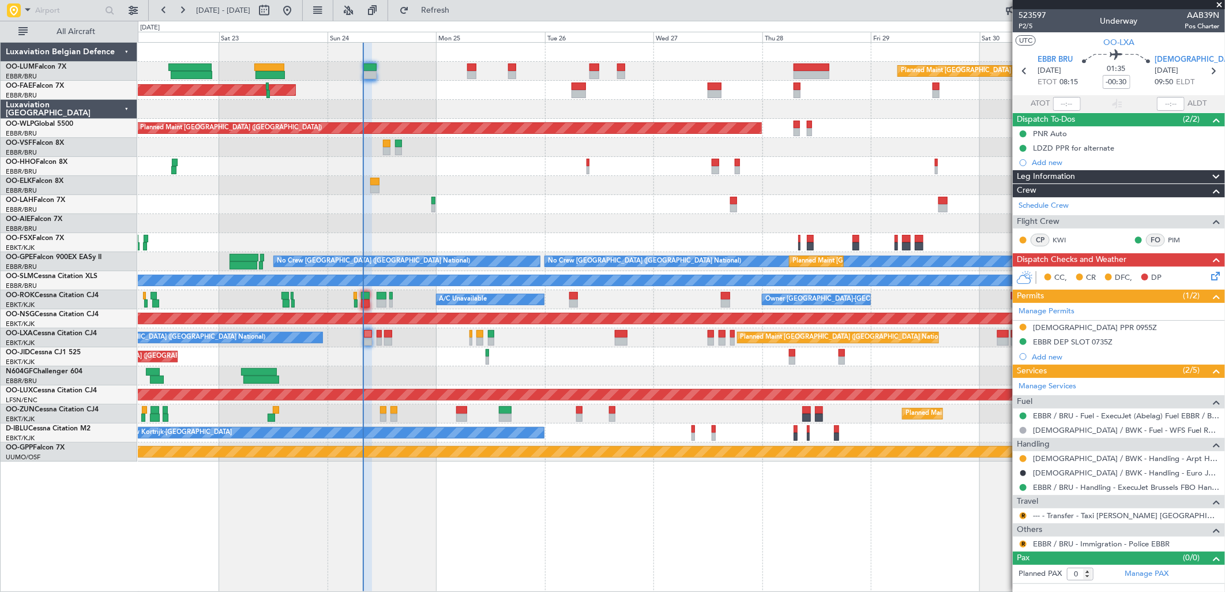
drag, startPoint x: 1023, startPoint y: 515, endPoint x: 1017, endPoint y: 534, distance: 19.9
click at [1023, 515] on button "R" at bounding box center [1023, 515] width 7 height 7
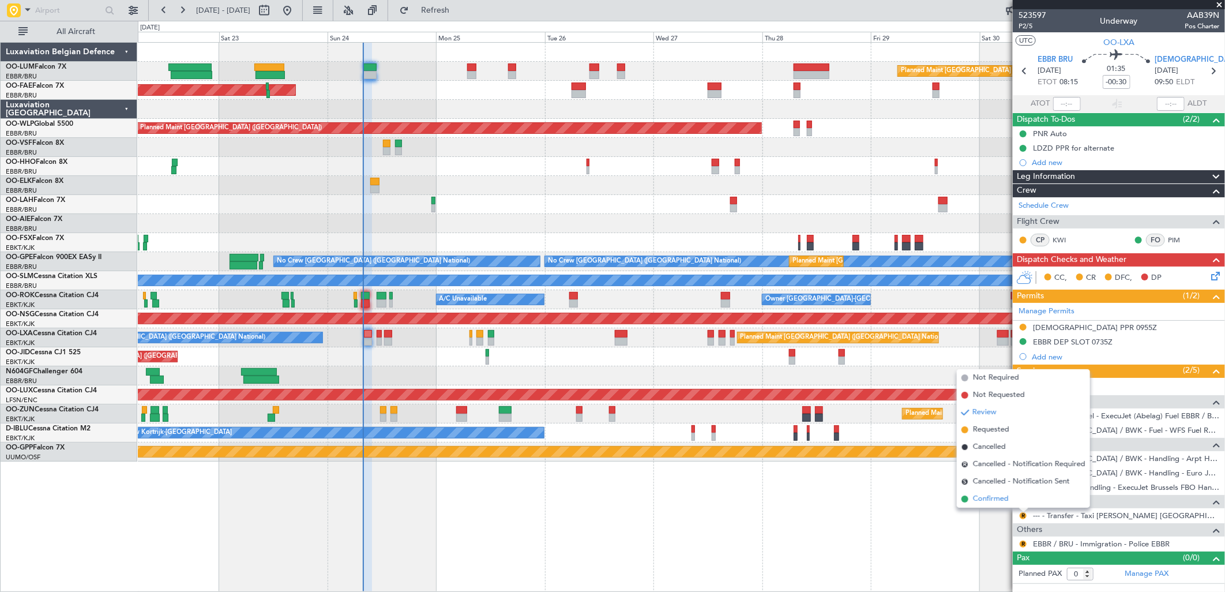
click at [1003, 498] on span "Confirmed" at bounding box center [991, 499] width 36 height 12
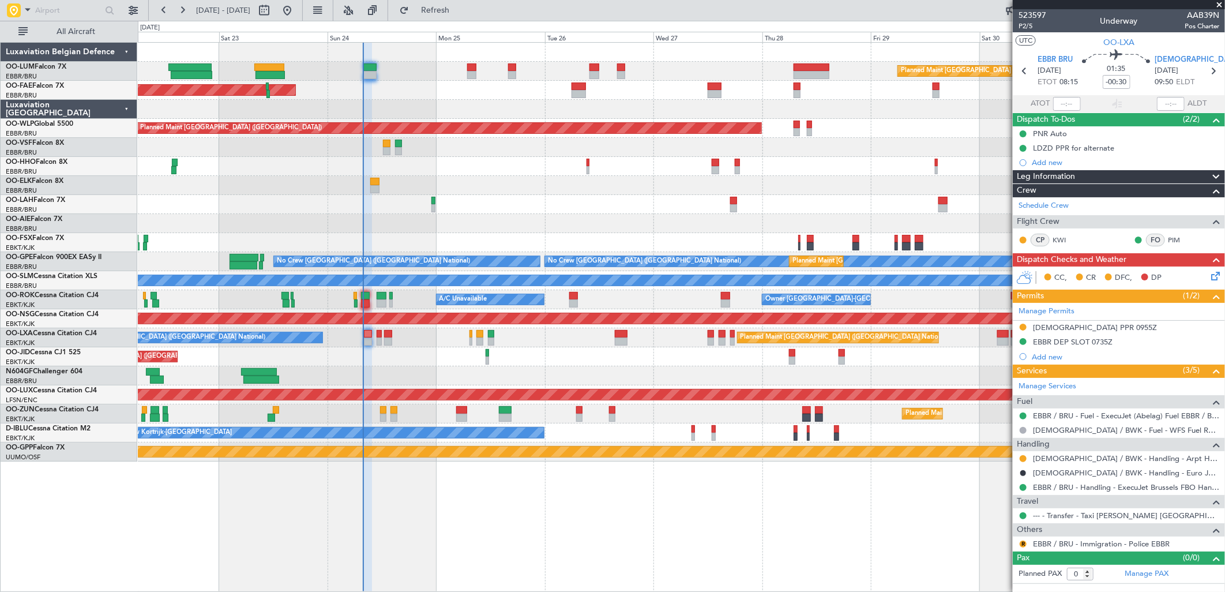
click at [1019, 546] on div "R" at bounding box center [1023, 543] width 9 height 9
click at [1025, 545] on button "R" at bounding box center [1023, 544] width 7 height 7
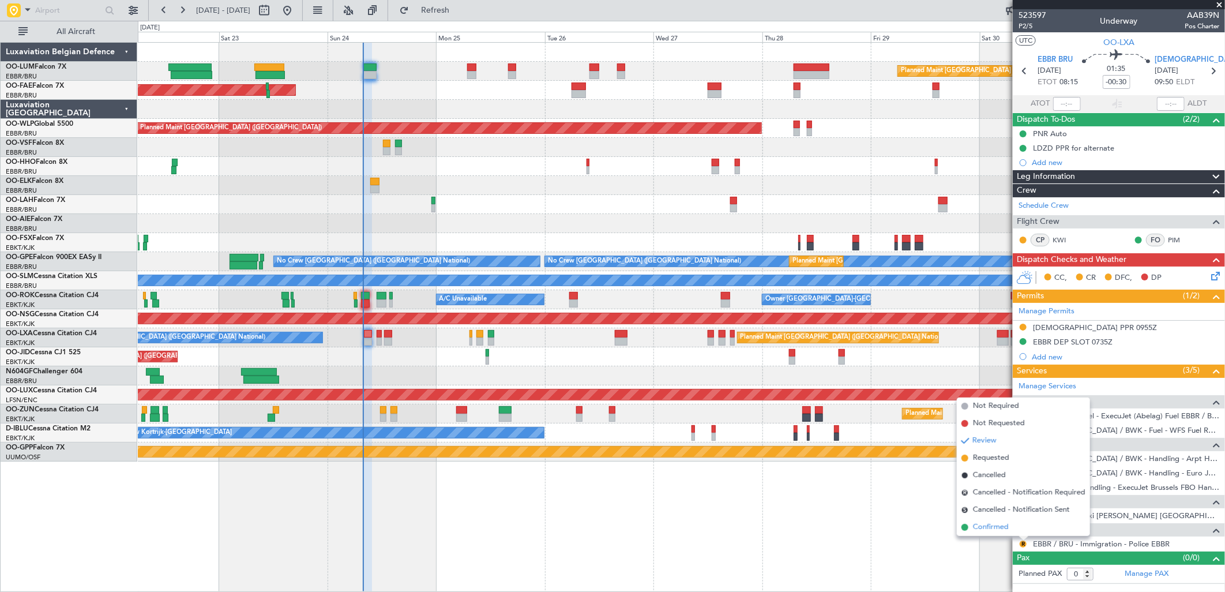
click at [1007, 530] on span "Confirmed" at bounding box center [991, 528] width 36 height 12
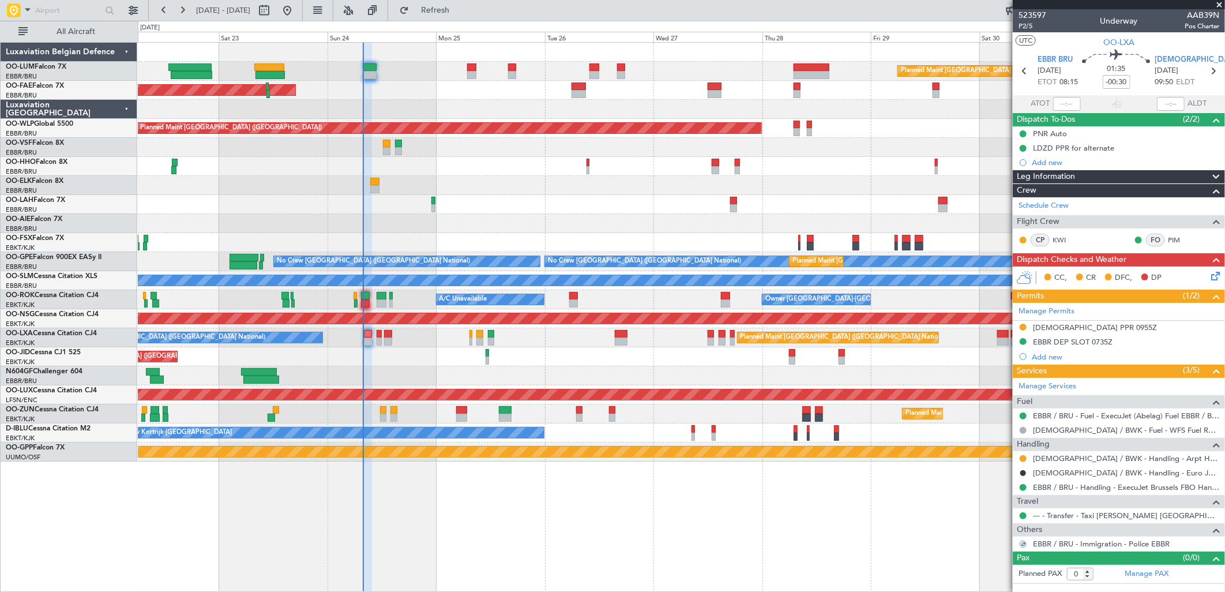
click at [1215, 273] on icon at bounding box center [1213, 273] width 9 height 9
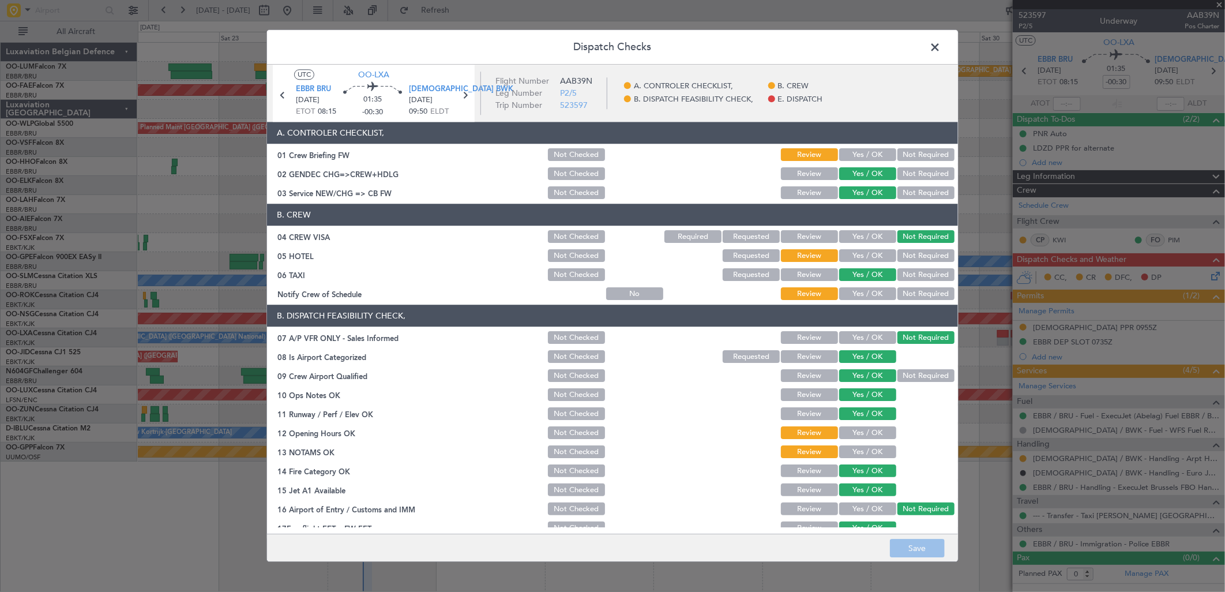
click at [909, 254] on button "Not Required" at bounding box center [926, 256] width 57 height 13
click at [873, 288] on button "Yes / OK" at bounding box center [867, 294] width 57 height 13
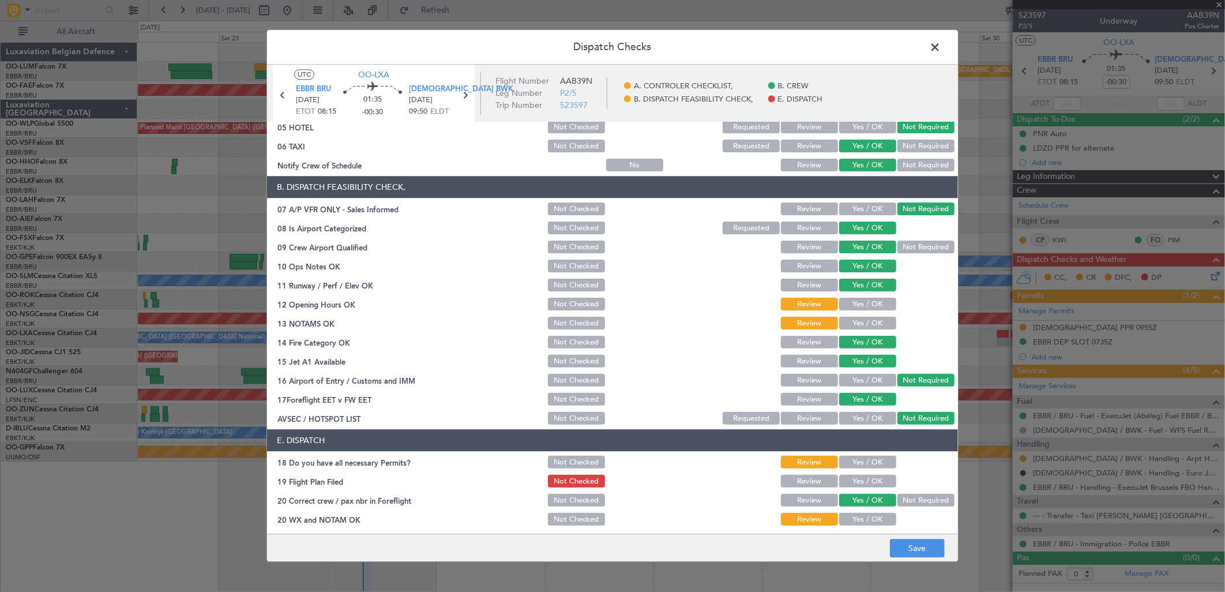
scroll to position [131, 0]
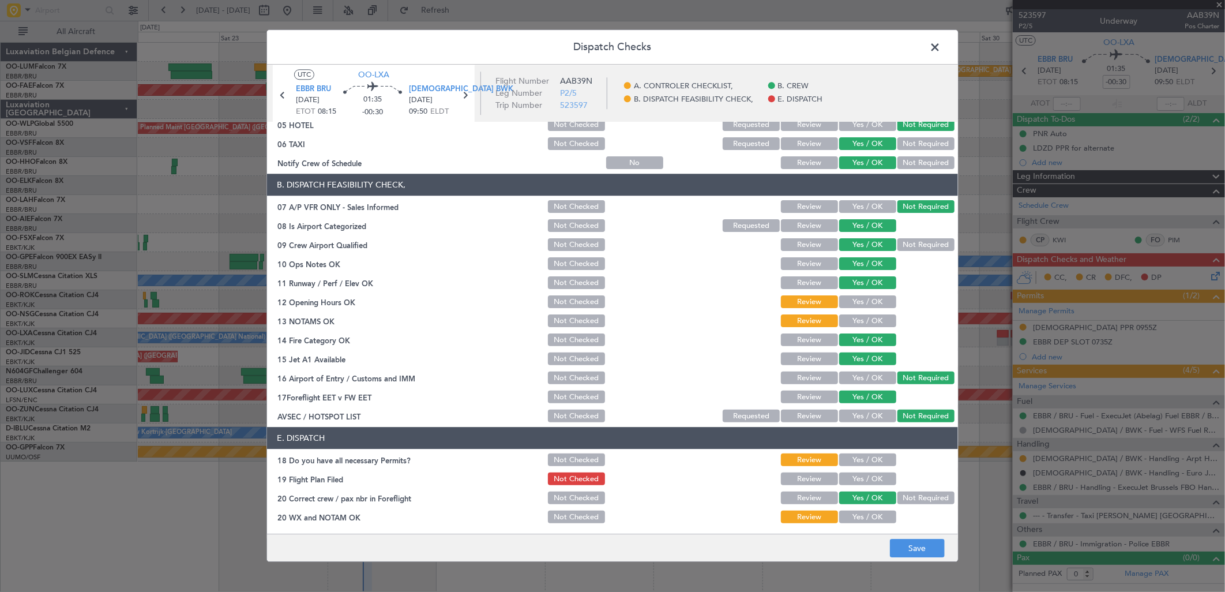
click at [860, 298] on button "Yes / OK" at bounding box center [867, 302] width 57 height 13
click at [856, 313] on div "Yes / OK" at bounding box center [867, 321] width 58 height 16
click at [856, 318] on button "Yes / OK" at bounding box center [867, 321] width 57 height 13
click at [841, 516] on button "Yes / OK" at bounding box center [867, 517] width 57 height 13
click at [858, 452] on div "Yes / OK" at bounding box center [867, 460] width 58 height 16
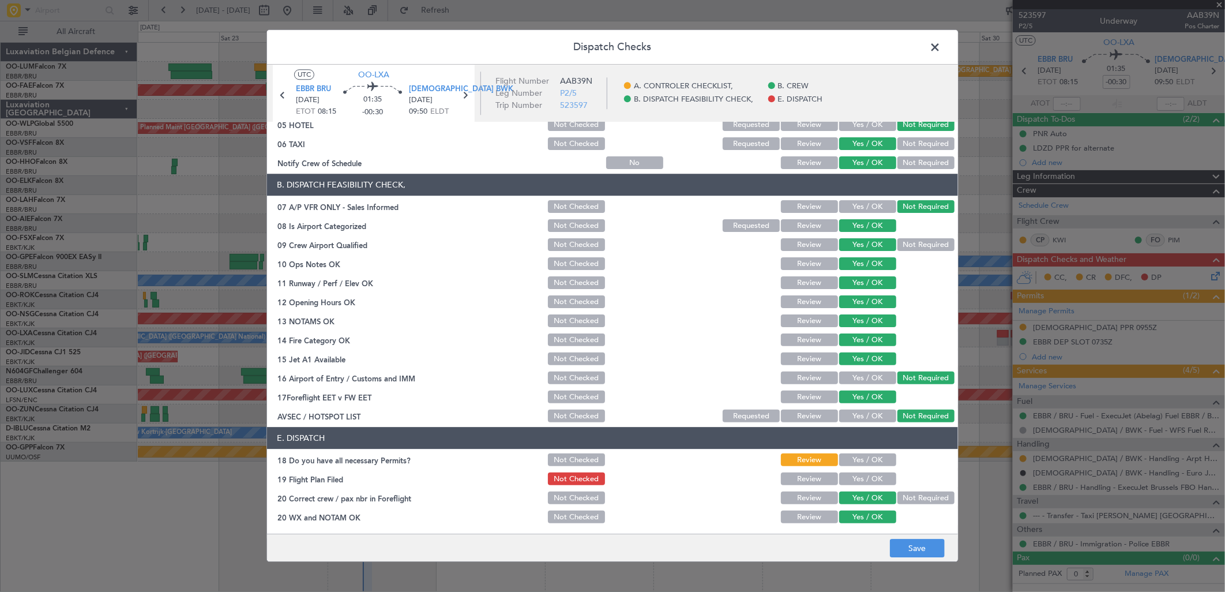
click at [860, 481] on button "Yes / OK" at bounding box center [867, 479] width 57 height 13
click at [857, 468] on section "E. DISPATCH 18 Do you have all necessary Permits? Not Checked Review Yes / OK 1…" at bounding box center [612, 477] width 691 height 98
click at [853, 456] on button "Yes / OK" at bounding box center [867, 460] width 57 height 13
click at [920, 545] on button "Save" at bounding box center [917, 548] width 55 height 18
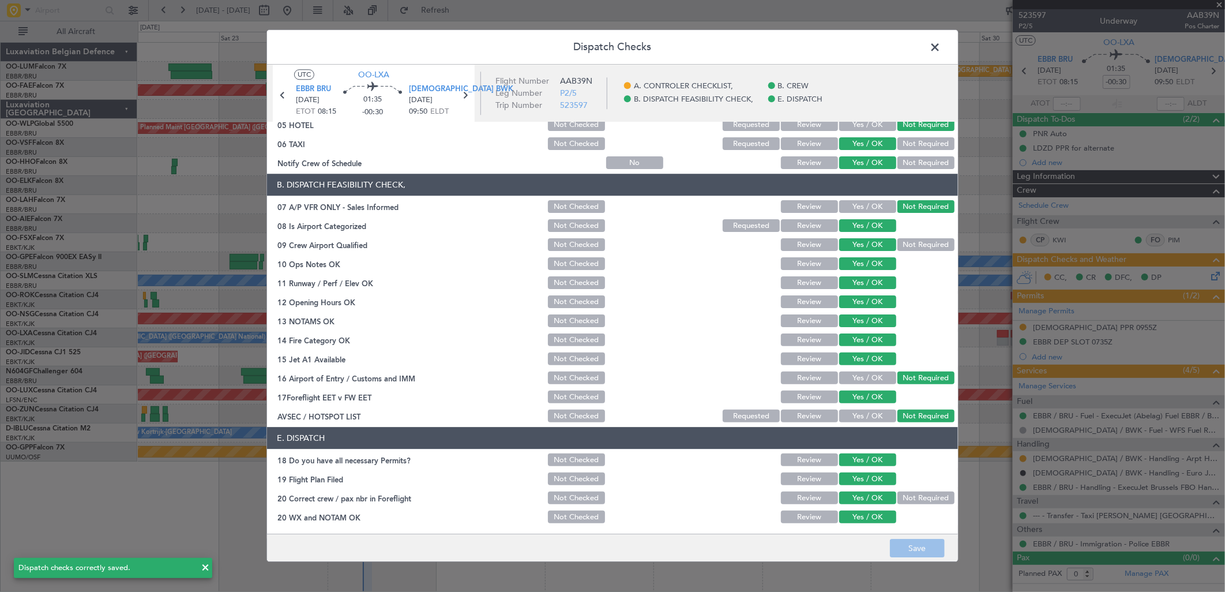
click at [941, 48] on span at bounding box center [941, 50] width 0 height 23
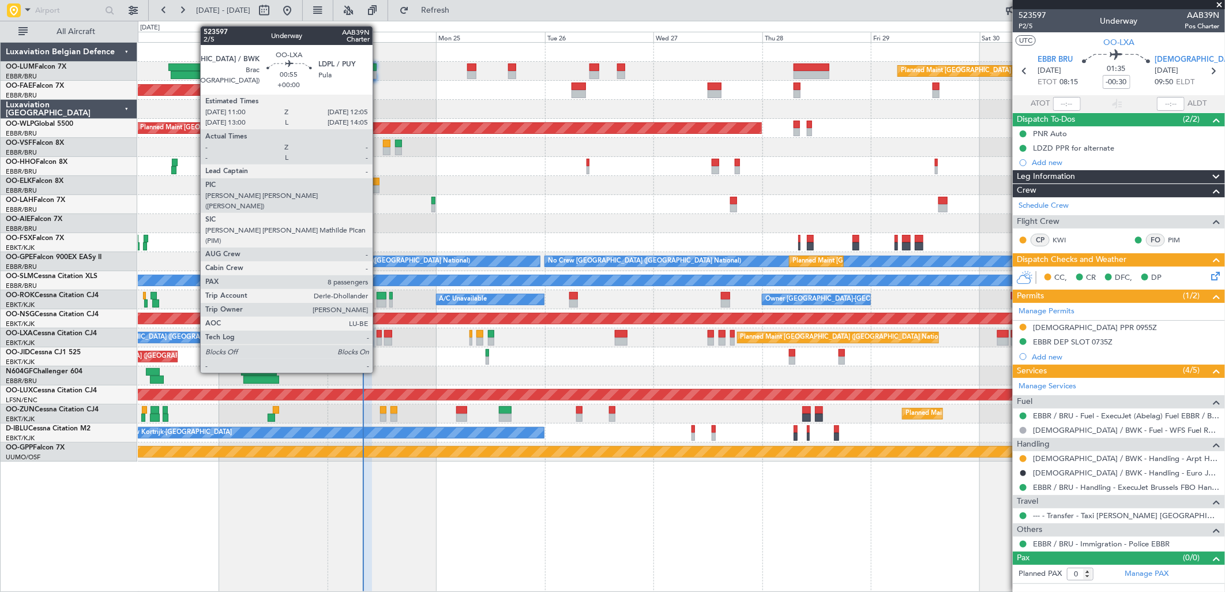
click at [378, 332] on div at bounding box center [379, 334] width 5 height 8
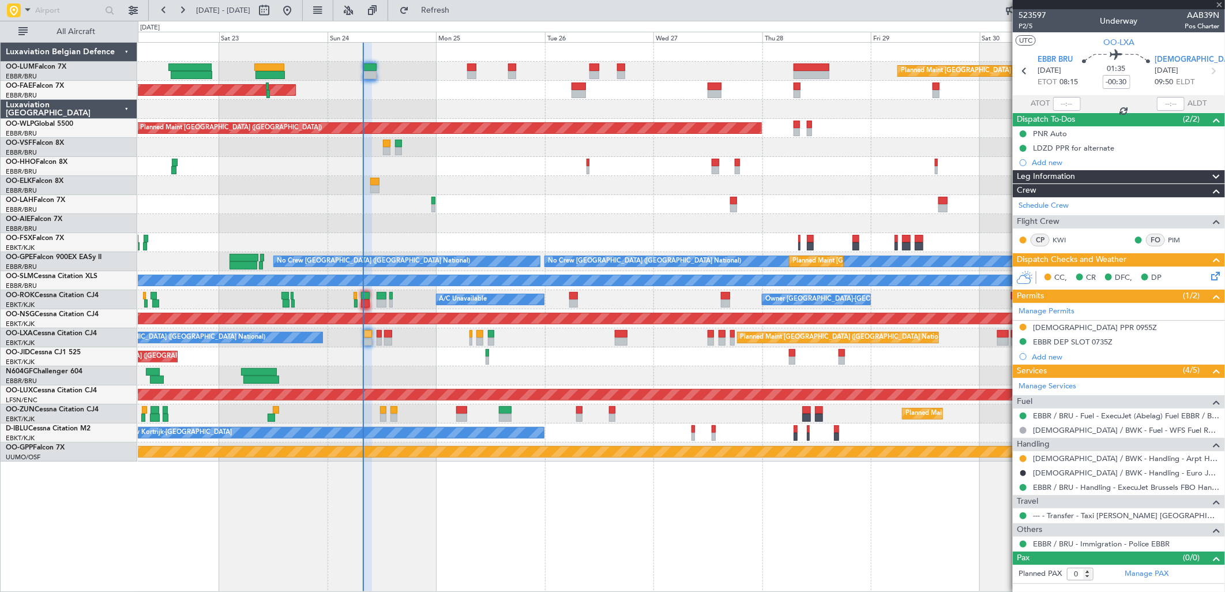
type input "8"
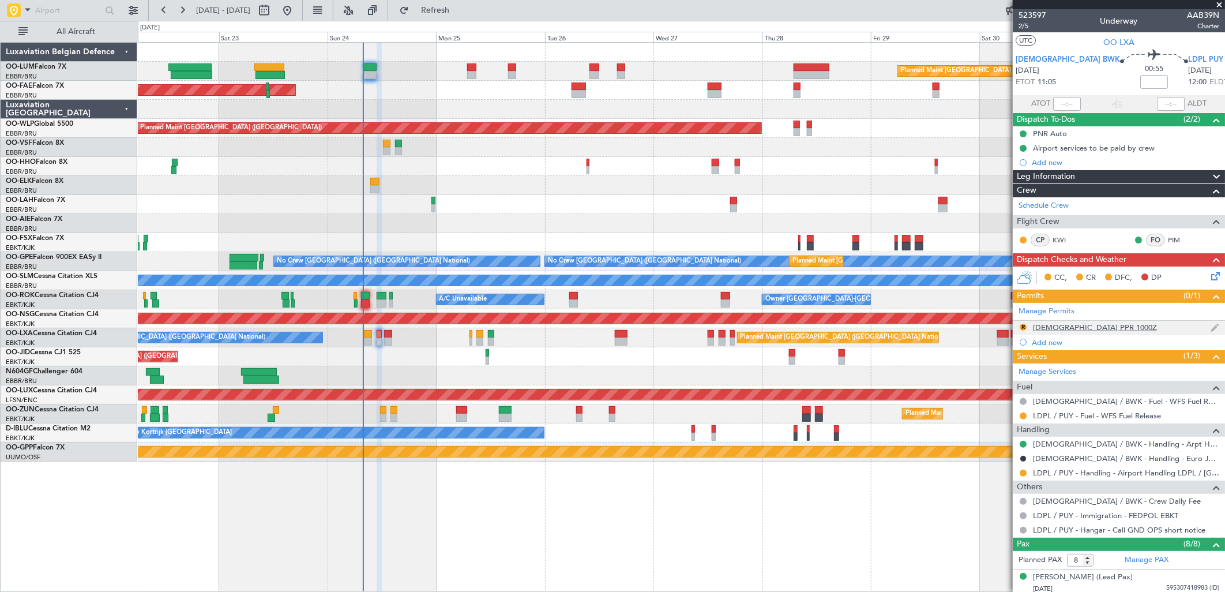
click at [1068, 325] on div "LDSB PPR 1000Z" at bounding box center [1095, 328] width 124 height 10
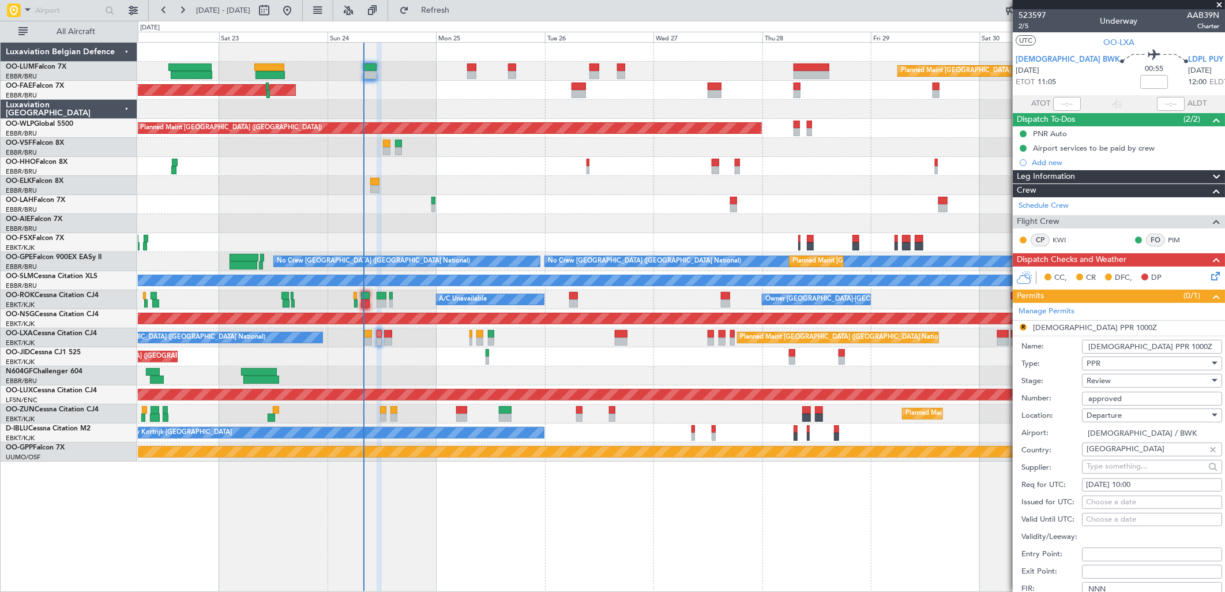
click at [1149, 485] on div "24/08/2025 10:00" at bounding box center [1152, 485] width 132 height 12
select select "8"
select select "2025"
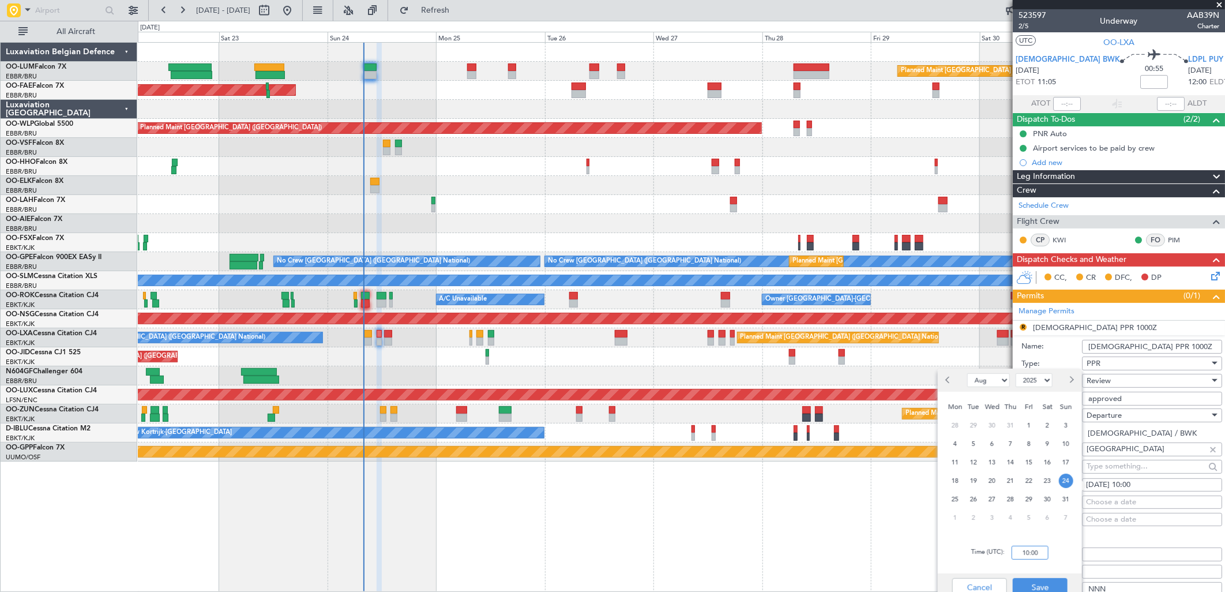
click at [1037, 551] on input "10:00" at bounding box center [1030, 553] width 37 height 14
type input "11:00"
click at [1047, 580] on button "Save" at bounding box center [1040, 587] width 55 height 18
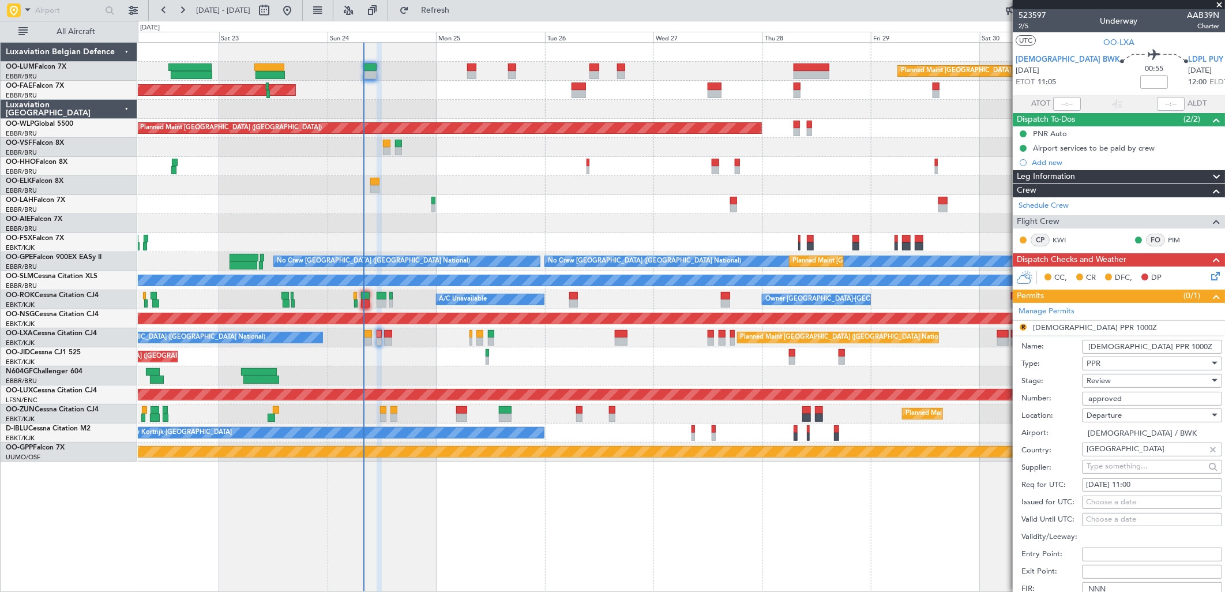
click at [1142, 377] on div "Review" at bounding box center [1148, 380] width 123 height 17
click at [1120, 459] on span "Requested" at bounding box center [1148, 456] width 120 height 17
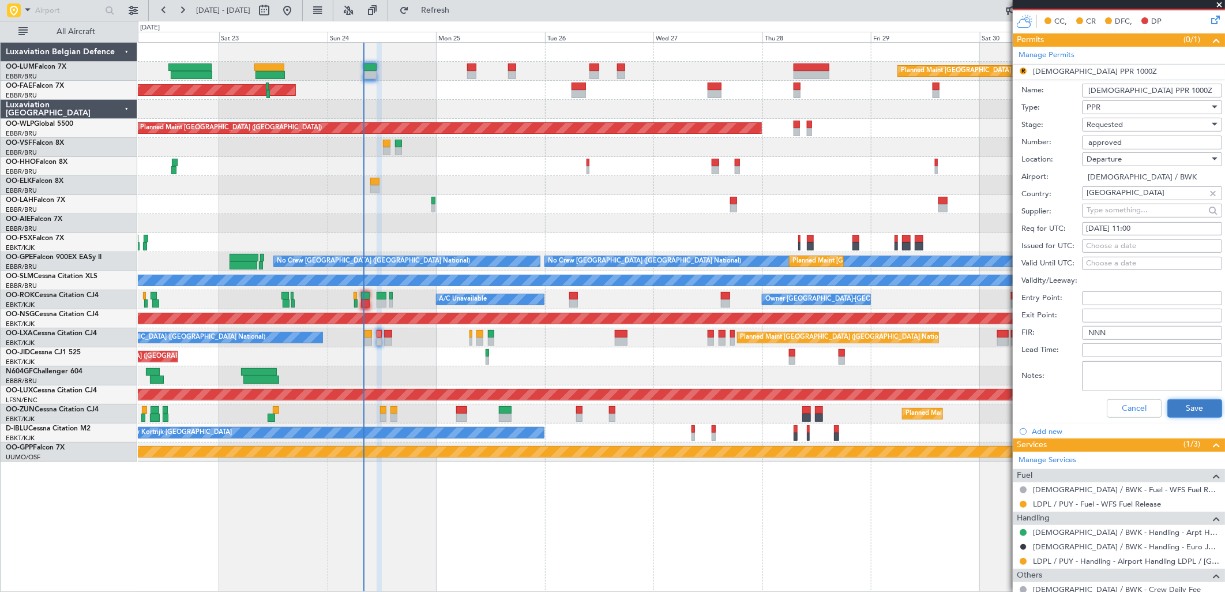
click at [1189, 404] on button "Save" at bounding box center [1195, 408] width 55 height 18
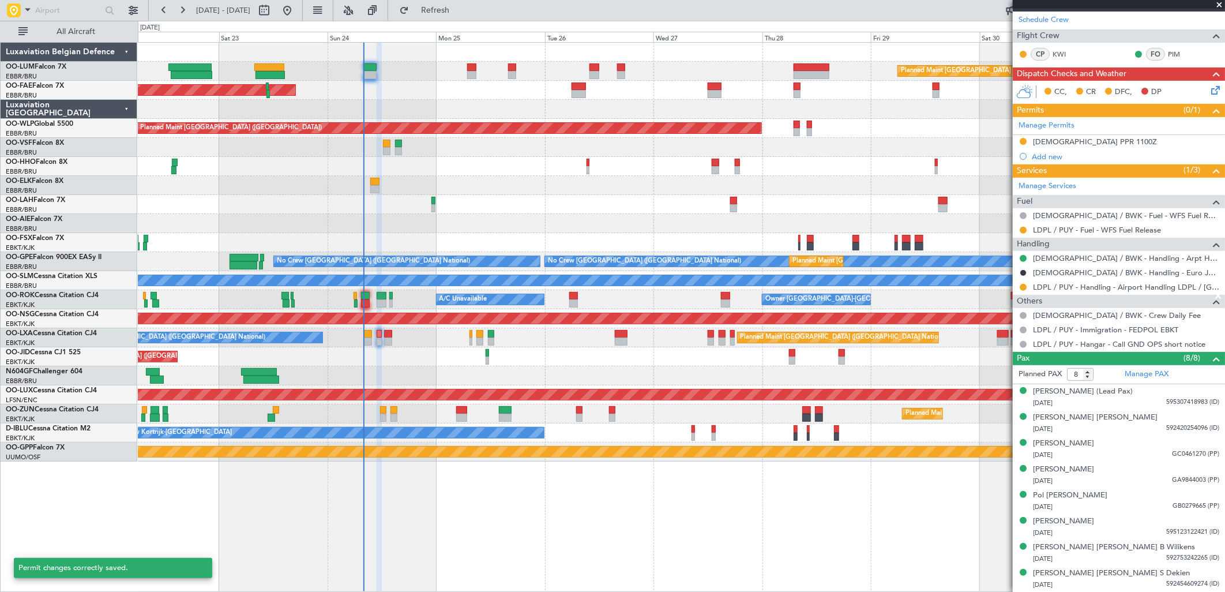
scroll to position [185, 0]
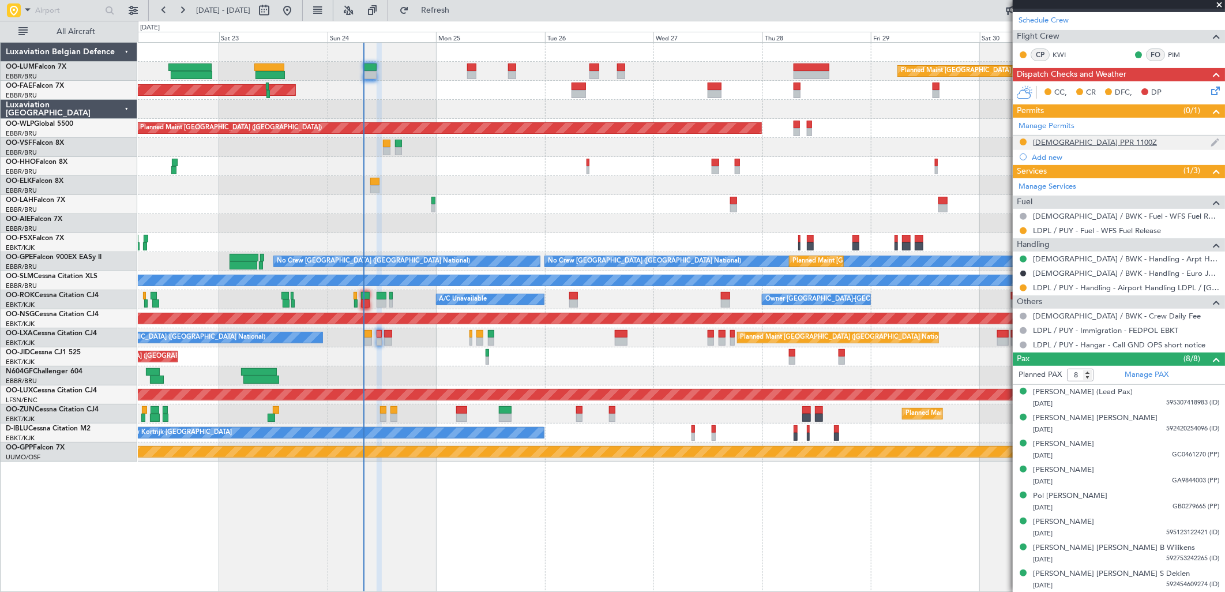
click at [1081, 137] on div "LDSB PPR 1100Z" at bounding box center [1095, 142] width 124 height 10
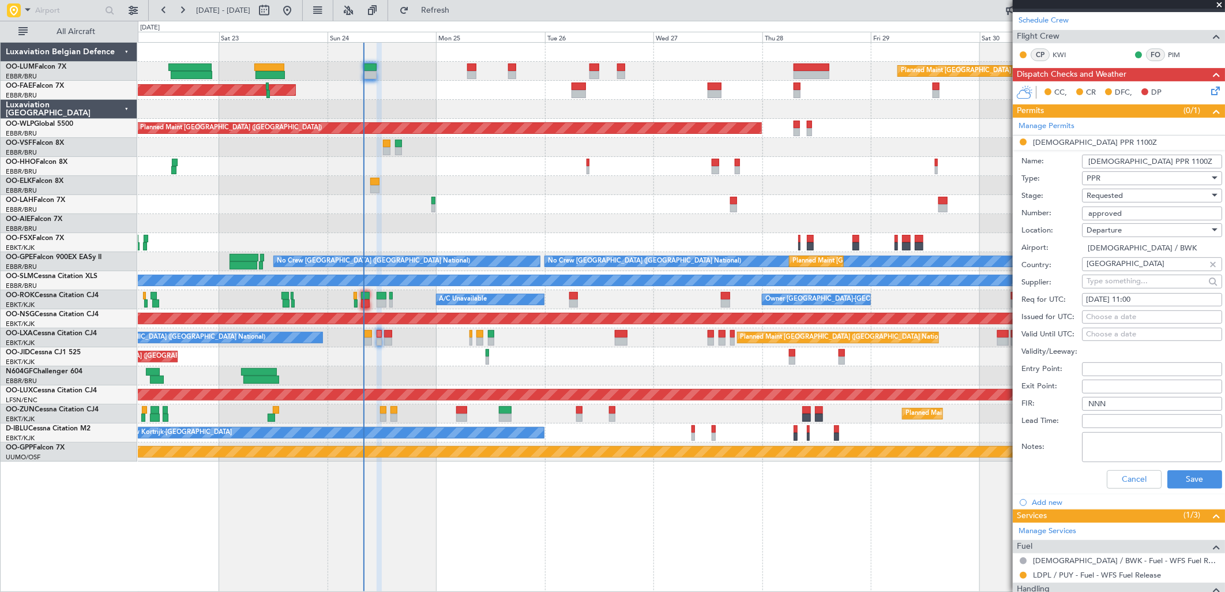
scroll to position [256, 0]
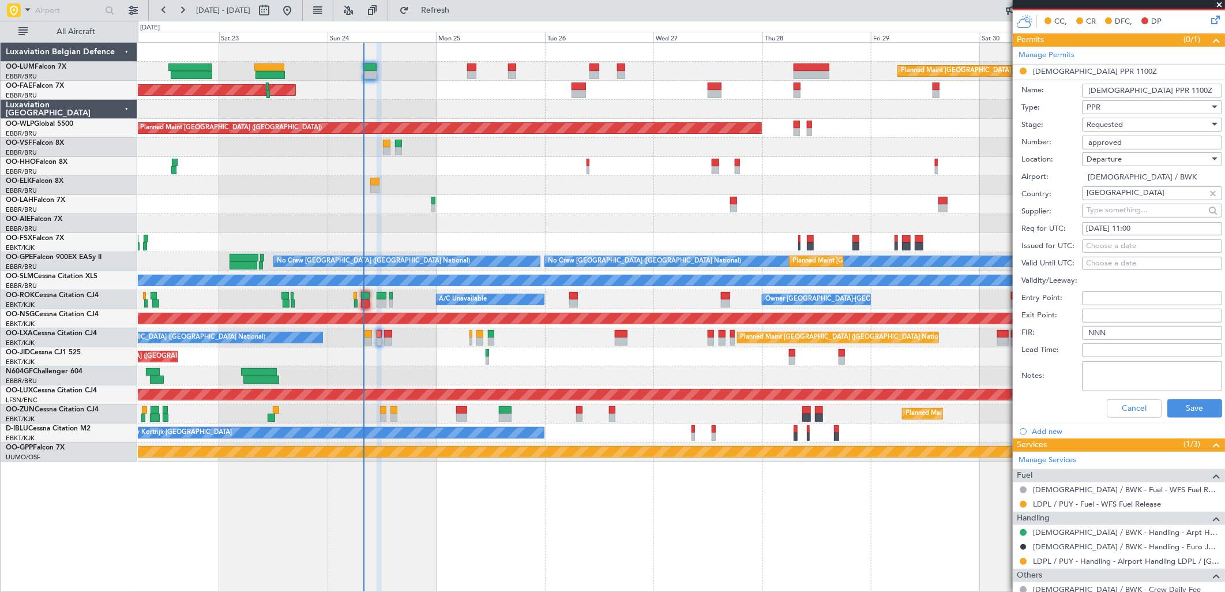
click at [1163, 231] on div "24/08/2025 11:00" at bounding box center [1152, 229] width 132 height 12
select select "8"
select select "2025"
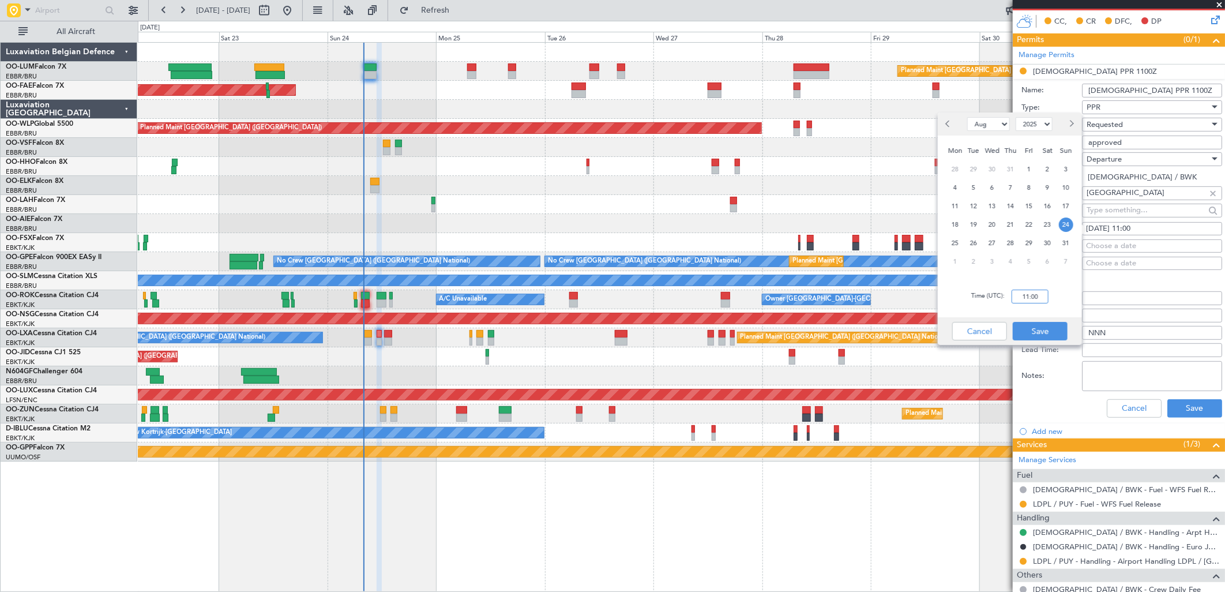
click at [1047, 291] on input "11:00" at bounding box center [1030, 297] width 37 height 14
click at [1059, 293] on div "Time (UTC): 1030" at bounding box center [1010, 297] width 144 height 42
type input "10:30"
click at [1045, 321] on div "Cancel Save" at bounding box center [1010, 331] width 144 height 28
click at [1043, 330] on button "Save" at bounding box center [1040, 331] width 55 height 18
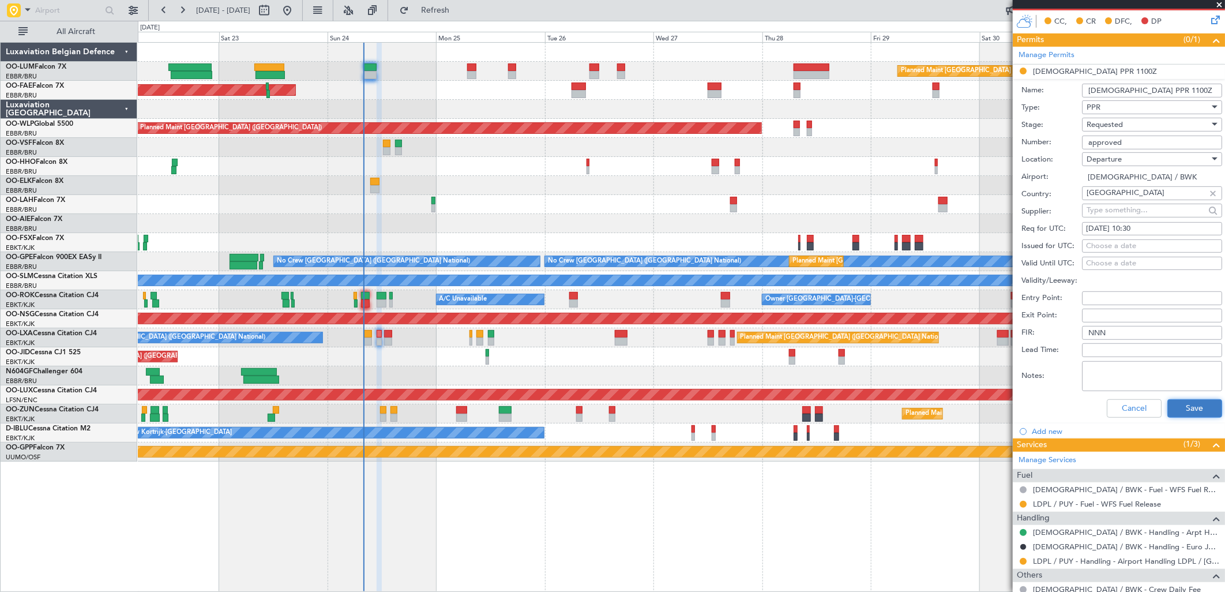
click at [1186, 413] on button "Save" at bounding box center [1195, 408] width 55 height 18
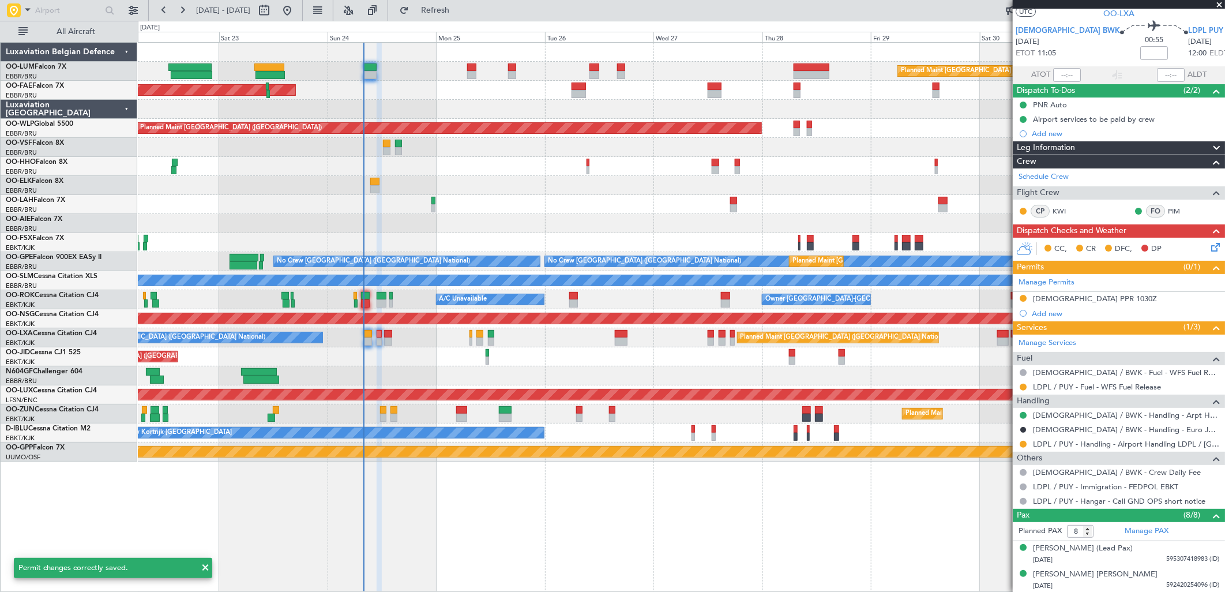
scroll to position [0, 0]
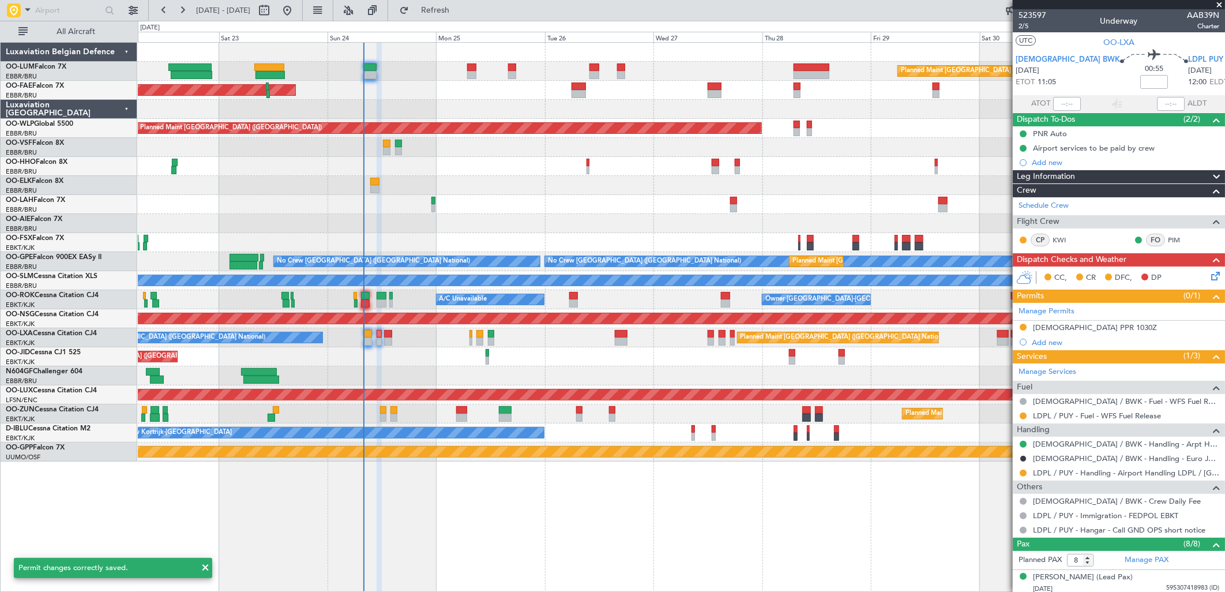
click at [1209, 273] on icon at bounding box center [1213, 273] width 9 height 9
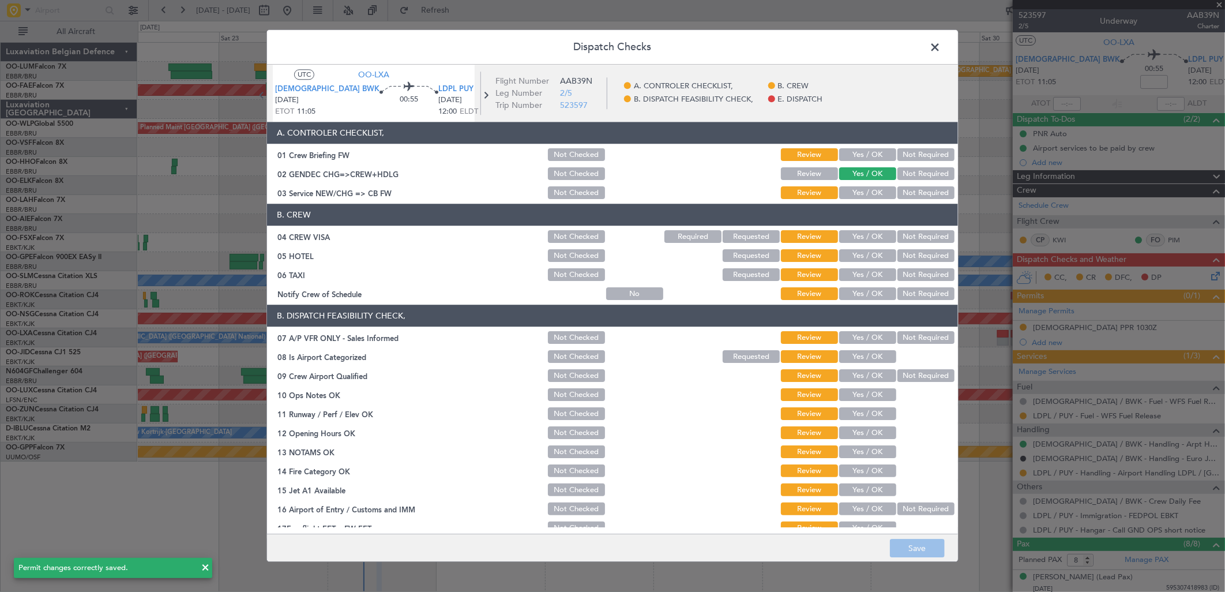
click at [869, 186] on div "Yes / OK" at bounding box center [867, 193] width 58 height 16
click at [869, 196] on button "Yes / OK" at bounding box center [867, 193] width 57 height 13
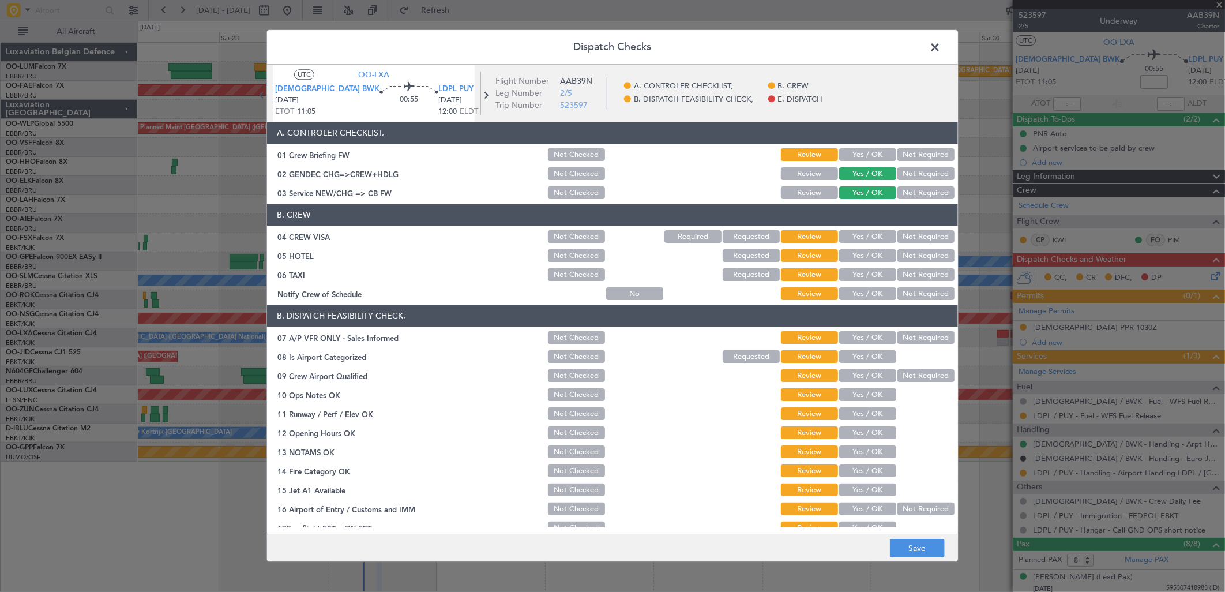
click at [914, 238] on button "Not Required" at bounding box center [926, 237] width 57 height 13
click at [914, 251] on button "Not Required" at bounding box center [926, 256] width 57 height 13
click at [910, 264] on section "B. CREW 04 CREW VISA Not Checked Required Requested Review Yes / OK Not Require…" at bounding box center [612, 253] width 691 height 98
drag, startPoint x: 910, startPoint y: 264, endPoint x: 908, endPoint y: 279, distance: 15.2
click at [910, 279] on button "Not Required" at bounding box center [926, 275] width 57 height 13
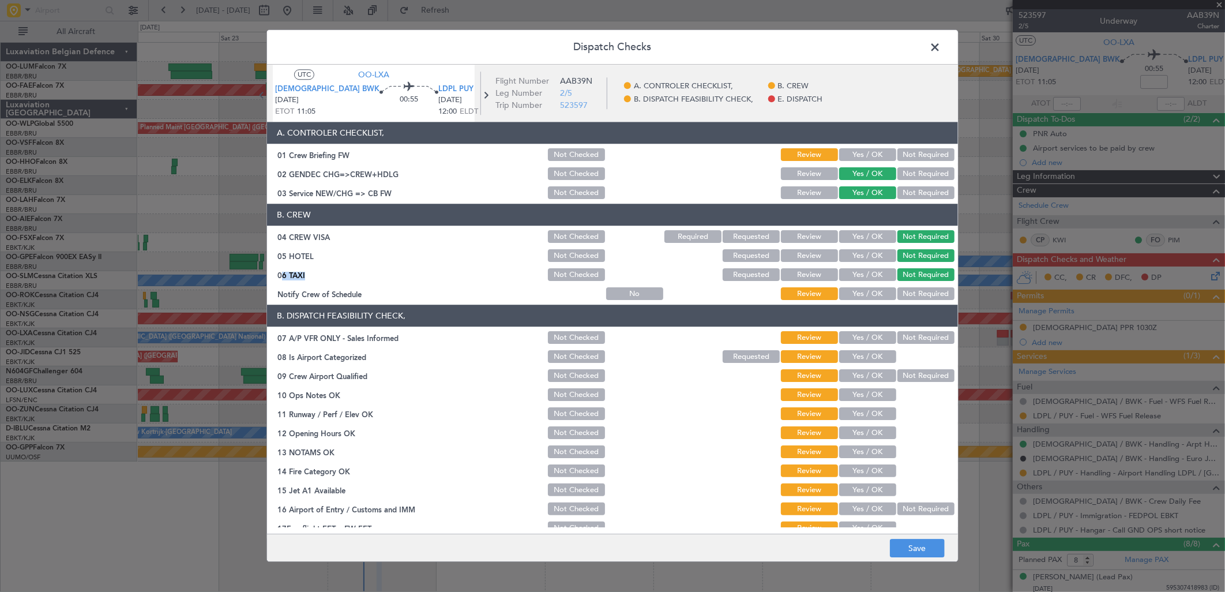
click at [870, 292] on button "Yes / OK" at bounding box center [867, 294] width 57 height 13
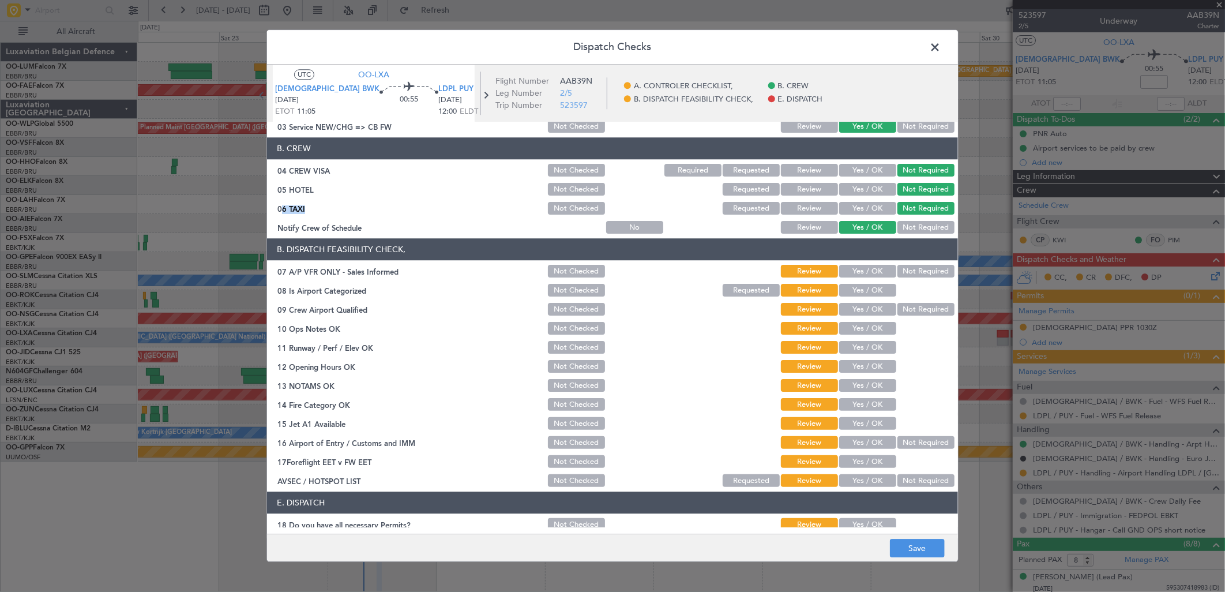
scroll to position [128, 0]
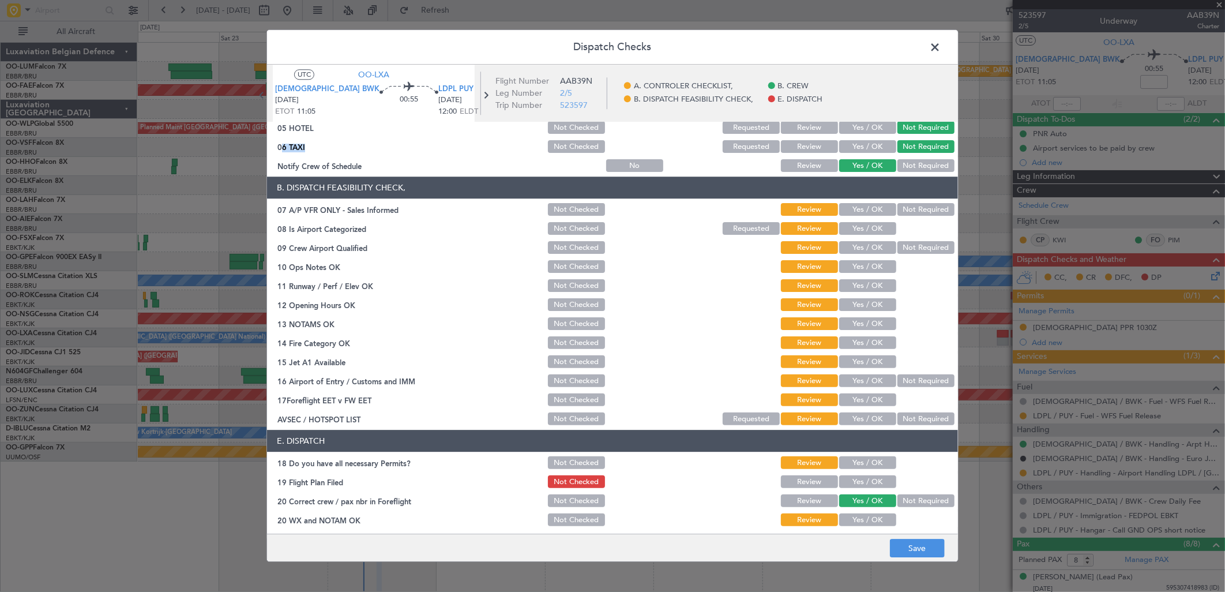
drag, startPoint x: 905, startPoint y: 214, endPoint x: 866, endPoint y: 228, distance: 41.1
click at [904, 212] on button "Not Required" at bounding box center [926, 210] width 57 height 13
click at [858, 234] on button "Yes / OK" at bounding box center [867, 229] width 57 height 13
click at [860, 253] on button "Yes / OK" at bounding box center [867, 248] width 57 height 13
click at [863, 264] on button "Yes / OK" at bounding box center [867, 267] width 57 height 13
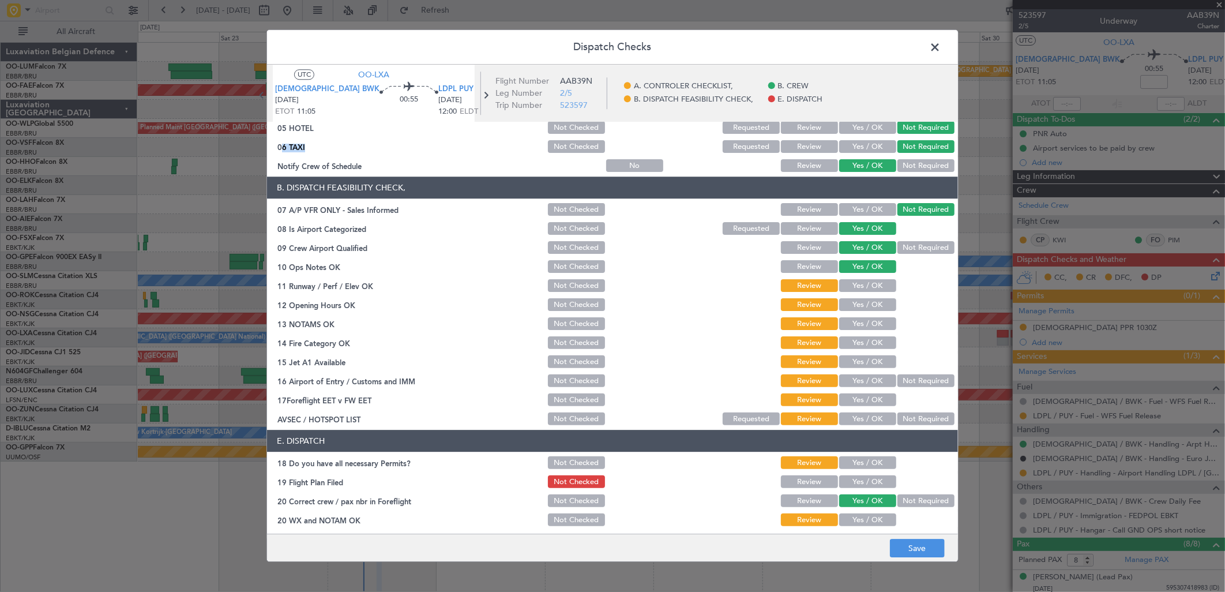
click at [865, 287] on button "Yes / OK" at bounding box center [867, 286] width 57 height 13
click at [857, 318] on button "Yes / OK" at bounding box center [867, 324] width 57 height 13
click at [860, 299] on button "Yes / OK" at bounding box center [867, 305] width 57 height 13
click at [862, 339] on button "Yes / OK" at bounding box center [867, 343] width 57 height 13
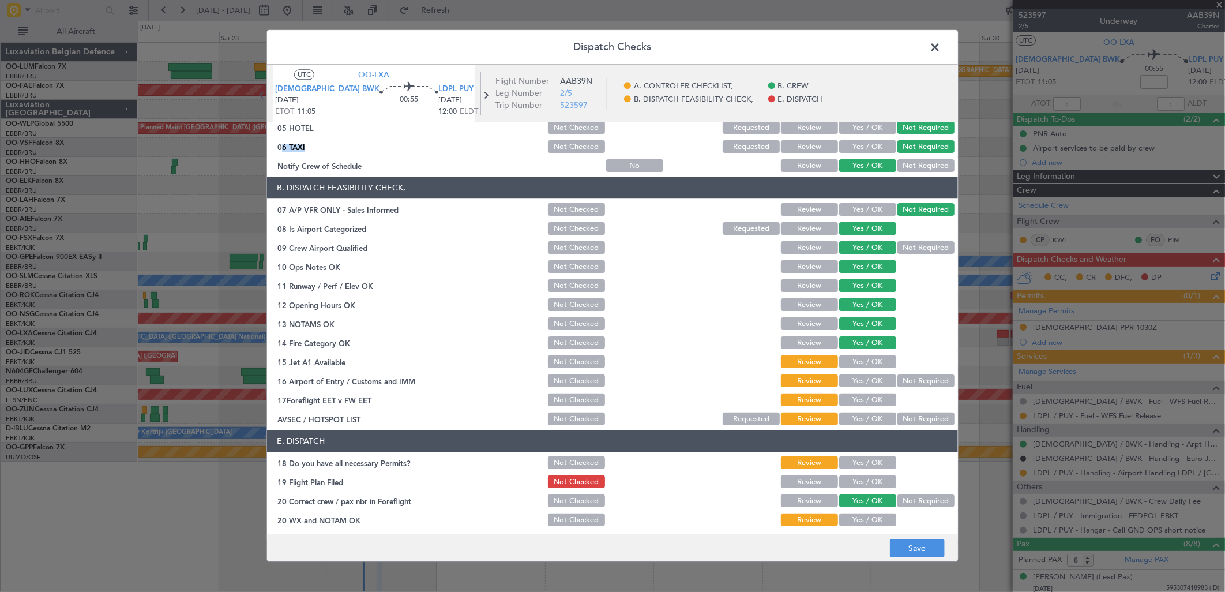
click at [864, 356] on button "Yes / OK" at bounding box center [867, 362] width 57 height 13
click at [864, 380] on button "Yes / OK" at bounding box center [867, 381] width 57 height 13
click at [864, 393] on div "Yes / OK" at bounding box center [867, 400] width 58 height 16
click at [880, 401] on button "Yes / OK" at bounding box center [867, 400] width 57 height 13
click at [904, 415] on button "Not Required" at bounding box center [926, 419] width 57 height 13
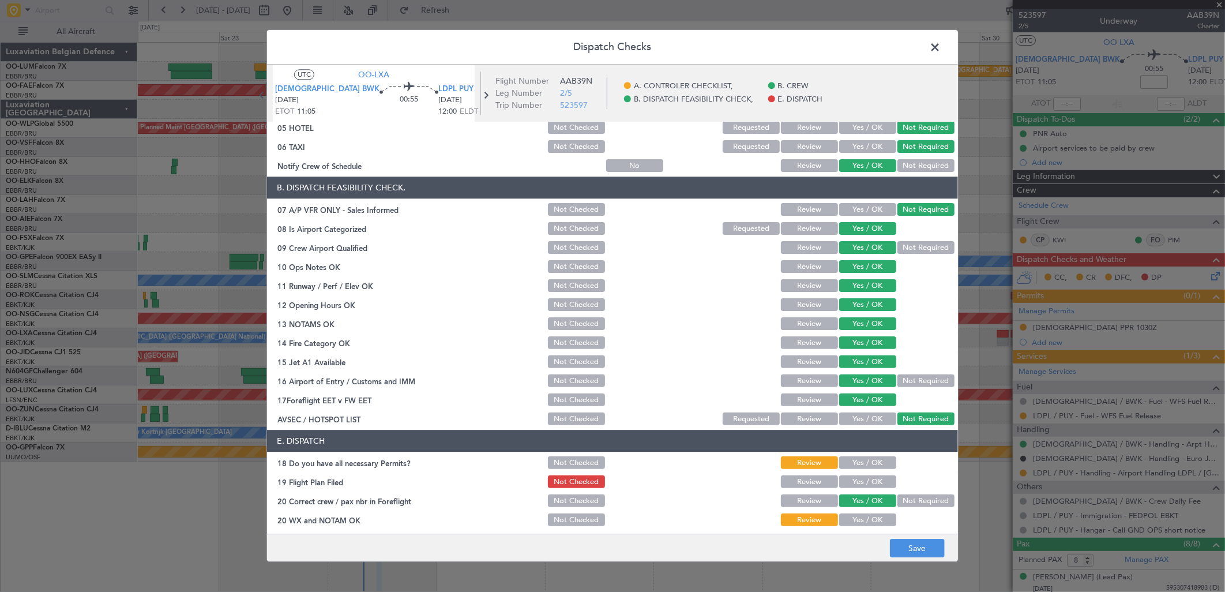
click at [858, 518] on button "Yes / OK" at bounding box center [867, 520] width 57 height 13
click at [913, 544] on button "Save" at bounding box center [917, 548] width 55 height 18
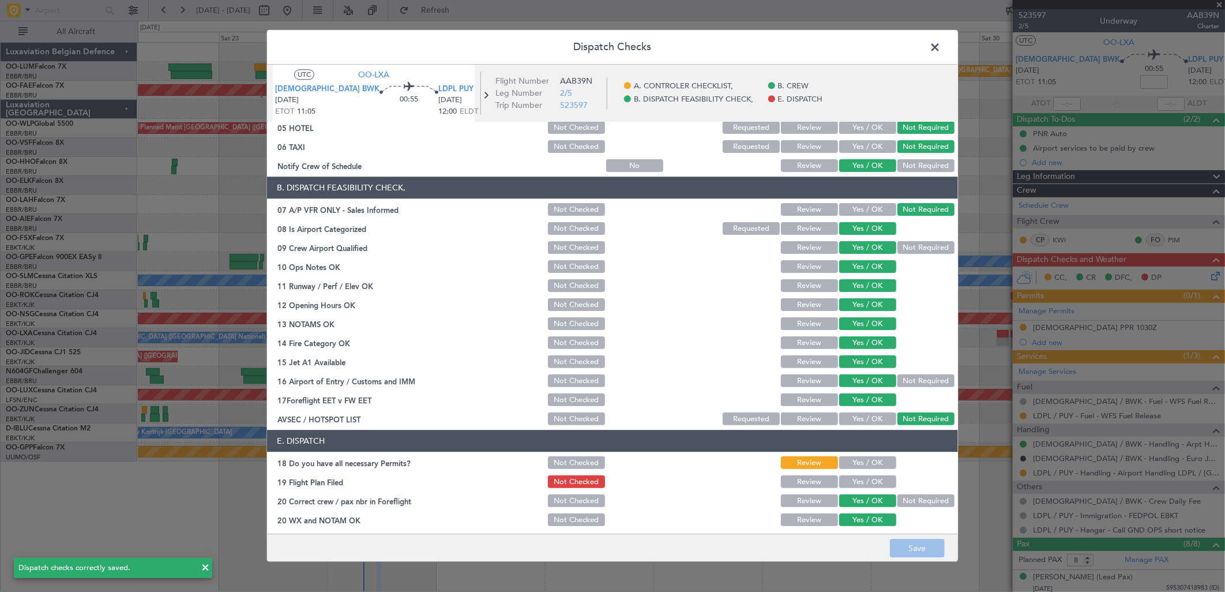
click at [941, 42] on span at bounding box center [941, 50] width 0 height 23
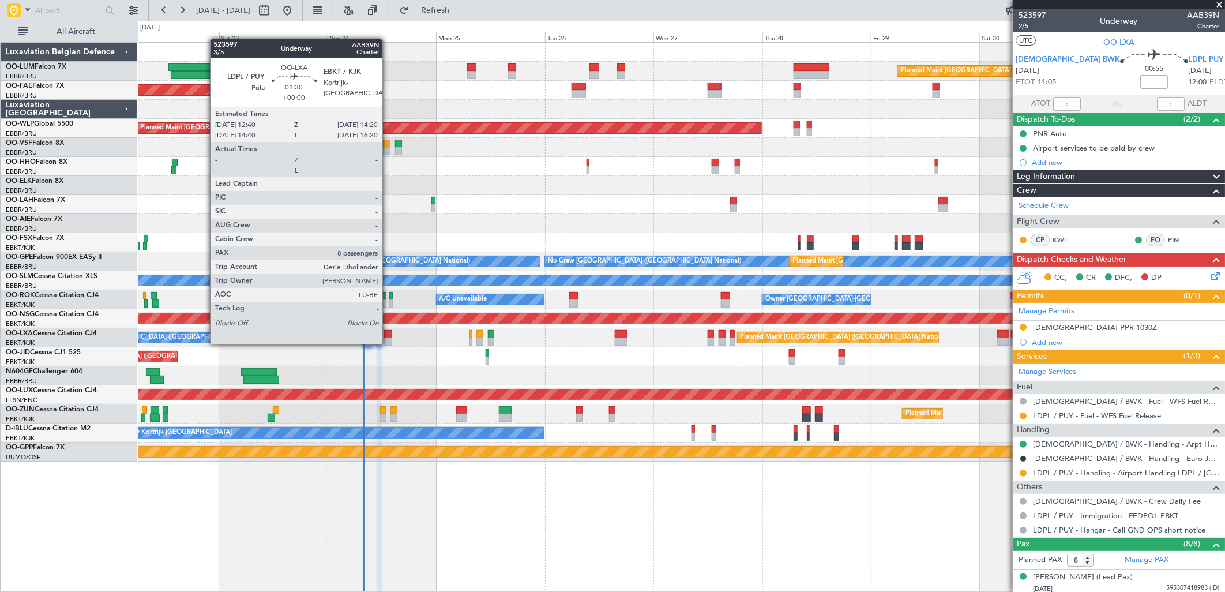
click at [388, 343] on div at bounding box center [388, 342] width 8 height 8
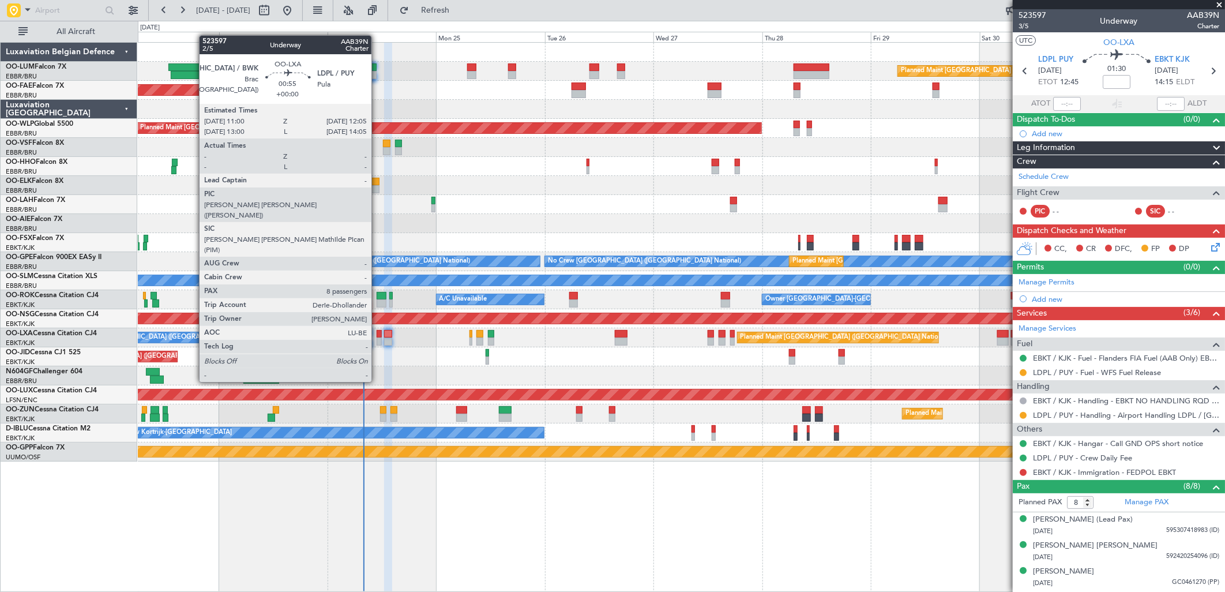
click at [377, 339] on div at bounding box center [379, 342] width 5 height 8
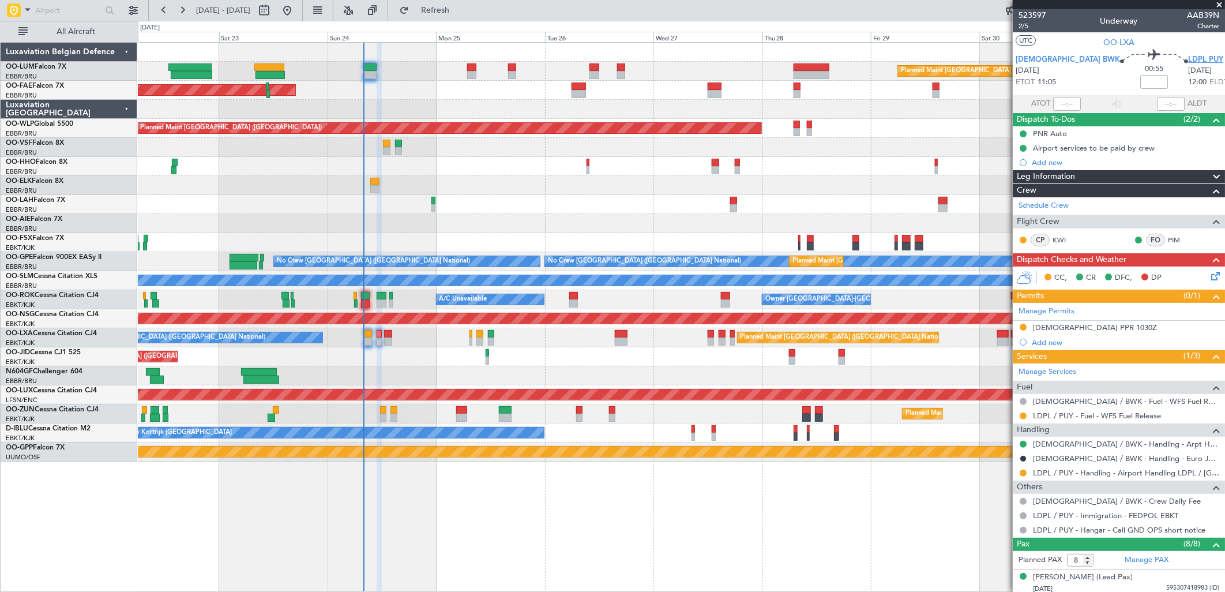
click at [1188, 56] on span "LDPL PUY" at bounding box center [1205, 60] width 35 height 12
click at [1025, 413] on button at bounding box center [1023, 416] width 7 height 7
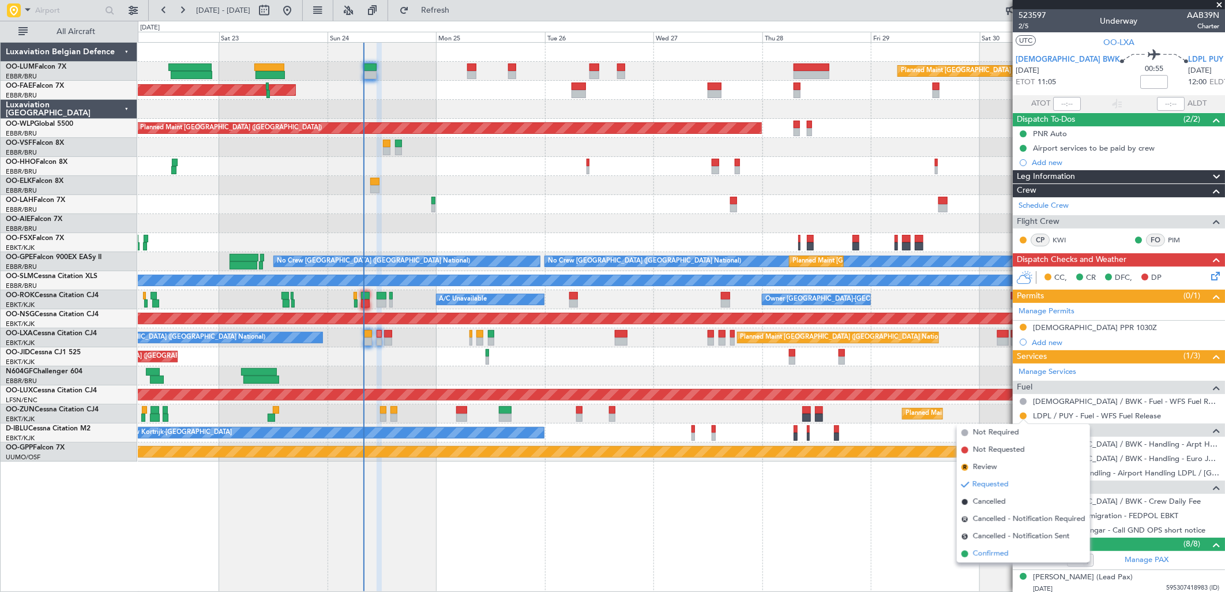
click at [980, 549] on span "Confirmed" at bounding box center [991, 554] width 36 height 12
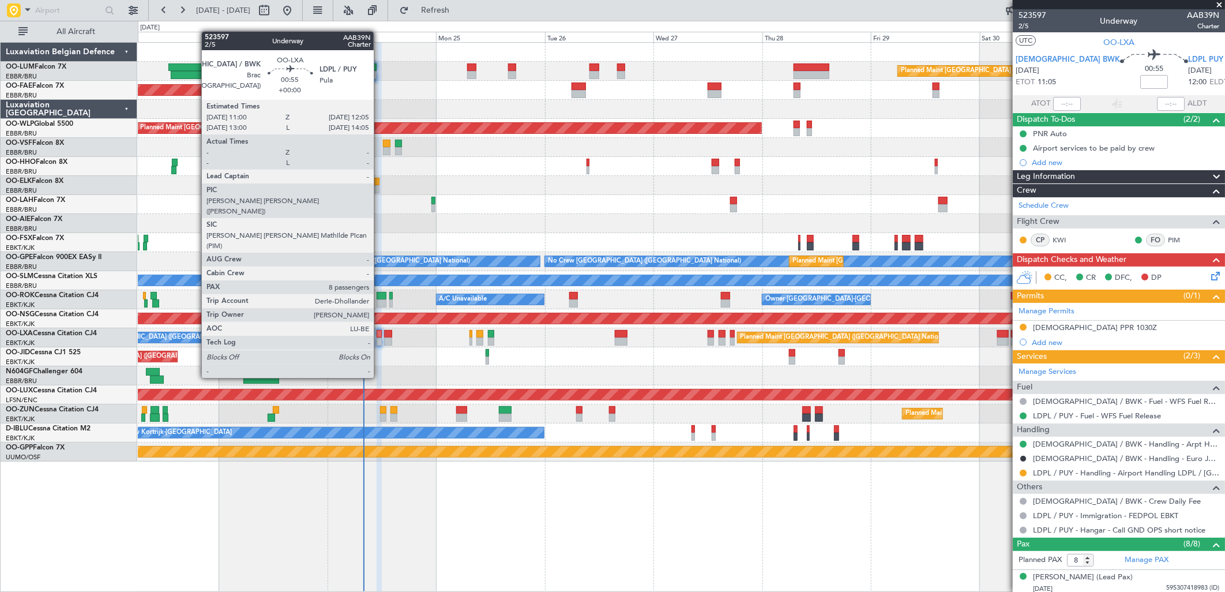
click at [380, 335] on div at bounding box center [379, 334] width 5 height 8
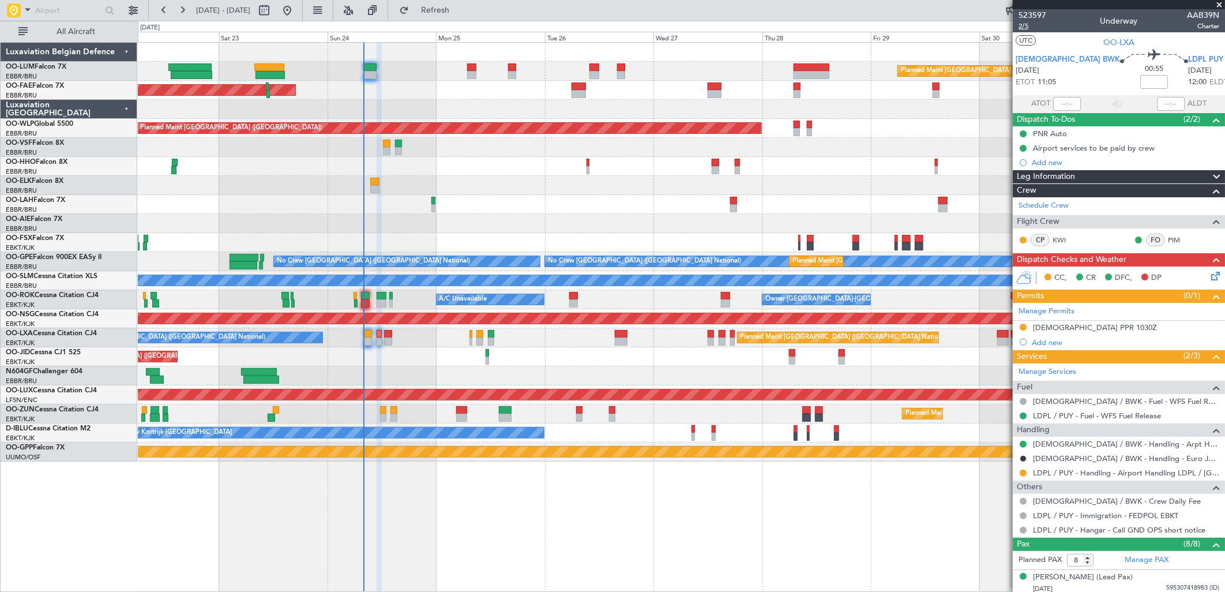
click at [1024, 21] on span "2/5" at bounding box center [1033, 26] width 28 height 10
click at [469, 12] on fb-refresh-button "Refresh" at bounding box center [428, 10] width 81 height 21
click at [460, 13] on span "Refresh" at bounding box center [435, 10] width 48 height 8
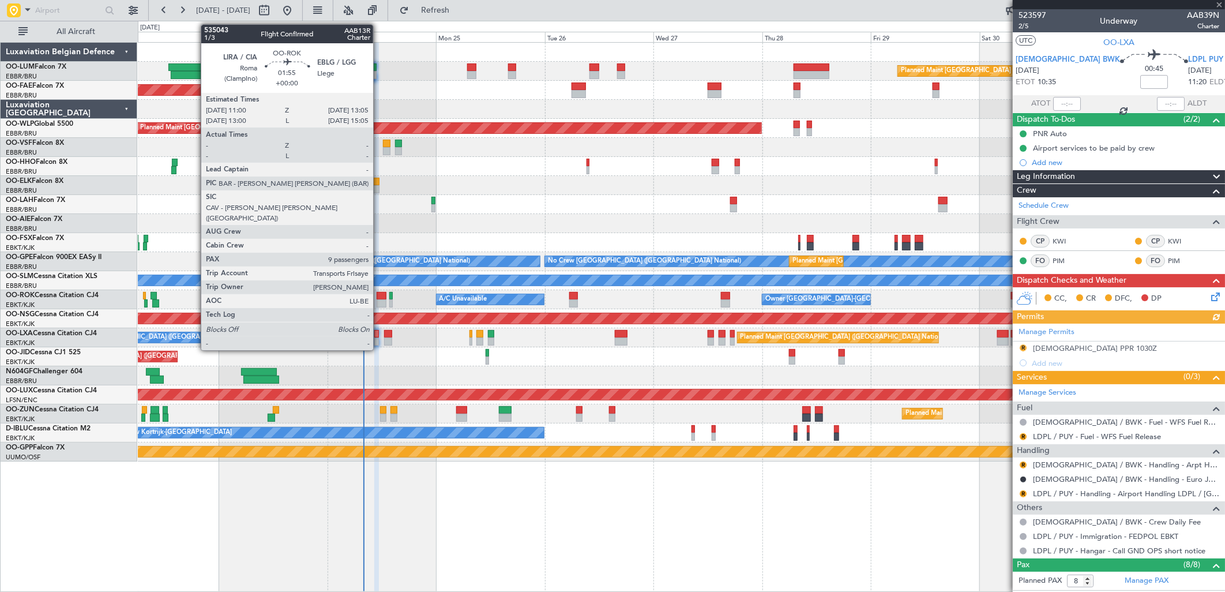
click at [379, 295] on div at bounding box center [382, 296] width 10 height 8
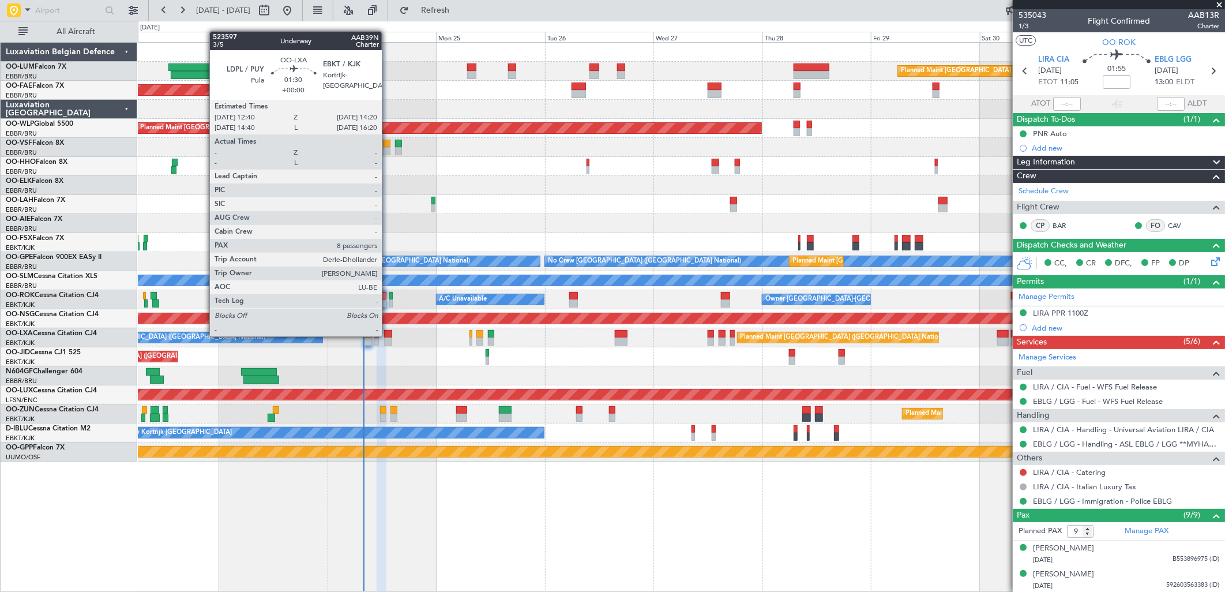
click at [388, 335] on div at bounding box center [388, 334] width 8 height 8
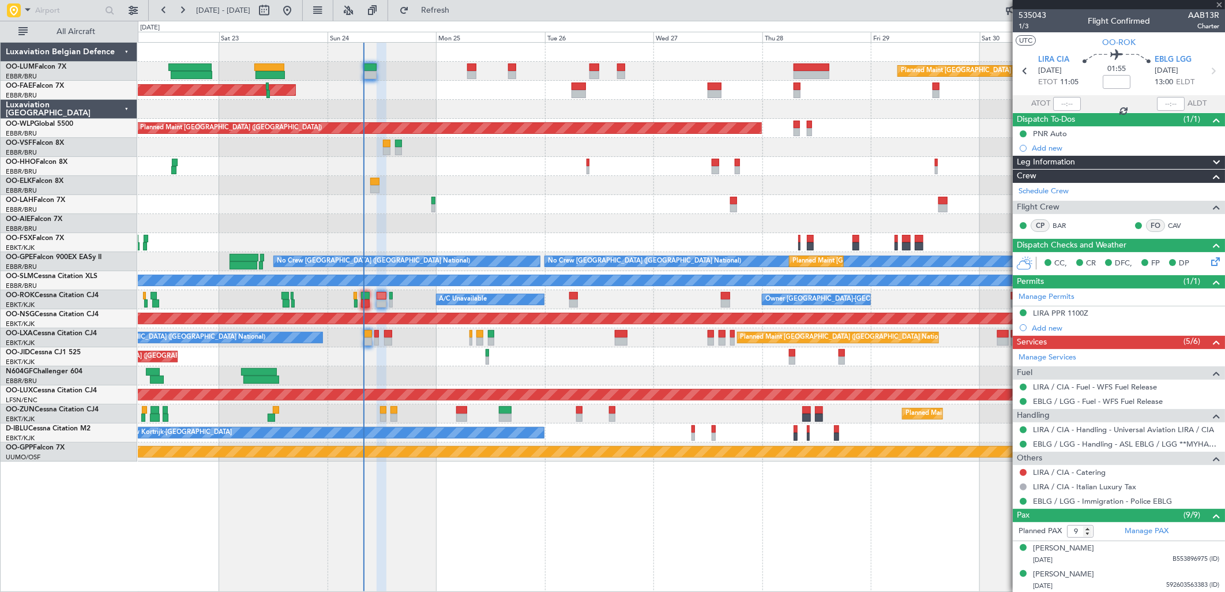
type input "8"
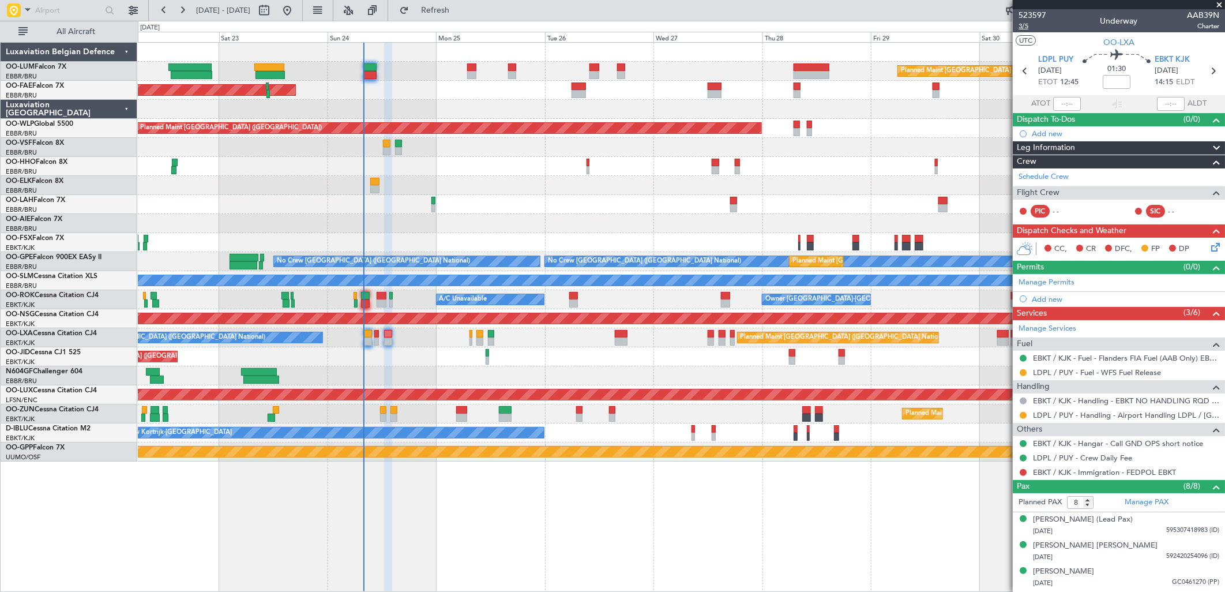
click at [1035, 26] on span "3/5" at bounding box center [1033, 26] width 28 height 10
click at [455, 18] on button "Refresh" at bounding box center [428, 10] width 69 height 18
click at [460, 6] on span "Refresh" at bounding box center [435, 10] width 48 height 8
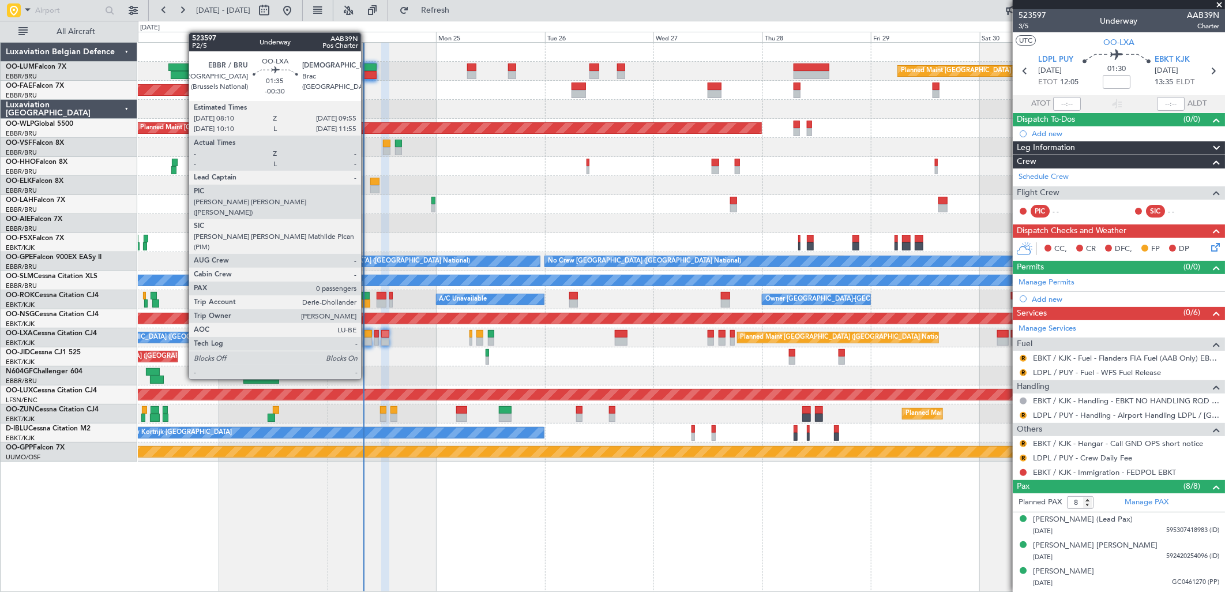
click at [367, 338] on div at bounding box center [368, 342] width 8 height 8
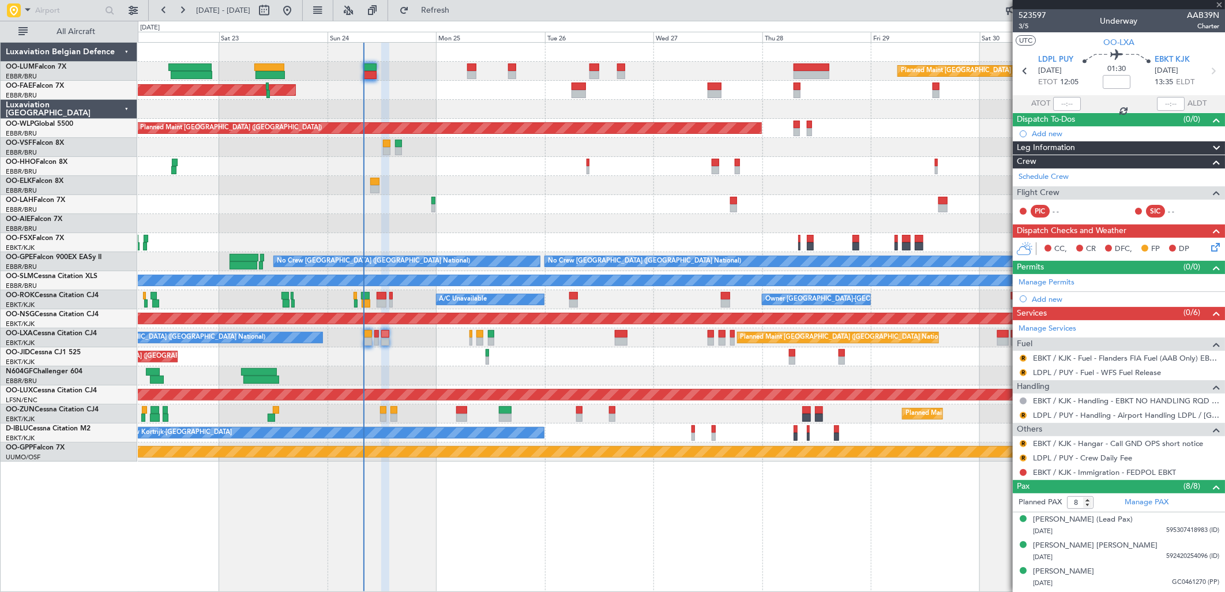
type input "-00:30"
type input "0"
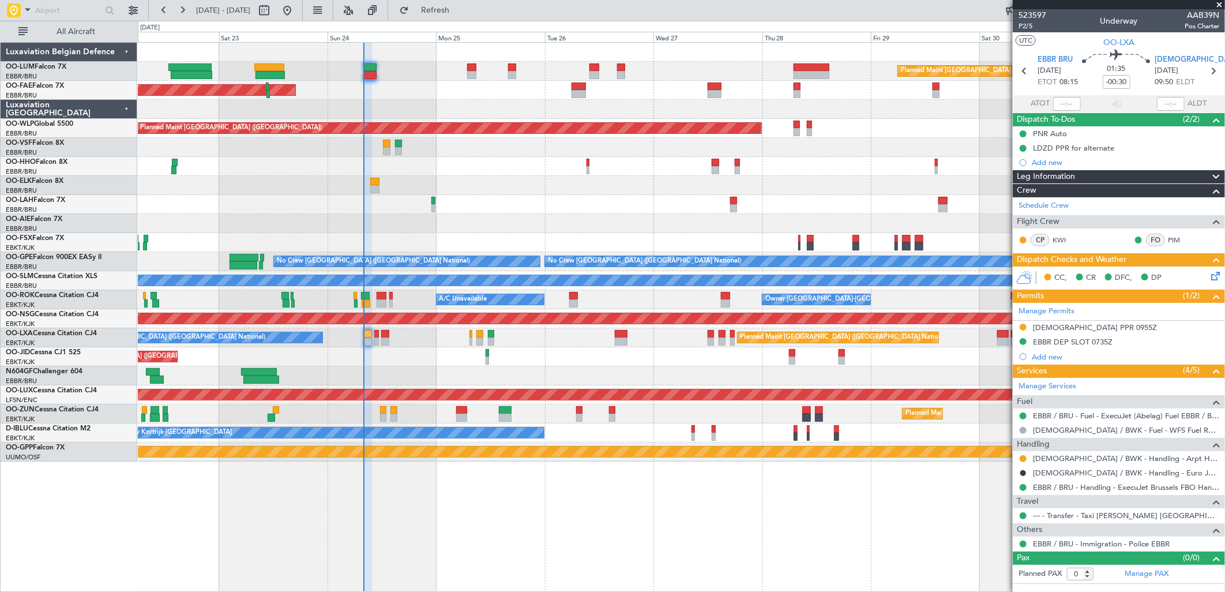
click at [373, 338] on div "Planned Maint [GEOGRAPHIC_DATA] ([GEOGRAPHIC_DATA] National) A/C Unavailable [G…" at bounding box center [681, 337] width 1087 height 19
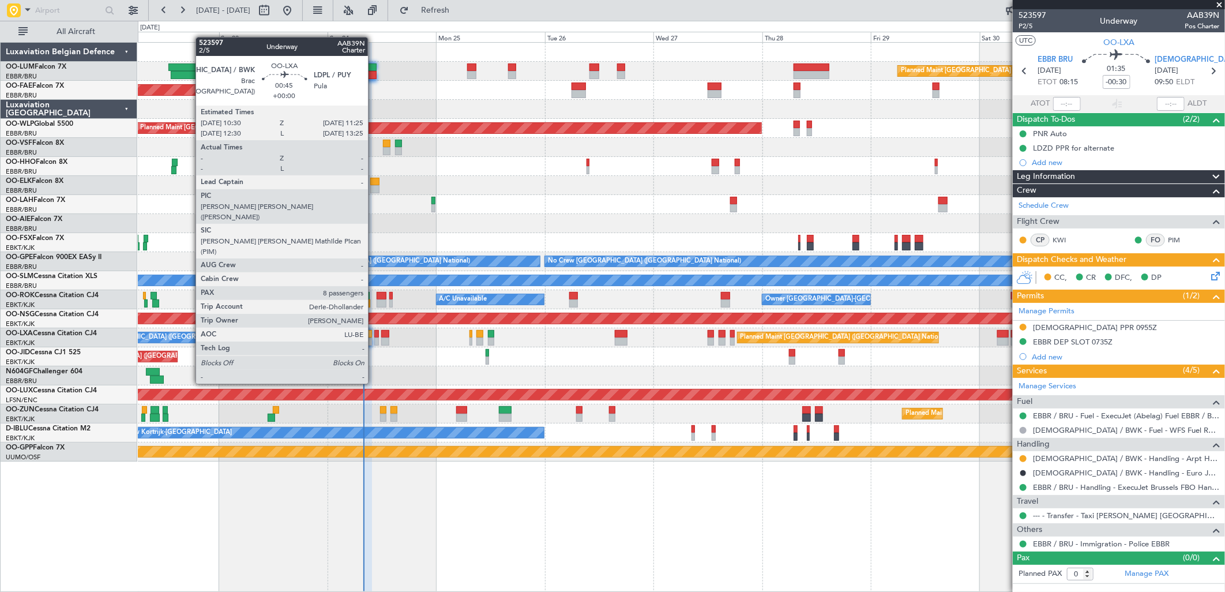
click at [374, 341] on div at bounding box center [376, 342] width 5 height 8
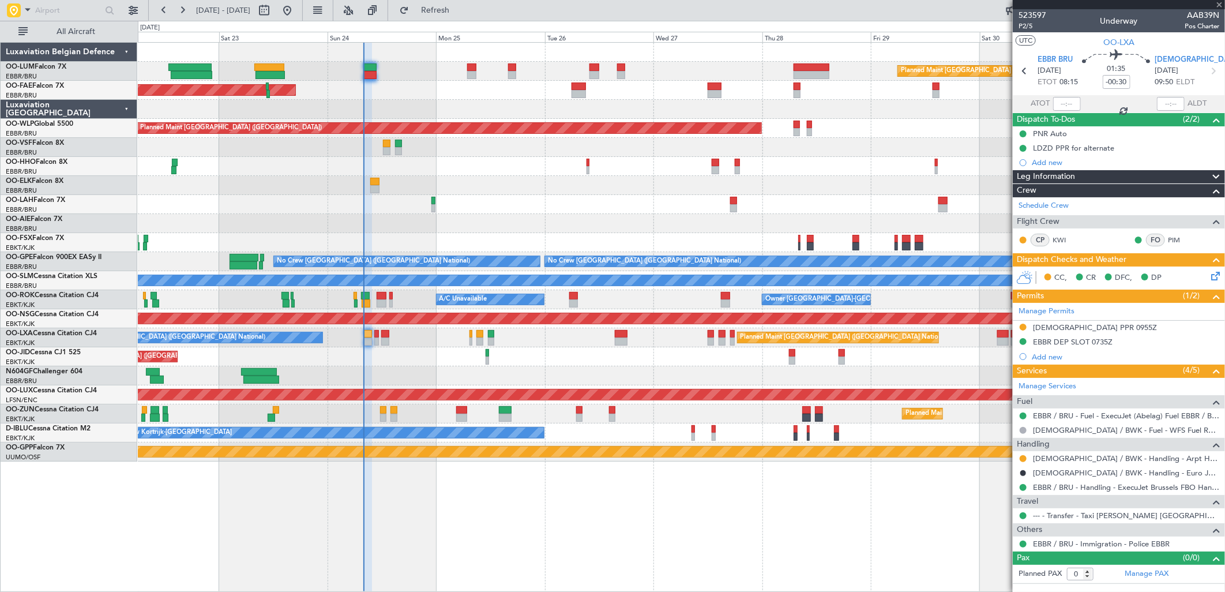
type input "8"
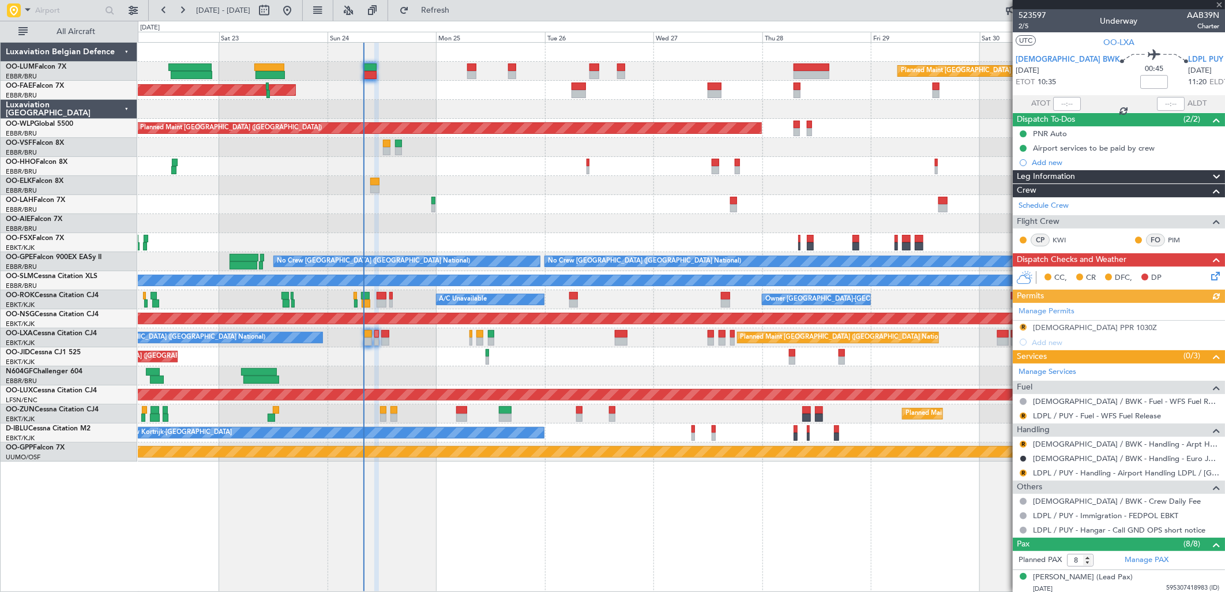
click at [1025, 325] on div "Manage Permits R LDSB PPR 1030Z Add new" at bounding box center [1119, 326] width 212 height 47
click at [1025, 326] on button "R" at bounding box center [1023, 327] width 7 height 7
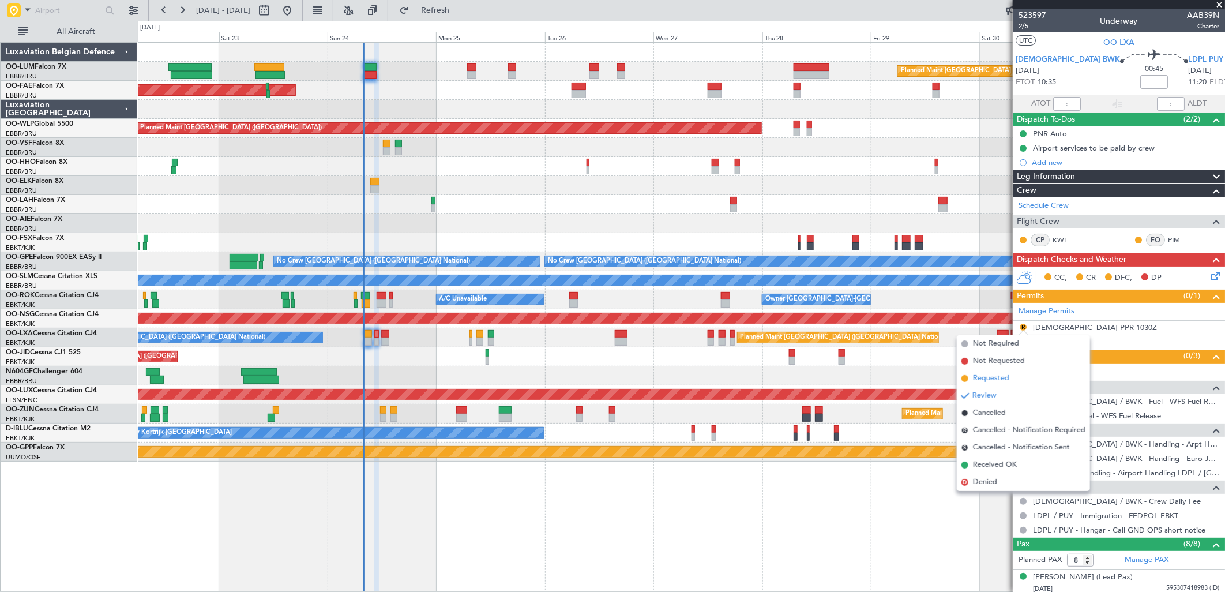
click at [1002, 375] on span "Requested" at bounding box center [991, 379] width 36 height 12
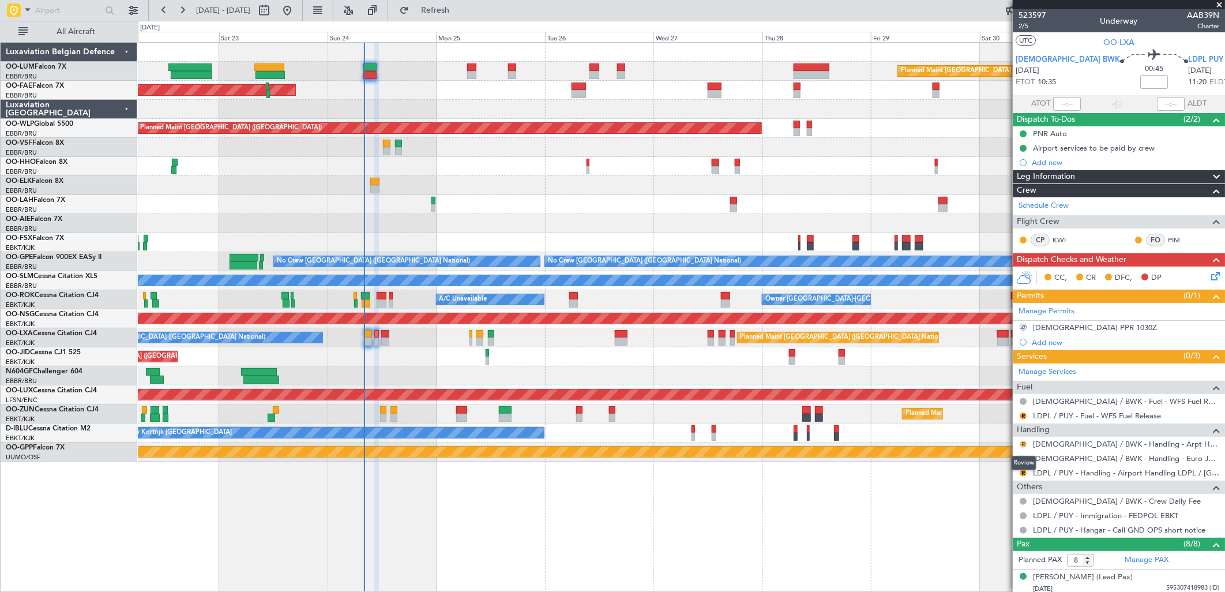
click at [1021, 446] on button "R" at bounding box center [1023, 444] width 7 height 7
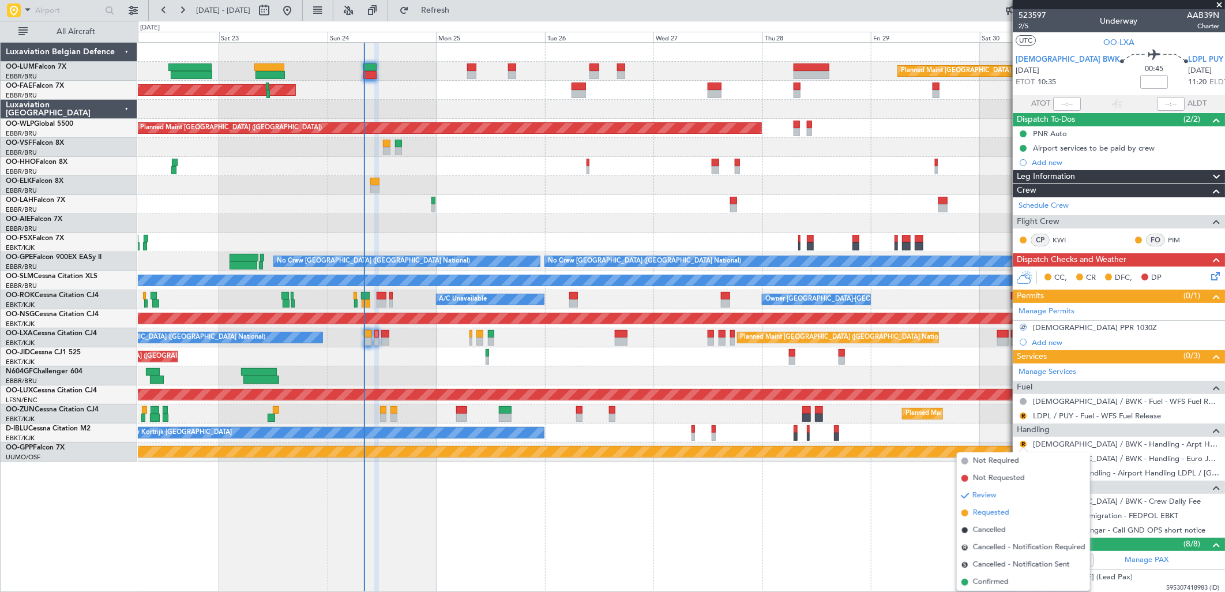
click at [996, 509] on span "Requested" at bounding box center [991, 513] width 36 height 12
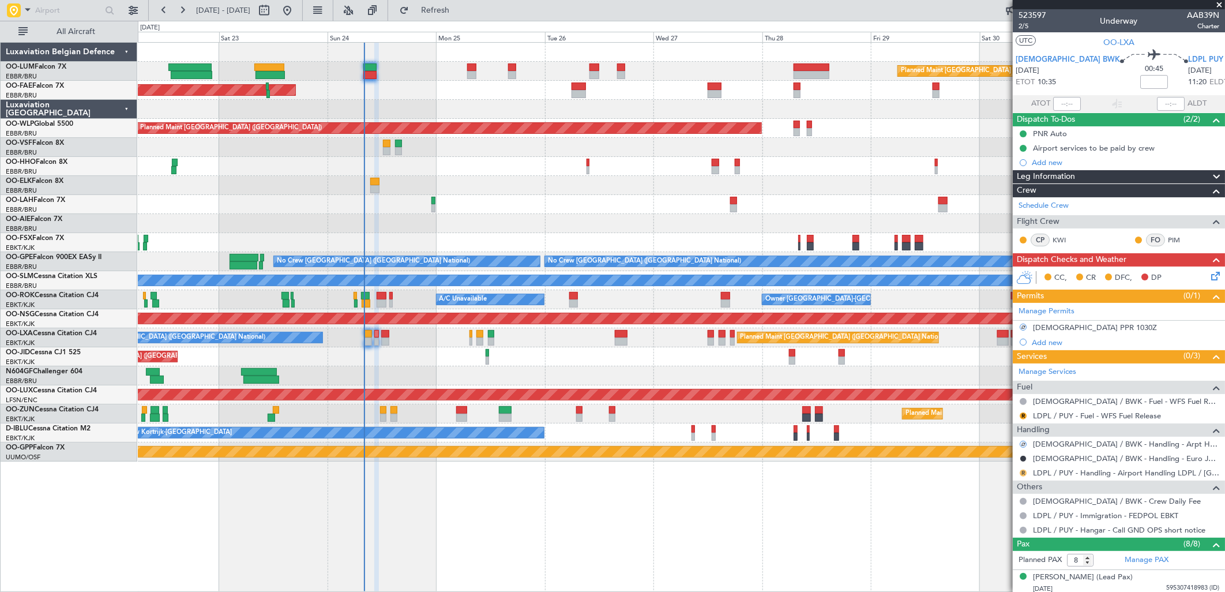
click at [1023, 470] on button "R" at bounding box center [1023, 473] width 7 height 7
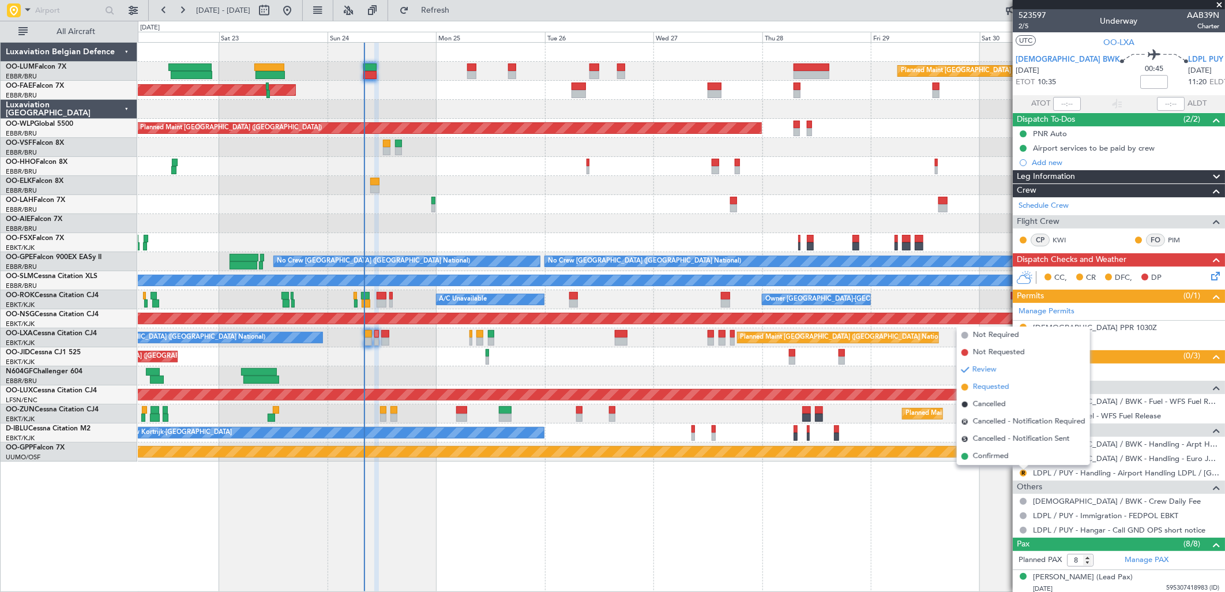
click at [983, 388] on span "Requested" at bounding box center [991, 387] width 36 height 12
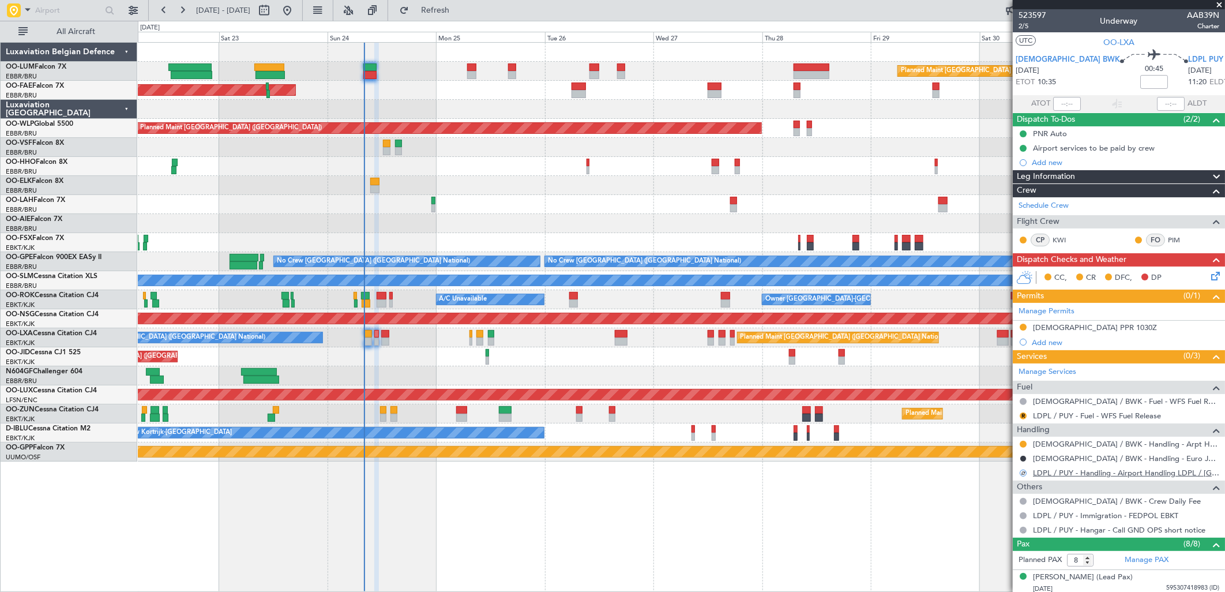
click at [1092, 476] on link "LDPL / PUY - Handling - Airport Handling LDPL / PUY" at bounding box center [1126, 473] width 186 height 10
click at [1209, 272] on icon at bounding box center [1213, 273] width 9 height 9
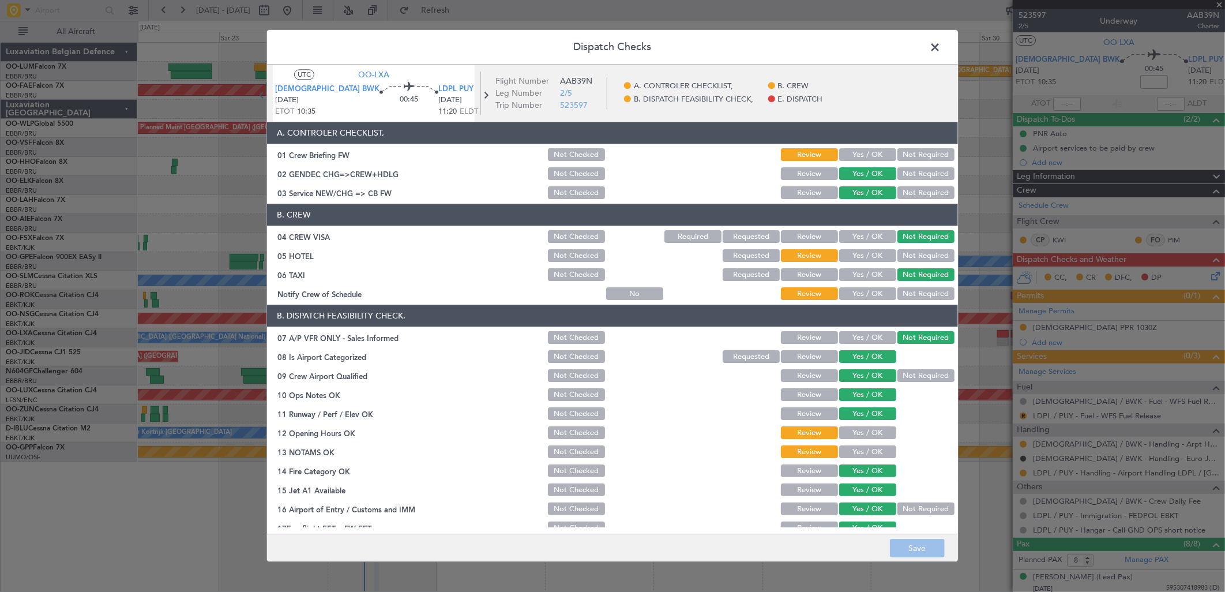
click at [924, 257] on button "Not Required" at bounding box center [926, 256] width 57 height 13
click at [856, 291] on button "Yes / OK" at bounding box center [867, 294] width 57 height 13
drag, startPoint x: 861, startPoint y: 429, endPoint x: 861, endPoint y: 443, distance: 14.4
click at [861, 429] on button "Yes / OK" at bounding box center [867, 433] width 57 height 13
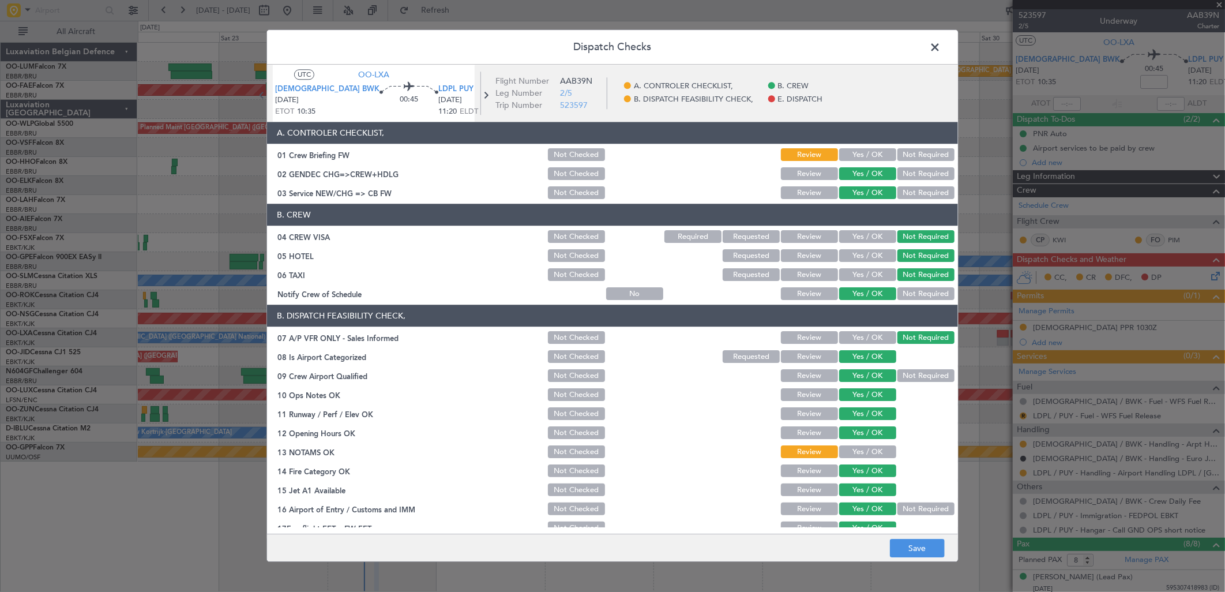
click at [861, 446] on button "Yes / OK" at bounding box center [867, 452] width 57 height 13
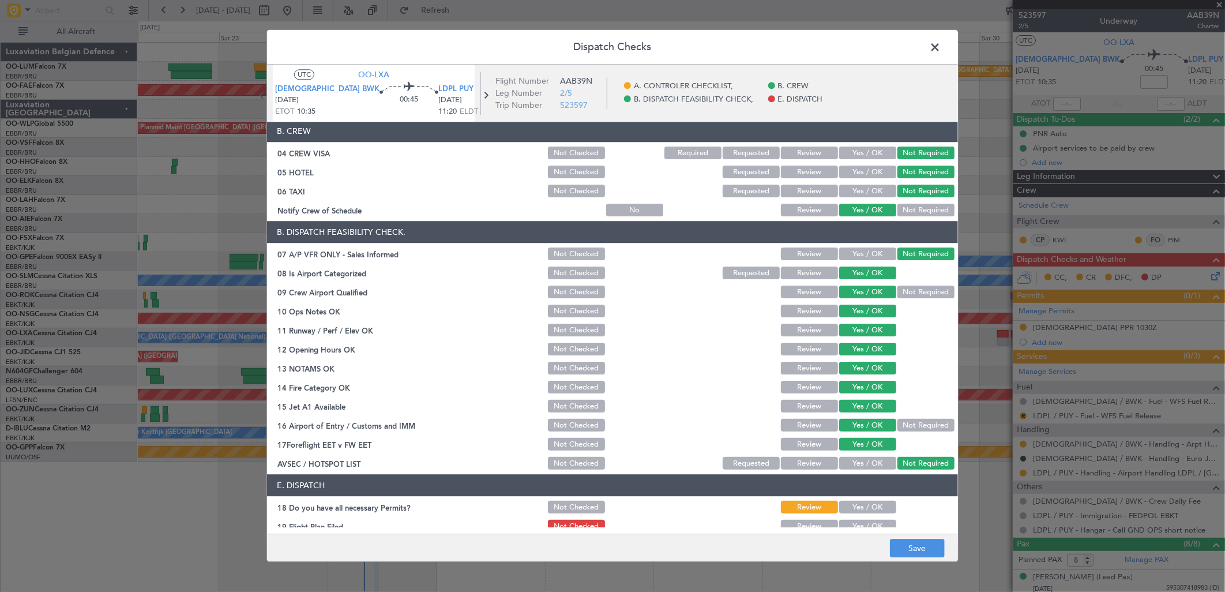
scroll to position [131, 0]
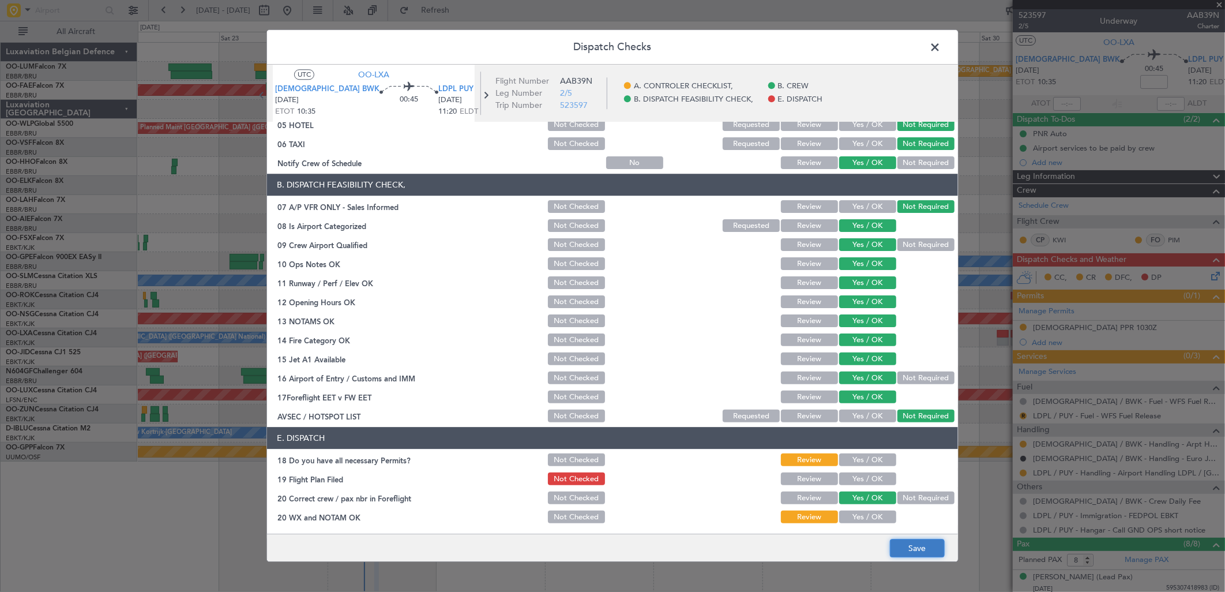
click at [920, 550] on button "Save" at bounding box center [917, 548] width 55 height 18
click at [941, 42] on span at bounding box center [941, 50] width 0 height 23
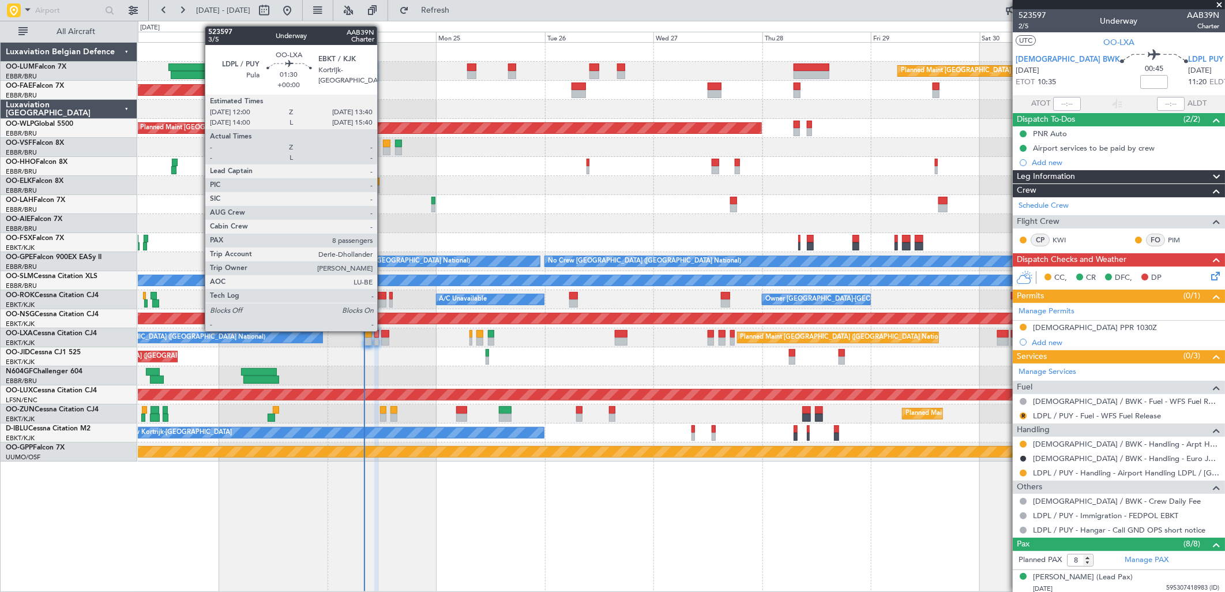
click at [383, 330] on div at bounding box center [385, 334] width 8 height 8
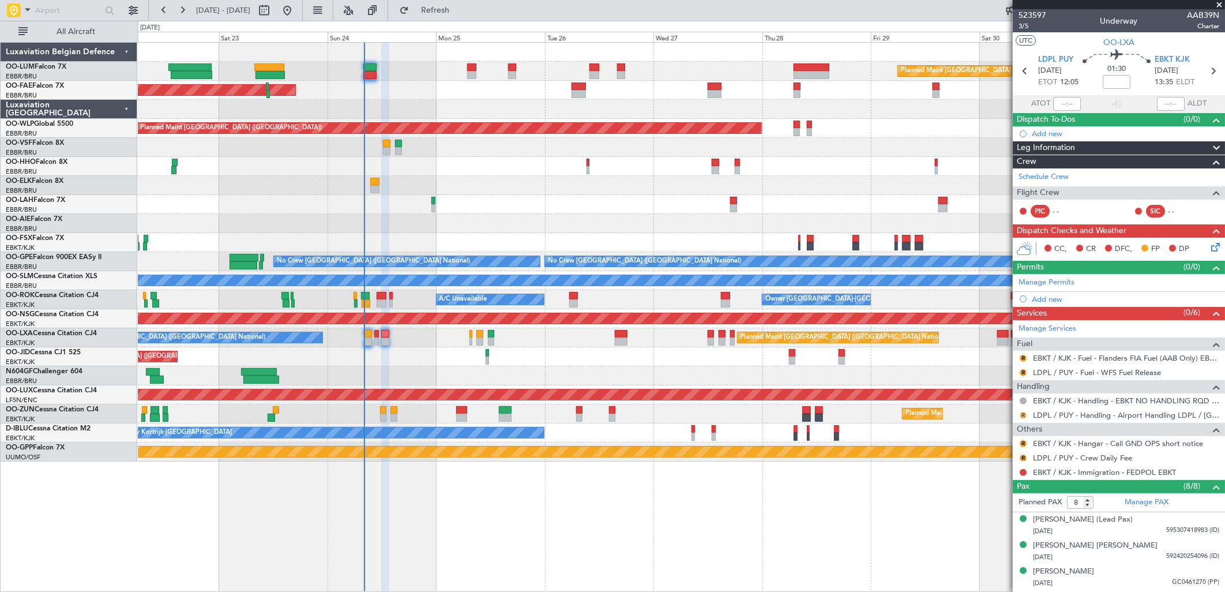
click at [1025, 413] on button "R" at bounding box center [1023, 415] width 7 height 7
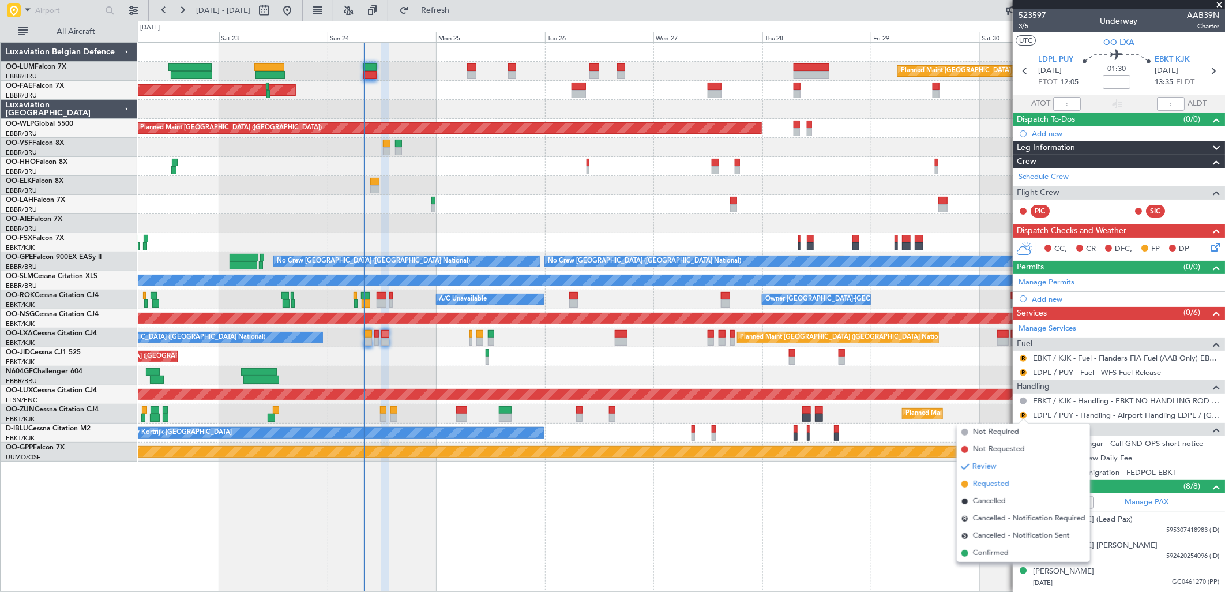
click at [1002, 476] on li "Requested" at bounding box center [1023, 483] width 133 height 17
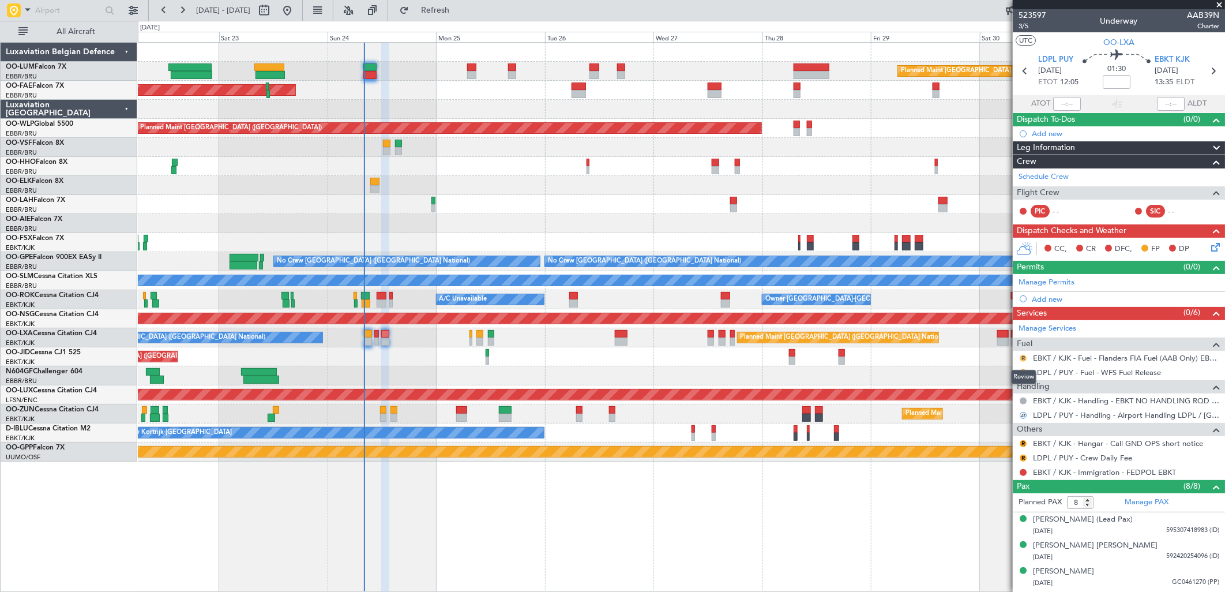
click at [1024, 358] on button "R" at bounding box center [1023, 358] width 7 height 7
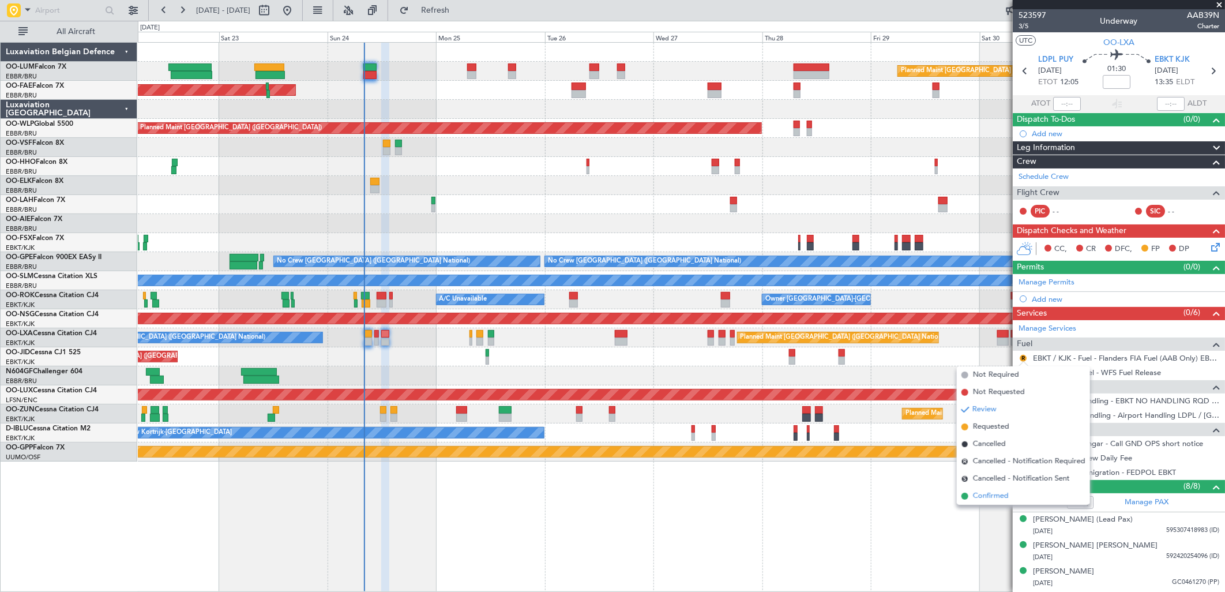
click at [994, 498] on span "Confirmed" at bounding box center [991, 496] width 36 height 12
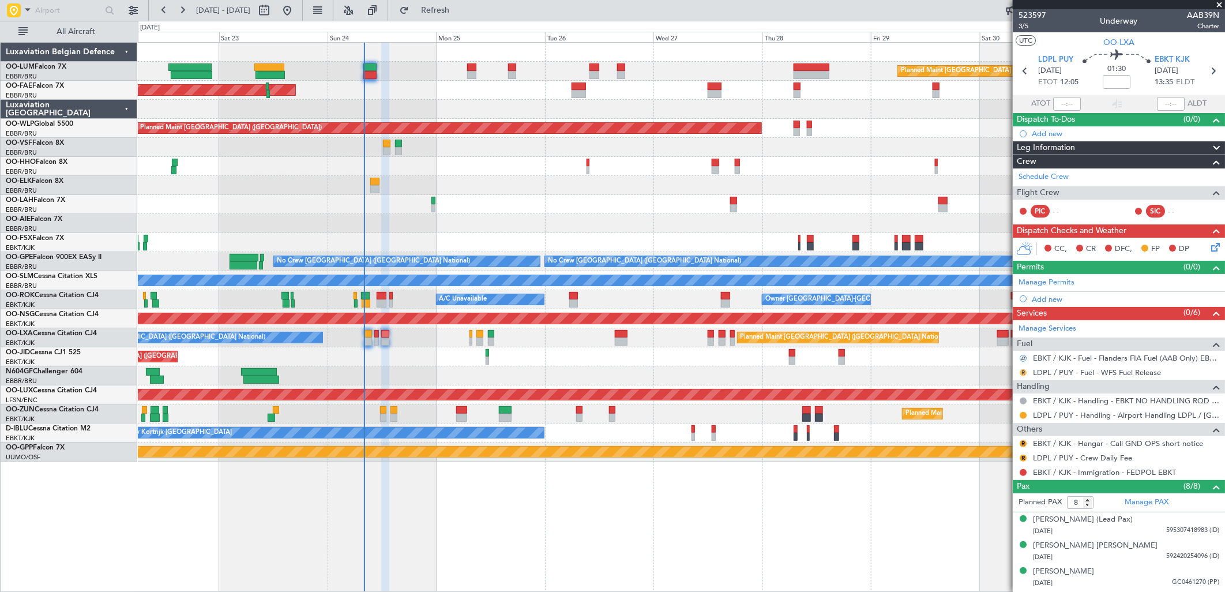
click at [1025, 370] on button "R" at bounding box center [1023, 372] width 7 height 7
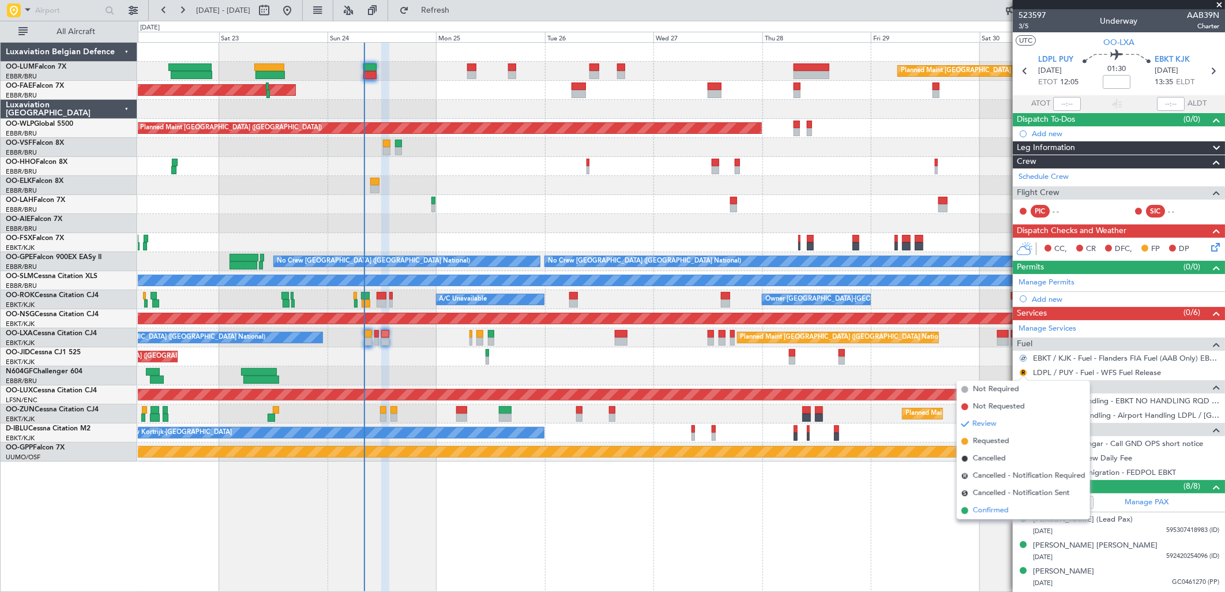
click at [996, 514] on span "Confirmed" at bounding box center [991, 511] width 36 height 12
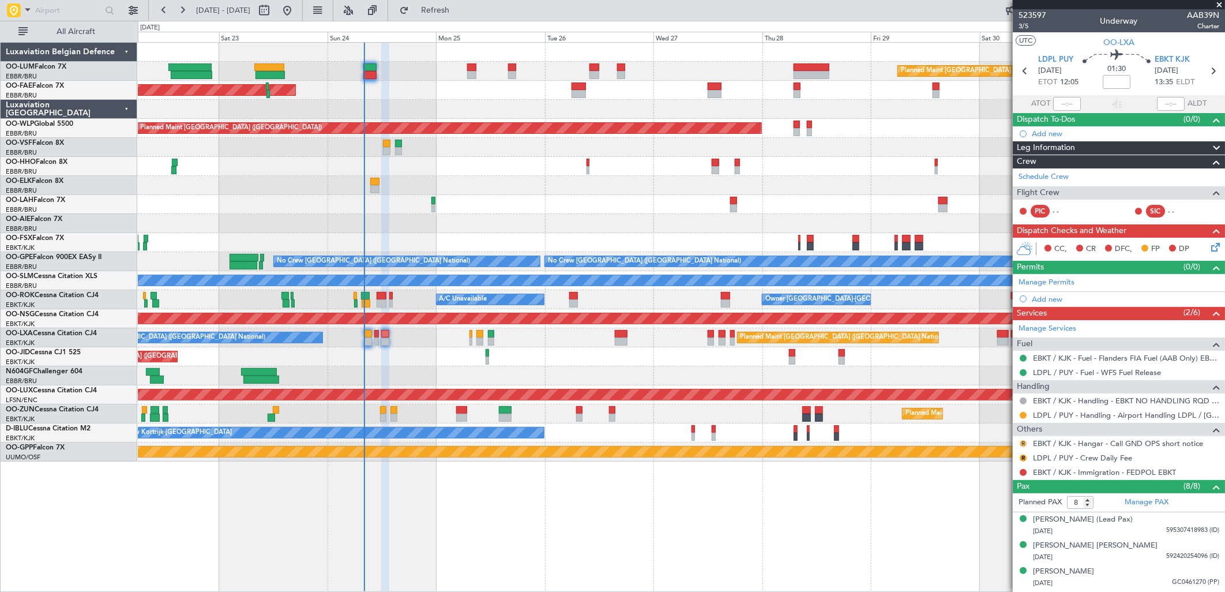
click at [1023, 440] on button "R" at bounding box center [1023, 443] width 7 height 7
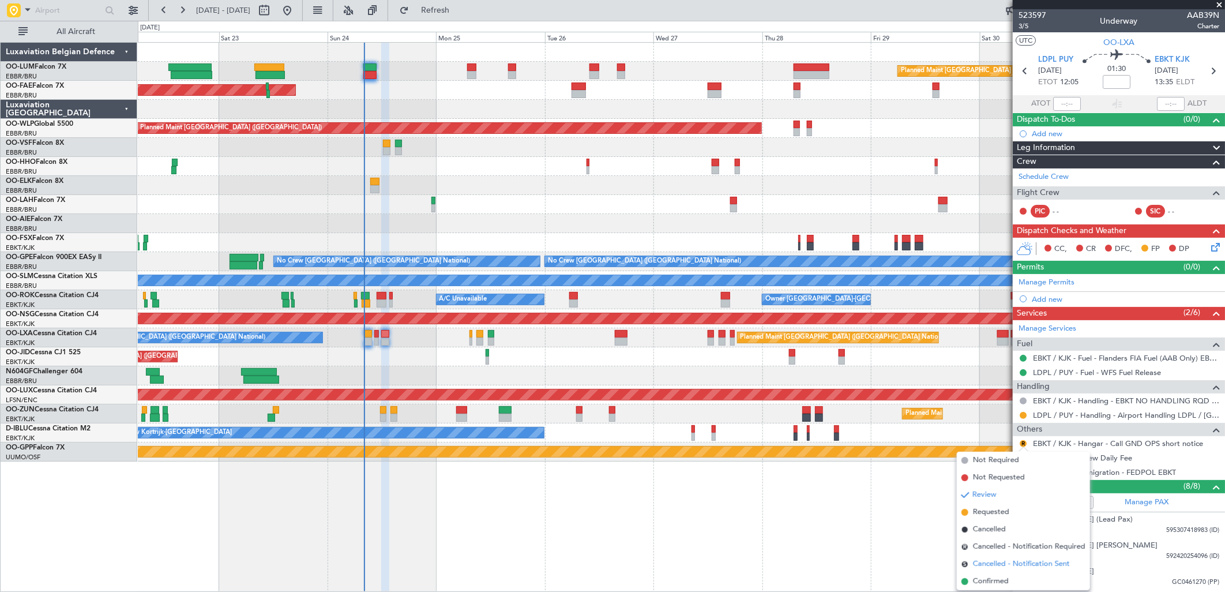
click at [993, 569] on li "S Cancelled - Notification Sent" at bounding box center [1023, 564] width 133 height 17
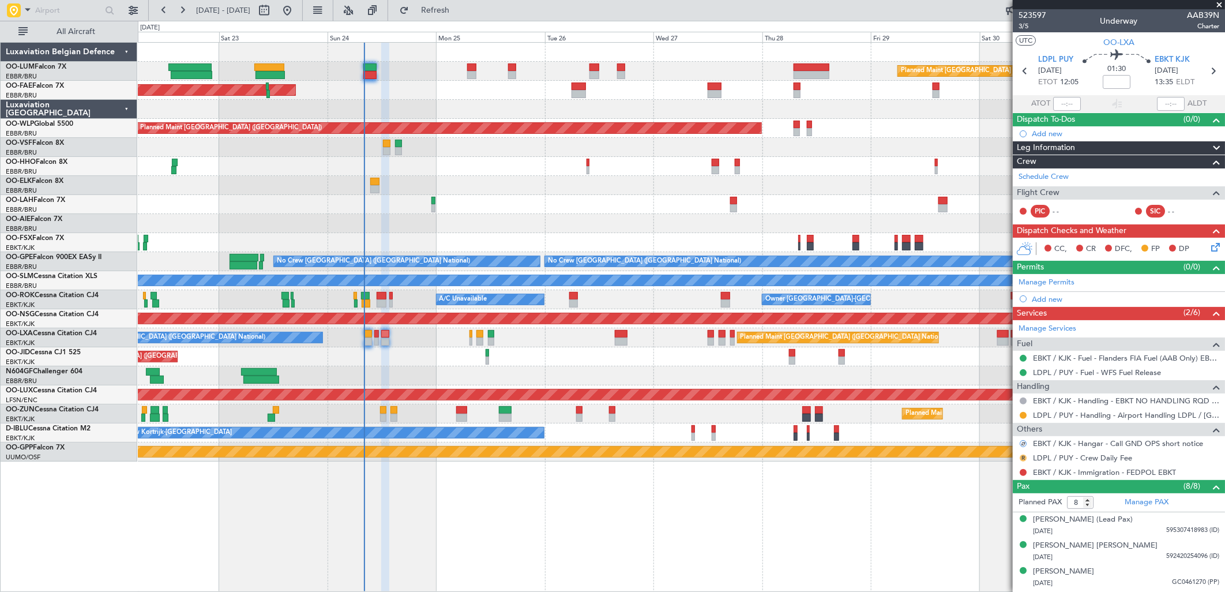
click at [1025, 456] on button "R" at bounding box center [1023, 458] width 7 height 7
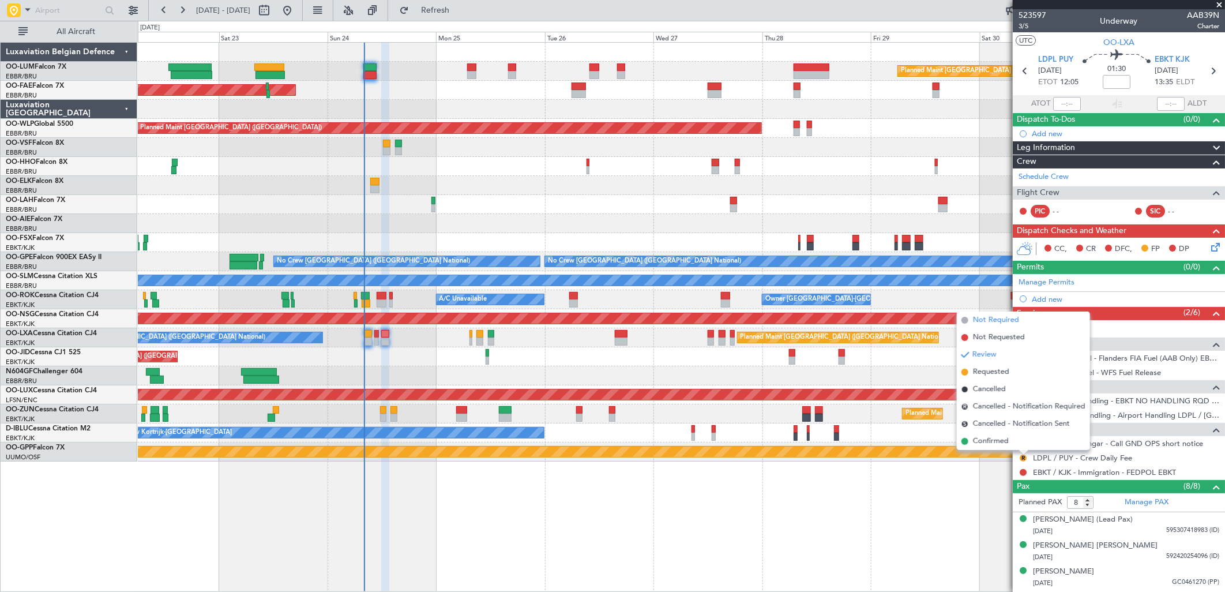
click at [1018, 320] on span "Not Required" at bounding box center [996, 320] width 46 height 12
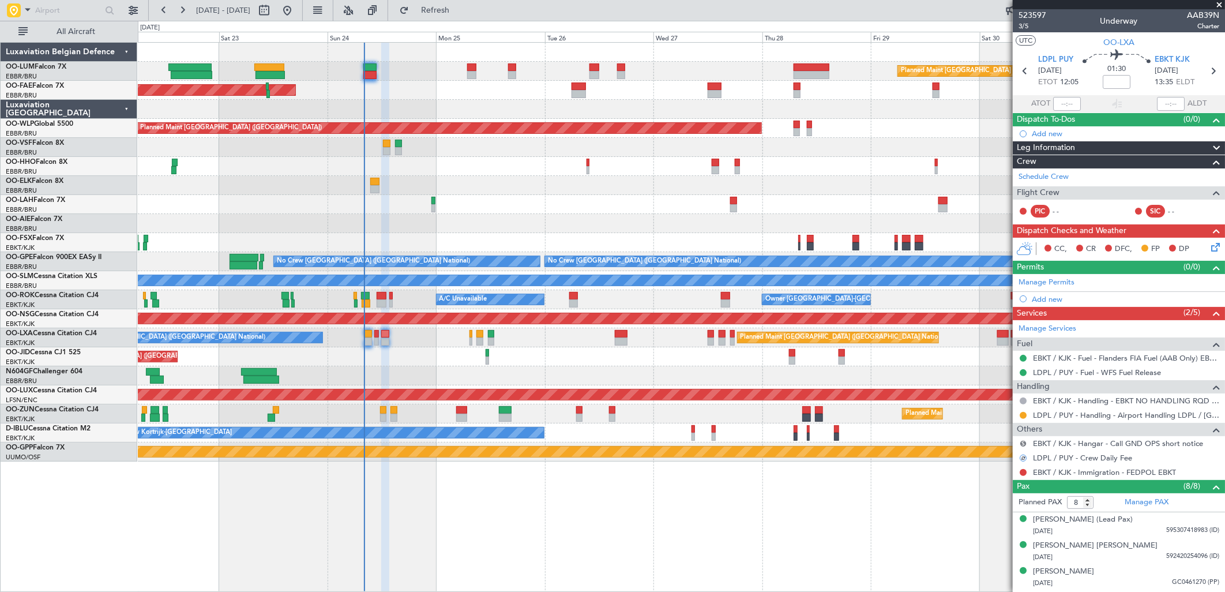
click at [1022, 443] on button "S" at bounding box center [1023, 443] width 7 height 7
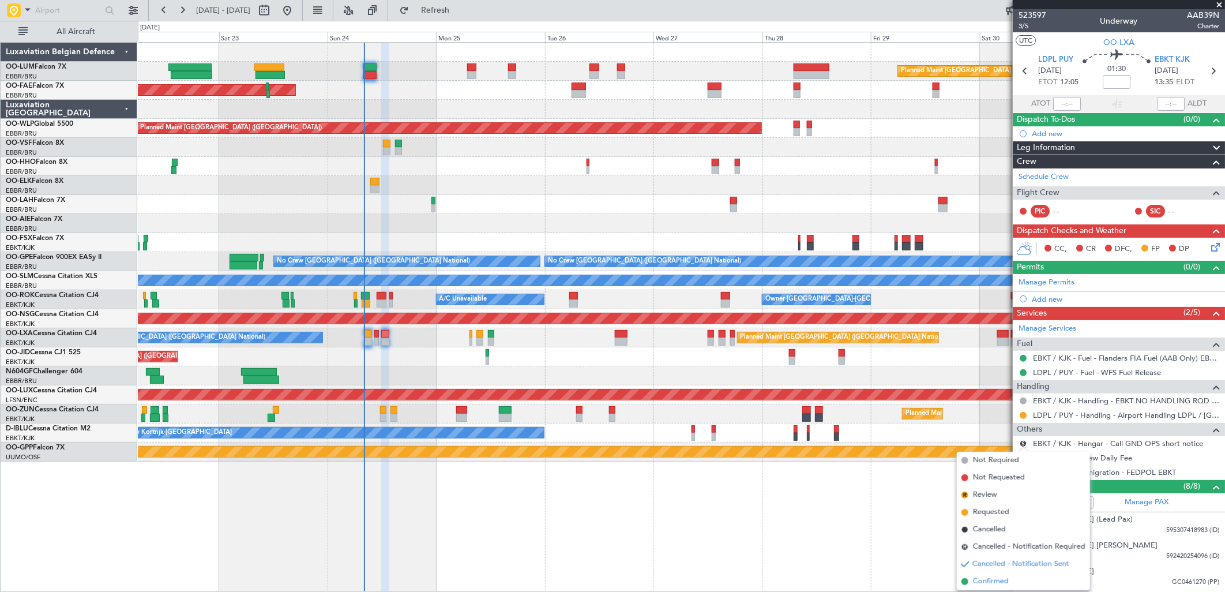
click at [989, 582] on span "Confirmed" at bounding box center [991, 582] width 36 height 12
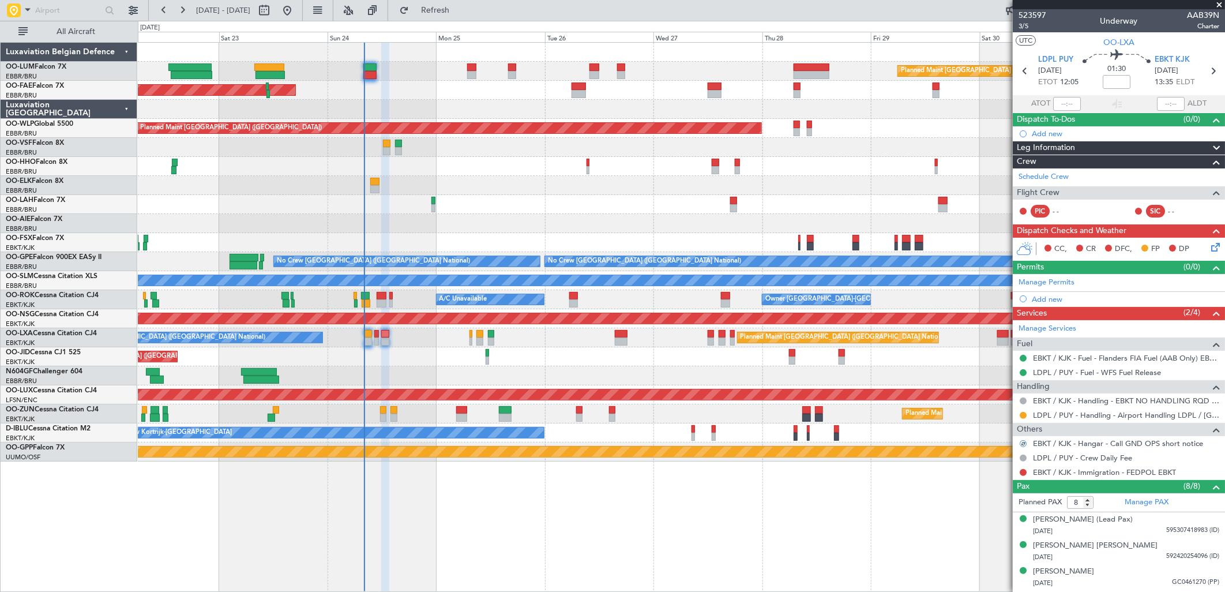
click at [1209, 246] on icon at bounding box center [1213, 245] width 9 height 9
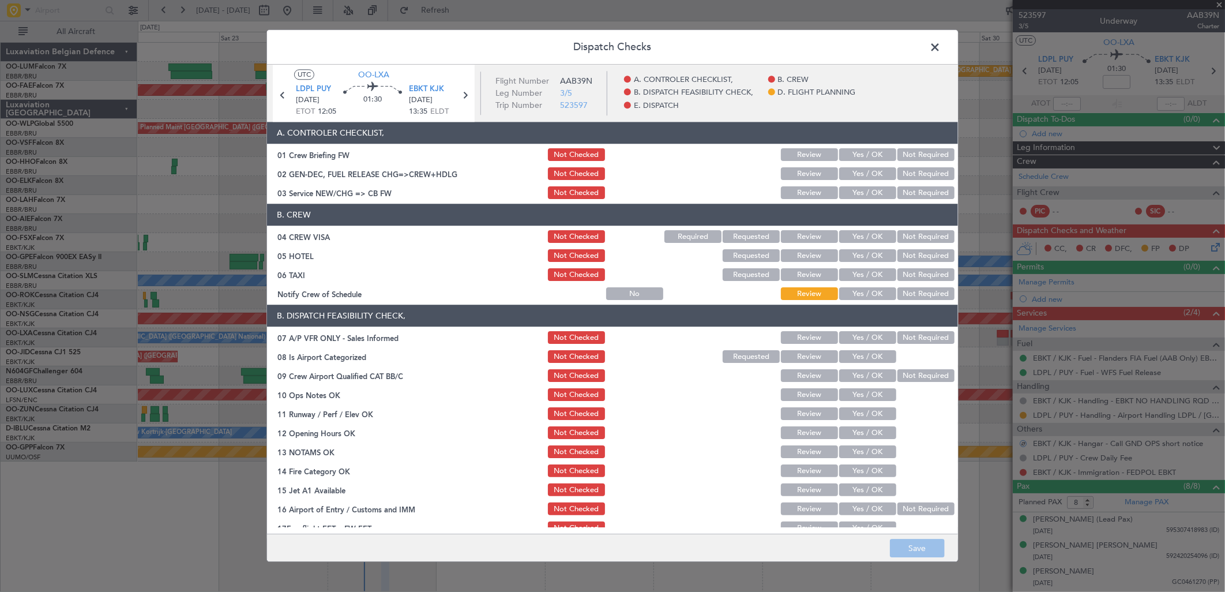
click at [863, 194] on button "Yes / OK" at bounding box center [867, 193] width 57 height 13
click at [898, 238] on button "Not Required" at bounding box center [926, 237] width 57 height 13
click at [898, 256] on button "Not Required" at bounding box center [926, 256] width 57 height 13
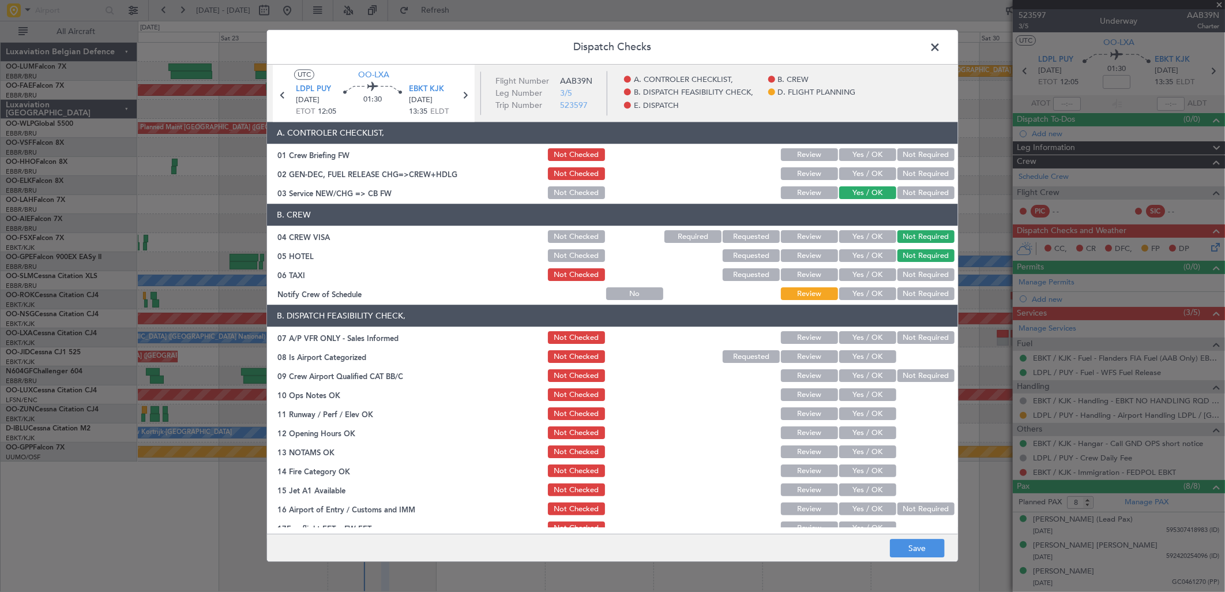
click at [898, 269] on button "Not Required" at bounding box center [926, 275] width 57 height 13
click at [858, 297] on button "Yes / OK" at bounding box center [867, 294] width 57 height 13
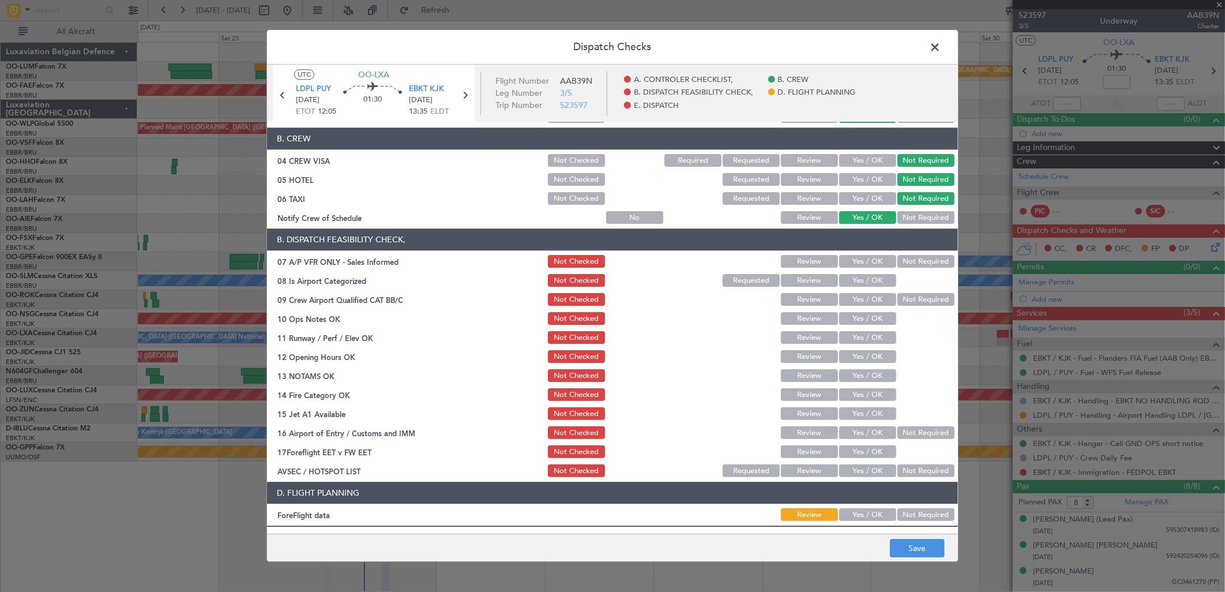
scroll to position [175, 0]
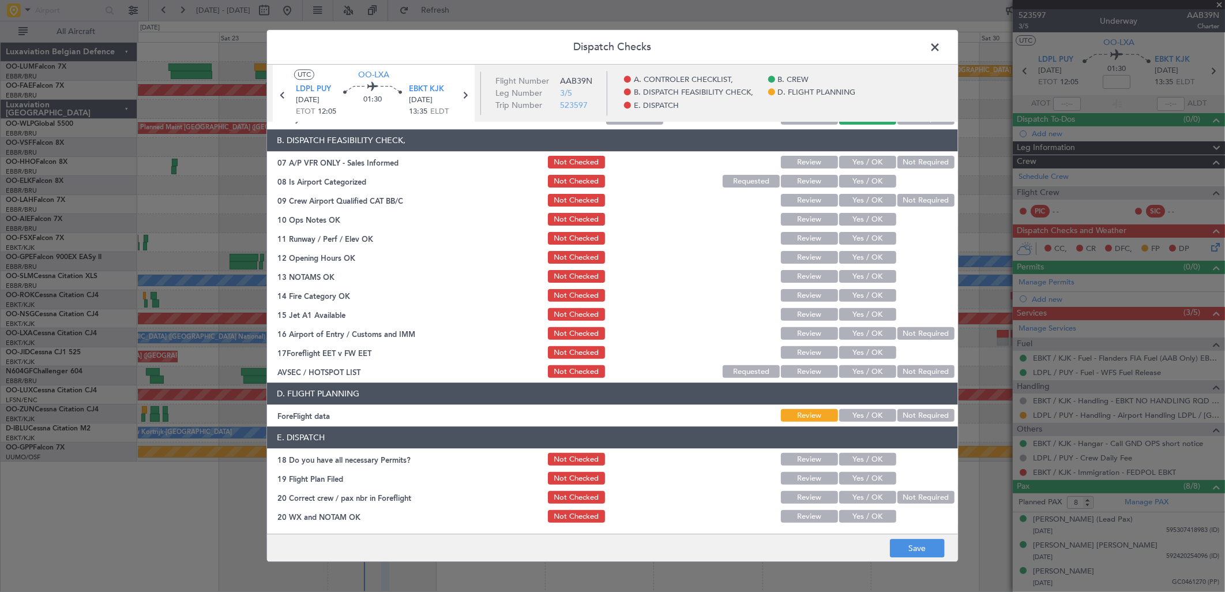
click at [920, 162] on button "Not Required" at bounding box center [926, 162] width 57 height 13
click at [866, 188] on div "Yes / OK" at bounding box center [867, 182] width 58 height 16
click at [867, 183] on button "Yes / OK" at bounding box center [867, 181] width 57 height 13
click at [864, 195] on button "Yes / OK" at bounding box center [867, 200] width 57 height 13
click at [864, 224] on button "Yes / OK" at bounding box center [867, 219] width 57 height 13
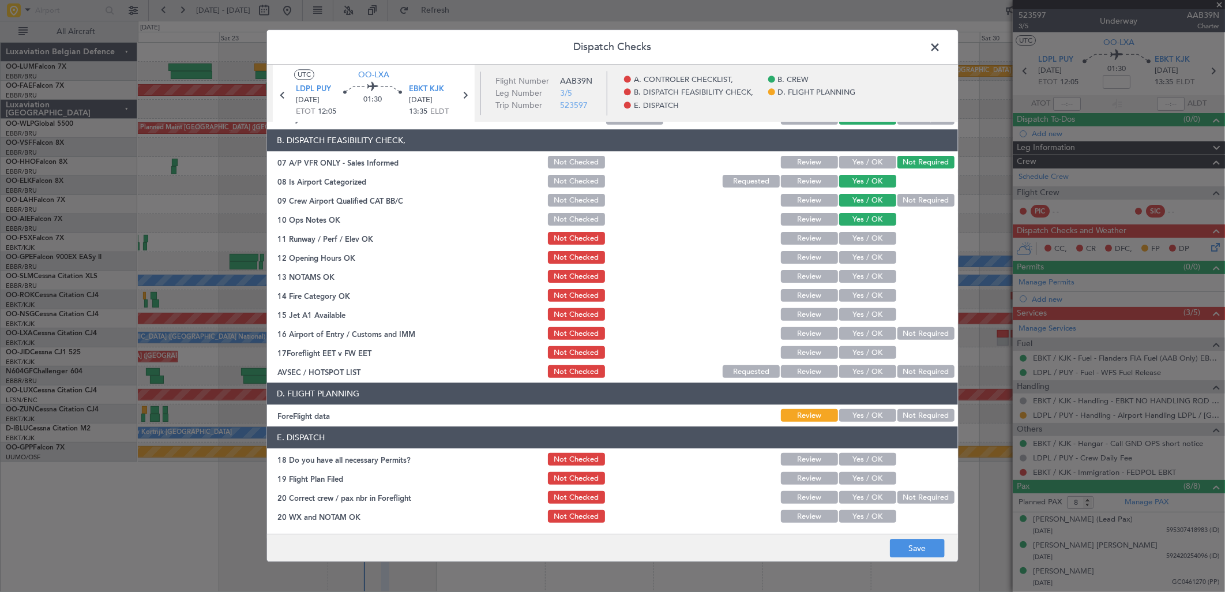
click at [863, 234] on button "Yes / OK" at bounding box center [867, 239] width 57 height 13
click at [860, 262] on button "Yes / OK" at bounding box center [867, 258] width 57 height 13
click at [856, 275] on button "Yes / OK" at bounding box center [867, 277] width 57 height 13
click at [860, 293] on button "Yes / OK" at bounding box center [867, 296] width 57 height 13
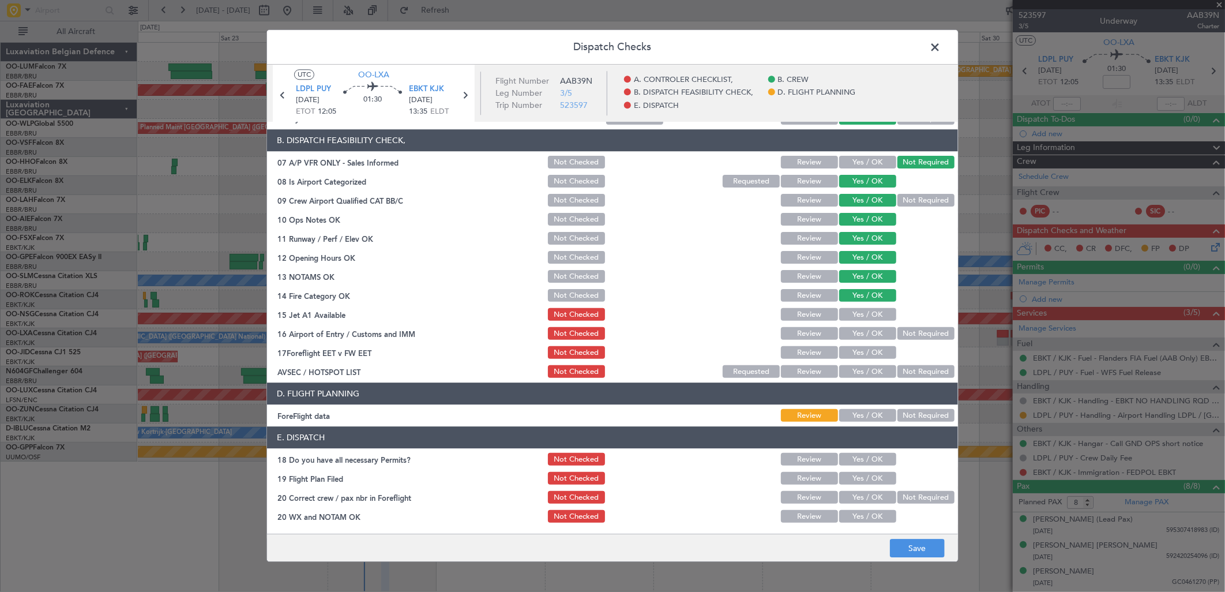
click at [857, 314] on button "Yes / OK" at bounding box center [867, 315] width 57 height 13
click at [858, 326] on div "Yes / OK" at bounding box center [867, 334] width 58 height 16
click at [858, 331] on button "Yes / OK" at bounding box center [867, 334] width 57 height 13
click at [861, 355] on button "Yes / OK" at bounding box center [867, 353] width 57 height 13
click at [902, 370] on button "Not Required" at bounding box center [926, 372] width 57 height 13
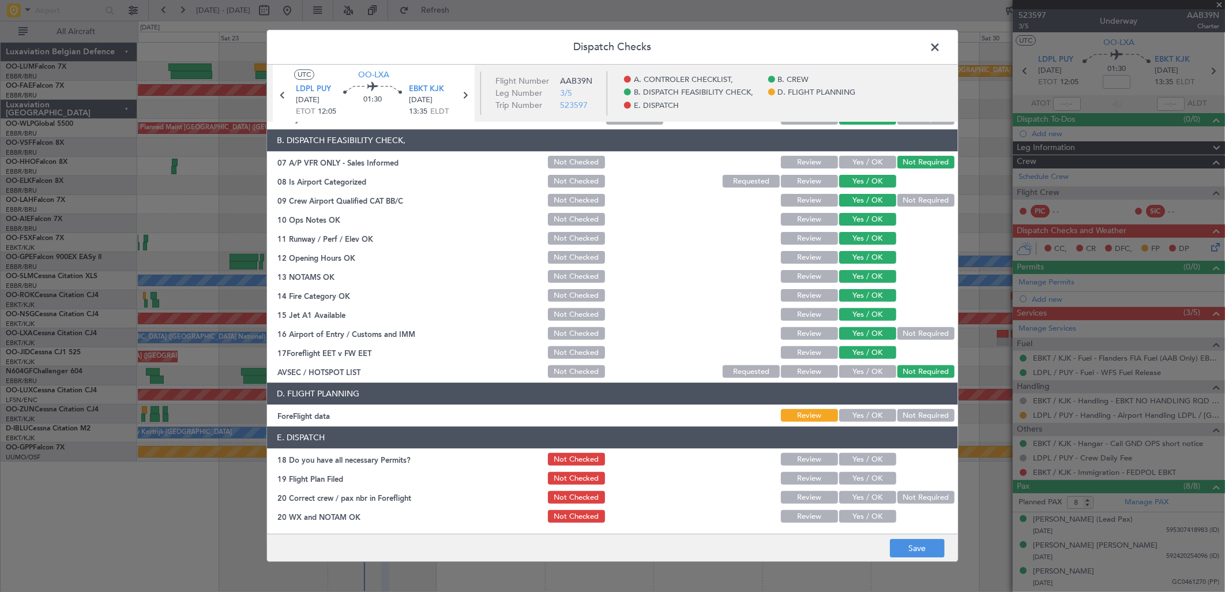
click at [906, 419] on button "Not Required" at bounding box center [926, 416] width 57 height 13
click at [921, 546] on button "Save" at bounding box center [917, 548] width 55 height 18
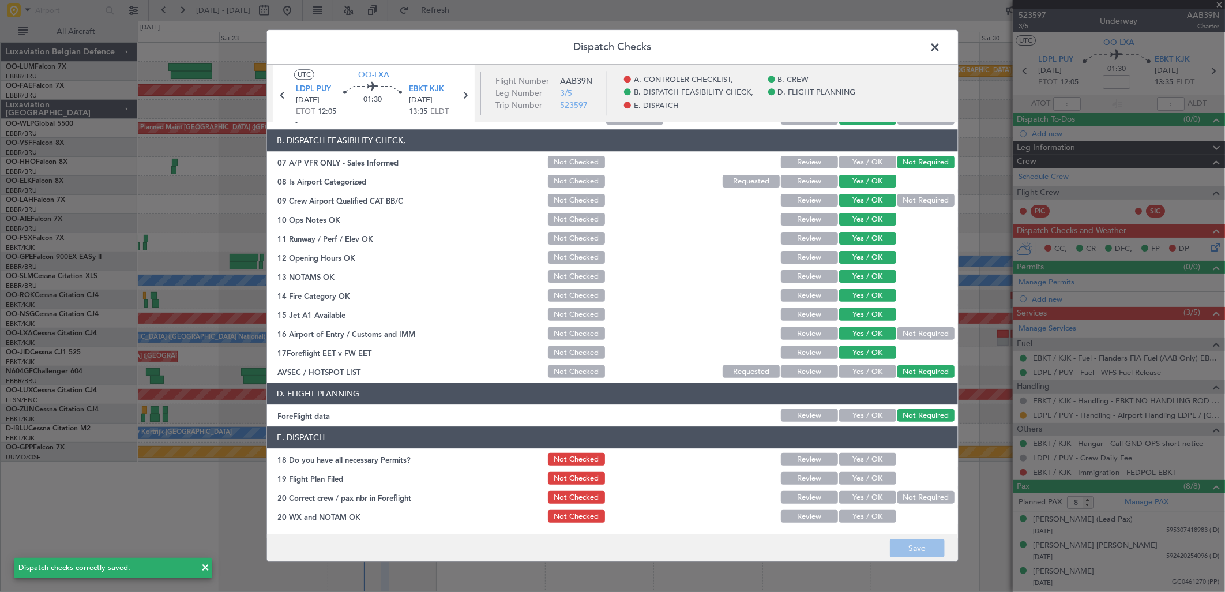
click at [941, 40] on span at bounding box center [941, 50] width 0 height 23
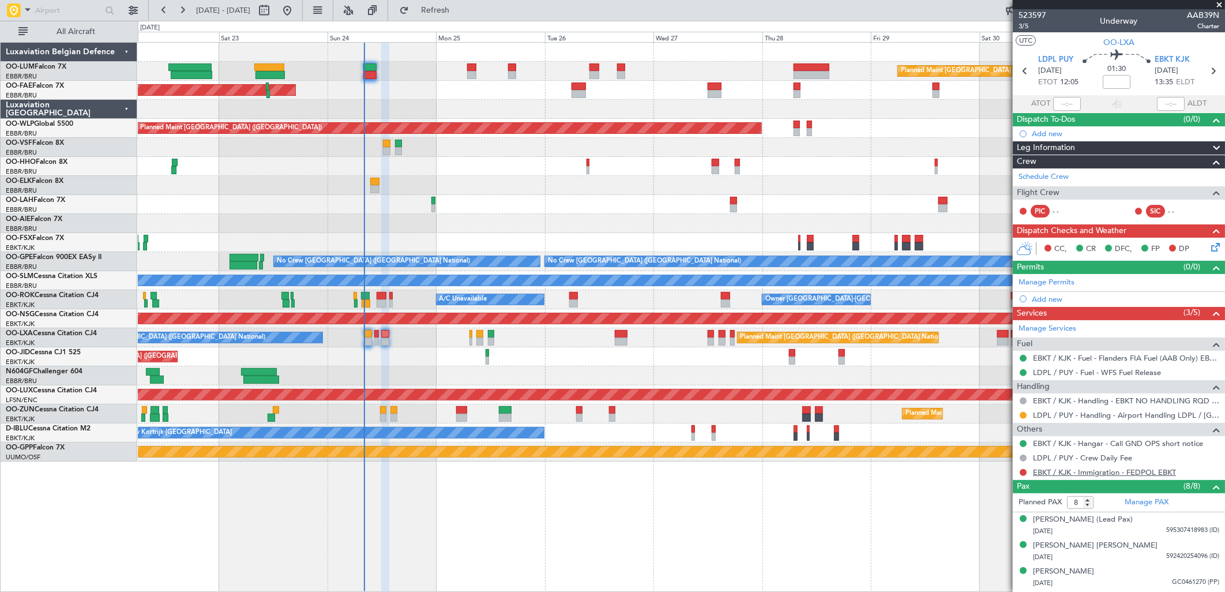
click at [1115, 470] on link "EBKT / KJK - Immigration - FEDPOL EBKT" at bounding box center [1104, 472] width 143 height 10
click at [460, 6] on span "Refresh" at bounding box center [435, 10] width 48 height 8
click at [1022, 471] on button at bounding box center [1023, 472] width 7 height 7
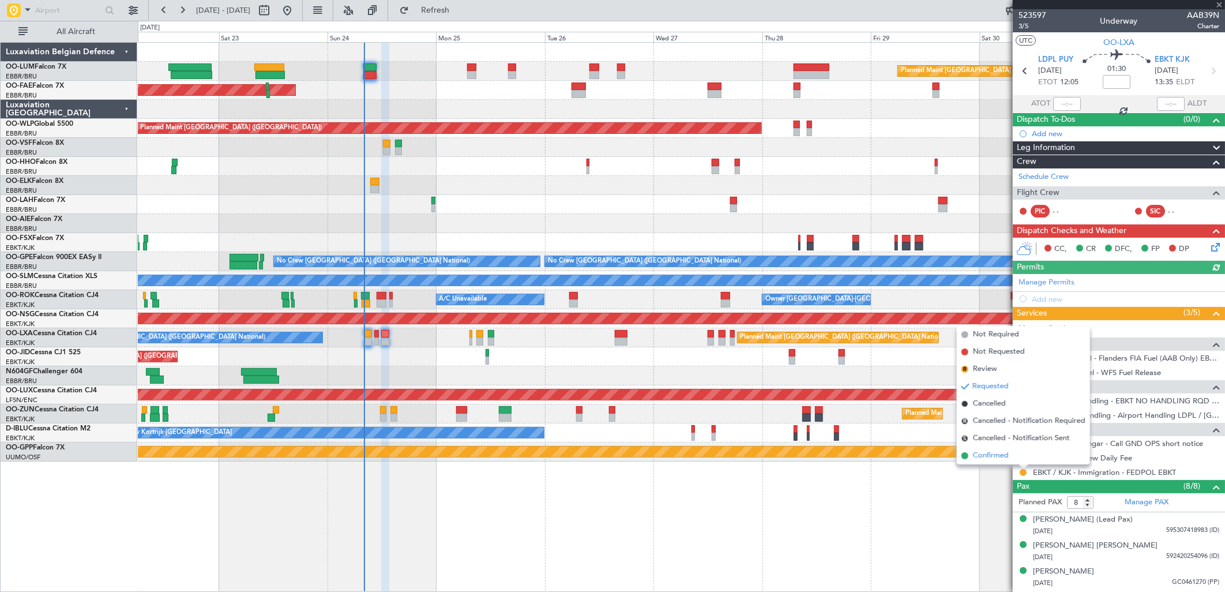
click at [989, 456] on span "Confirmed" at bounding box center [991, 456] width 36 height 12
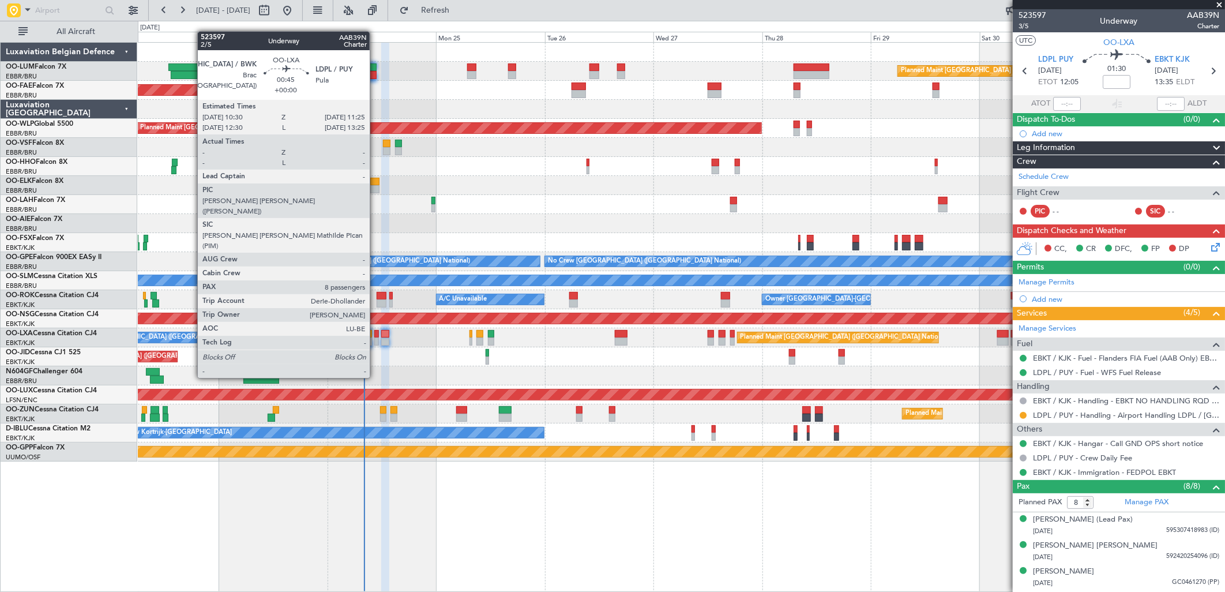
click at [376, 335] on div at bounding box center [376, 334] width 5 height 8
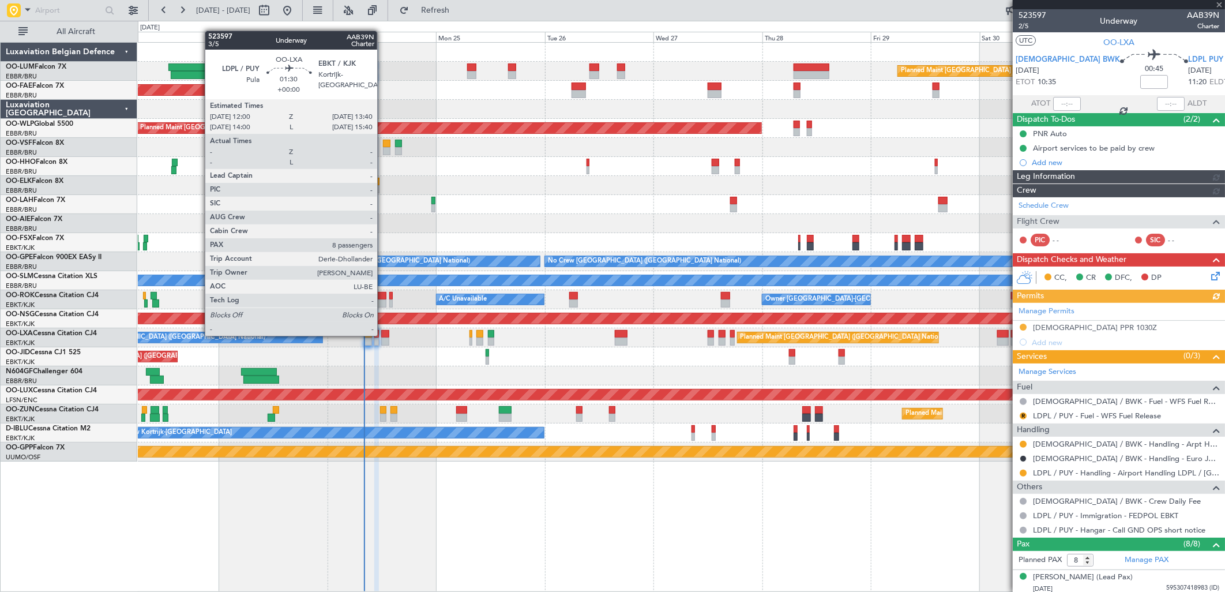
click at [385, 335] on div at bounding box center [385, 334] width 8 height 8
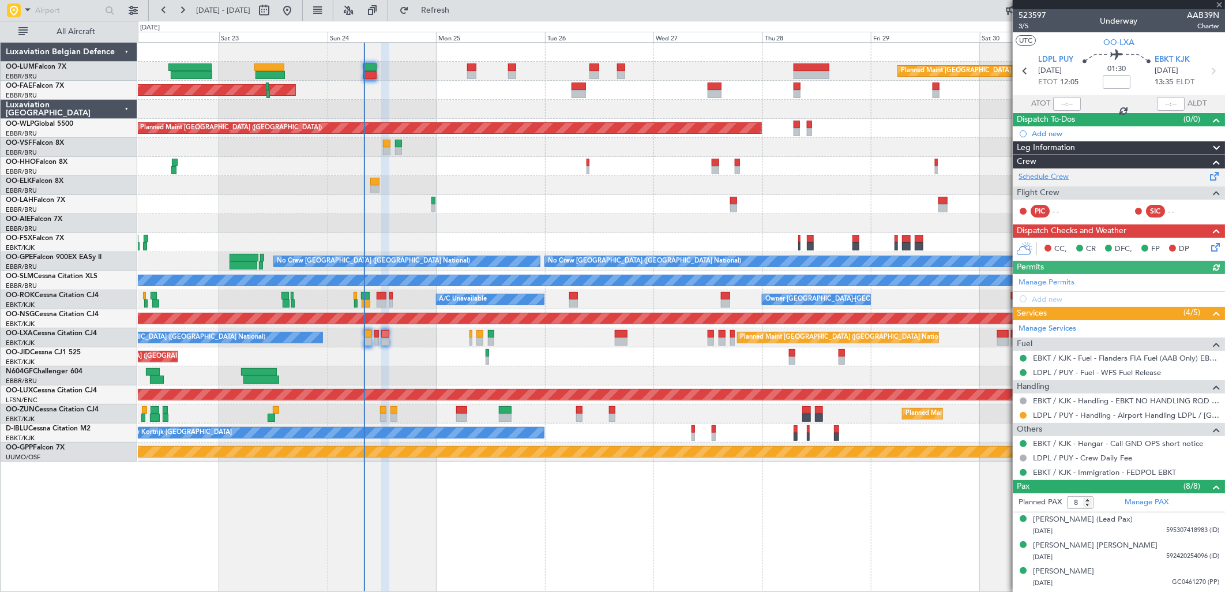
click at [1049, 179] on link "Schedule Crew" at bounding box center [1044, 177] width 50 height 12
click at [463, 18] on button "Refresh" at bounding box center [428, 10] width 69 height 18
click at [460, 6] on span "Refresh" at bounding box center [435, 10] width 48 height 8
click at [1212, 245] on icon at bounding box center [1213, 245] width 9 height 9
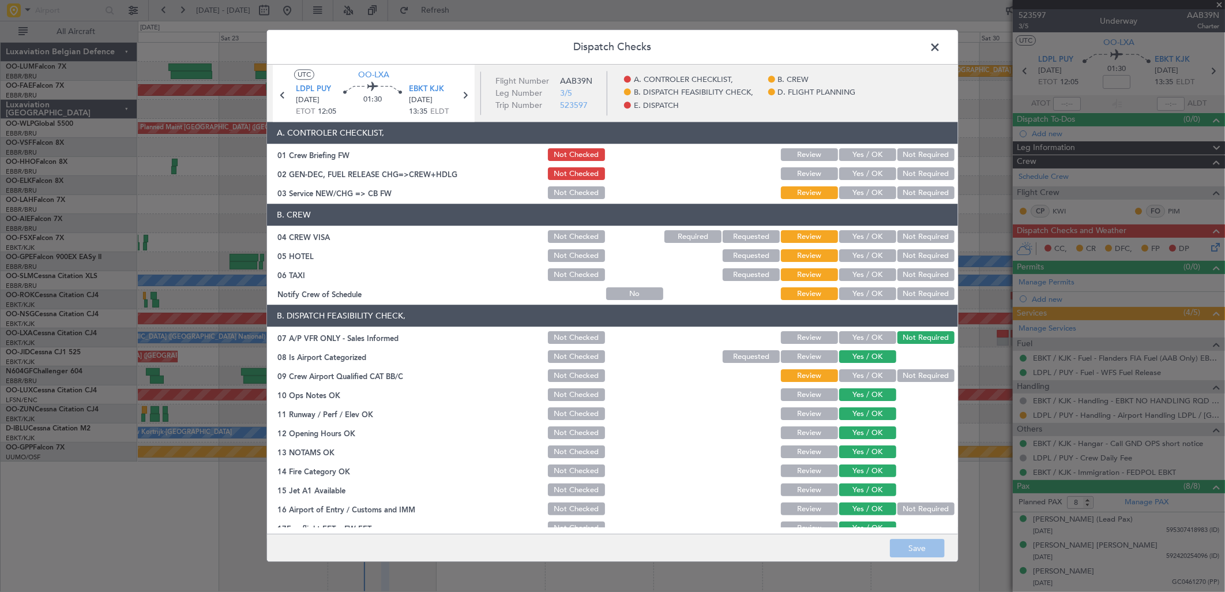
click at [867, 190] on button "Yes / OK" at bounding box center [867, 193] width 57 height 13
click at [898, 235] on button "Not Required" at bounding box center [926, 237] width 57 height 13
click at [907, 260] on button "Not Required" at bounding box center [926, 256] width 57 height 13
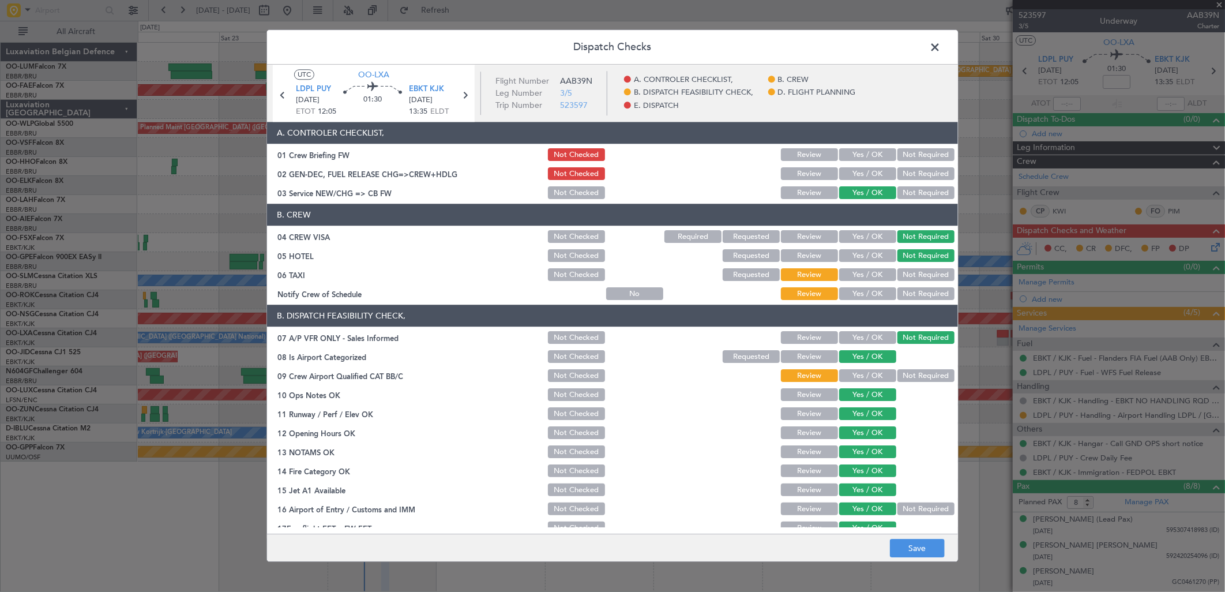
click at [901, 272] on button "Not Required" at bounding box center [926, 275] width 57 height 13
click at [868, 295] on button "Yes / OK" at bounding box center [867, 294] width 57 height 13
click at [871, 372] on button "Yes / OK" at bounding box center [867, 376] width 57 height 13
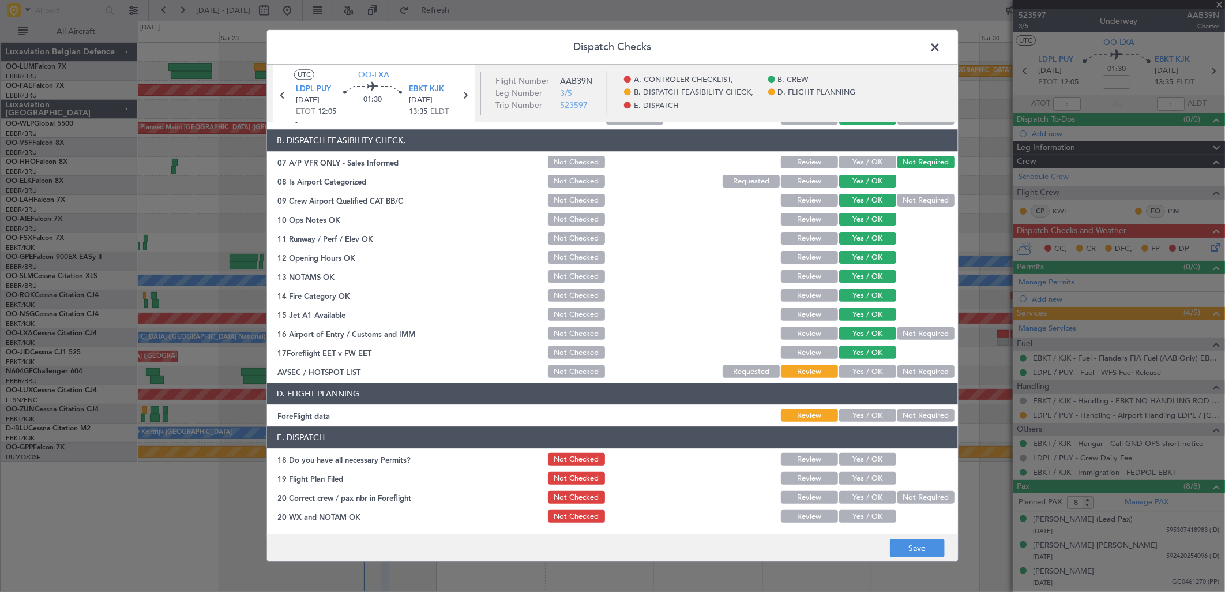
click at [913, 375] on button "Not Required" at bounding box center [926, 372] width 57 height 13
click at [909, 416] on button "Not Required" at bounding box center [926, 416] width 57 height 13
click at [920, 546] on button "Save" at bounding box center [917, 548] width 55 height 18
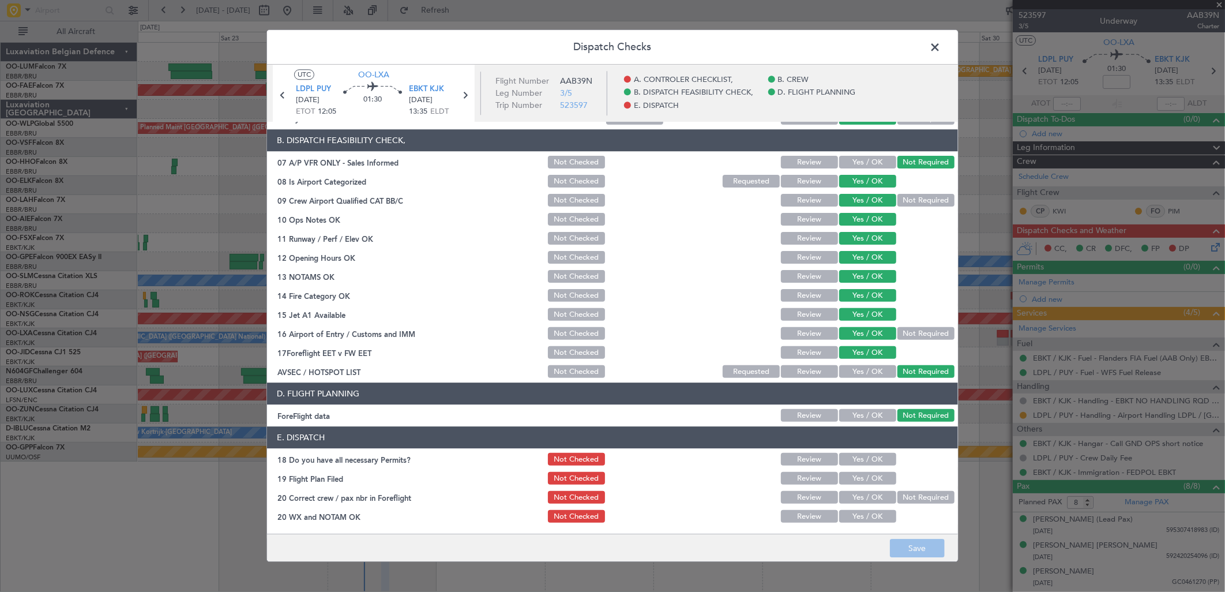
click at [941, 45] on span at bounding box center [941, 50] width 0 height 23
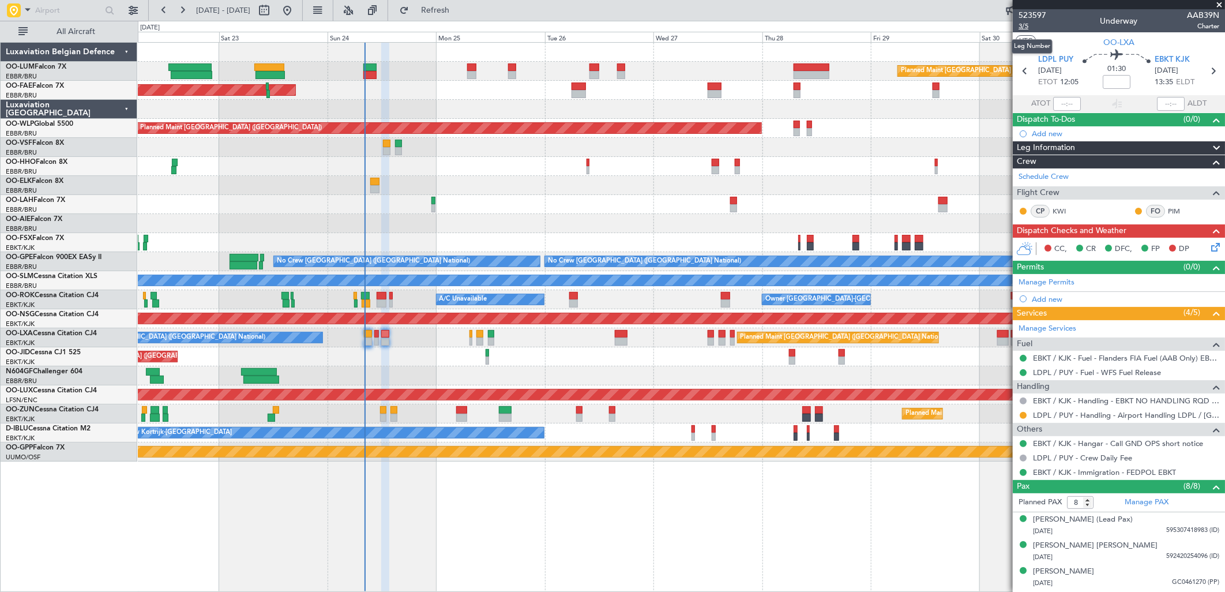
click at [1019, 25] on span "3/5" at bounding box center [1033, 26] width 28 height 10
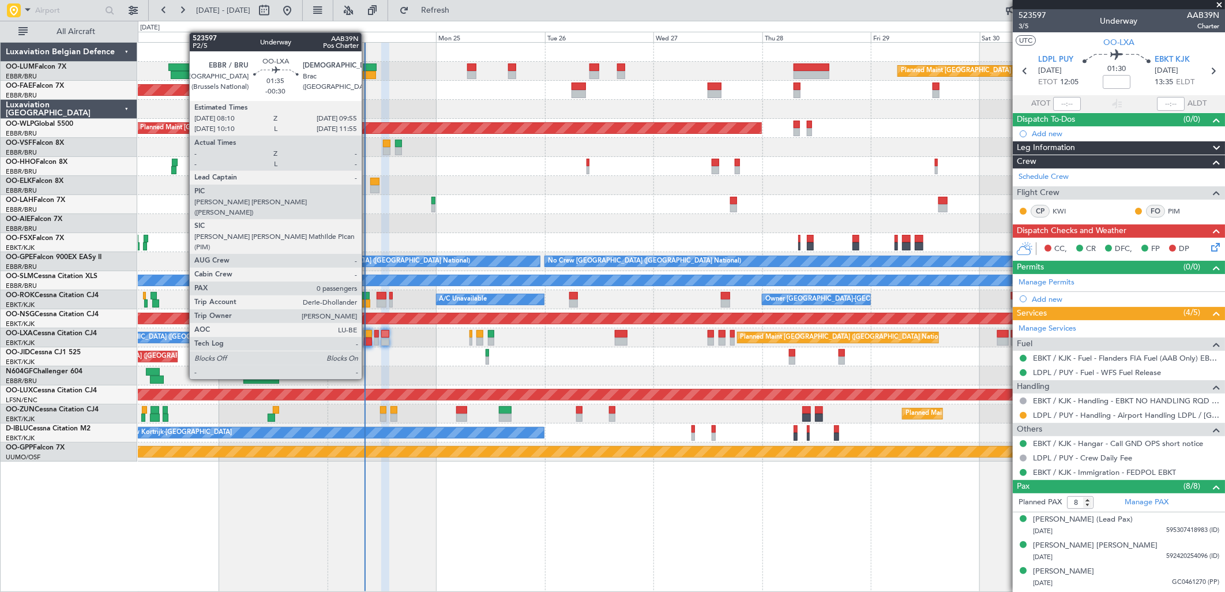
click at [368, 338] on div at bounding box center [368, 342] width 8 height 8
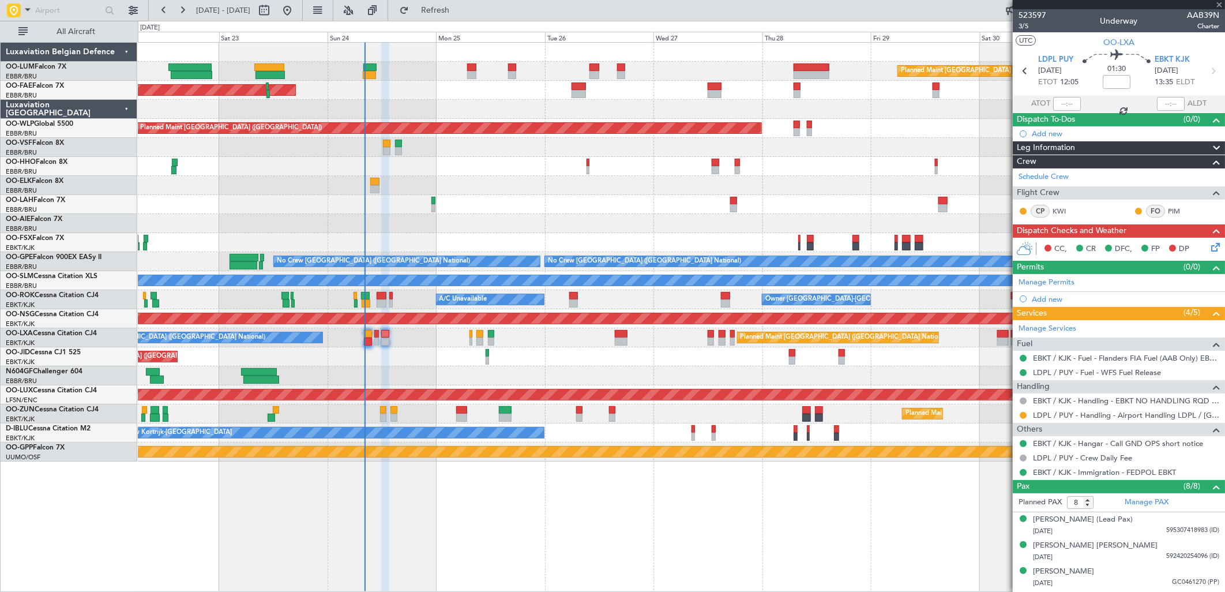
type input "-00:30"
type input "0"
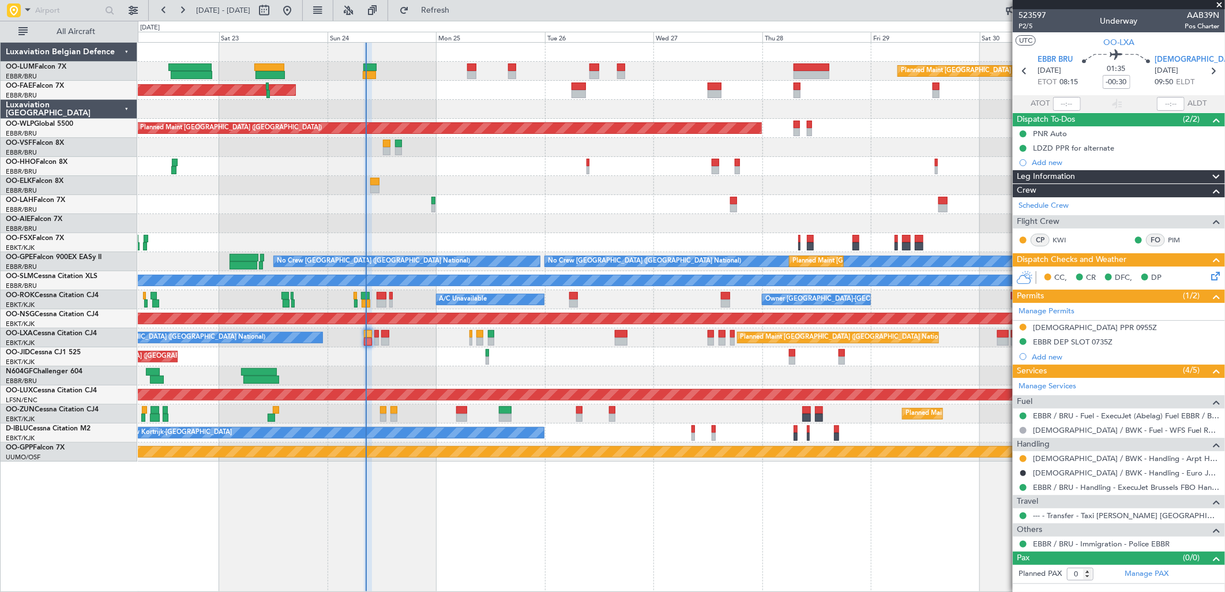
type input "08:23"
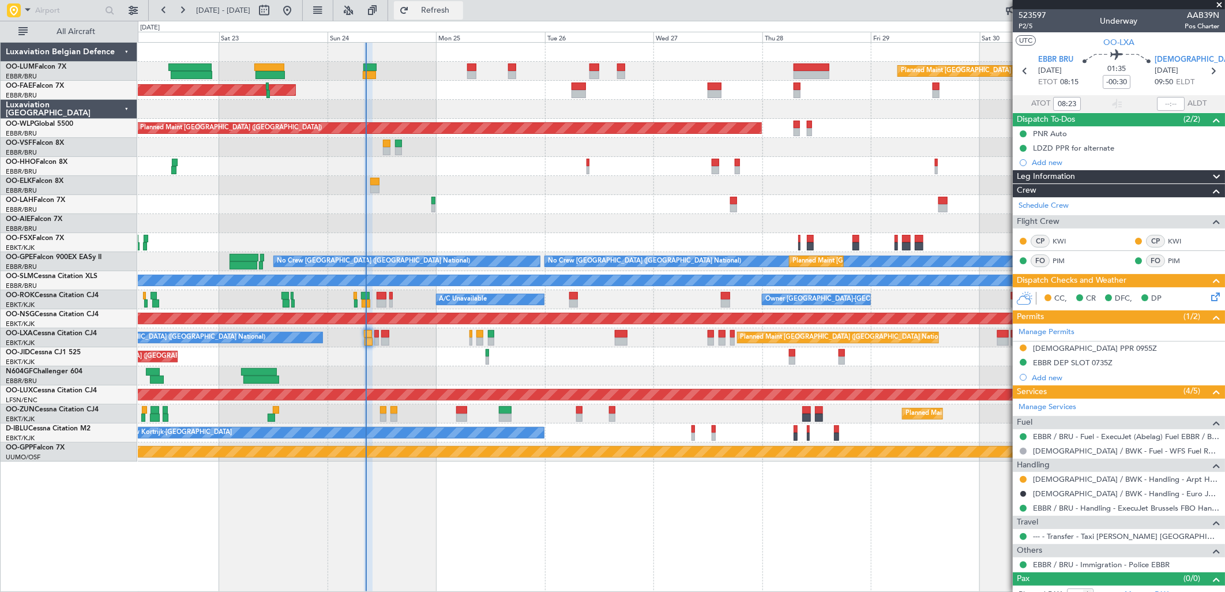
click at [460, 13] on span "Refresh" at bounding box center [435, 10] width 48 height 8
click at [1023, 481] on button at bounding box center [1023, 479] width 7 height 7
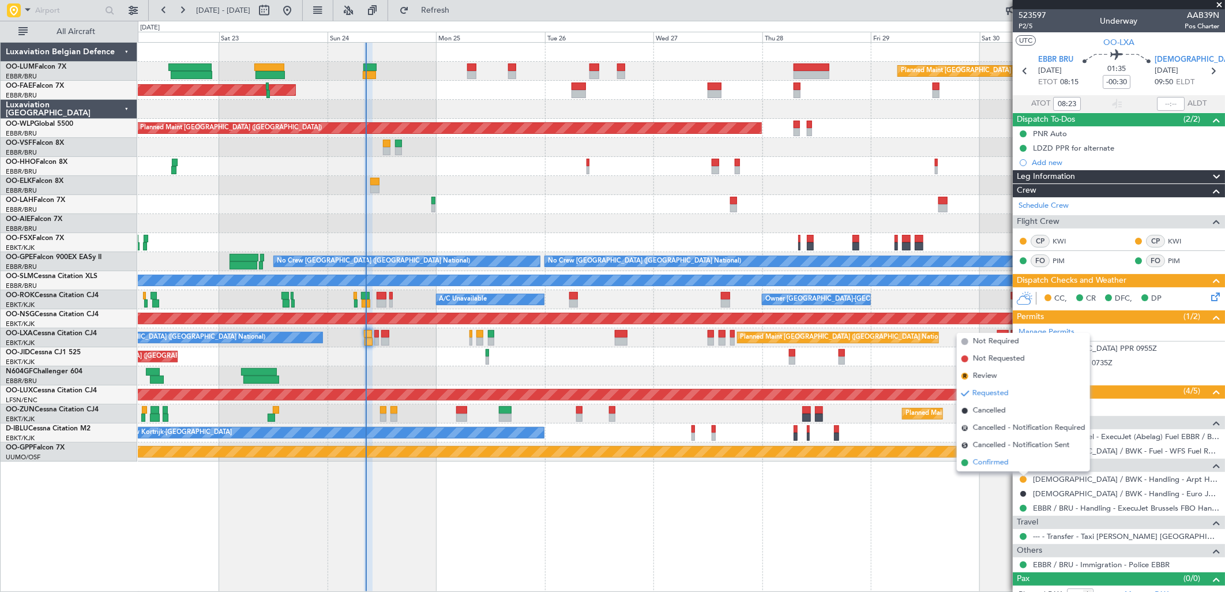
click at [974, 466] on span "Confirmed" at bounding box center [991, 463] width 36 height 12
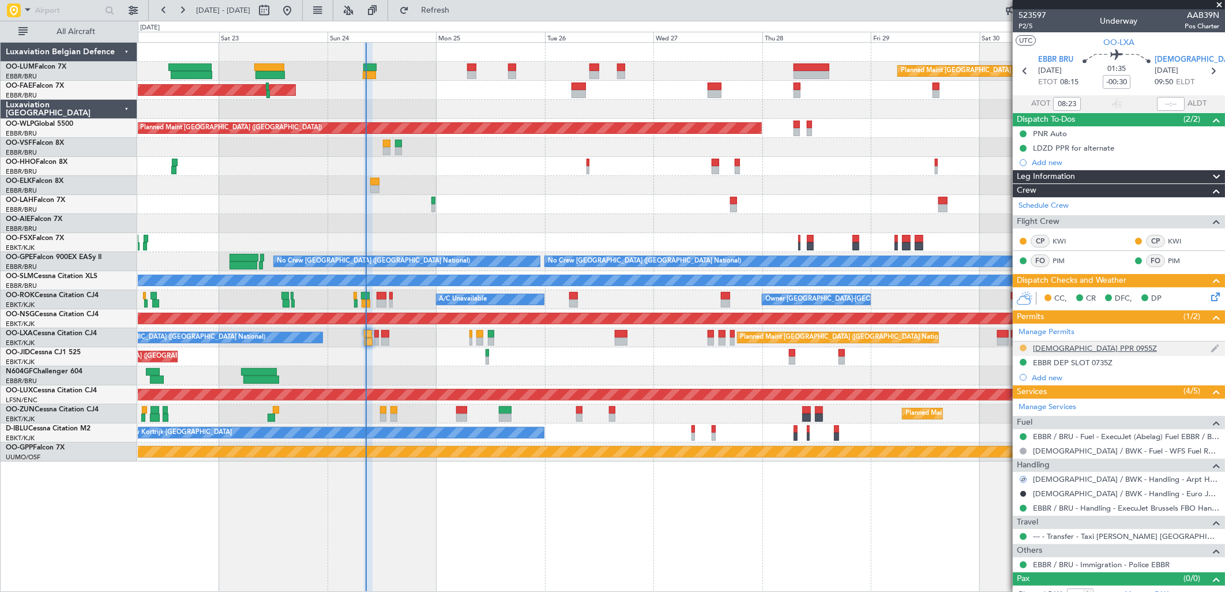
click at [1022, 344] on button at bounding box center [1023, 347] width 7 height 7
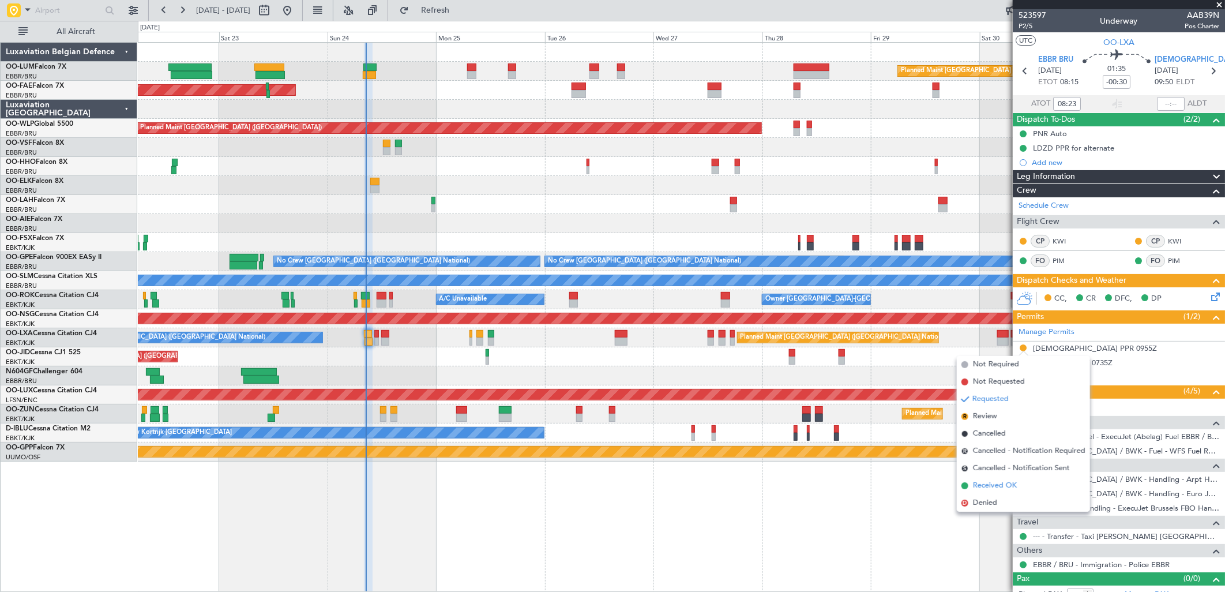
click at [984, 486] on span "Received OK" at bounding box center [995, 486] width 44 height 12
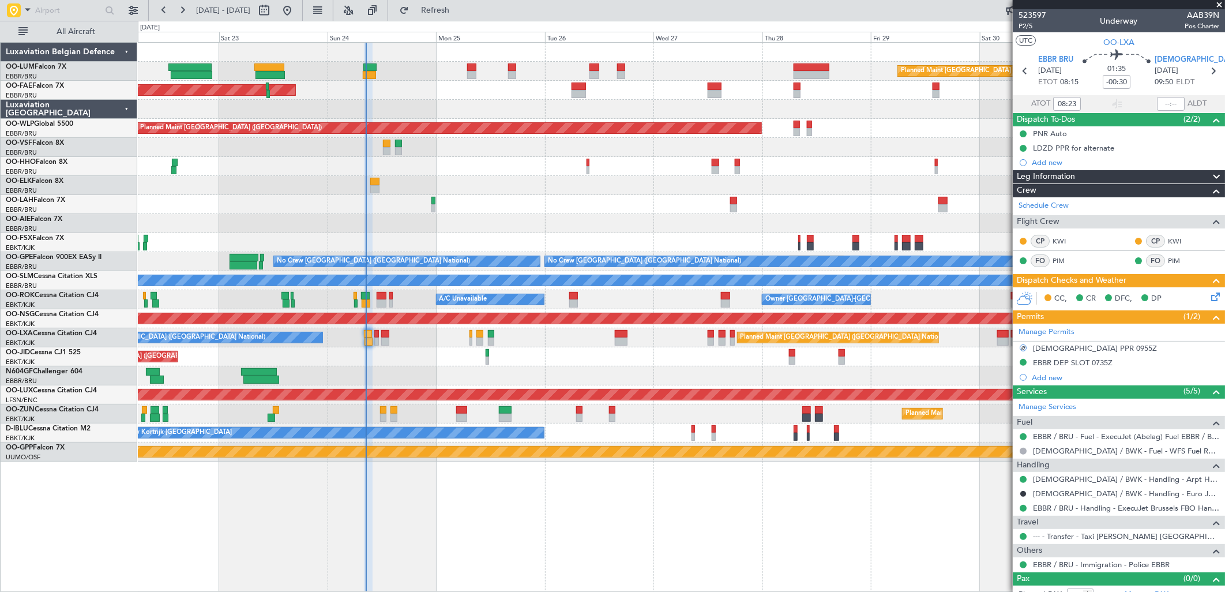
click at [1209, 298] on icon at bounding box center [1213, 294] width 9 height 9
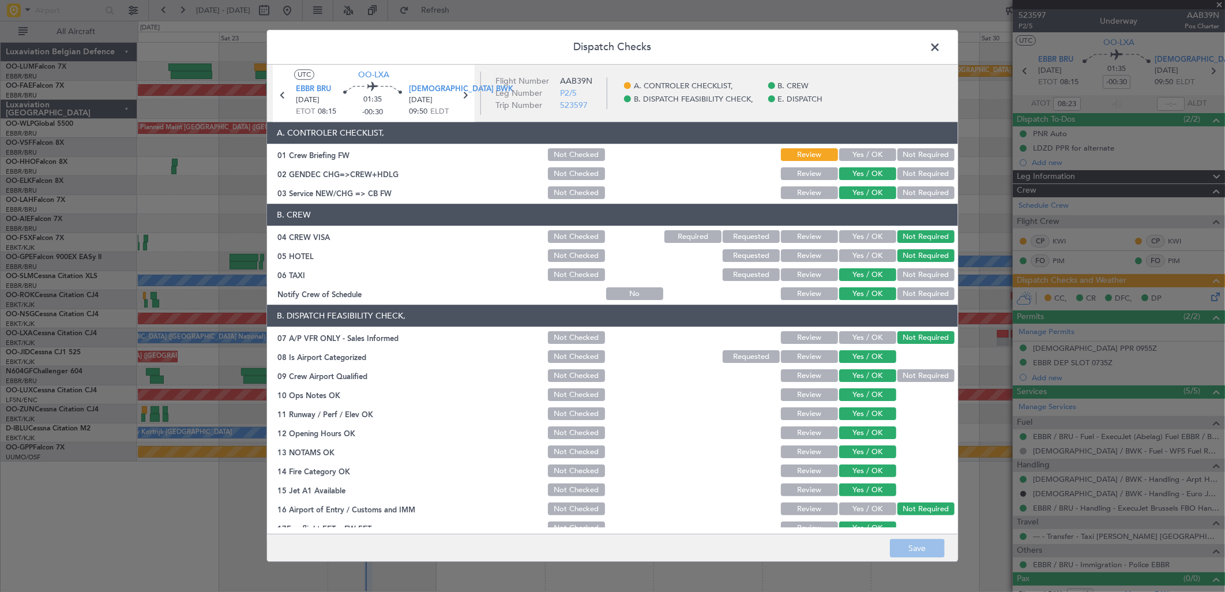
click at [849, 151] on button "Yes / OK" at bounding box center [867, 155] width 57 height 13
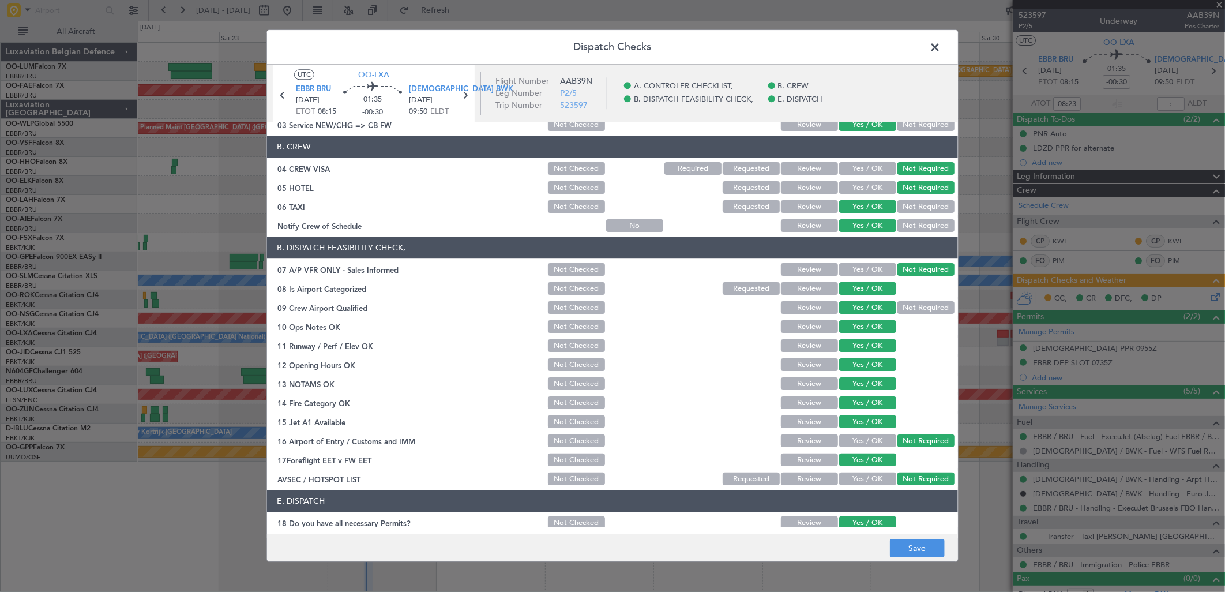
scroll to position [131, 0]
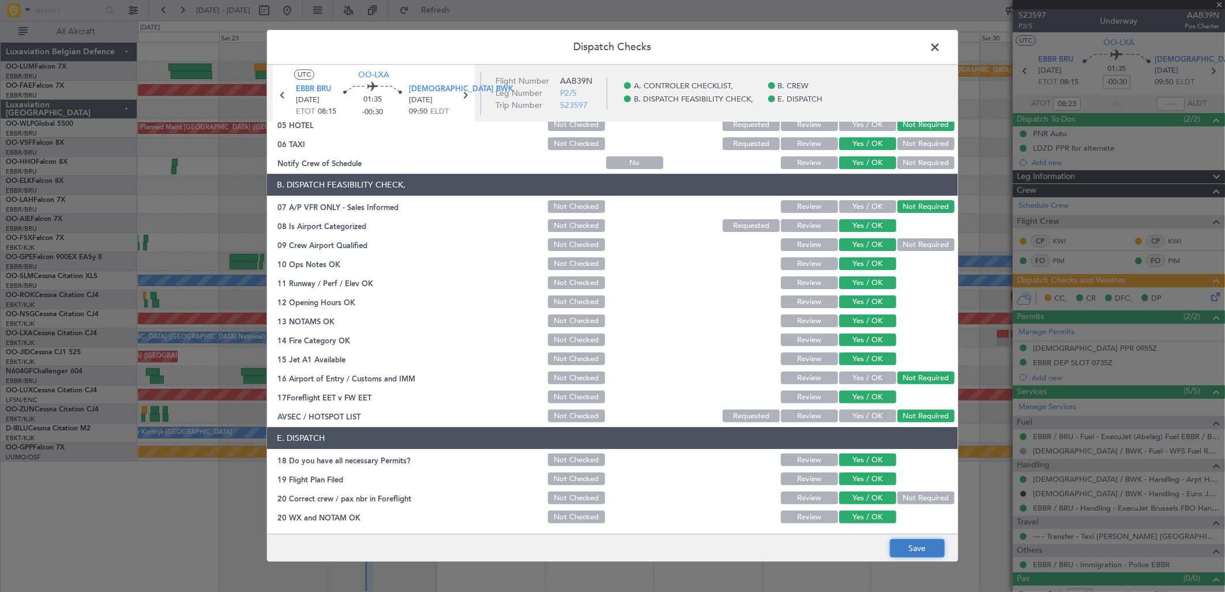
click at [916, 549] on button "Save" at bounding box center [917, 548] width 55 height 18
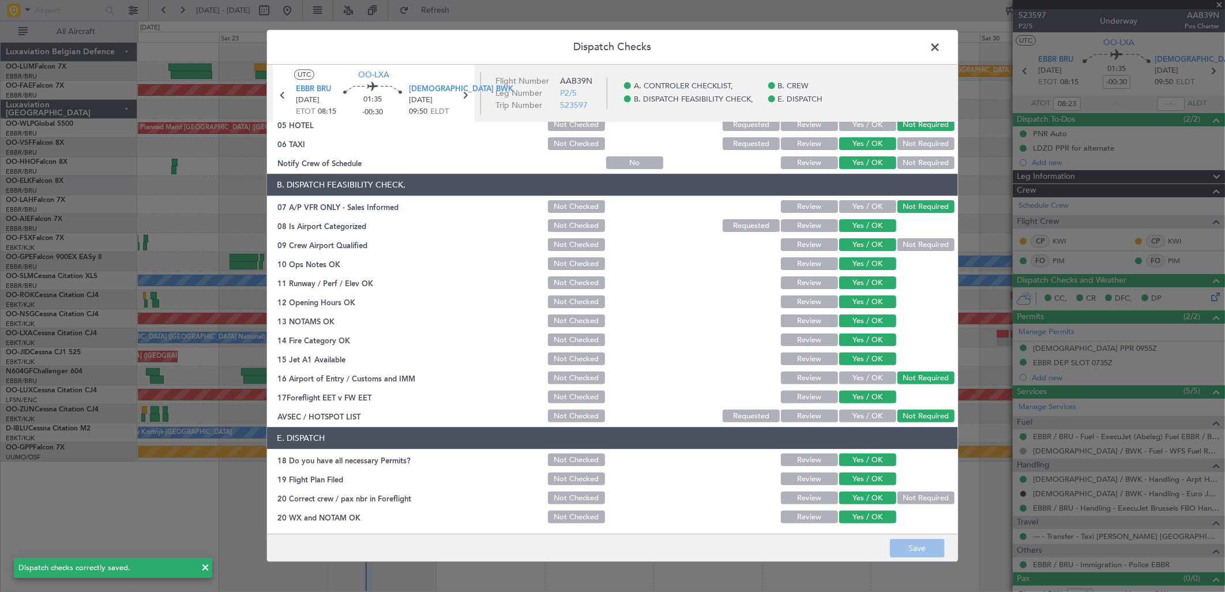
click at [941, 47] on span at bounding box center [941, 50] width 0 height 23
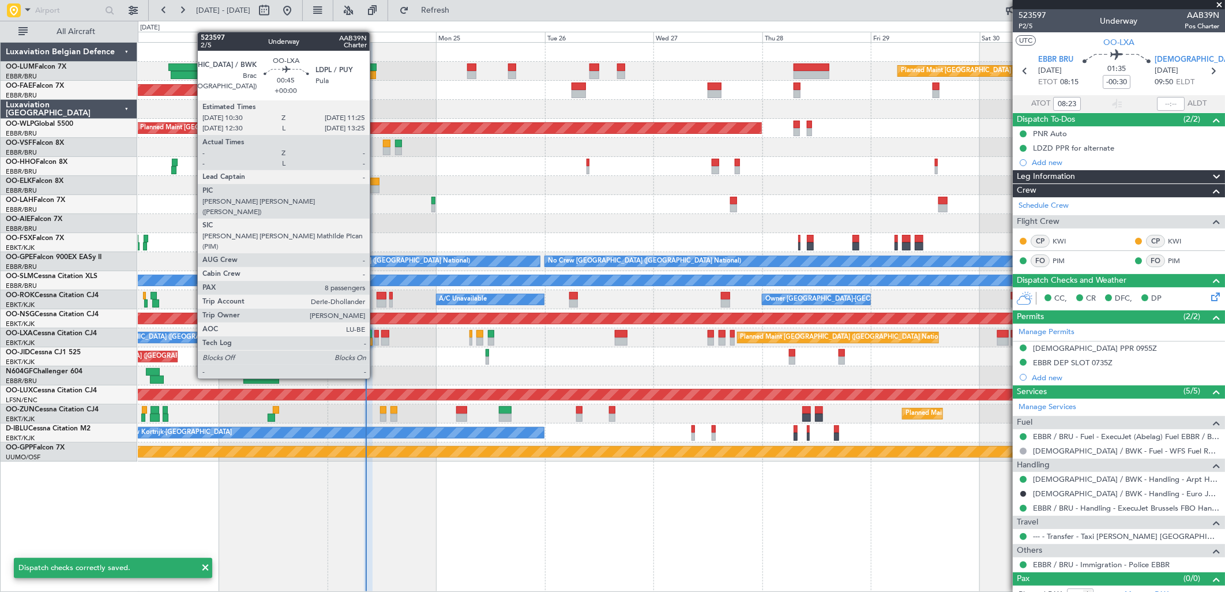
click at [376, 336] on div at bounding box center [376, 334] width 5 height 8
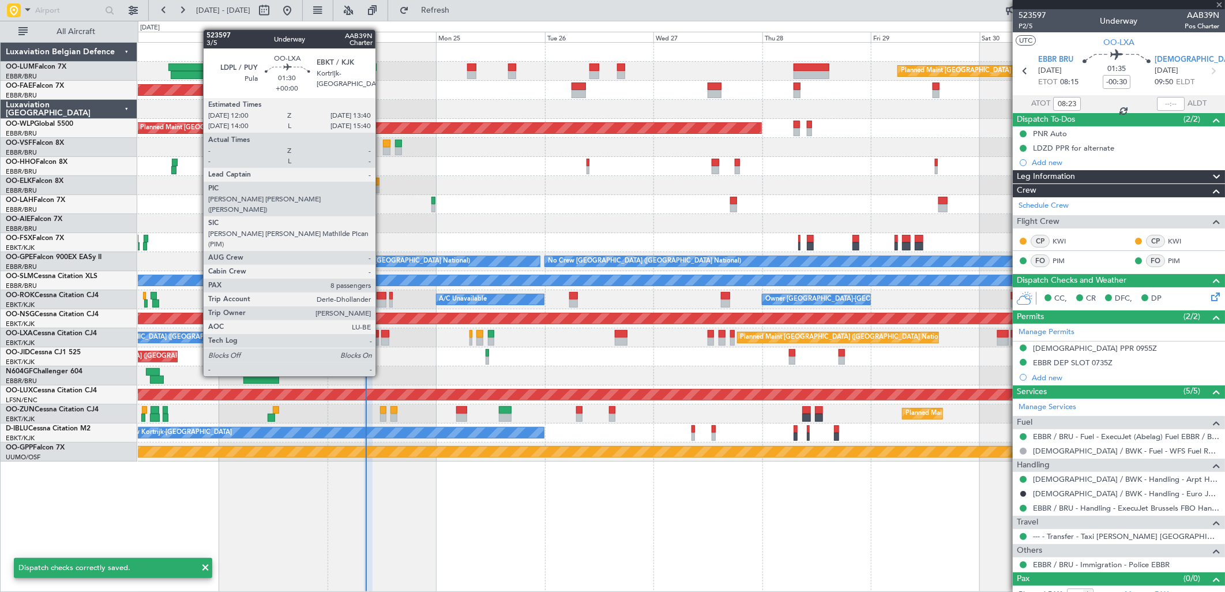
type input "8"
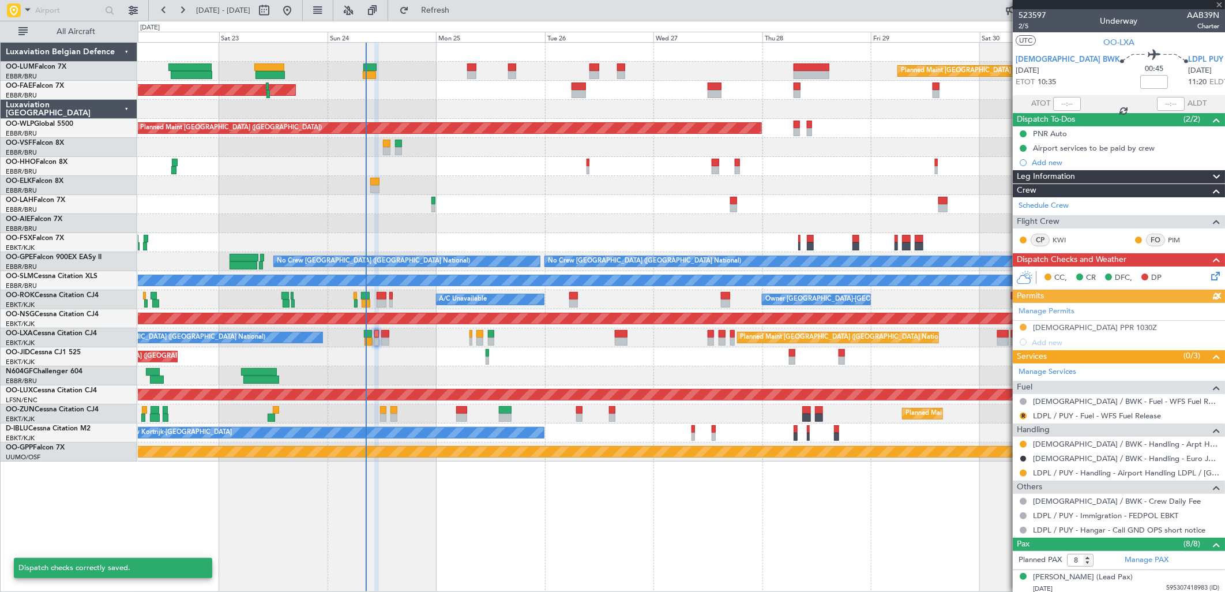
click at [1021, 328] on div "Manage Permits LDSB PPR 1030Z Add new" at bounding box center [1119, 326] width 212 height 47
click at [1023, 327] on div "Manage Permits LDSB PPR 1030Z Add new" at bounding box center [1119, 326] width 212 height 47
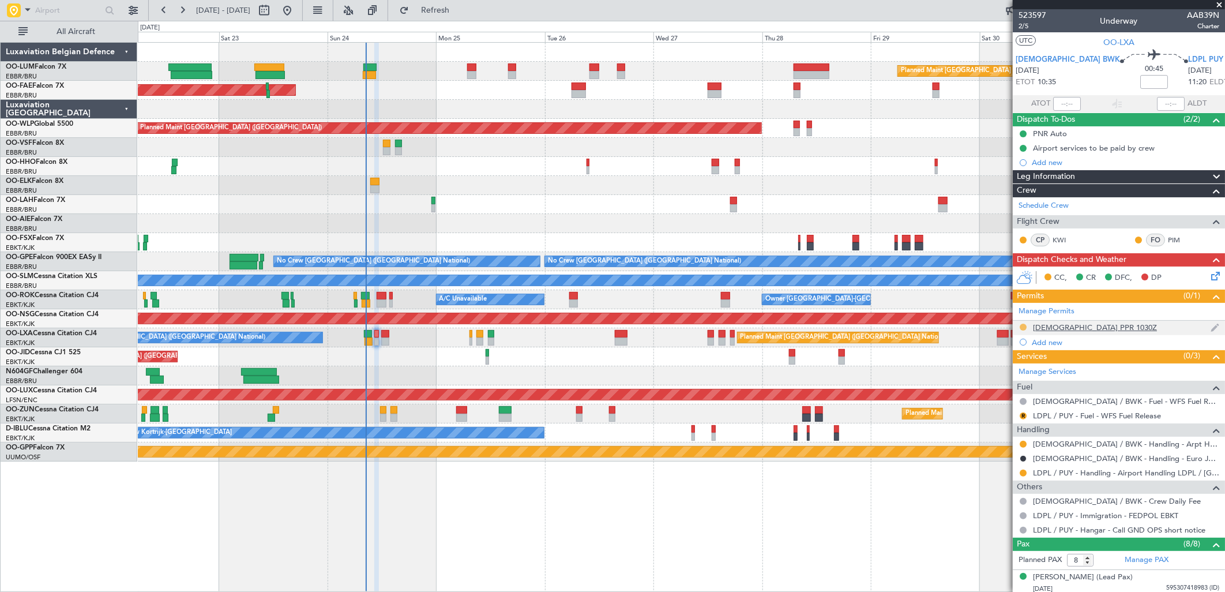
click at [1024, 327] on button at bounding box center [1023, 327] width 7 height 7
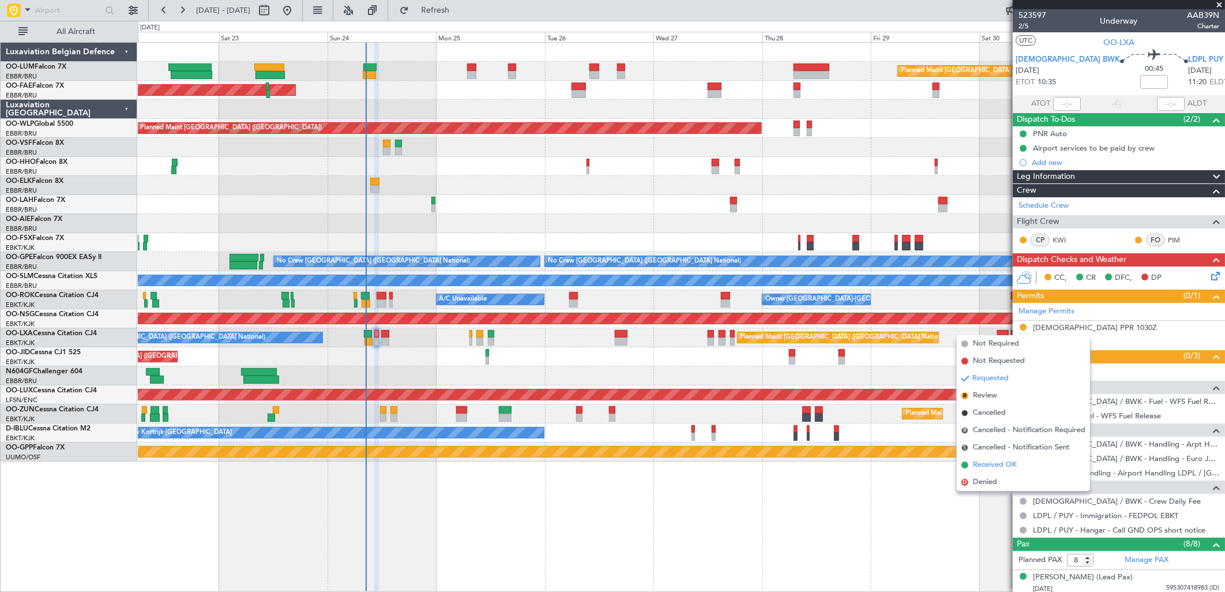
click at [1011, 463] on span "Received OK" at bounding box center [995, 465] width 44 height 12
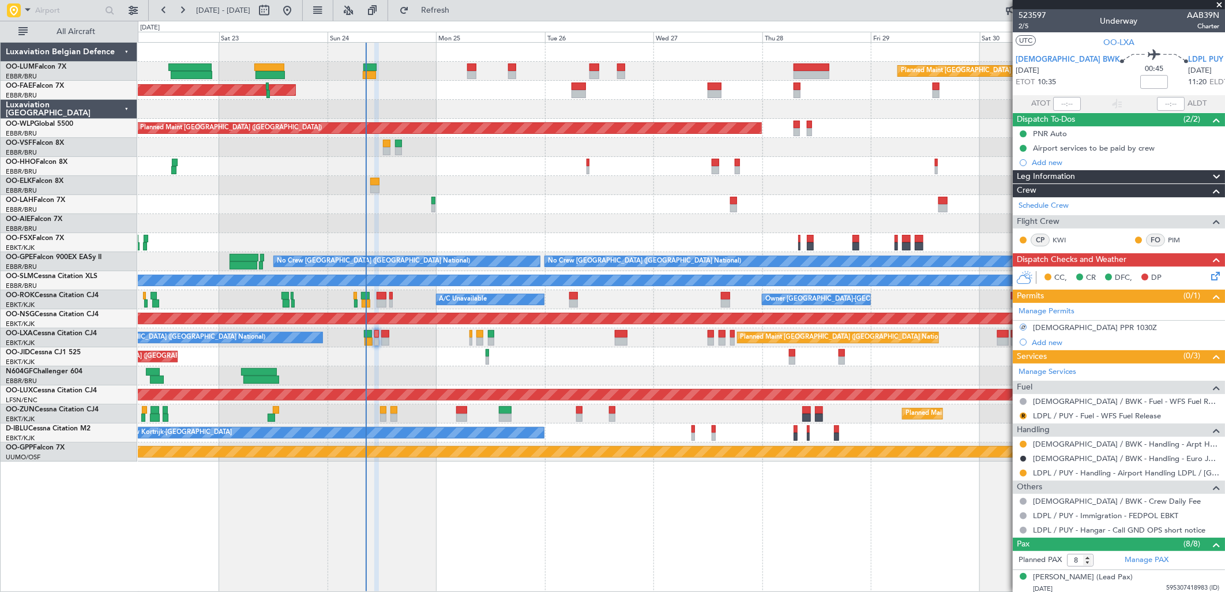
click at [1209, 276] on icon at bounding box center [1213, 273] width 9 height 9
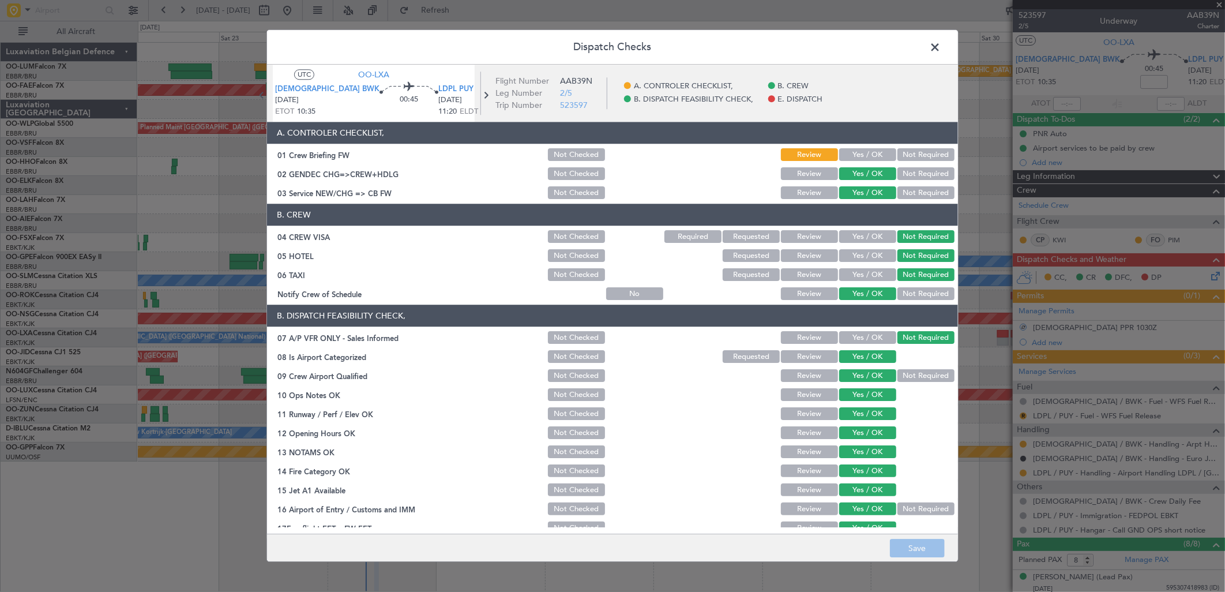
click at [861, 149] on button "Yes / OK" at bounding box center [867, 155] width 57 height 13
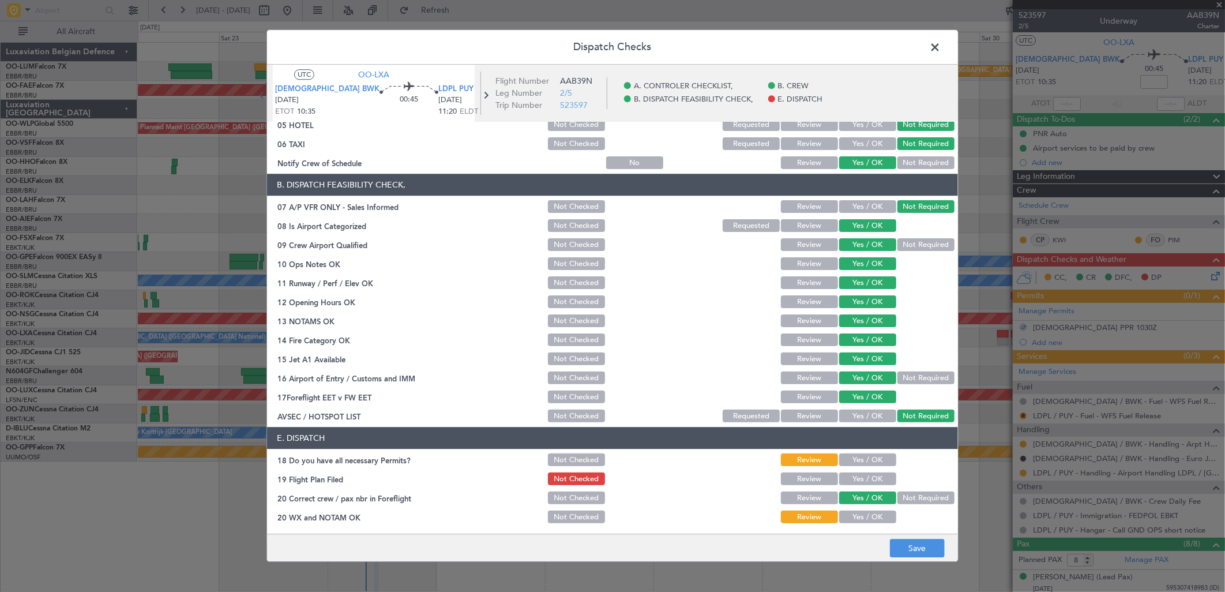
click at [867, 457] on button "Yes / OK" at bounding box center [867, 460] width 57 height 13
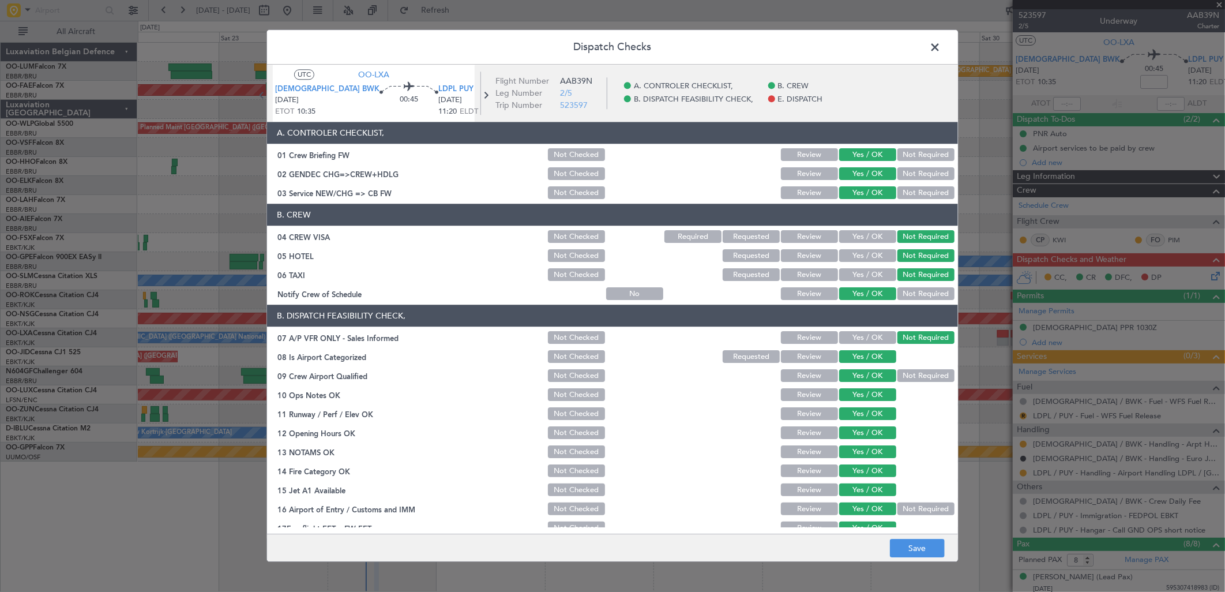
scroll to position [131, 0]
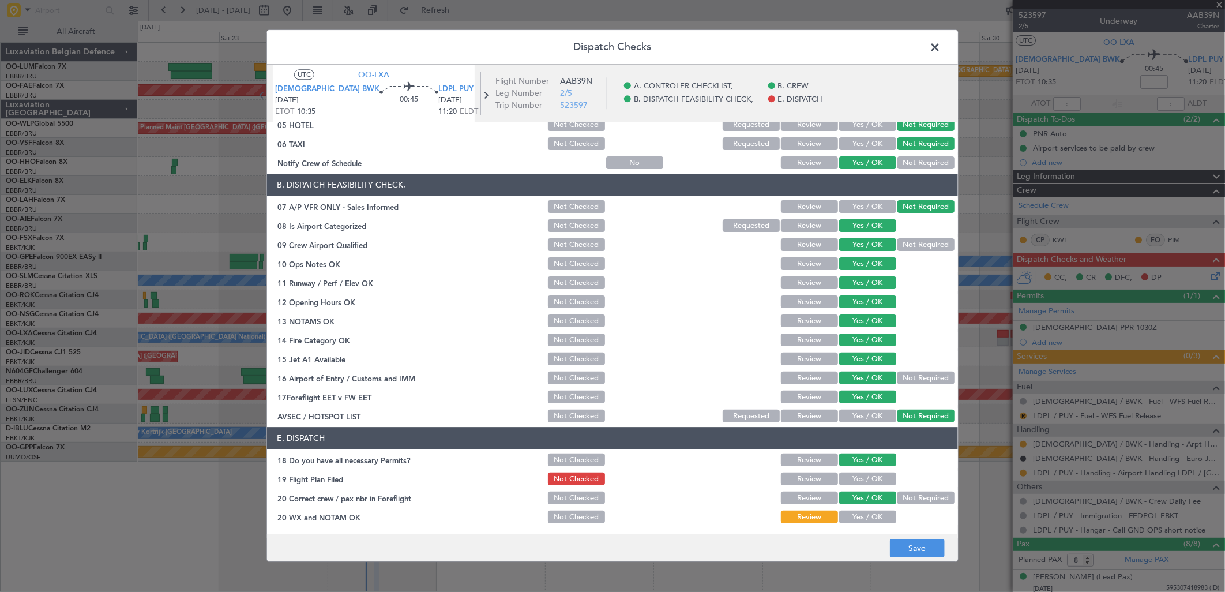
click at [870, 475] on button "Yes / OK" at bounding box center [867, 479] width 57 height 13
click at [854, 516] on button "Yes / OK" at bounding box center [867, 517] width 57 height 13
click at [931, 558] on footer "Save" at bounding box center [612, 548] width 691 height 28
click at [932, 553] on button "Save" at bounding box center [917, 548] width 55 height 18
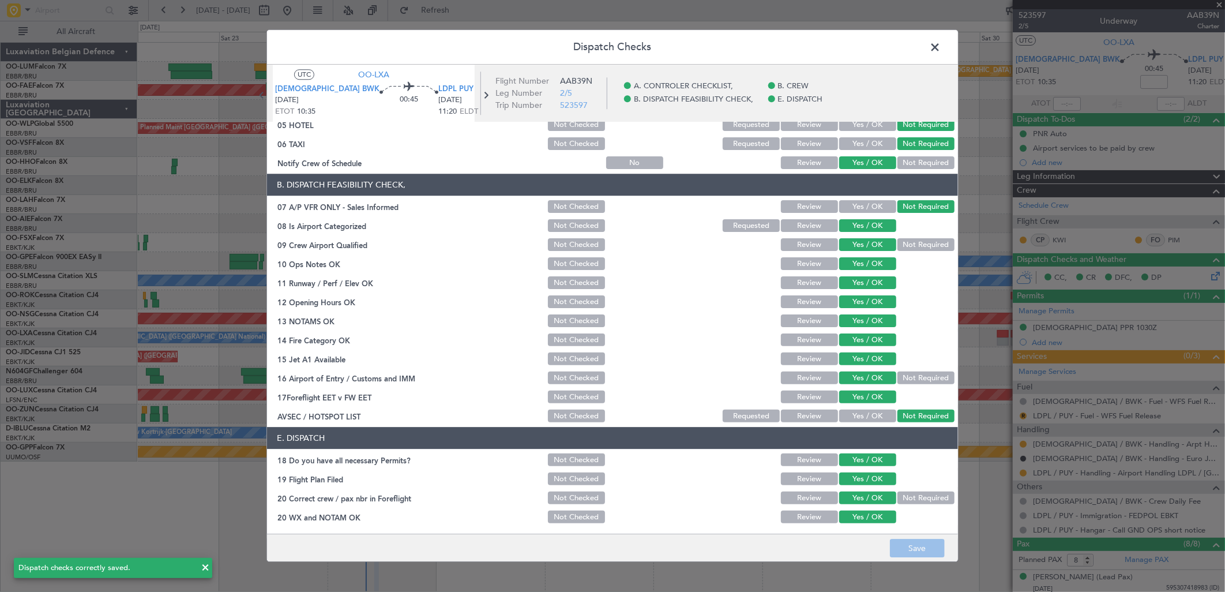
click at [941, 43] on span at bounding box center [941, 50] width 0 height 23
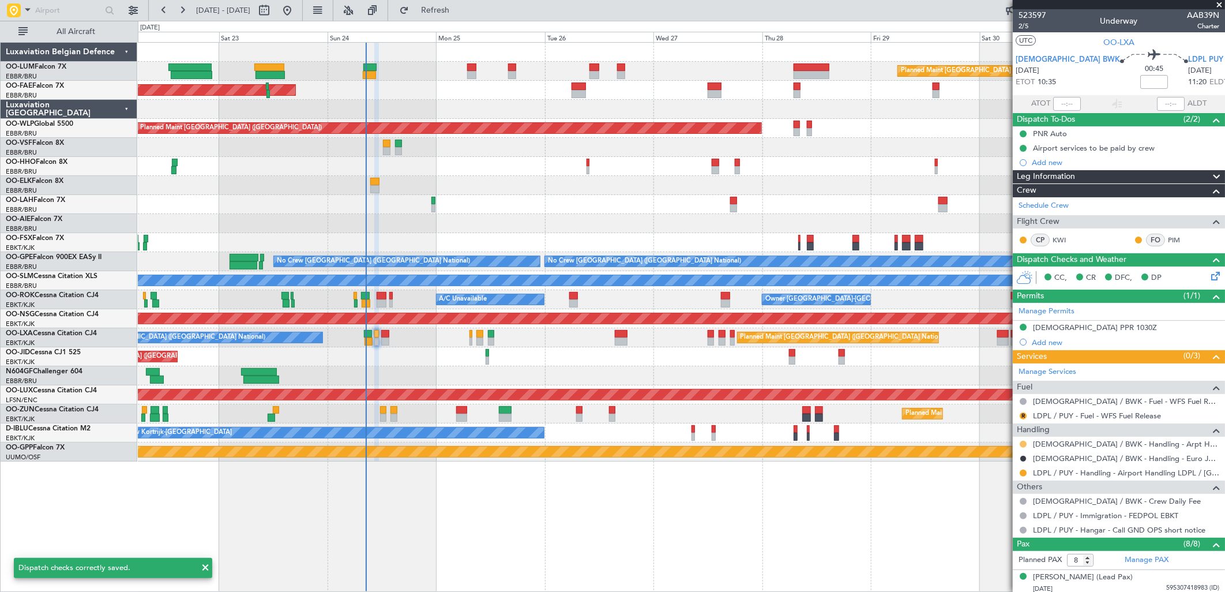
click at [1022, 444] on button at bounding box center [1023, 444] width 7 height 7
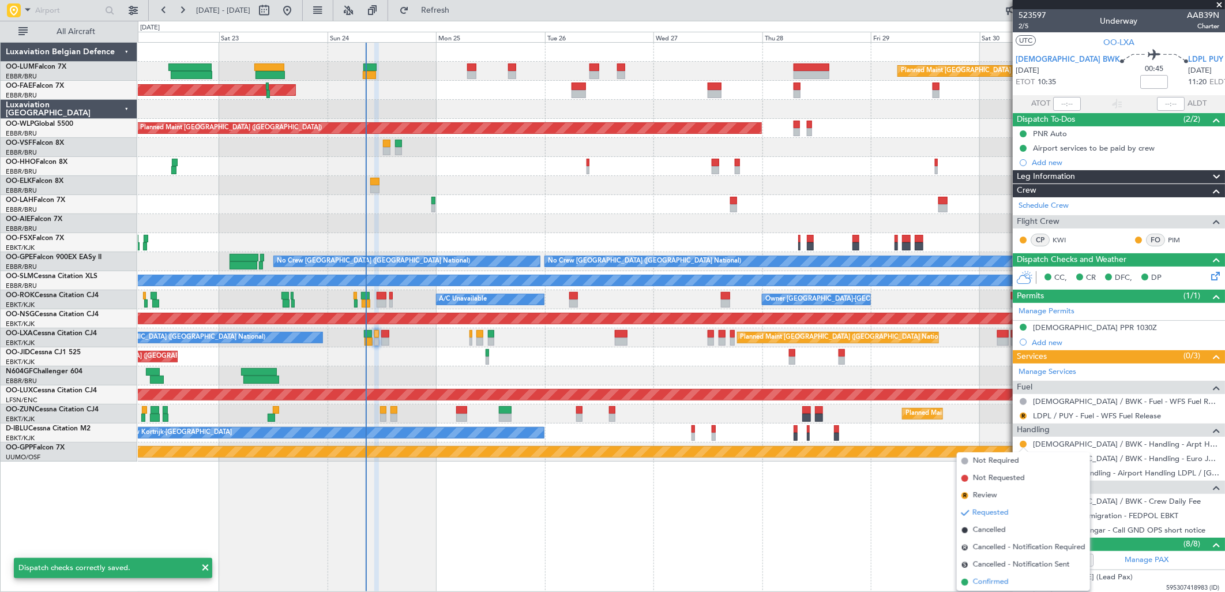
click at [991, 579] on span "Confirmed" at bounding box center [991, 582] width 36 height 12
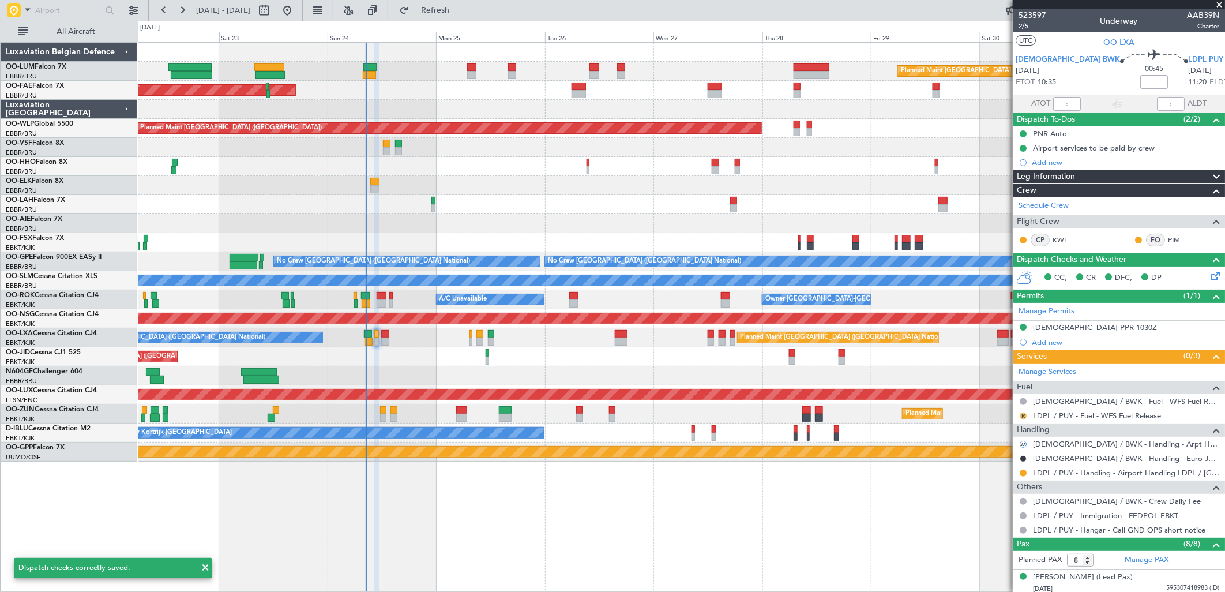
click at [1022, 414] on button "R" at bounding box center [1023, 416] width 7 height 7
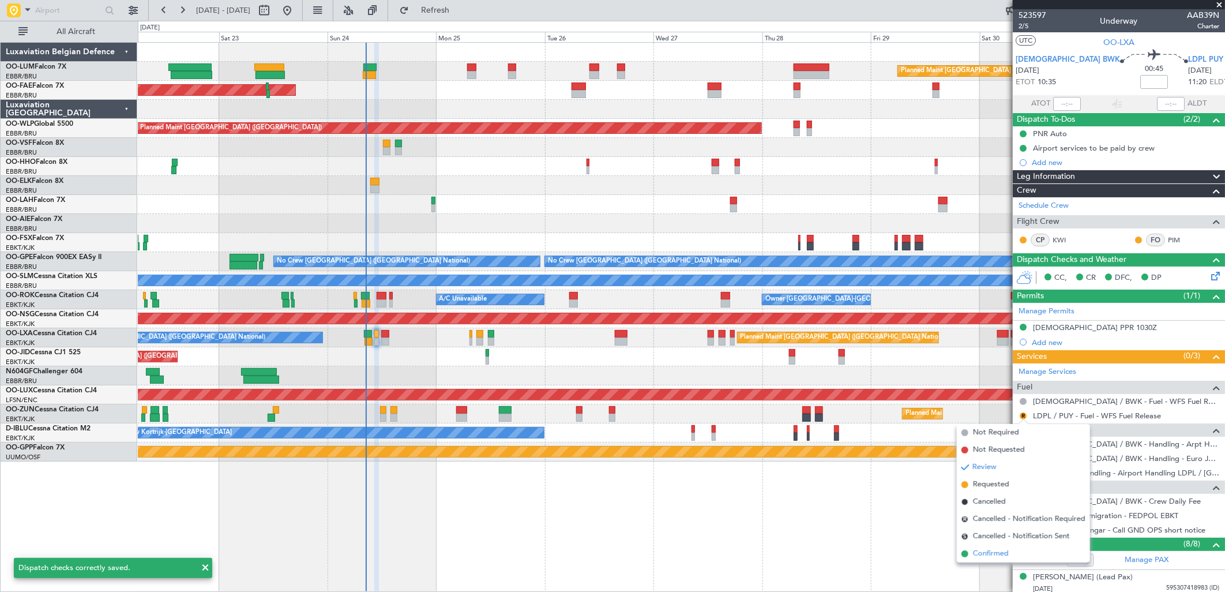
click at [987, 555] on span "Confirmed" at bounding box center [991, 554] width 36 height 12
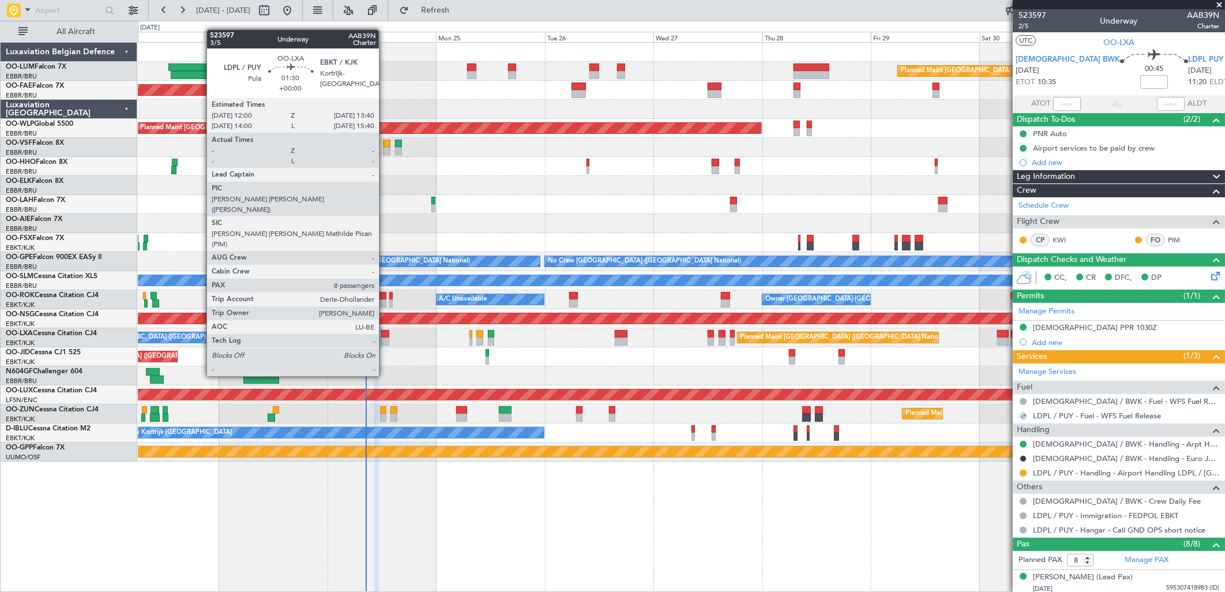
click at [385, 333] on div at bounding box center [385, 334] width 8 height 8
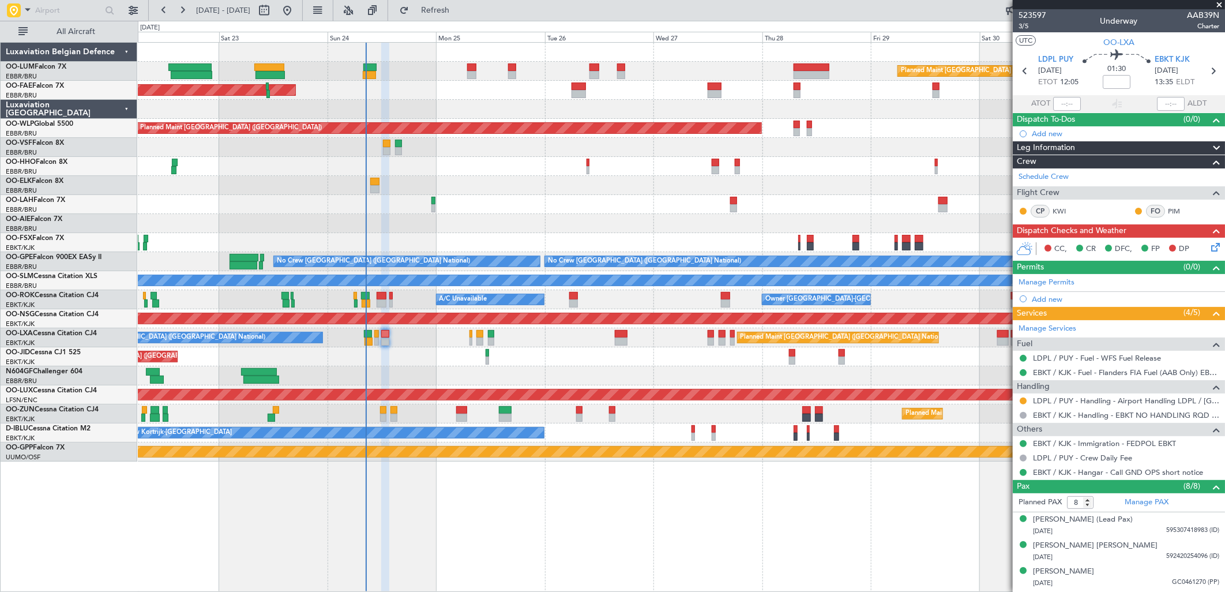
click at [1209, 250] on icon at bounding box center [1213, 245] width 9 height 9
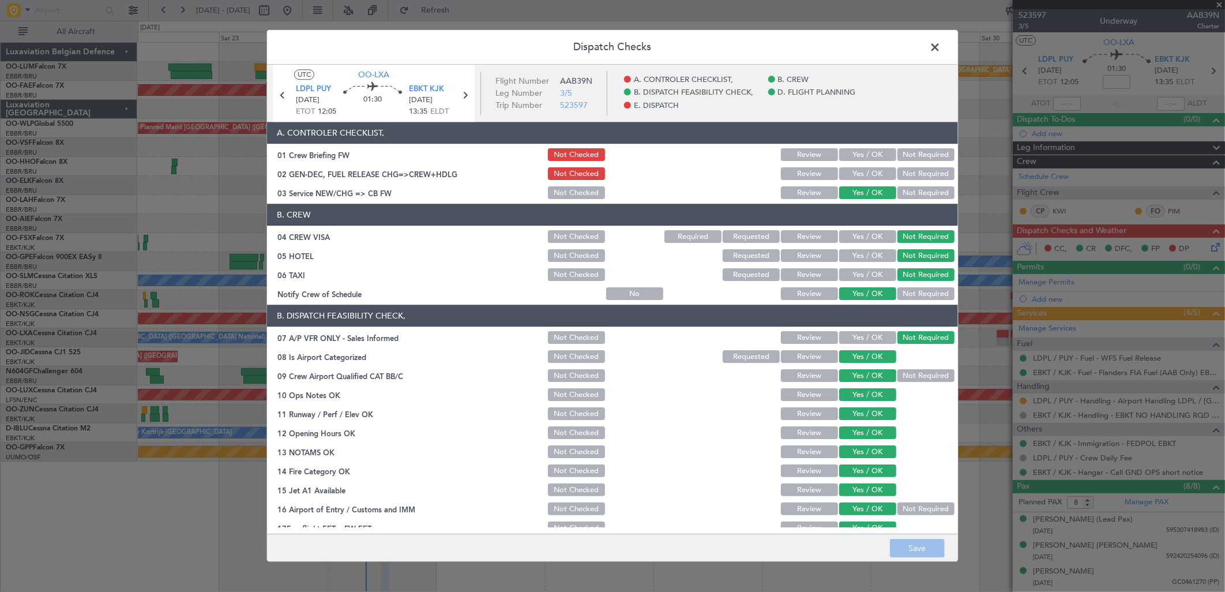
click at [861, 158] on button "Yes / OK" at bounding box center [867, 155] width 57 height 13
click at [858, 166] on div "Yes / OK" at bounding box center [867, 174] width 58 height 16
click at [854, 176] on button "Yes / OK" at bounding box center [867, 174] width 57 height 13
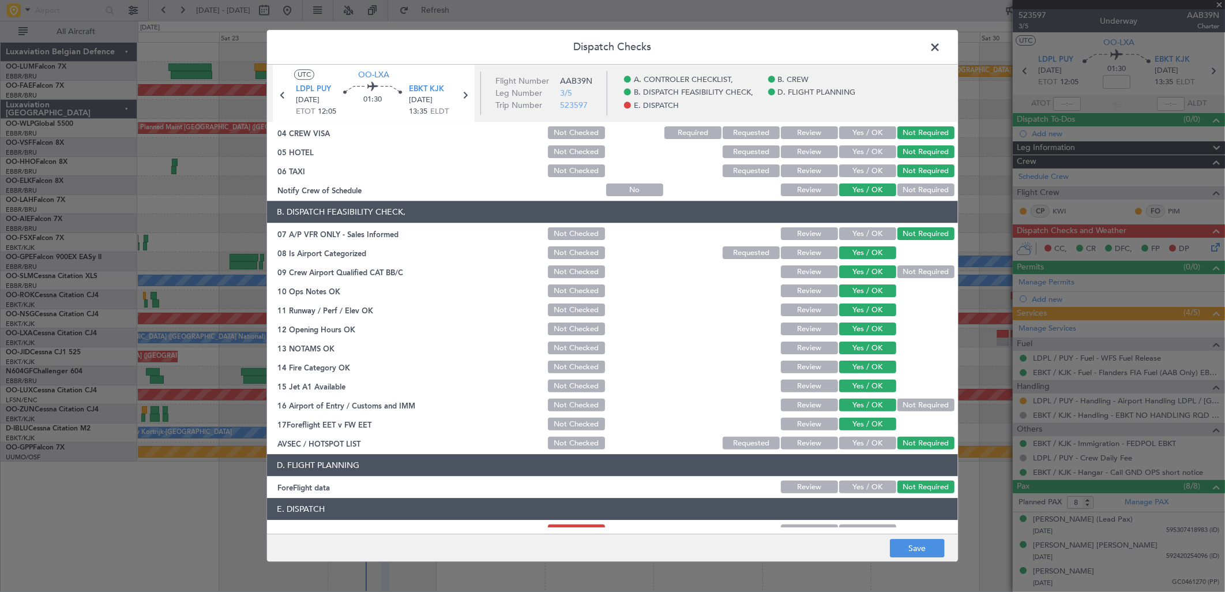
scroll to position [175, 0]
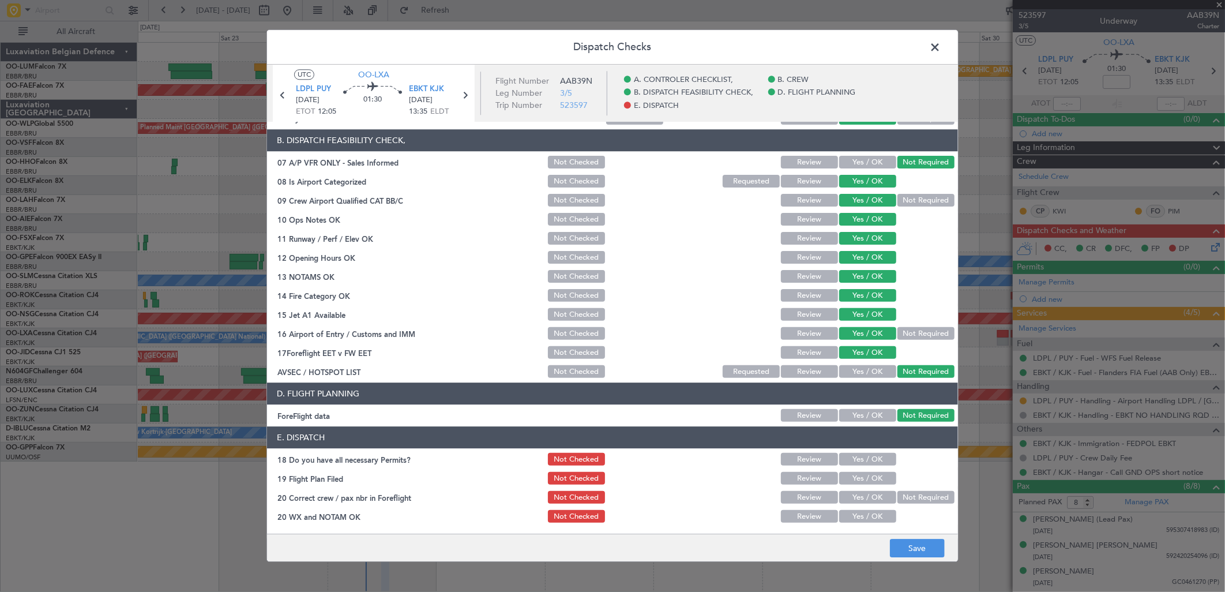
click at [860, 453] on button "Yes / OK" at bounding box center [867, 459] width 57 height 13
click at [863, 481] on button "Yes / OK" at bounding box center [867, 479] width 57 height 13
click at [860, 495] on button "Yes / OK" at bounding box center [867, 498] width 57 height 13
click at [862, 515] on button "Yes / OK" at bounding box center [867, 517] width 57 height 13
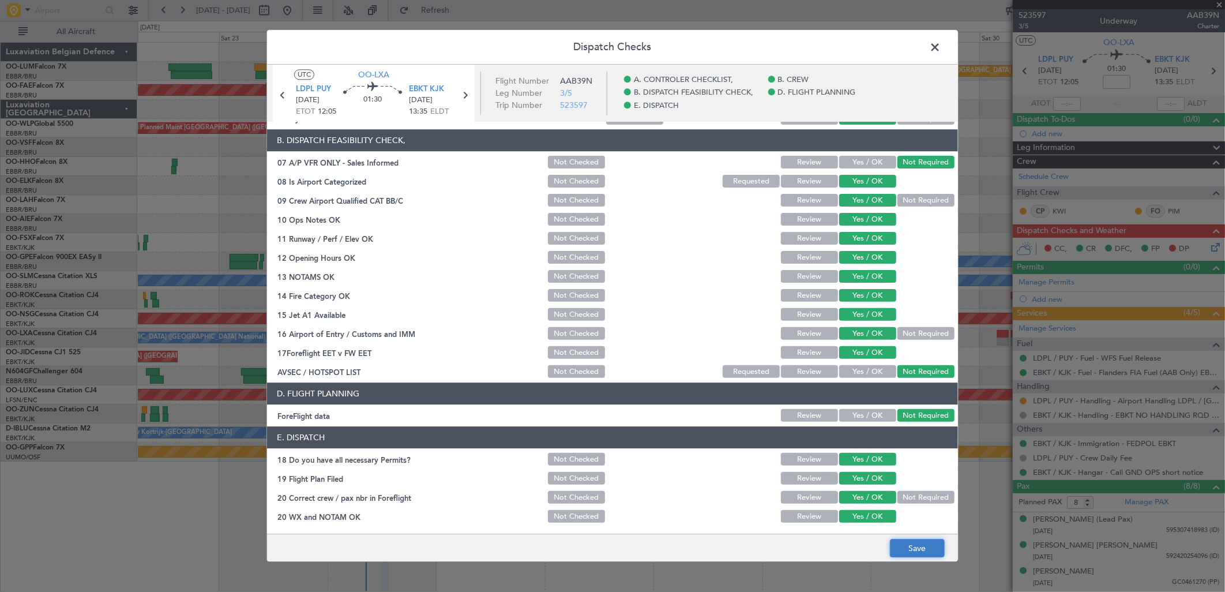
click at [912, 548] on button "Save" at bounding box center [917, 548] width 55 height 18
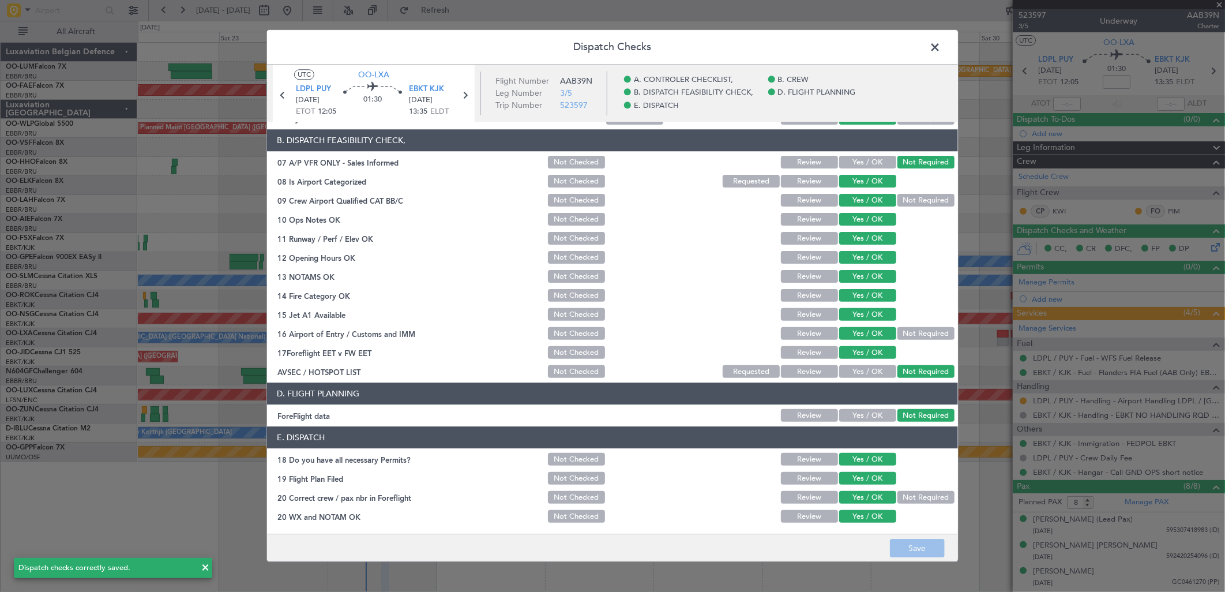
click at [941, 42] on span at bounding box center [941, 50] width 0 height 23
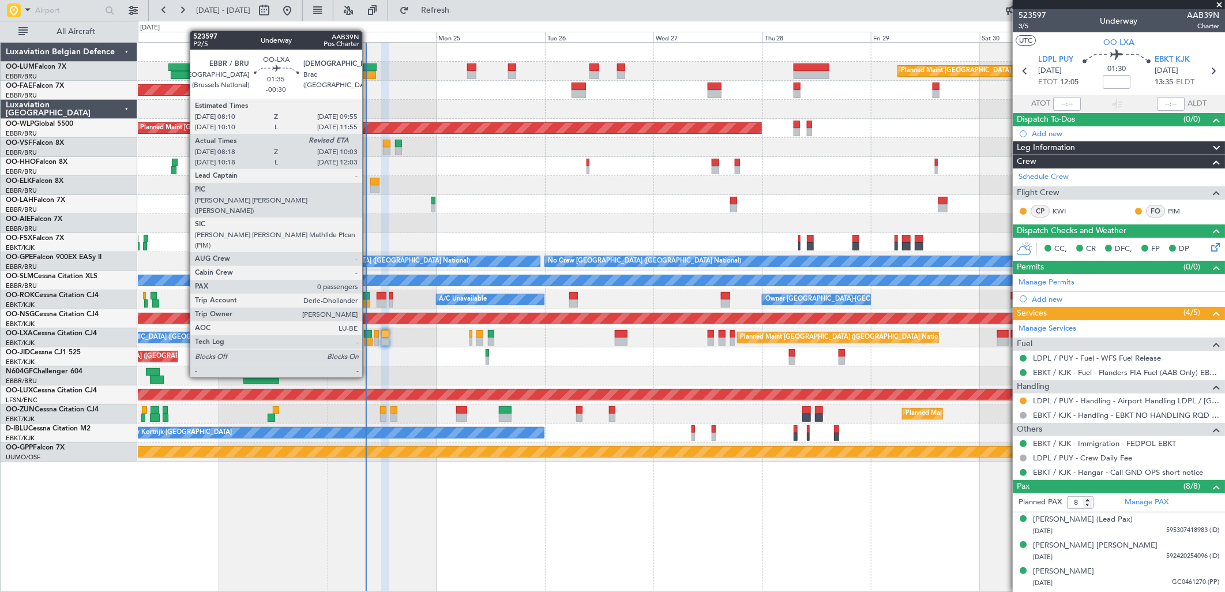
click at [368, 336] on div at bounding box center [368, 334] width 8 height 8
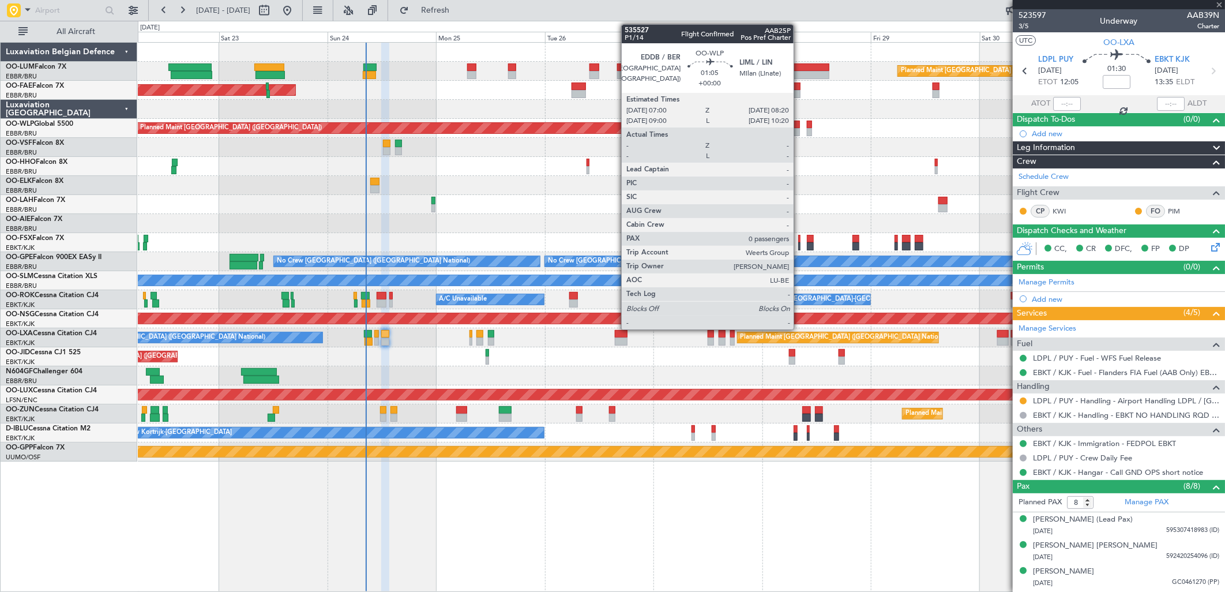
type input "-00:30"
type input "08:23"
type input "0"
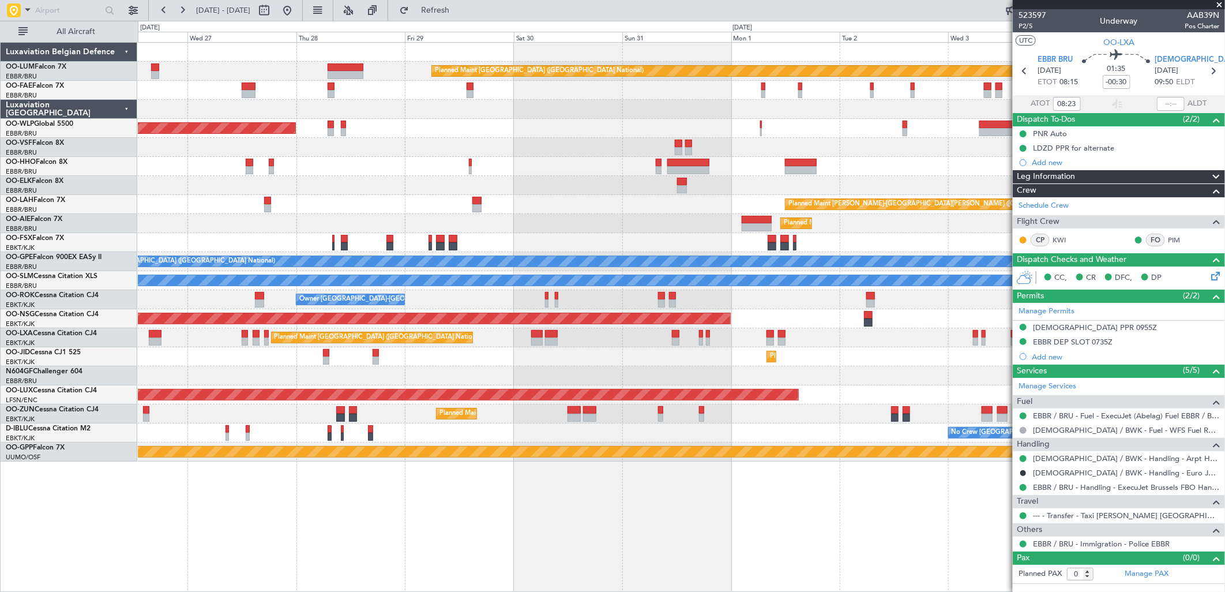
click at [216, 251] on div "Planned Maint Brussels (Brussels National) Owner Melsbroek Air Base Owner Melsb…" at bounding box center [681, 252] width 1087 height 419
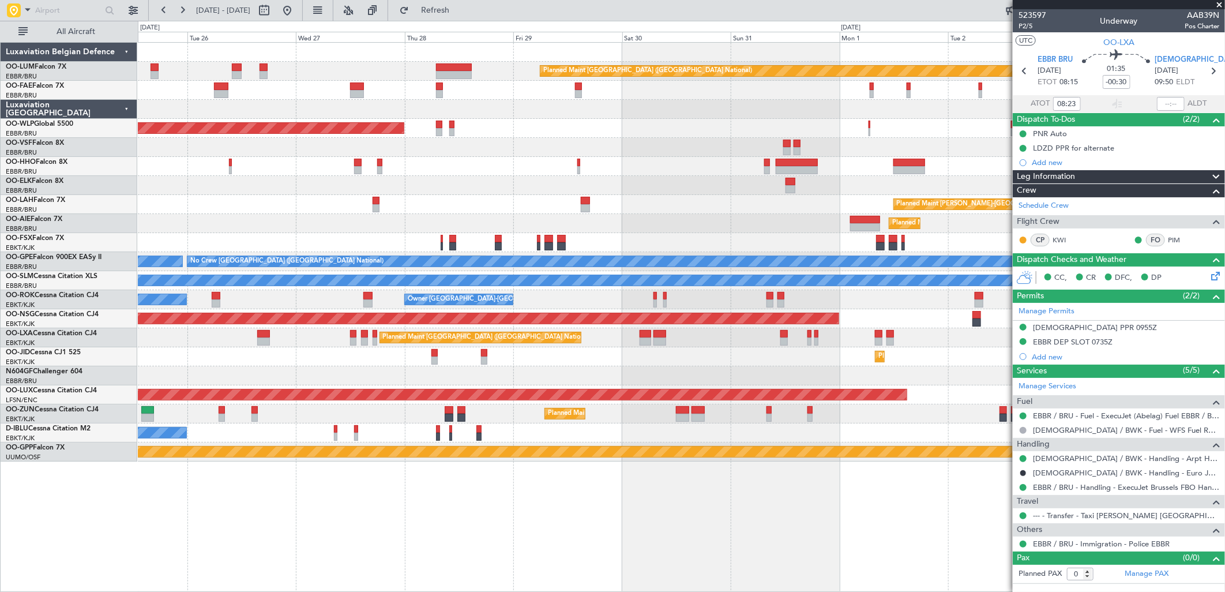
click at [635, 223] on div "Planned Maint Brussels (Brussels National) Owner Melsbroek Air Base Owner Melsb…" at bounding box center [681, 252] width 1087 height 419
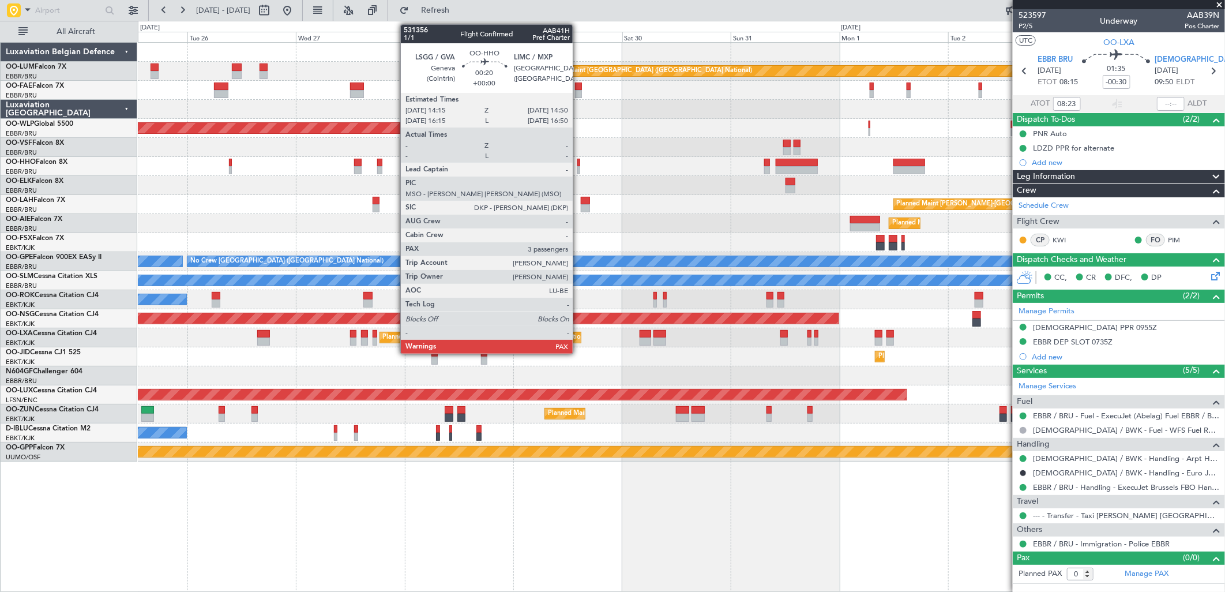
click at [579, 163] on div at bounding box center [579, 163] width 3 height 8
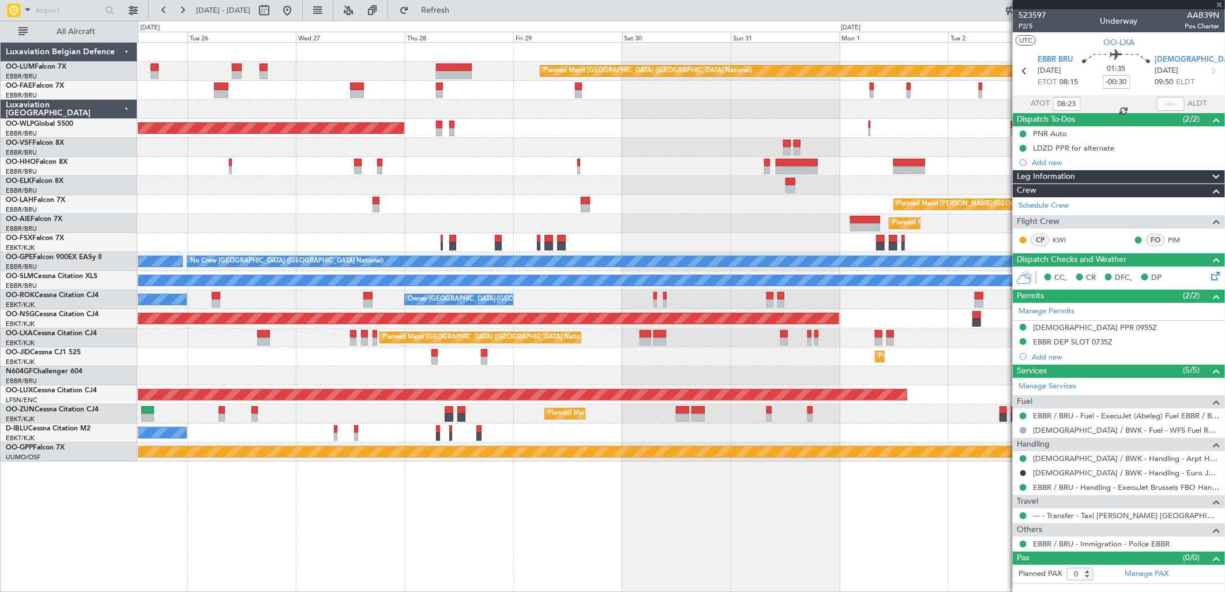
type input "4"
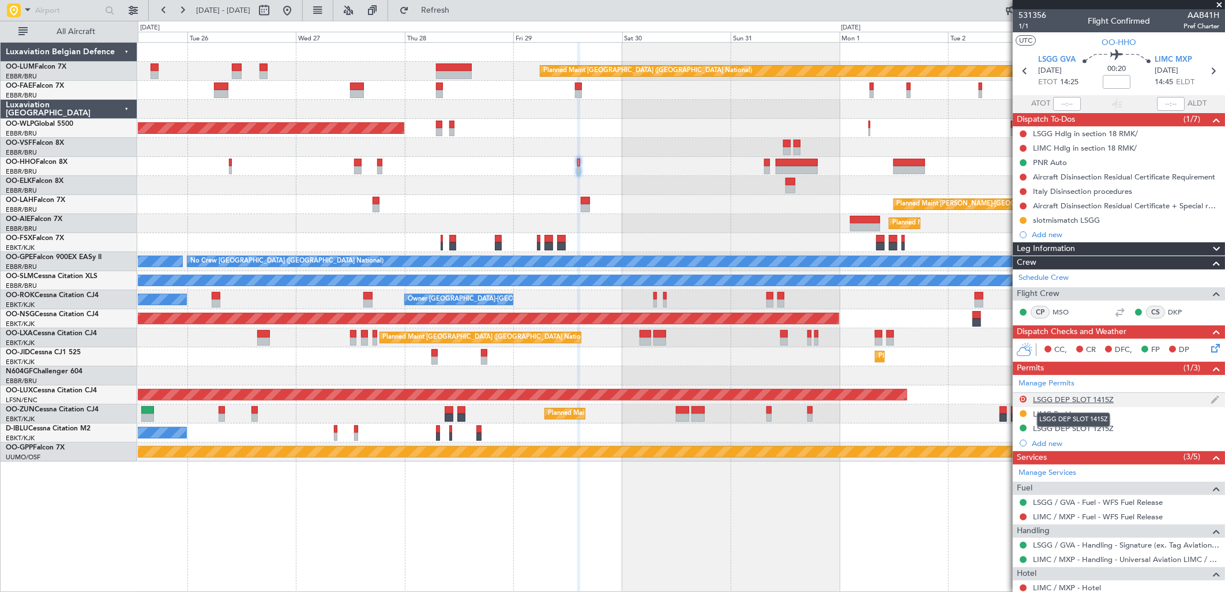
click at [1091, 396] on div "LSGG DEP SLOT 1415Z" at bounding box center [1073, 400] width 81 height 10
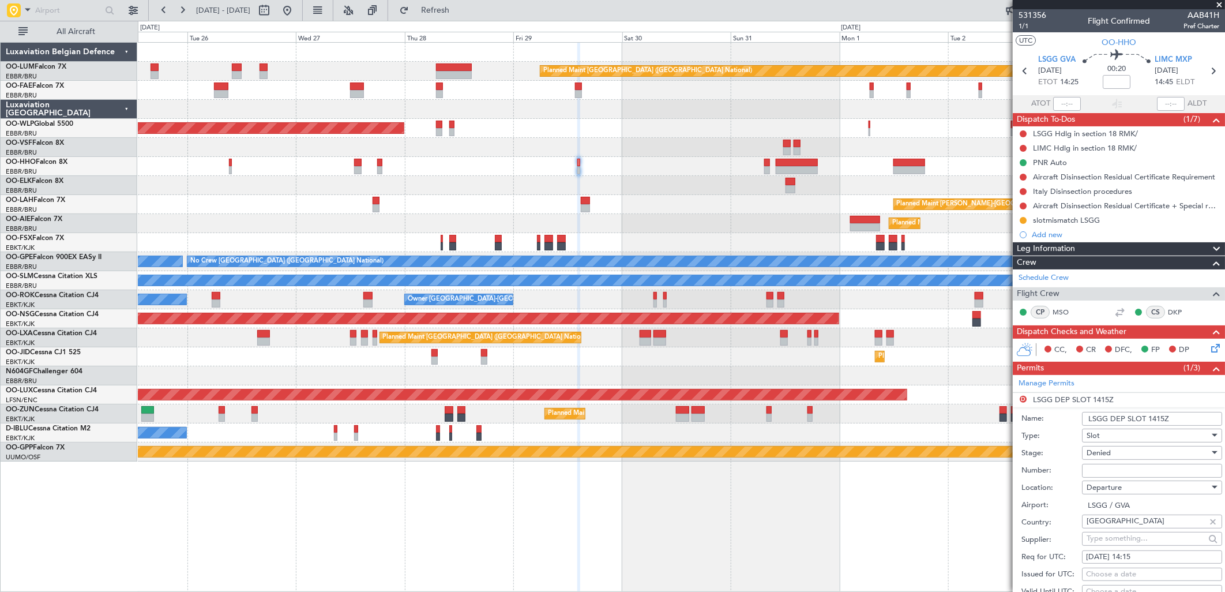
click at [1133, 458] on div "Denied" at bounding box center [1148, 452] width 123 height 17
click at [1127, 541] on span "Received OK" at bounding box center [1148, 545] width 120 height 17
click at [1118, 468] on input "Number:" at bounding box center [1152, 471] width 140 height 14
paste input "082914202D"
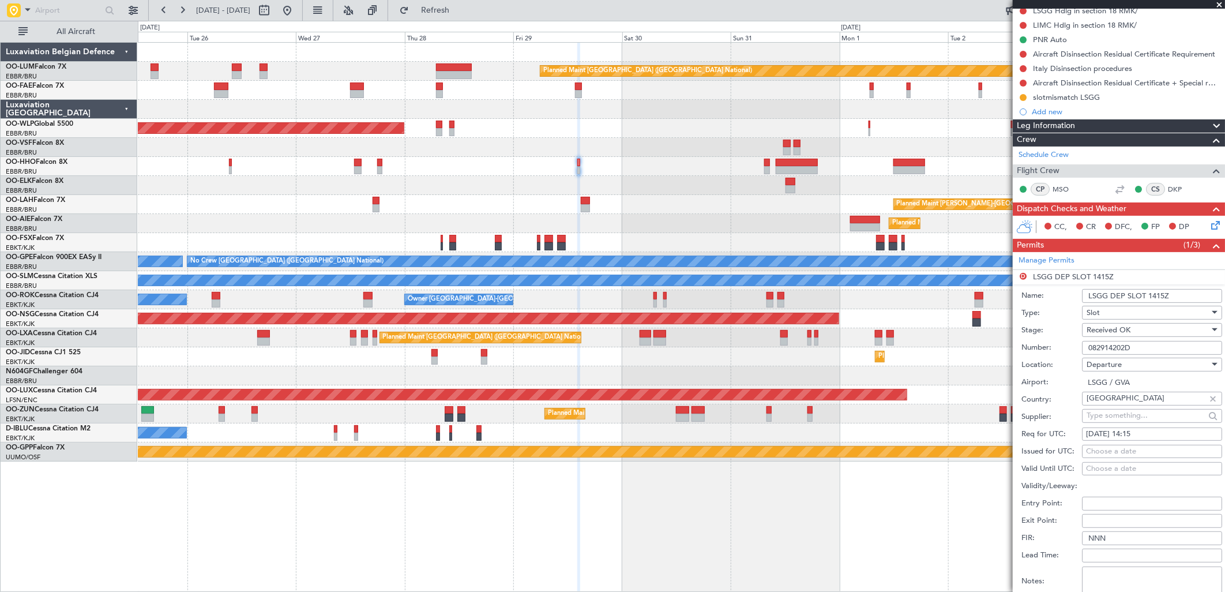
scroll to position [128, 0]
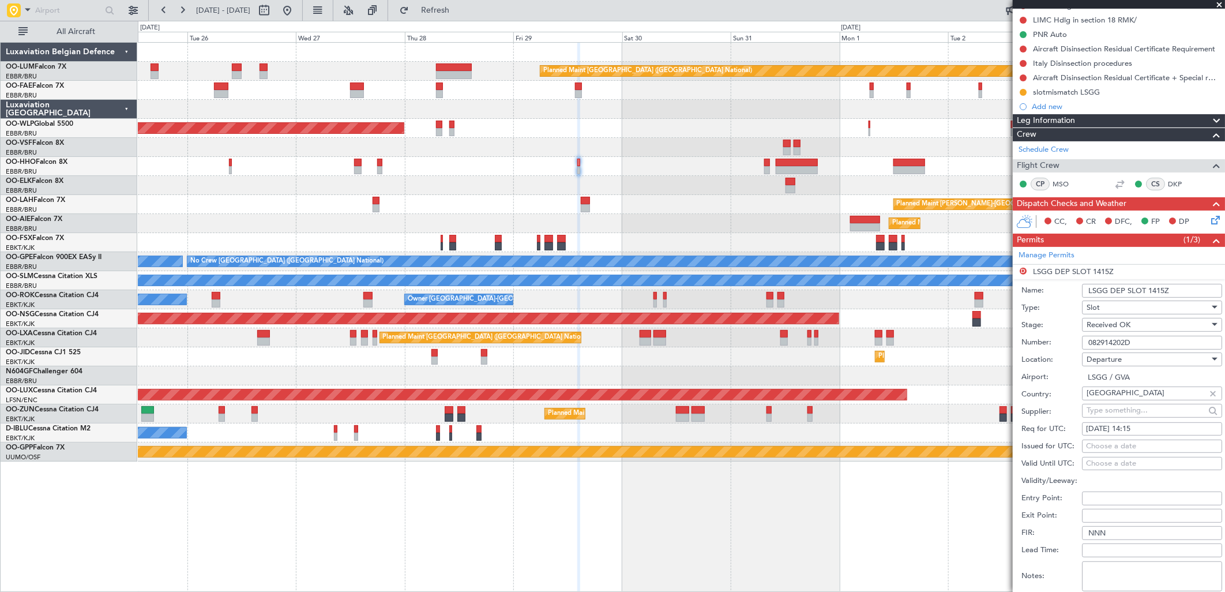
type input "082914202D"
click at [1147, 447] on div "Choose a date" at bounding box center [1152, 447] width 132 height 12
select select "8"
select select "2025"
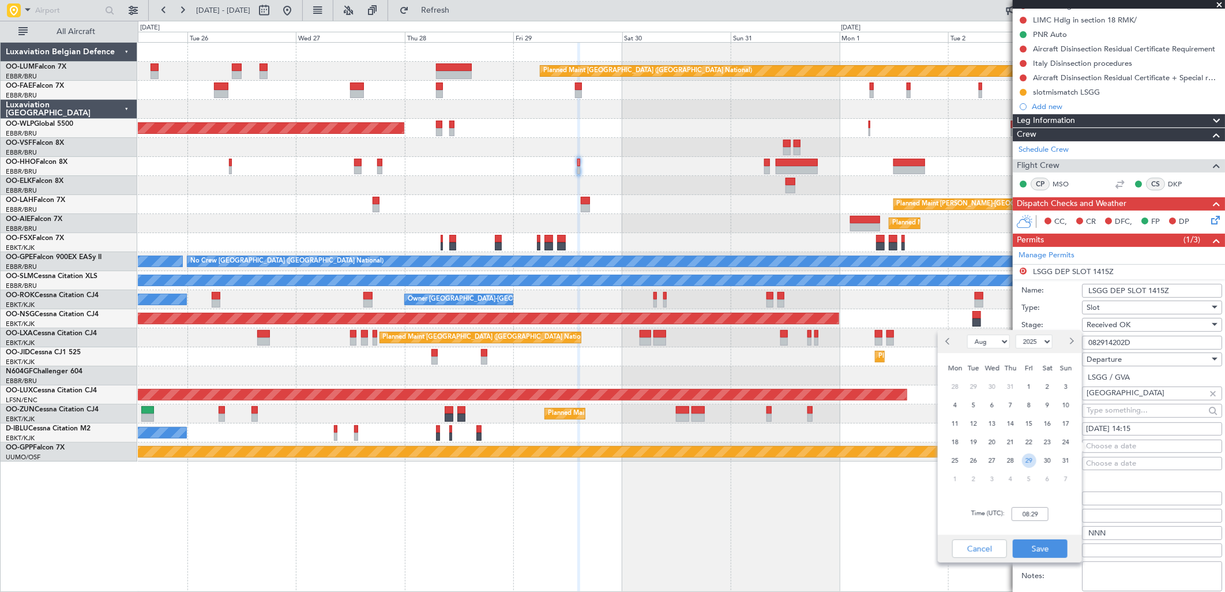
click at [1030, 458] on span "29" at bounding box center [1029, 460] width 14 height 14
click at [1025, 524] on div "Time (UTC): 00:00" at bounding box center [1010, 514] width 144 height 42
click at [1033, 515] on input "00:00" at bounding box center [1030, 514] width 37 height 14
type input "1420"
drag, startPoint x: 1063, startPoint y: 486, endPoint x: 1059, endPoint y: 492, distance: 6.2
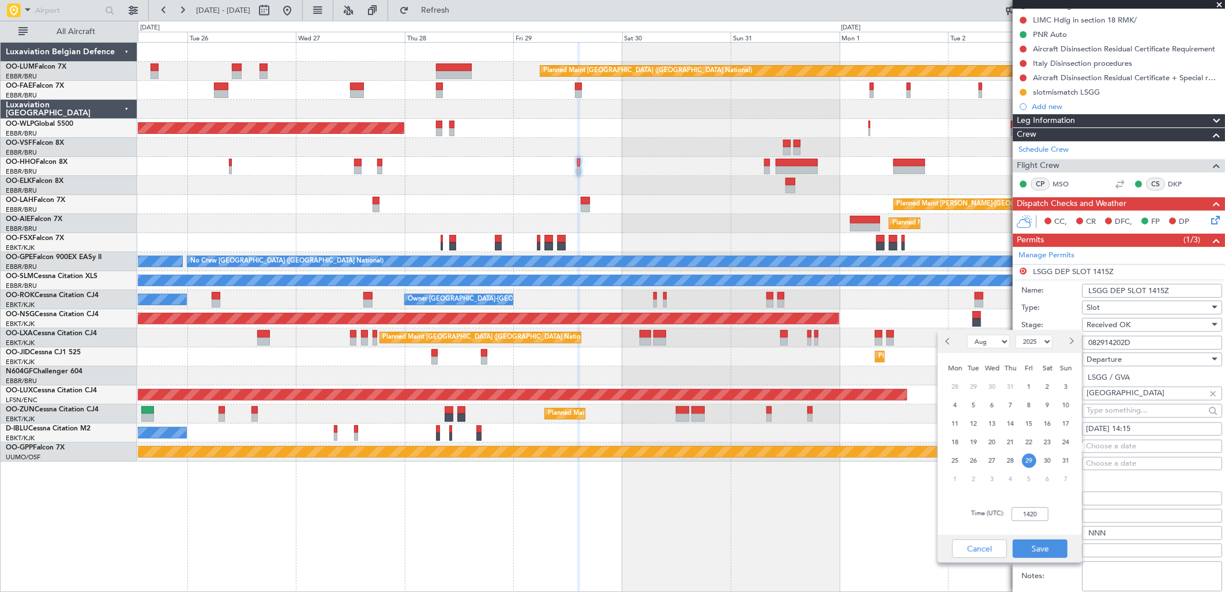
click at [1063, 486] on div "7" at bounding box center [1066, 479] width 18 height 18
select select "9"
type input "14:20"
click at [945, 339] on button "Previous month" at bounding box center [949, 341] width 13 height 18
select select "8"
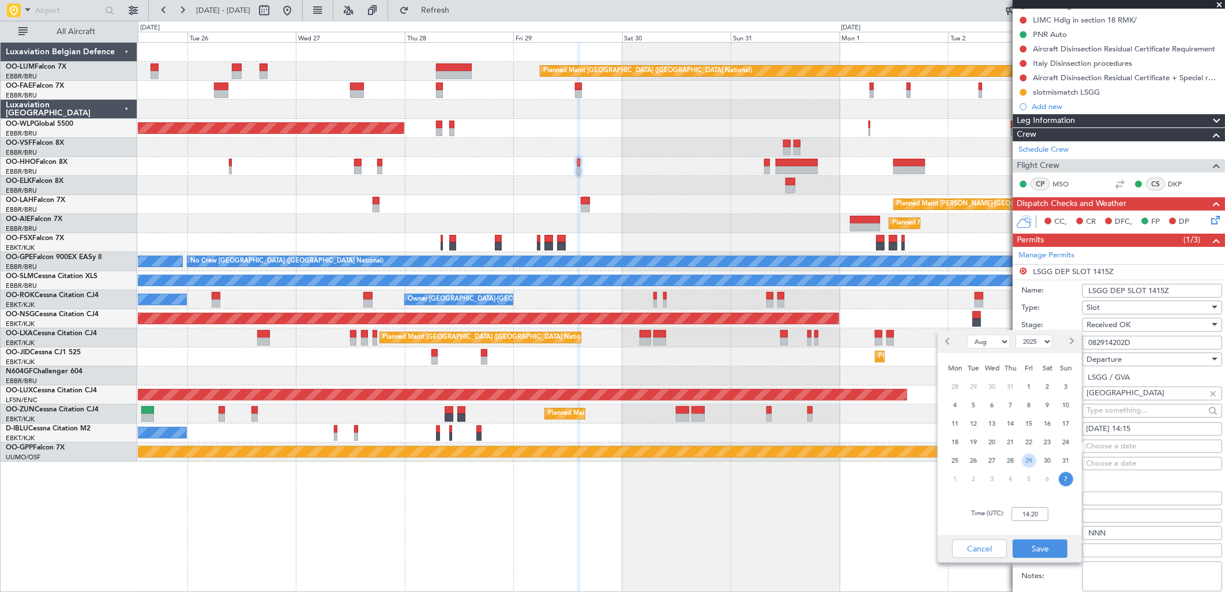
click at [1030, 464] on span "29" at bounding box center [1029, 460] width 14 height 14
click at [1064, 495] on div "Time (UTC): 14:20" at bounding box center [1010, 514] width 144 height 42
click at [1041, 515] on input "14:20" at bounding box center [1030, 514] width 37 height 14
type input "1420"
click at [1067, 492] on div "Mon Tue Wed Thu Fri Sat Sun 28 29 30 31 1 2 3 4 5 6 7 8 9 10 11 12 13 14 15 16 …" at bounding box center [1010, 423] width 144 height 140
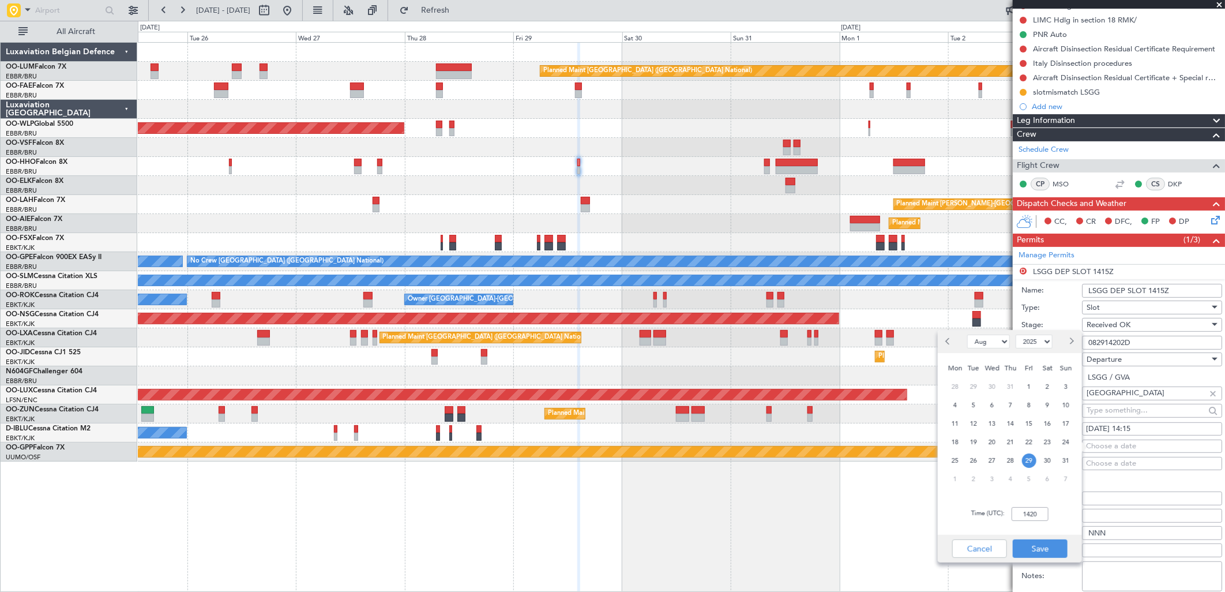
click at [1062, 498] on div "Time (UTC): 1420" at bounding box center [1010, 514] width 144 height 42
click at [1043, 541] on button "Save" at bounding box center [1040, 548] width 55 height 18
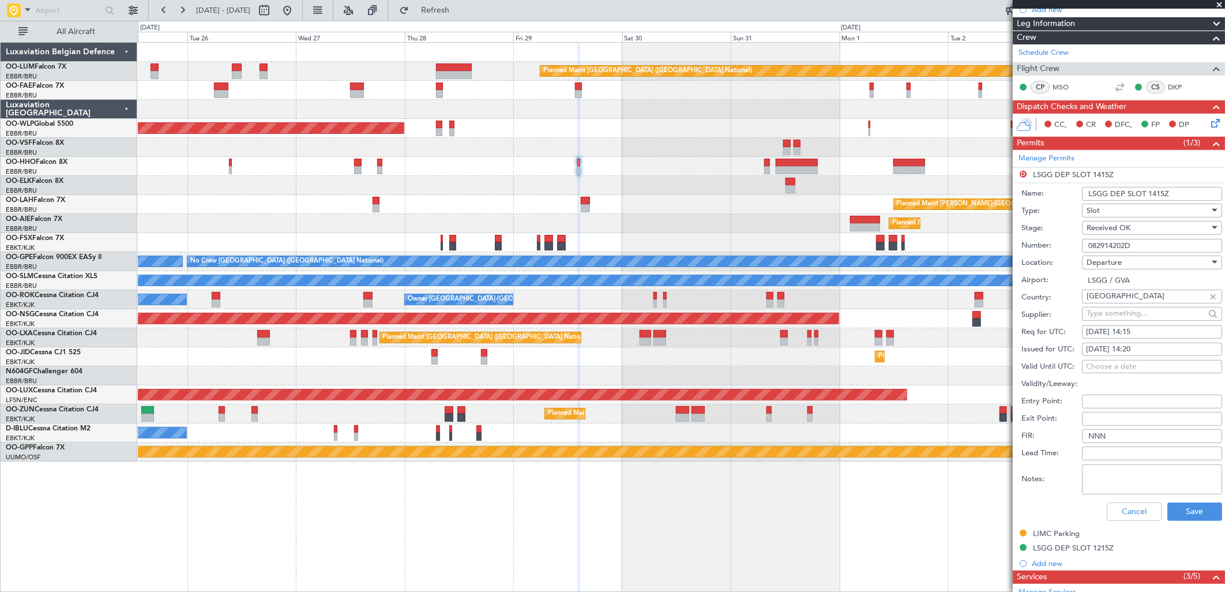
scroll to position [384, 0]
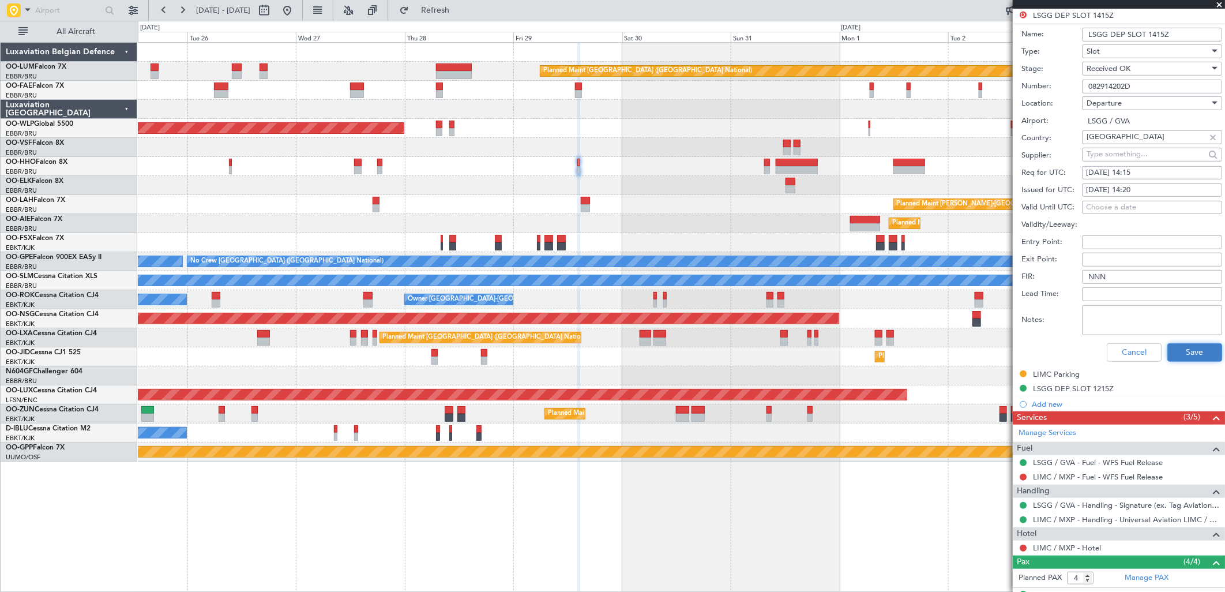
click at [1186, 354] on button "Save" at bounding box center [1195, 352] width 55 height 18
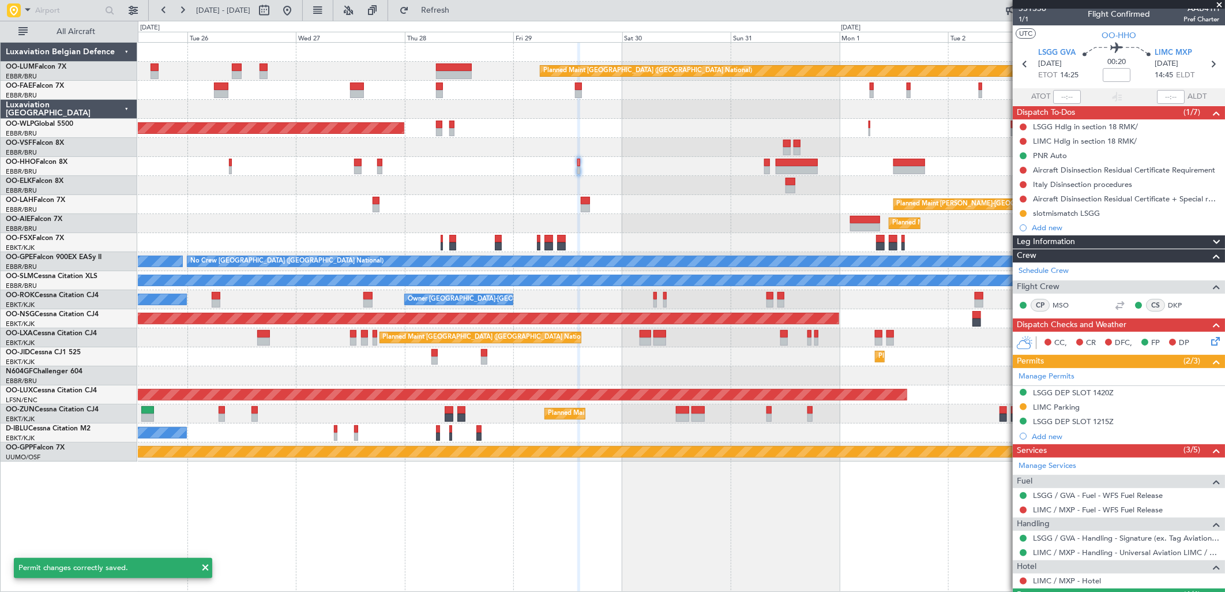
scroll to position [0, 0]
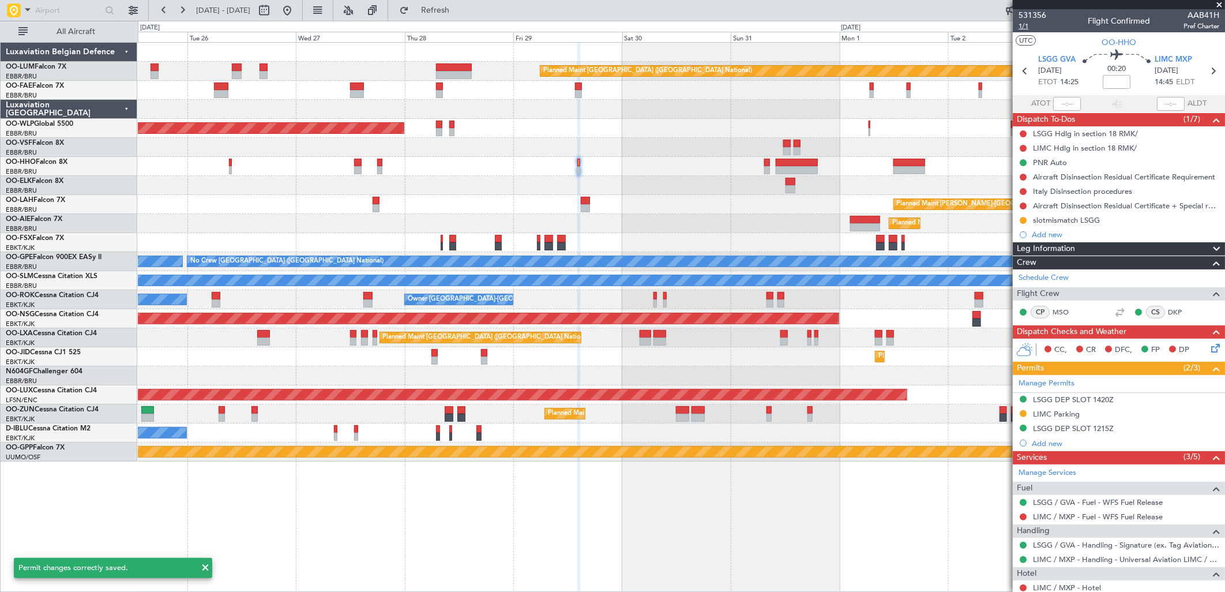
click at [1023, 24] on span "1/1" at bounding box center [1033, 26] width 28 height 10
click at [459, 10] on span "Refresh" at bounding box center [435, 10] width 48 height 8
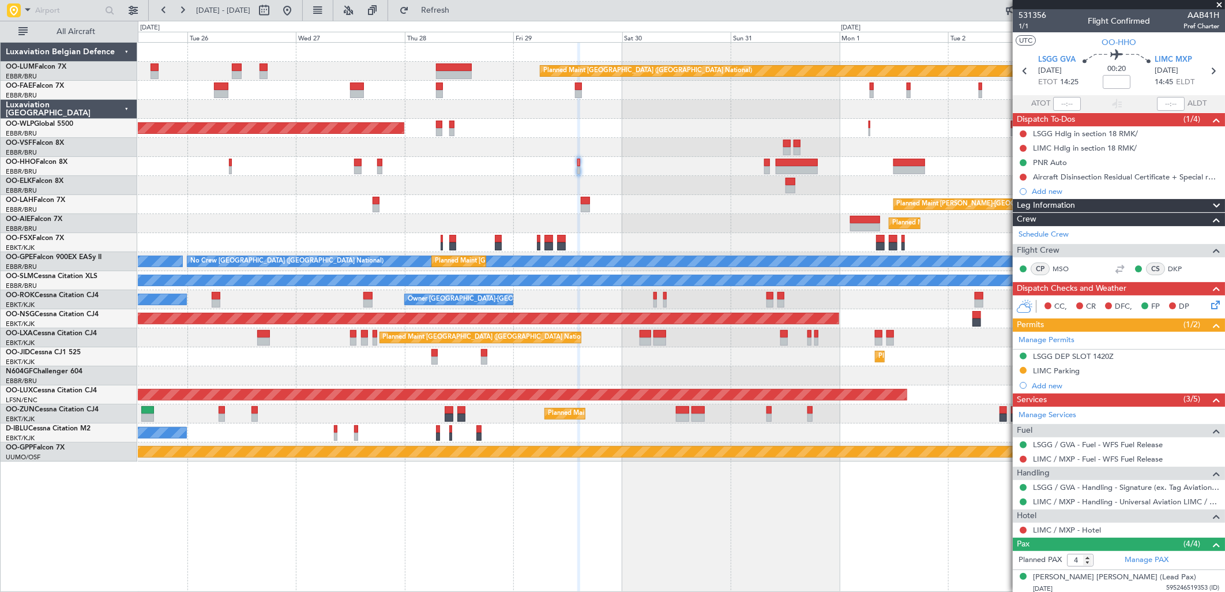
drag, startPoint x: 324, startPoint y: 8, endPoint x: 331, endPoint y: 24, distance: 17.9
click at [297, 8] on button at bounding box center [287, 10] width 18 height 18
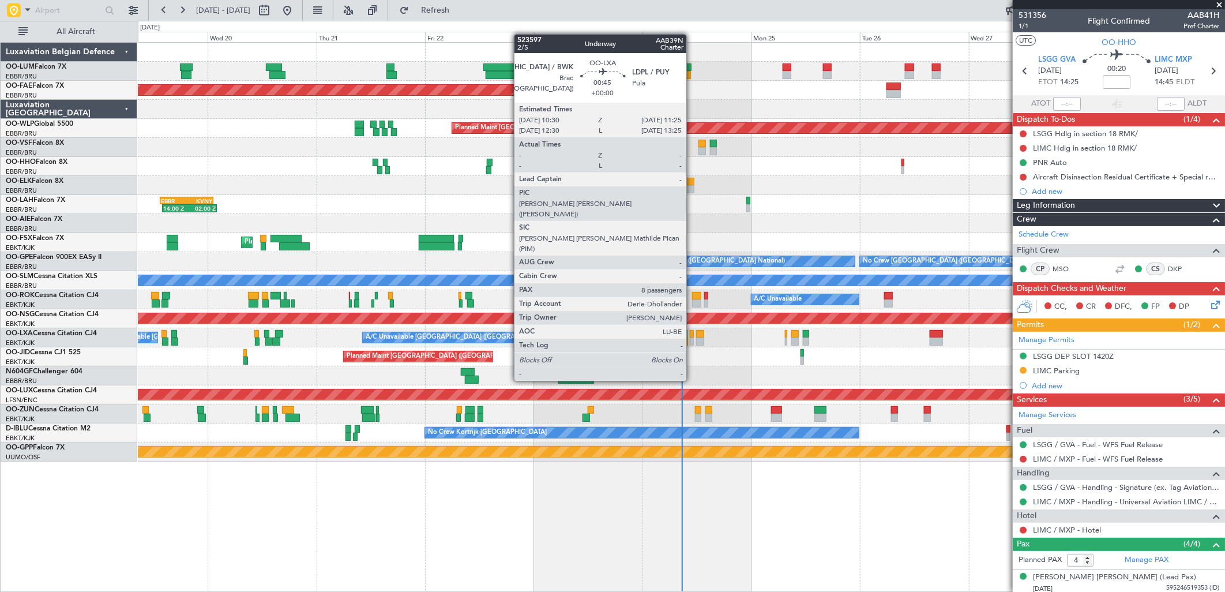
click at [692, 338] on div at bounding box center [692, 342] width 5 height 8
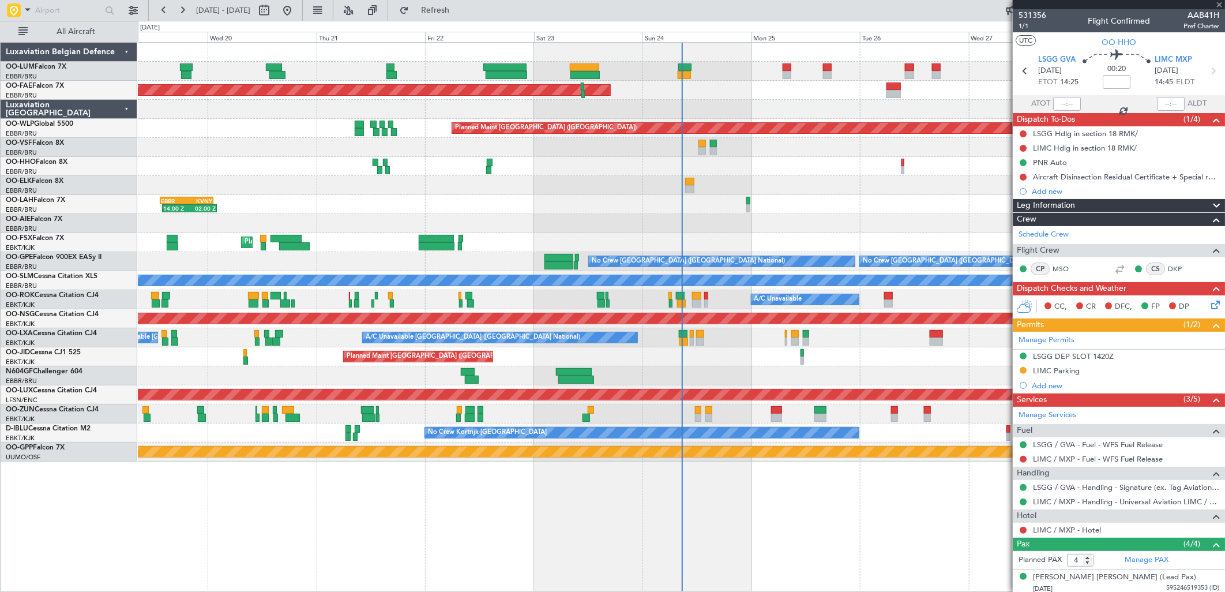
type input "8"
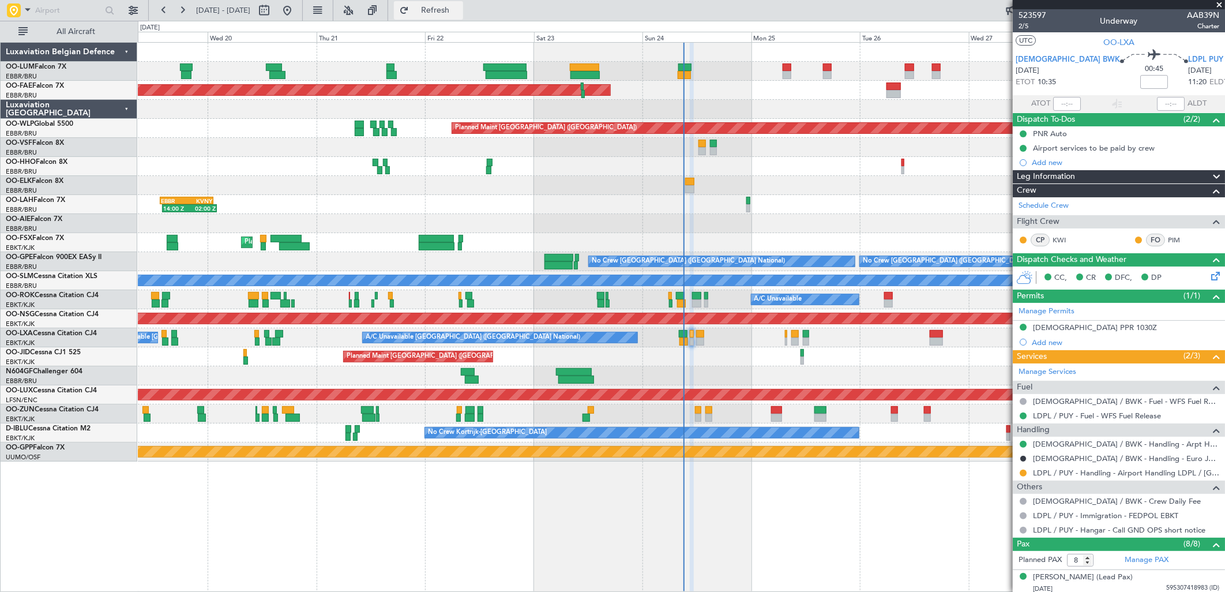
click at [463, 17] on button "Refresh" at bounding box center [428, 10] width 69 height 18
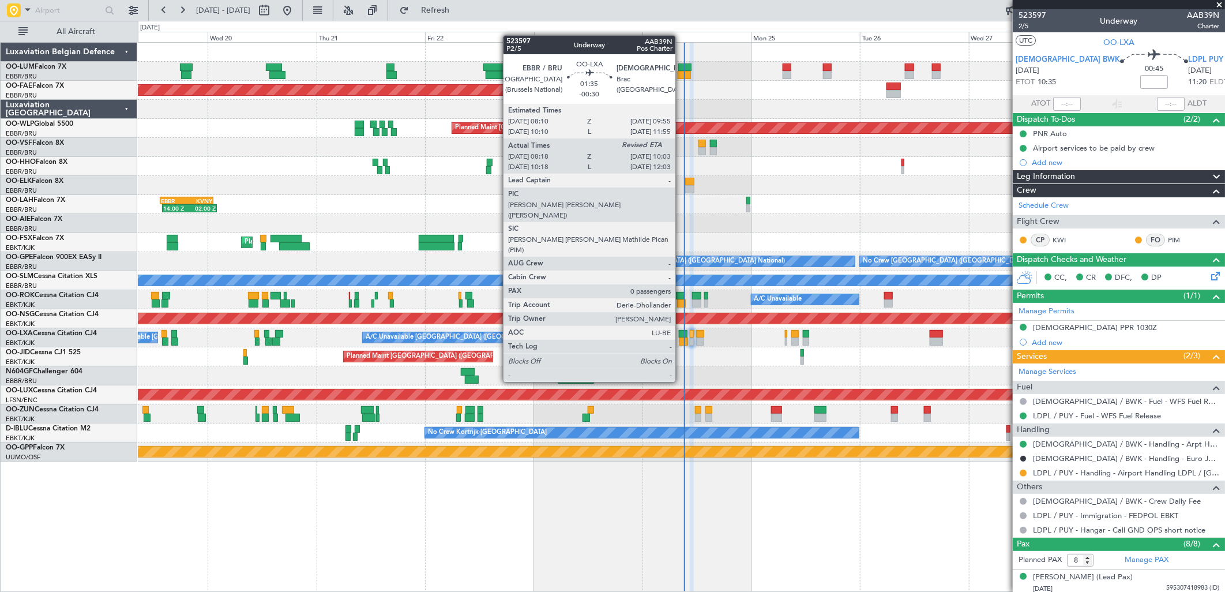
click at [681, 340] on div at bounding box center [684, 342] width 8 height 8
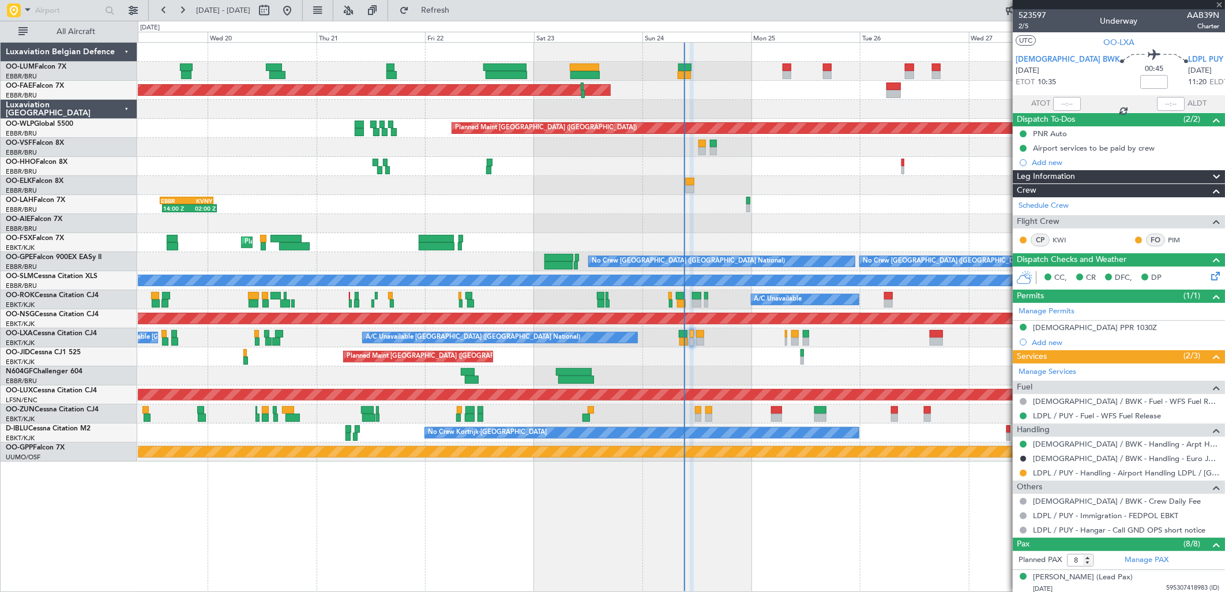
type input "-00:30"
type input "08:23"
type input "0"
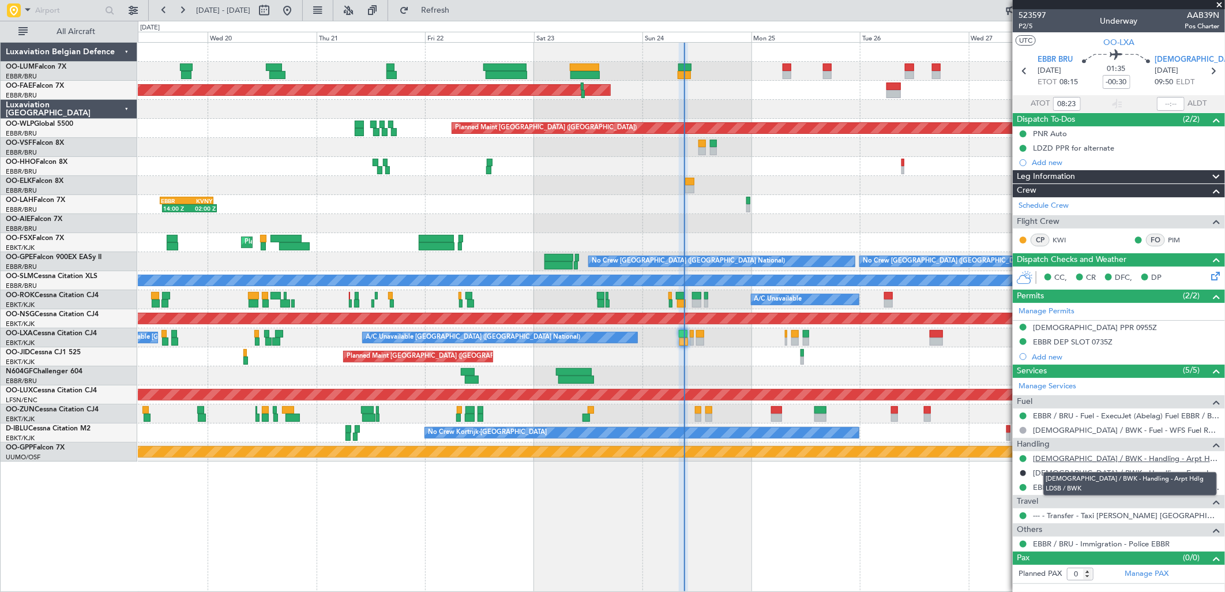
click at [1058, 458] on link "LDSB / BWK - Handling - Arpt Hdlg LDSB / BWK" at bounding box center [1126, 458] width 186 height 10
click at [455, 10] on span "Refresh" at bounding box center [435, 10] width 48 height 8
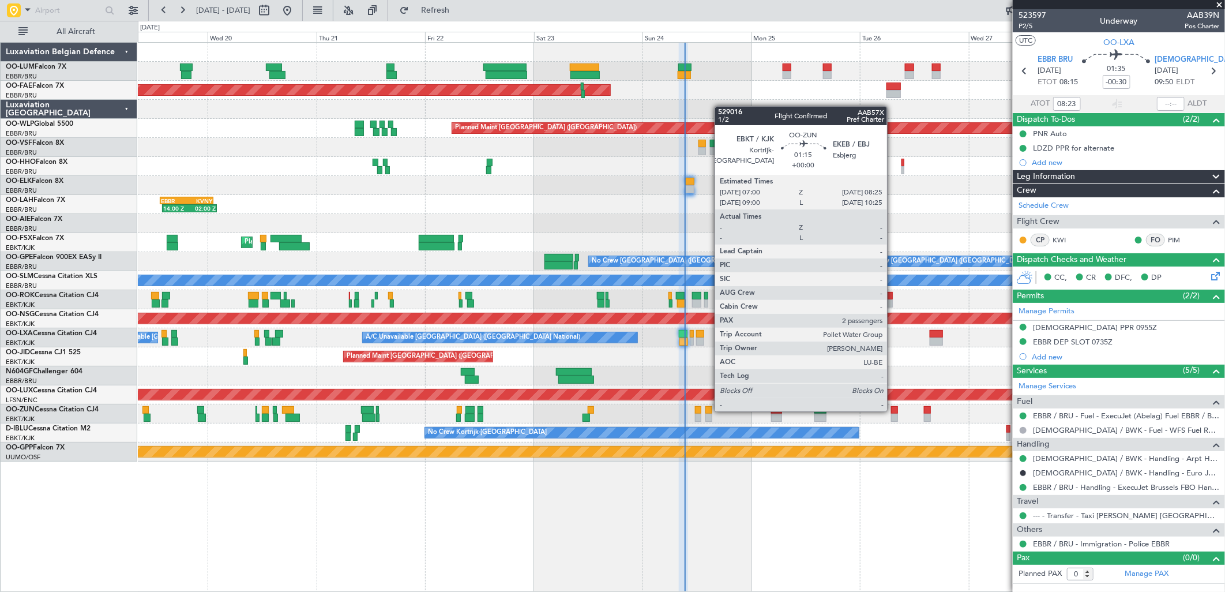
click at [893, 410] on div at bounding box center [894, 410] width 7 height 8
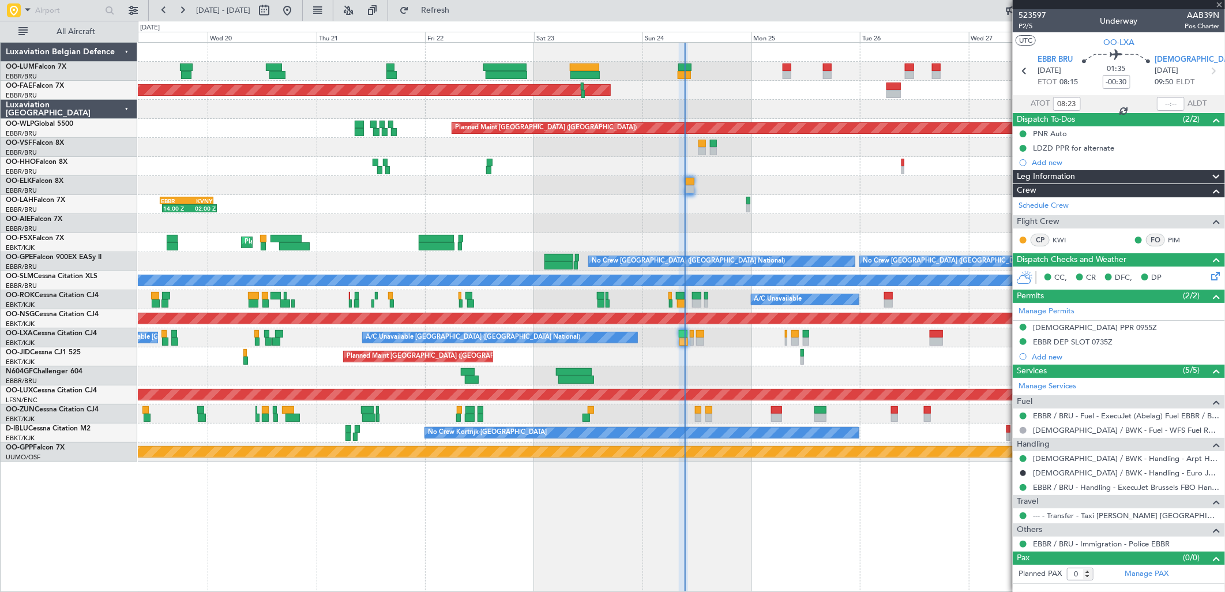
type input "2"
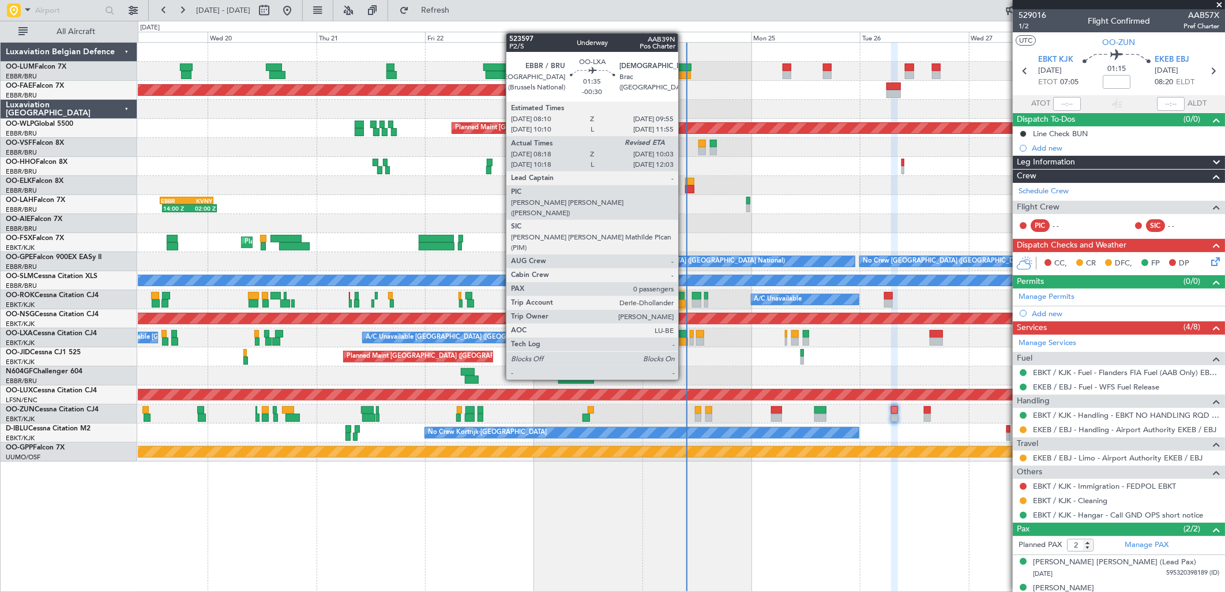
click at [684, 338] on div at bounding box center [684, 342] width 8 height 8
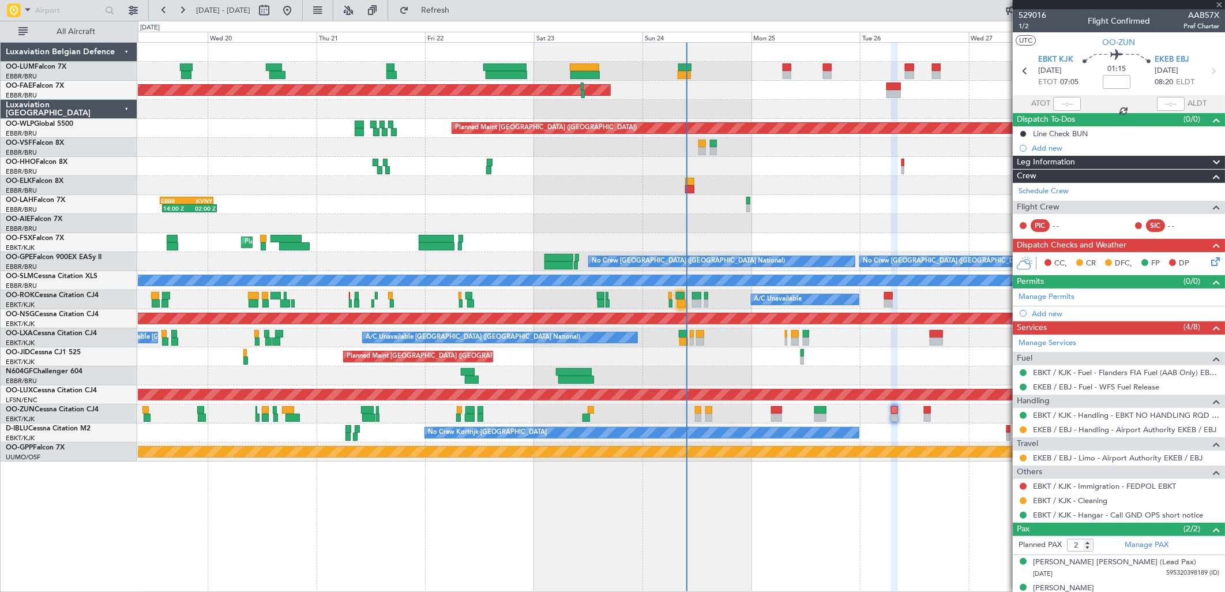
type input "-00:30"
type input "08:23"
type input "0"
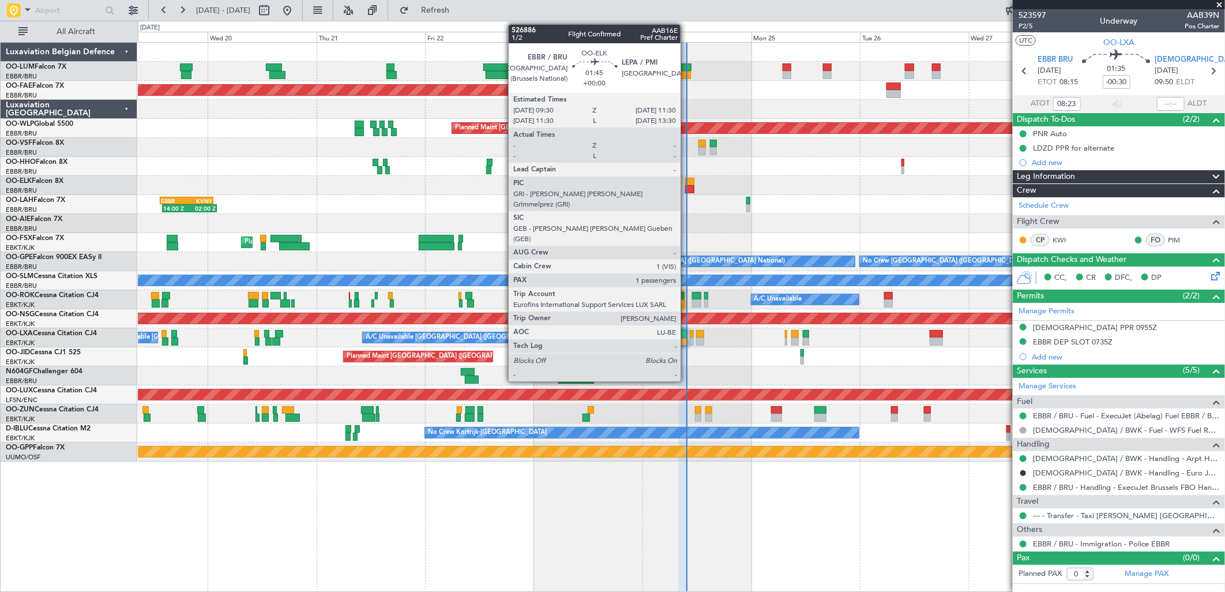
click at [687, 187] on div at bounding box center [689, 189] width 9 height 8
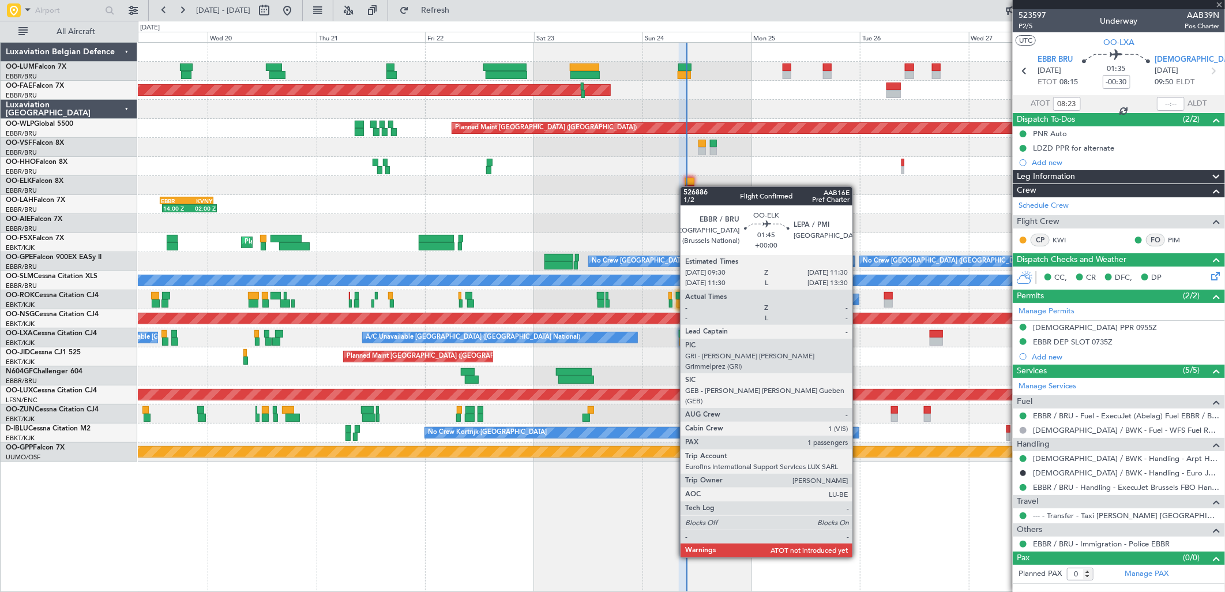
type input "09:42"
type input "1"
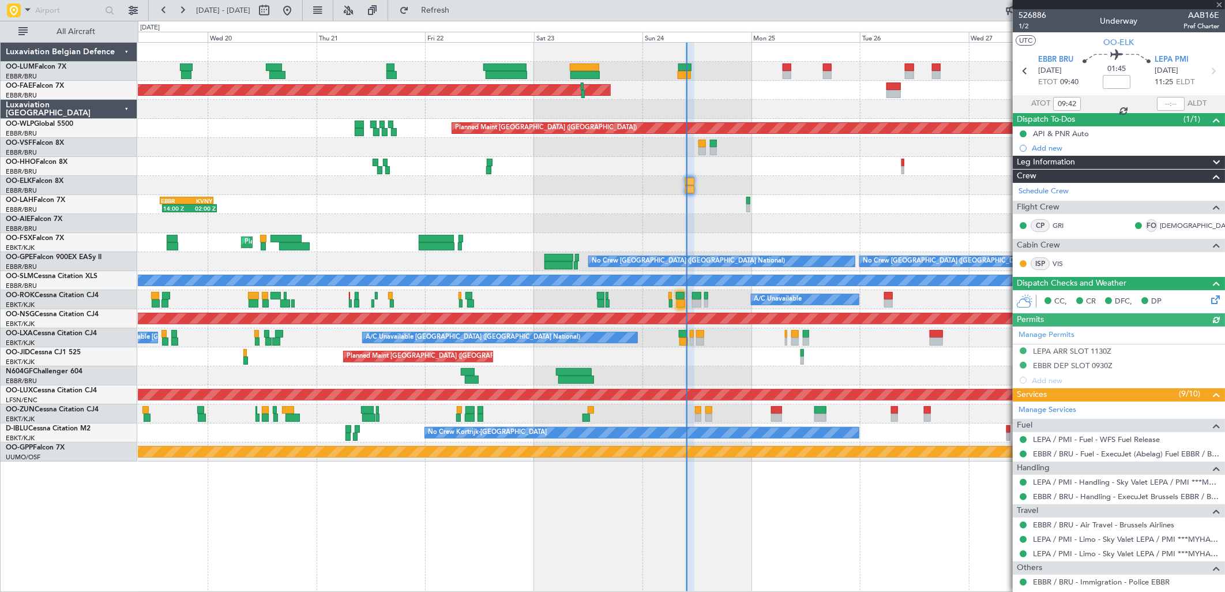
scroll to position [99, 0]
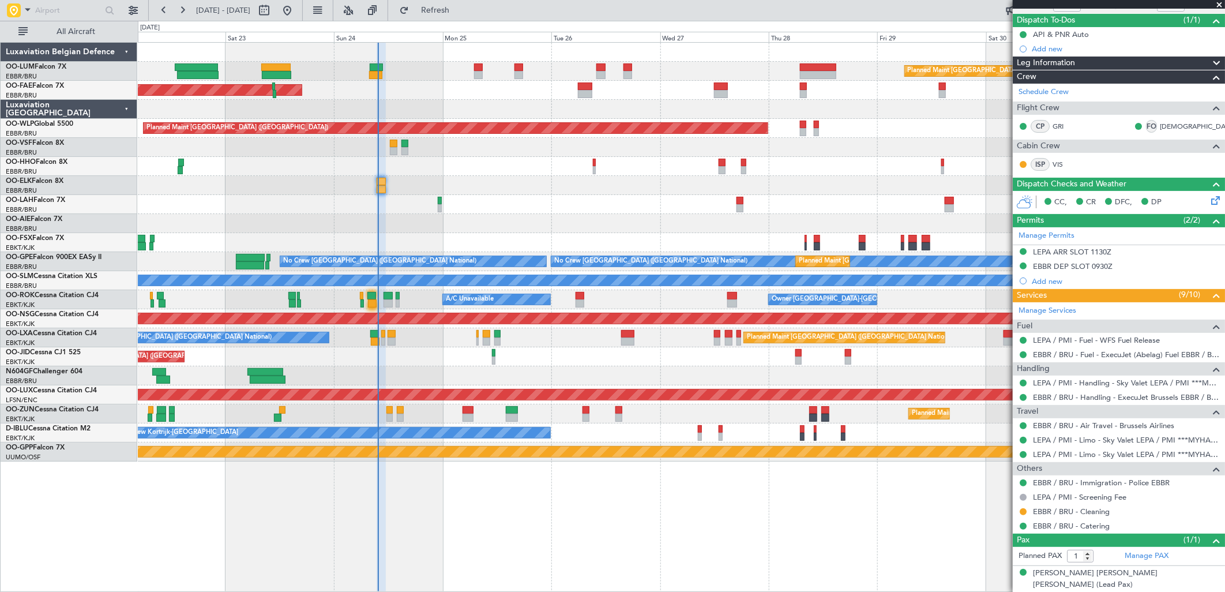
click at [527, 228] on div "Planned Maint [GEOGRAPHIC_DATA] ([GEOGRAPHIC_DATA])" at bounding box center [681, 223] width 1087 height 19
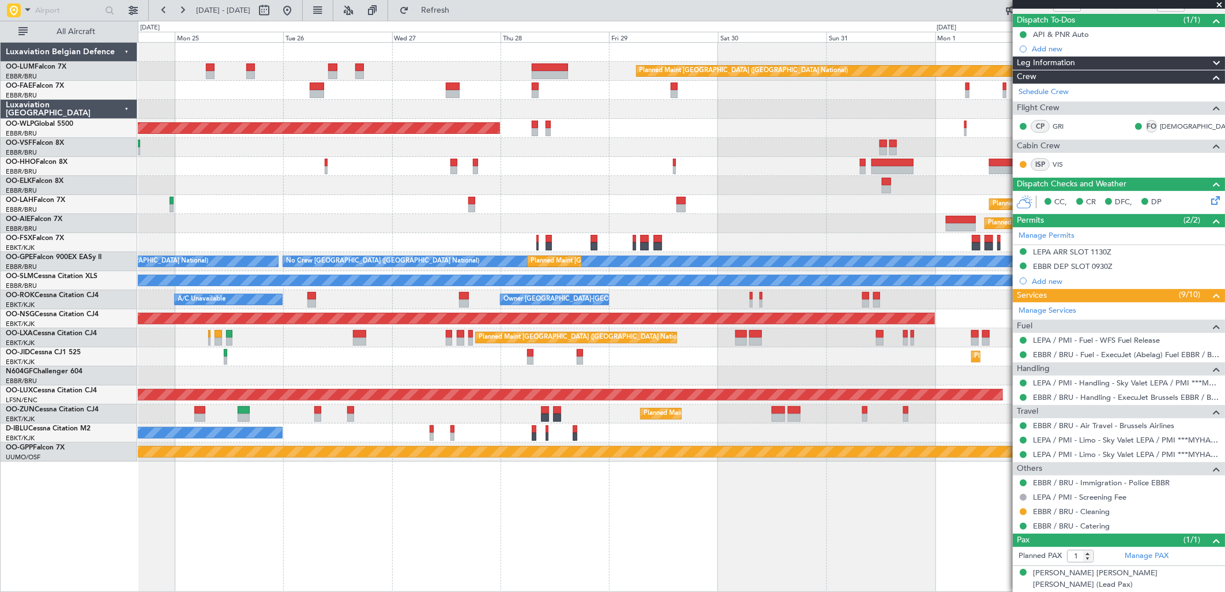
click at [933, 195] on div "Planned Maint Brussels (Brussels National) Owner Melsbroek Air Base Owner Melsb…" at bounding box center [681, 252] width 1087 height 419
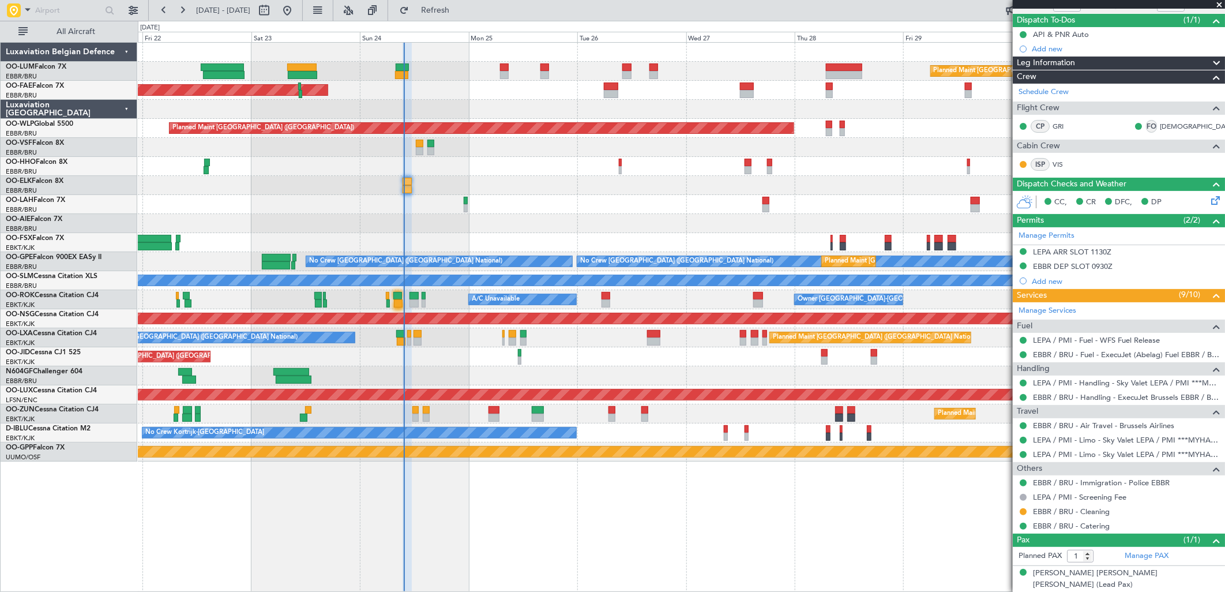
click at [869, 188] on div at bounding box center [681, 185] width 1087 height 19
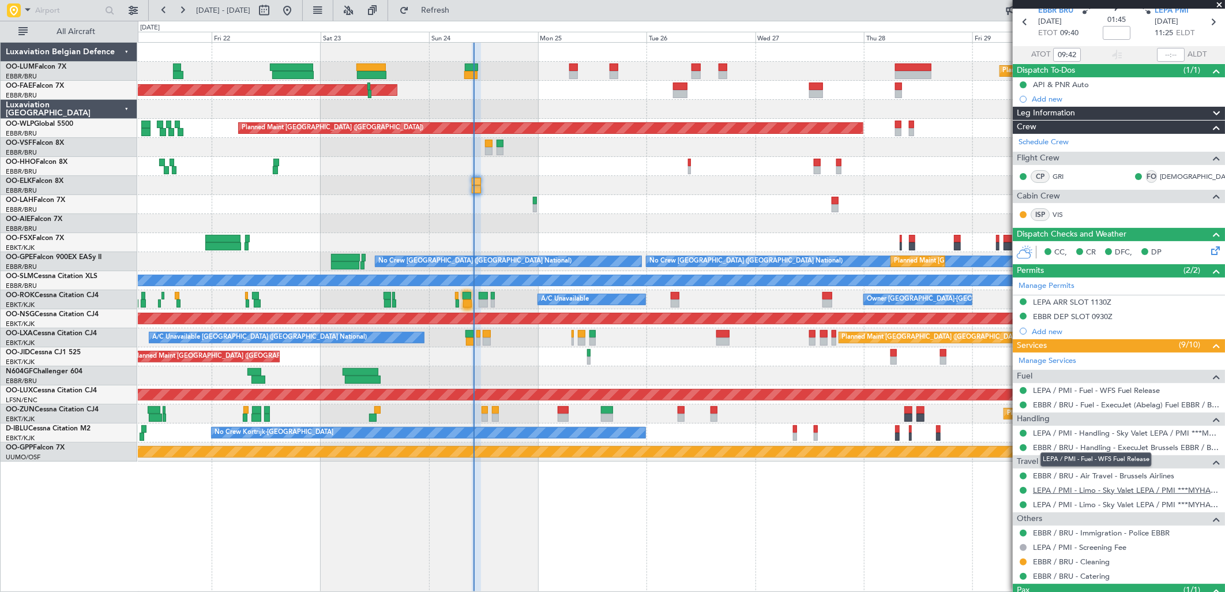
scroll to position [51, 0]
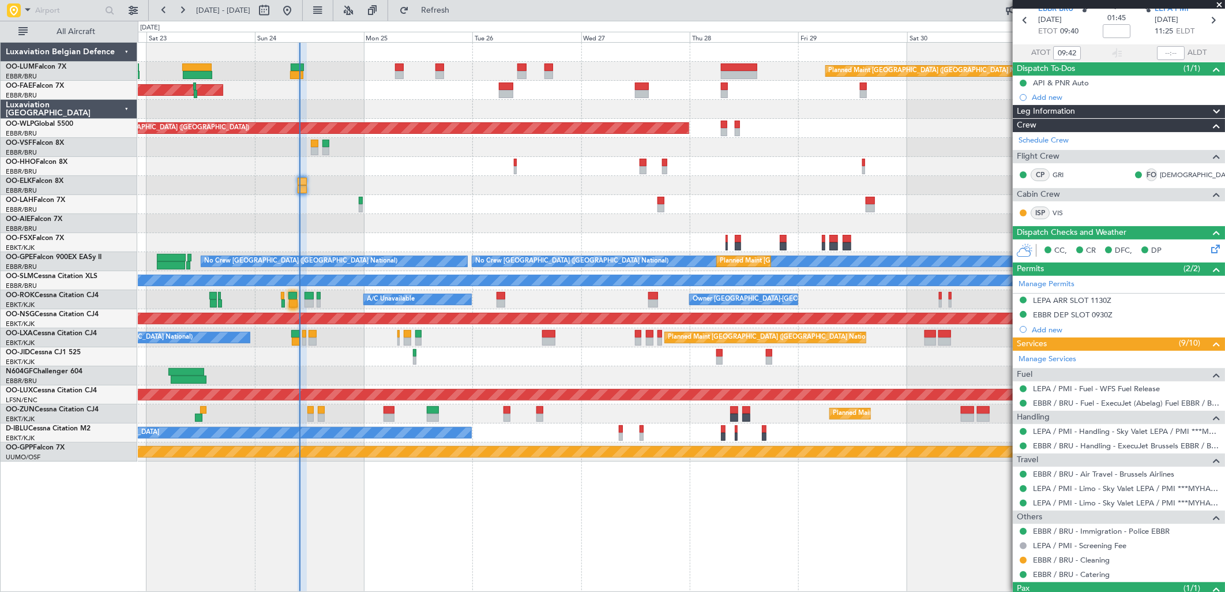
click at [717, 194] on div "Planned Maint Brussels (Brussels National) Owner Melsbroek Air Base Planned Mai…" at bounding box center [681, 252] width 1087 height 419
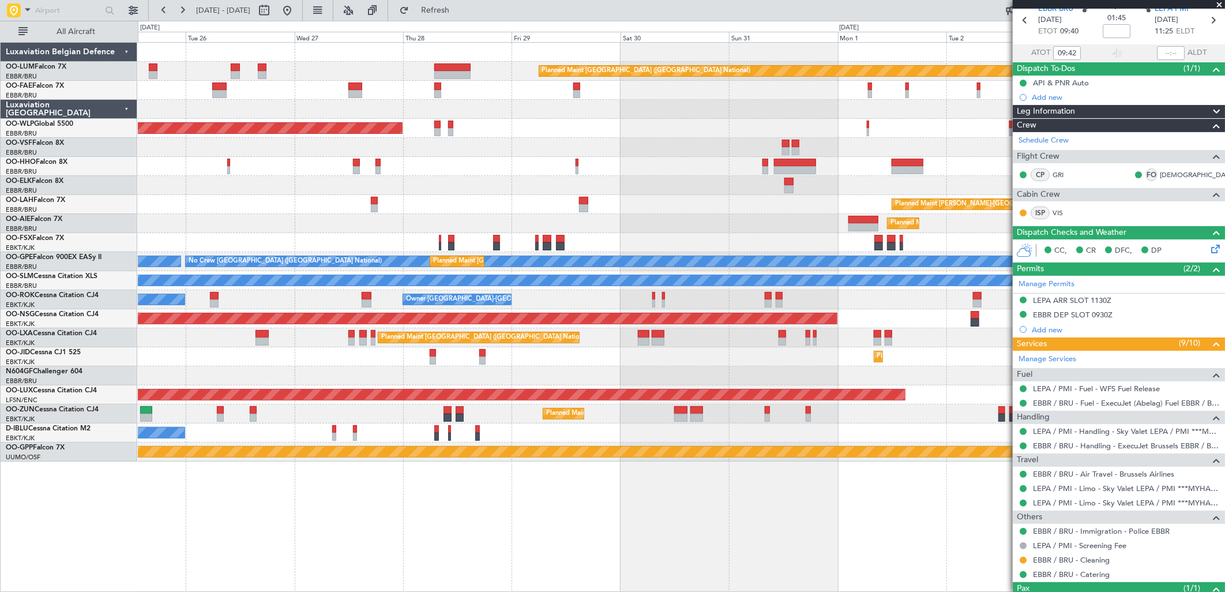
click at [573, 188] on div at bounding box center [681, 185] width 1087 height 19
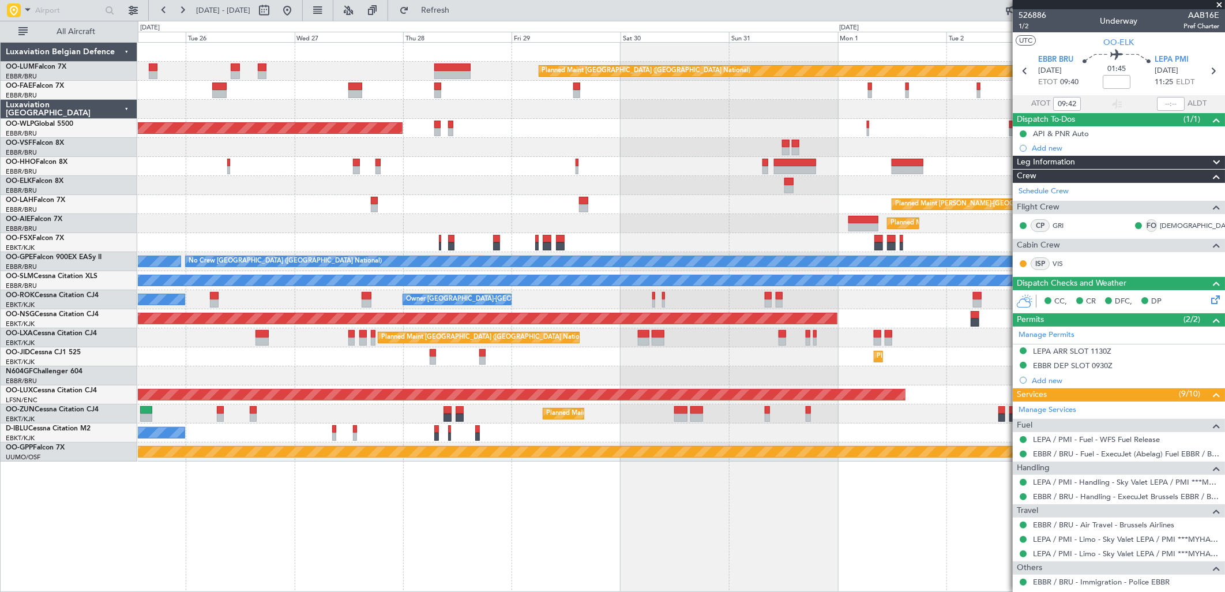
scroll to position [51, 0]
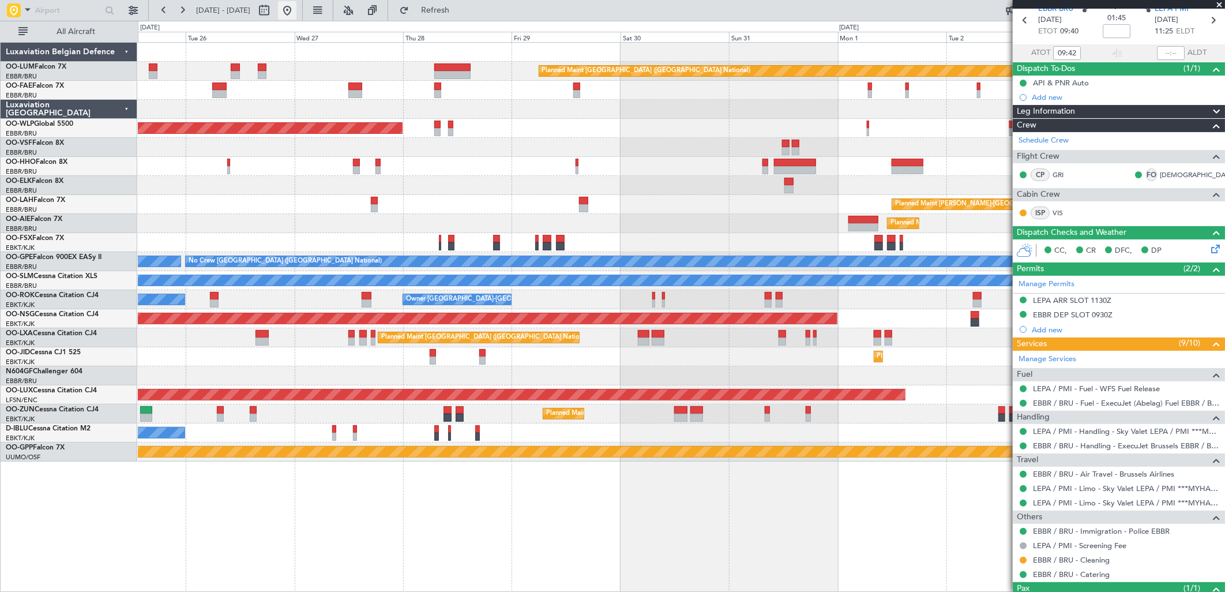
click at [297, 4] on button at bounding box center [287, 10] width 18 height 18
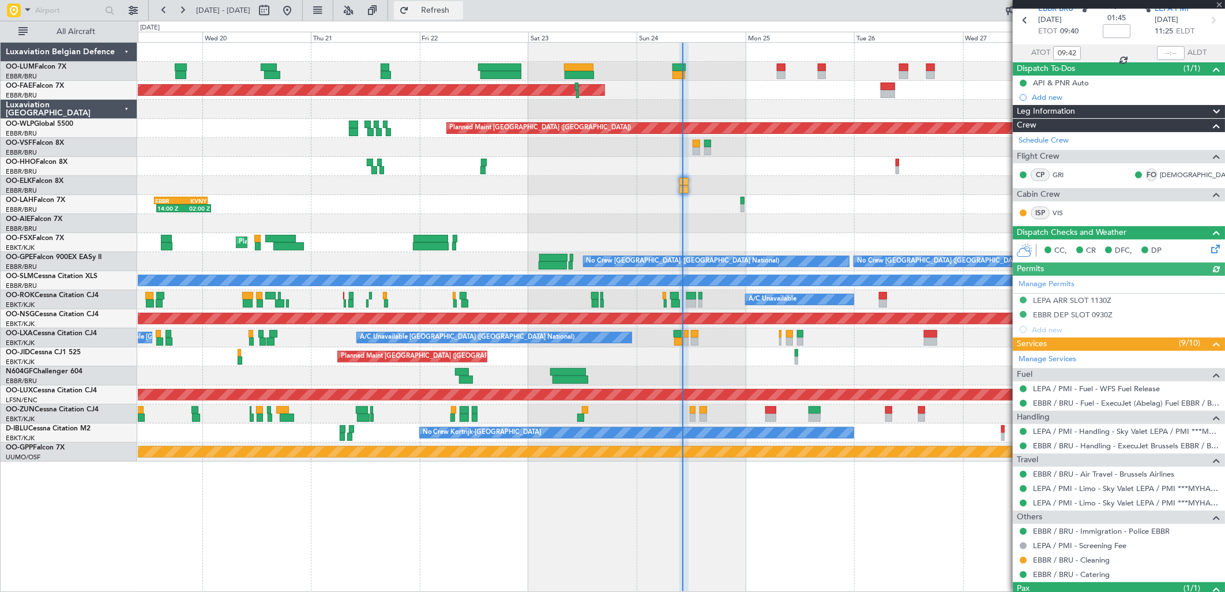
click at [462, 18] on button "Refresh" at bounding box center [428, 10] width 69 height 18
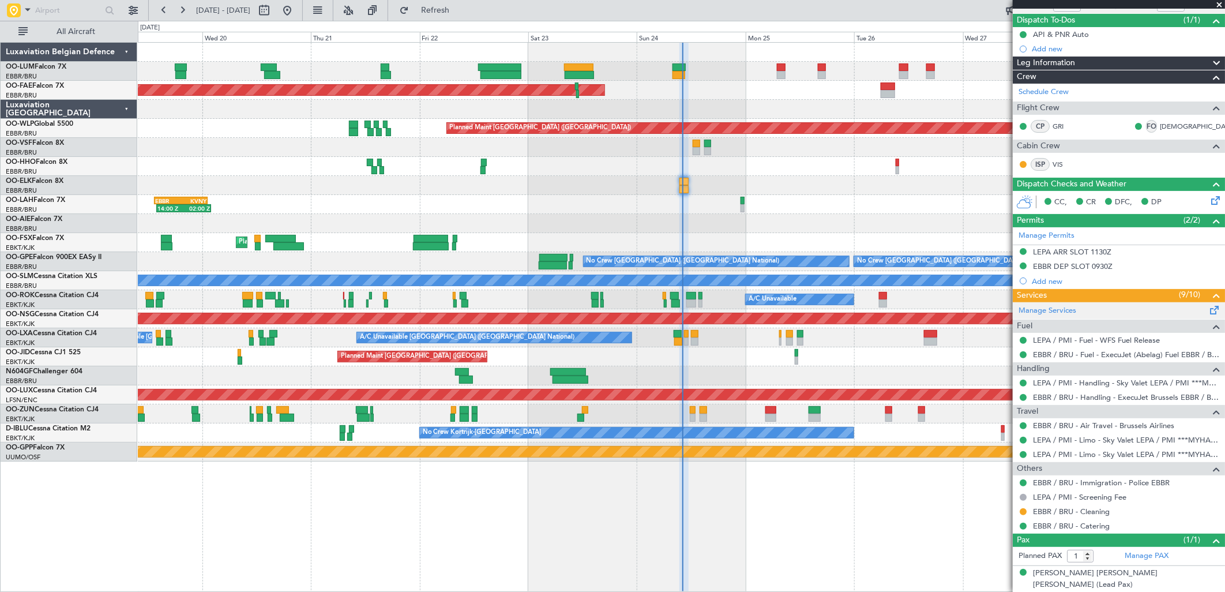
scroll to position [0, 0]
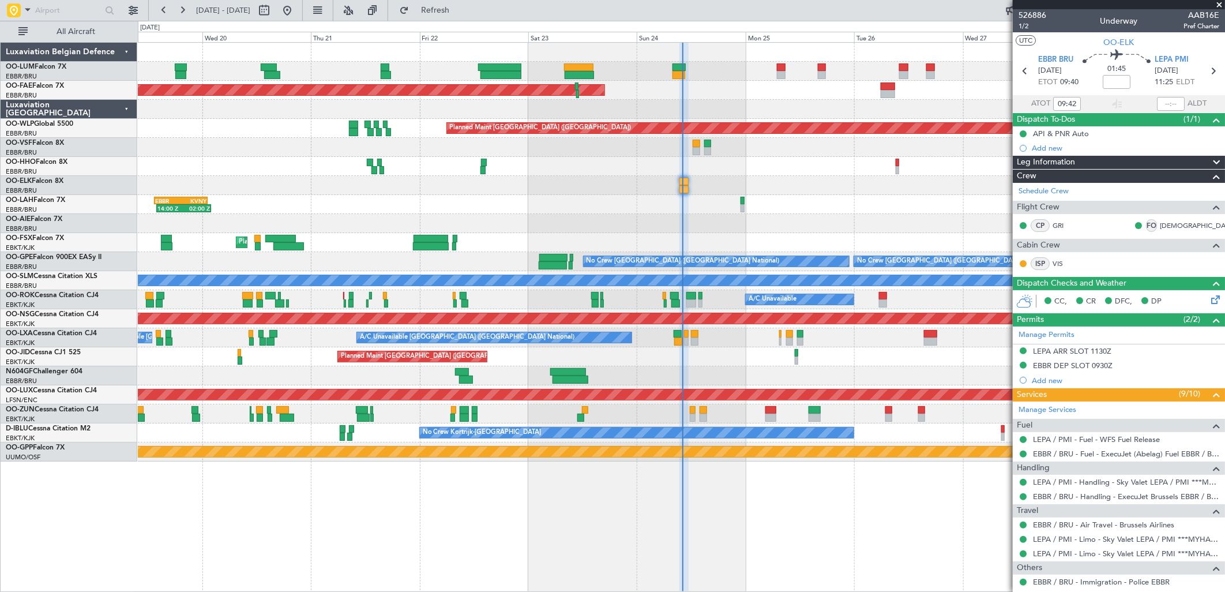
click at [800, 248] on div "Planned Maint Kortrijk-[GEOGRAPHIC_DATA]" at bounding box center [681, 242] width 1087 height 19
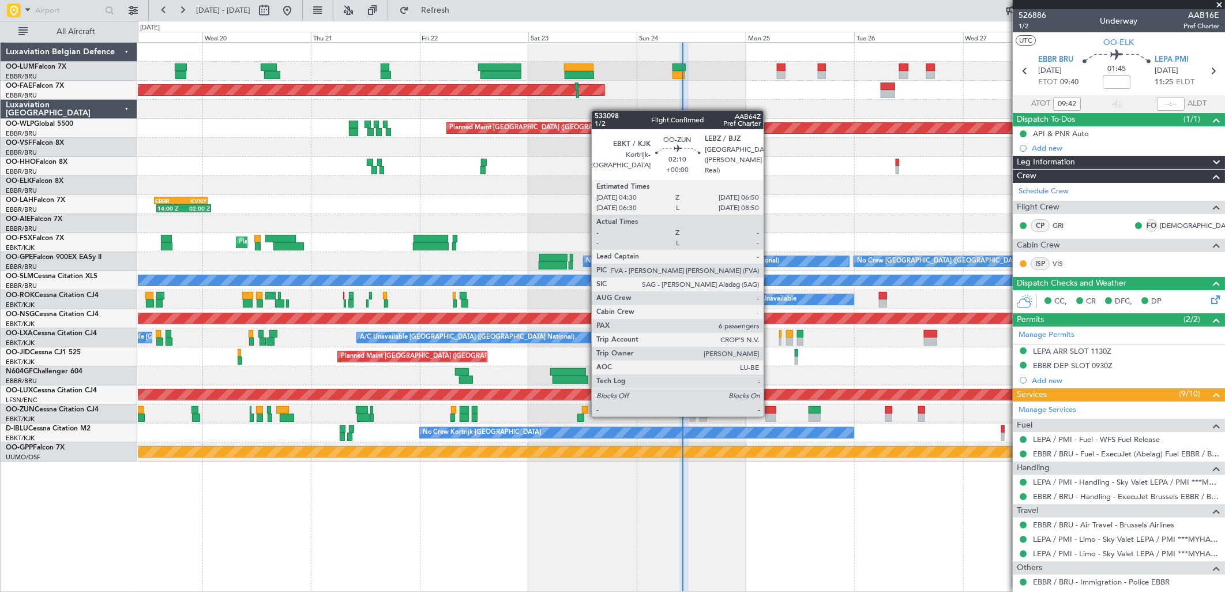
click at [770, 415] on div at bounding box center [771, 418] width 11 height 8
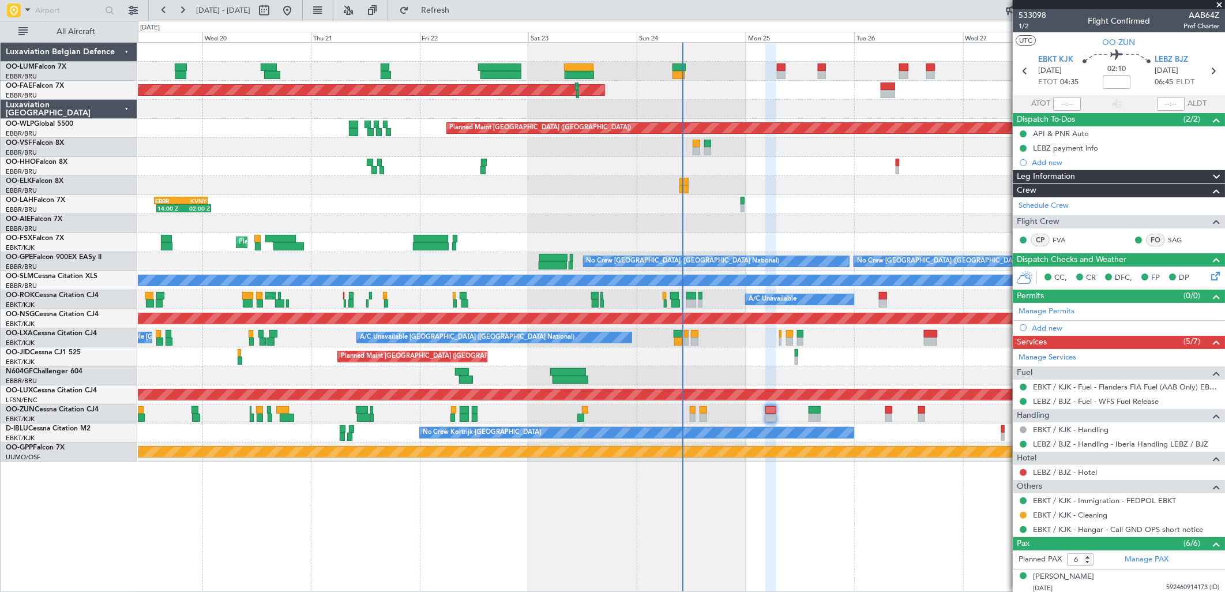
click at [704, 383] on div "Planned Maint [GEOGRAPHIC_DATA] ([GEOGRAPHIC_DATA] National) Planned Maint [GEO…" at bounding box center [681, 252] width 1087 height 419
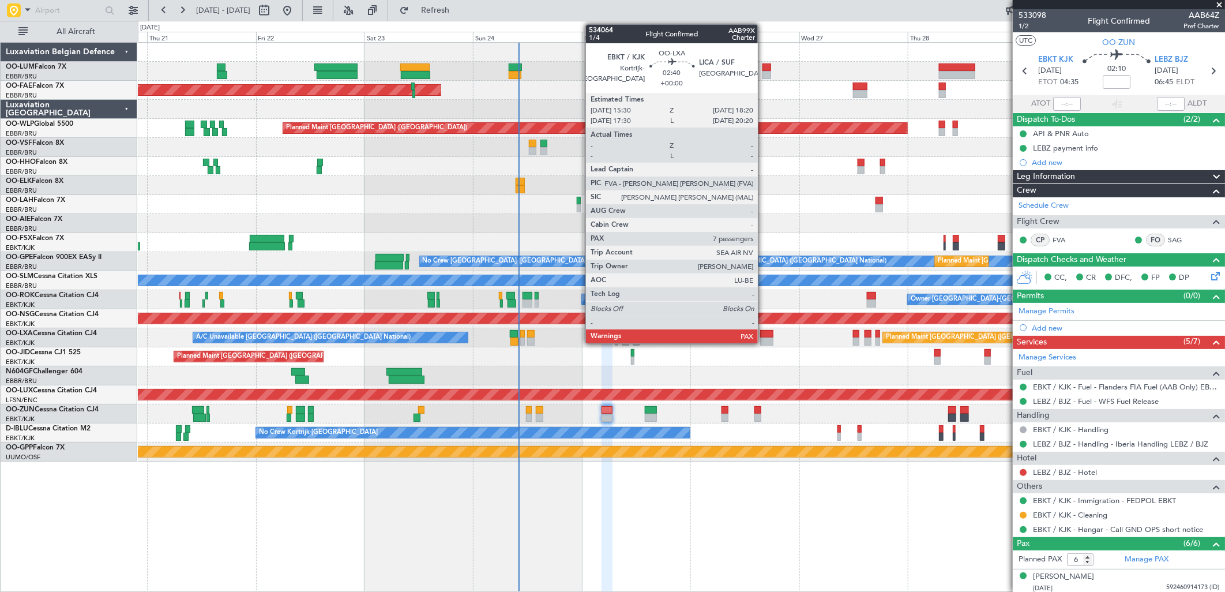
click at [764, 338] on div at bounding box center [766, 342] width 13 height 8
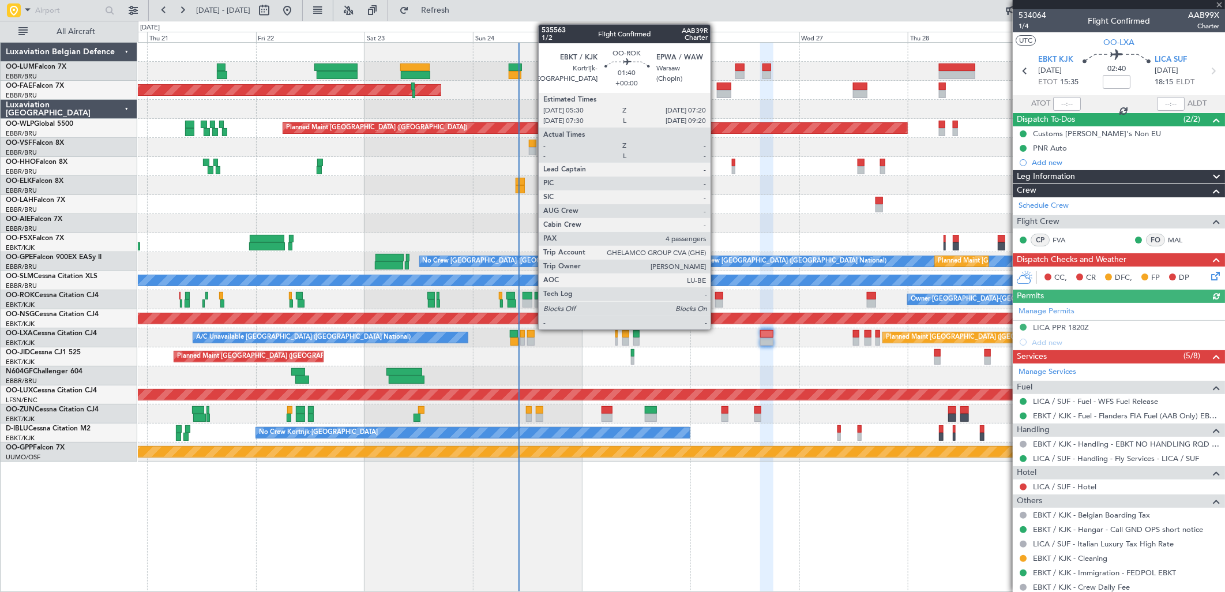
click at [717, 298] on div at bounding box center [719, 296] width 9 height 8
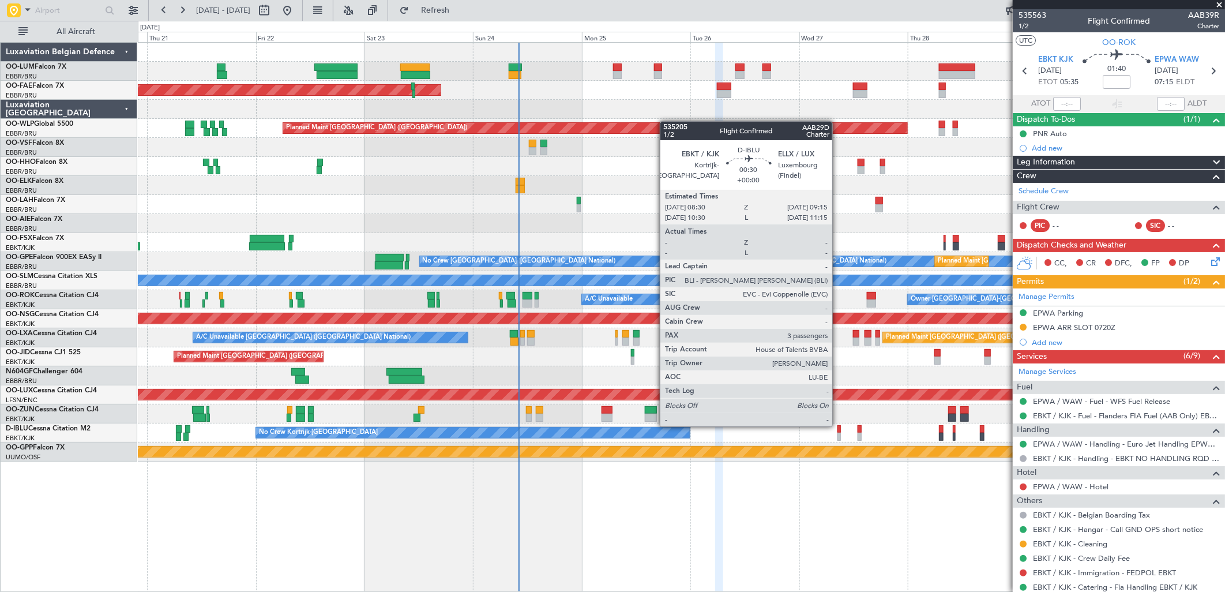
click at [838, 425] on div at bounding box center [839, 429] width 3 height 8
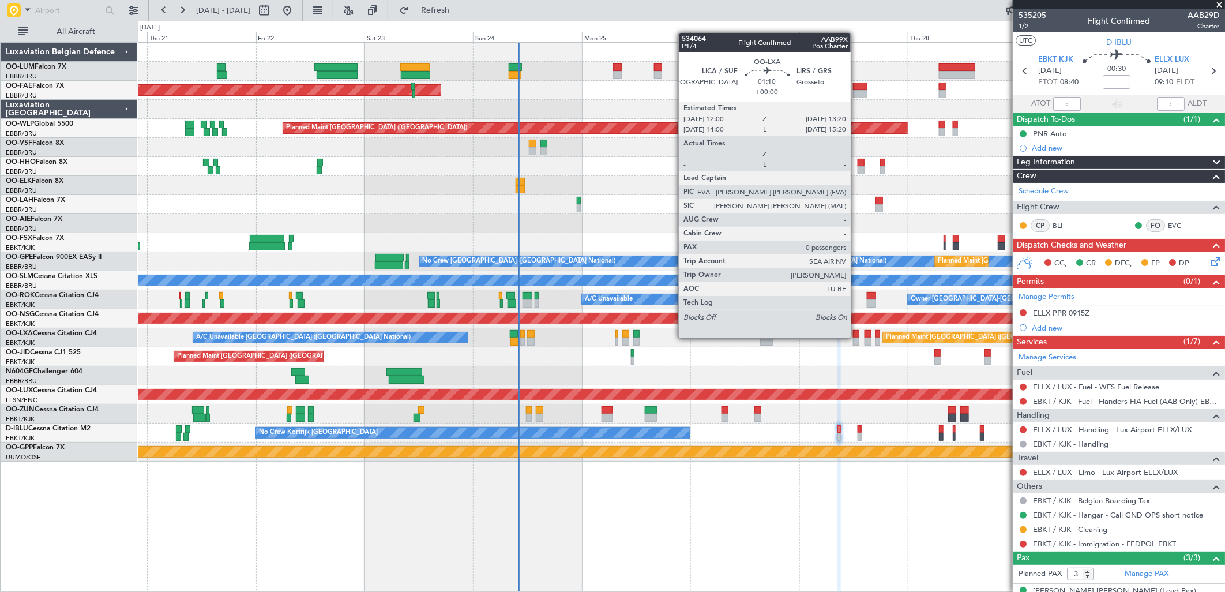
click at [857, 338] on div at bounding box center [856, 342] width 6 height 8
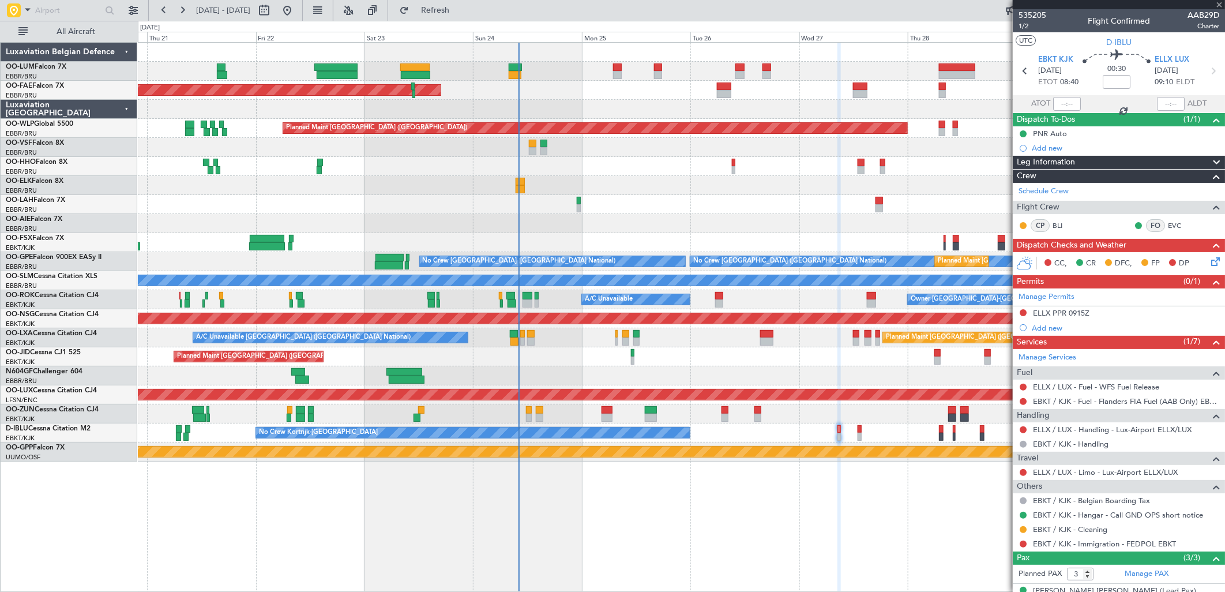
type input "0"
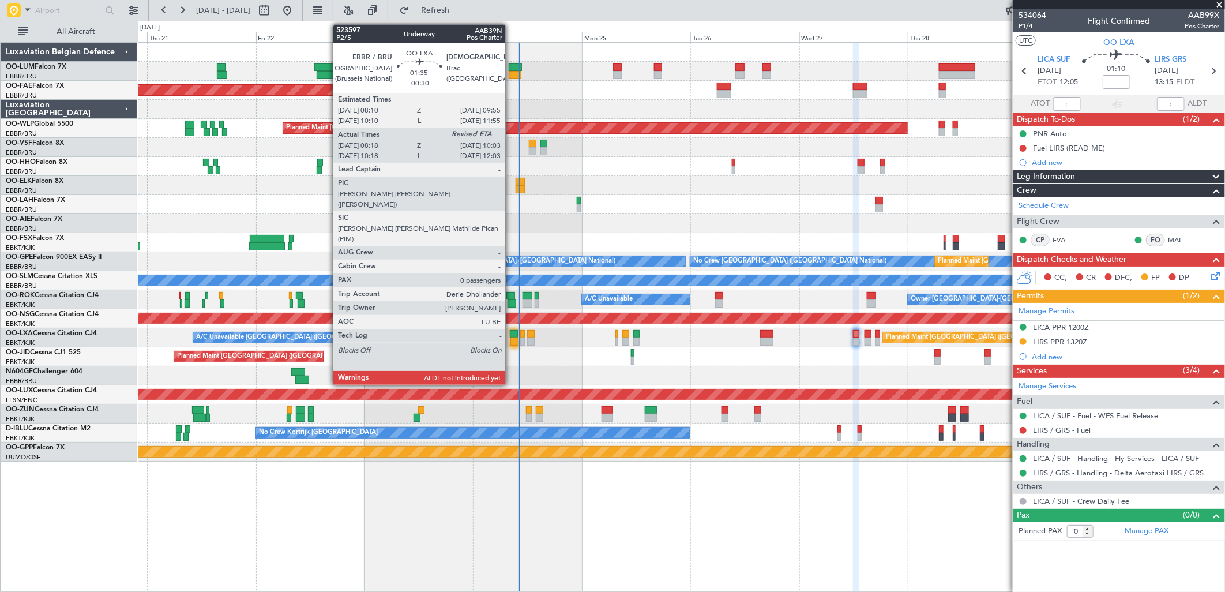
click at [511, 336] on div at bounding box center [514, 334] width 8 height 8
type input "-00:30"
type input "08:23"
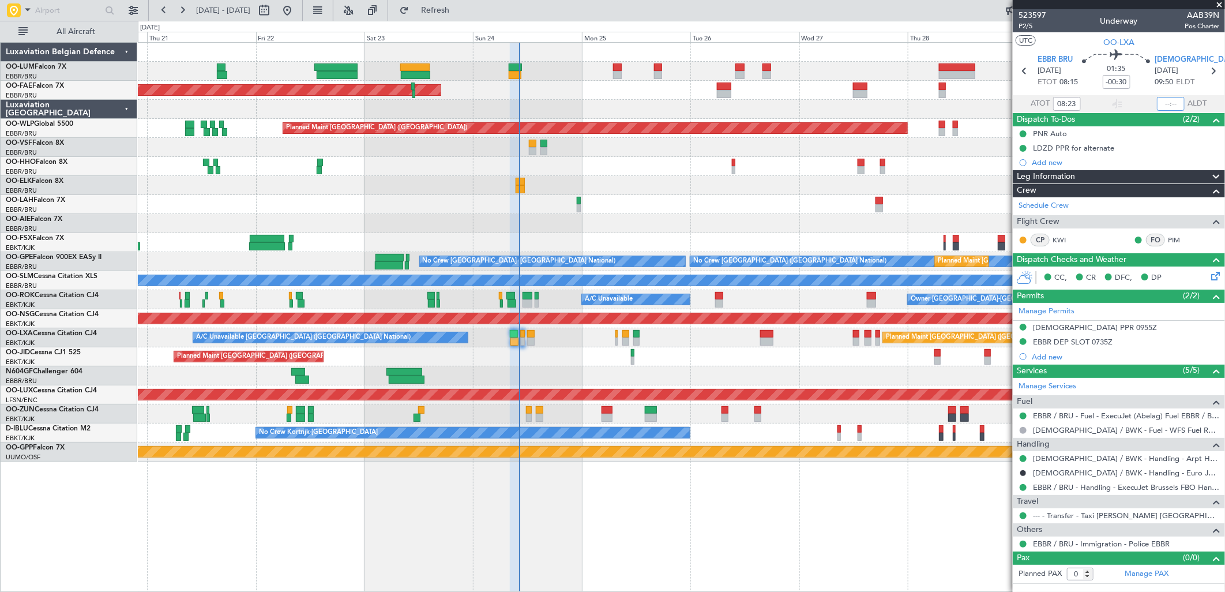
click at [1173, 100] on input "text" at bounding box center [1171, 104] width 28 height 14
type input "10:04"
click at [1135, 83] on div "01:35 -00:30" at bounding box center [1117, 71] width 76 height 43
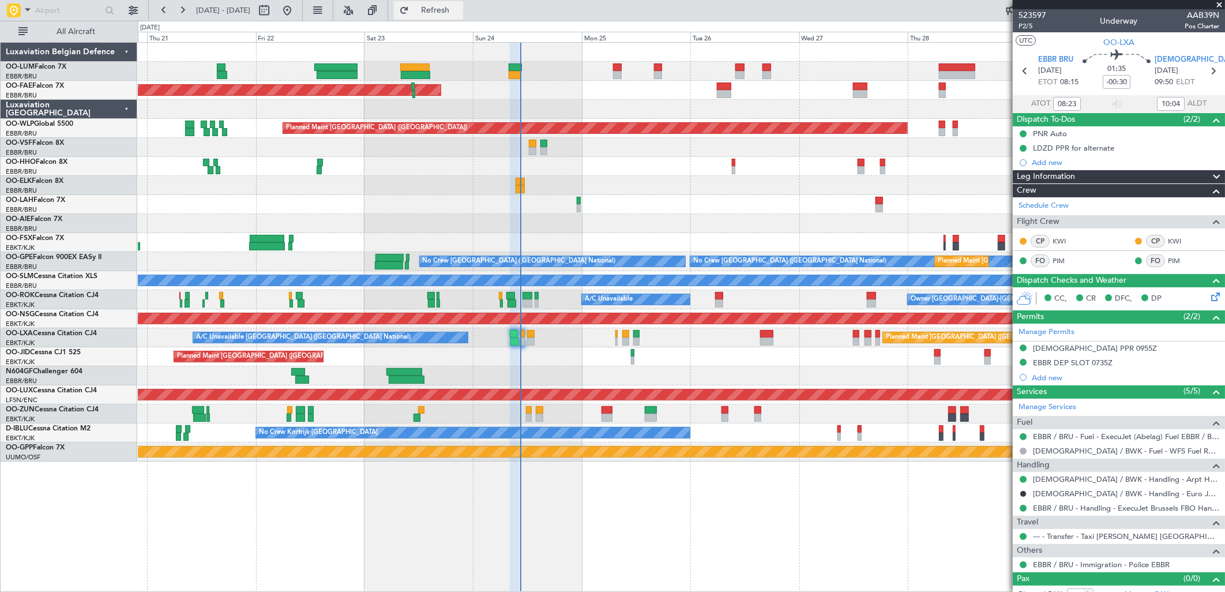
click at [460, 9] on span "Refresh" at bounding box center [435, 10] width 48 height 8
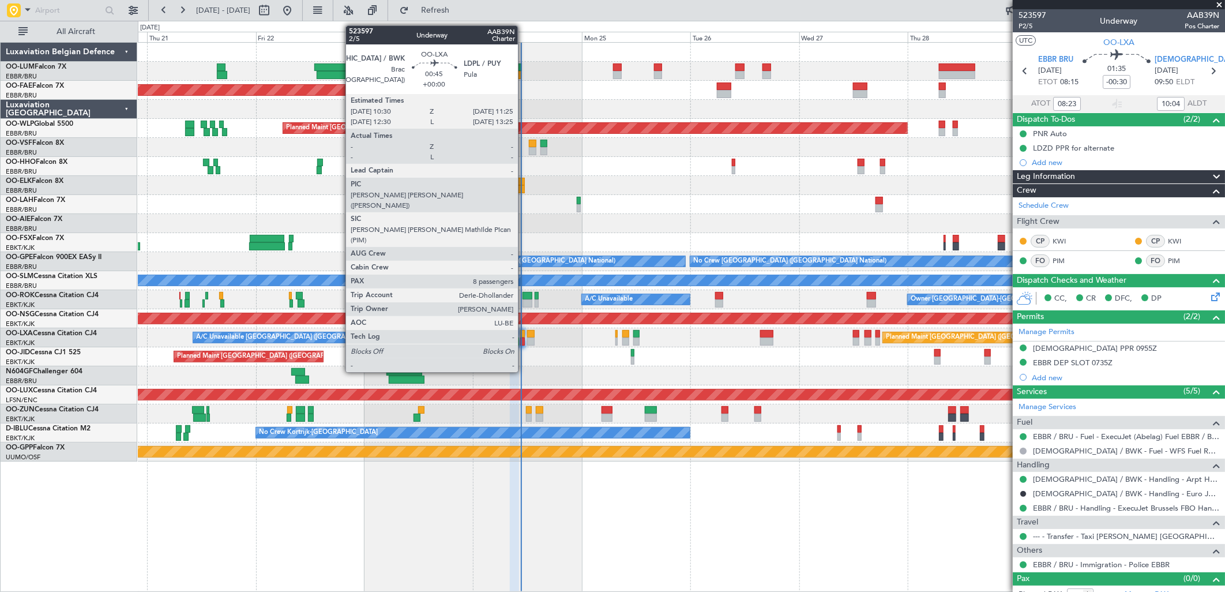
click at [524, 330] on div at bounding box center [522, 334] width 5 height 8
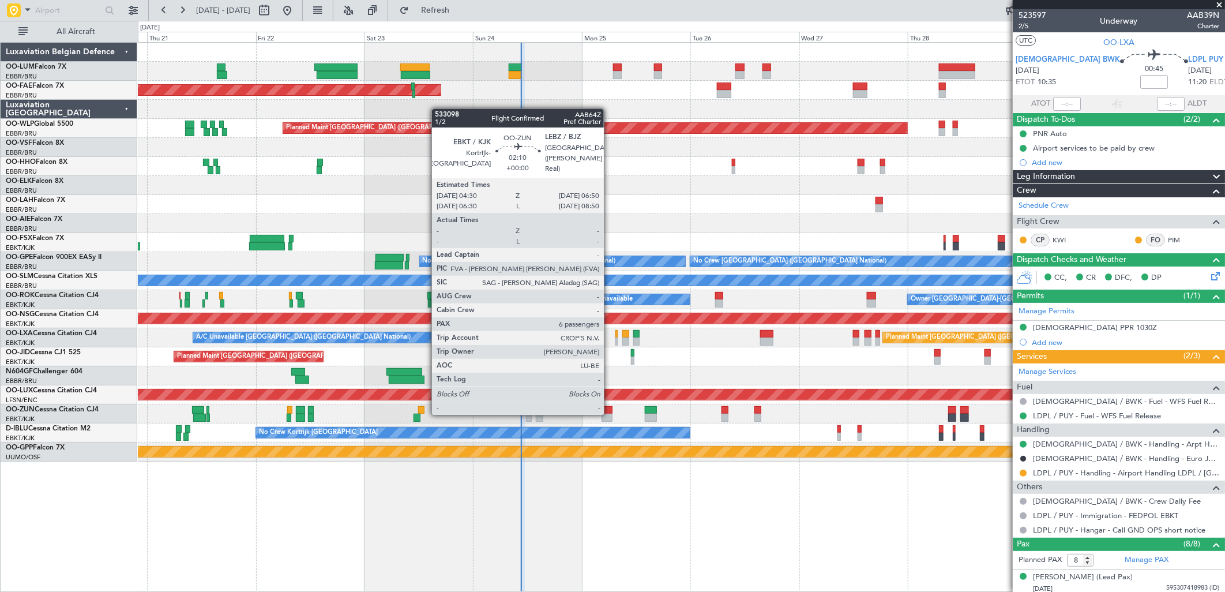
click at [610, 414] on div at bounding box center [607, 418] width 11 height 8
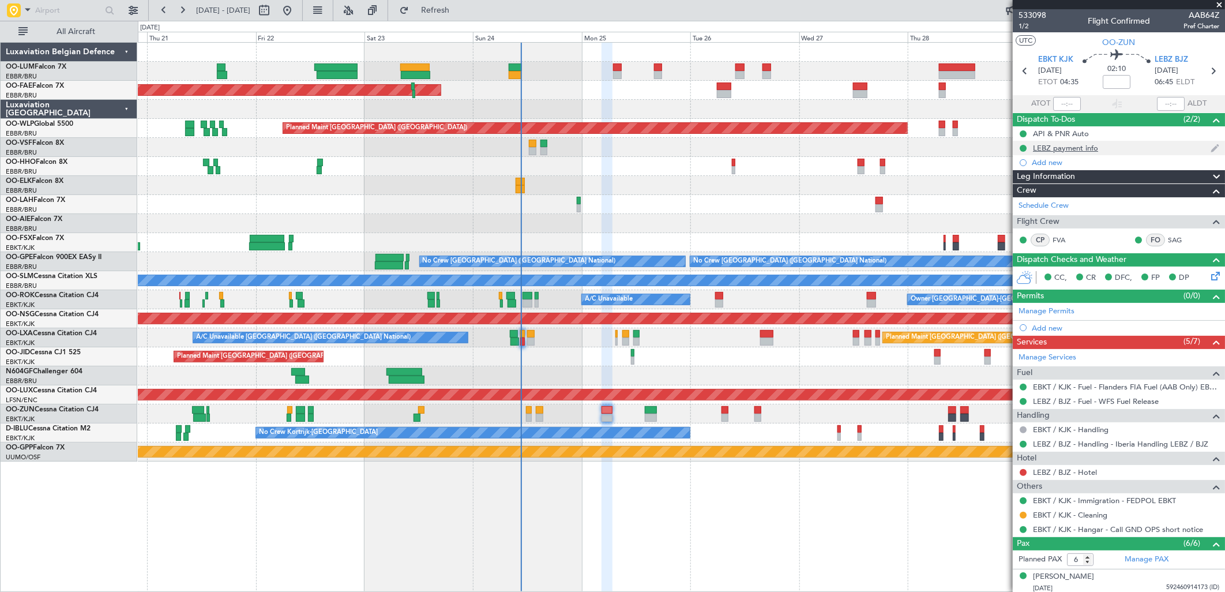
click at [1074, 146] on div "LEBZ payment info" at bounding box center [1065, 148] width 65 height 10
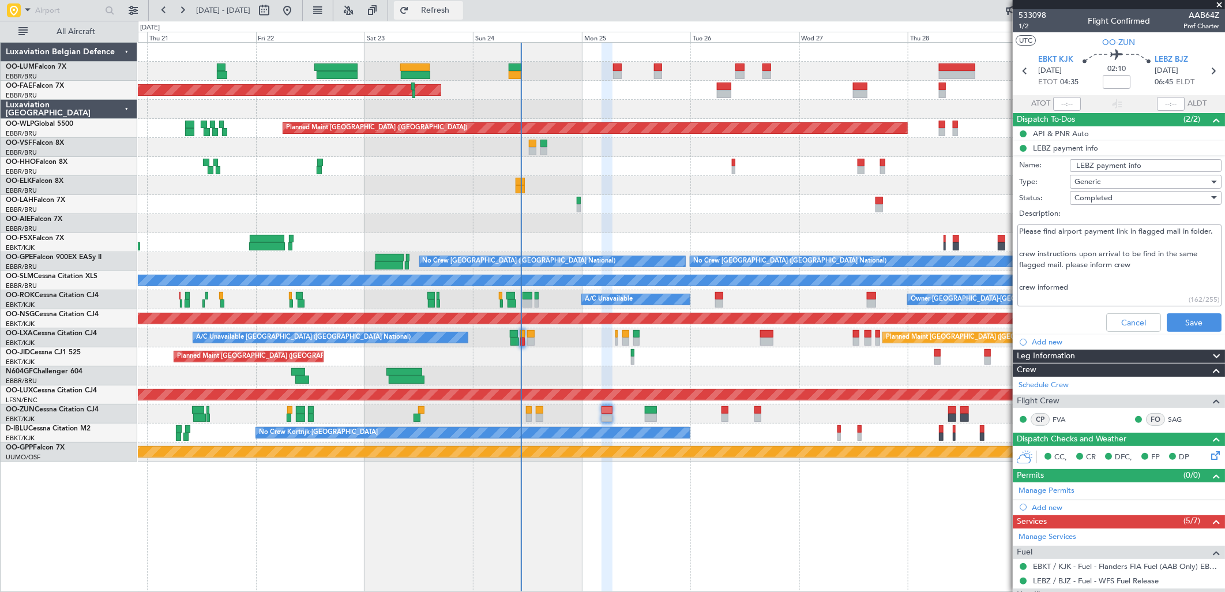
click at [460, 13] on span "Refresh" at bounding box center [435, 10] width 48 height 8
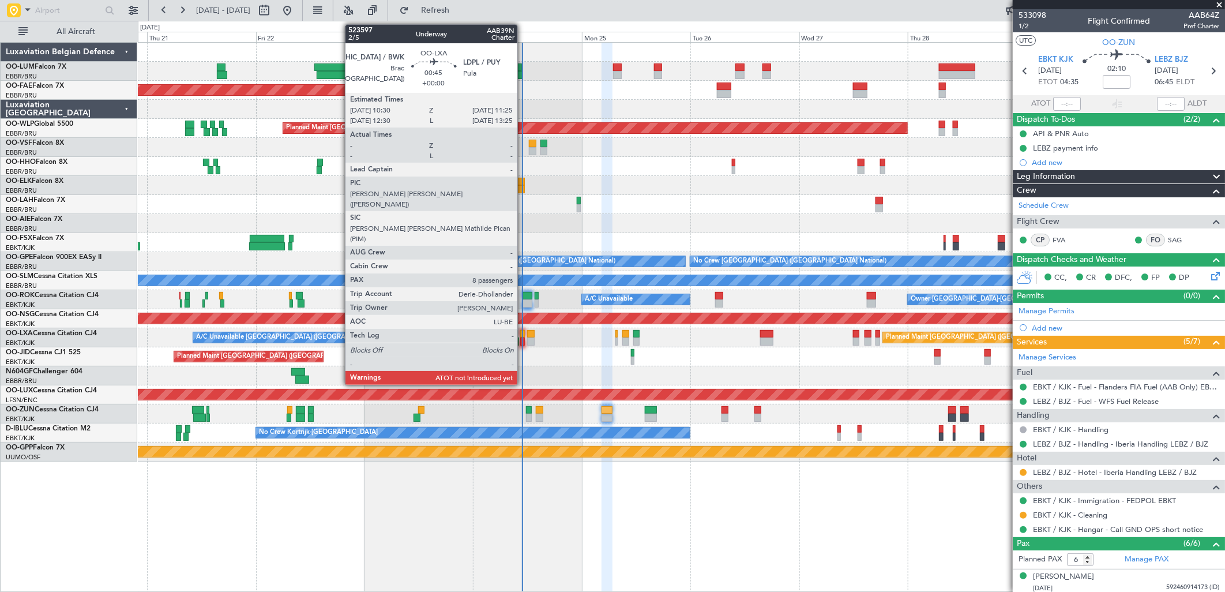
click at [523, 338] on div at bounding box center [522, 342] width 5 height 8
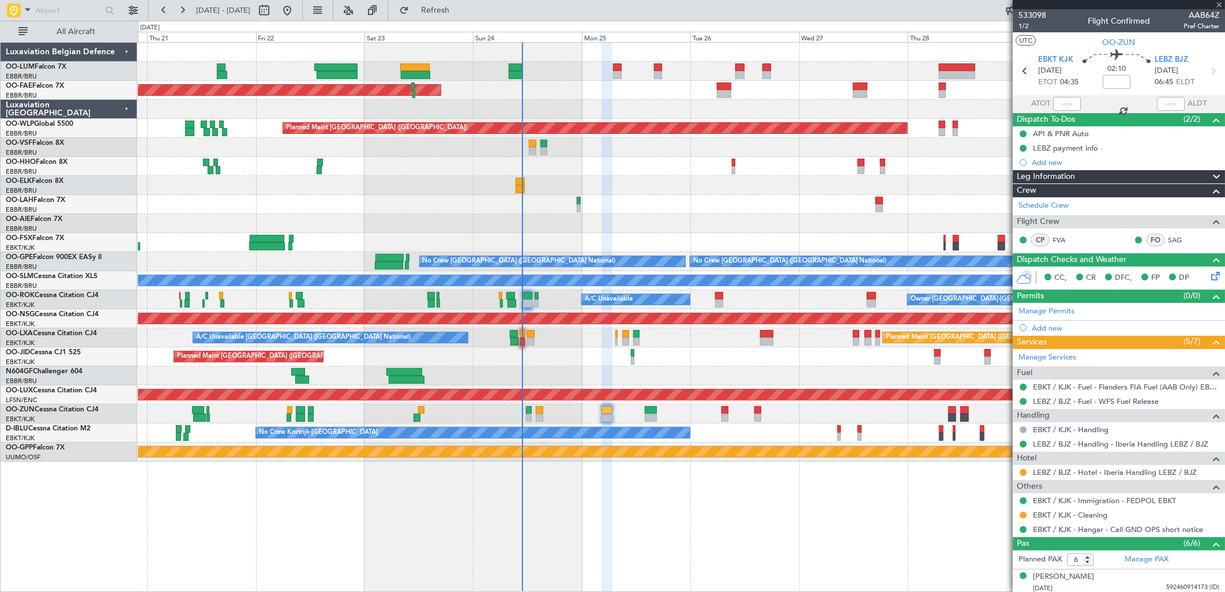
type input "8"
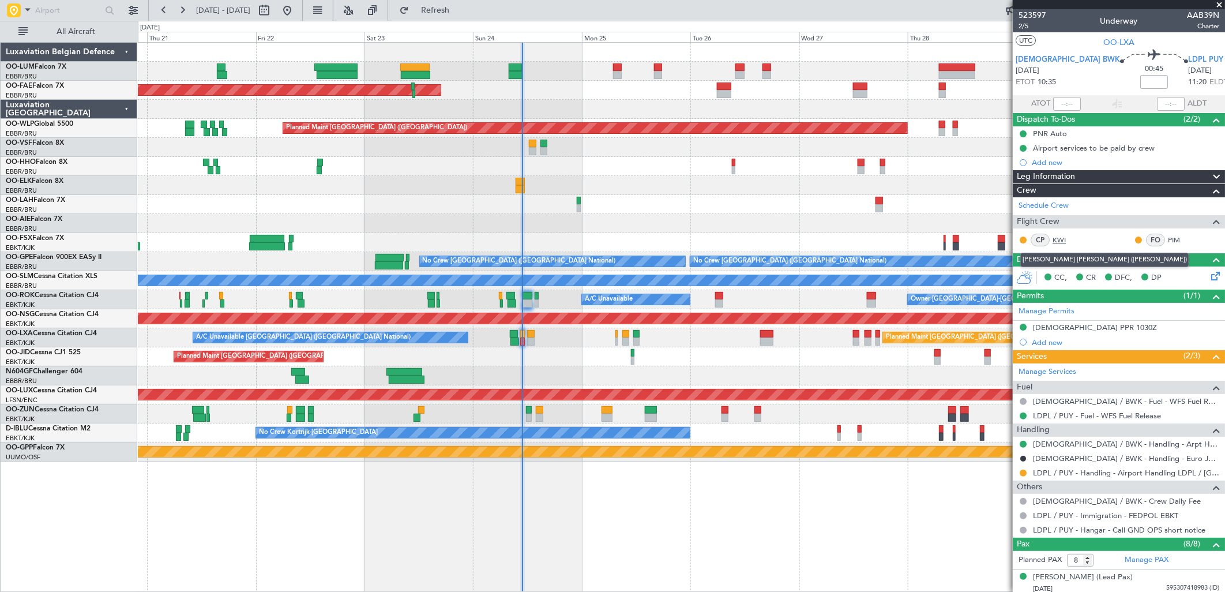
click at [1059, 237] on link "KWI" at bounding box center [1066, 240] width 26 height 10
click at [1168, 244] on link "PIM" at bounding box center [1181, 240] width 26 height 10
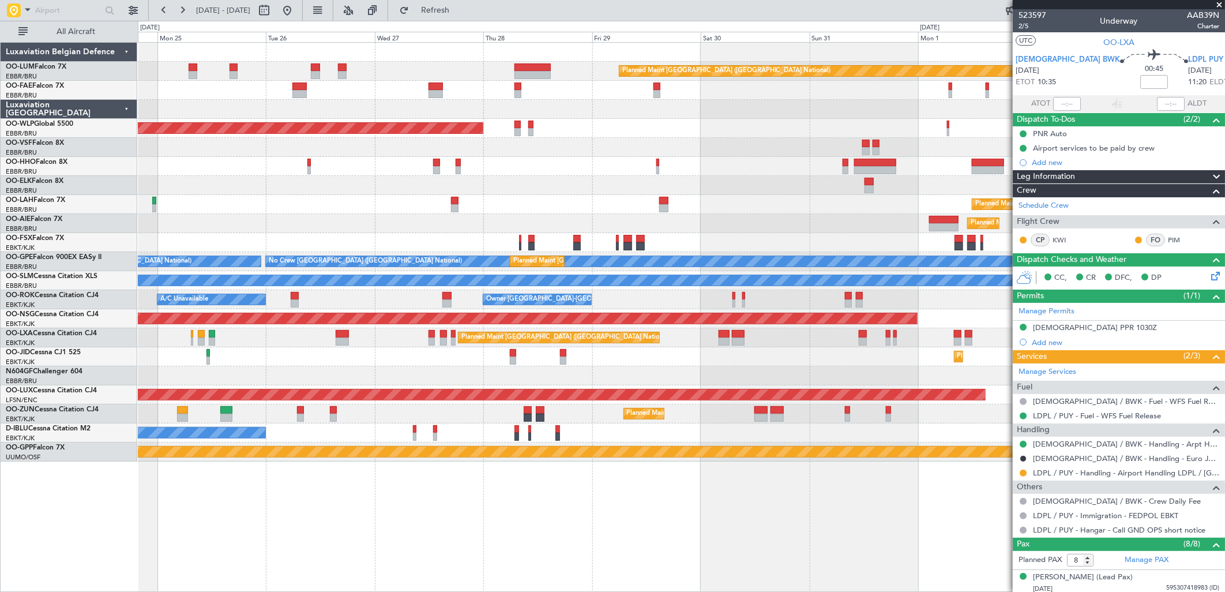
click at [365, 369] on div at bounding box center [681, 375] width 1087 height 19
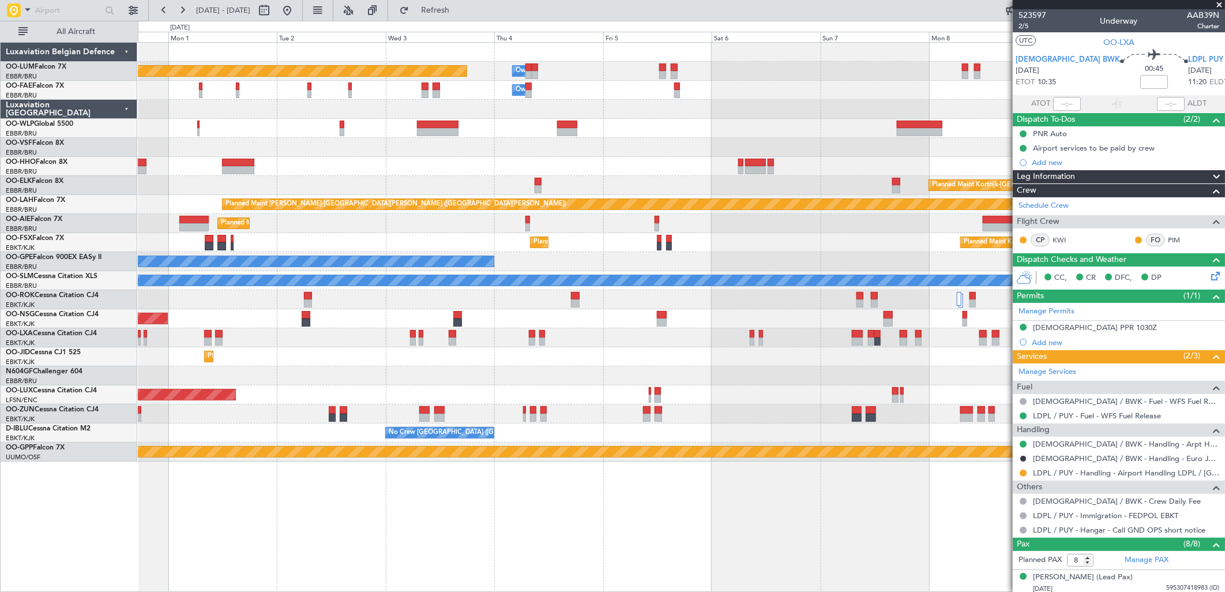
click at [58, 329] on div "Planned Maint [GEOGRAPHIC_DATA] ([GEOGRAPHIC_DATA] National) Owner [GEOGRAPHIC_…" at bounding box center [612, 306] width 1225 height 571
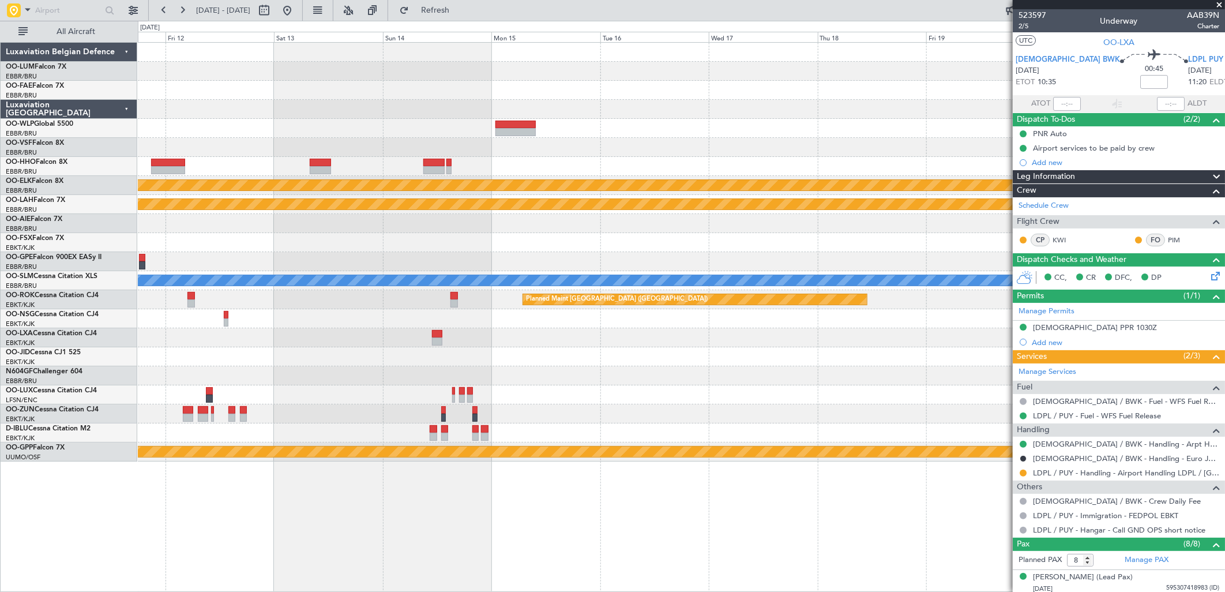
click at [177, 335] on div "Planned Maint Kortrijk-[GEOGRAPHIC_DATA] Planned [GEOGRAPHIC_DATA][PERSON_NAME]…" at bounding box center [681, 252] width 1087 height 419
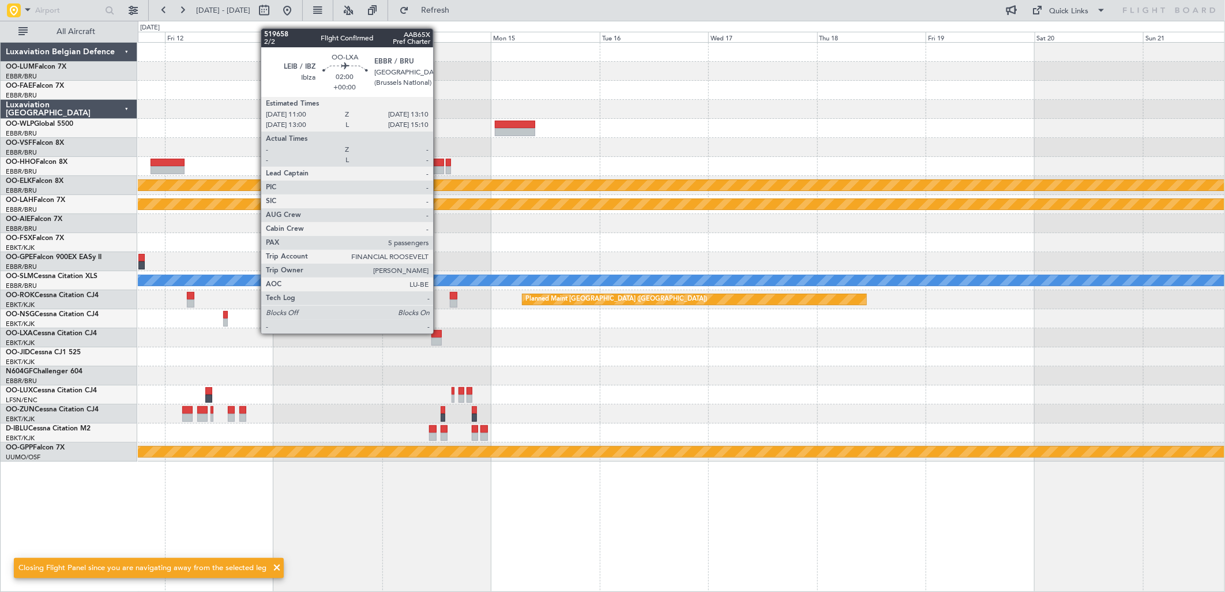
click at [439, 333] on div at bounding box center [437, 334] width 10 height 8
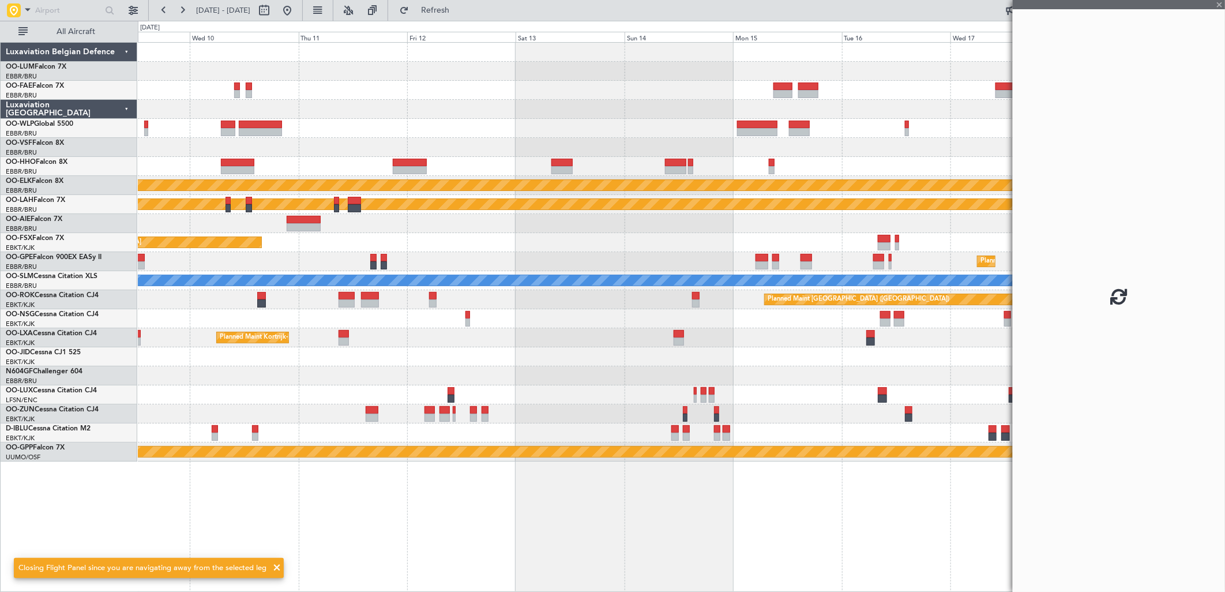
click at [696, 347] on div at bounding box center [681, 356] width 1087 height 19
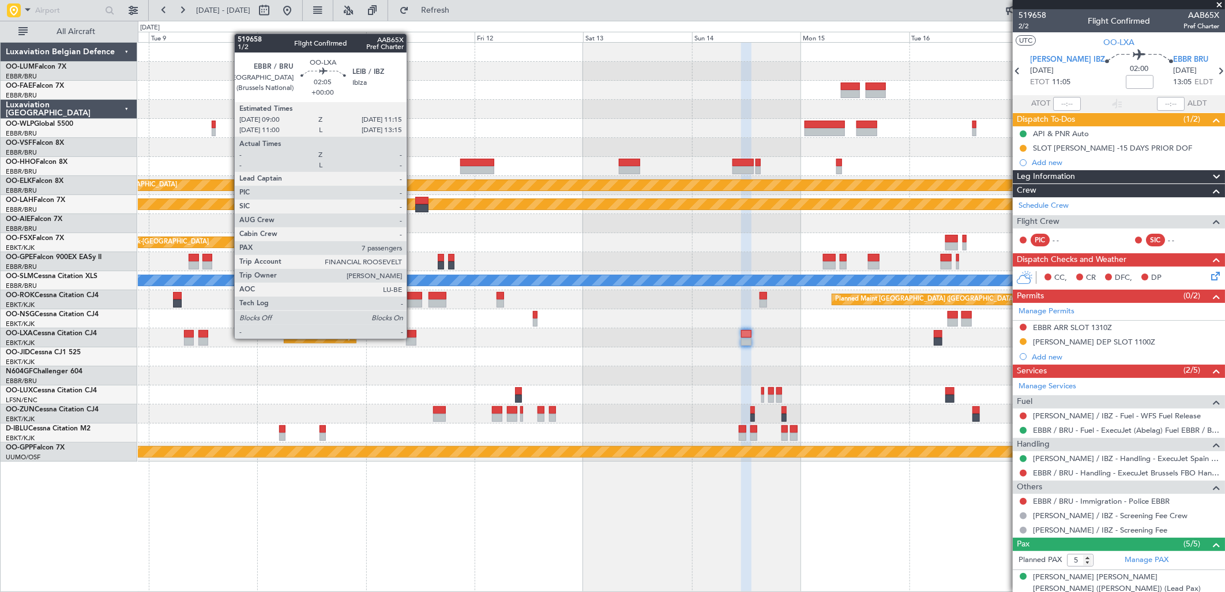
click at [413, 338] on div at bounding box center [411, 342] width 10 height 8
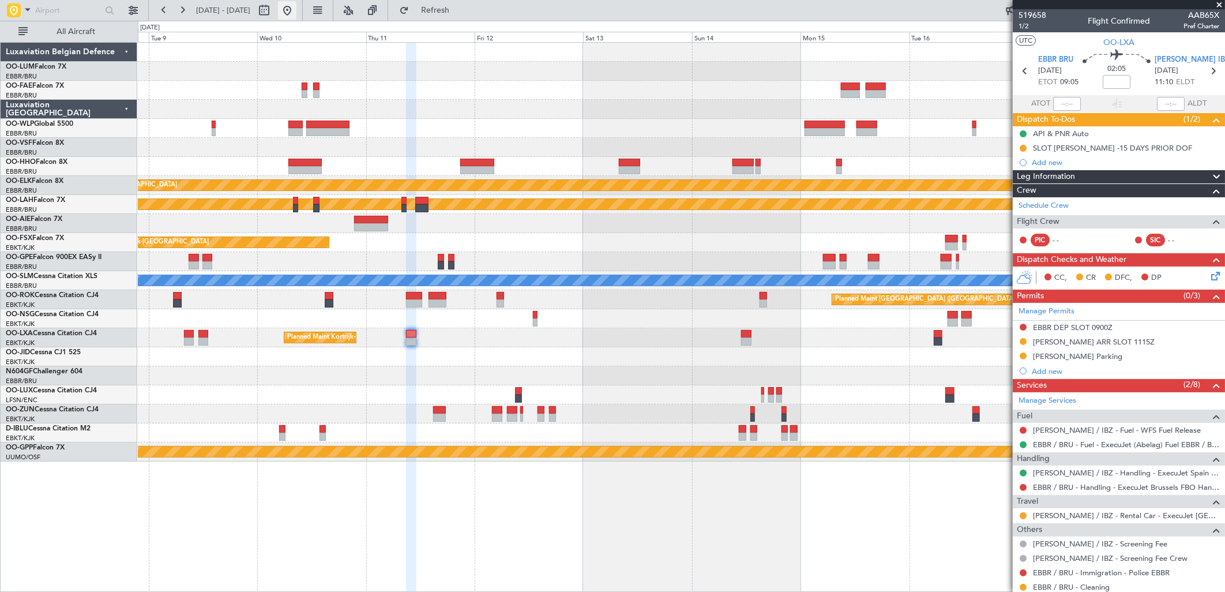
click at [297, 8] on button at bounding box center [287, 10] width 18 height 18
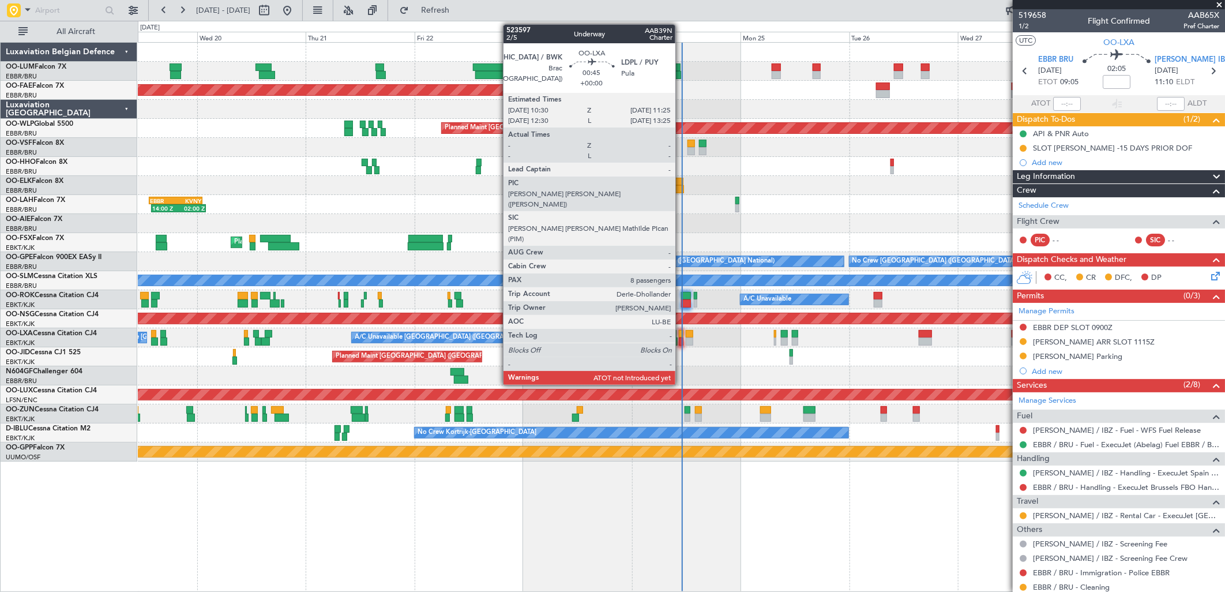
click at [681, 336] on div at bounding box center [681, 334] width 5 height 8
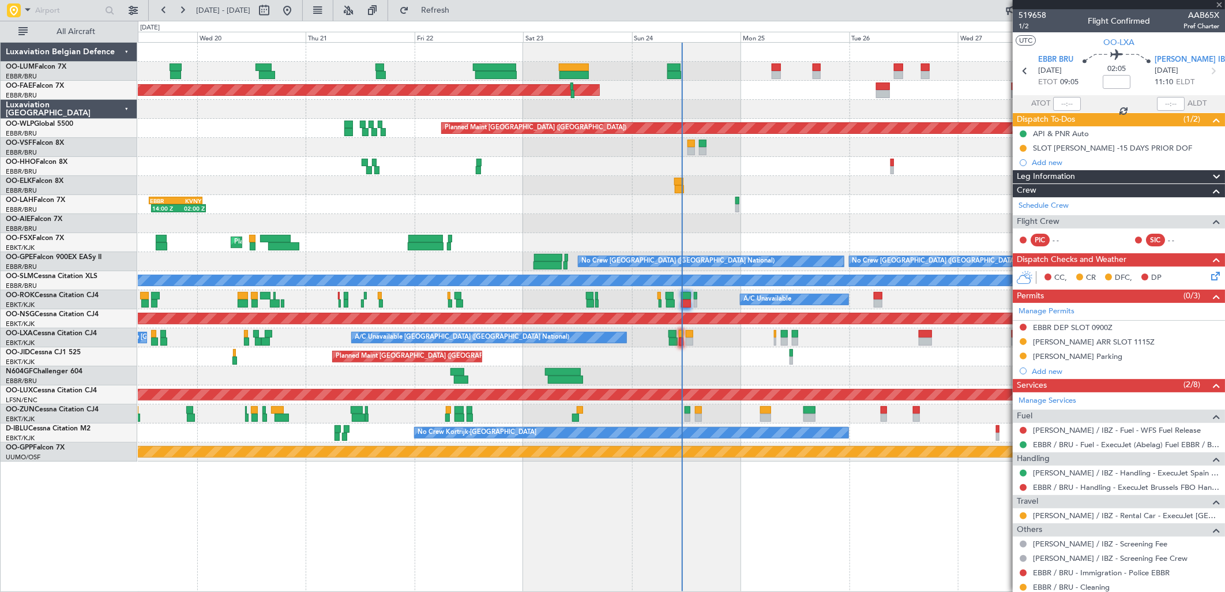
type input "8"
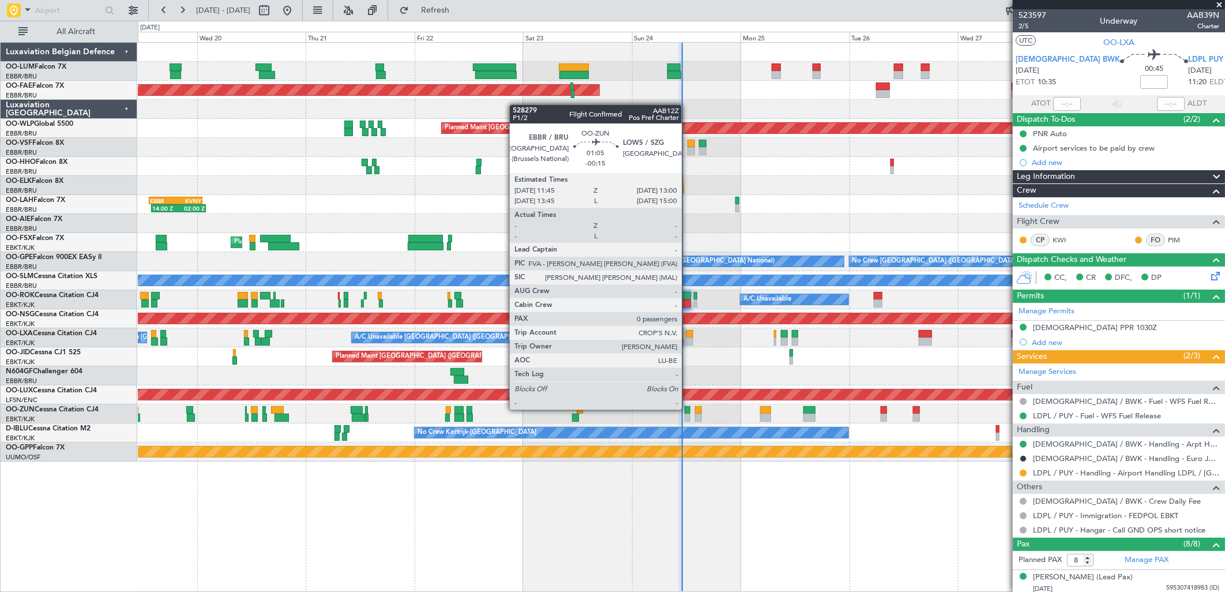
click at [688, 410] on div at bounding box center [688, 410] width 6 height 8
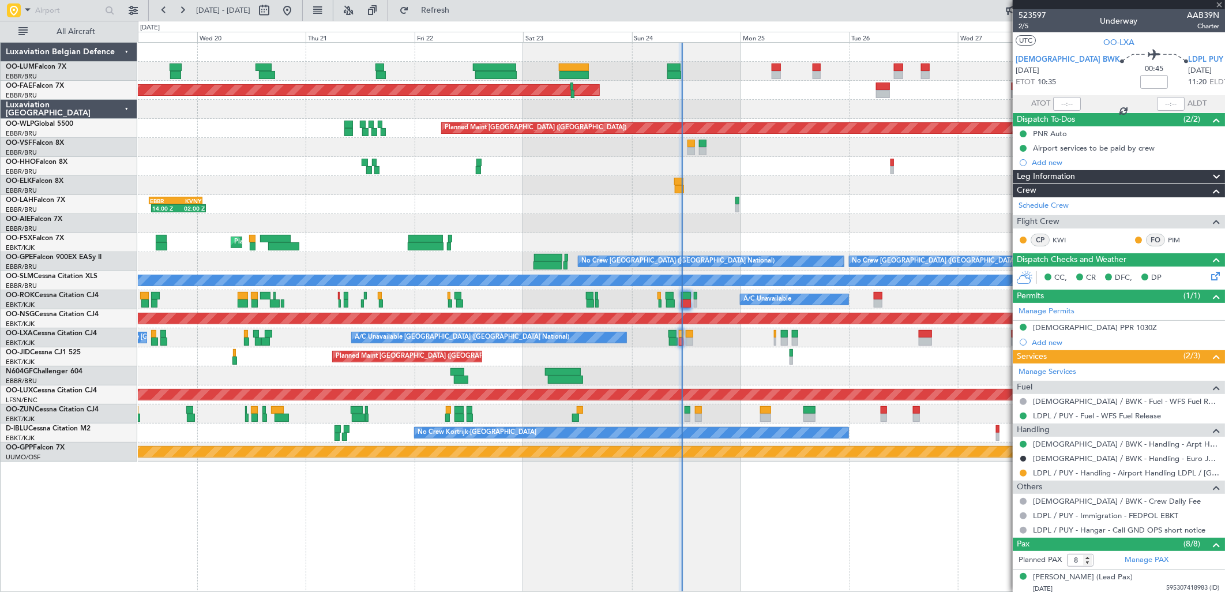
type input "-00:15"
type input "0"
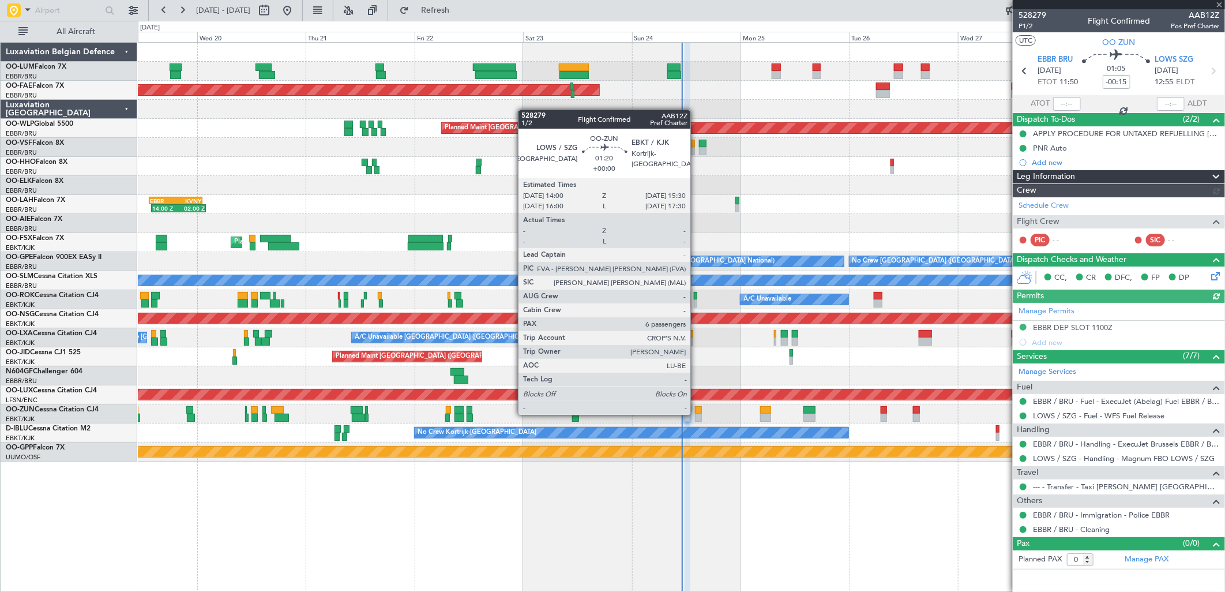
click at [696, 414] on div at bounding box center [698, 418] width 7 height 8
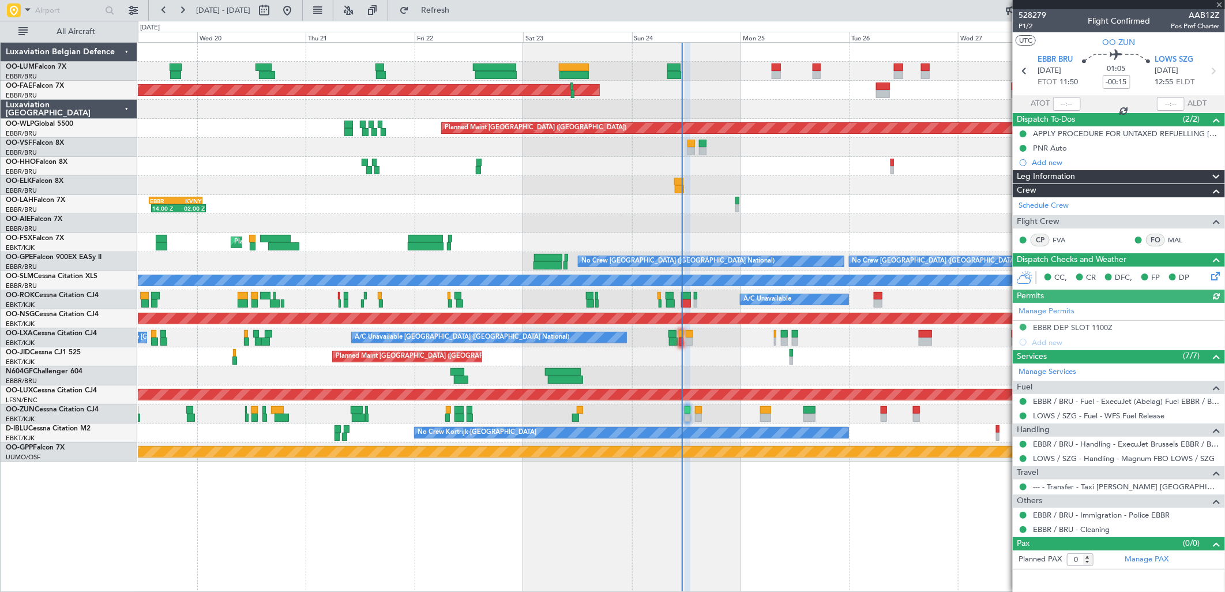
type input "6"
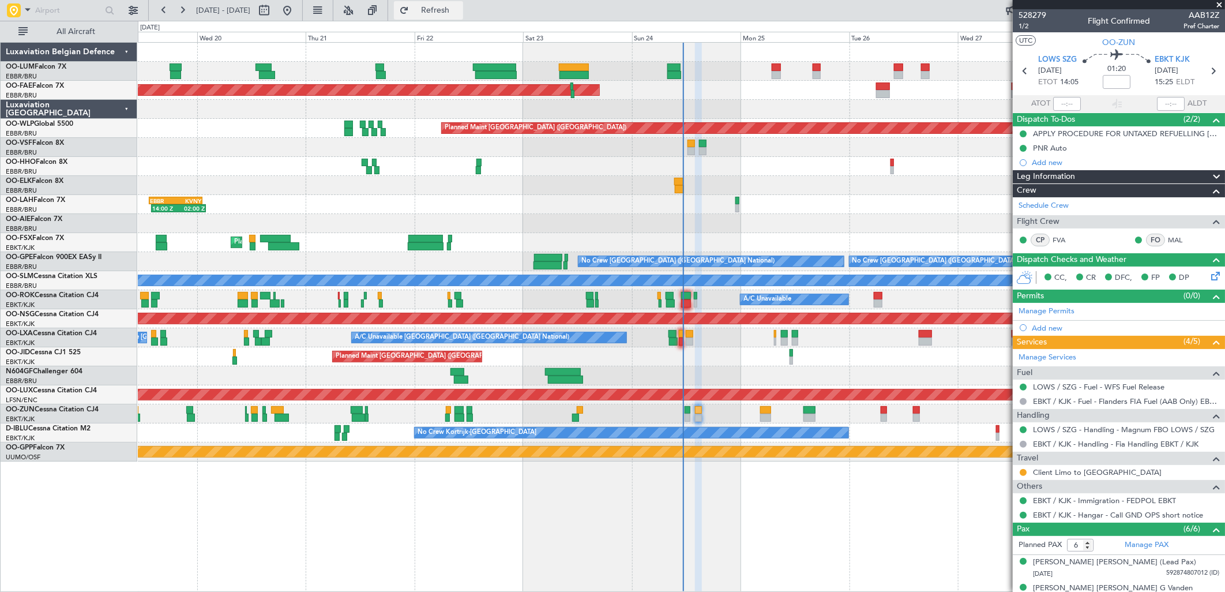
click at [460, 9] on span "Refresh" at bounding box center [435, 10] width 48 height 8
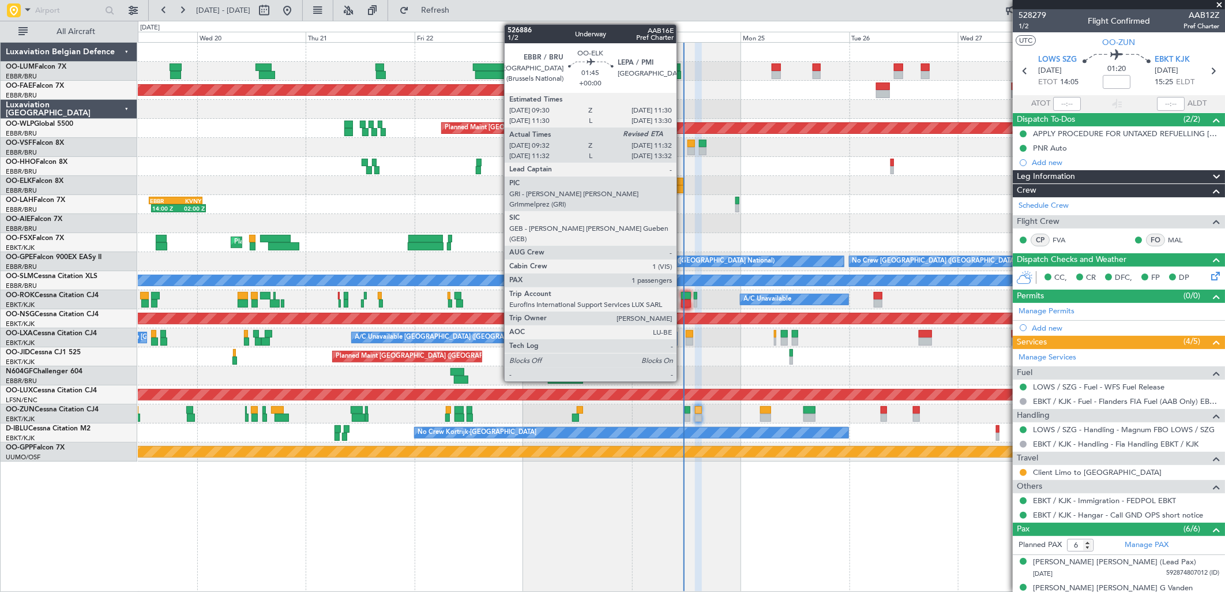
click at [683, 181] on div at bounding box center [678, 182] width 9 height 8
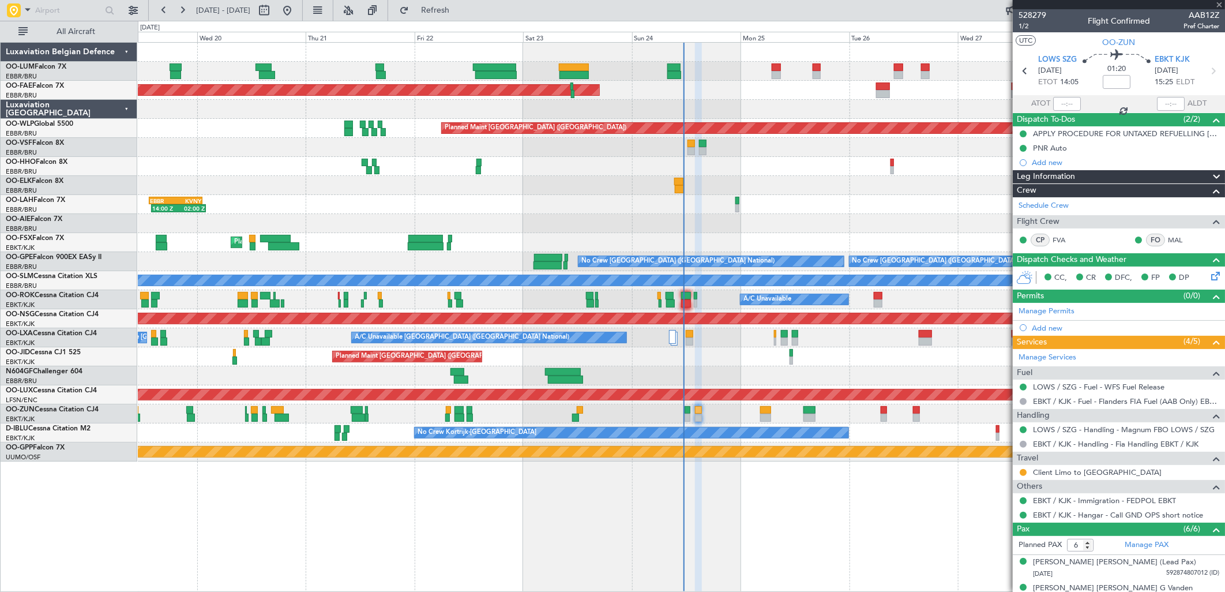
type input "09:42"
type input "1"
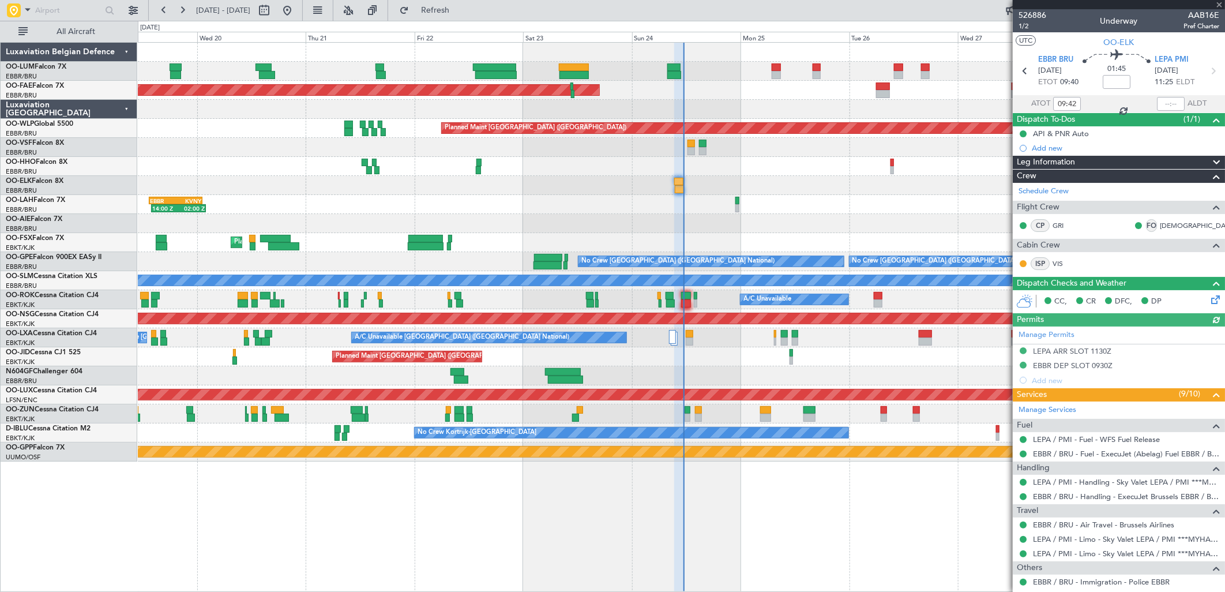
click at [1158, 98] on div at bounding box center [1171, 104] width 28 height 14
click at [1157, 105] on input "text" at bounding box center [1171, 104] width 28 height 14
type input "11:22"
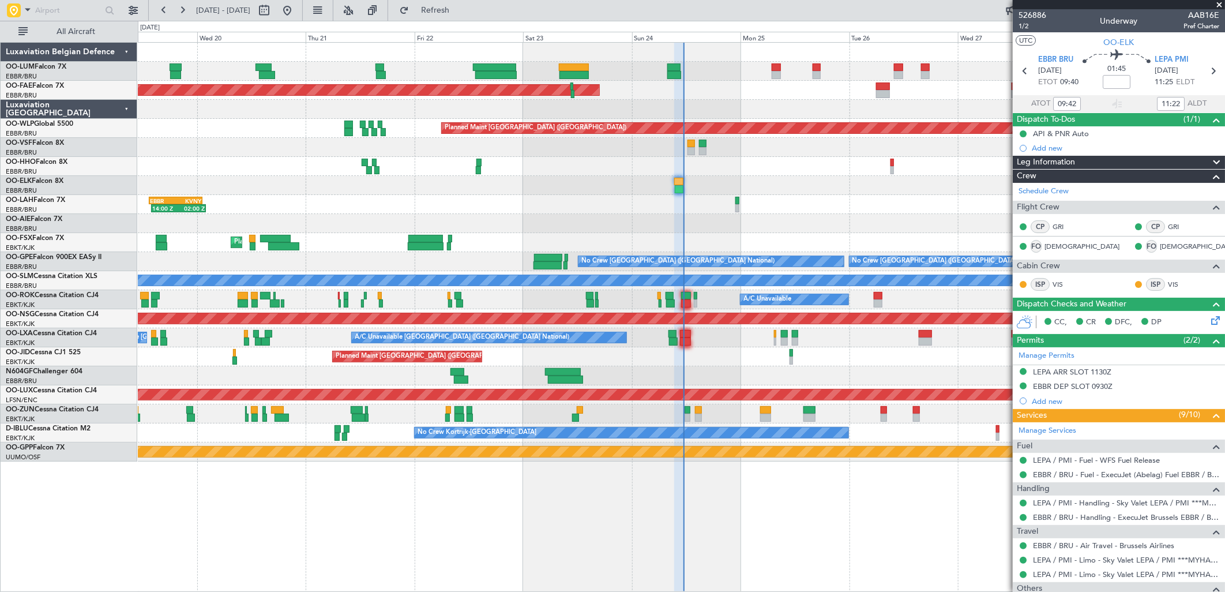
type input "11:42"
type input "13:22"
type input "09:42"
type input "11:22"
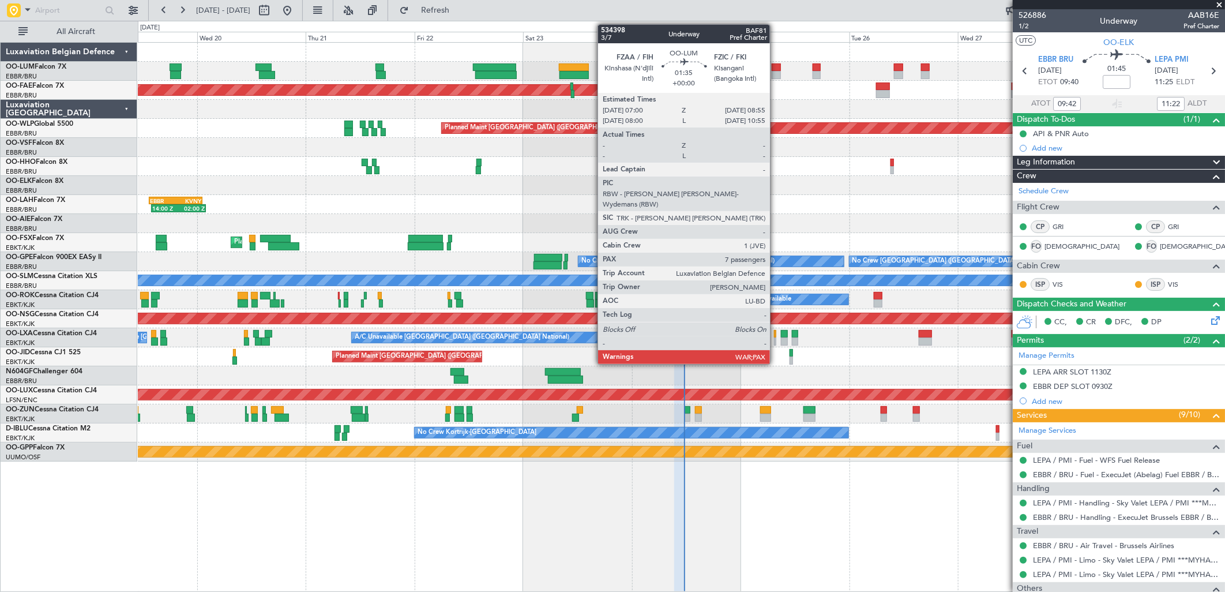
click at [776, 75] on div at bounding box center [776, 75] width 9 height 8
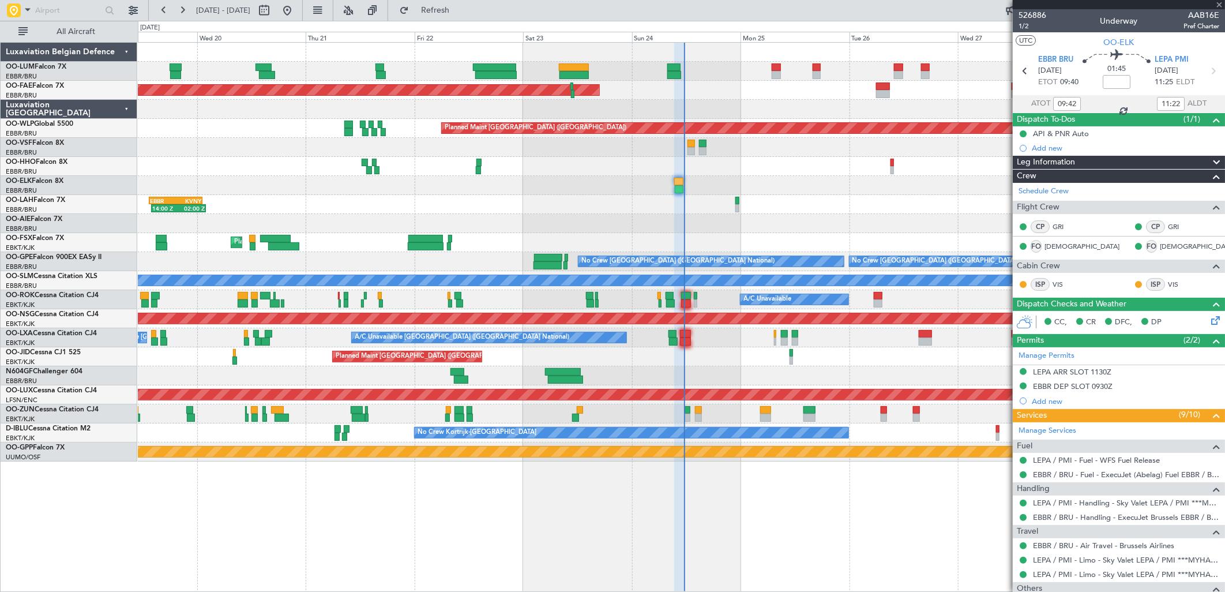
type input "7"
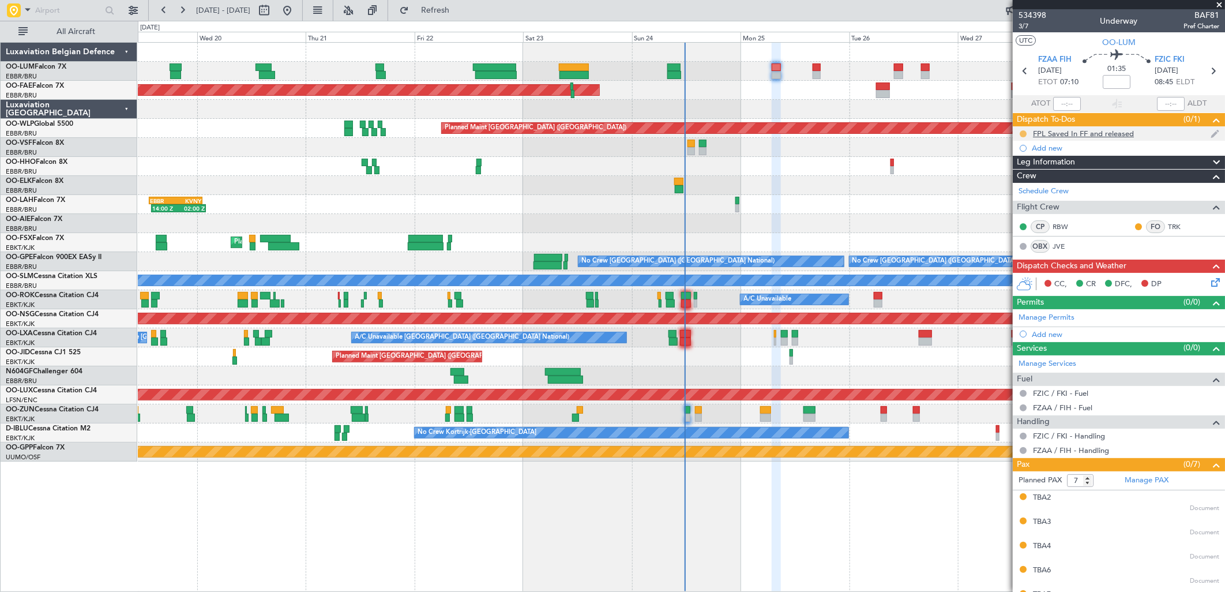
click at [1022, 130] on button at bounding box center [1023, 133] width 7 height 7
click at [1020, 180] on span "Completed" at bounding box center [1028, 185] width 38 height 12
click at [1209, 277] on icon at bounding box center [1213, 280] width 9 height 9
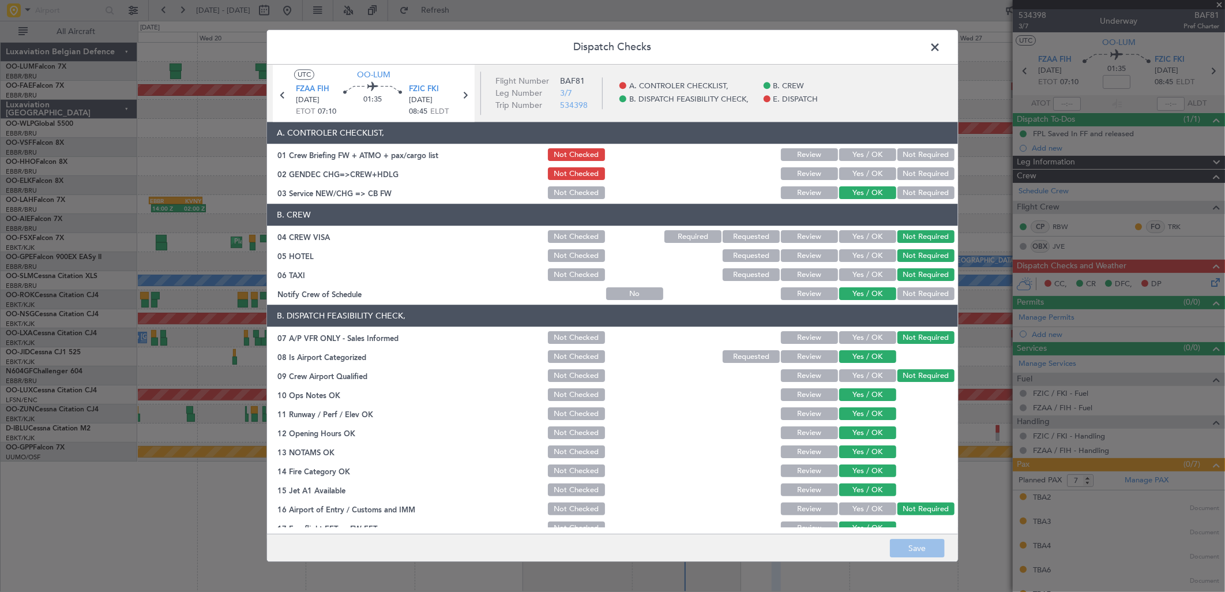
scroll to position [131, 0]
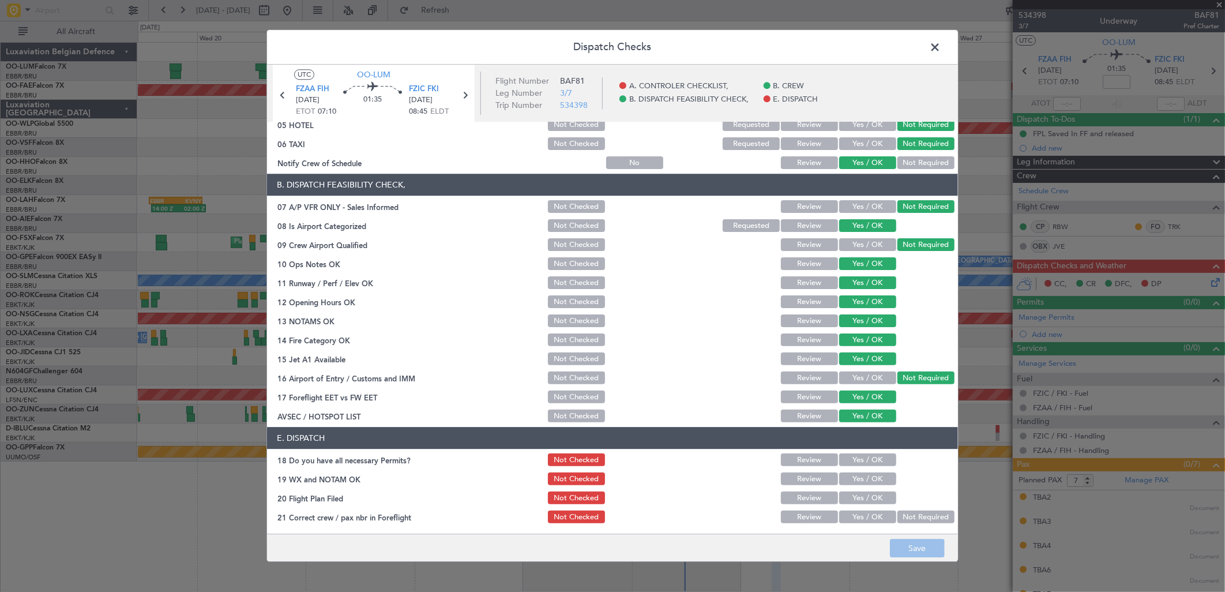
click at [852, 464] on button "Yes / OK" at bounding box center [867, 460] width 57 height 13
click at [858, 483] on button "Yes / OK" at bounding box center [867, 479] width 57 height 13
click at [865, 498] on button "Yes / OK" at bounding box center [867, 498] width 57 height 13
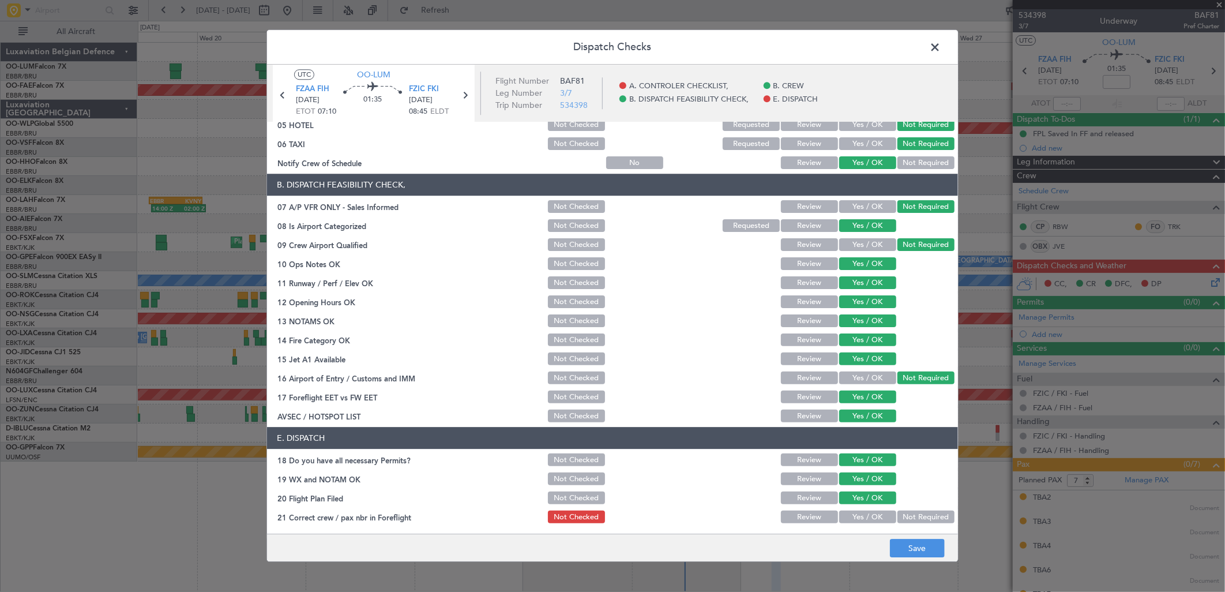
click at [869, 520] on button "Yes / OK" at bounding box center [867, 517] width 57 height 13
click at [927, 545] on button "Save" at bounding box center [917, 548] width 55 height 18
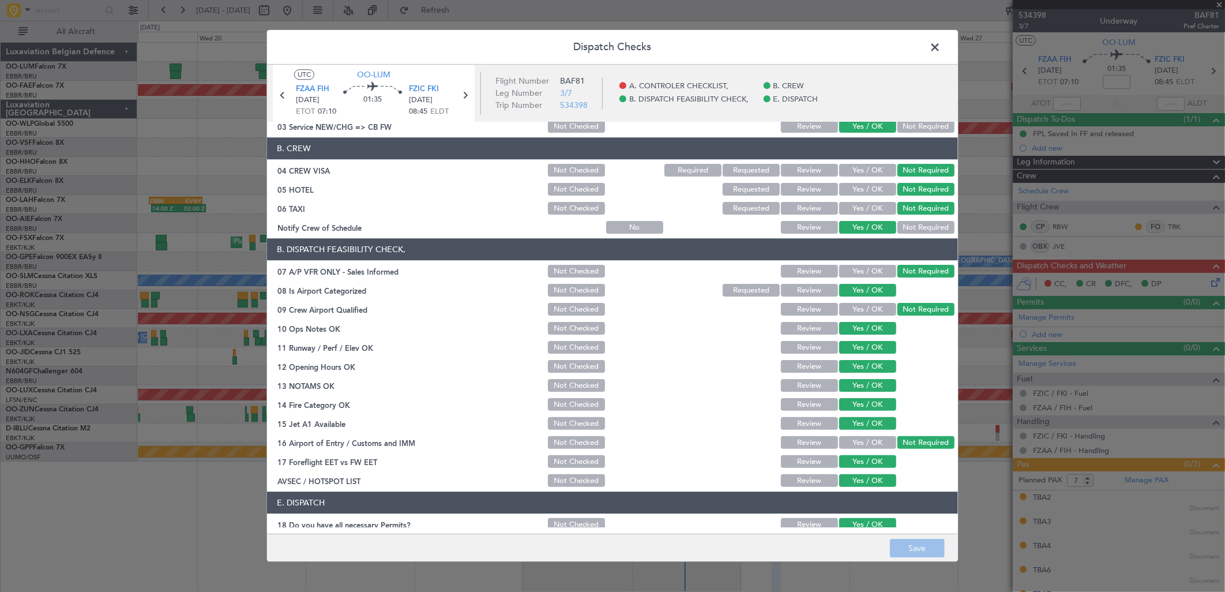
scroll to position [0, 0]
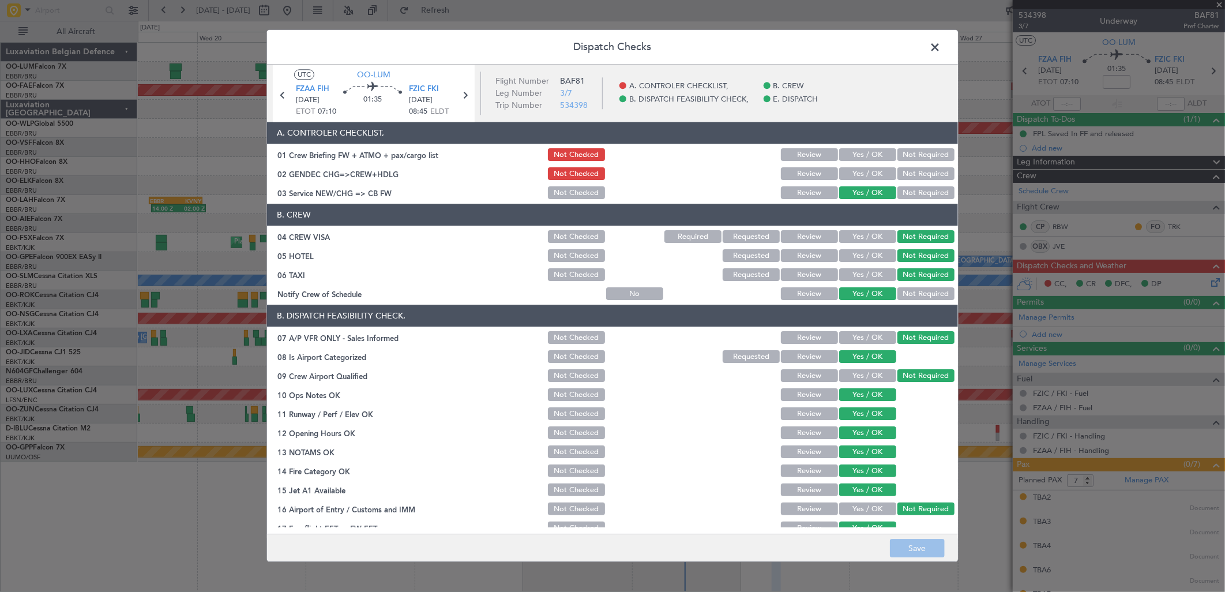
click at [907, 166] on div "Not Required" at bounding box center [925, 174] width 58 height 16
click at [913, 179] on button "Not Required" at bounding box center [926, 174] width 57 height 13
click at [931, 535] on footer "Save" at bounding box center [612, 548] width 691 height 28
click at [907, 544] on button "Save" at bounding box center [917, 548] width 55 height 18
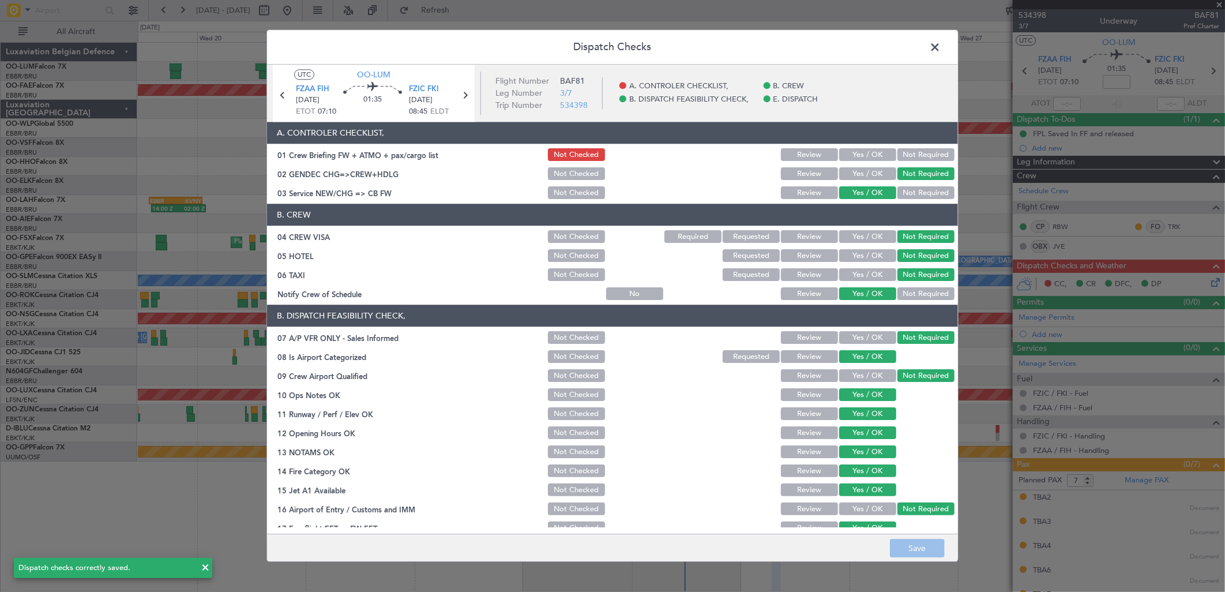
click at [941, 44] on span at bounding box center [941, 50] width 0 height 23
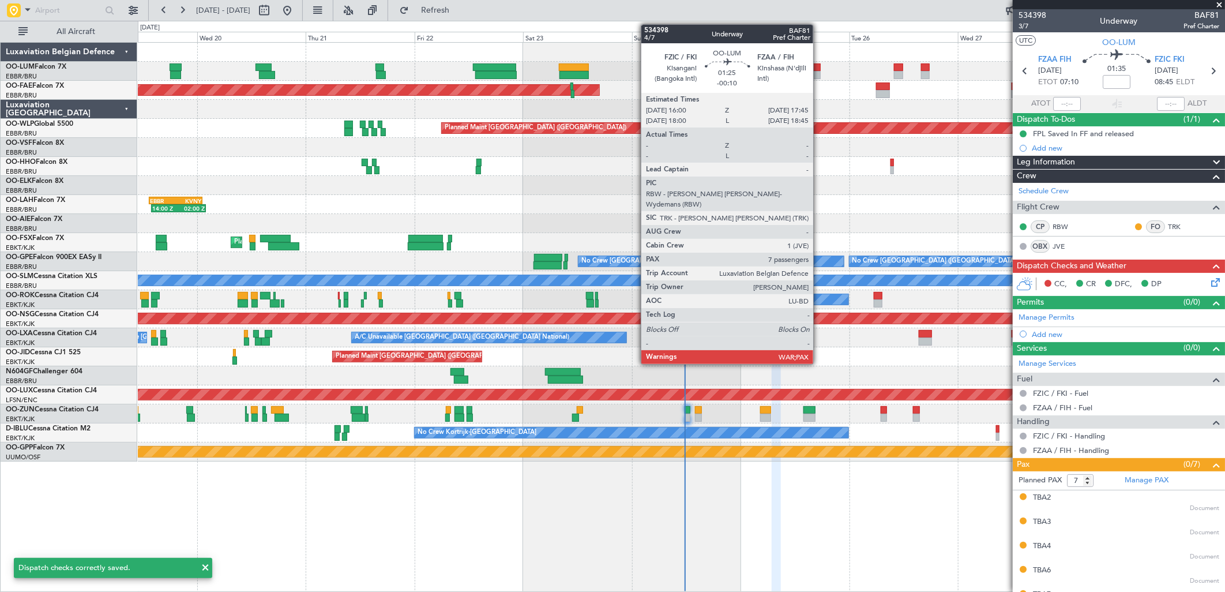
click at [818, 72] on div at bounding box center [817, 75] width 8 height 8
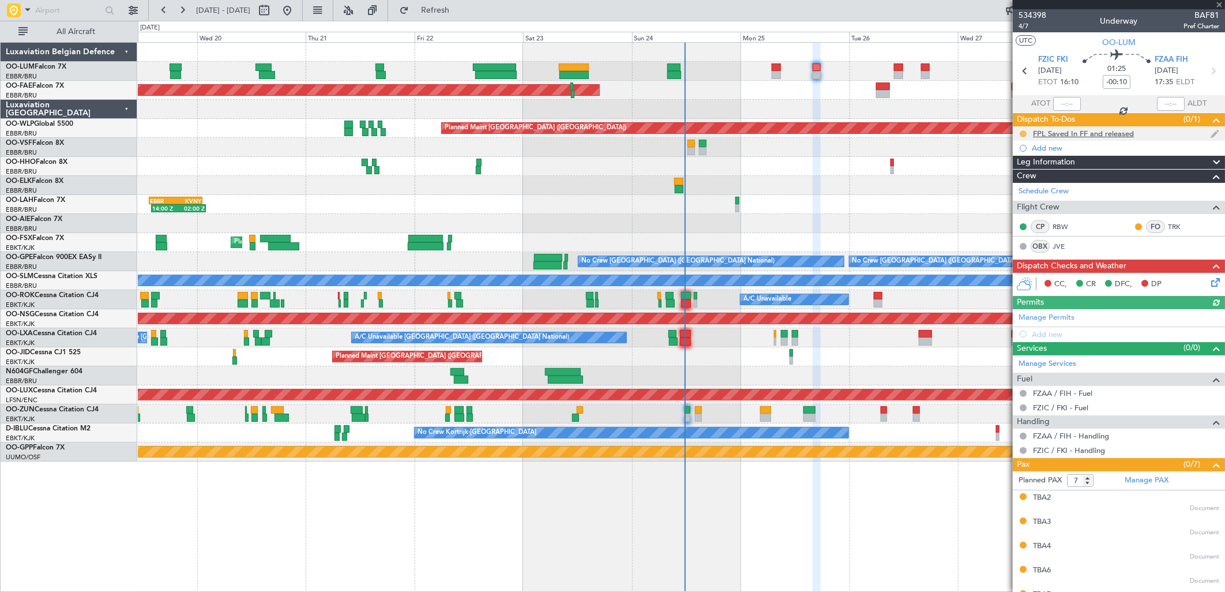
click at [1022, 137] on mat-tooltip-component "In Progress" at bounding box center [1025, 152] width 54 height 31
click at [1024, 131] on button at bounding box center [1023, 133] width 7 height 7
click at [1023, 188] on span "Completed" at bounding box center [1028, 185] width 38 height 12
click at [1209, 285] on icon at bounding box center [1213, 280] width 9 height 9
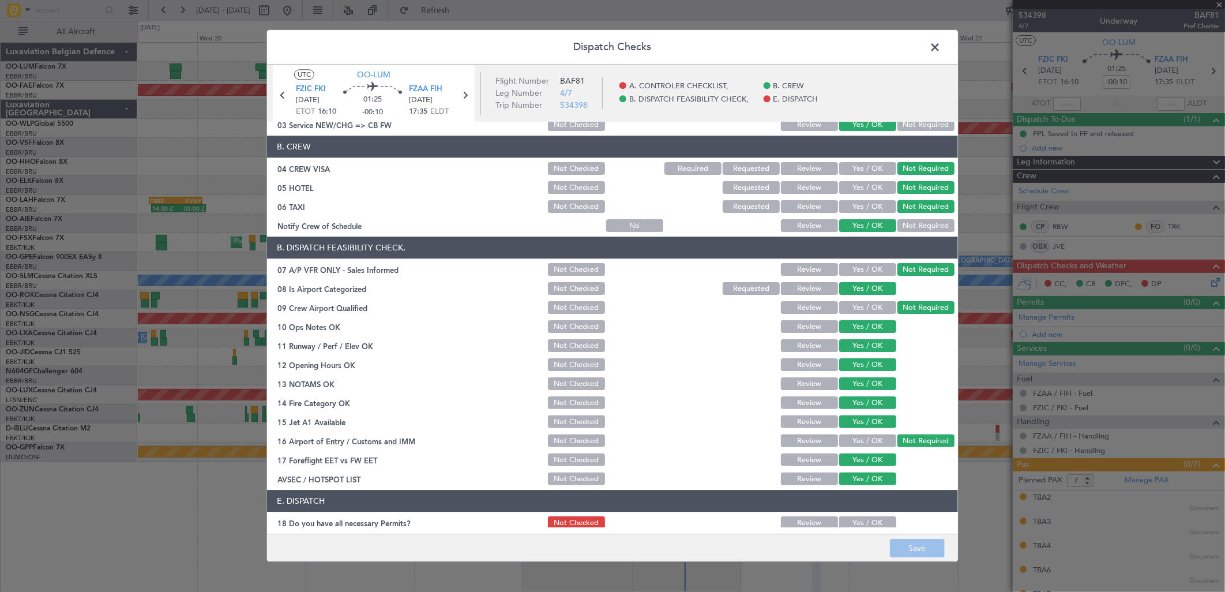
scroll to position [131, 0]
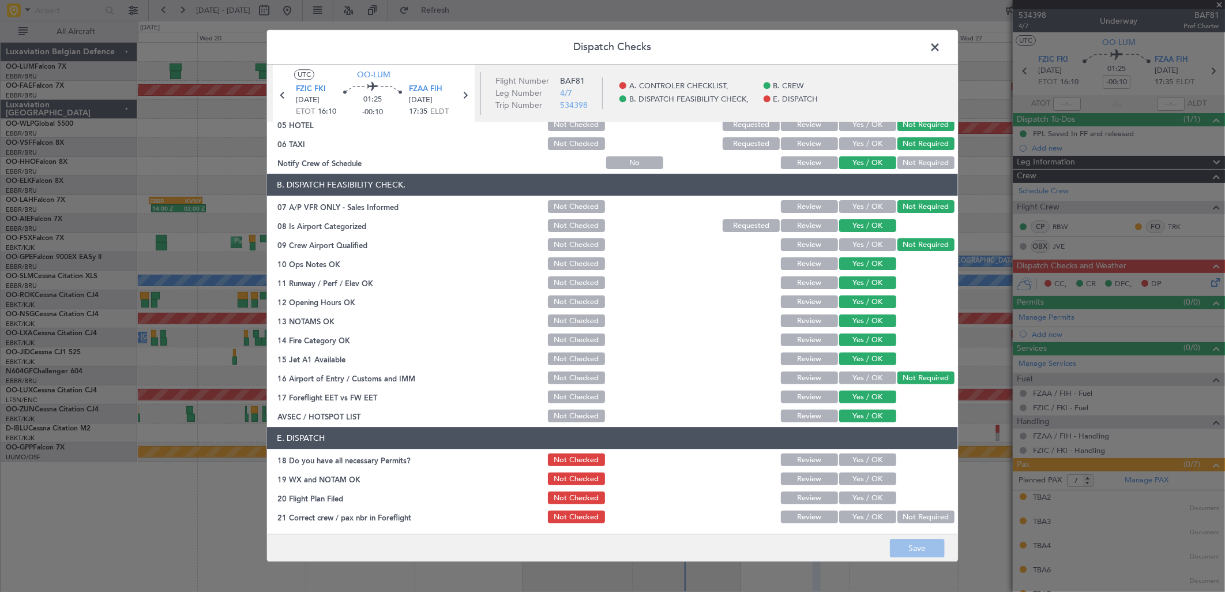
click at [858, 454] on button "Yes / OK" at bounding box center [867, 460] width 57 height 13
click at [868, 471] on div "Yes / OK" at bounding box center [867, 479] width 58 height 16
click at [869, 482] on button "Yes / OK" at bounding box center [867, 479] width 57 height 13
click at [872, 497] on button "Yes / OK" at bounding box center [867, 498] width 57 height 13
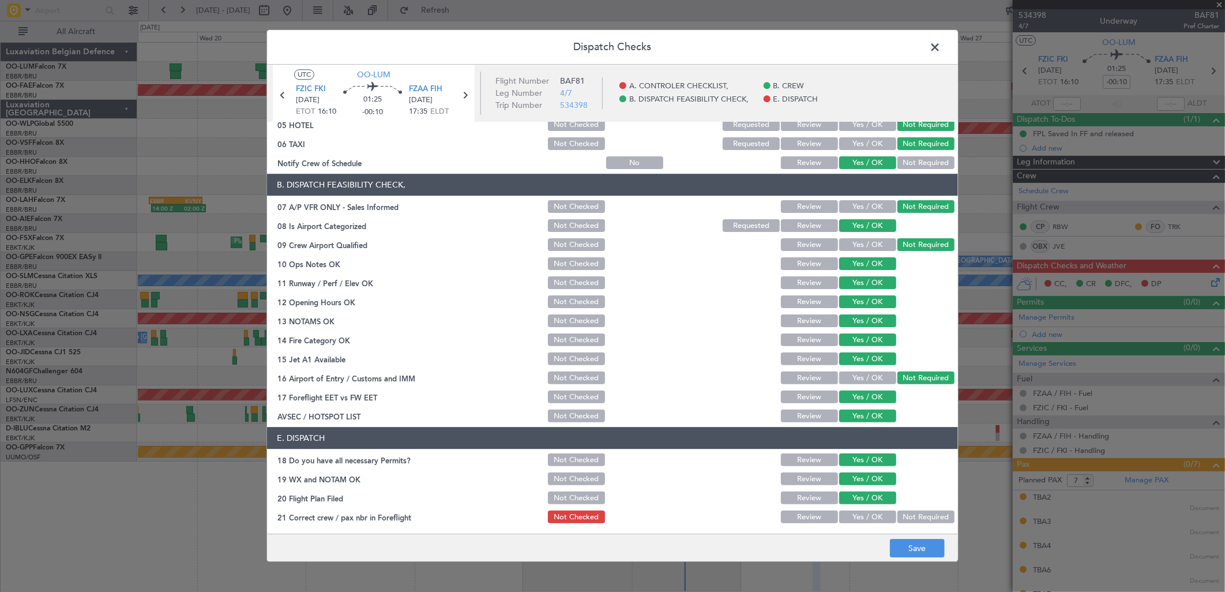
click at [871, 520] on button "Yes / OK" at bounding box center [867, 517] width 57 height 13
click at [909, 542] on button "Save" at bounding box center [917, 548] width 55 height 18
click at [941, 45] on span at bounding box center [941, 50] width 0 height 23
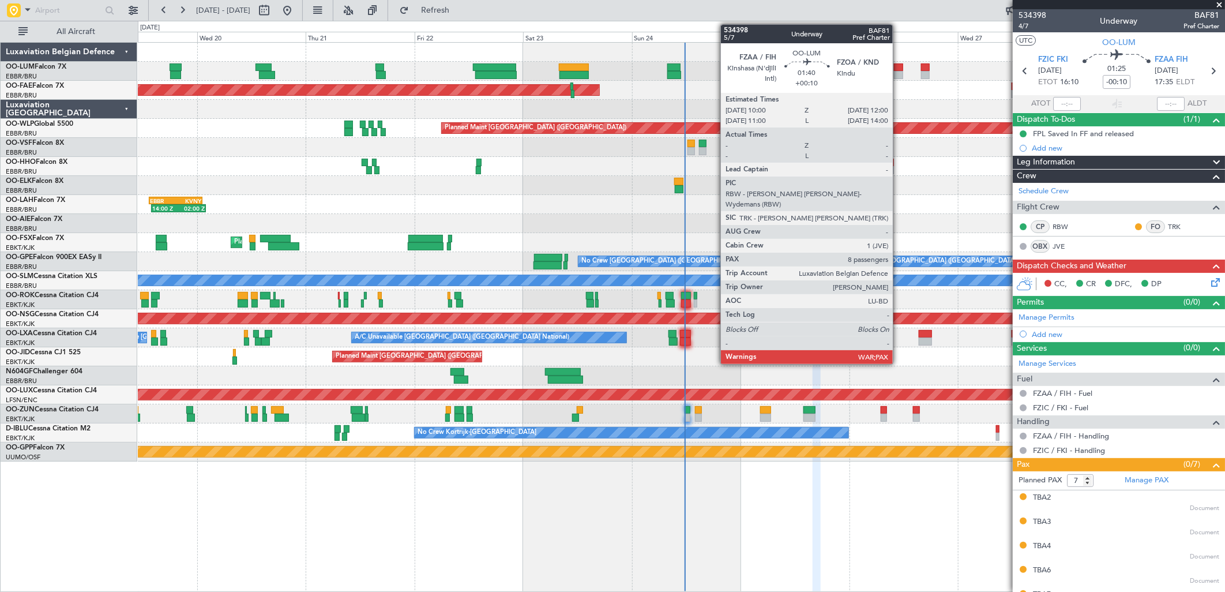
click at [899, 72] on div at bounding box center [898, 75] width 9 height 8
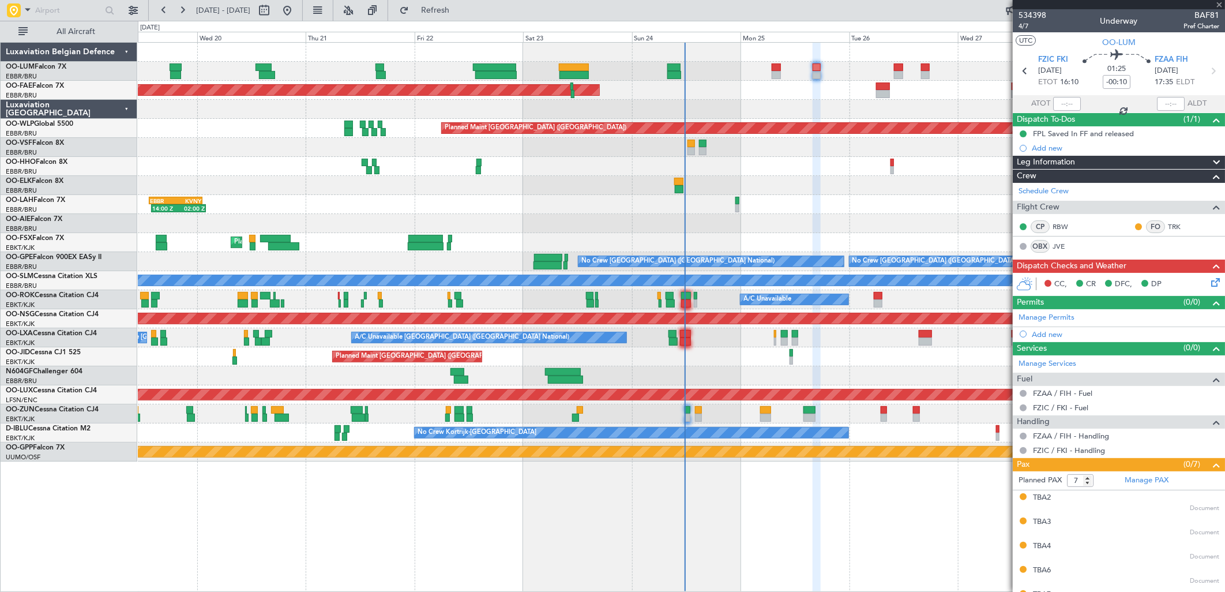
type input "+00:10"
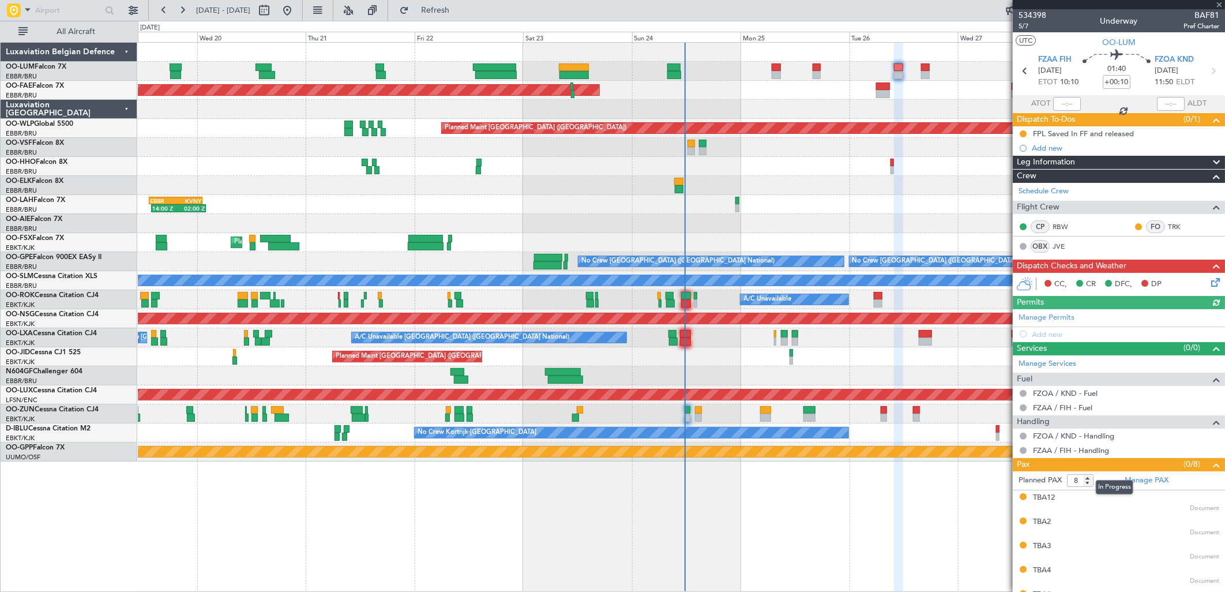
click at [1088, 485] on mat-tooltip-component "In Progress" at bounding box center [1115, 487] width 54 height 31
type input "7"
click at [1091, 482] on input "7" at bounding box center [1080, 480] width 27 height 13
click at [1110, 480] on form "Planned PAX" at bounding box center [1066, 480] width 106 height 18
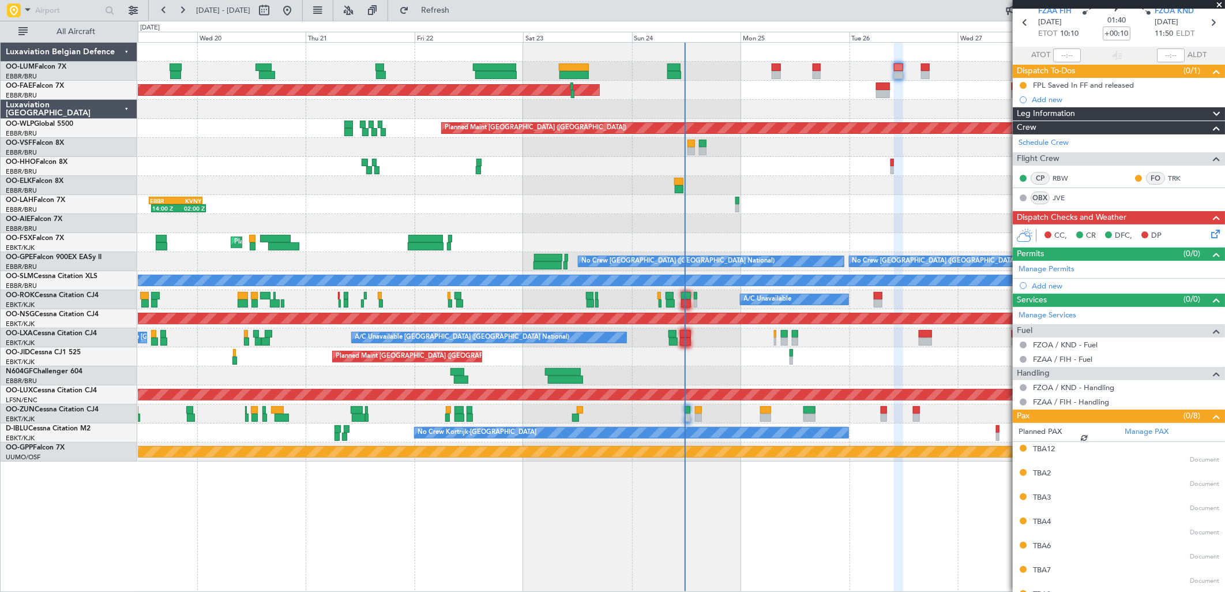
scroll to position [92, 0]
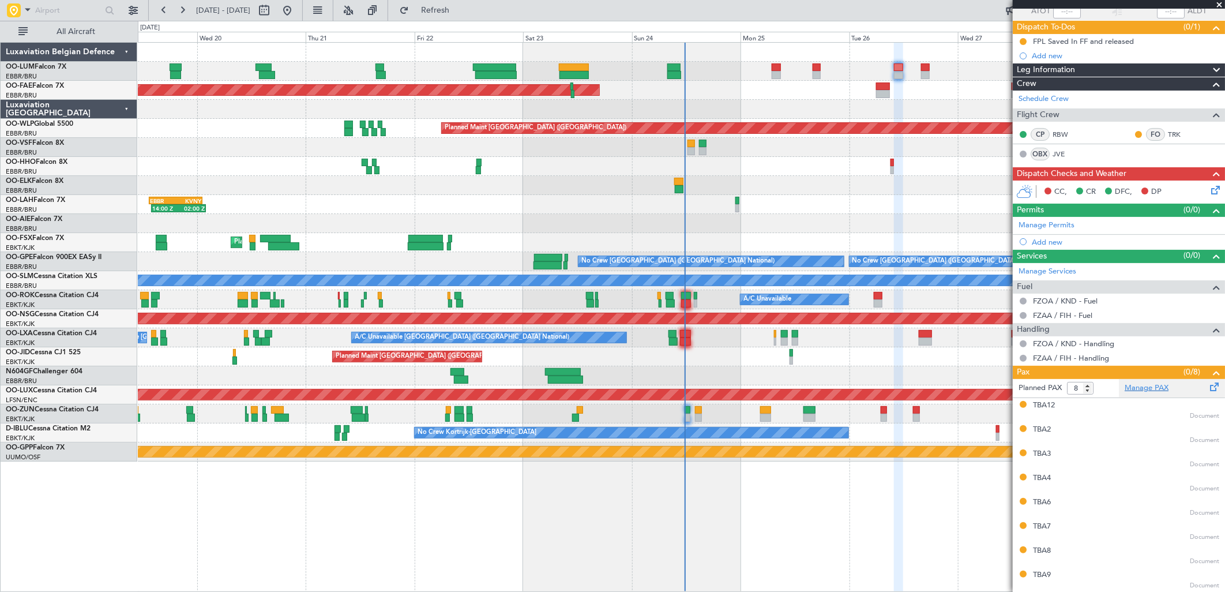
click at [1132, 389] on link "Manage PAX" at bounding box center [1147, 389] width 44 height 12
click at [460, 6] on span "Refresh" at bounding box center [435, 10] width 48 height 8
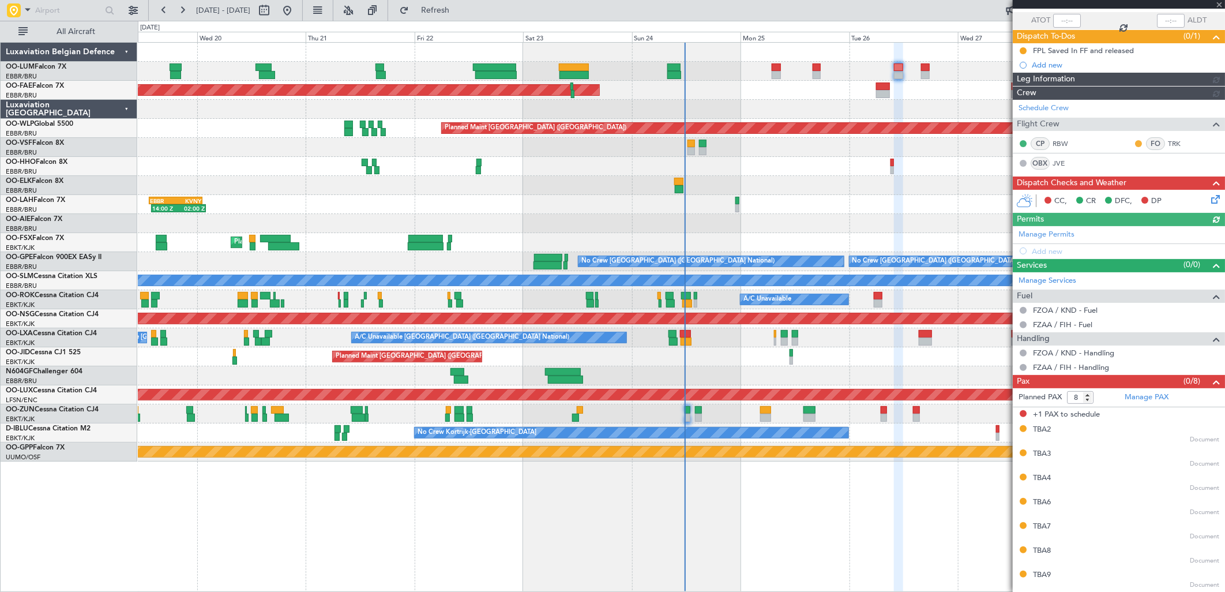
scroll to position [83, 0]
click at [1088, 402] on mat-tooltip-component "Incomplete" at bounding box center [1114, 404] width 53 height 31
click at [1089, 400] on mat-tooltip-component "Incomplete" at bounding box center [1114, 404] width 53 height 31
click at [1104, 392] on mat-tooltip-component "Incomplete" at bounding box center [1114, 404] width 53 height 31
type input "7"
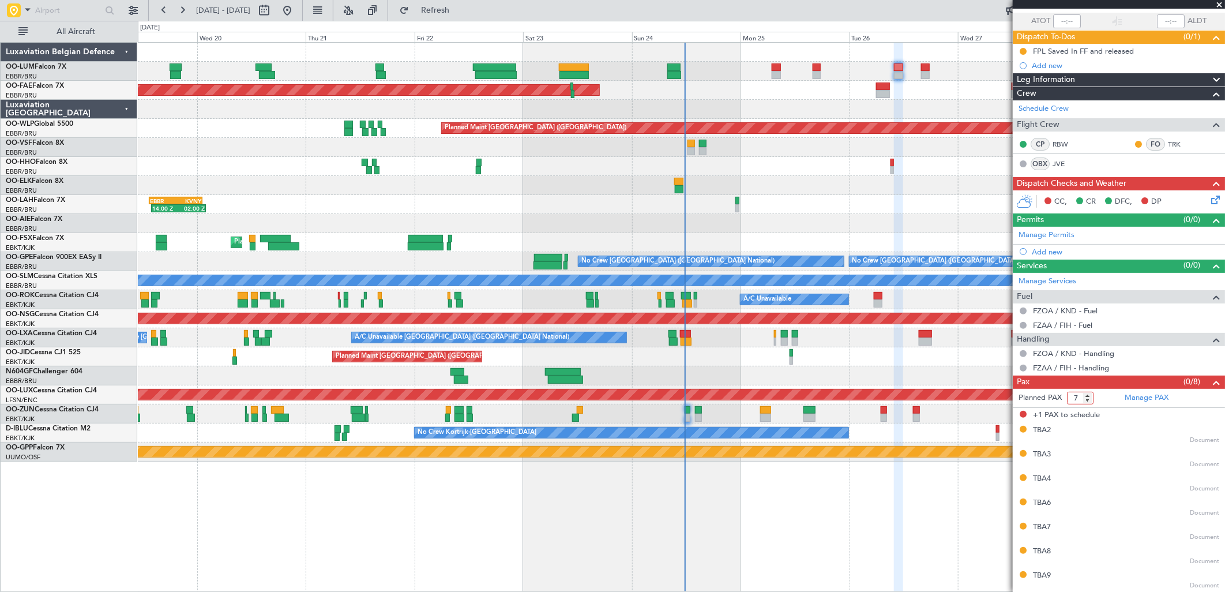
click at [1090, 399] on input "7" at bounding box center [1080, 398] width 27 height 13
click at [1107, 396] on form "Planned PAX 7" at bounding box center [1066, 398] width 106 height 18
click at [930, 74] on div "Planned Maint [GEOGRAPHIC_DATA] ([GEOGRAPHIC_DATA] National) Planned Maint [GEO…" at bounding box center [681, 71] width 1087 height 19
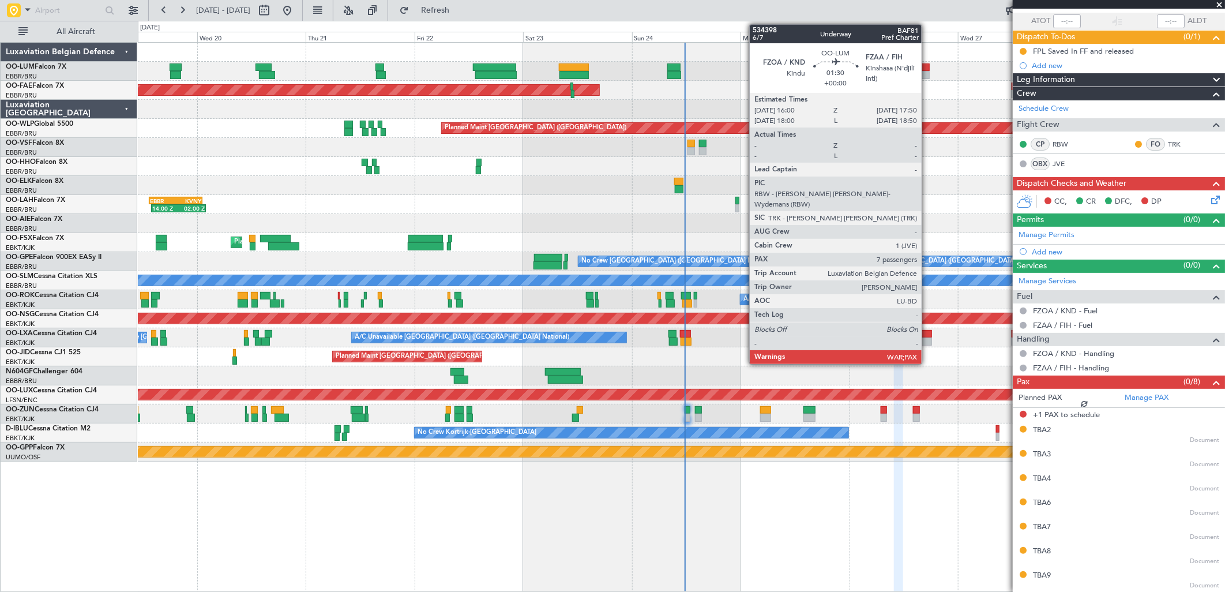
click at [928, 72] on div at bounding box center [925, 75] width 9 height 8
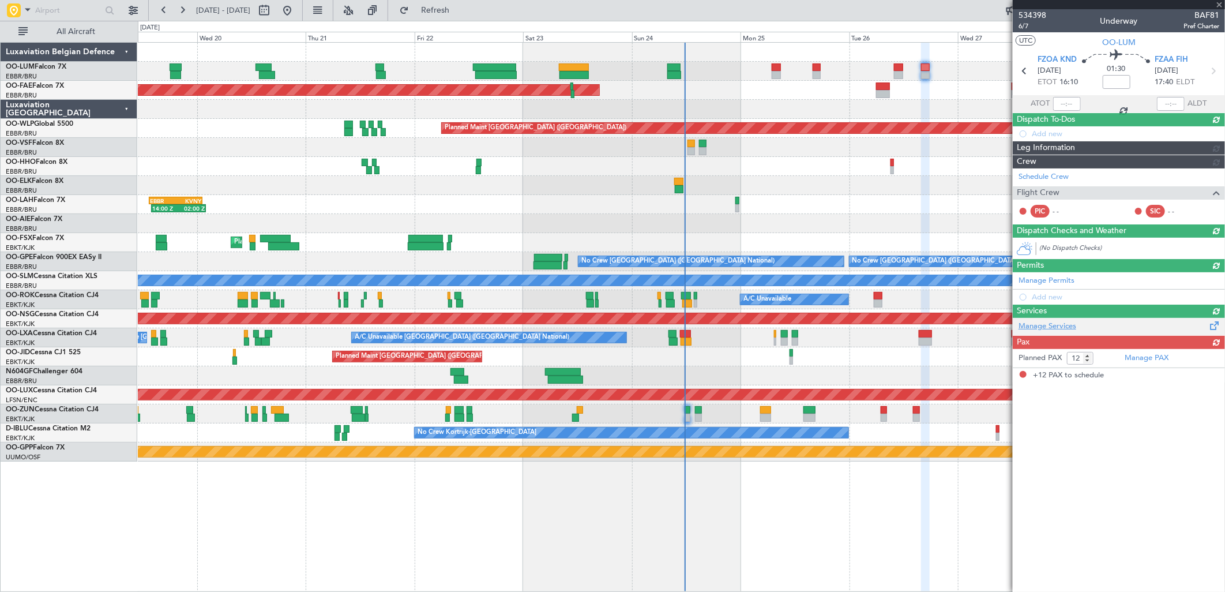
scroll to position [0, 0]
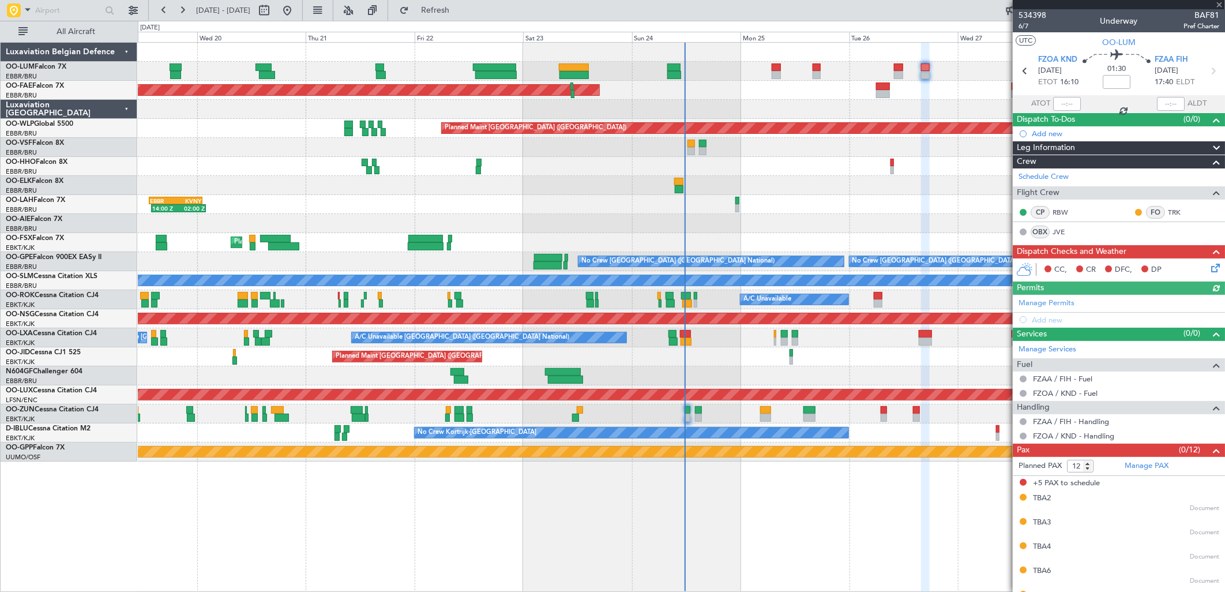
click at [1106, 462] on form "Planned PAX 12" at bounding box center [1066, 466] width 106 height 18
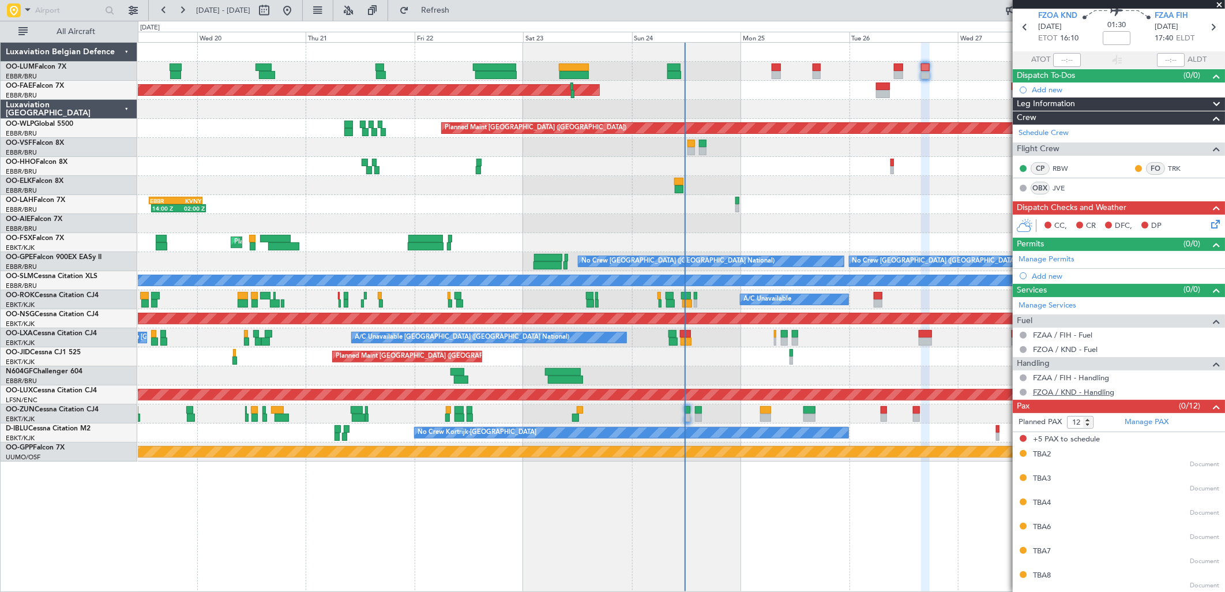
scroll to position [68, 0]
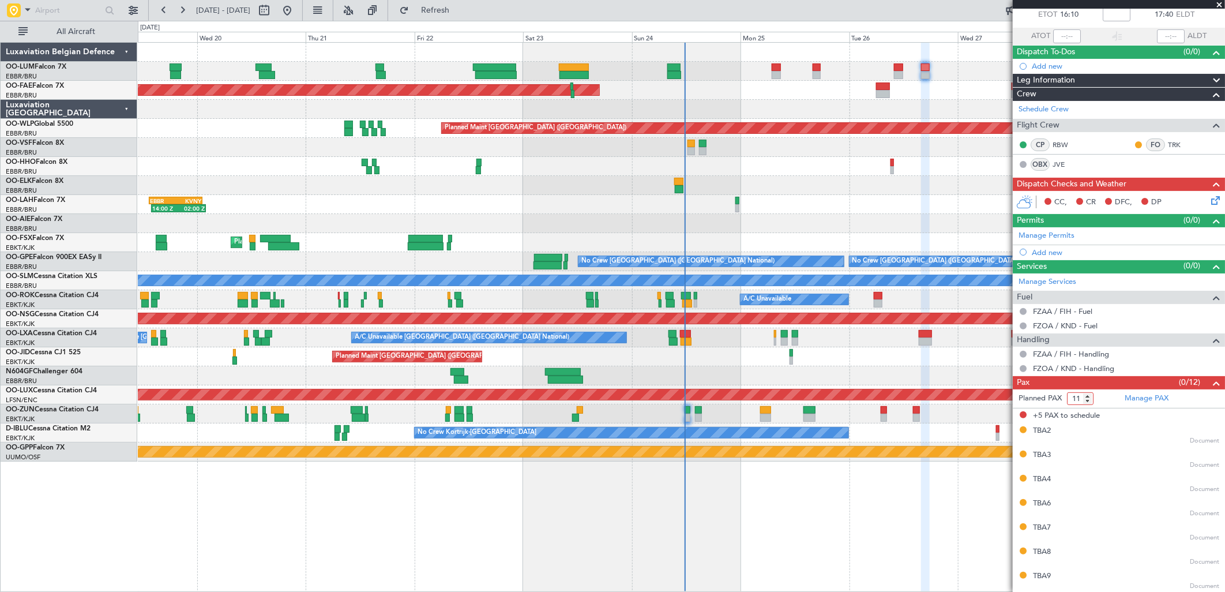
click at [1089, 402] on input "11" at bounding box center [1080, 398] width 27 height 13
click at [1089, 402] on input "10" at bounding box center [1080, 398] width 27 height 13
click at [1089, 402] on input "9" at bounding box center [1080, 398] width 27 height 13
click at [1089, 402] on input "8" at bounding box center [1080, 398] width 27 height 13
type input "7"
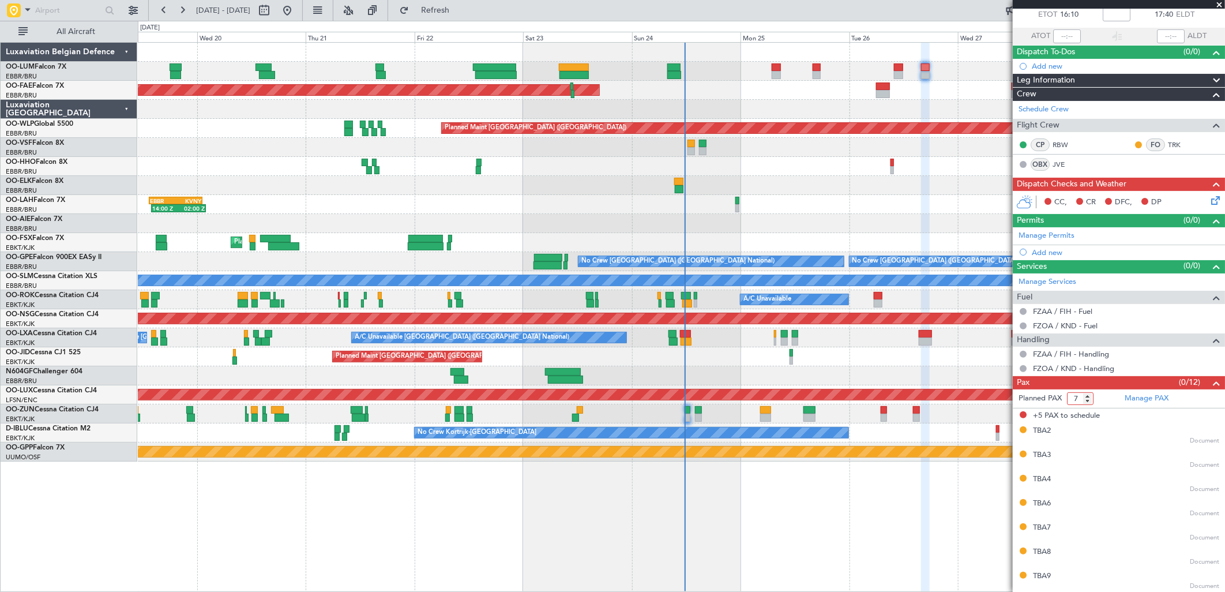
click at [1089, 402] on input "7" at bounding box center [1080, 398] width 27 height 13
click at [1100, 395] on form "Planned PAX" at bounding box center [1066, 398] width 106 height 18
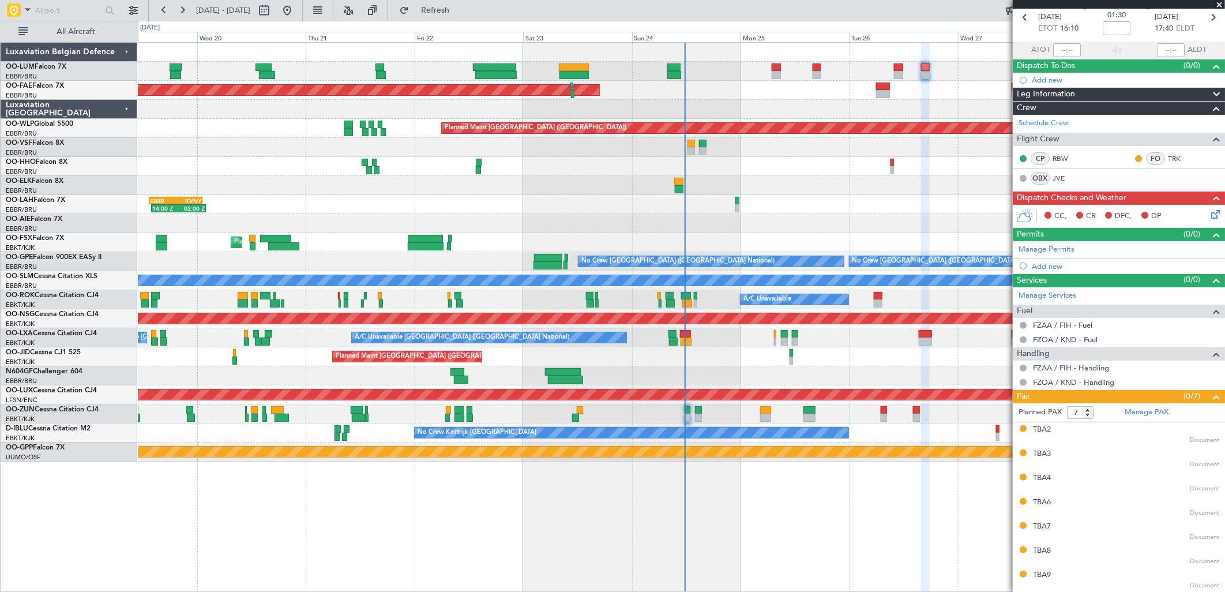
scroll to position [53, 0]
click at [273, 8] on button at bounding box center [264, 10] width 18 height 18
select select "8"
select select "2025"
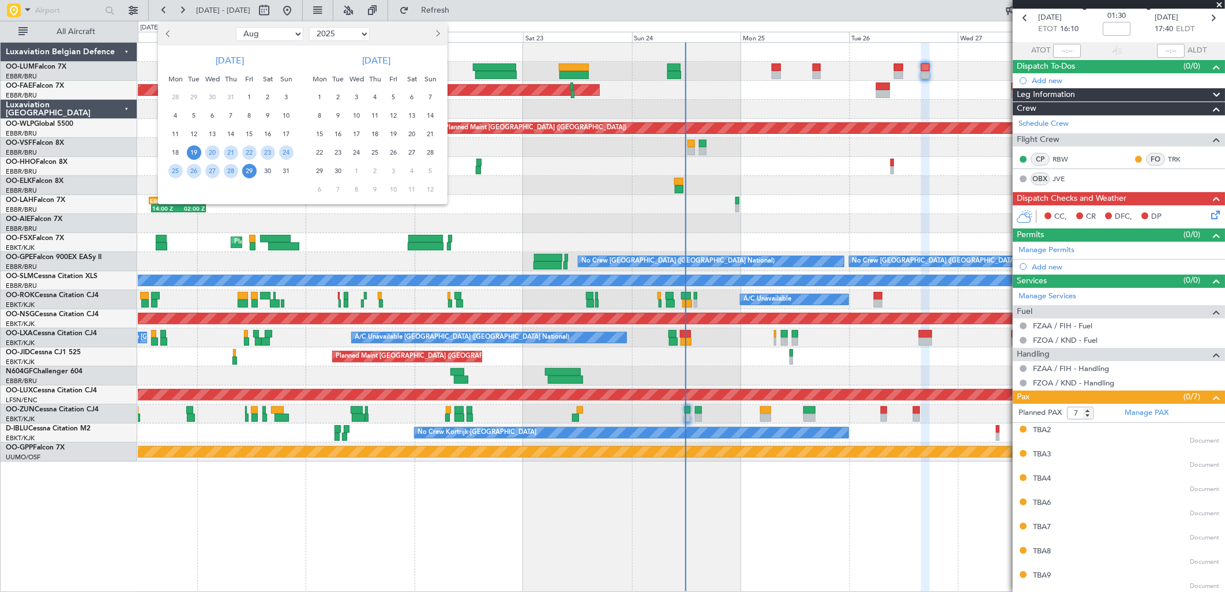
click at [375, 117] on span "11" at bounding box center [375, 115] width 14 height 14
click at [373, 134] on span "18" at bounding box center [375, 134] width 14 height 14
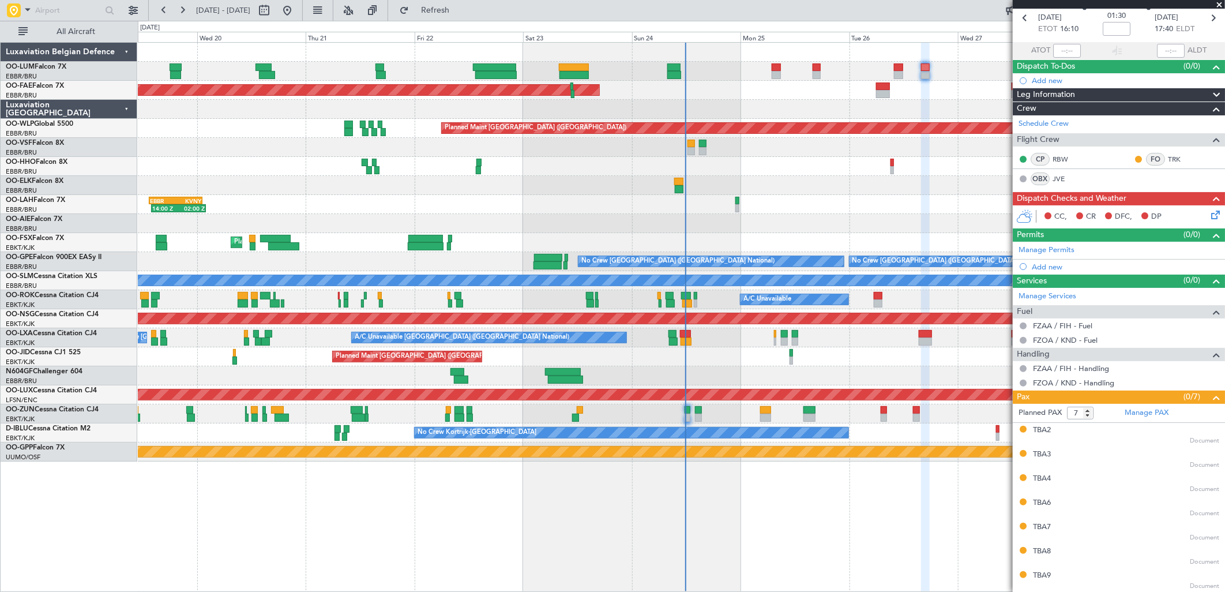
select select "9"
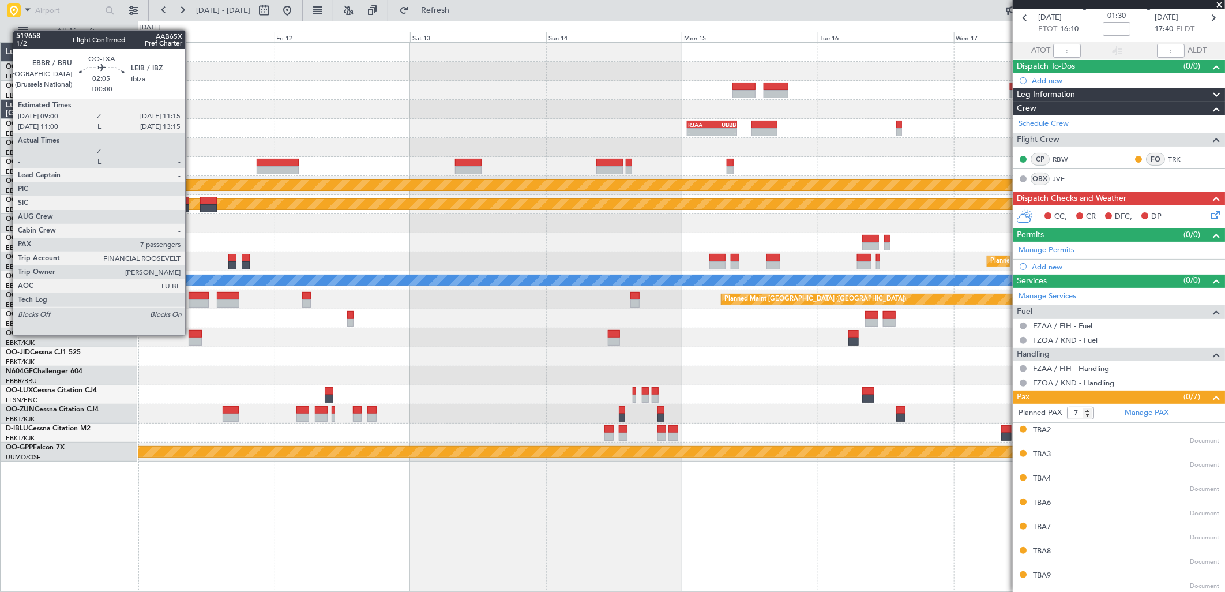
click at [191, 335] on div at bounding box center [195, 334] width 13 height 8
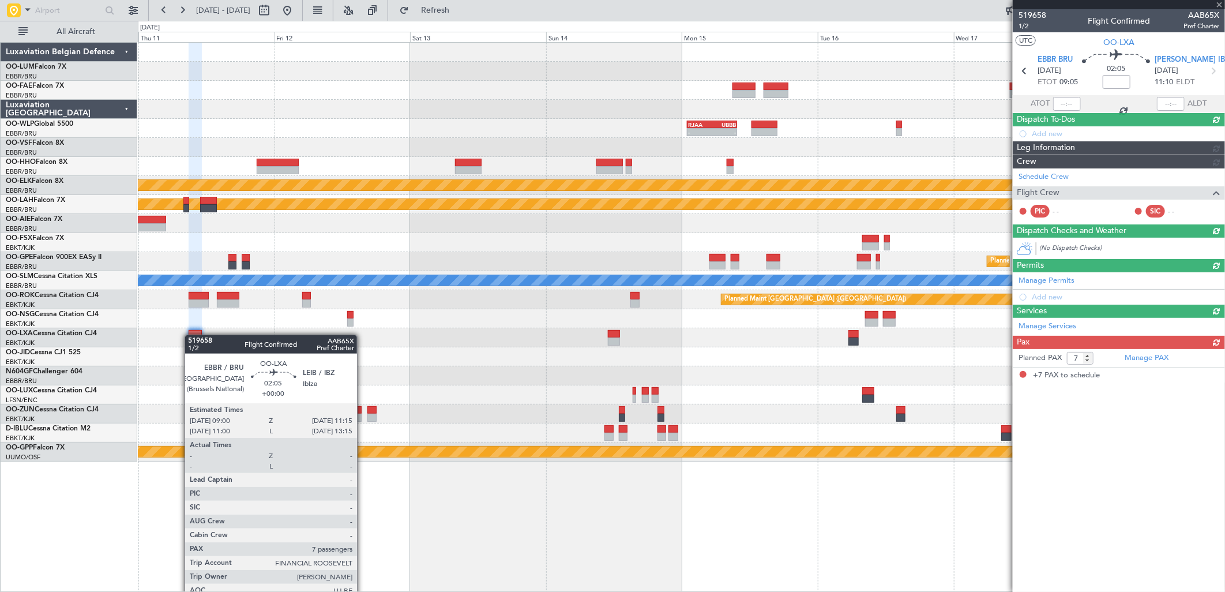
scroll to position [0, 0]
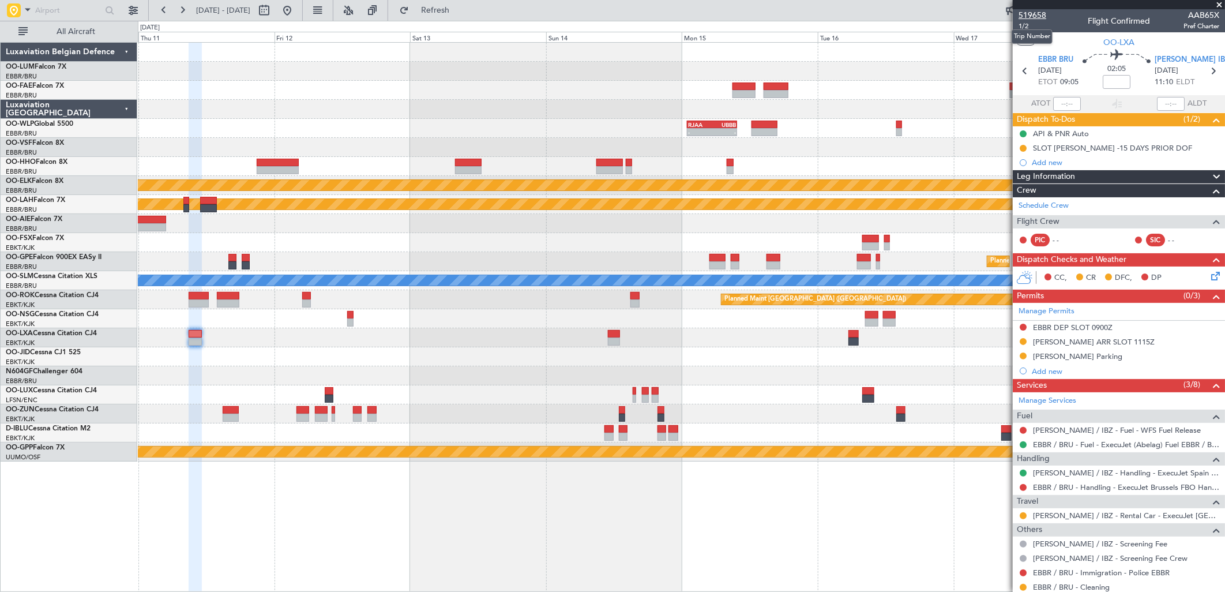
click at [1025, 19] on span "519658" at bounding box center [1033, 15] width 28 height 12
click at [297, 16] on button at bounding box center [287, 10] width 18 height 18
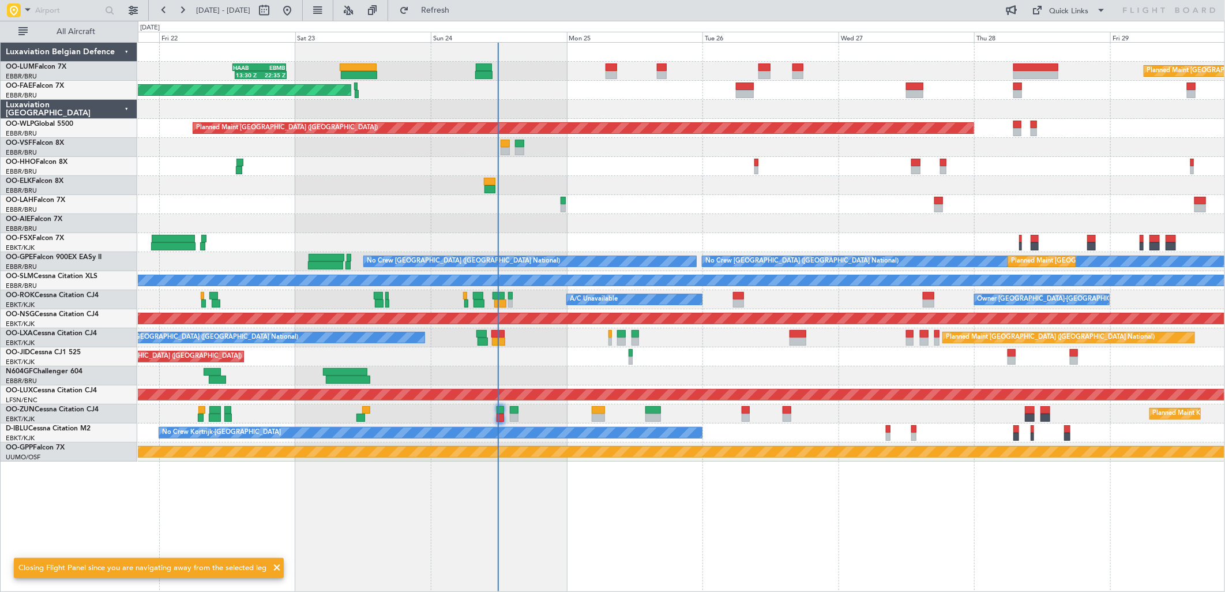
click at [626, 194] on div "13:30 Z 22:35 Z HAAB 13:00 Z EBMB 22:30 Z Planned Maint [GEOGRAPHIC_DATA] ([GEO…" at bounding box center [681, 252] width 1087 height 419
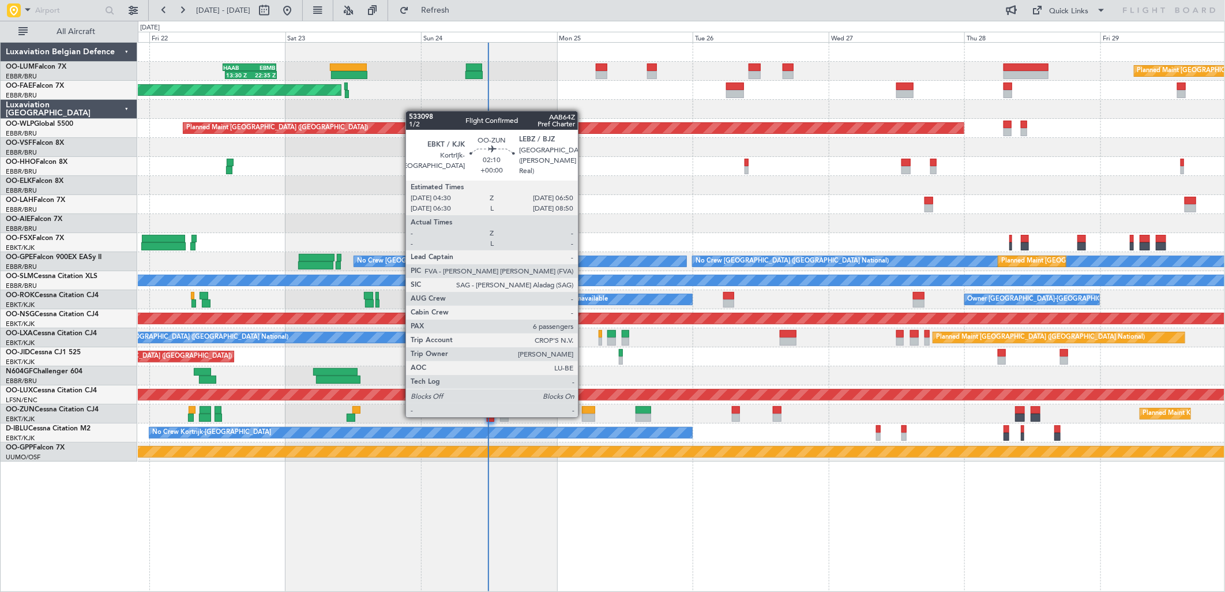
click at [584, 416] on div at bounding box center [588, 418] width 13 height 8
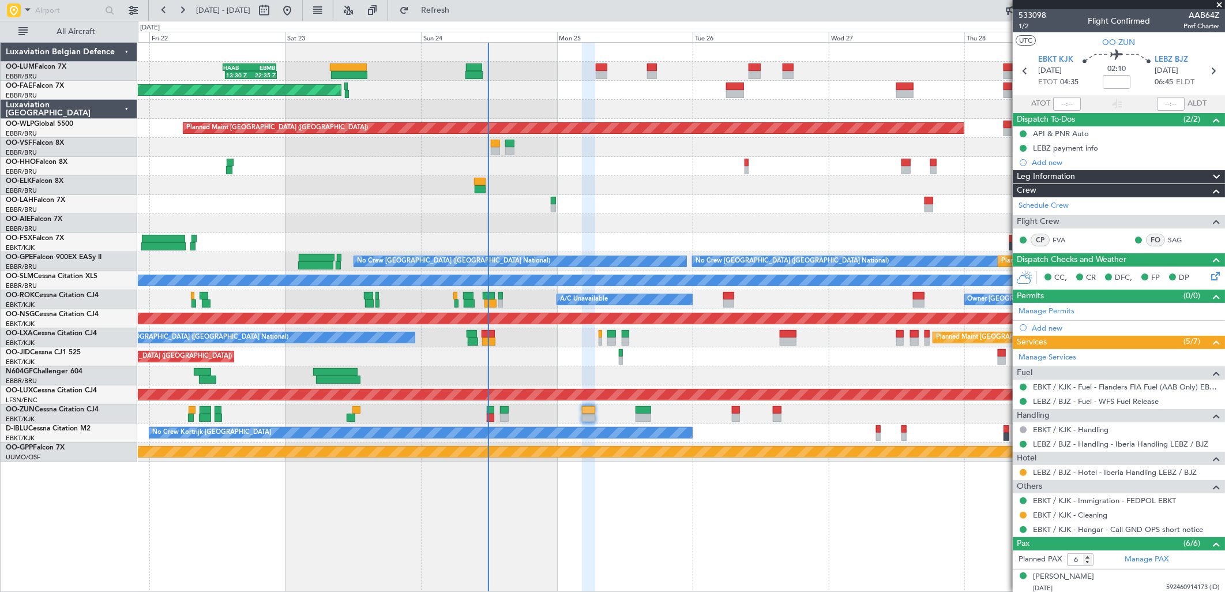
click at [602, 335] on div "Planned Maint [GEOGRAPHIC_DATA] ([GEOGRAPHIC_DATA] National) A/C Unavailable [G…" at bounding box center [681, 337] width 1087 height 19
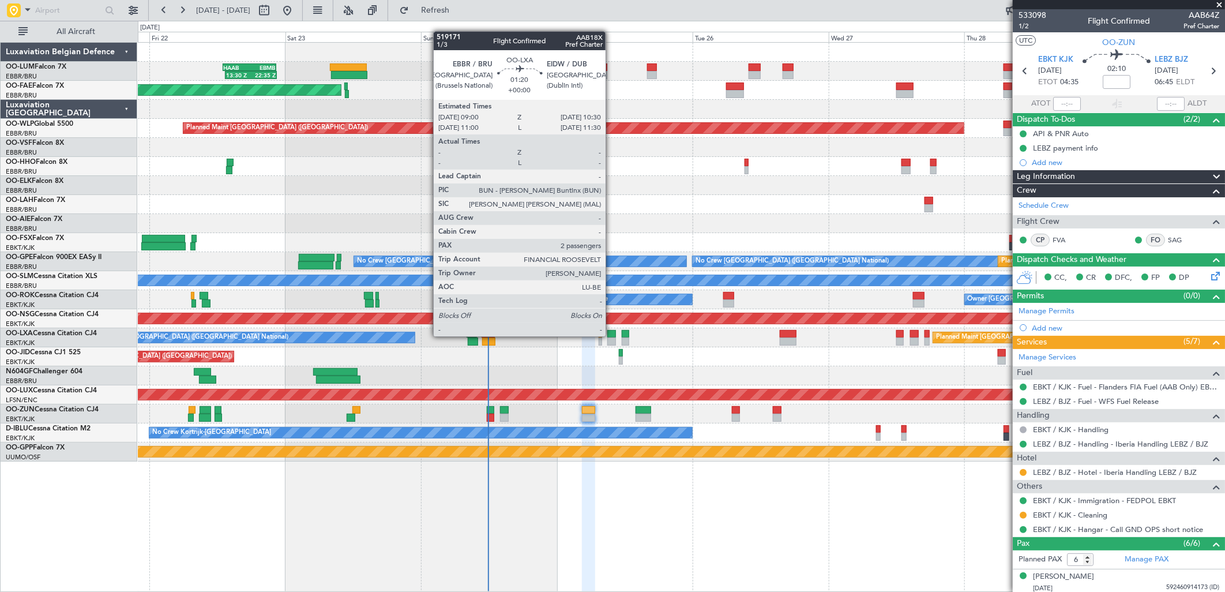
click at [612, 336] on div at bounding box center [612, 334] width 9 height 8
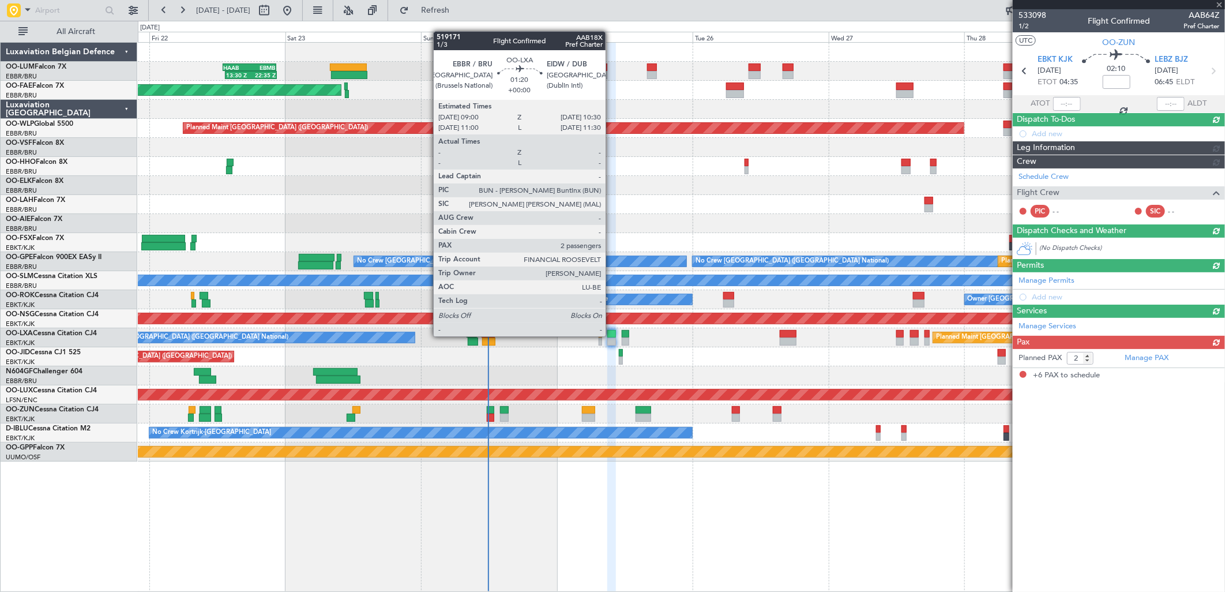
type input "6"
